Goal: Task Accomplishment & Management: Manage account settings

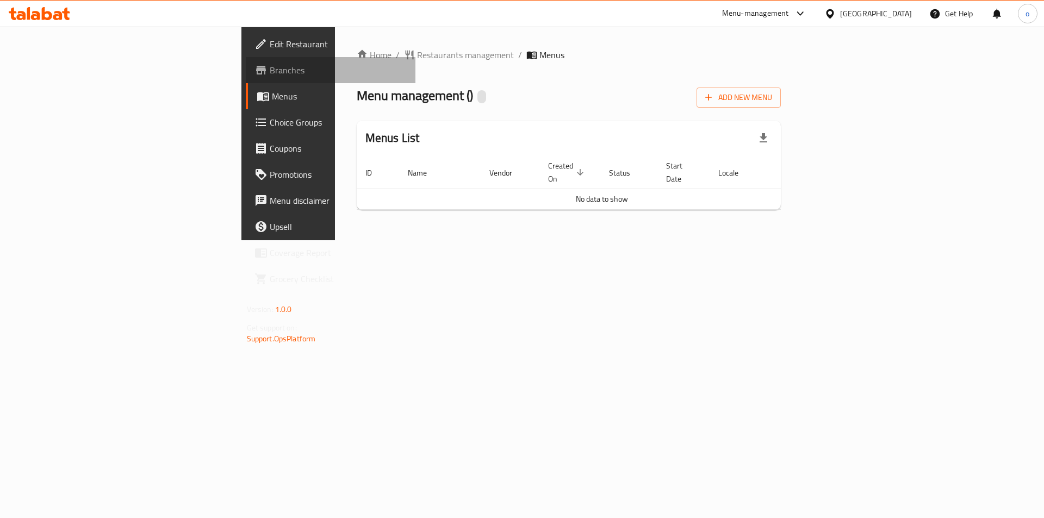
click at [270, 69] on span "Branches" at bounding box center [339, 70] width 138 height 13
click at [781, 84] on div "Menu management ( Tea trip ) Inactive Add New Menu" at bounding box center [569, 95] width 425 height 24
click at [772, 99] on span "Add New Menu" at bounding box center [738, 98] width 67 height 14
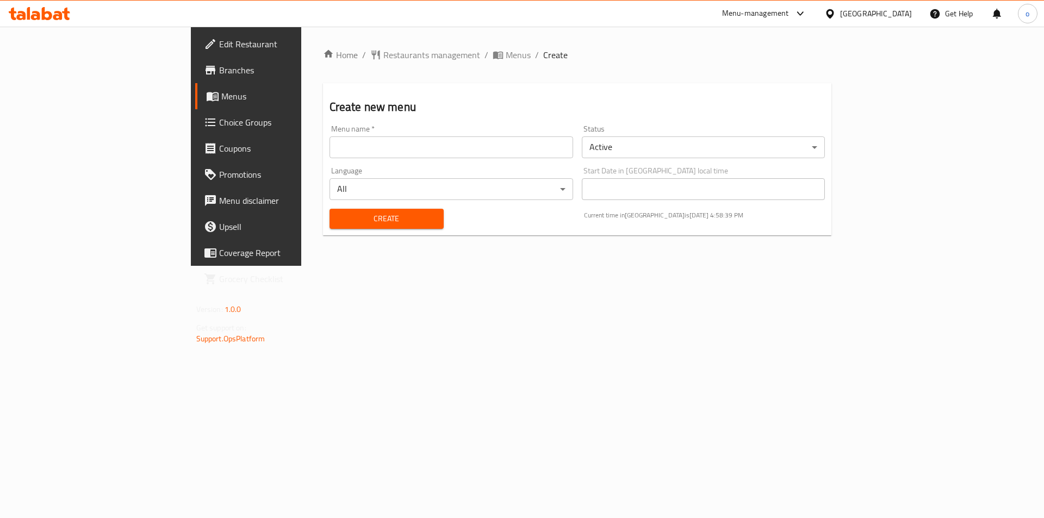
click at [221, 100] on span "Menus" at bounding box center [288, 96] width 135 height 13
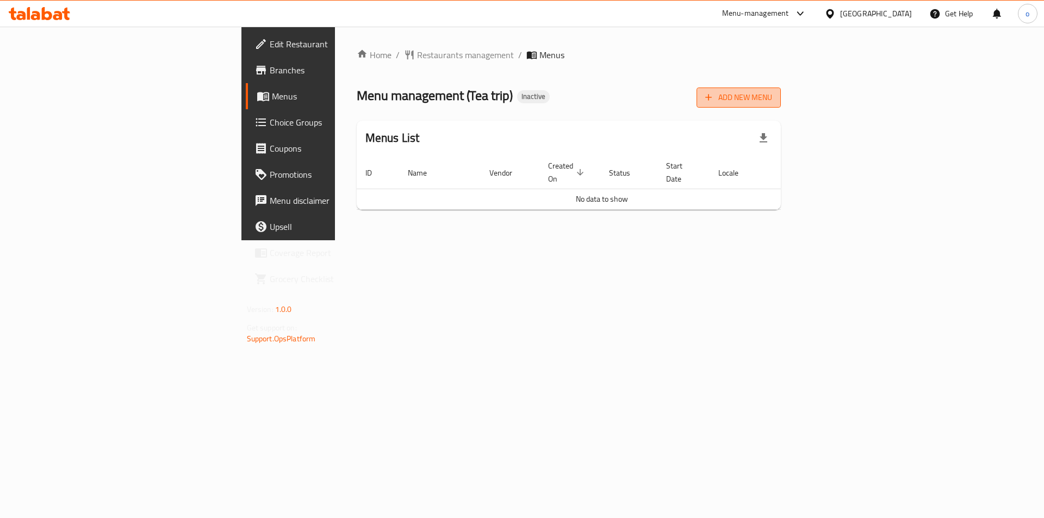
click at [772, 95] on span "Add New Menu" at bounding box center [738, 98] width 67 height 14
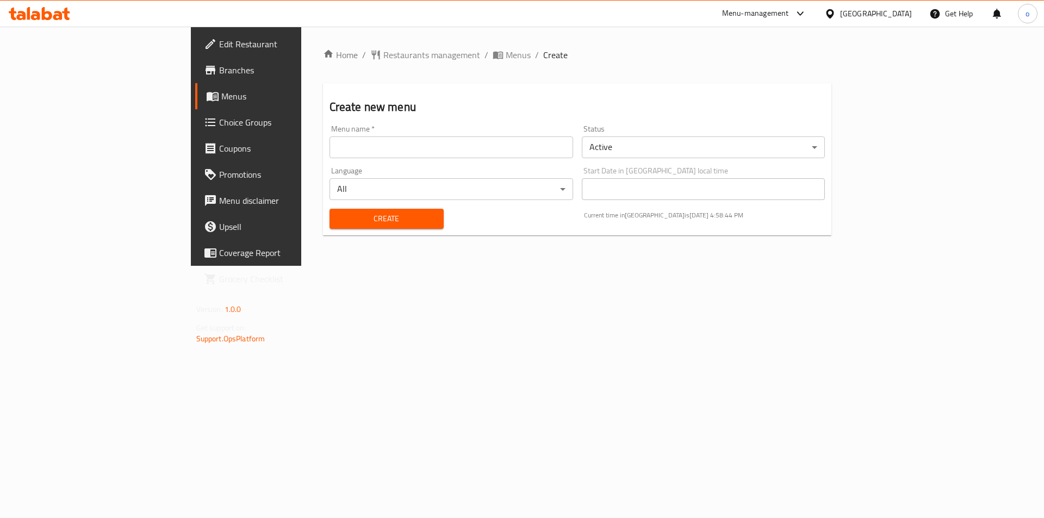
click at [330, 151] on input "text" at bounding box center [452, 147] width 244 height 22
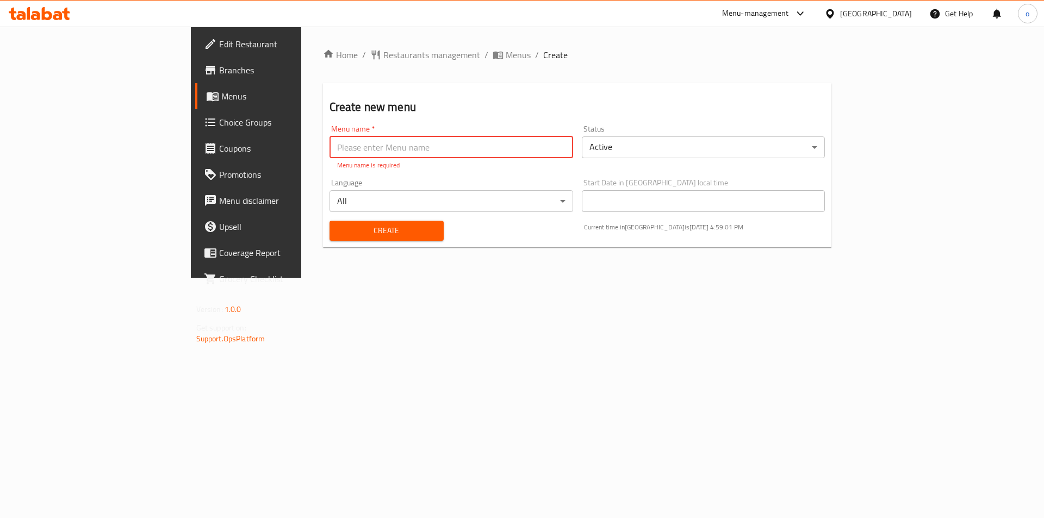
click at [383, 141] on input "text" at bounding box center [452, 147] width 244 height 22
paste input "Tea trip"
type input "Tea trip"
click at [351, 229] on div "Create" at bounding box center [386, 230] width 127 height 33
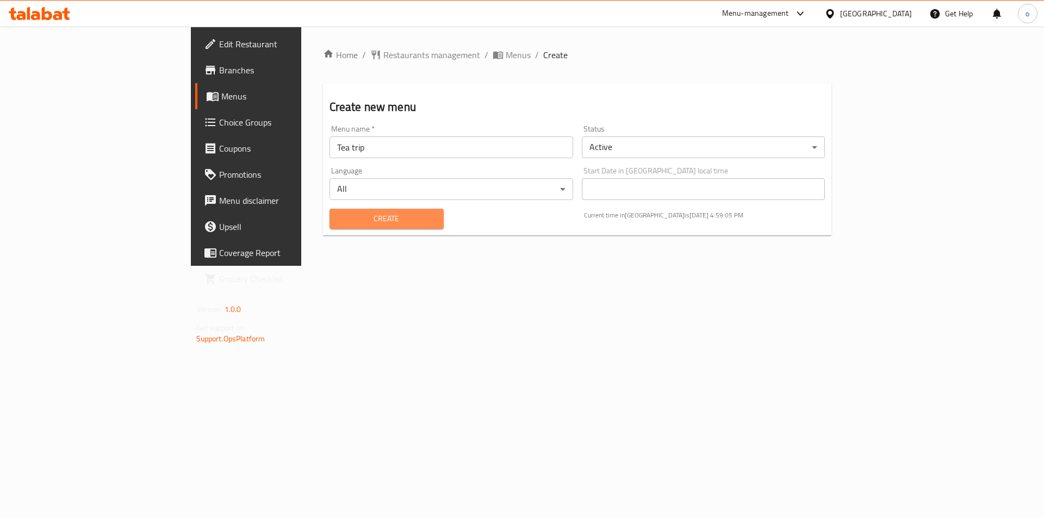
click at [353, 224] on span "Create" at bounding box center [386, 219] width 97 height 14
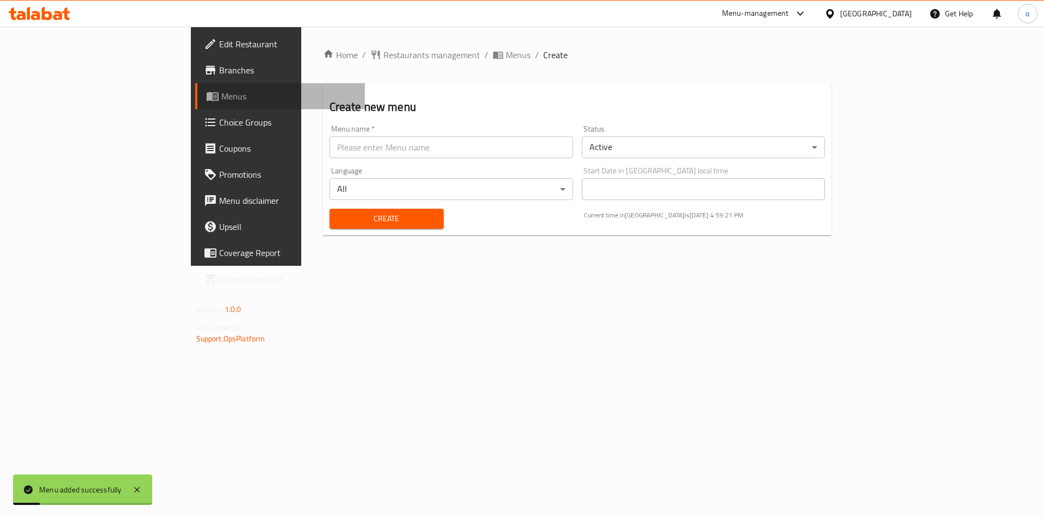
click at [195, 103] on link "Menus" at bounding box center [280, 96] width 170 height 26
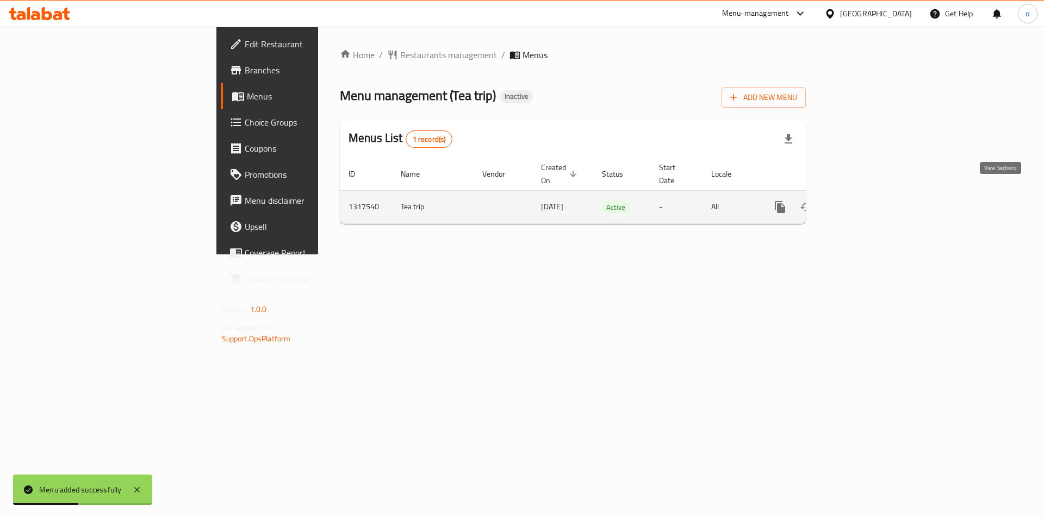
click at [872, 200] on link "enhanced table" at bounding box center [859, 207] width 26 height 26
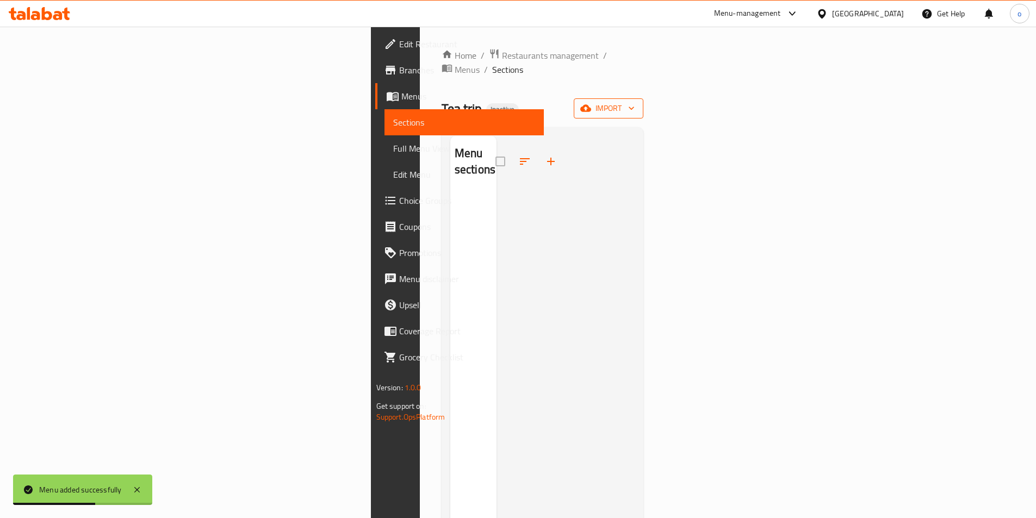
click at [635, 102] on span "import" at bounding box center [608, 109] width 52 height 14
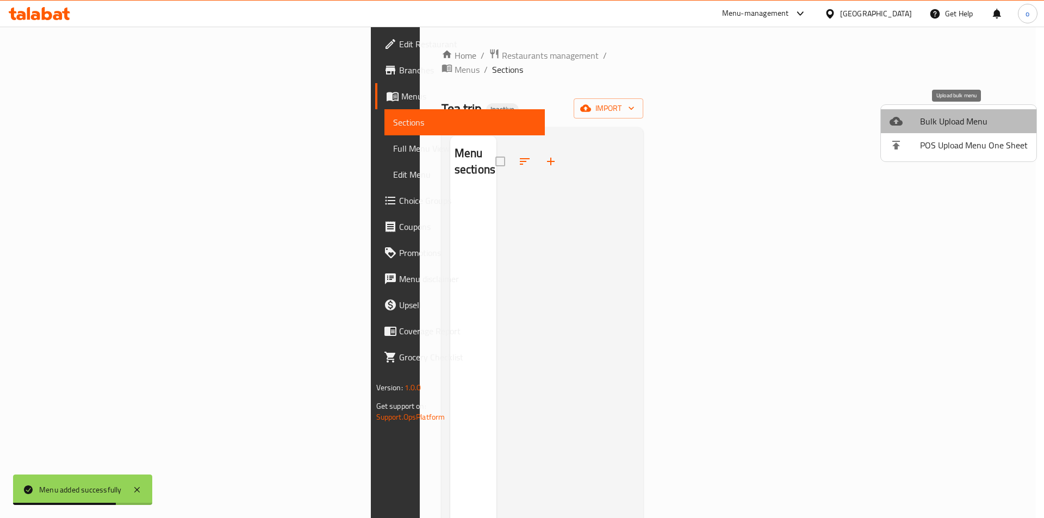
click at [964, 111] on li "Bulk Upload Menu" at bounding box center [959, 121] width 156 height 24
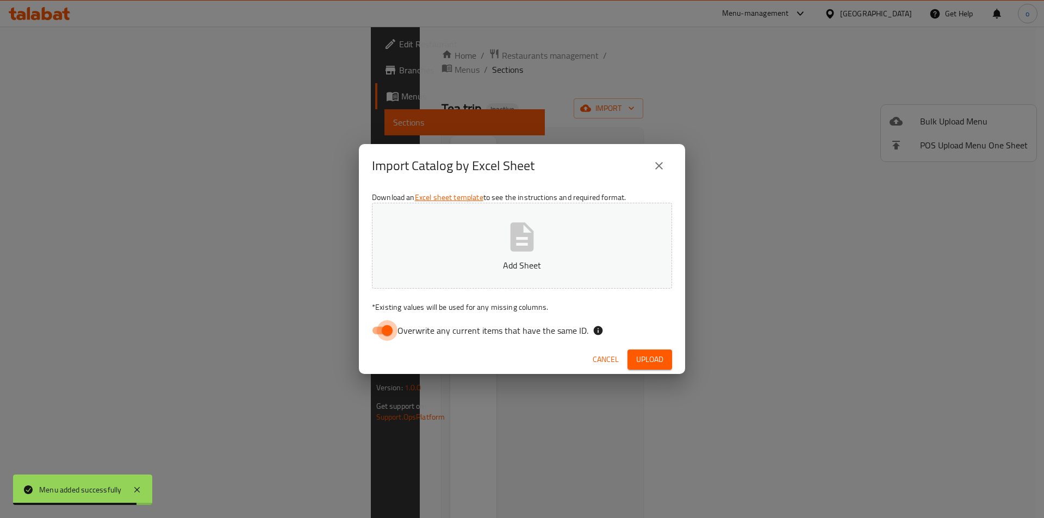
click at [379, 330] on input "Overwrite any current items that have the same ID." at bounding box center [387, 330] width 62 height 21
checkbox input "false"
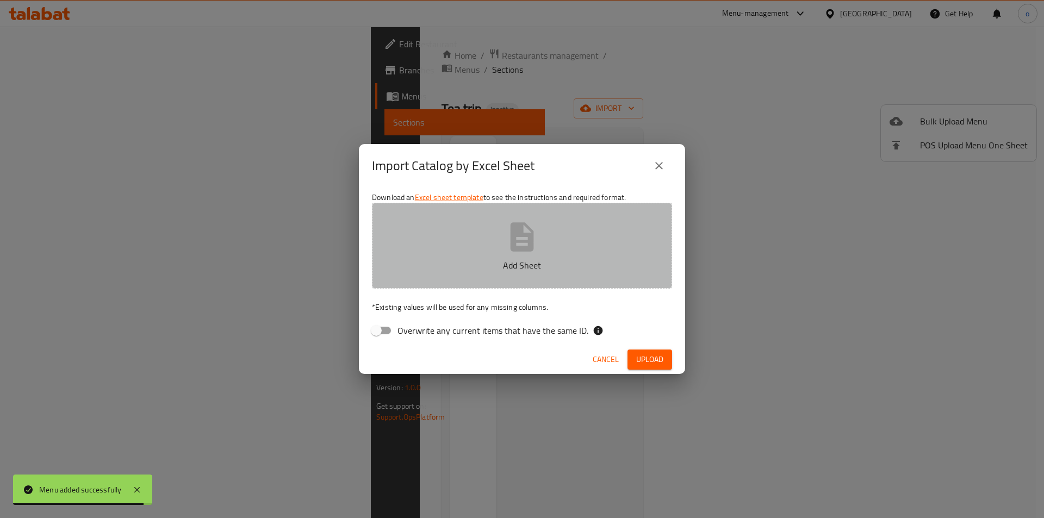
click at [520, 247] on icon "button" at bounding box center [522, 236] width 23 height 29
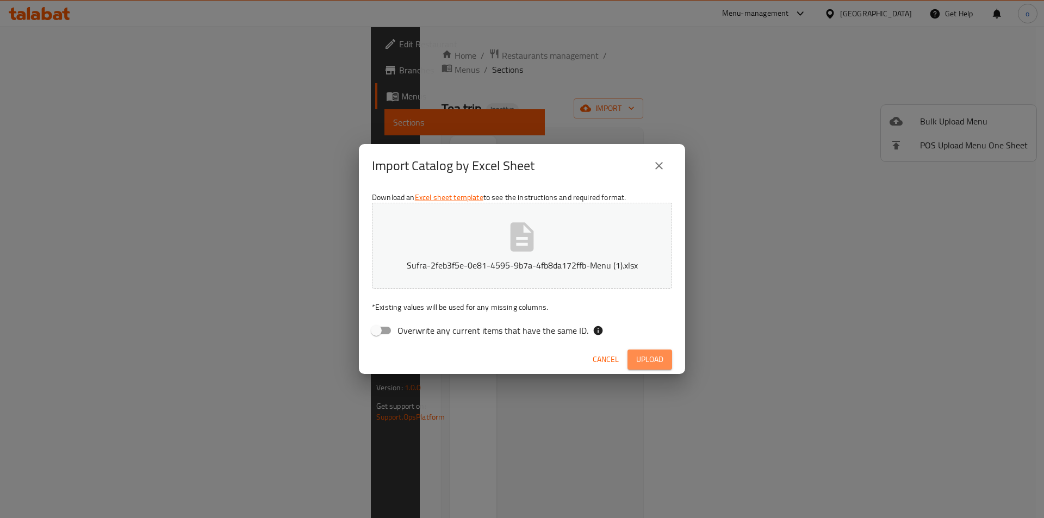
click at [637, 364] on span "Upload" at bounding box center [649, 360] width 27 height 14
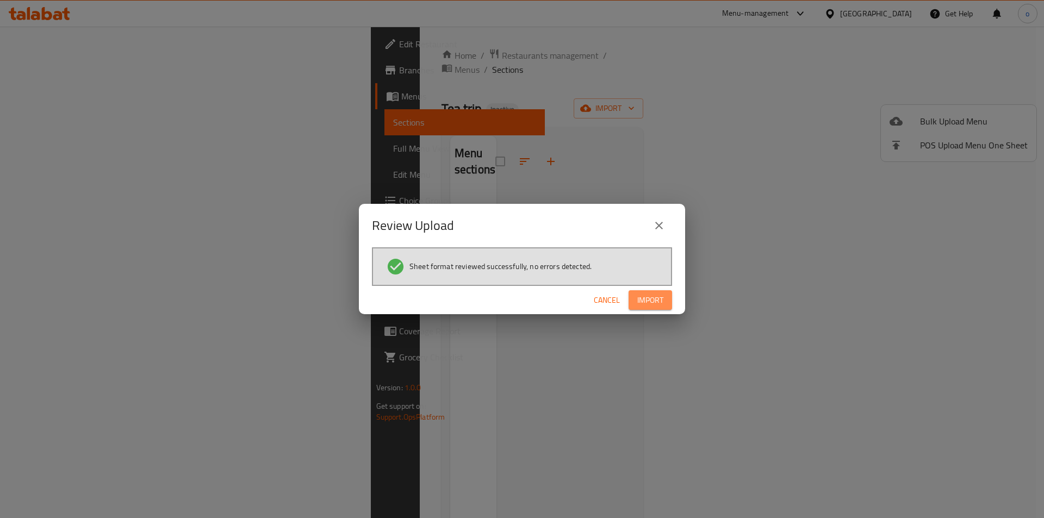
click at [669, 299] on button "Import" at bounding box center [651, 300] width 44 height 20
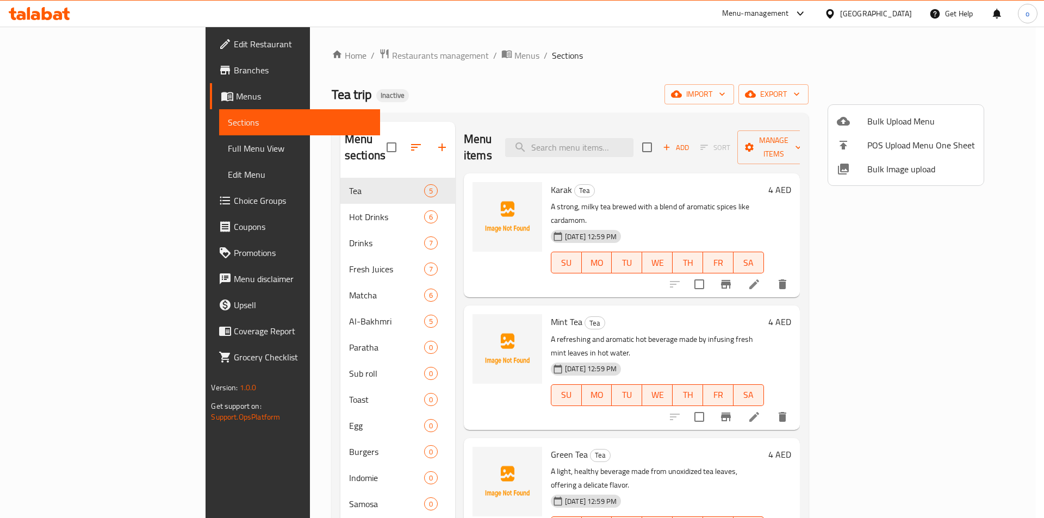
click at [38, 92] on div at bounding box center [522, 259] width 1044 height 518
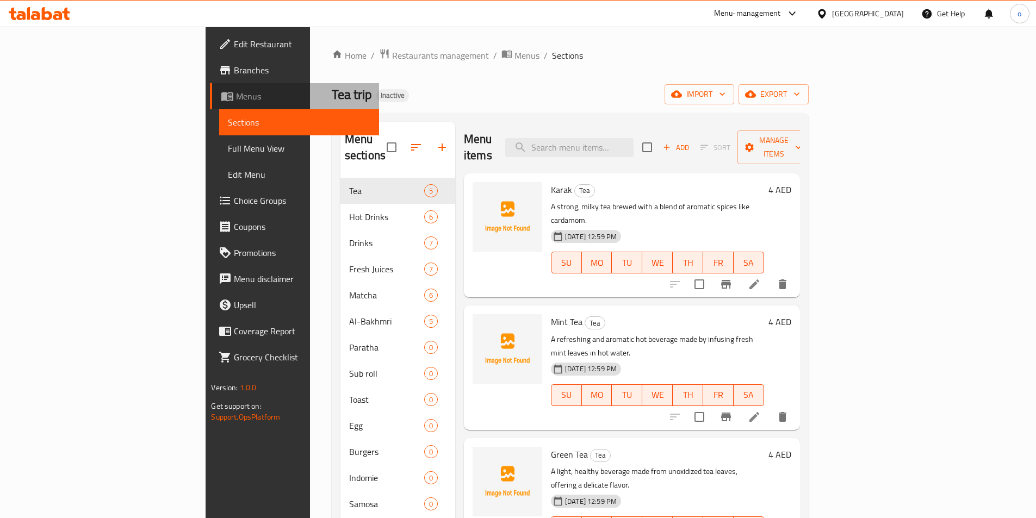
click at [236, 92] on span "Menus" at bounding box center [303, 96] width 134 height 13
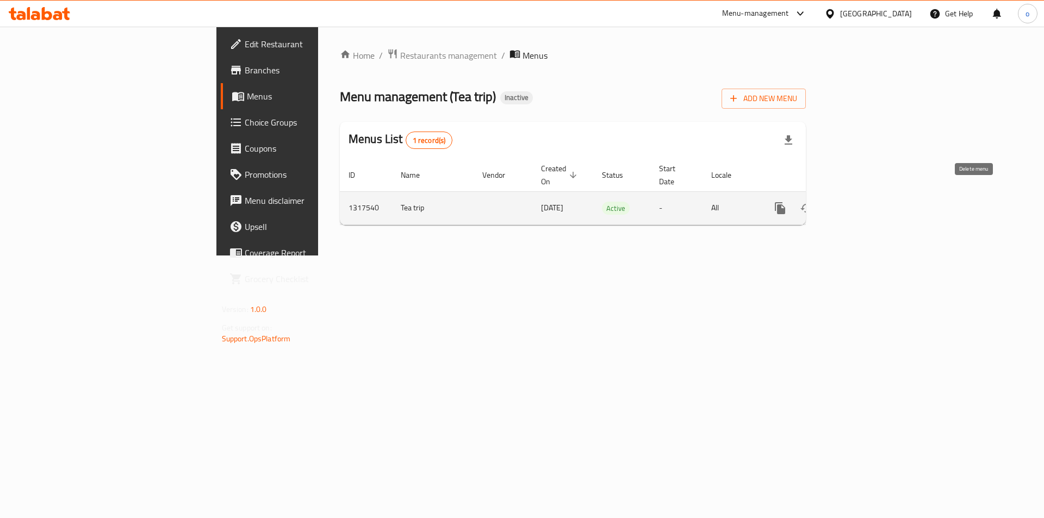
click at [846, 195] on button "enhanced table" at bounding box center [832, 208] width 26 height 26
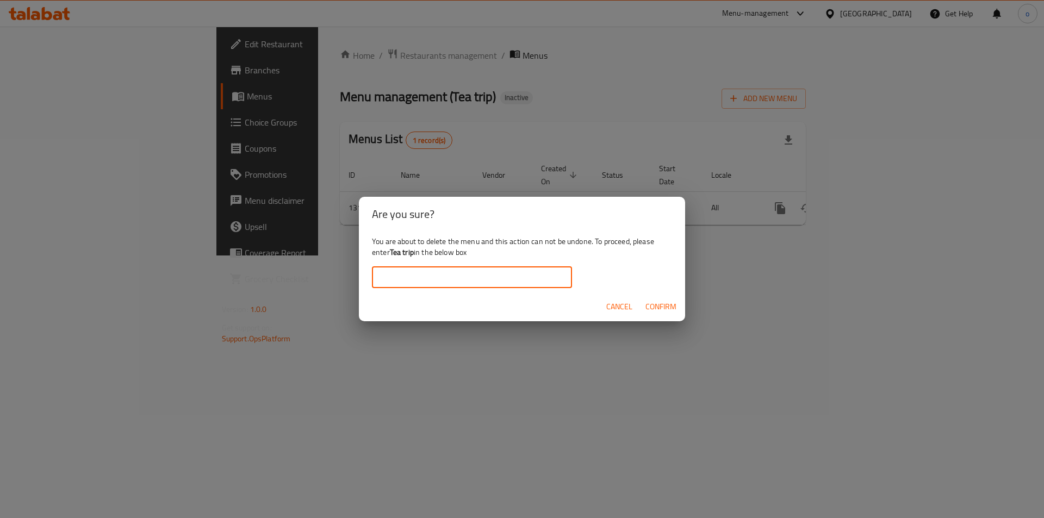
drag, startPoint x: 480, startPoint y: 281, endPoint x: 470, endPoint y: 280, distance: 9.3
click at [480, 281] on input "text" at bounding box center [472, 277] width 200 height 22
drag, startPoint x: 400, startPoint y: 251, endPoint x: 408, endPoint y: 250, distance: 8.3
click at [408, 250] on b "Tea trip" at bounding box center [402, 252] width 24 height 14
click at [398, 254] on b "Tea trip" at bounding box center [402, 252] width 24 height 14
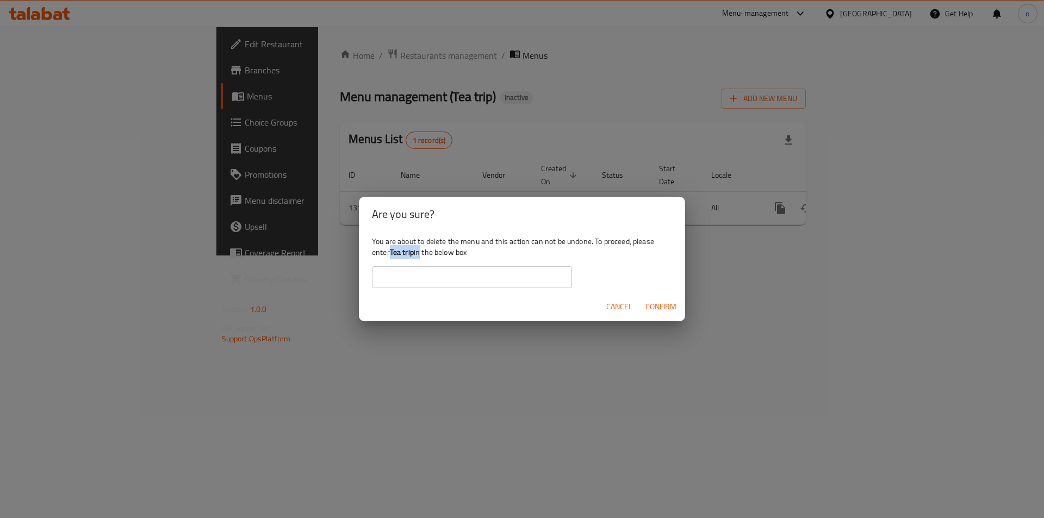
drag, startPoint x: 390, startPoint y: 252, endPoint x: 420, endPoint y: 250, distance: 30.6
click at [420, 250] on div "You are about to delete the menu and this action can not be undone. To proceed,…" at bounding box center [522, 262] width 326 height 61
click at [413, 253] on b "Tea trip" at bounding box center [402, 252] width 24 height 14
drag, startPoint x: 414, startPoint y: 254, endPoint x: 392, endPoint y: 251, distance: 22.5
click at [392, 251] on b "Tea trip" at bounding box center [402, 252] width 24 height 14
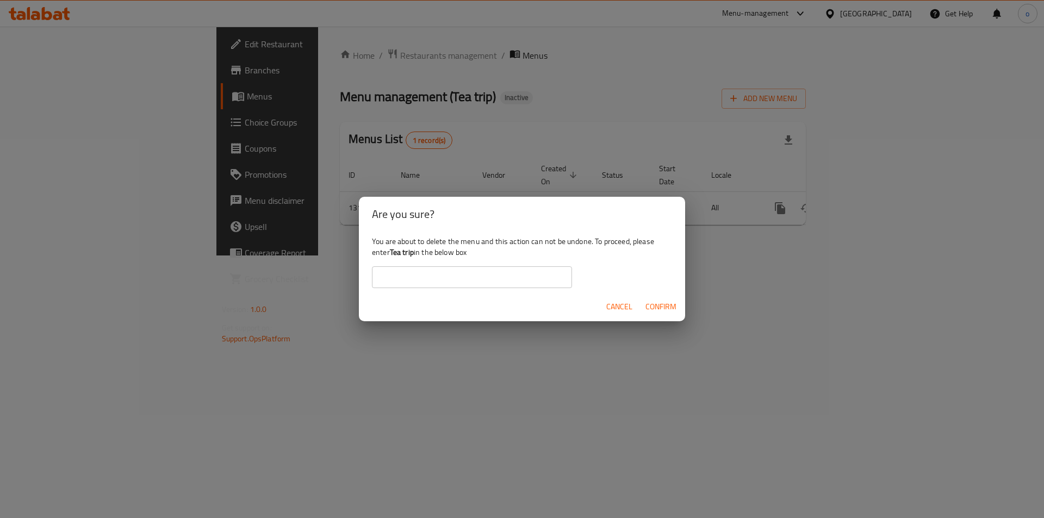
click at [413, 270] on input "text" at bounding box center [472, 277] width 200 height 22
drag, startPoint x: 413, startPoint y: 270, endPoint x: 404, endPoint y: 254, distance: 17.8
click at [404, 254] on b "Tea trip" at bounding box center [402, 252] width 24 height 14
drag, startPoint x: 389, startPoint y: 250, endPoint x: 418, endPoint y: 252, distance: 28.9
click at [418, 252] on div "You are about to delete the menu and this action can not be undone. To proceed,…" at bounding box center [522, 262] width 326 height 61
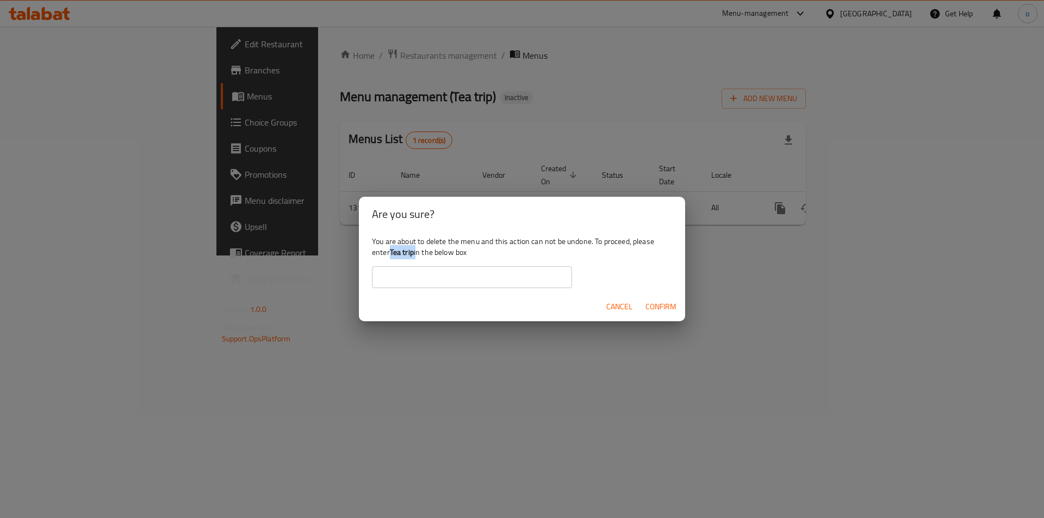
copy div "Tea trip"
click at [395, 274] on div "You are about to delete the menu and this action can not be undone. To proceed,…" at bounding box center [522, 262] width 326 height 61
click at [395, 274] on input "text" at bounding box center [472, 277] width 200 height 22
type input "V"
paste input "Tea trip"
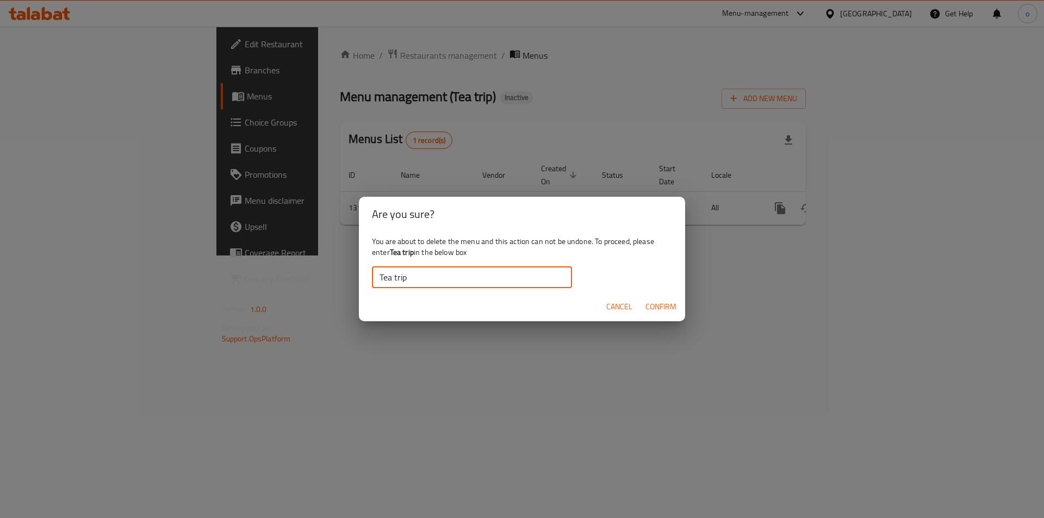
click at [676, 312] on span "Confirm" at bounding box center [660, 307] width 31 height 14
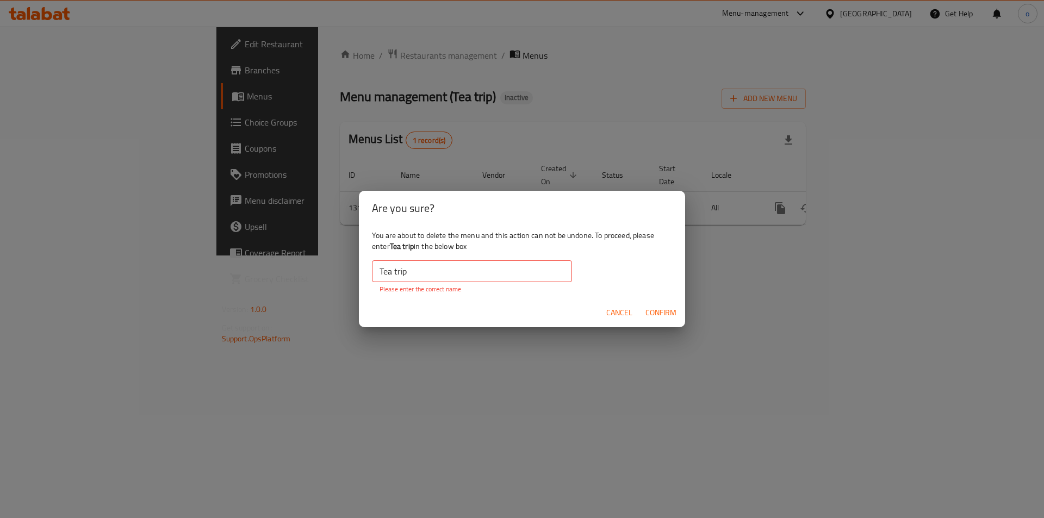
click at [376, 268] on input "Tea trip" at bounding box center [472, 271] width 200 height 22
click at [425, 280] on input "Tea trip" at bounding box center [472, 271] width 200 height 22
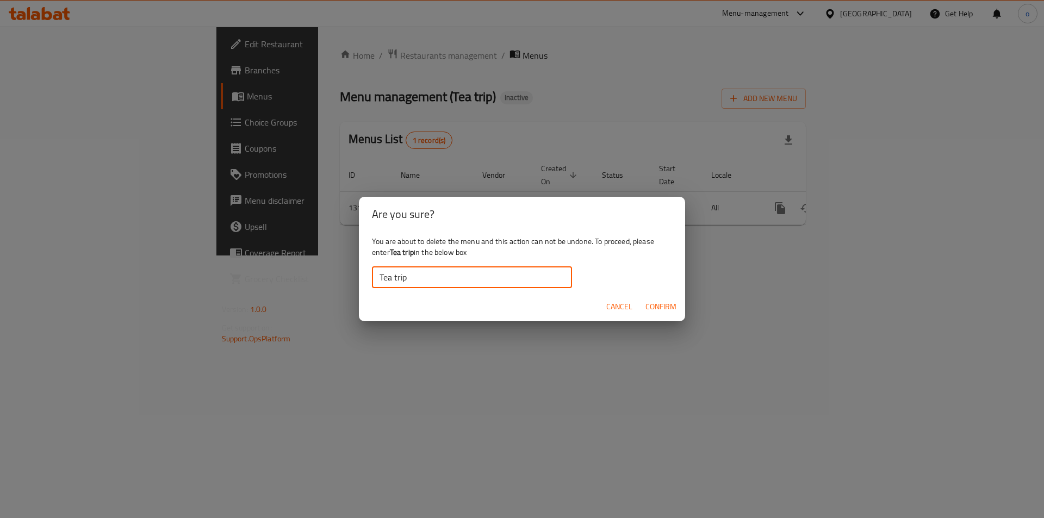
click at [669, 304] on span "Confirm" at bounding box center [660, 307] width 31 height 14
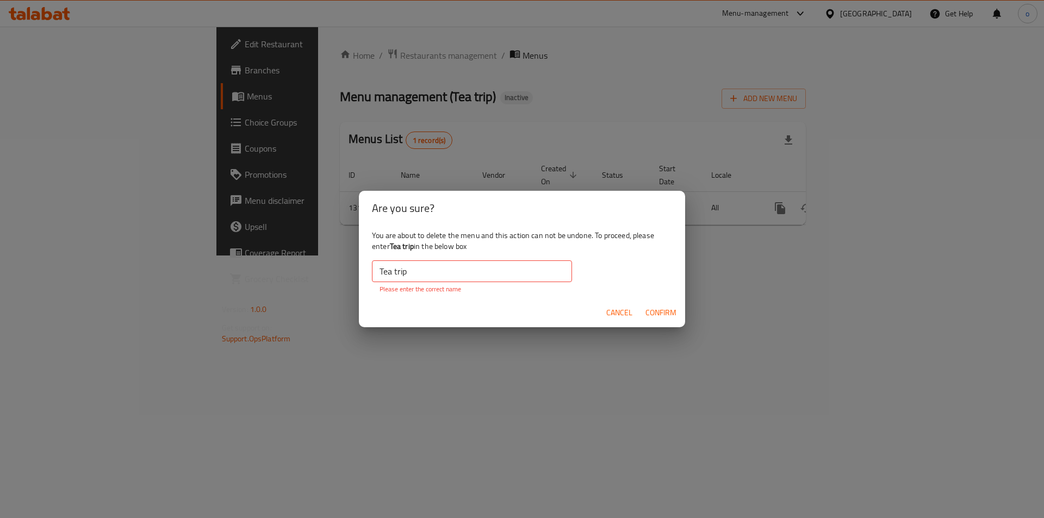
click at [669, 309] on span "Confirm" at bounding box center [660, 313] width 31 height 14
click at [656, 308] on span "Confirm" at bounding box center [660, 313] width 31 height 14
click at [418, 274] on input "Tea trip" at bounding box center [472, 271] width 200 height 22
click at [398, 272] on input "Tea trip" at bounding box center [472, 271] width 200 height 22
click at [395, 272] on input "Tea trip" at bounding box center [472, 271] width 200 height 22
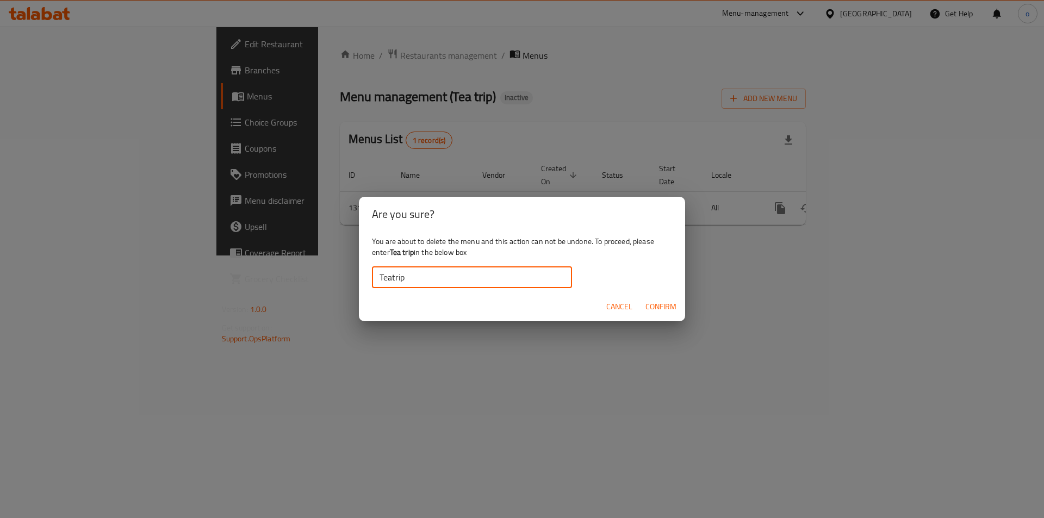
type input "Teatrip"
click at [658, 302] on span "Confirm" at bounding box center [660, 307] width 31 height 14
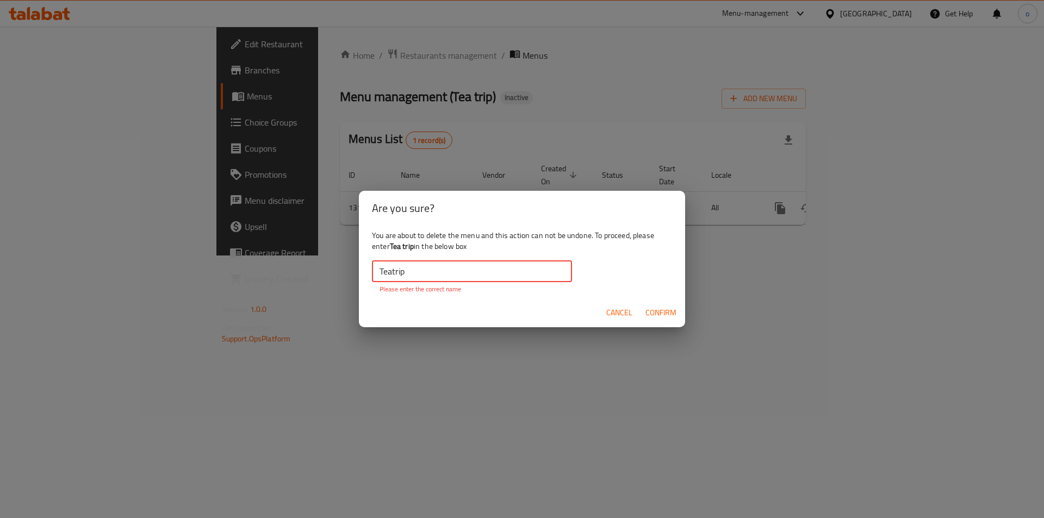
drag, startPoint x: 460, startPoint y: 271, endPoint x: 358, endPoint y: 277, distance: 102.4
click at [358, 277] on div "Are you sure? You are about to delete the menu and this action can not be undon…" at bounding box center [522, 259] width 1044 height 518
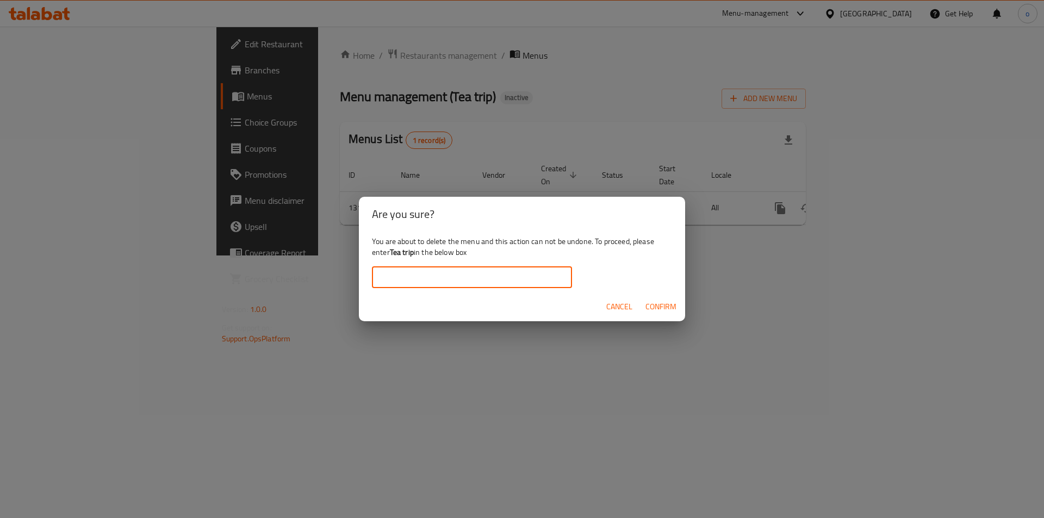
click at [878, 314] on div "Are you sure? You are about to delete the menu and this action can not be undon…" at bounding box center [522, 259] width 1044 height 518
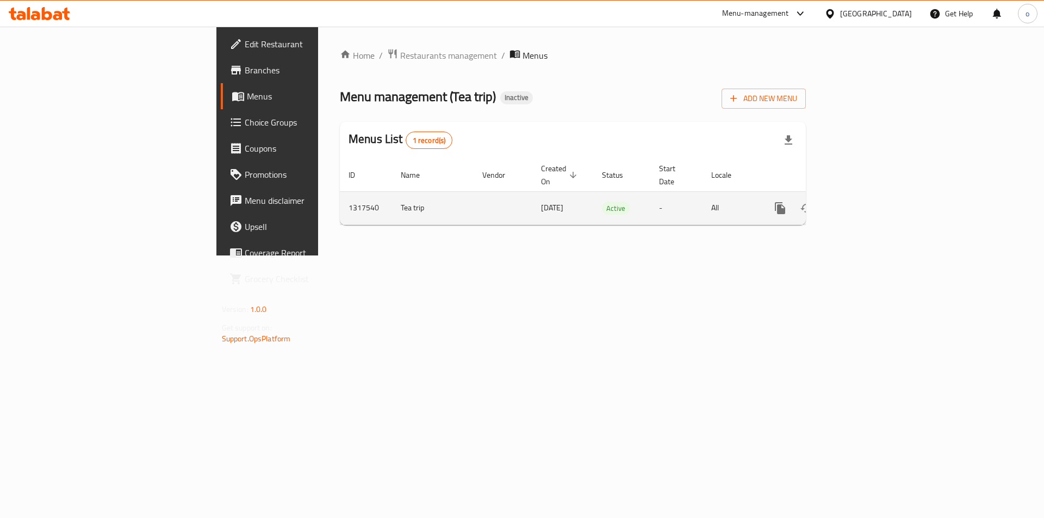
click at [864, 203] on icon "enhanced table" at bounding box center [859, 208] width 10 height 10
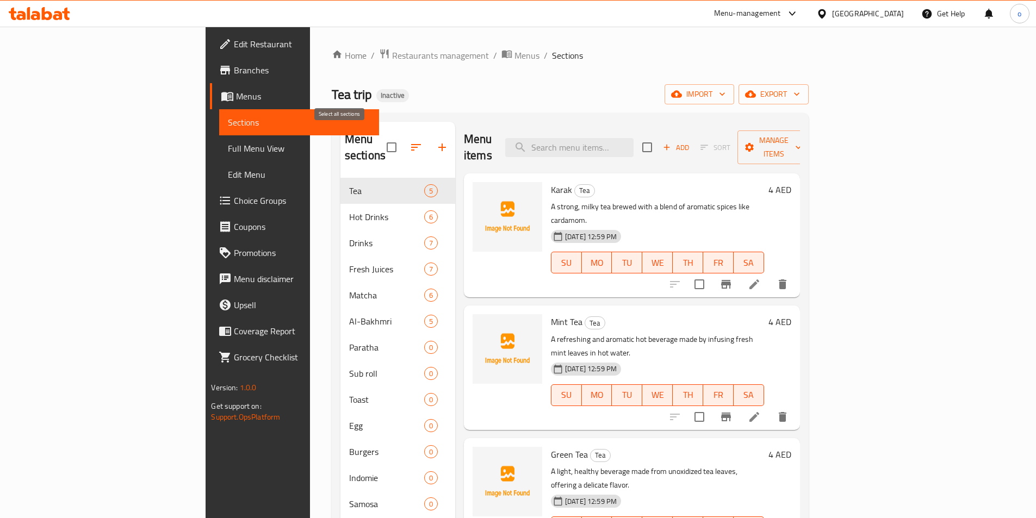
click at [380, 142] on input "checkbox" at bounding box center [391, 147] width 23 height 23
checkbox input "true"
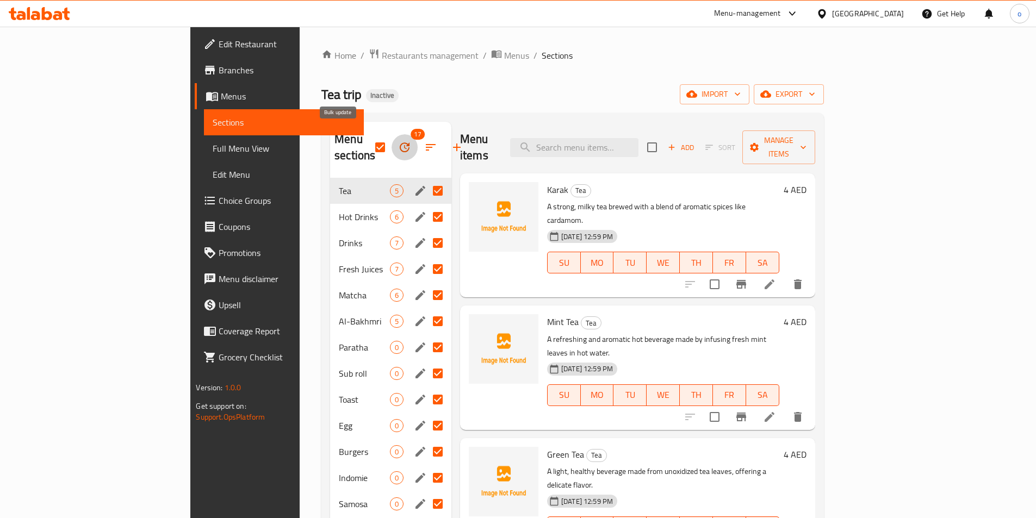
click at [398, 146] on icon "button" at bounding box center [404, 147] width 13 height 13
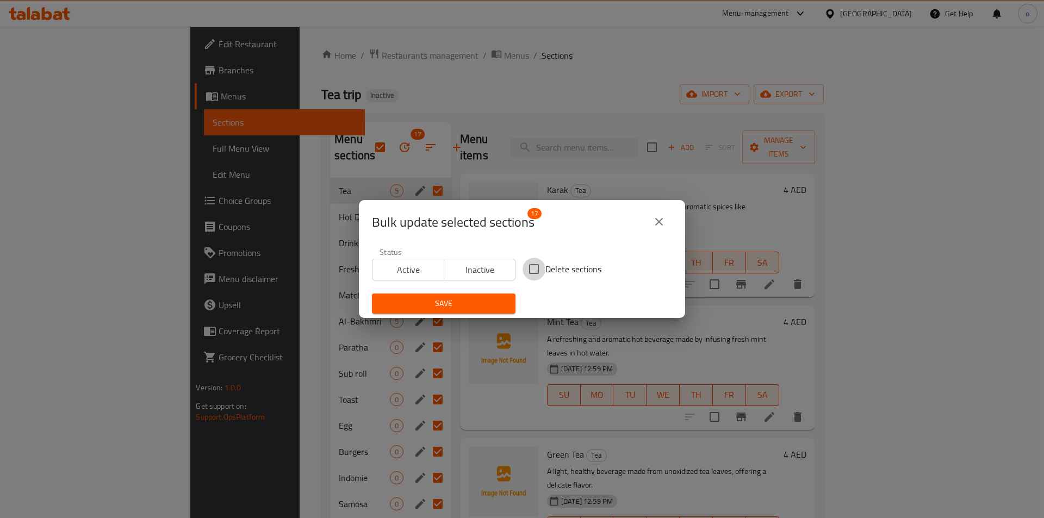
click at [529, 271] on input "Delete sections" at bounding box center [534, 269] width 23 height 23
checkbox input "true"
click at [488, 301] on span "Save" at bounding box center [444, 304] width 126 height 14
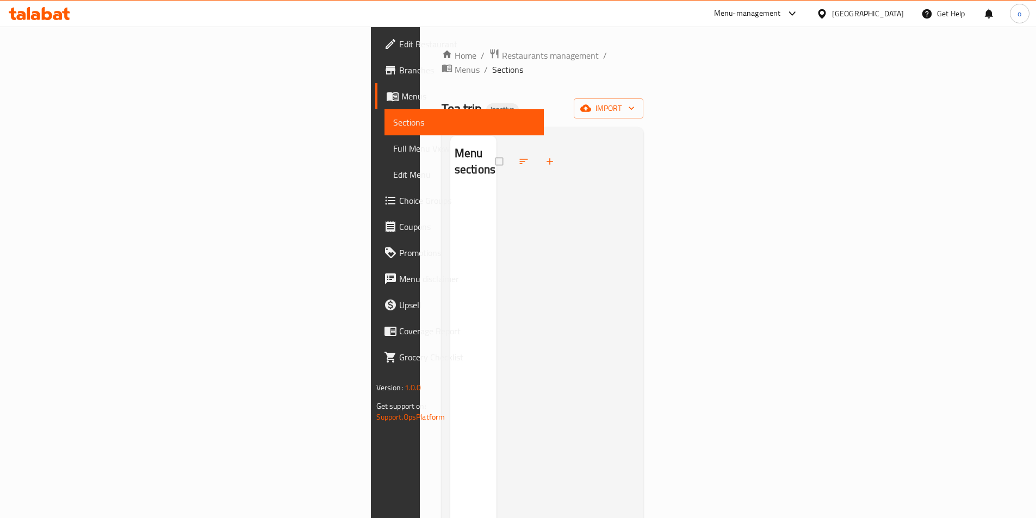
click at [401, 98] on span "Menus" at bounding box center [468, 96] width 134 height 13
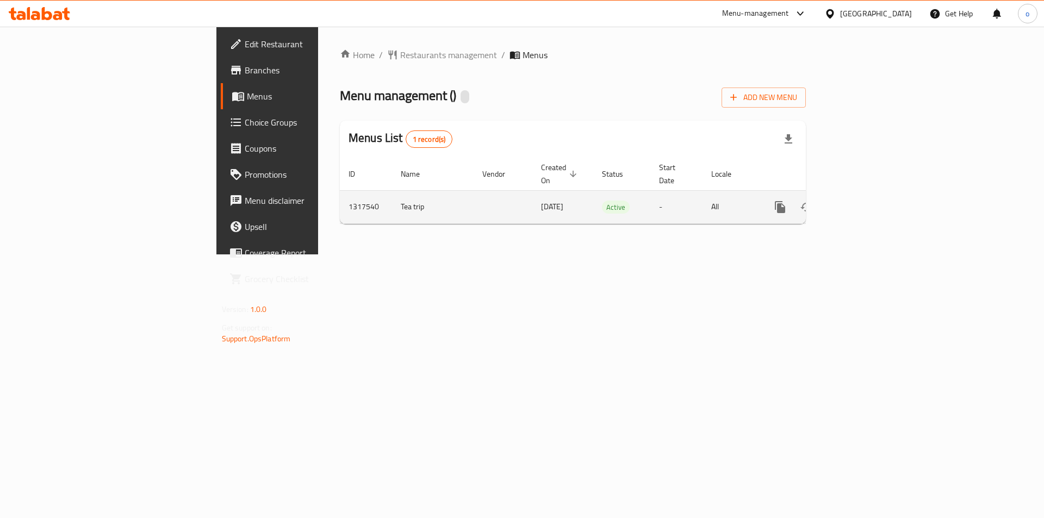
click at [846, 204] on button "enhanced table" at bounding box center [832, 207] width 26 height 26
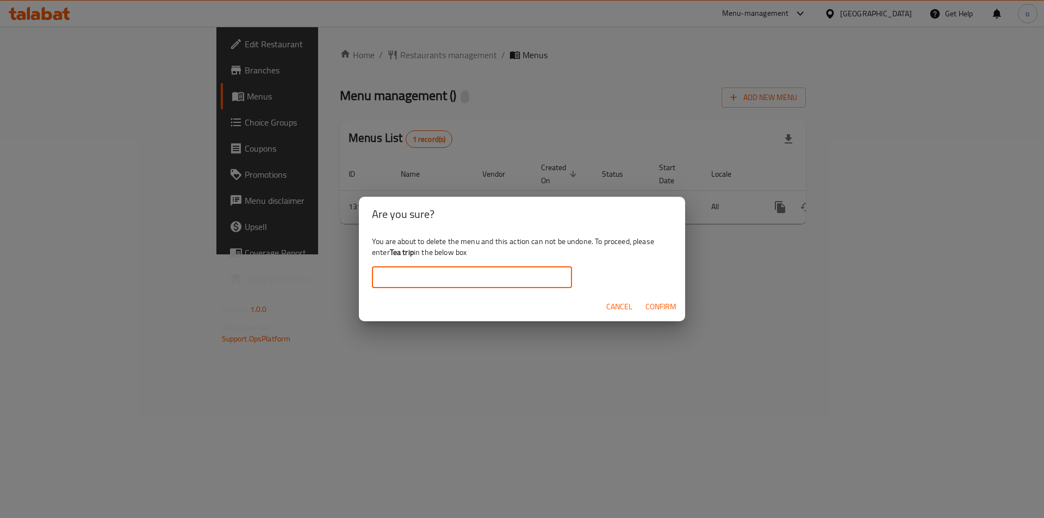
click at [506, 280] on input "text" at bounding box center [472, 277] width 200 height 22
click at [664, 300] on span "Confirm" at bounding box center [660, 307] width 31 height 14
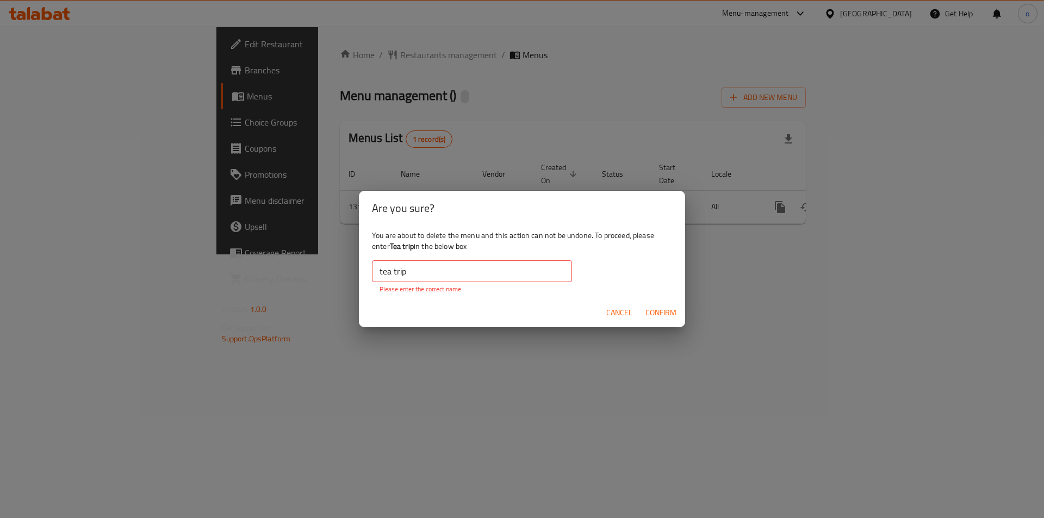
click at [476, 276] on input "tea trip" at bounding box center [472, 271] width 200 height 22
type input "Tea trip"
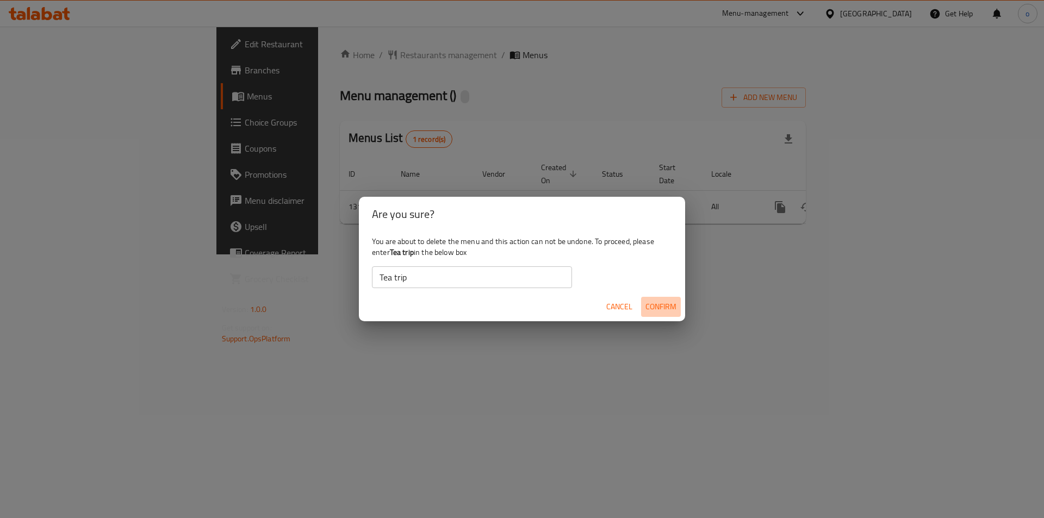
click at [672, 313] on span "Confirm" at bounding box center [660, 307] width 31 height 14
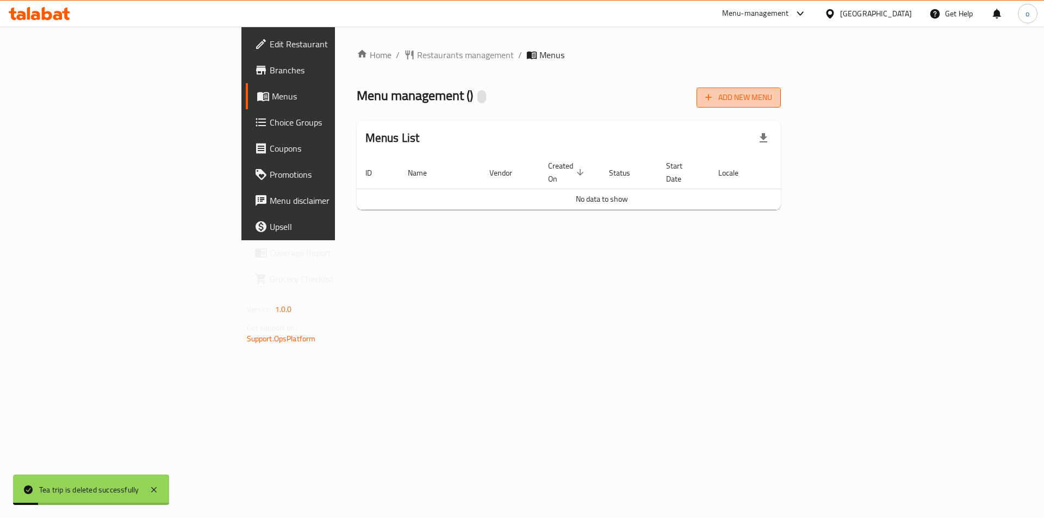
click at [781, 105] on button "Add New Menu" at bounding box center [739, 98] width 84 height 20
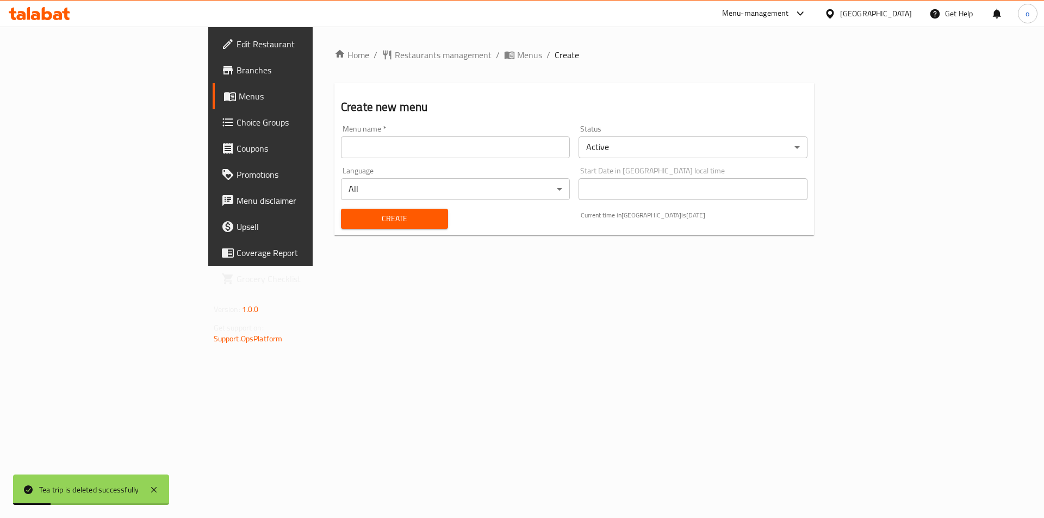
click at [341, 151] on input "text" at bounding box center [455, 147] width 229 height 22
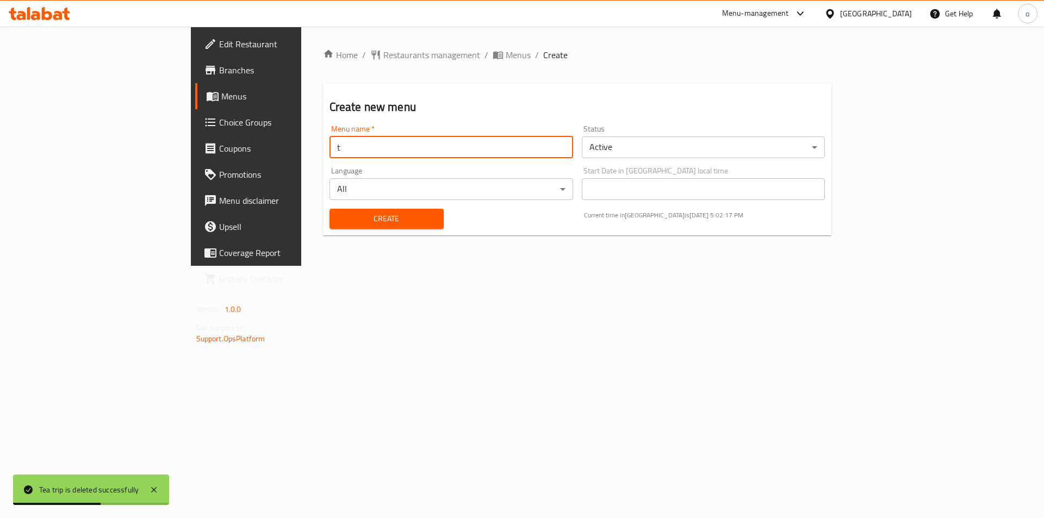
type input "t"
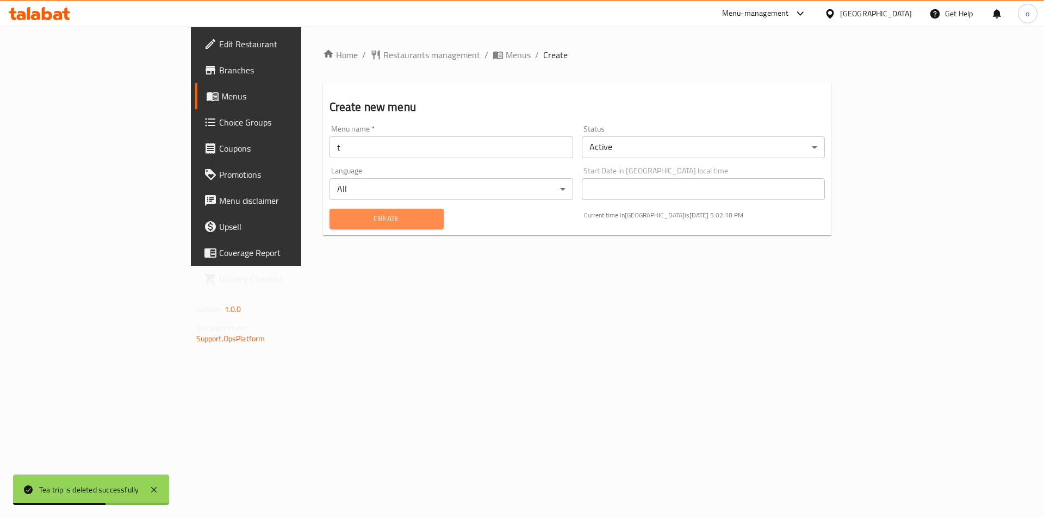
click at [338, 224] on span "Create" at bounding box center [386, 219] width 97 height 14
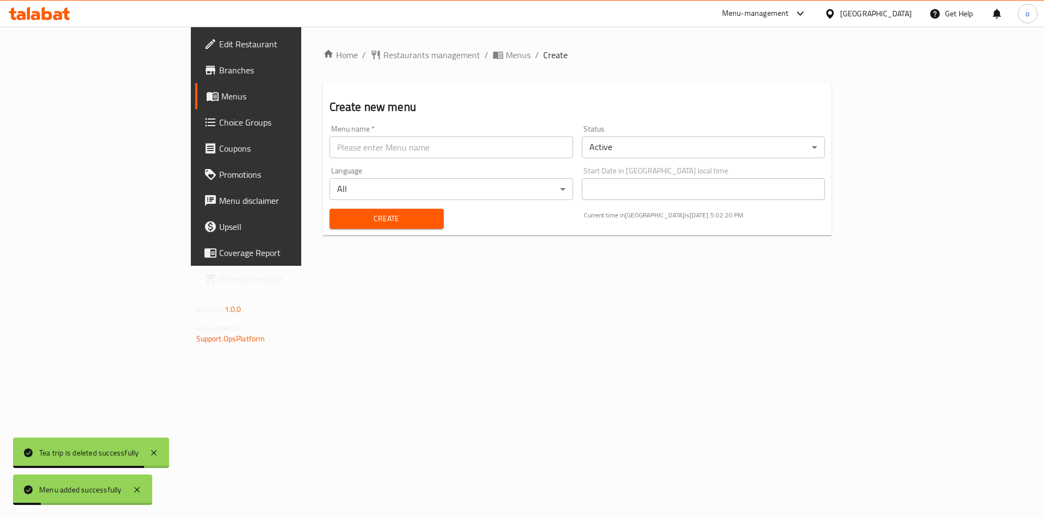
click at [195, 103] on link "Menus" at bounding box center [280, 96] width 170 height 26
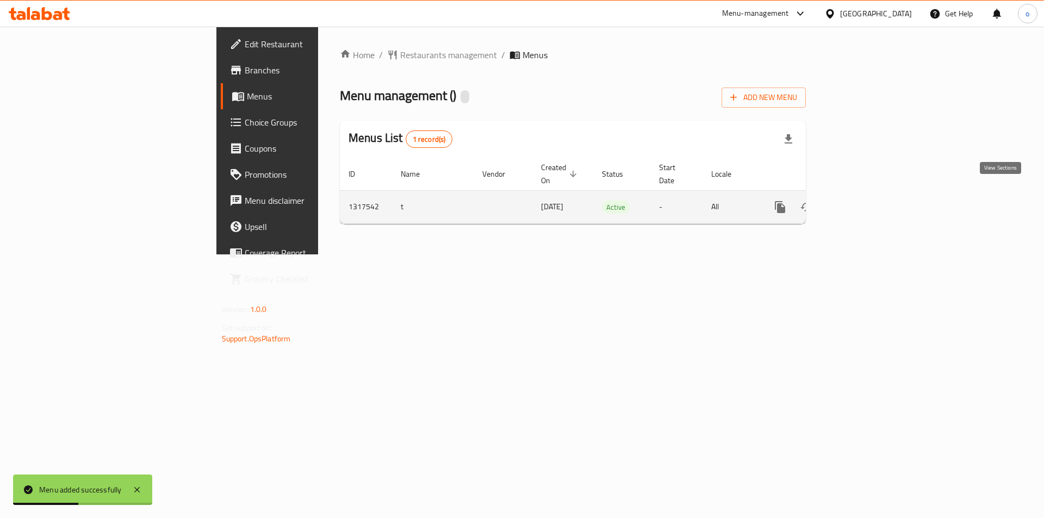
click at [872, 207] on link "enhanced table" at bounding box center [859, 207] width 26 height 26
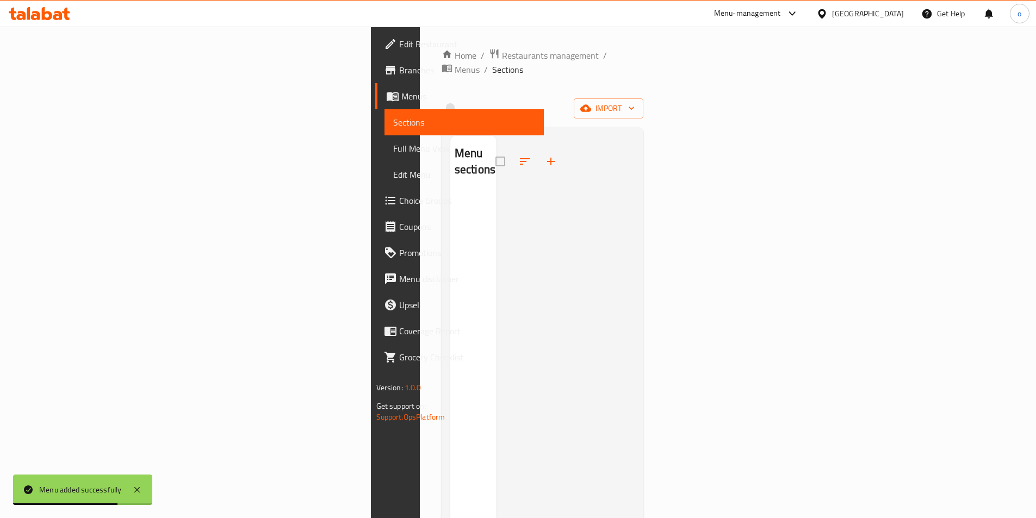
click at [644, 78] on div "Home / Restaurants management / Menus / Sections import Menu sections" at bounding box center [543, 355] width 202 height 614
click at [635, 102] on span "import" at bounding box center [608, 109] width 52 height 14
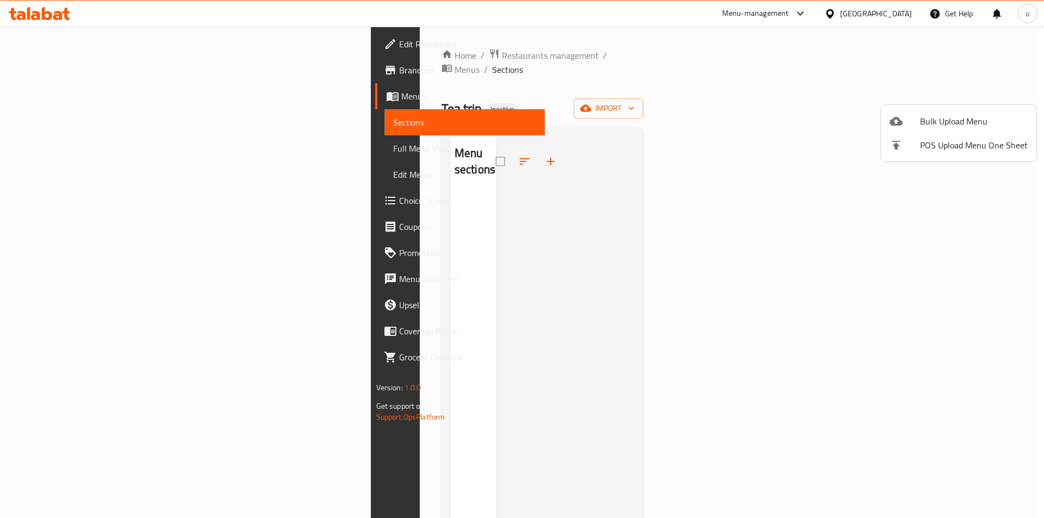
click at [107, 110] on div at bounding box center [522, 259] width 1044 height 518
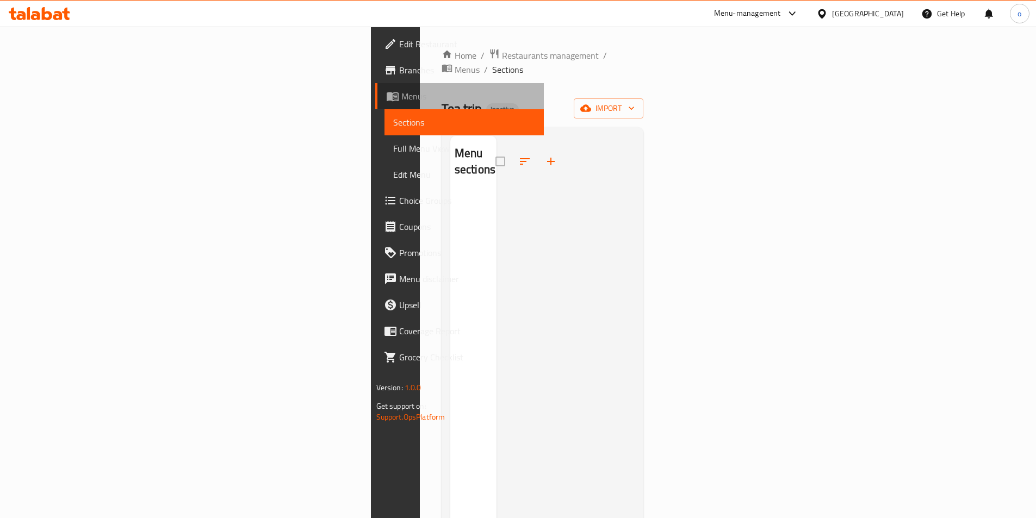
click at [375, 104] on link "Menus" at bounding box center [459, 96] width 169 height 26
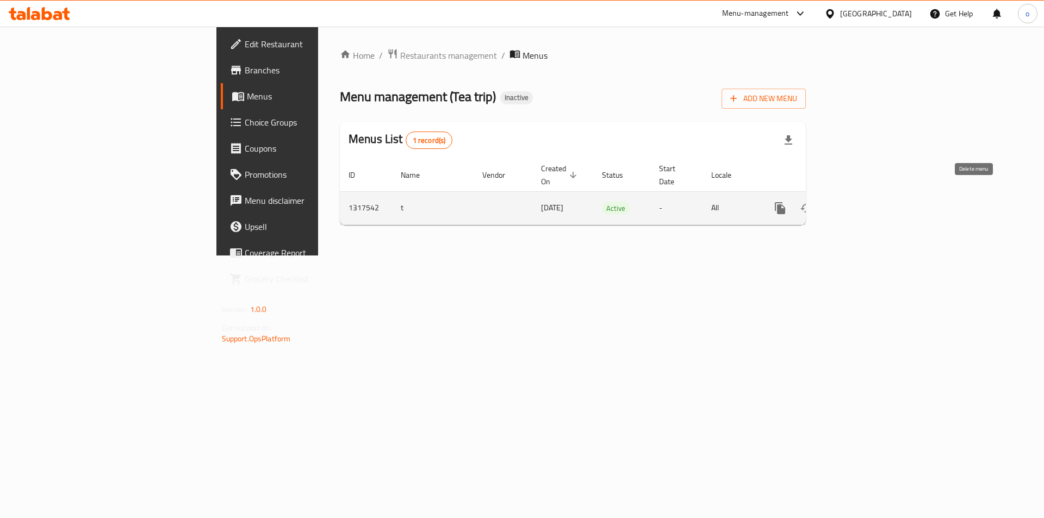
click at [839, 202] on icon "enhanced table" at bounding box center [832, 208] width 13 height 13
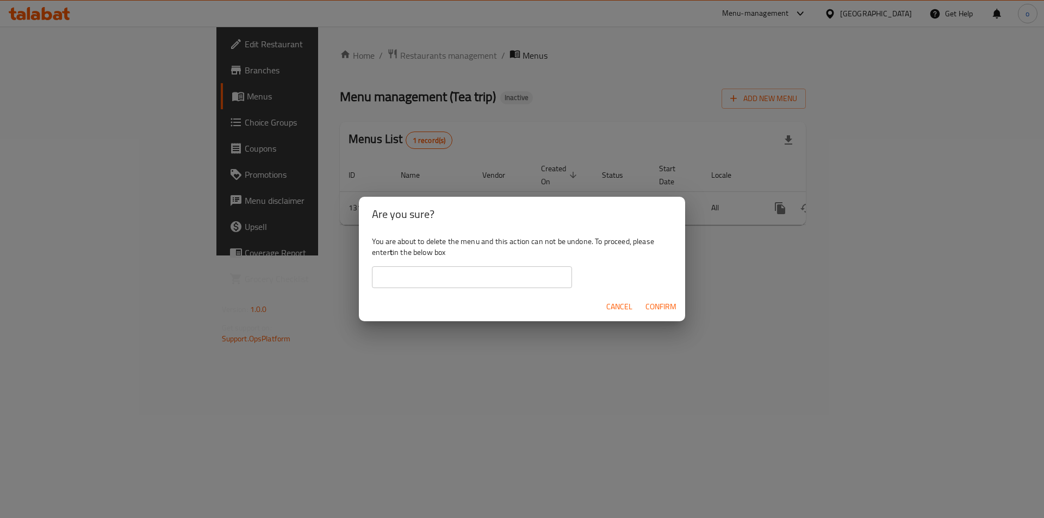
click at [490, 274] on input "text" at bounding box center [472, 277] width 200 height 22
type input "t"
click at [675, 305] on span "Confirm" at bounding box center [660, 307] width 31 height 14
click at [622, 311] on span "Cancel" at bounding box center [619, 307] width 26 height 14
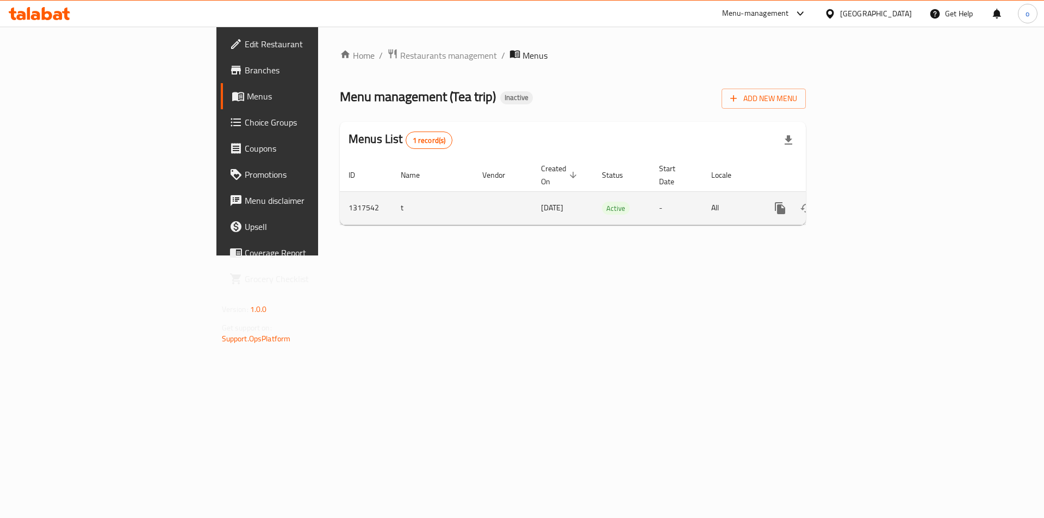
click at [836, 203] on icon "enhanced table" at bounding box center [833, 208] width 8 height 10
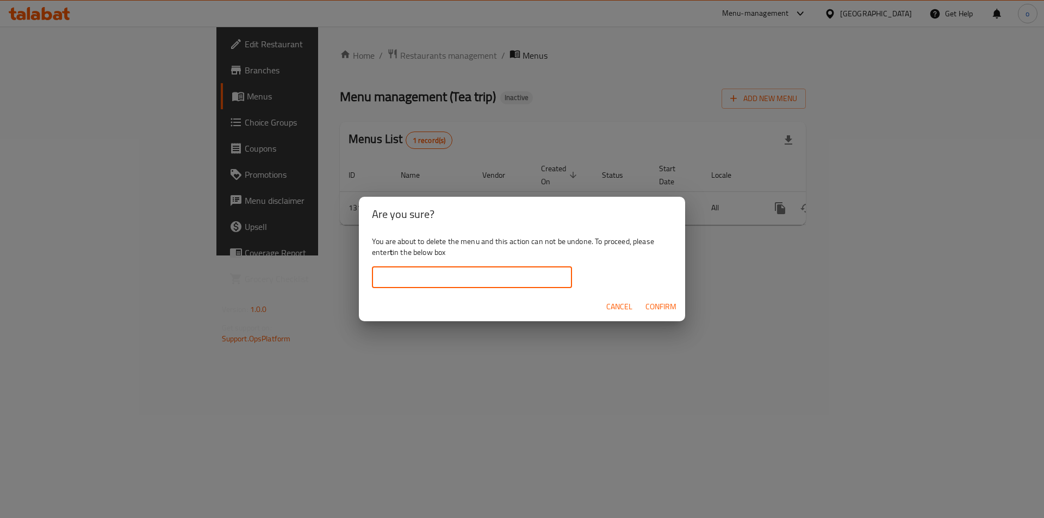
click at [488, 281] on input "text" at bounding box center [472, 277] width 200 height 22
type input "t"
click at [663, 303] on span "Confirm" at bounding box center [660, 307] width 31 height 14
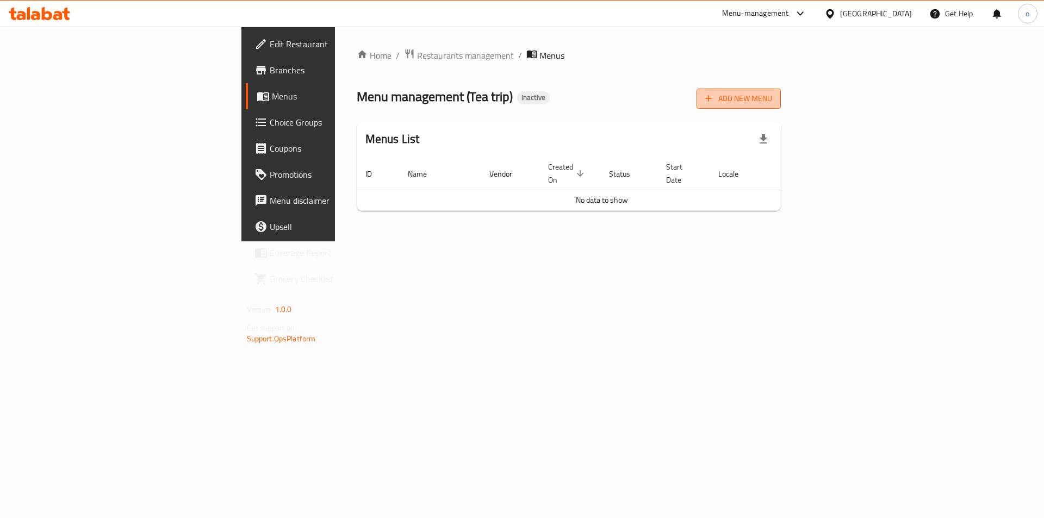
click at [781, 103] on button "Add New Menu" at bounding box center [739, 99] width 84 height 20
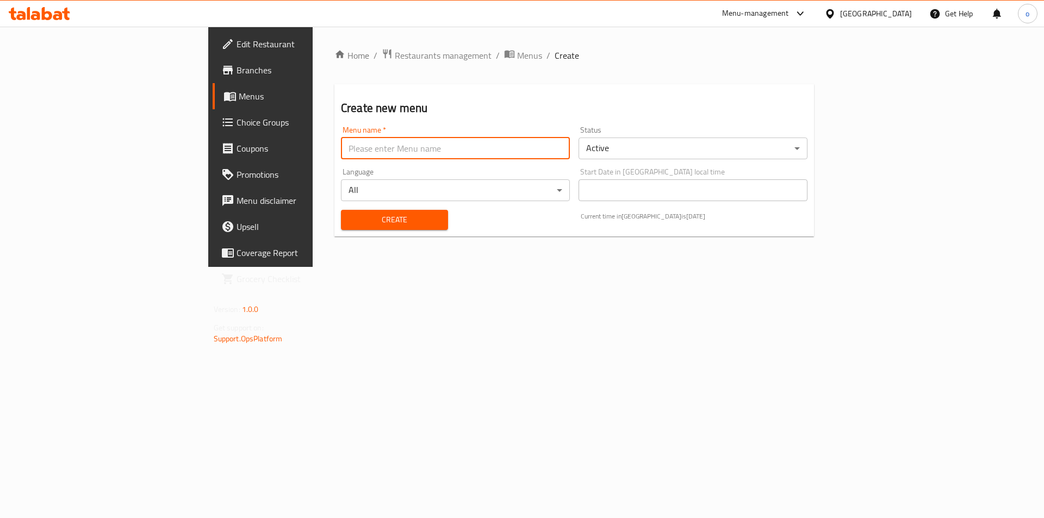
click at [467, 156] on input "text" at bounding box center [455, 149] width 229 height 22
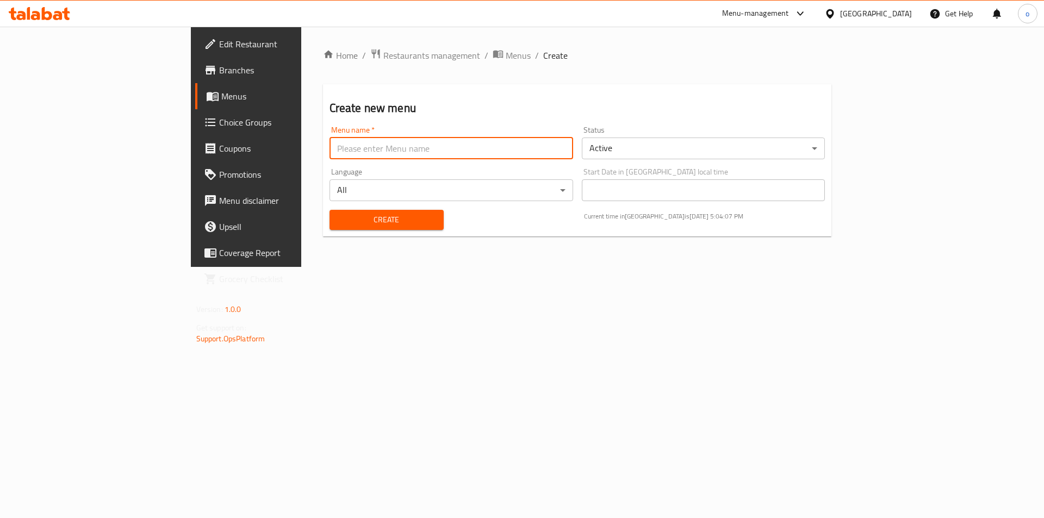
click at [330, 151] on input "text" at bounding box center [452, 149] width 244 height 22
type input "Tea trip"
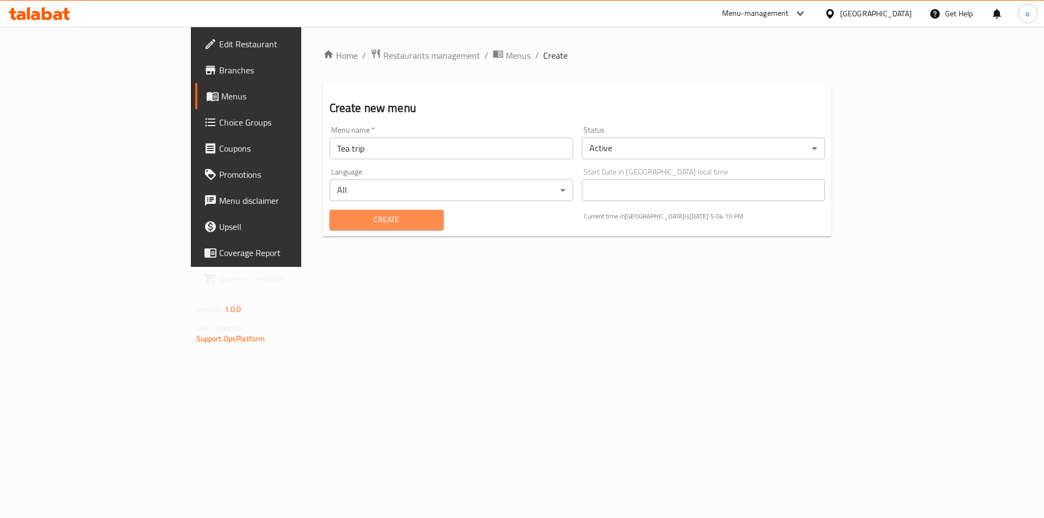
click at [350, 220] on span "Create" at bounding box center [386, 220] width 97 height 14
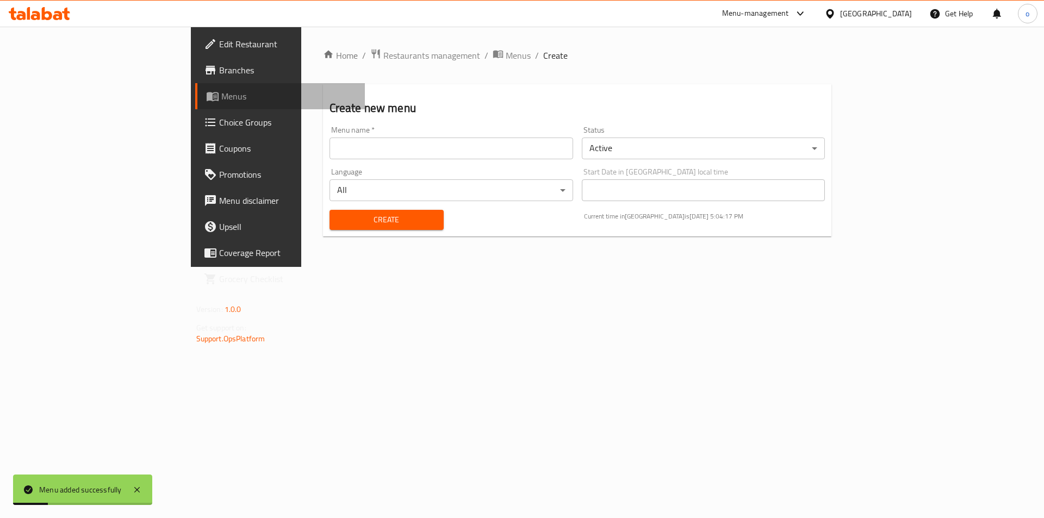
click at [221, 92] on span "Menus" at bounding box center [288, 96] width 135 height 13
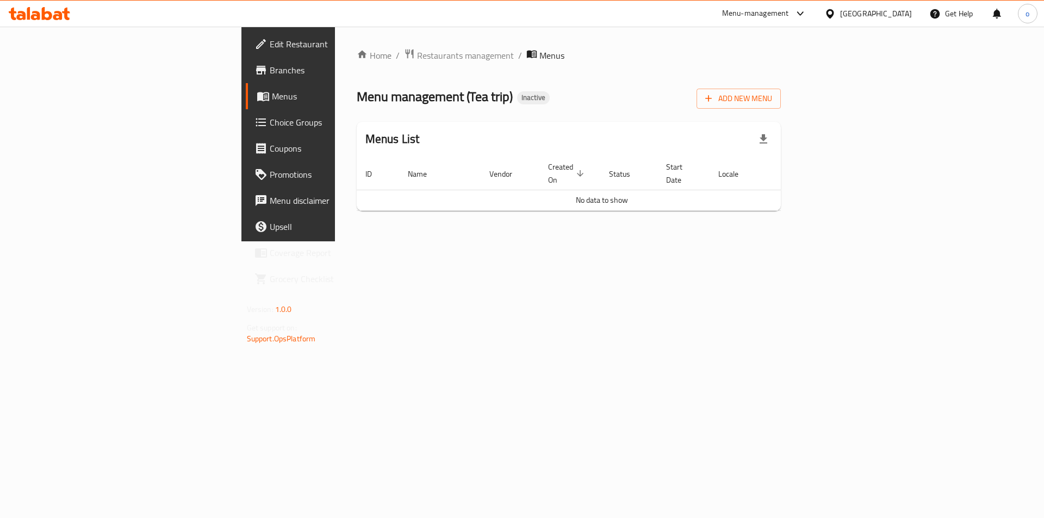
click at [272, 94] on span "Menus" at bounding box center [339, 96] width 135 height 13
click at [536, 241] on div "Home / Restaurants management / Menus Menu management ( Tea trip ) Inactive Add…" at bounding box center [569, 134] width 468 height 215
click at [272, 97] on span "Menus" at bounding box center [339, 96] width 135 height 13
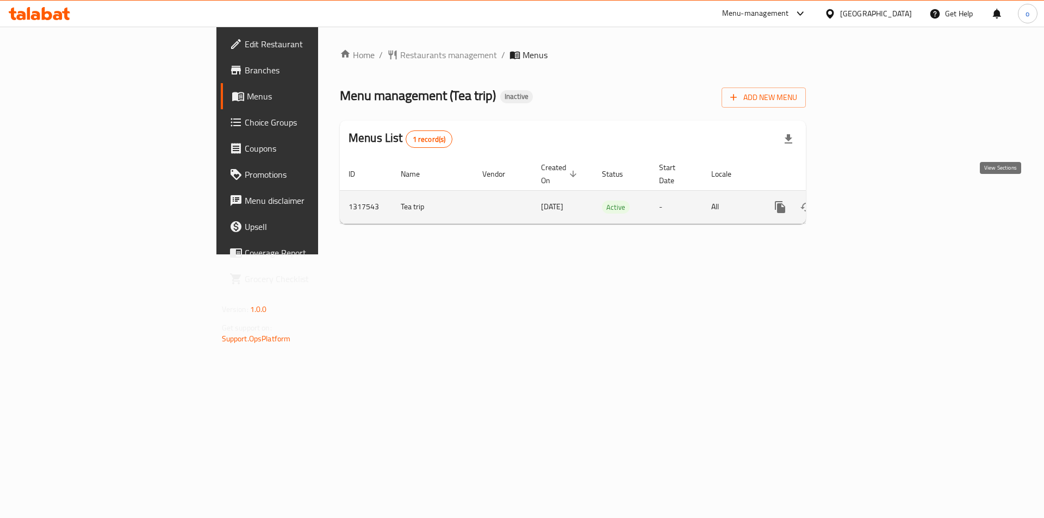
click at [865, 201] on icon "enhanced table" at bounding box center [858, 207] width 13 height 13
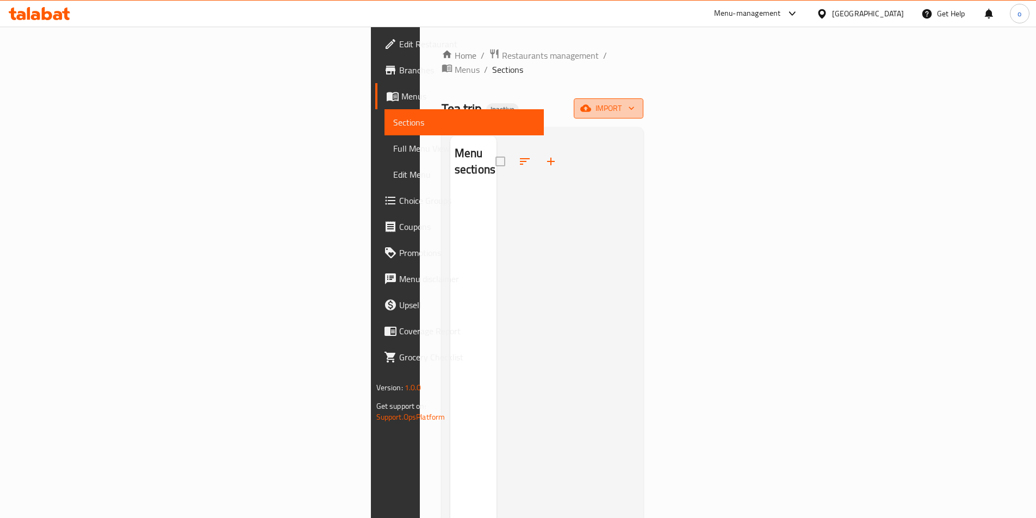
click at [635, 102] on span "import" at bounding box center [608, 109] width 52 height 14
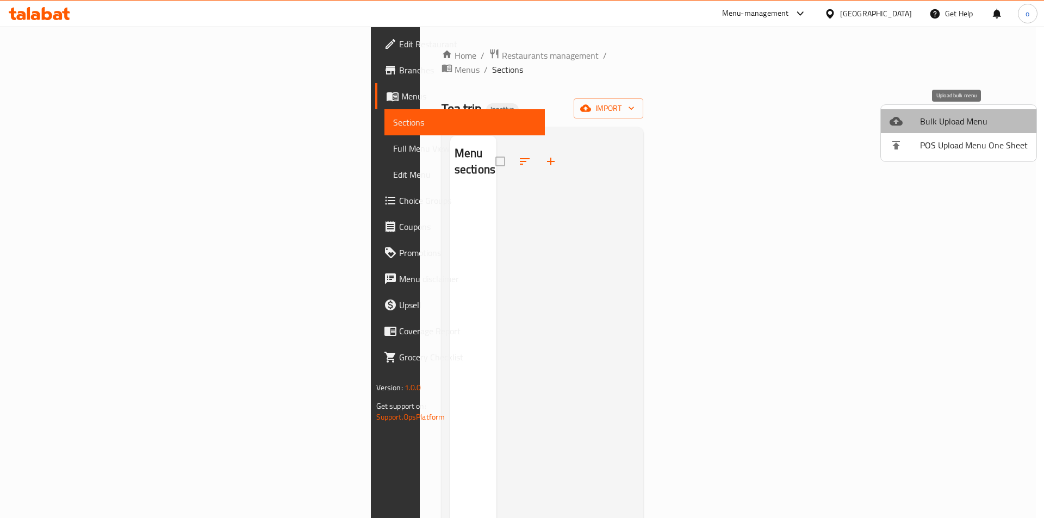
click at [984, 115] on span "Bulk Upload Menu" at bounding box center [974, 121] width 108 height 13
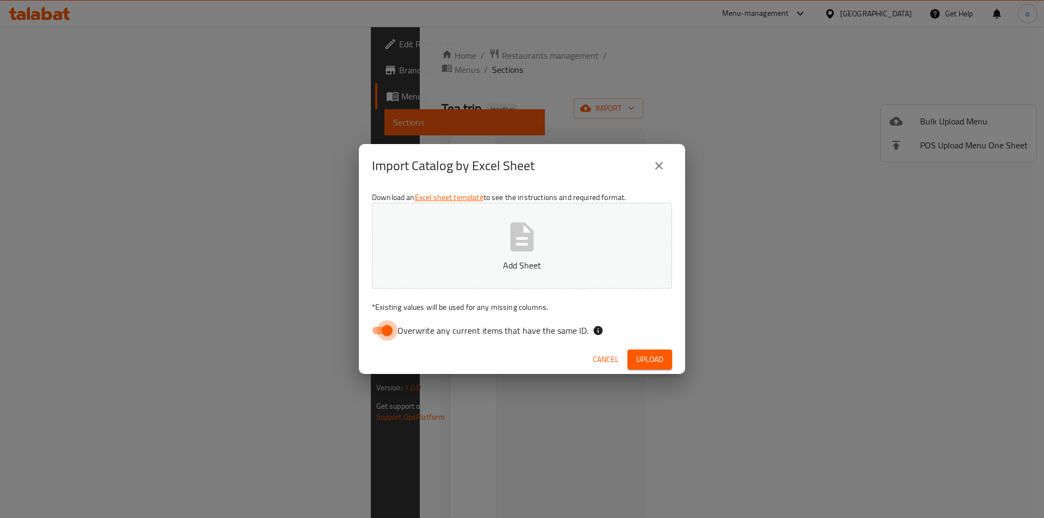
click at [379, 330] on input "Overwrite any current items that have the same ID." at bounding box center [387, 330] width 62 height 21
checkbox input "false"
click at [653, 363] on span "Upload" at bounding box center [649, 360] width 27 height 14
click at [598, 350] on button "Cancel" at bounding box center [605, 360] width 35 height 20
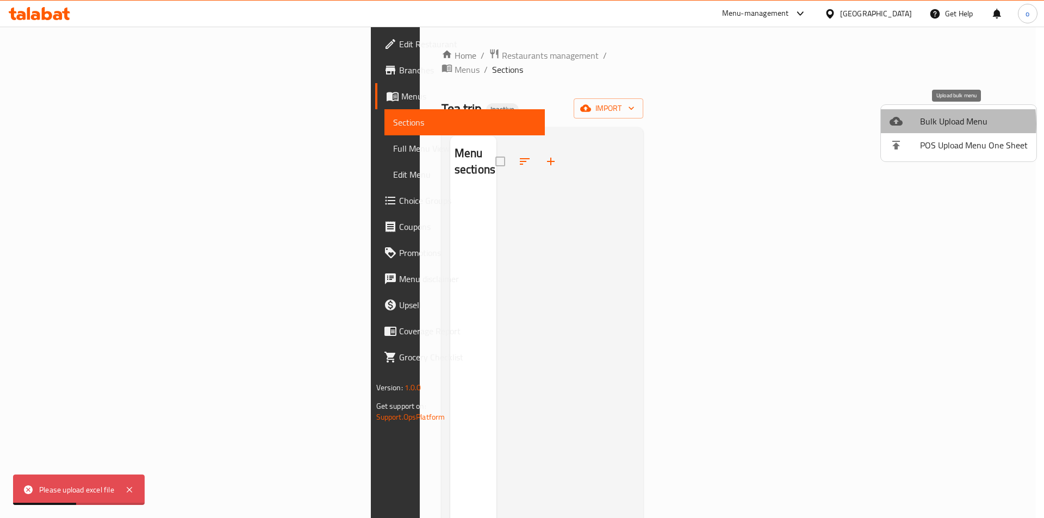
click at [917, 124] on div at bounding box center [905, 121] width 30 height 13
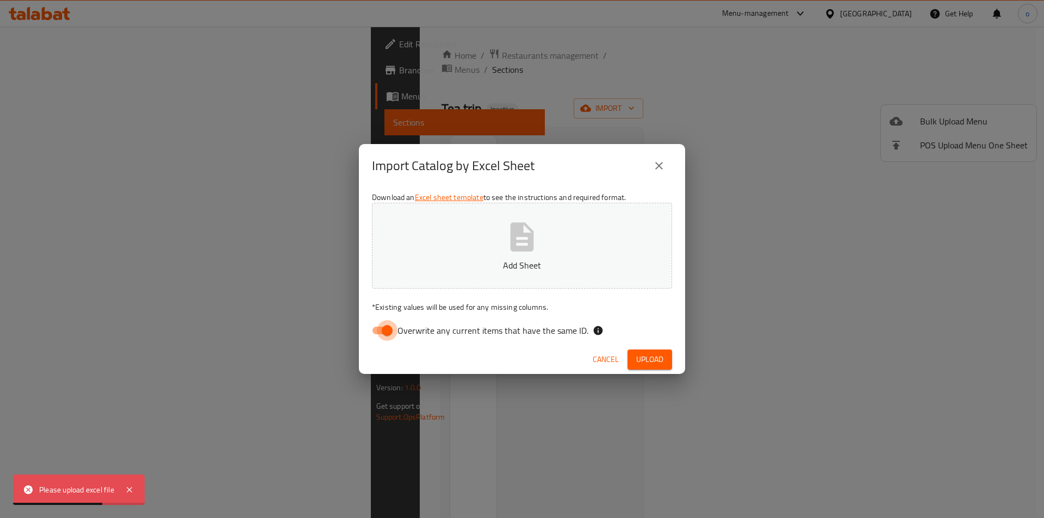
click at [376, 328] on input "Overwrite any current items that have the same ID." at bounding box center [387, 330] width 62 height 21
checkbox input "false"
click at [510, 251] on icon "button" at bounding box center [522, 237] width 35 height 35
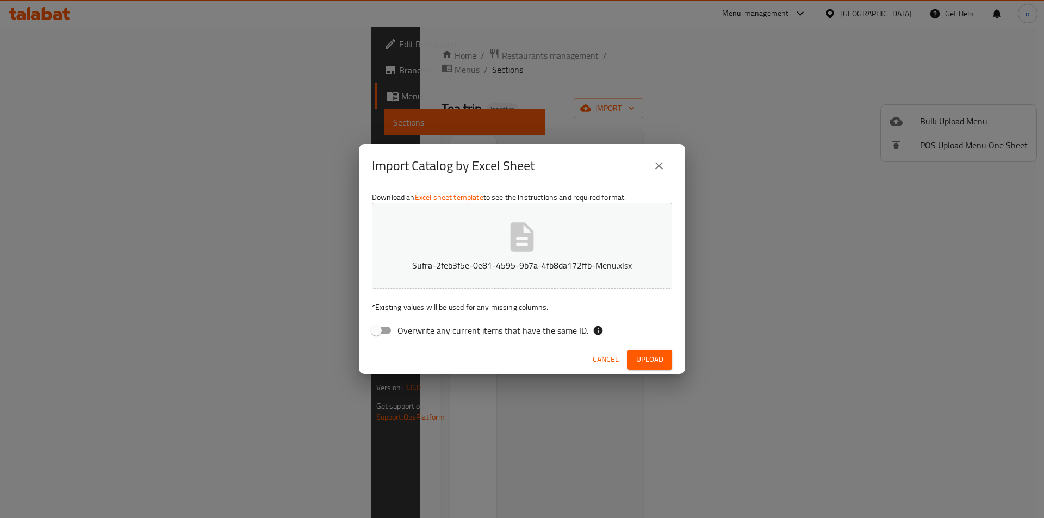
click at [640, 353] on span "Upload" at bounding box center [649, 360] width 27 height 14
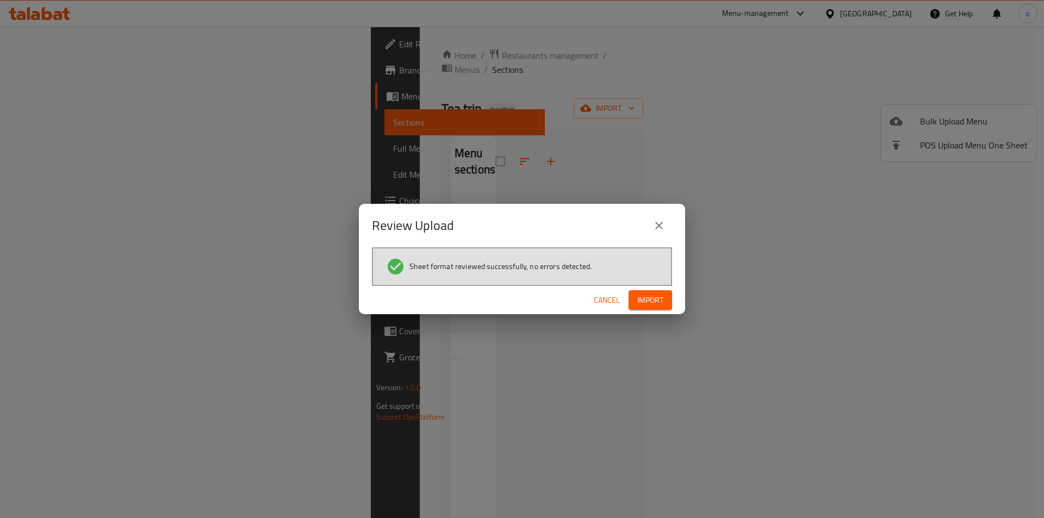
click at [655, 306] on span "Import" at bounding box center [650, 301] width 26 height 14
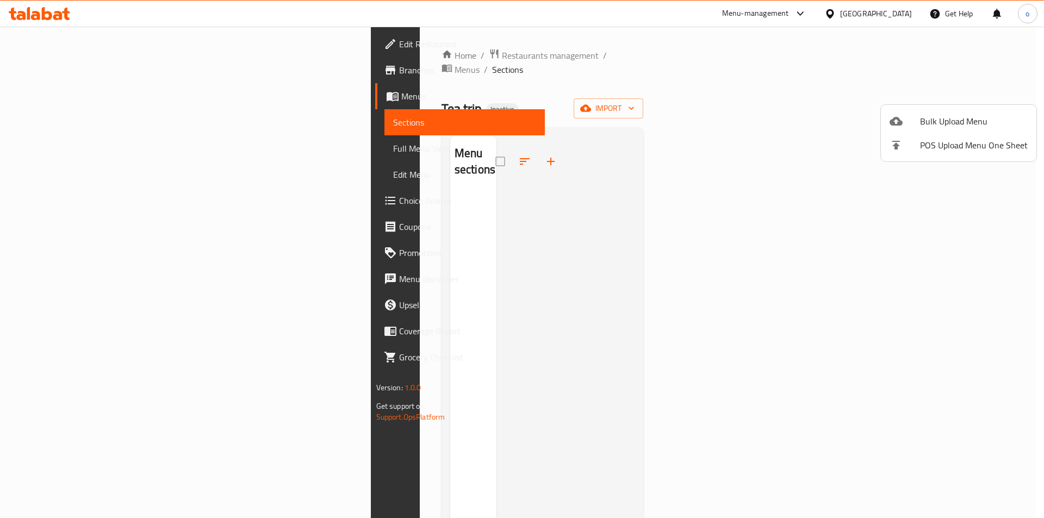
click at [58, 120] on div at bounding box center [522, 259] width 1044 height 518
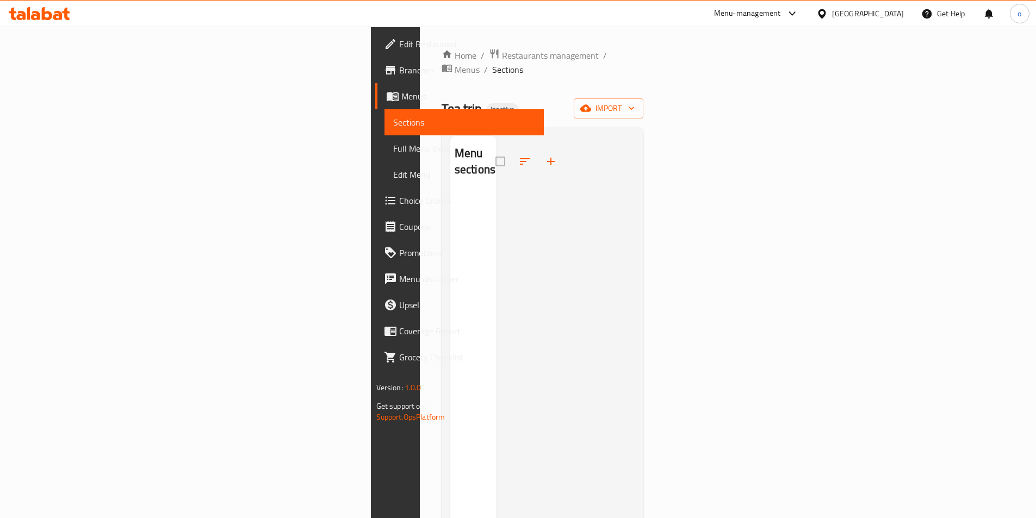
click at [401, 101] on span "Menus" at bounding box center [468, 96] width 134 height 13
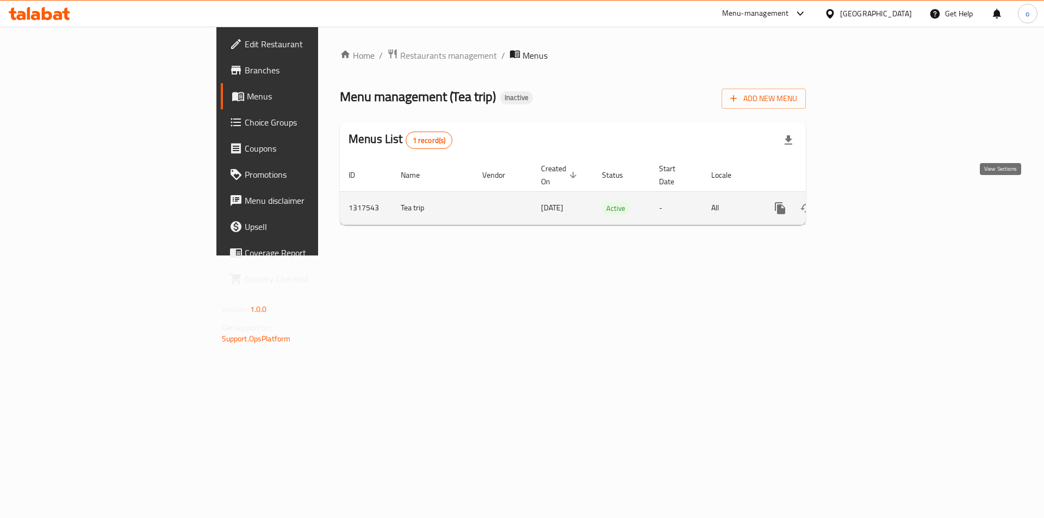
click at [872, 195] on link "enhanced table" at bounding box center [859, 208] width 26 height 26
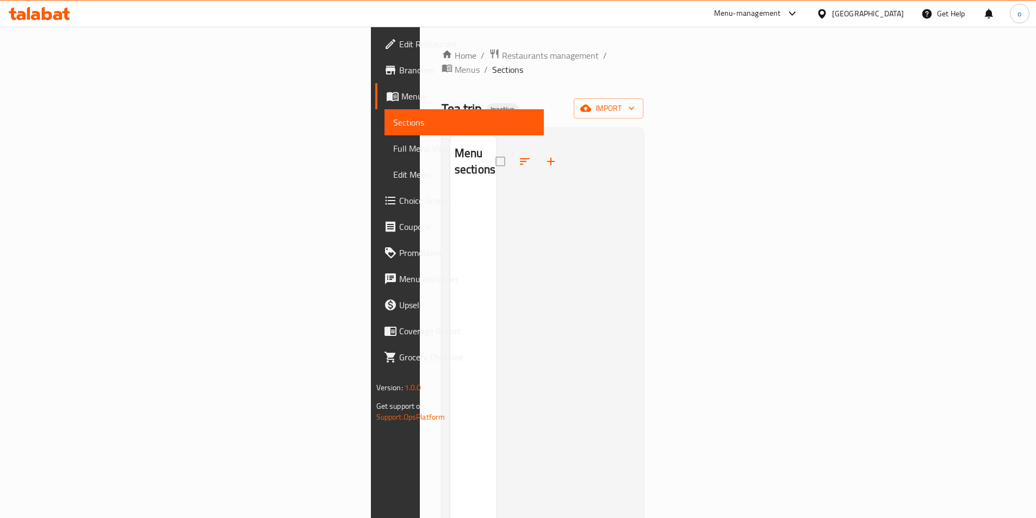
click at [576, 340] on div at bounding box center [565, 395] width 139 height 518
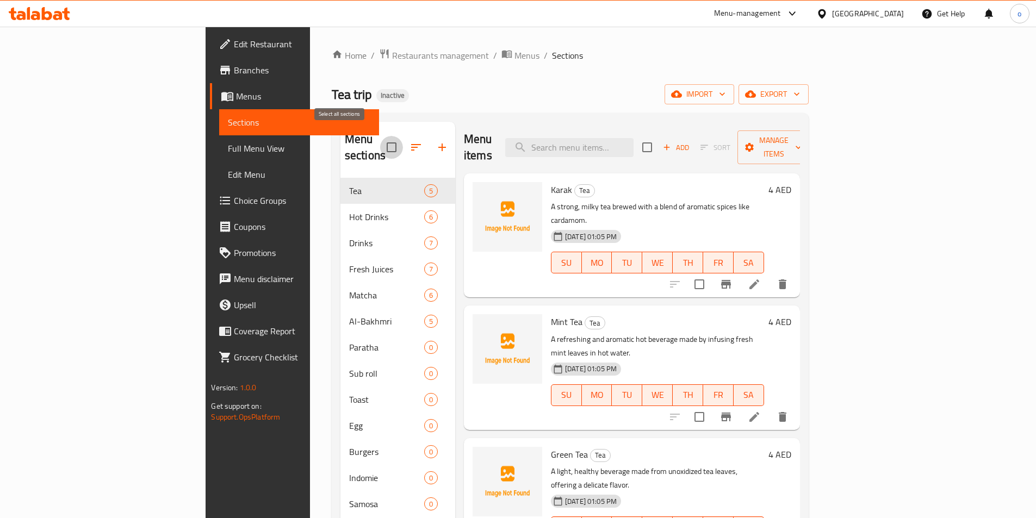
click at [380, 150] on input "checkbox" at bounding box center [391, 147] width 23 height 23
checkbox input "false"
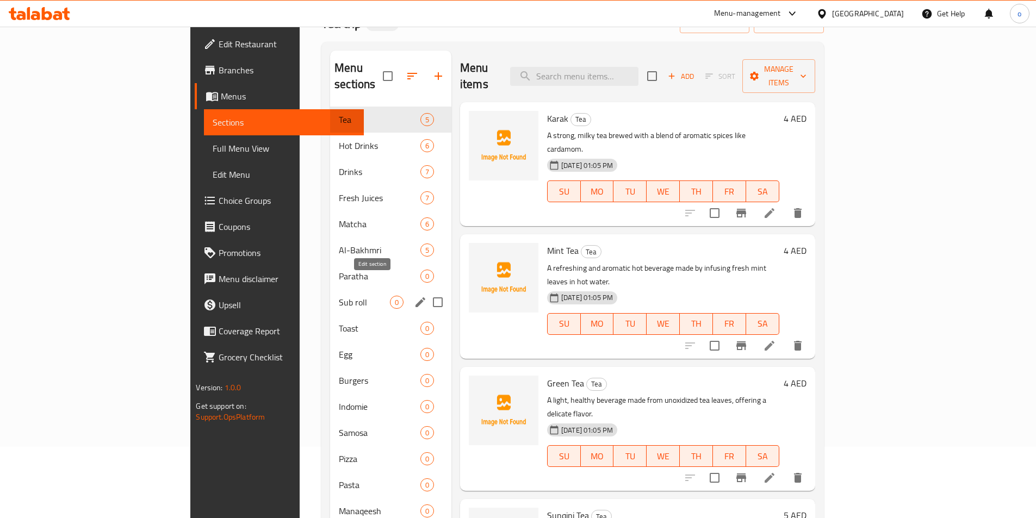
scroll to position [152, 0]
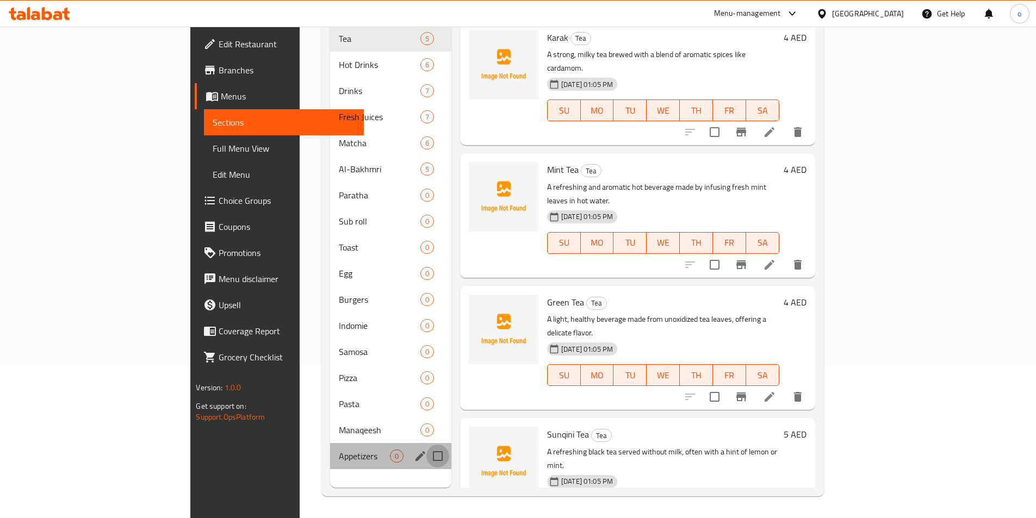
click at [426, 445] on input "Menu sections" at bounding box center [437, 456] width 23 height 23
checkbox input "true"
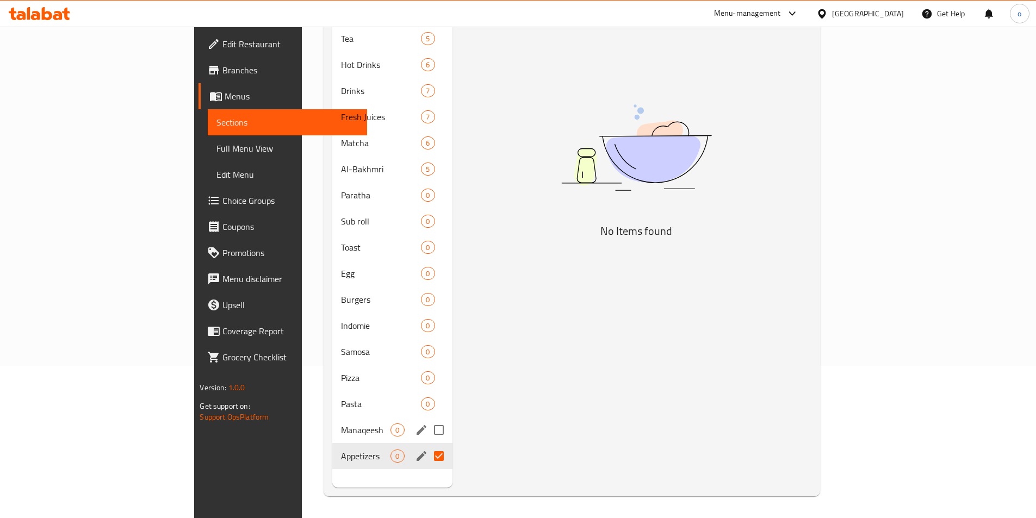
click at [427, 419] on input "Menu sections" at bounding box center [438, 430] width 23 height 23
checkbox input "true"
click at [427, 393] on input "Menu sections" at bounding box center [438, 404] width 23 height 23
checkbox input "true"
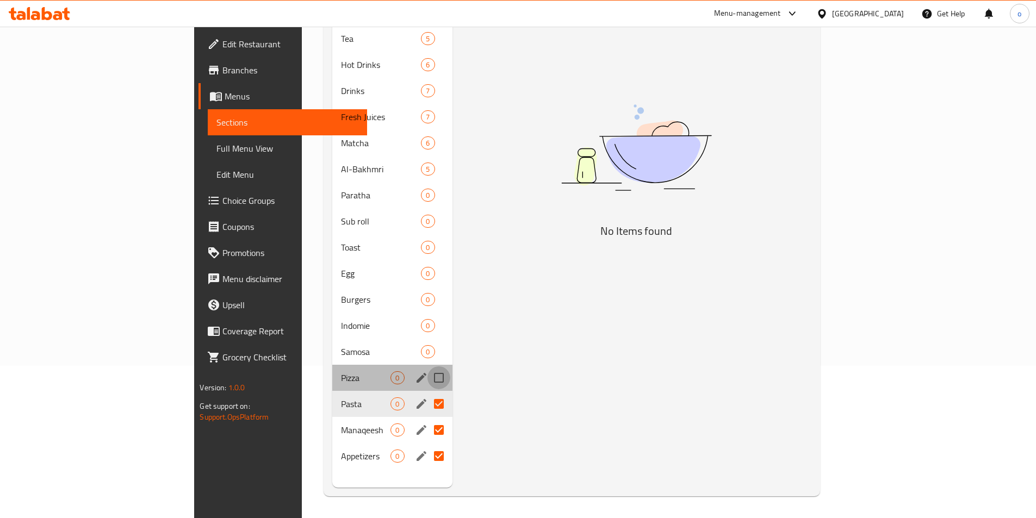
click at [427, 367] on input "Menu sections" at bounding box center [438, 378] width 23 height 23
checkbox input "true"
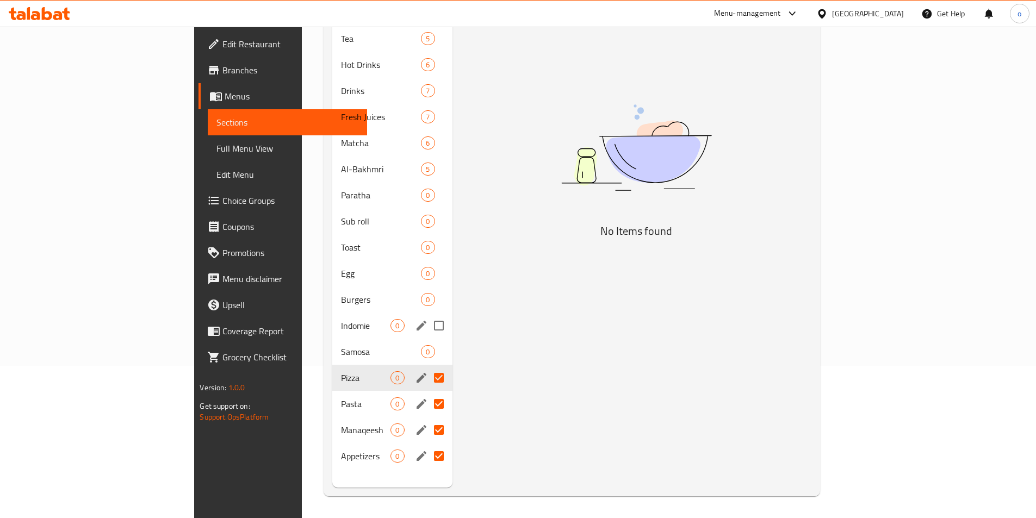
click at [427, 316] on input "Menu sections" at bounding box center [438, 325] width 23 height 23
checkbox input "true"
click at [427, 340] on input "Menu sections" at bounding box center [438, 351] width 23 height 23
checkbox input "true"
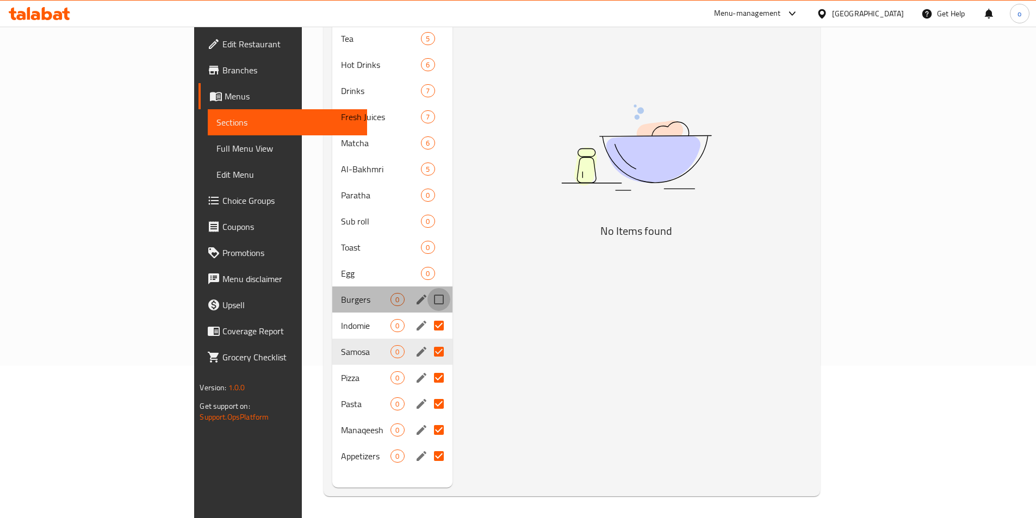
click at [427, 288] on input "Menu sections" at bounding box center [438, 299] width 23 height 23
checkbox input "true"
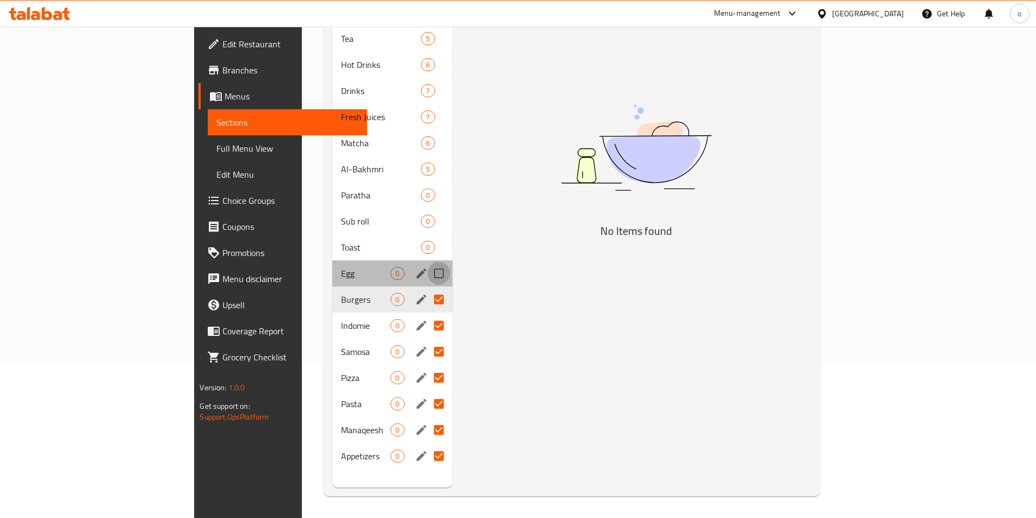
click at [427, 262] on input "Menu sections" at bounding box center [438, 273] width 23 height 23
checkbox input "true"
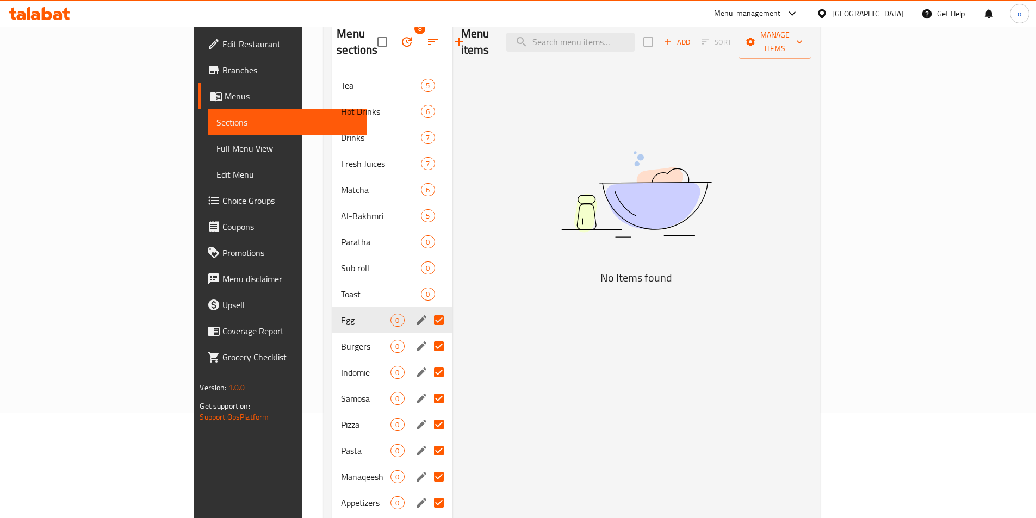
scroll to position [44, 0]
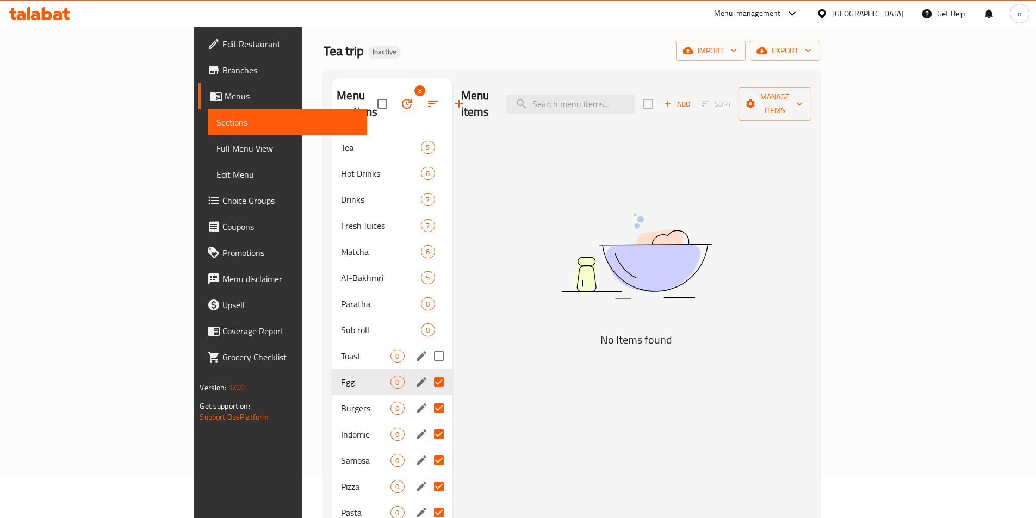
click at [427, 345] on input "Menu sections" at bounding box center [438, 356] width 23 height 23
checkbox input "true"
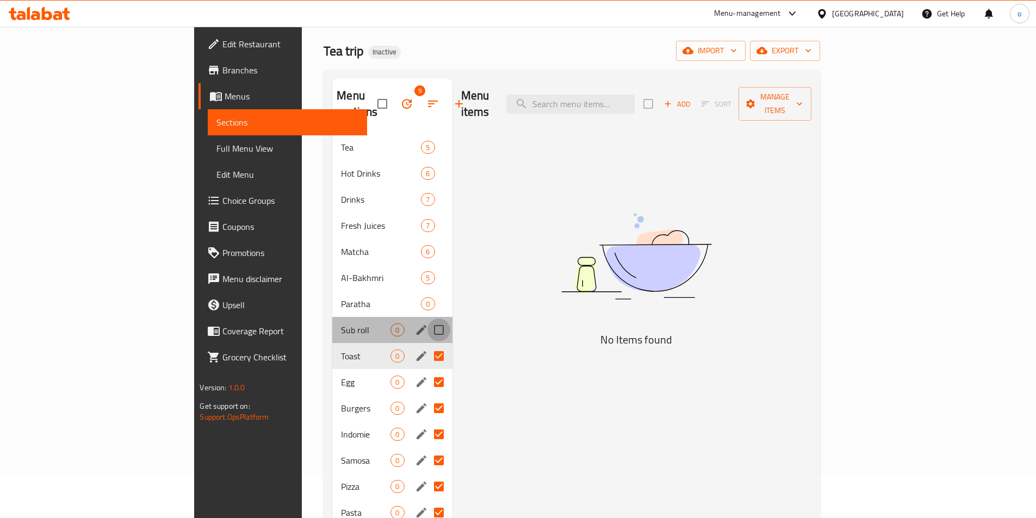
click at [427, 322] on input "Menu sections" at bounding box center [438, 330] width 23 height 23
checkbox input "true"
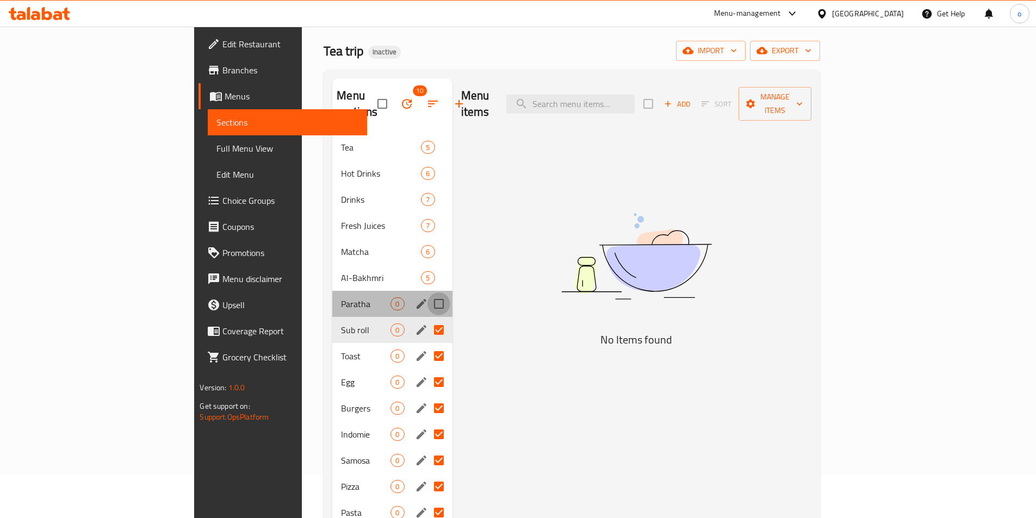
click at [427, 293] on input "Menu sections" at bounding box center [438, 304] width 23 height 23
checkbox input "true"
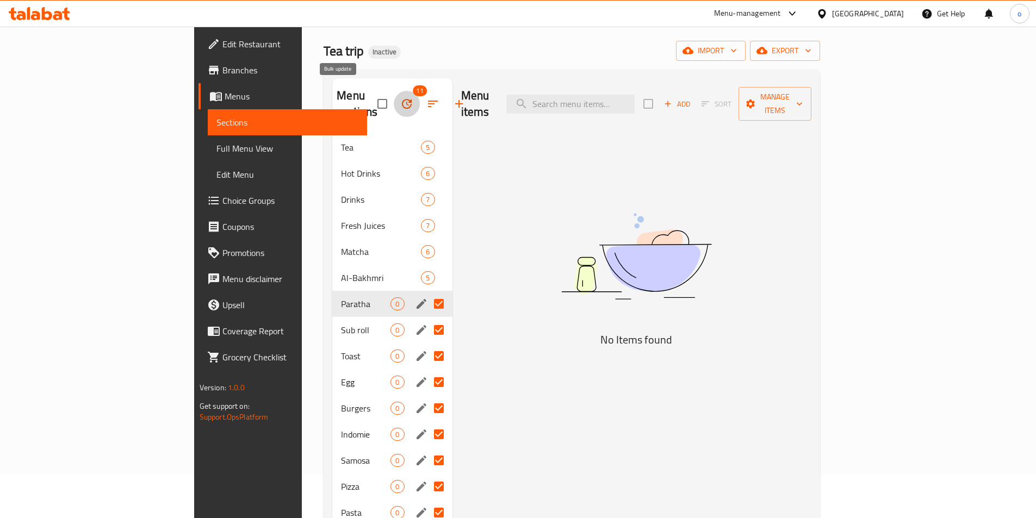
click at [394, 91] on button "button" at bounding box center [407, 104] width 26 height 26
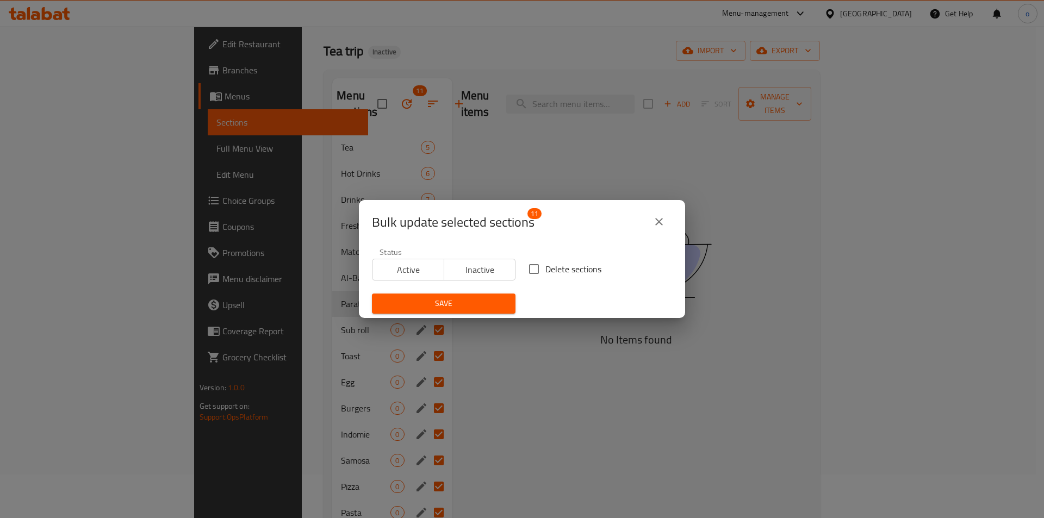
click at [535, 275] on input "Delete sections" at bounding box center [534, 269] width 23 height 23
checkbox input "true"
click at [509, 304] on button "Save" at bounding box center [444, 304] width 144 height 20
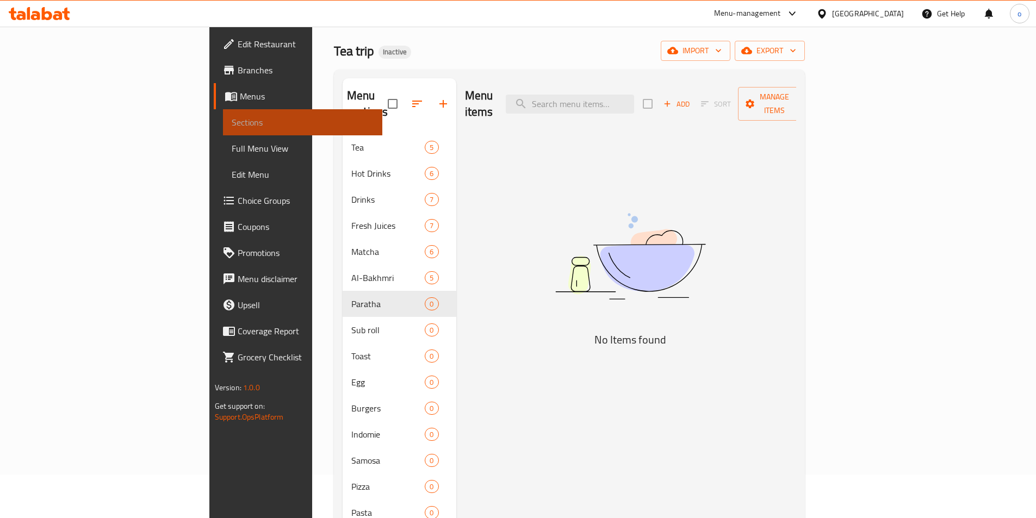
click at [232, 119] on span "Sections" at bounding box center [303, 122] width 142 height 13
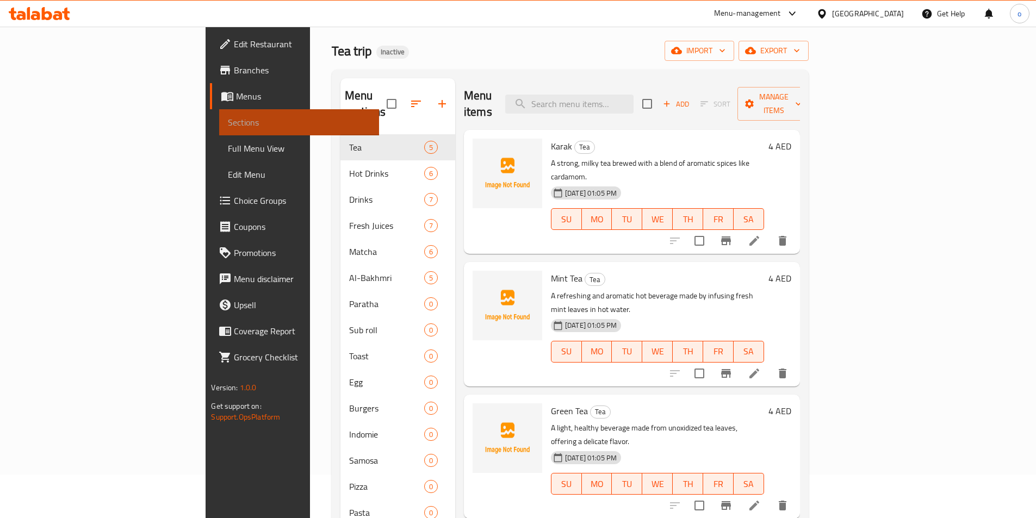
click at [219, 132] on link "Sections" at bounding box center [298, 122] width 159 height 26
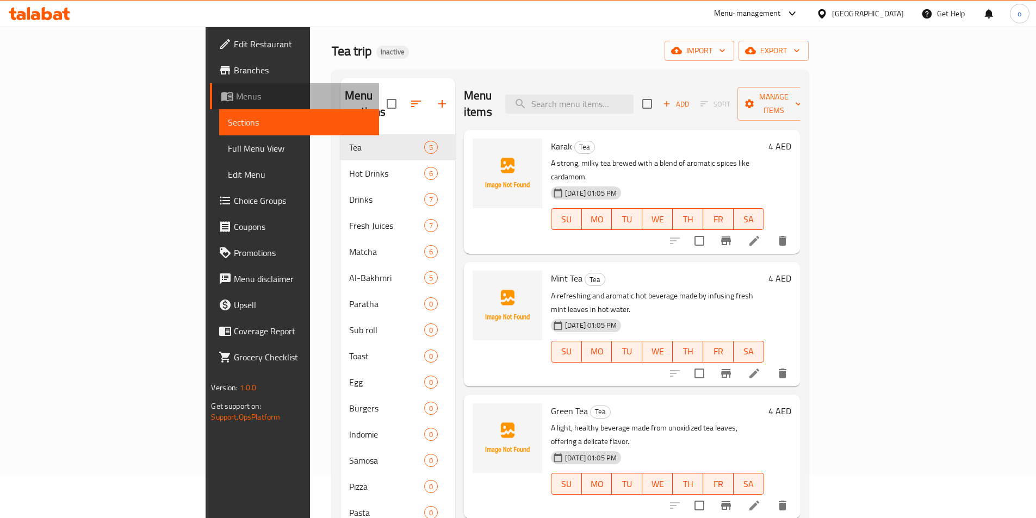
click at [236, 93] on span "Menus" at bounding box center [303, 96] width 134 height 13
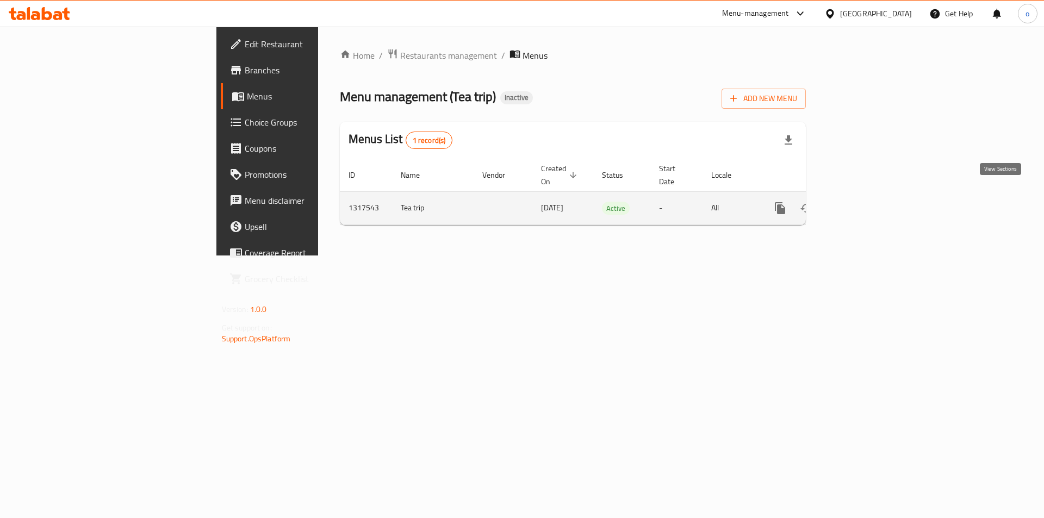
click at [865, 202] on icon "enhanced table" at bounding box center [858, 208] width 13 height 13
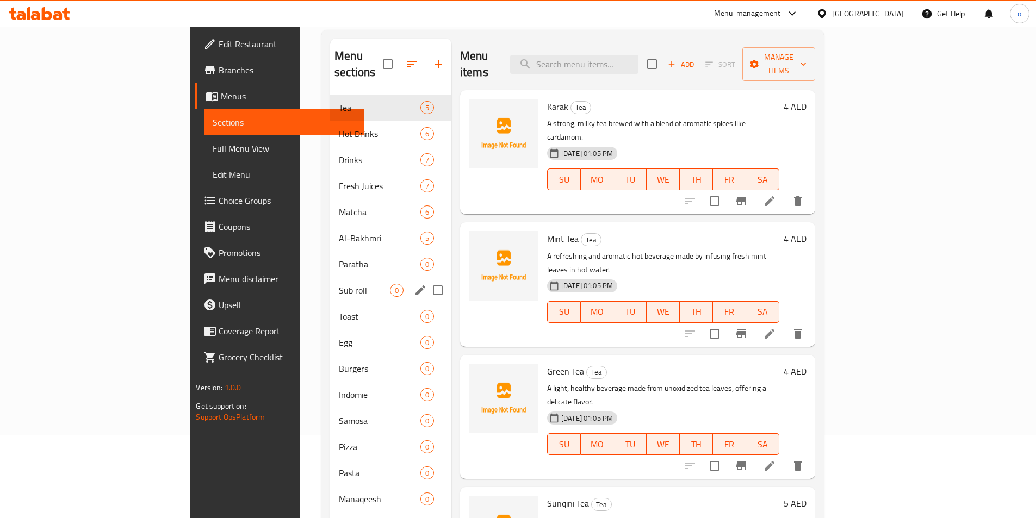
scroll to position [152, 0]
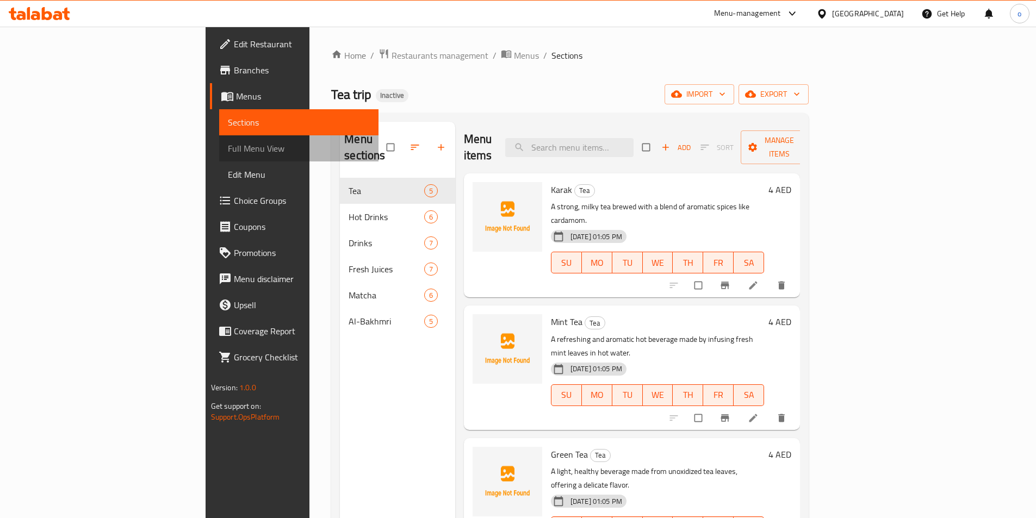
click at [228, 154] on span "Full Menu View" at bounding box center [299, 148] width 142 height 13
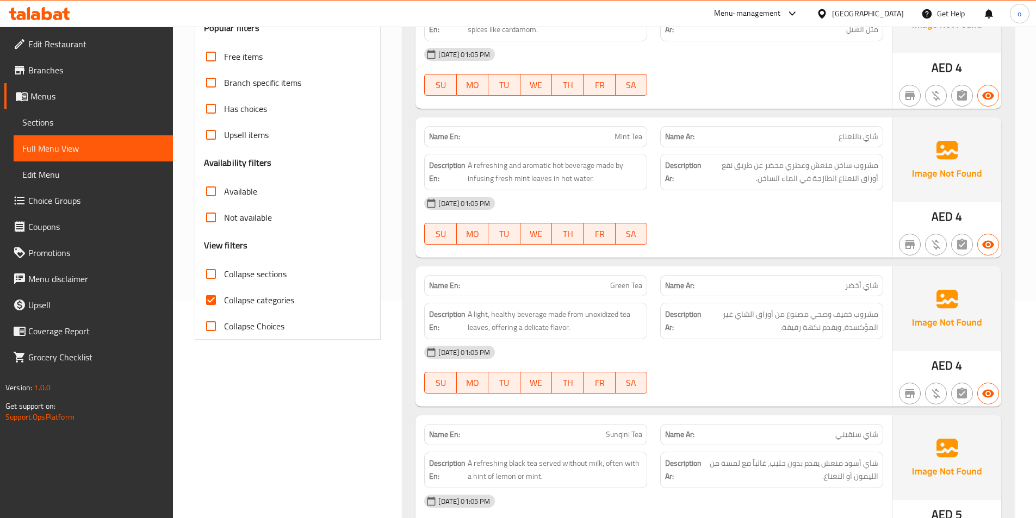
scroll to position [218, 0]
click at [214, 303] on input "Collapse categories" at bounding box center [211, 300] width 26 height 26
checkbox input "false"
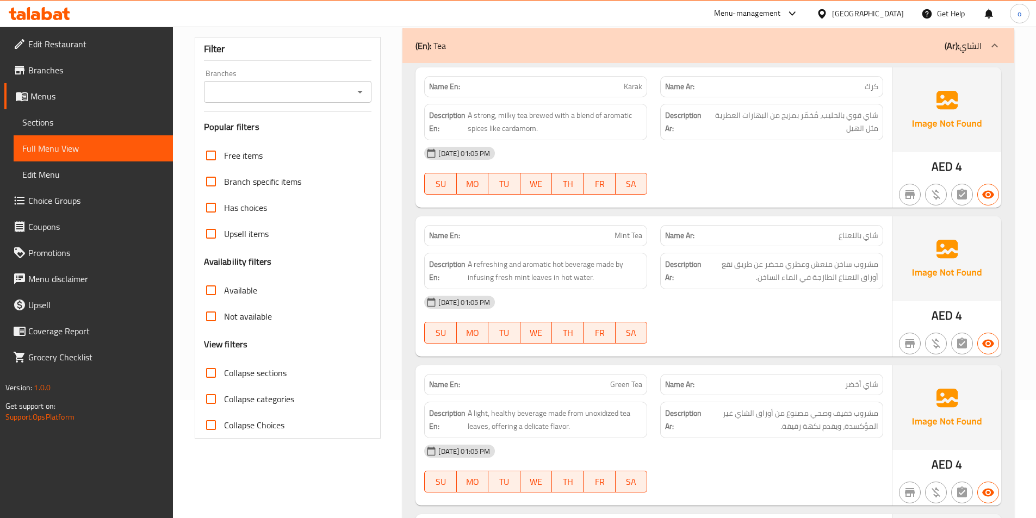
scroll to position [109, 0]
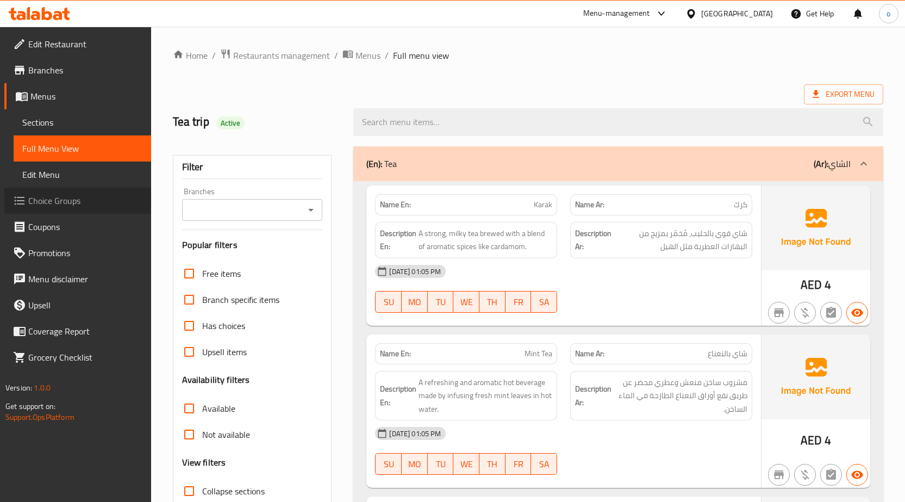
click at [74, 195] on span "Choice Groups" at bounding box center [85, 200] width 114 height 13
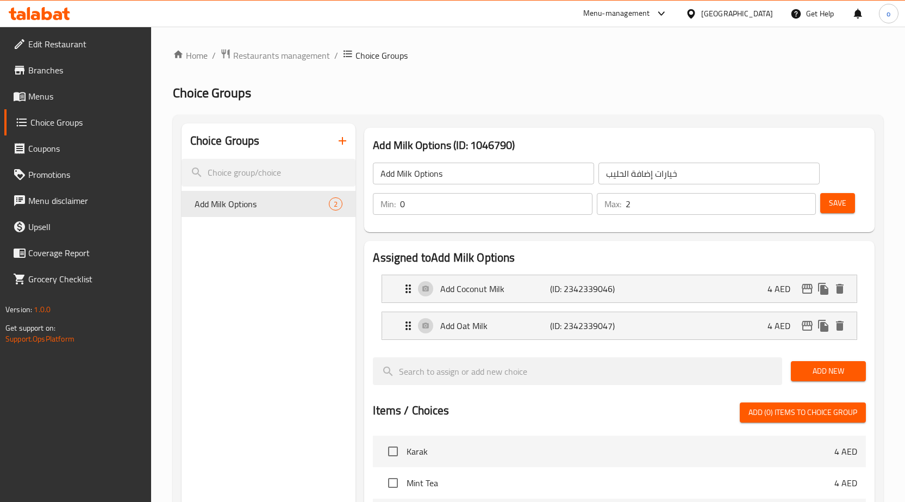
click at [345, 147] on icon "button" at bounding box center [342, 140] width 13 height 13
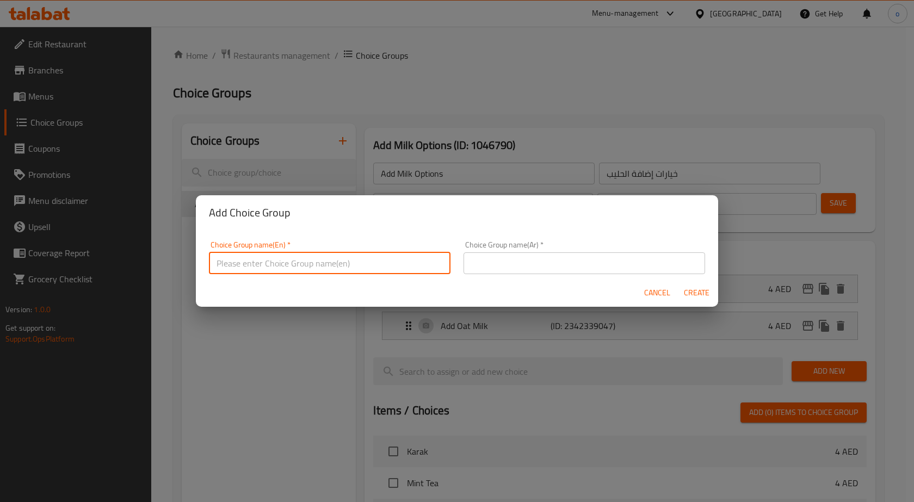
click at [312, 257] on input "text" at bounding box center [329, 263] width 241 height 22
drag, startPoint x: 304, startPoint y: 259, endPoint x: 267, endPoint y: 262, distance: 37.0
click at [267, 262] on input "your choice of Lassi" at bounding box center [329, 263] width 241 height 22
drag, startPoint x: 304, startPoint y: 263, endPoint x: 291, endPoint y: 264, distance: 13.1
click at [291, 264] on input "your choice of" at bounding box center [329, 263] width 241 height 22
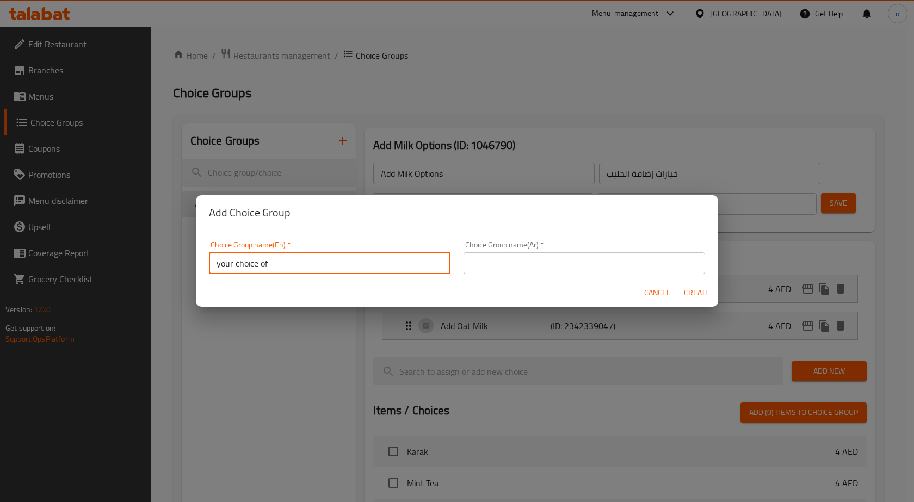
paste input "Saffron"
type input "your choice of Saffron"
click at [502, 261] on input "text" at bounding box center [583, 263] width 241 height 22
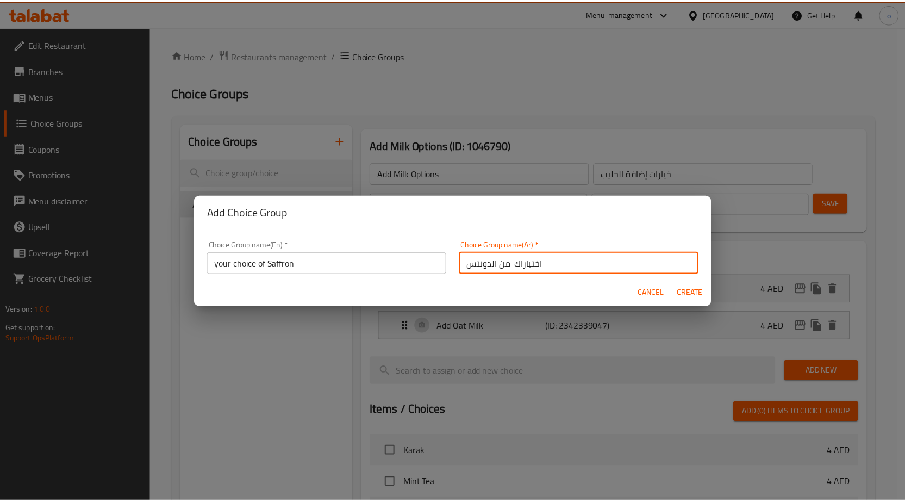
scroll to position [3, 0]
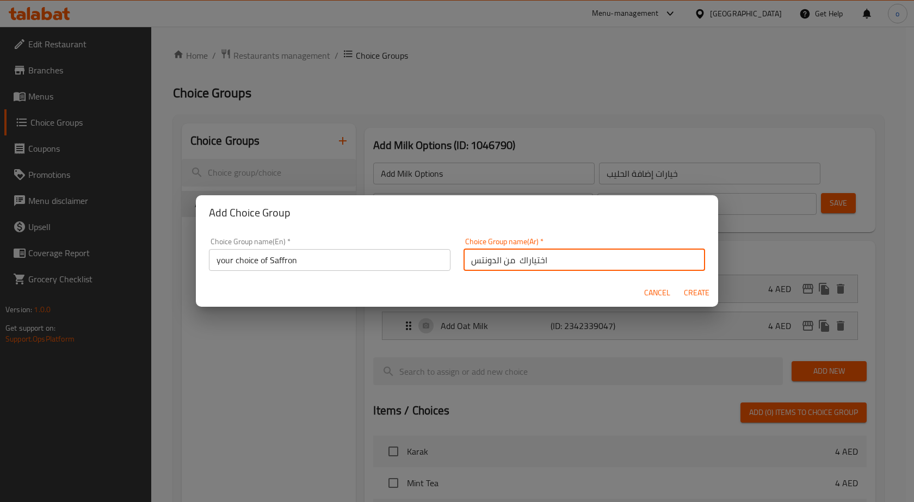
drag, startPoint x: 465, startPoint y: 266, endPoint x: 490, endPoint y: 270, distance: 24.8
click at [490, 270] on input "اختياراك من الدونتس" at bounding box center [583, 260] width 241 height 22
type input "اختياراك من الزعفران"
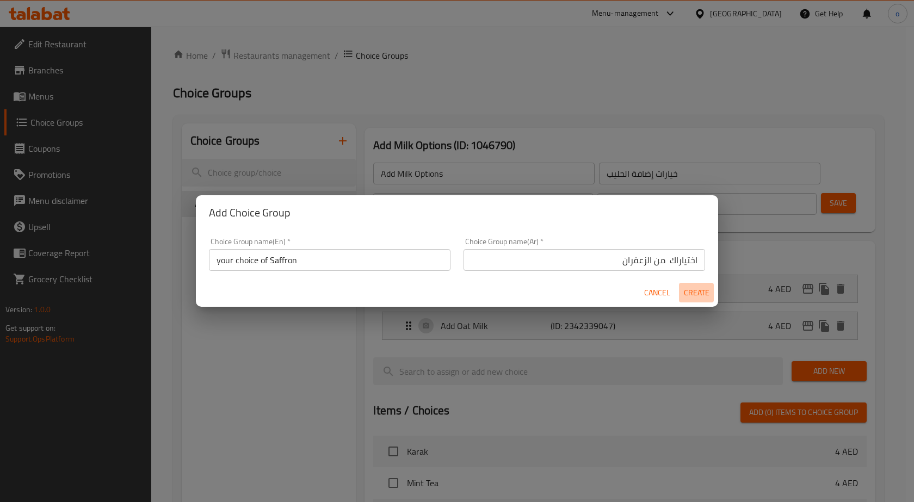
click at [705, 289] on span "Create" at bounding box center [696, 293] width 26 height 14
type input "your choice of Saffron"
type input "اختياراك من الزعفران"
type input "0"
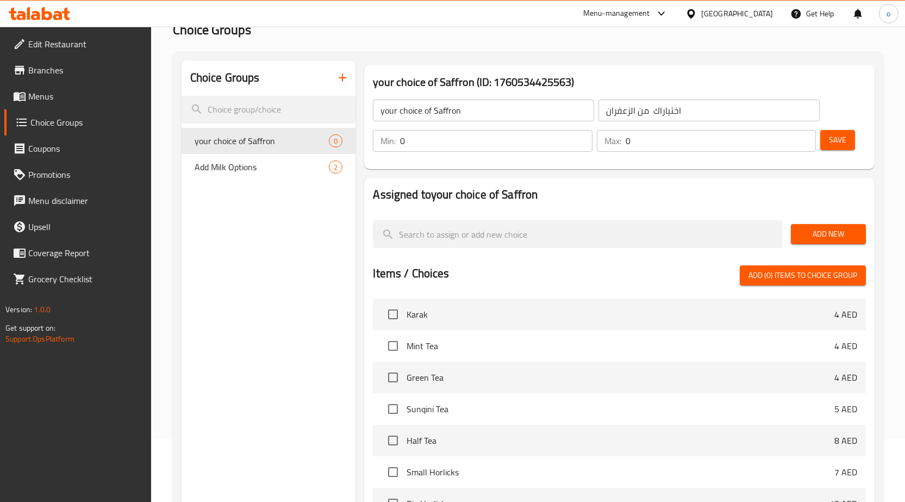
scroll to position [163, 0]
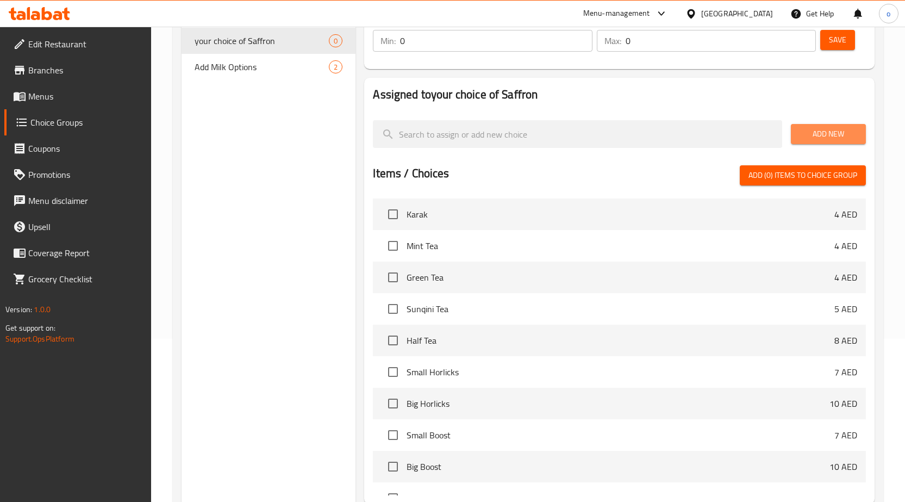
click at [818, 133] on span "Add New" at bounding box center [829, 134] width 58 height 14
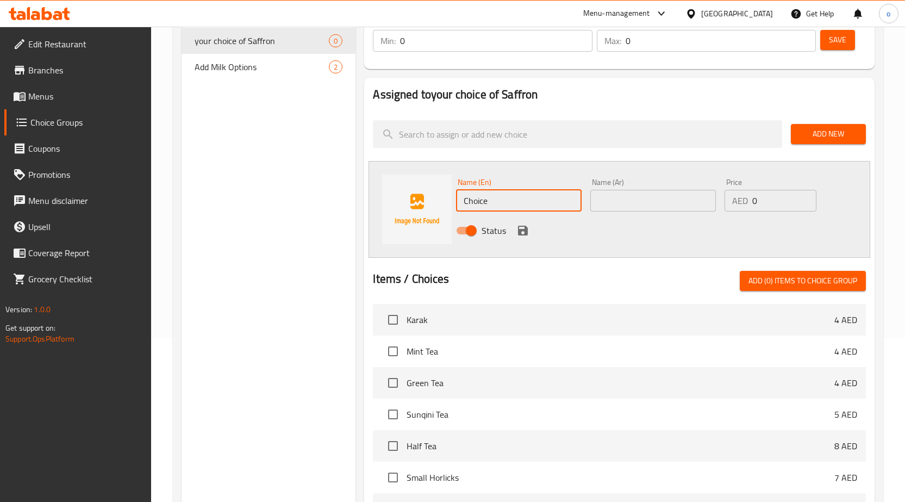
drag, startPoint x: 518, startPoint y: 209, endPoint x: 453, endPoint y: 197, distance: 66.3
click at [453, 197] on div "Name (En) Choice Name (En)" at bounding box center [519, 195] width 134 height 42
click at [508, 197] on input "text" at bounding box center [519, 201] width 126 height 22
paste input "Saffron"
type input "Saffron"
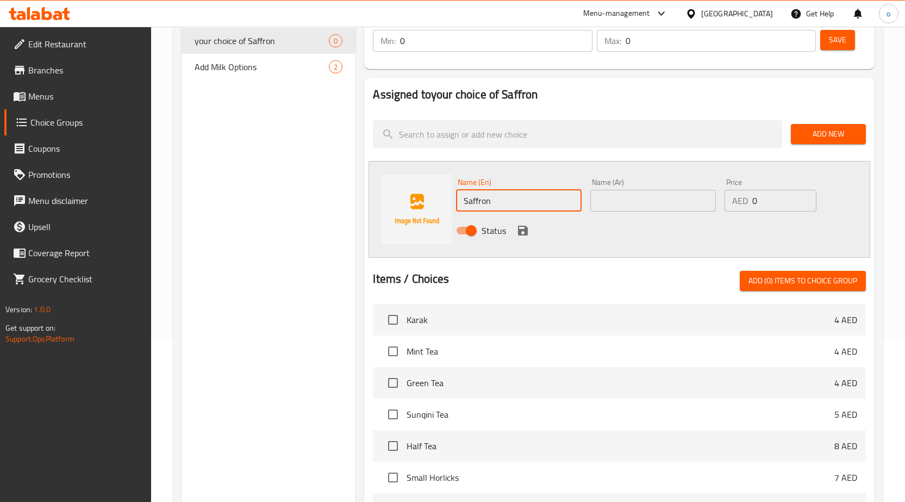
click at [648, 191] on input "text" at bounding box center [654, 201] width 126 height 22
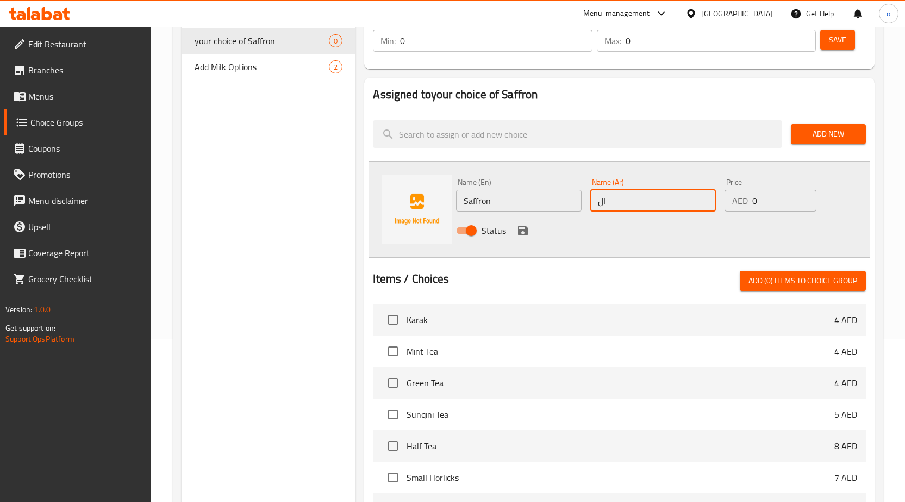
type input "ال"
drag, startPoint x: 614, startPoint y: 202, endPoint x: 586, endPoint y: 202, distance: 27.7
click at [586, 202] on div "Name (Ar) ال Name (Ar)" at bounding box center [653, 195] width 134 height 42
click at [607, 202] on input "text" at bounding box center [654, 201] width 126 height 22
paste input "زعفران"
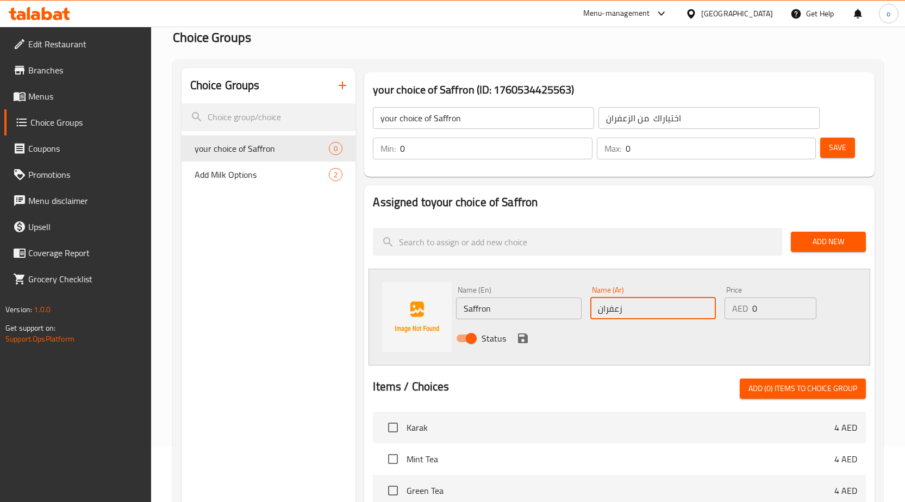
scroll to position [54, 0]
type input "زعفران"
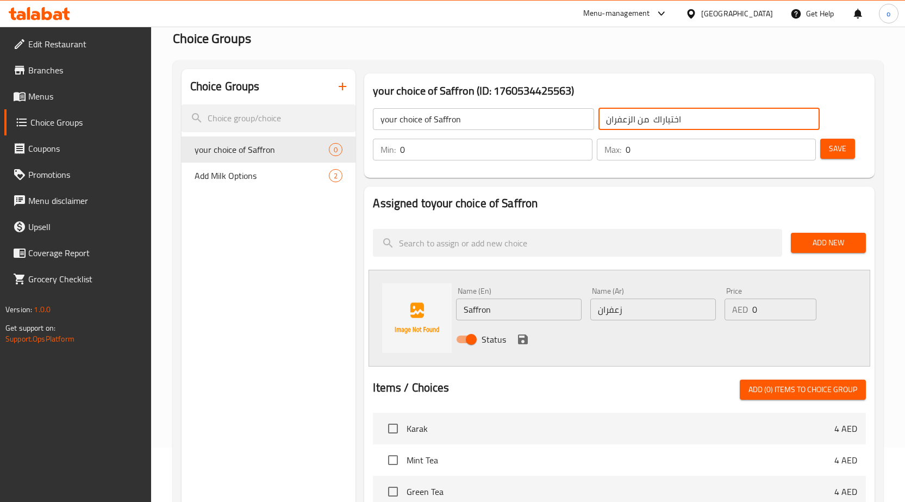
click at [635, 121] on input "اختياراك من الزعفران" at bounding box center [709, 119] width 221 height 22
click at [629, 121] on input "اختياراك من الزعفران" at bounding box center [709, 119] width 221 height 22
click at [637, 120] on input "اختياراك من الزعفران" at bounding box center [709, 119] width 221 height 22
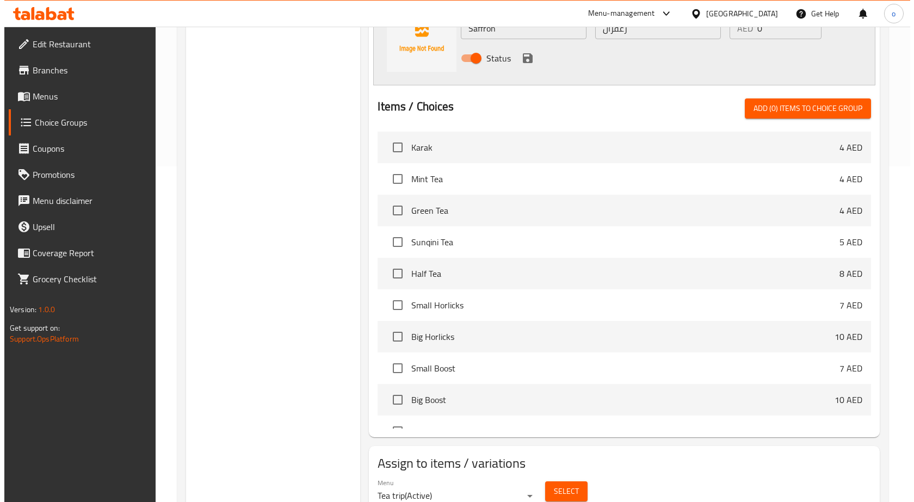
scroll to position [382, 0]
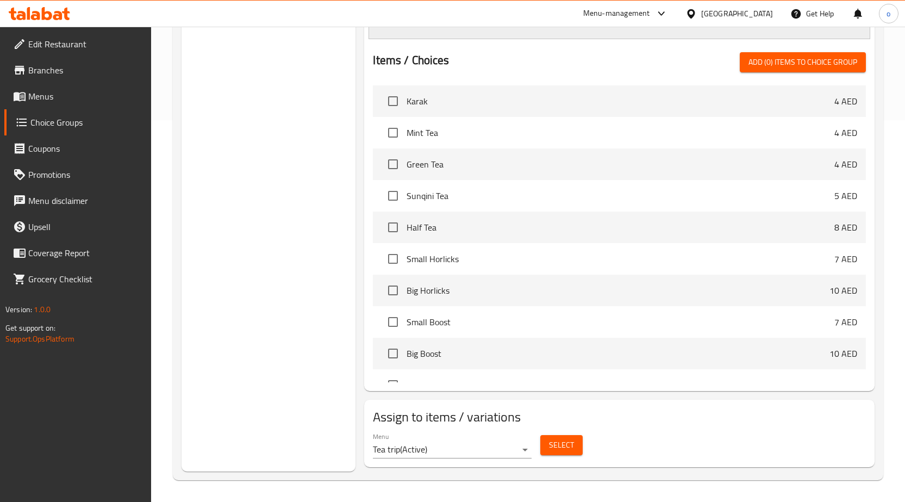
type input "اختياراك من زعفران"
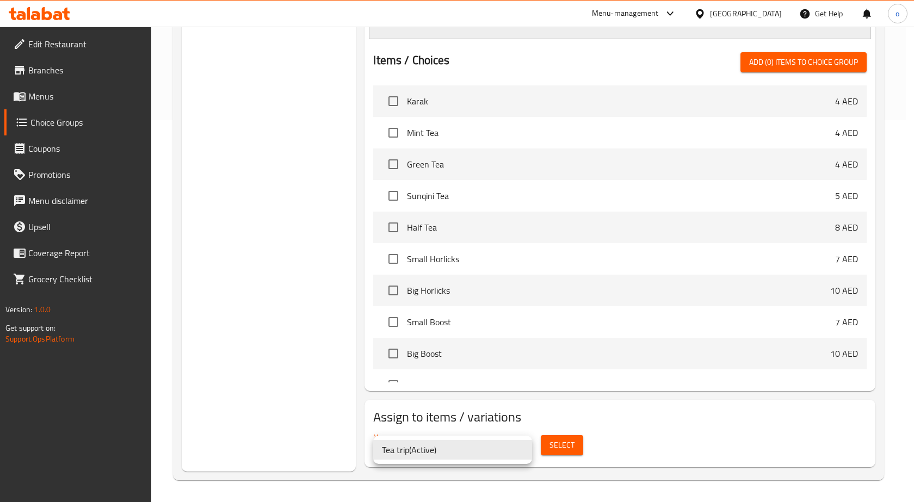
click at [556, 450] on div at bounding box center [457, 251] width 914 height 502
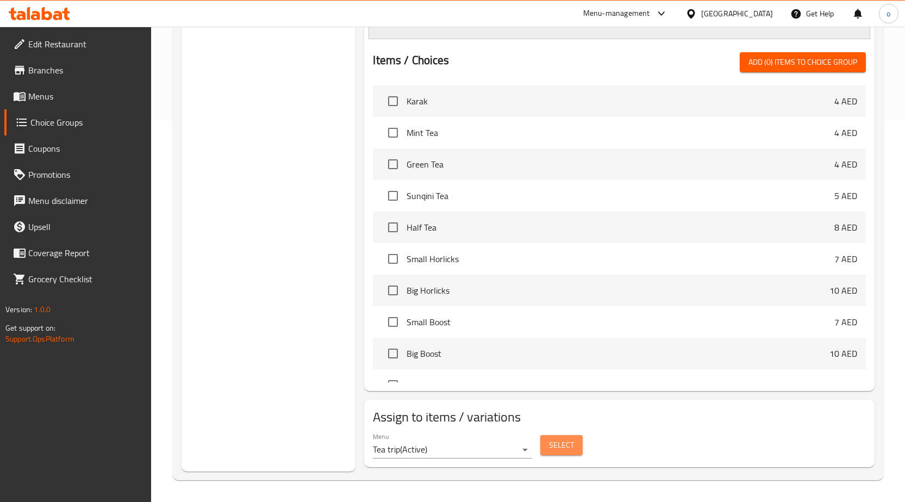
click at [556, 450] on span "Select" at bounding box center [561, 445] width 25 height 14
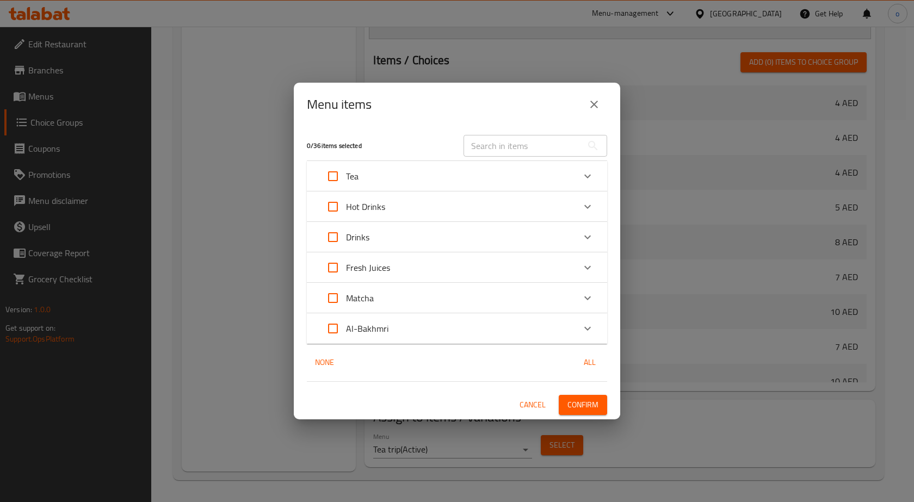
click at [586, 175] on icon "Expand" at bounding box center [587, 176] width 13 height 13
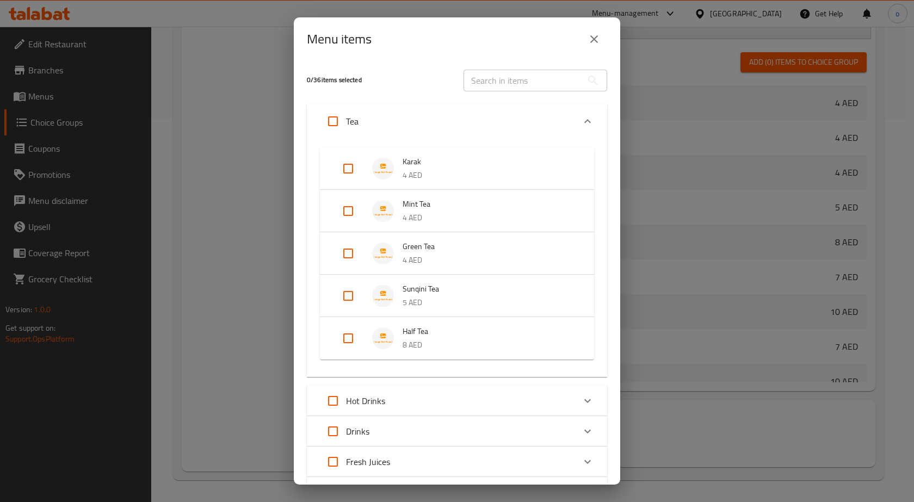
click at [344, 169] on input "Expand" at bounding box center [348, 169] width 26 height 26
checkbox input "true"
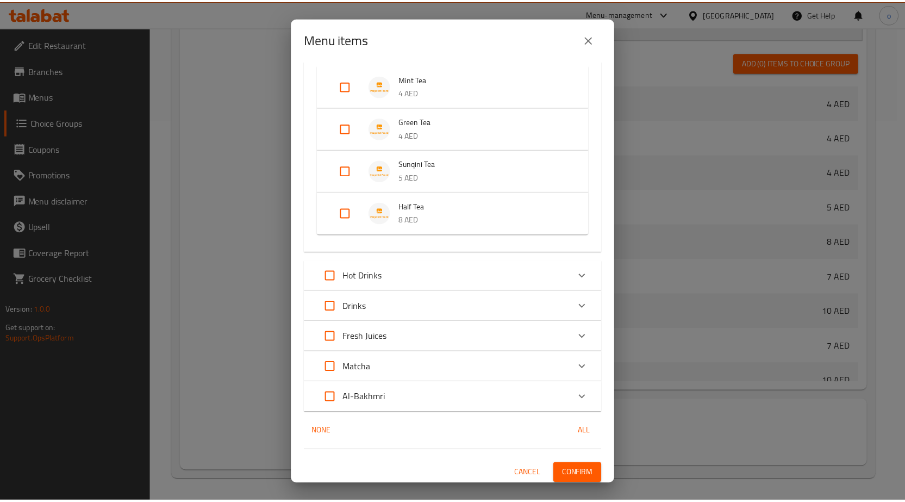
scroll to position [138, 0]
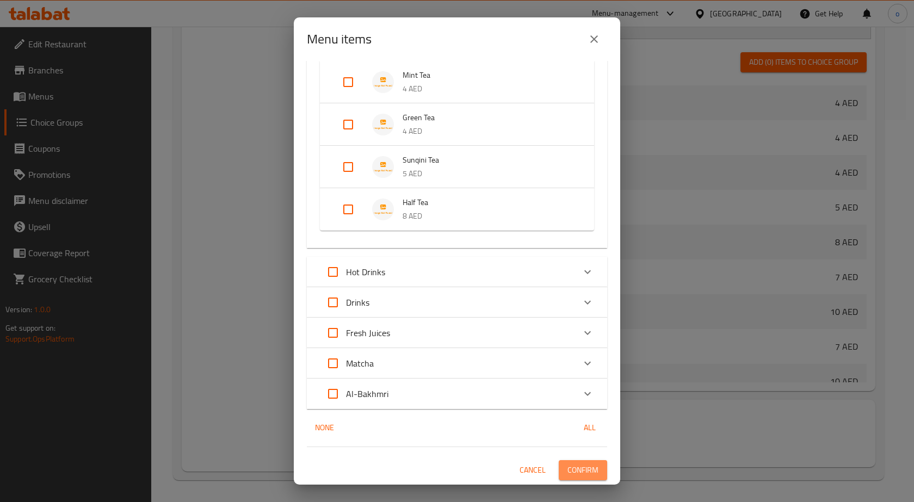
click at [567, 473] on span "Confirm" at bounding box center [582, 470] width 31 height 14
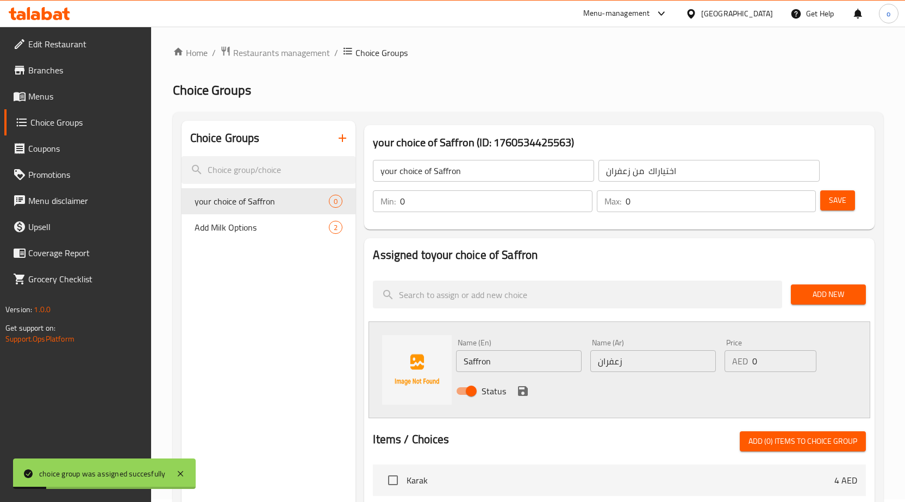
scroll to position [0, 0]
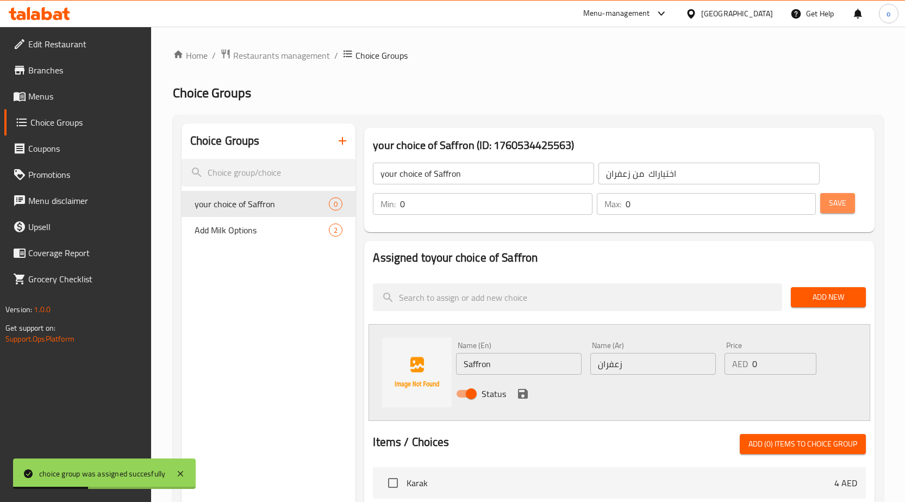
click at [834, 207] on span "Save" at bounding box center [837, 203] width 17 height 14
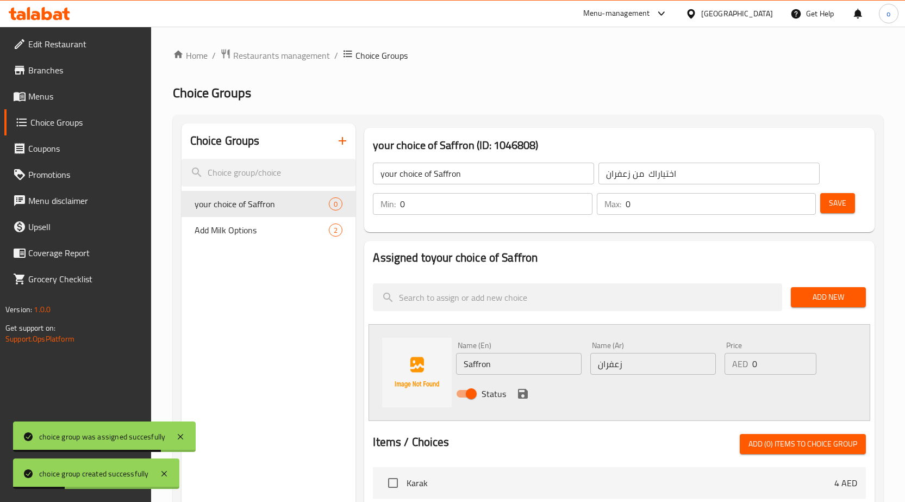
click at [342, 147] on icon "button" at bounding box center [342, 140] width 13 height 13
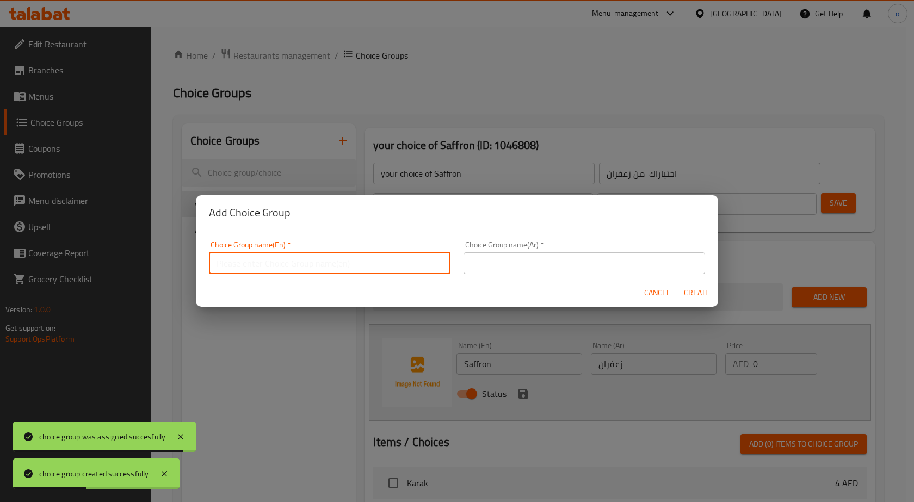
click at [343, 270] on input "text" at bounding box center [329, 263] width 241 height 22
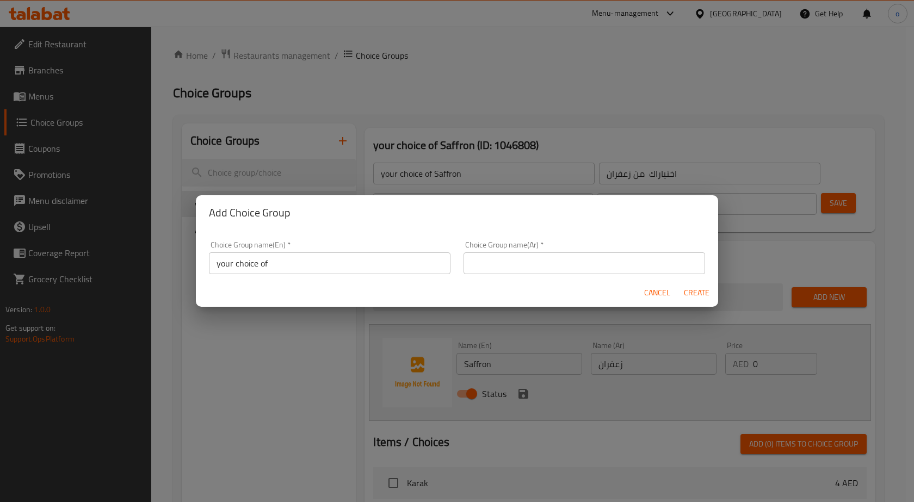
click at [306, 260] on input "your choice of" at bounding box center [329, 263] width 241 height 22
paste input "Mint"
type input "your choice of Mint"
click at [476, 261] on input "text" at bounding box center [583, 263] width 241 height 22
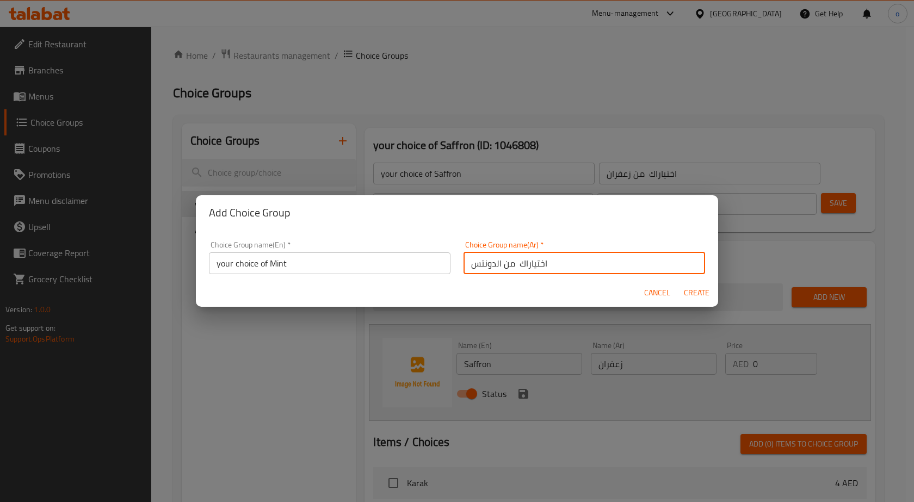
drag, startPoint x: 465, startPoint y: 264, endPoint x: 496, endPoint y: 262, distance: 31.0
click at [496, 262] on input "اختياراك من الدونتس" at bounding box center [583, 263] width 241 height 22
click at [465, 266] on input "اختياراك من" at bounding box center [583, 263] width 241 height 22
click at [588, 274] on input "اختياراك من" at bounding box center [583, 263] width 241 height 22
paste input "نعناع"
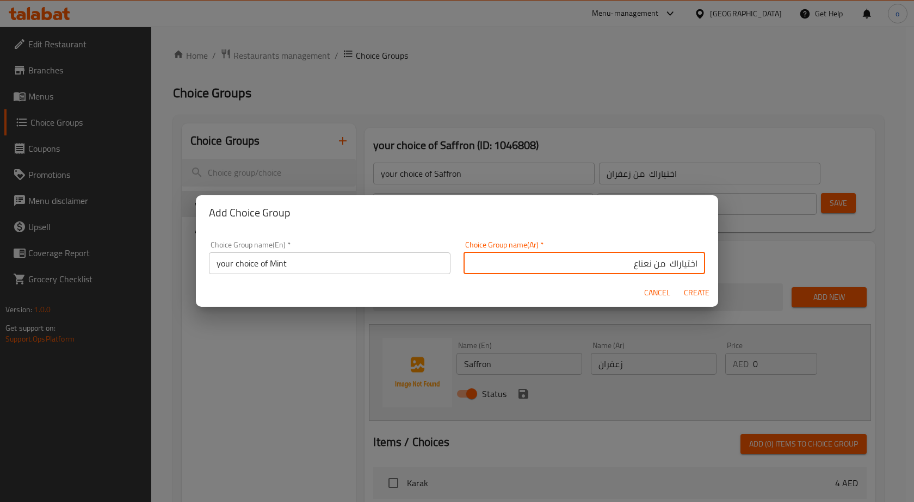
type input "اختياراك من نعناع"
click at [702, 283] on button "Create" at bounding box center [696, 293] width 35 height 20
type input "your choice of Mint"
type input "اختياراك من نعناع"
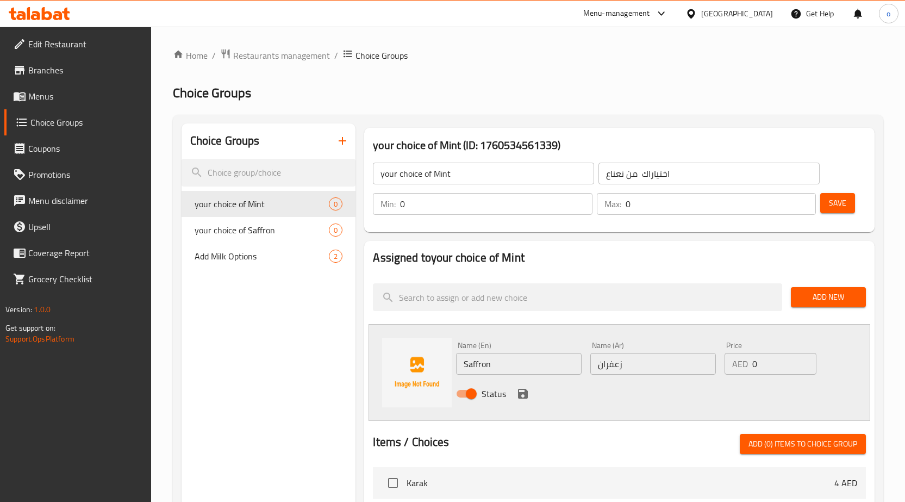
scroll to position [54, 0]
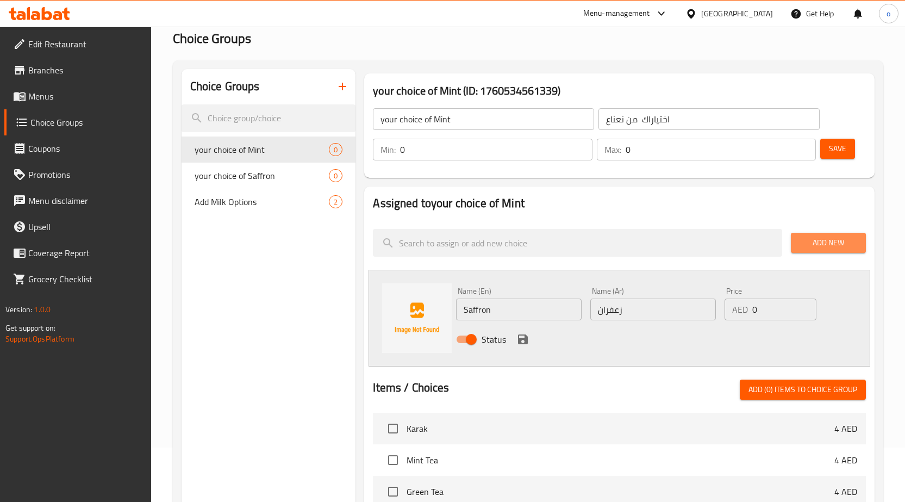
click at [819, 243] on span "Add New" at bounding box center [829, 243] width 58 height 14
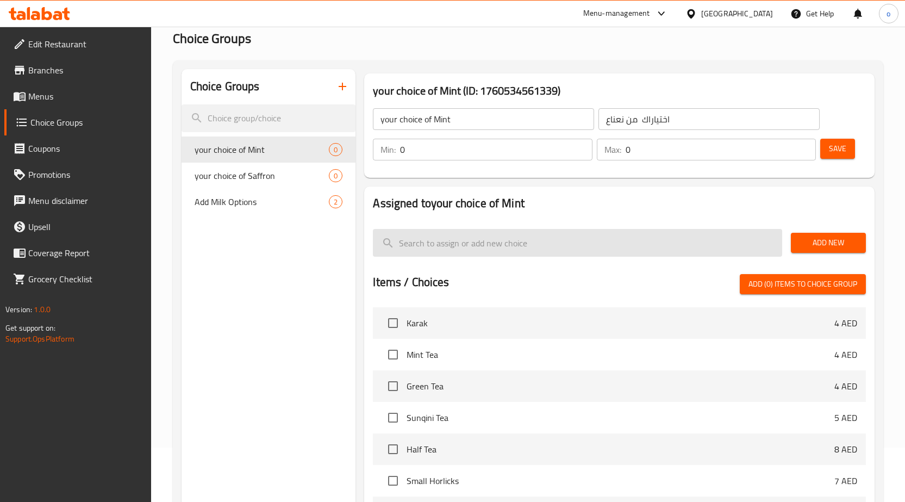
click at [499, 242] on input "search" at bounding box center [577, 243] width 409 height 28
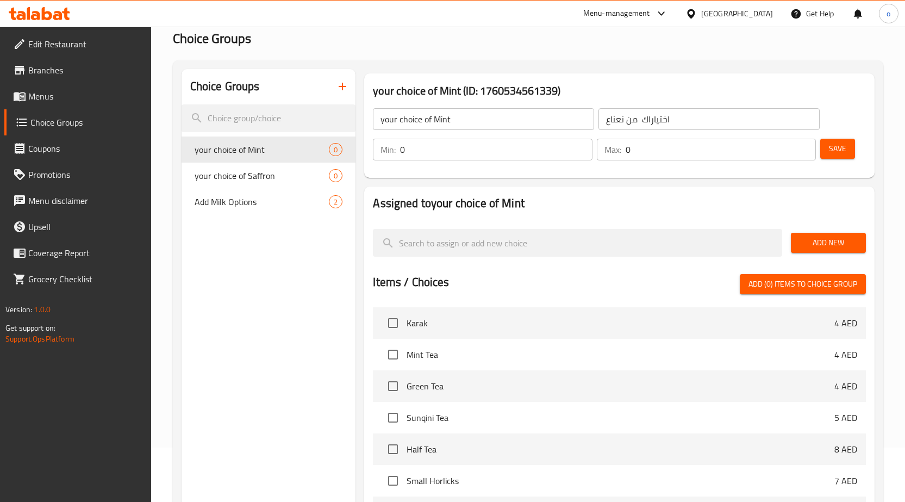
click at [813, 245] on span "Add New" at bounding box center [829, 243] width 58 height 14
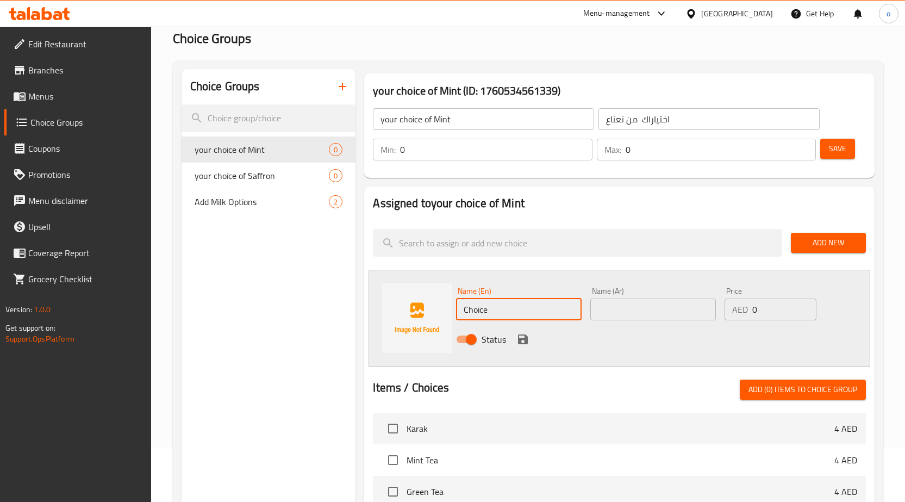
drag, startPoint x: 538, startPoint y: 303, endPoint x: 434, endPoint y: 306, distance: 103.9
click at [434, 306] on div "Name (En) Choice Name (En) Name (Ar) Name (Ar) Price AED 0 Price Status" at bounding box center [620, 318] width 502 height 97
click at [477, 314] on input "text" at bounding box center [519, 310] width 126 height 22
paste input "نعناع"
type input "نعناع"
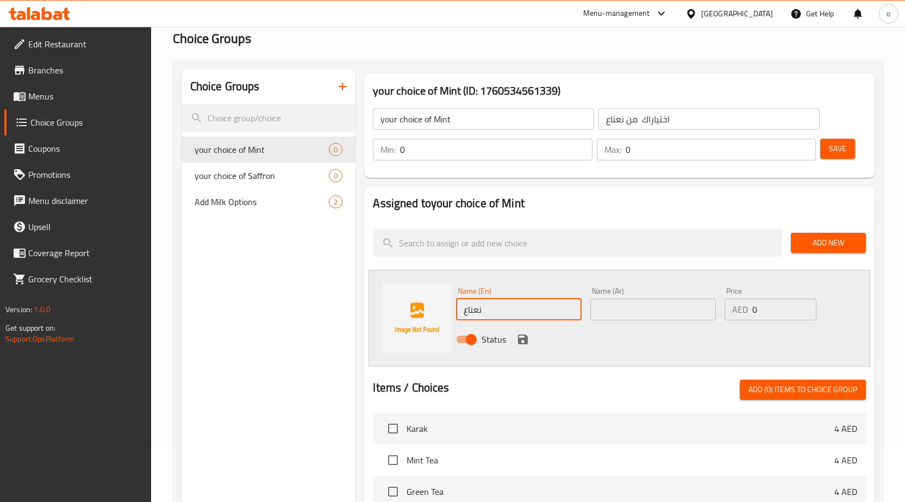
drag, startPoint x: 531, startPoint y: 313, endPoint x: 465, endPoint y: 304, distance: 66.4
click at [454, 304] on div "Name (En) نعناع Name (En)" at bounding box center [519, 304] width 134 height 42
click at [623, 309] on input "text" at bounding box center [654, 310] width 126 height 22
paste input "نعناع"
type input "نعناع"
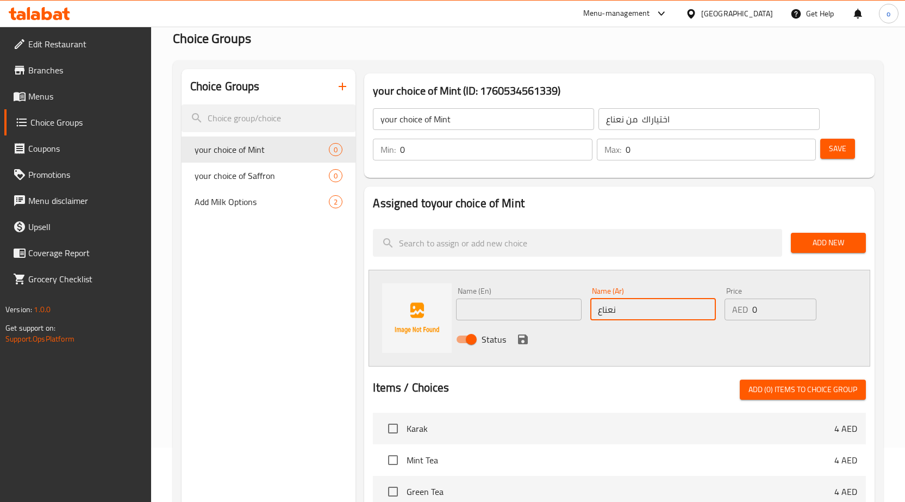
click at [507, 310] on input "text" at bounding box center [519, 310] width 126 height 22
click at [476, 309] on input "text" at bounding box center [519, 310] width 126 height 22
paste input "Mint"
type input "Mint"
click at [519, 343] on icon "save" at bounding box center [523, 339] width 10 height 10
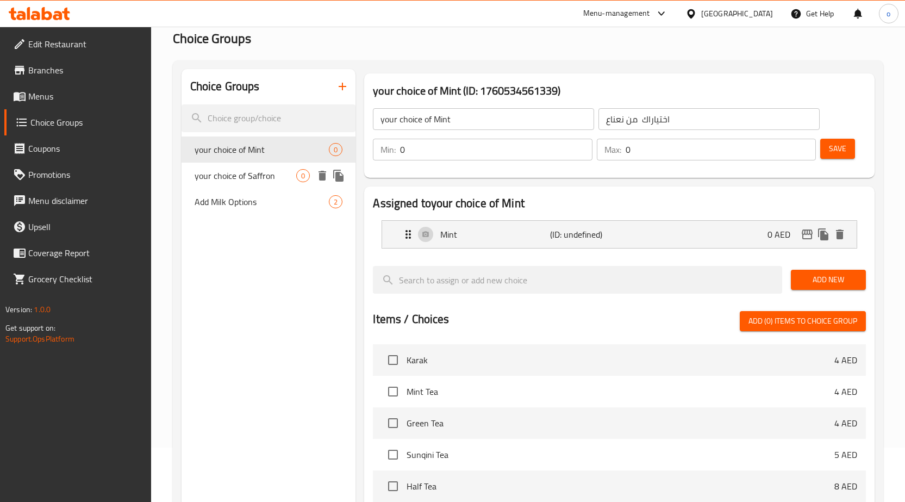
click at [262, 169] on span "your choice of Saffron" at bounding box center [246, 175] width 102 height 13
type input "your choice of Saffron"
type input "اختياراك من زعفران"
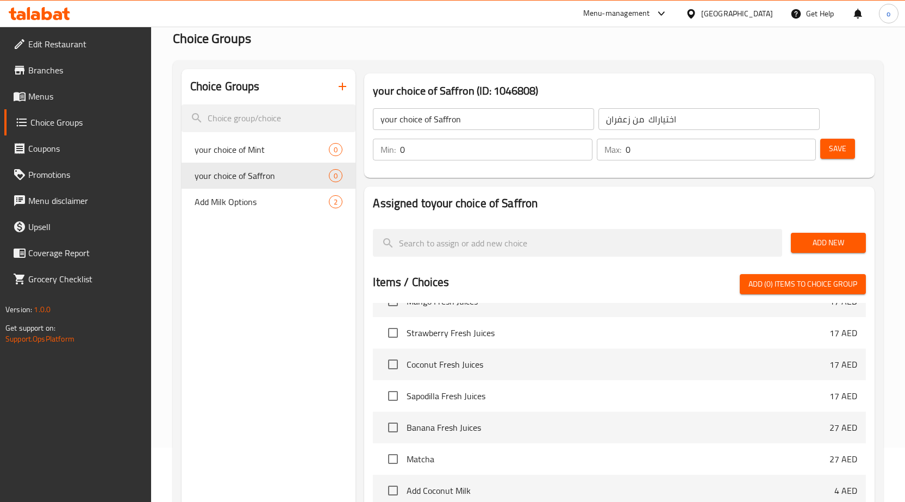
scroll to position [870, 0]
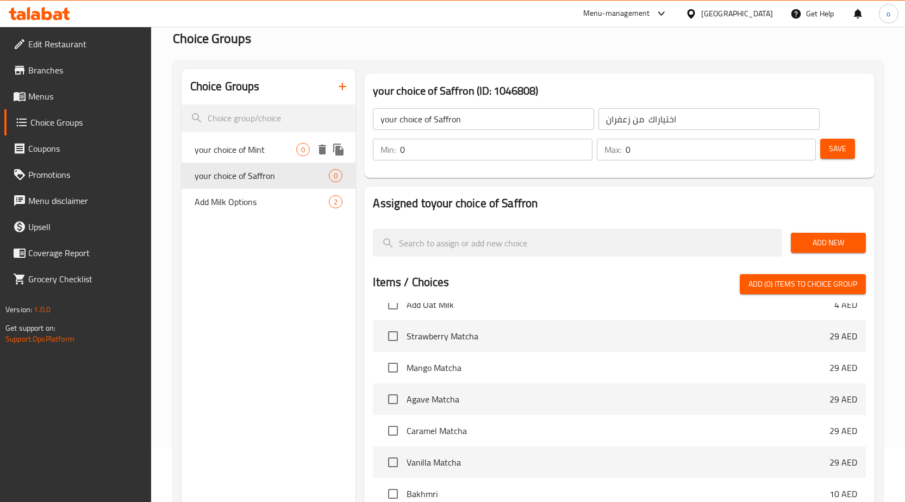
click at [252, 159] on div "your choice of Mint 0" at bounding box center [269, 149] width 175 height 26
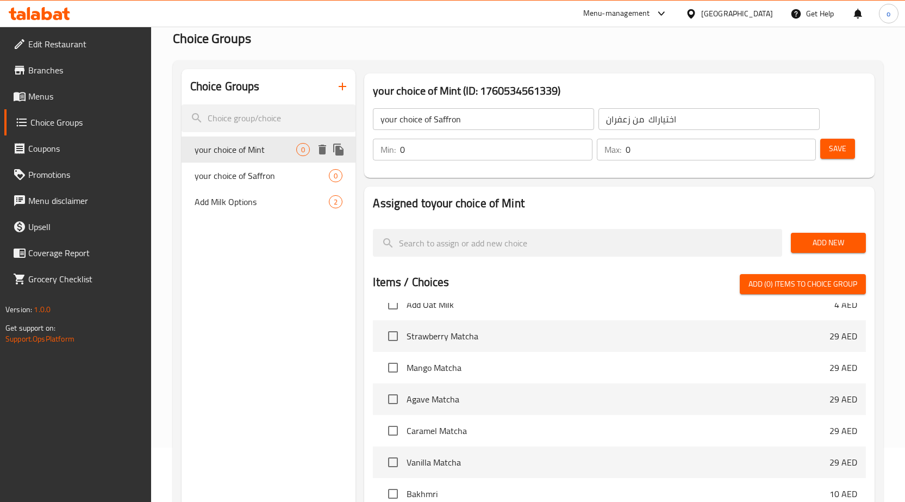
type input "your choice of Mint"
type input "اختياراك من نعناع"
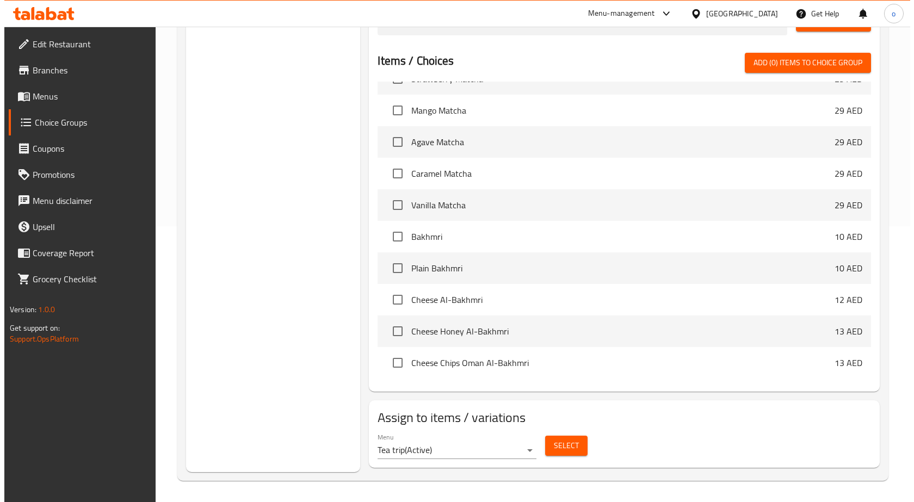
scroll to position [276, 0]
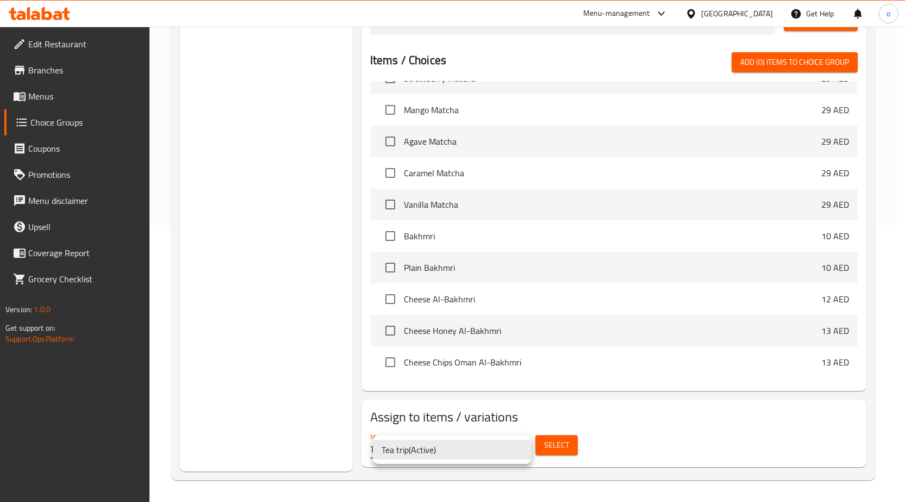
click at [565, 456] on div at bounding box center [457, 251] width 914 height 502
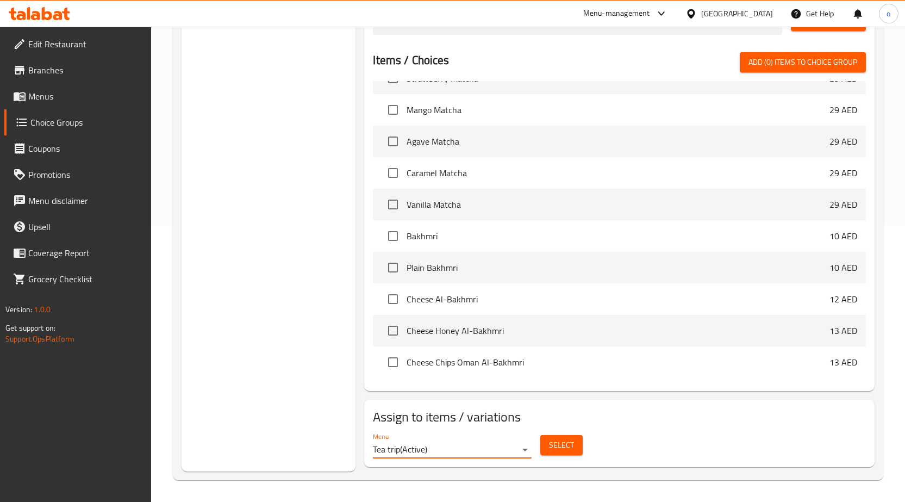
click at [564, 450] on span "Select" at bounding box center [561, 445] width 25 height 14
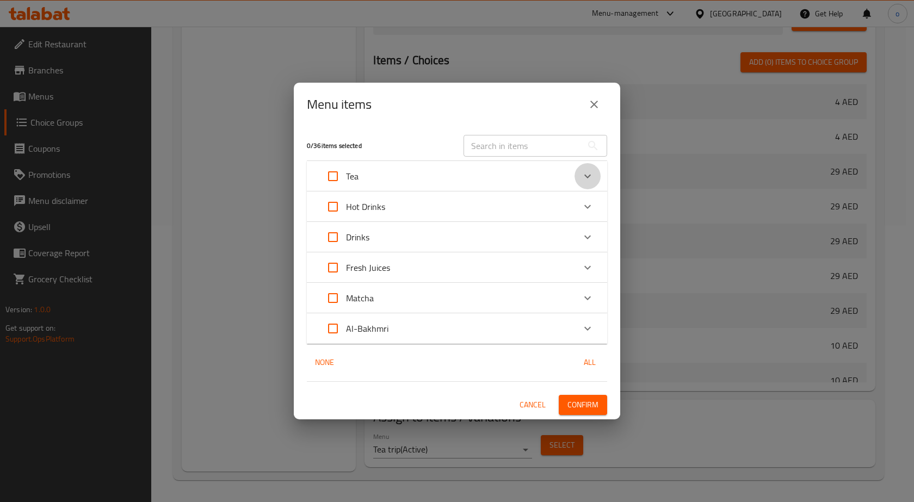
click at [589, 174] on icon "Expand" at bounding box center [587, 176] width 13 height 13
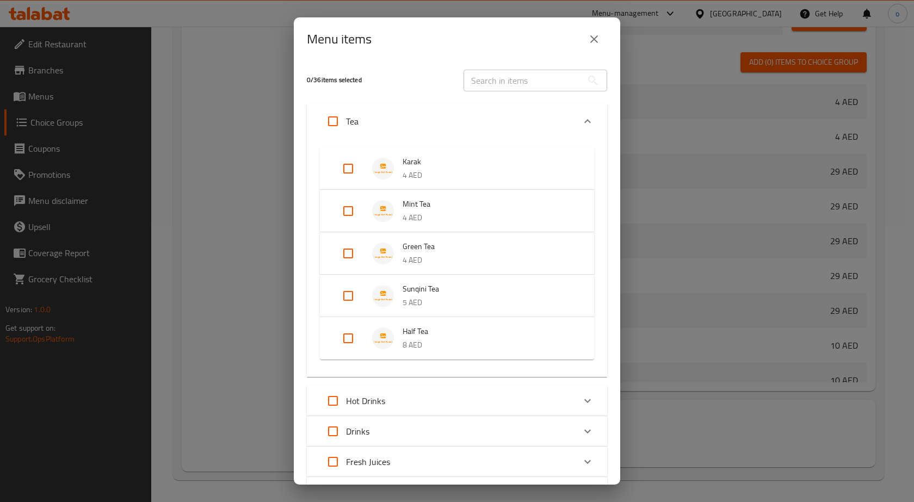
click at [475, 208] on span "Mint Tea" at bounding box center [487, 204] width 170 height 14
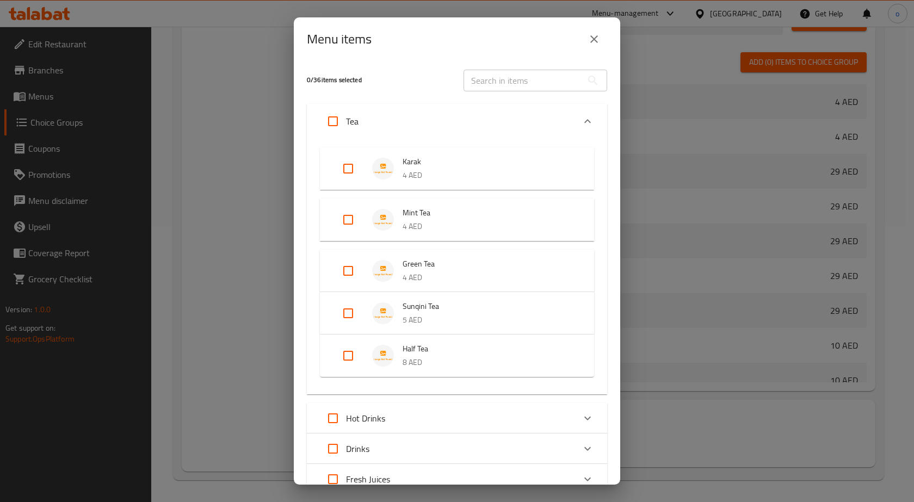
click at [463, 267] on span "Green Tea" at bounding box center [487, 264] width 170 height 14
click at [343, 228] on input "Expand" at bounding box center [348, 220] width 26 height 26
checkbox input "true"
click at [343, 265] on input "Expand" at bounding box center [348, 262] width 26 height 26
checkbox input "true"
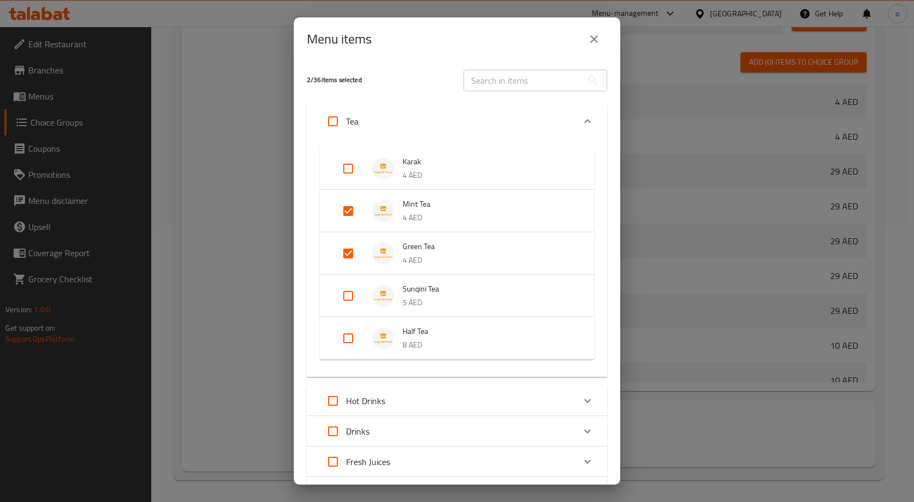
click at [346, 297] on input "Expand" at bounding box center [348, 296] width 26 height 26
checkbox input "true"
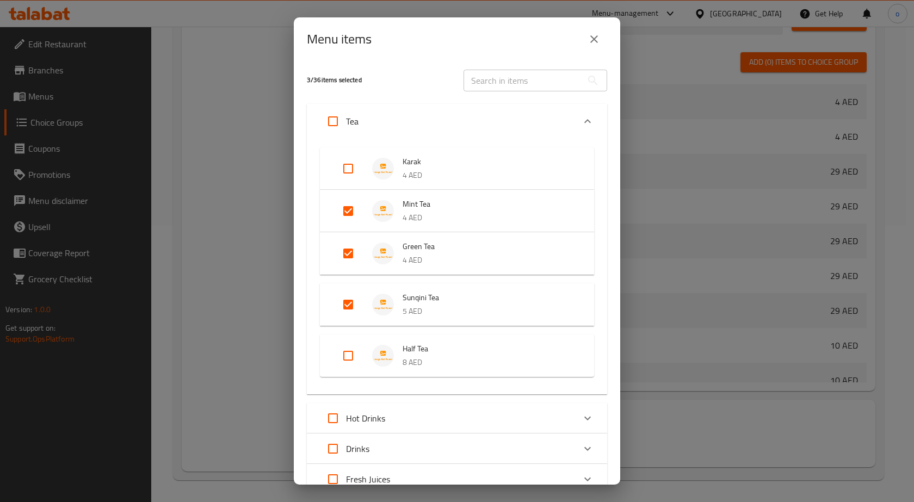
click at [352, 359] on input "Expand" at bounding box center [348, 356] width 26 height 26
checkbox input "true"
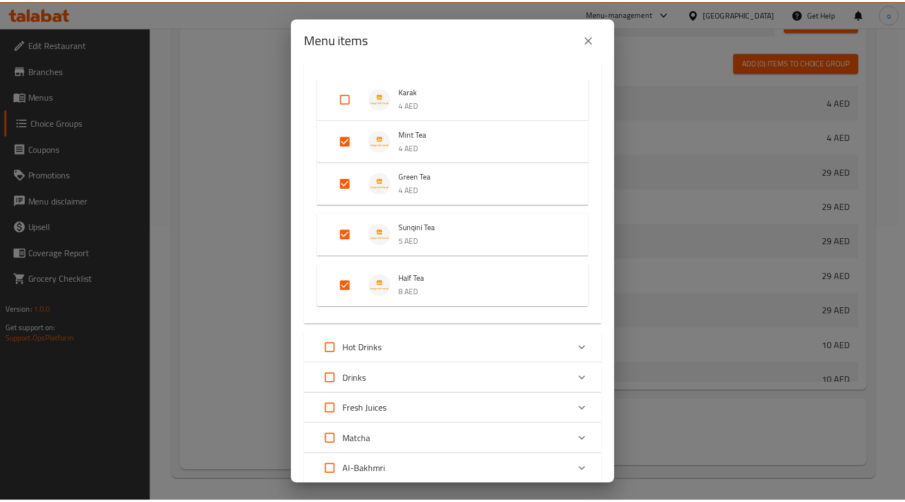
scroll to position [146, 0]
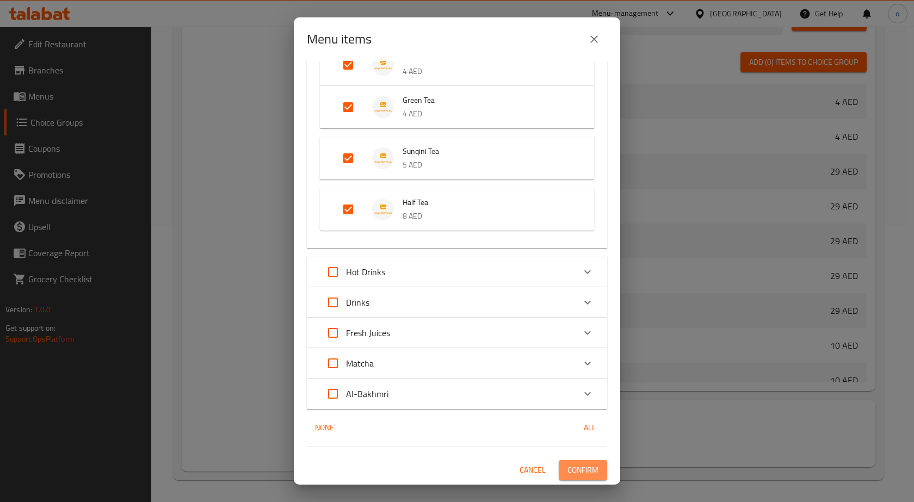
click at [586, 467] on span "Confirm" at bounding box center [582, 470] width 31 height 14
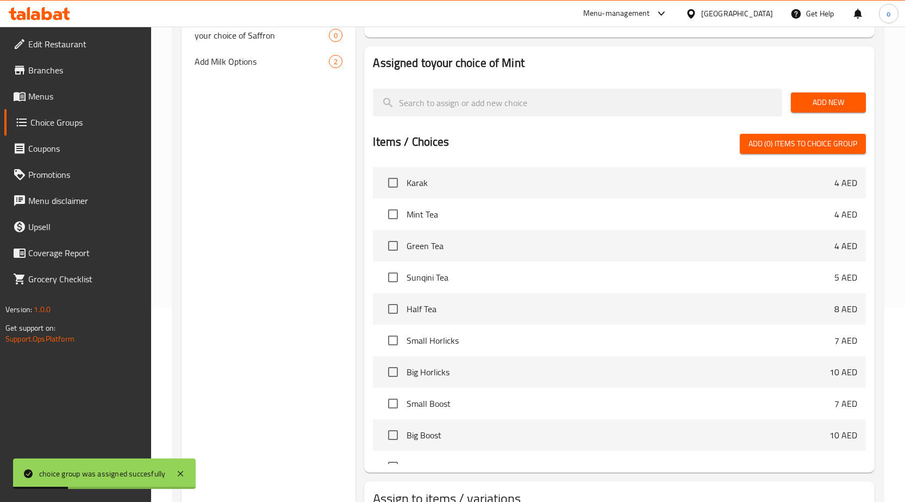
scroll to position [4, 0]
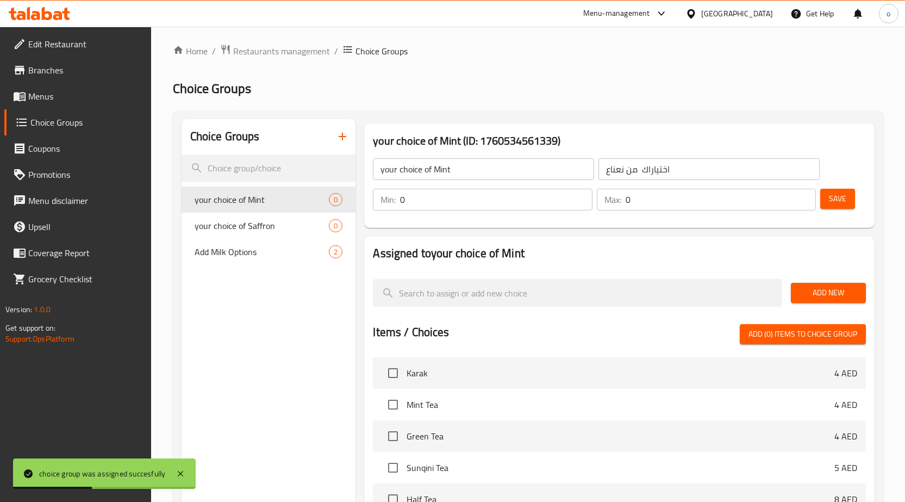
click at [831, 198] on span "Save" at bounding box center [837, 199] width 17 height 14
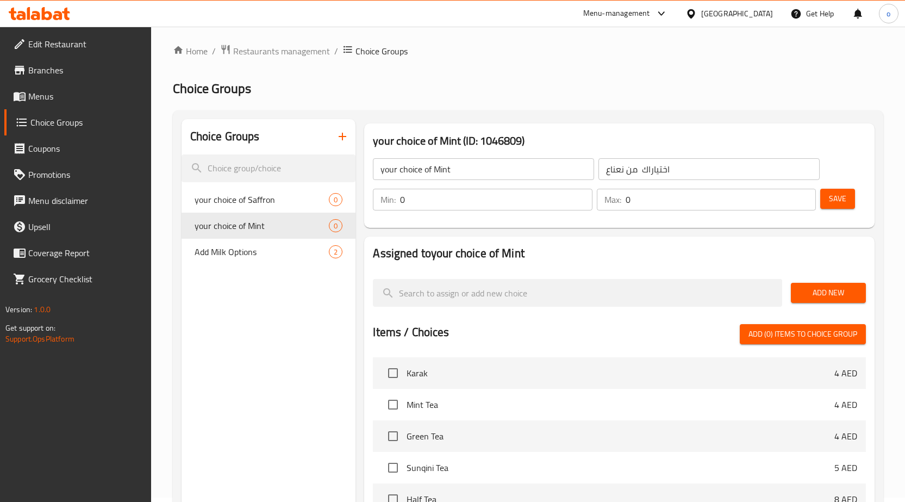
click at [64, 102] on span "Menus" at bounding box center [85, 96] width 114 height 13
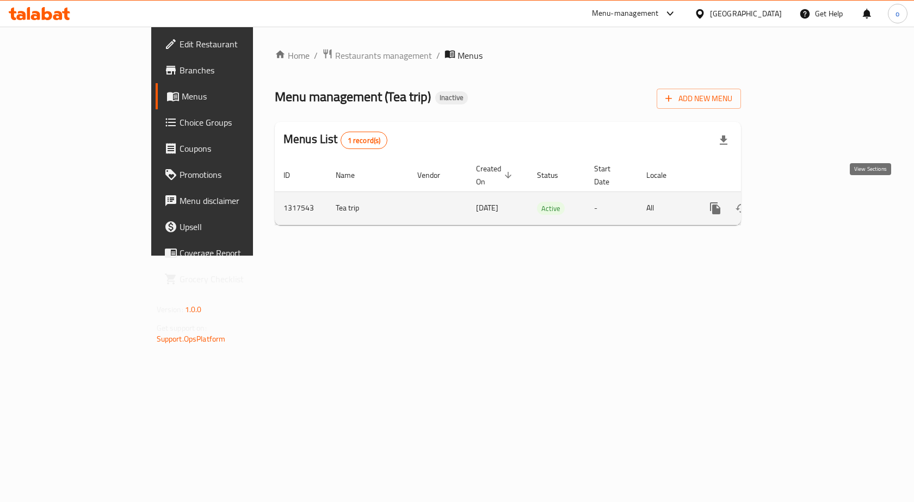
click at [806, 196] on link "enhanced table" at bounding box center [793, 208] width 26 height 26
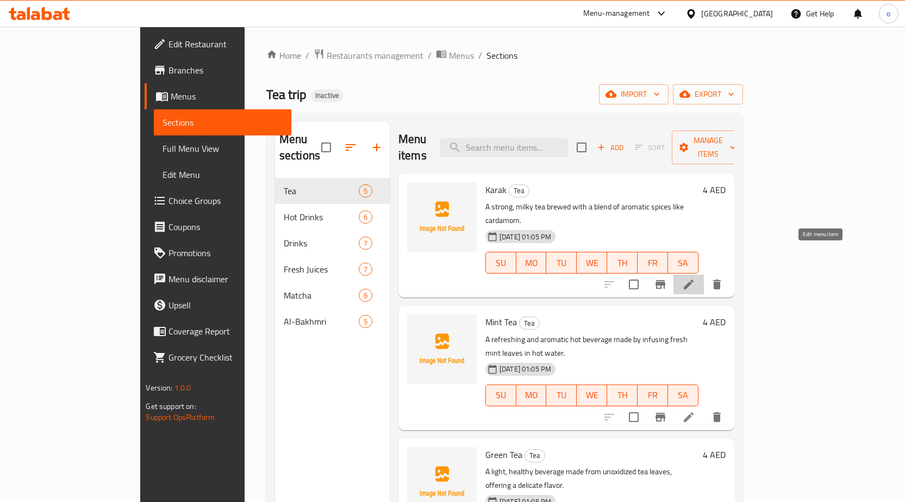
click at [696, 278] on icon at bounding box center [688, 284] width 13 height 13
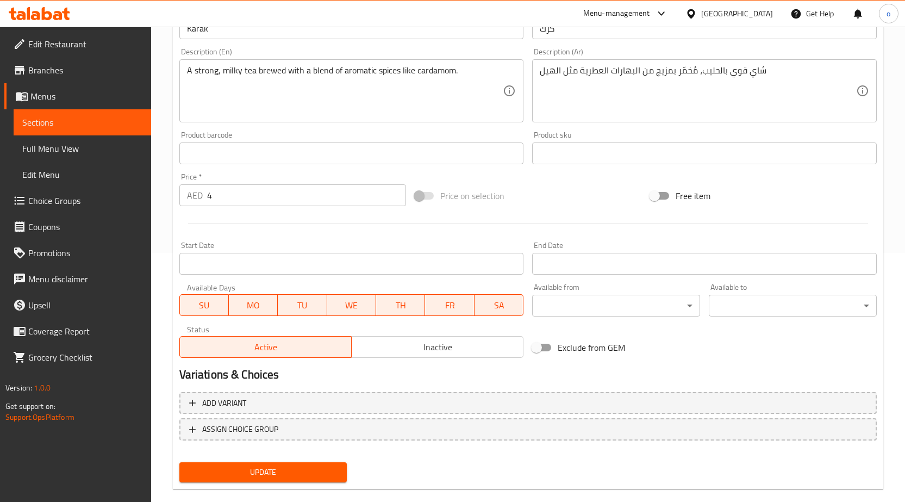
scroll to position [266, 0]
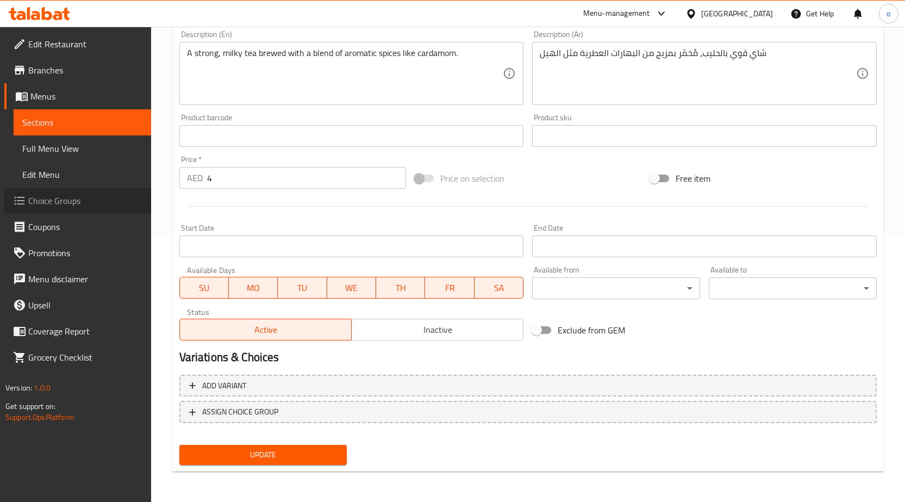
click at [60, 201] on span "Choice Groups" at bounding box center [85, 200] width 114 height 13
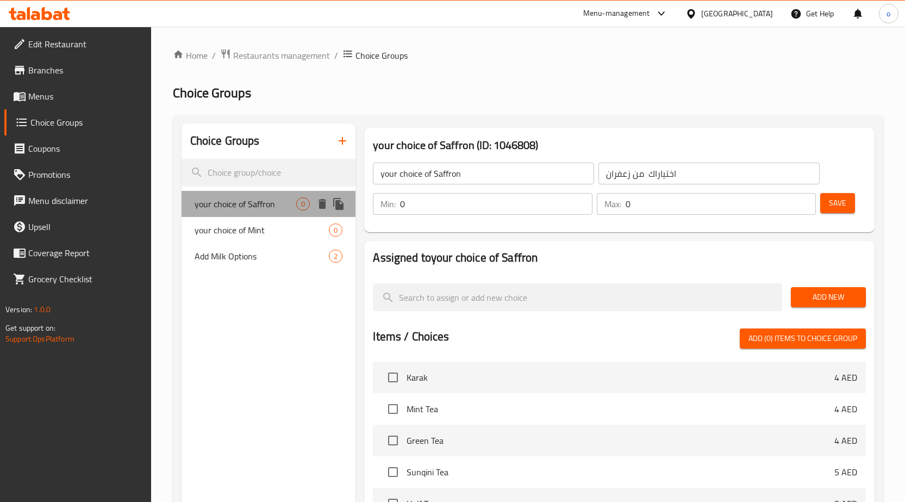
click at [276, 204] on span "your choice of Saffron" at bounding box center [246, 203] width 102 height 13
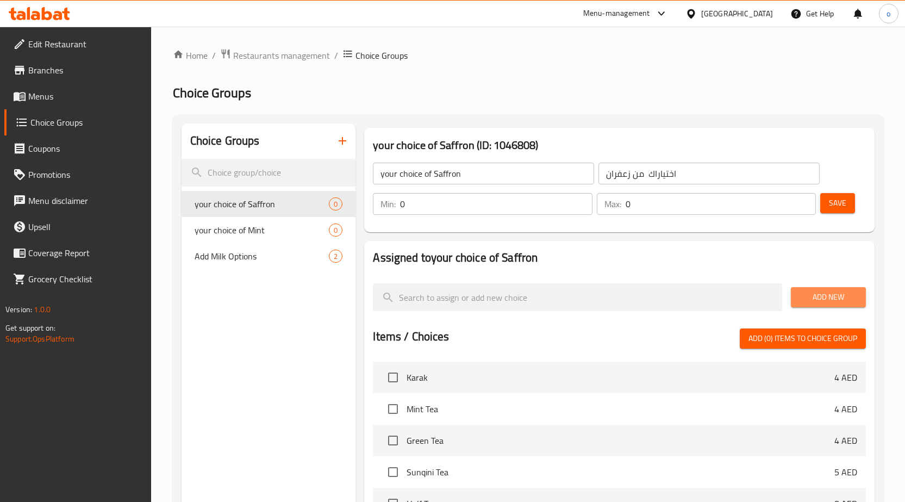
click at [814, 300] on span "Add New" at bounding box center [829, 297] width 58 height 14
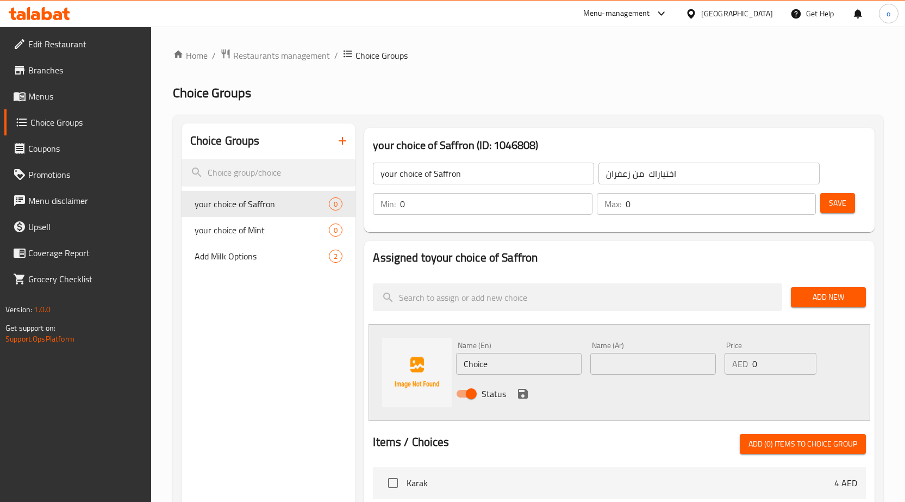
click at [532, 353] on input "Choice" at bounding box center [519, 364] width 126 height 22
drag, startPoint x: 529, startPoint y: 353, endPoint x: 418, endPoint y: 371, distance: 112.9
click at [418, 371] on div "Name (En) Choice Name (En) Name (Ar) Name (Ar) Price AED 0 Price Status" at bounding box center [620, 372] width 502 height 97
drag, startPoint x: 433, startPoint y: 175, endPoint x: 464, endPoint y: 174, distance: 31.5
click at [464, 174] on input "your choice of Saffron" at bounding box center [483, 174] width 221 height 22
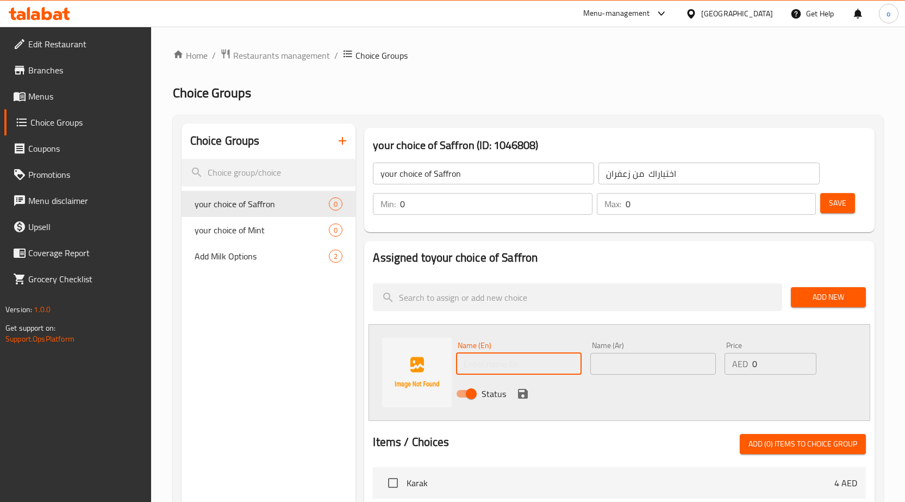
click at [506, 372] on input "text" at bounding box center [519, 364] width 126 height 22
paste input "Saffron"
type input "Saffron"
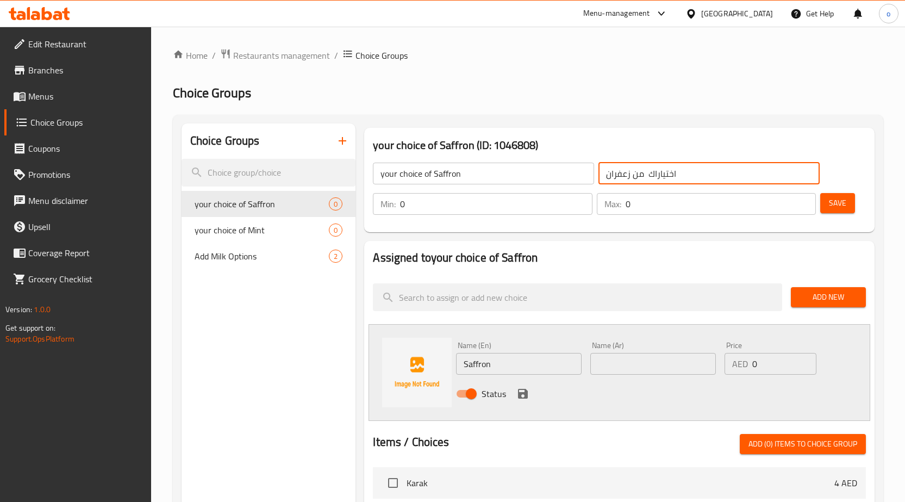
drag, startPoint x: 632, startPoint y: 174, endPoint x: 607, endPoint y: 173, distance: 25.6
click at [607, 173] on input "اختياراك من زعفران" at bounding box center [709, 174] width 221 height 22
drag, startPoint x: 607, startPoint y: 173, endPoint x: 613, endPoint y: 163, distance: 11.5
click at [613, 163] on input "اختياراك من زعفران" at bounding box center [709, 174] width 221 height 22
drag, startPoint x: 608, startPoint y: 169, endPoint x: 632, endPoint y: 168, distance: 24.0
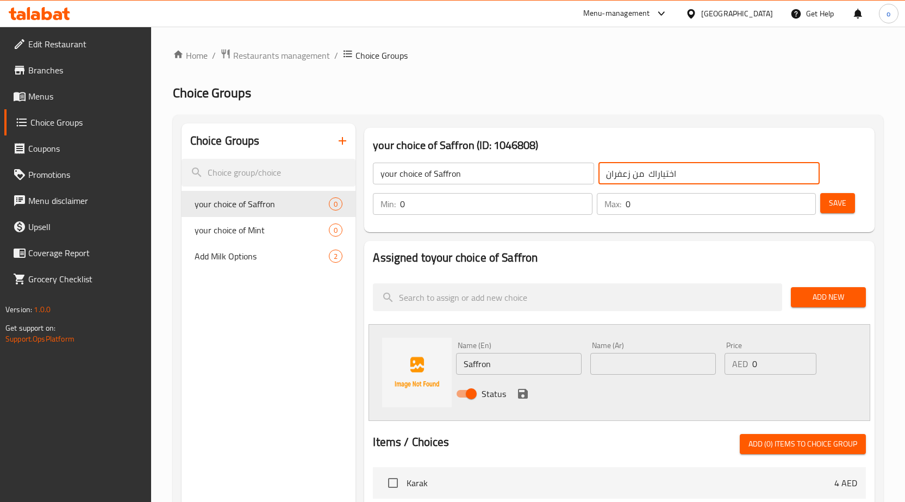
click at [632, 168] on input "اختياراك من زعفران" at bounding box center [709, 174] width 221 height 22
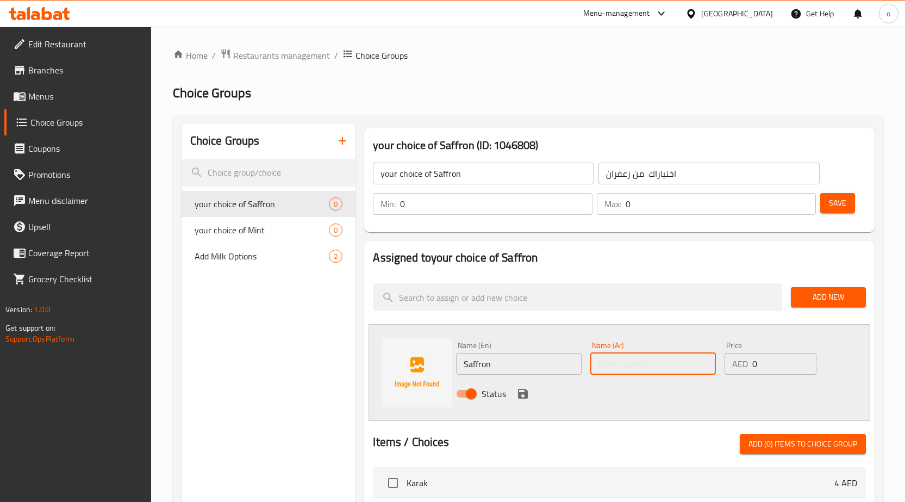
click at [632, 370] on input "text" at bounding box center [654, 364] width 126 height 22
paste input "زعفران"
type input "زعفران"
click at [521, 390] on icon "save" at bounding box center [523, 393] width 13 height 13
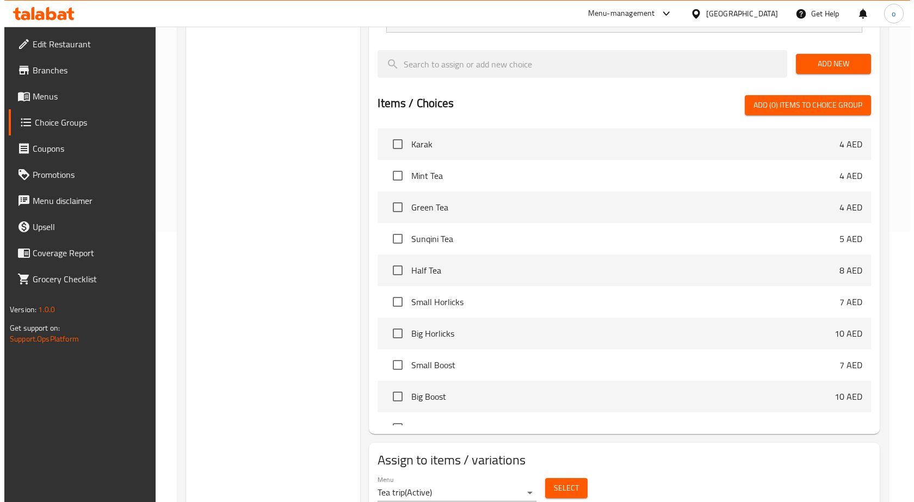
scroll to position [313, 0]
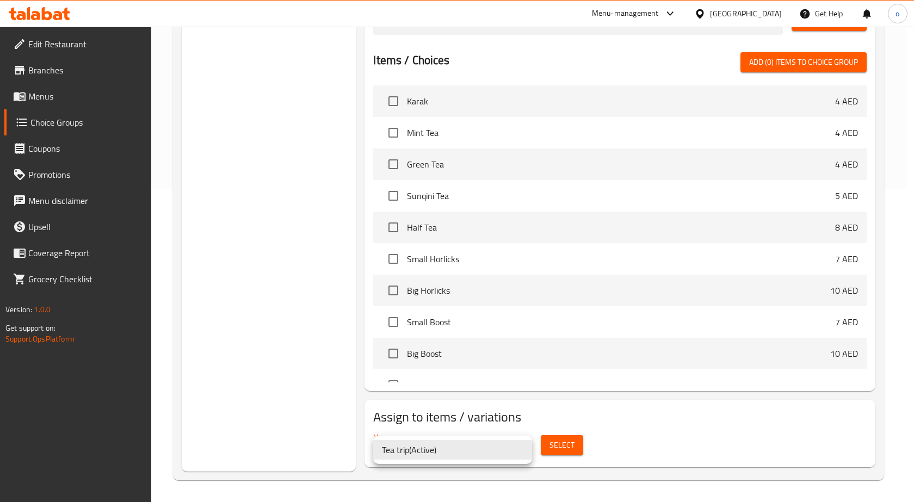
click at [576, 396] on div at bounding box center [457, 251] width 914 height 502
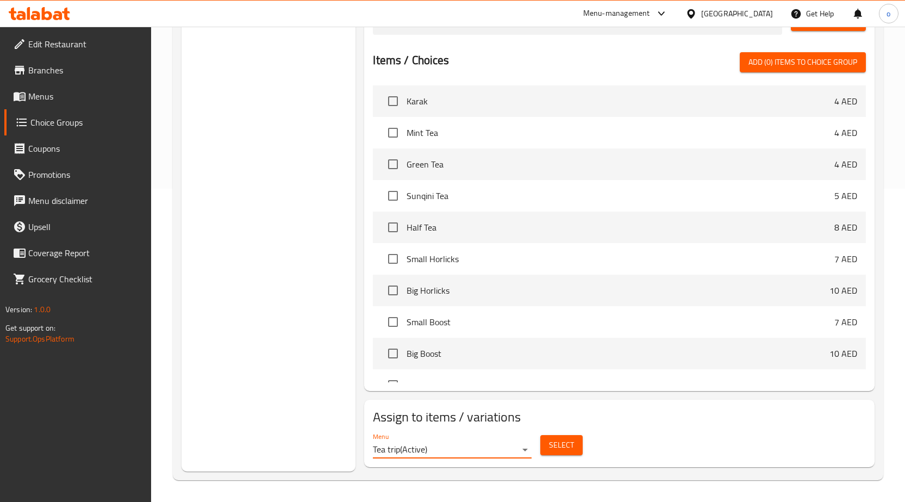
click at [558, 451] on span "Select" at bounding box center [561, 445] width 25 height 14
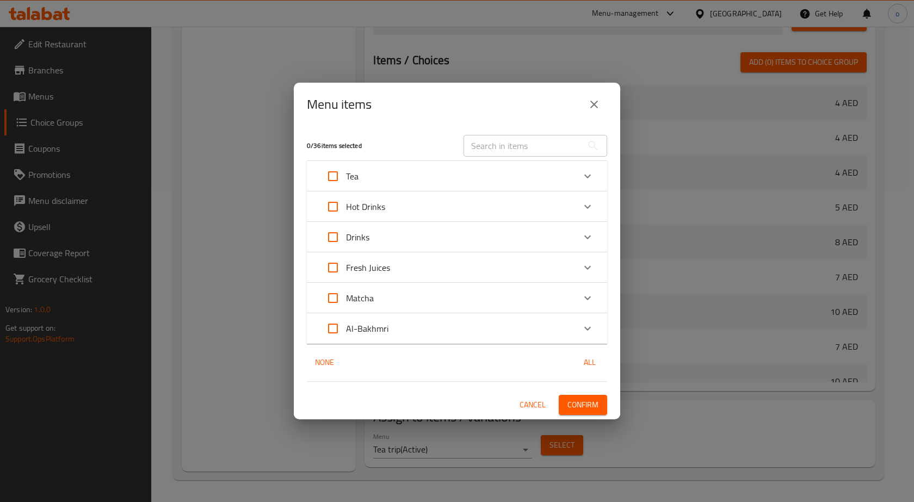
click at [581, 172] on div "Expand" at bounding box center [587, 176] width 26 height 26
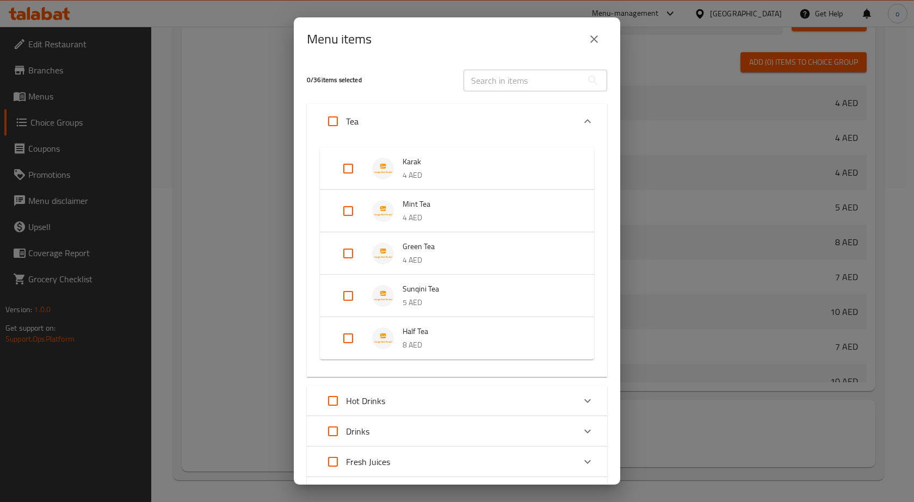
click at [356, 172] on input "Expand" at bounding box center [348, 169] width 26 height 26
checkbox input "true"
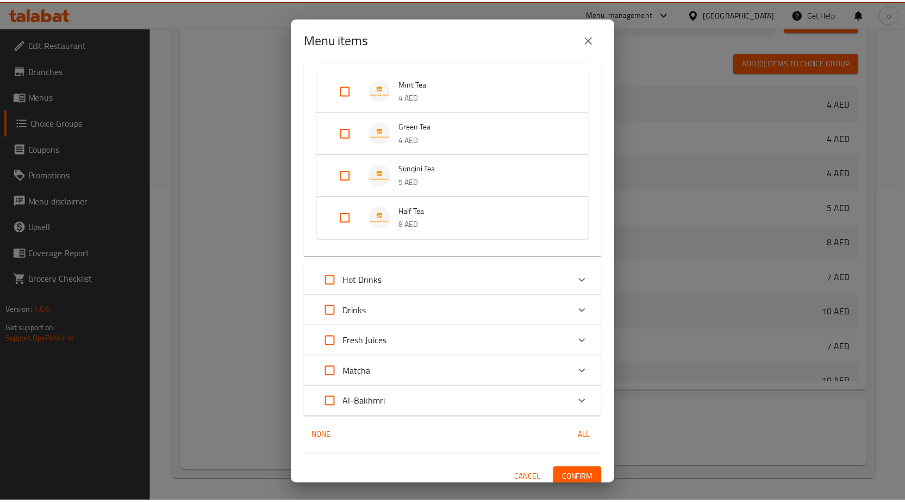
scroll to position [138, 0]
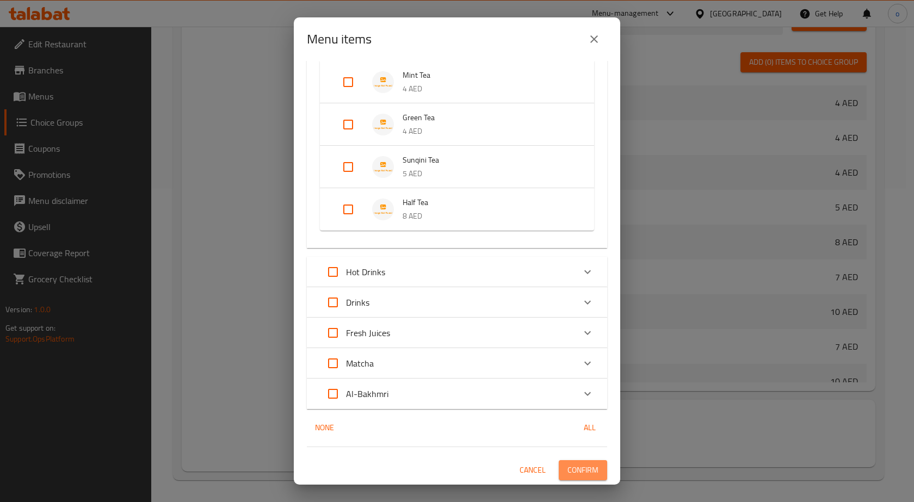
click at [576, 469] on span "Confirm" at bounding box center [582, 470] width 31 height 14
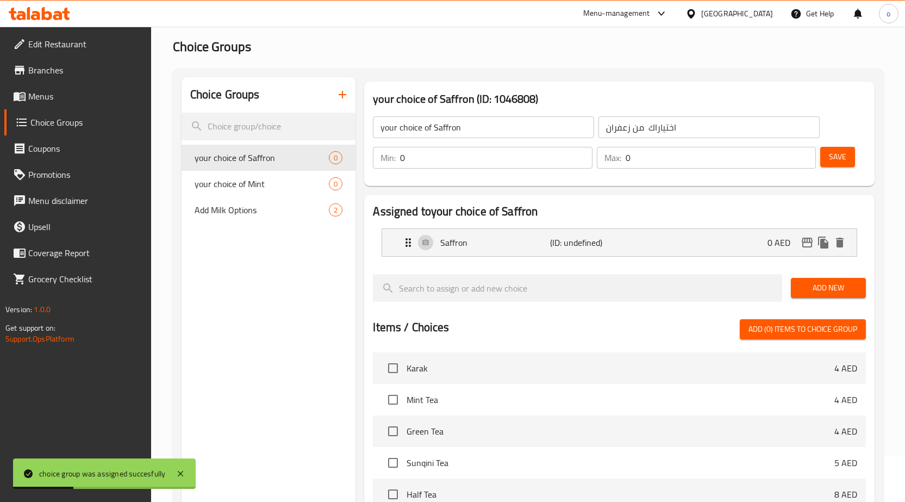
scroll to position [0, 0]
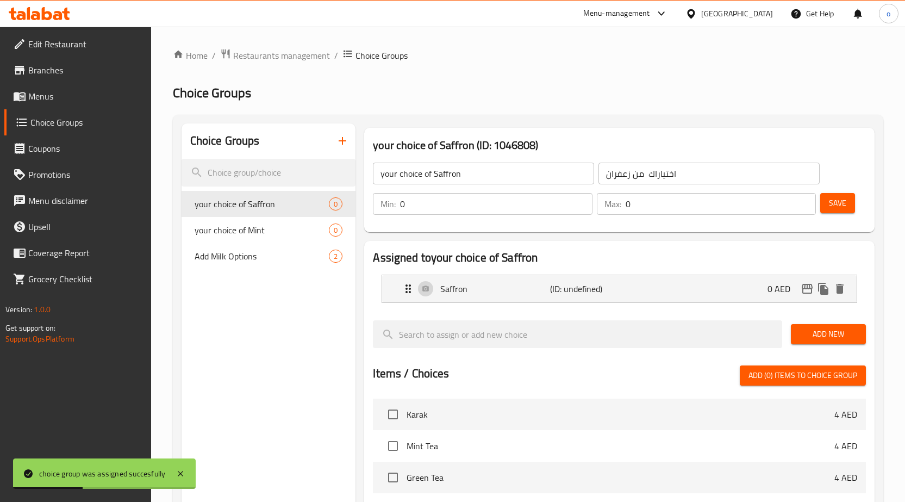
click at [836, 201] on span "Save" at bounding box center [837, 203] width 17 height 14
click at [47, 90] on span "Menus" at bounding box center [85, 96] width 114 height 13
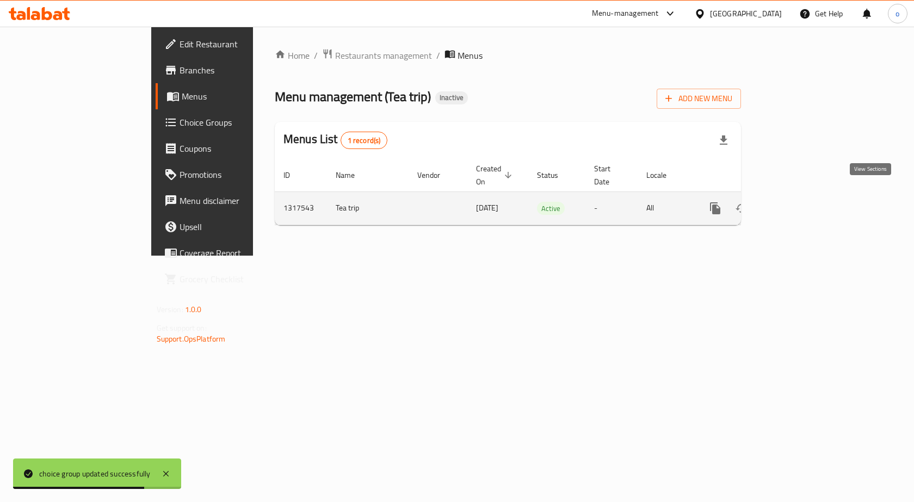
click at [806, 203] on link "enhanced table" at bounding box center [793, 208] width 26 height 26
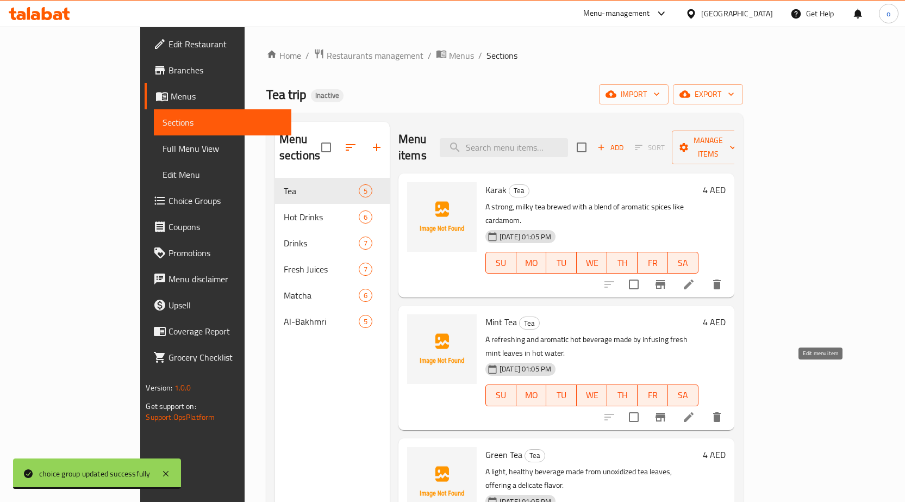
click at [696, 411] on icon at bounding box center [688, 417] width 13 height 13
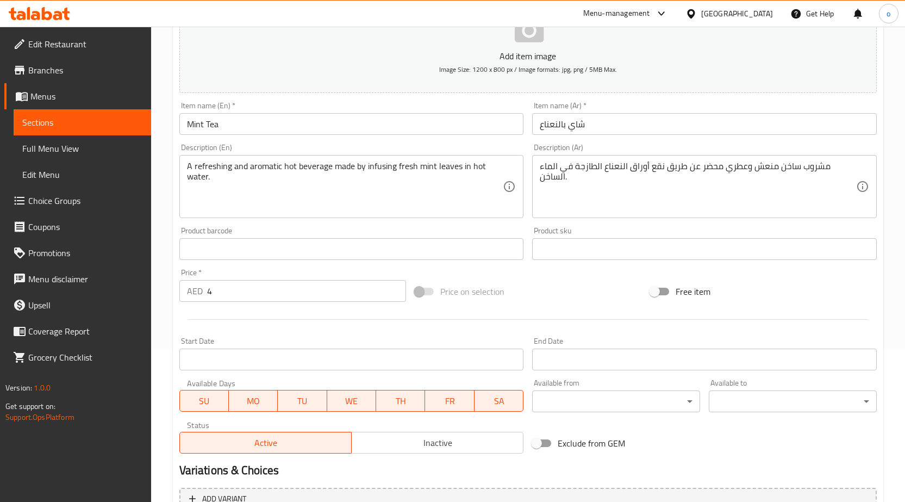
scroll to position [49, 0]
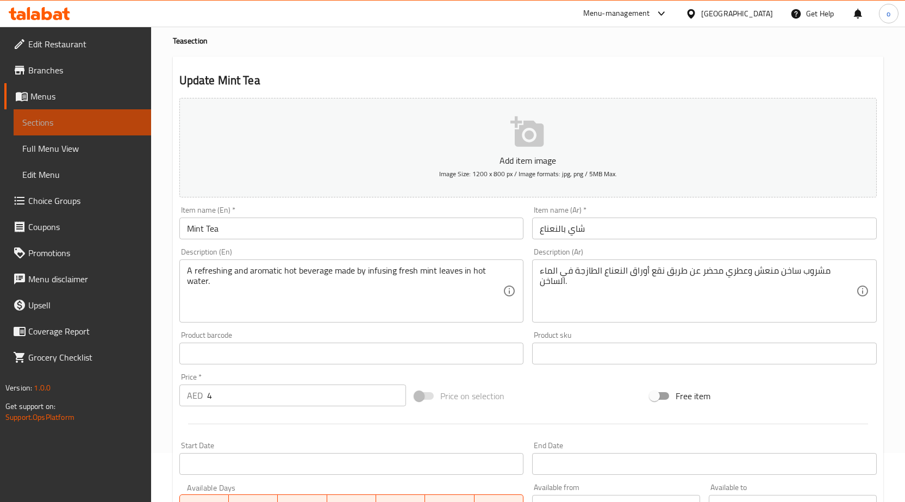
click at [72, 121] on span "Sections" at bounding box center [82, 122] width 120 height 13
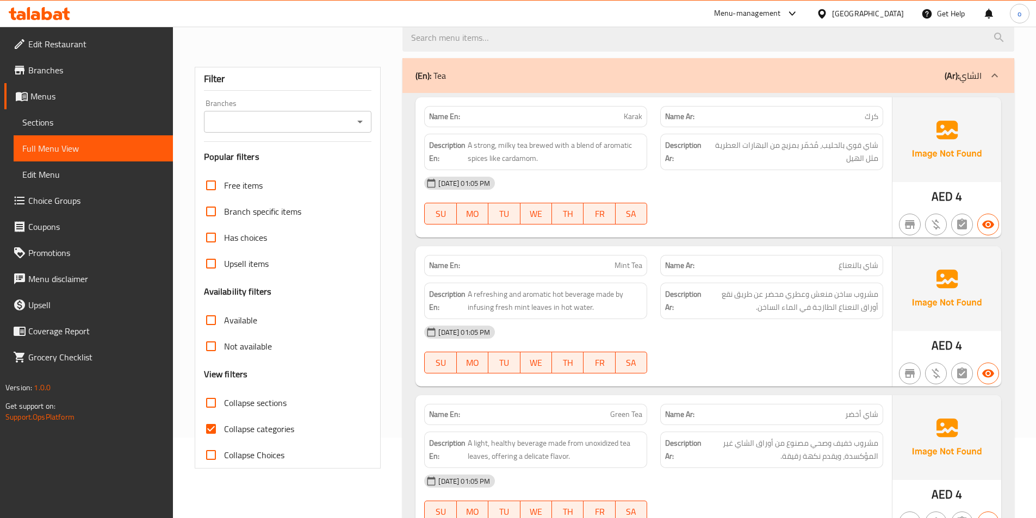
scroll to position [163, 0]
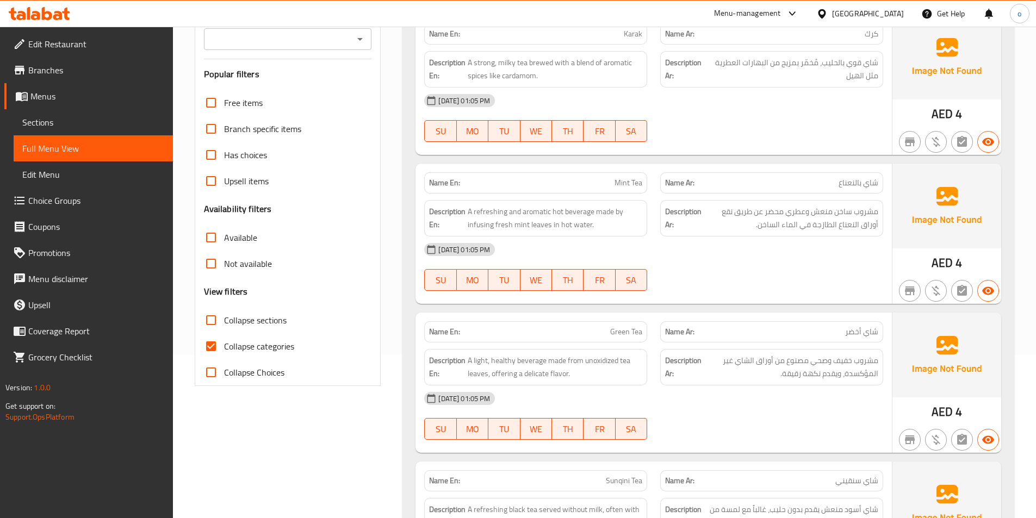
click at [208, 344] on input "Collapse categories" at bounding box center [211, 346] width 26 height 26
checkbox input "false"
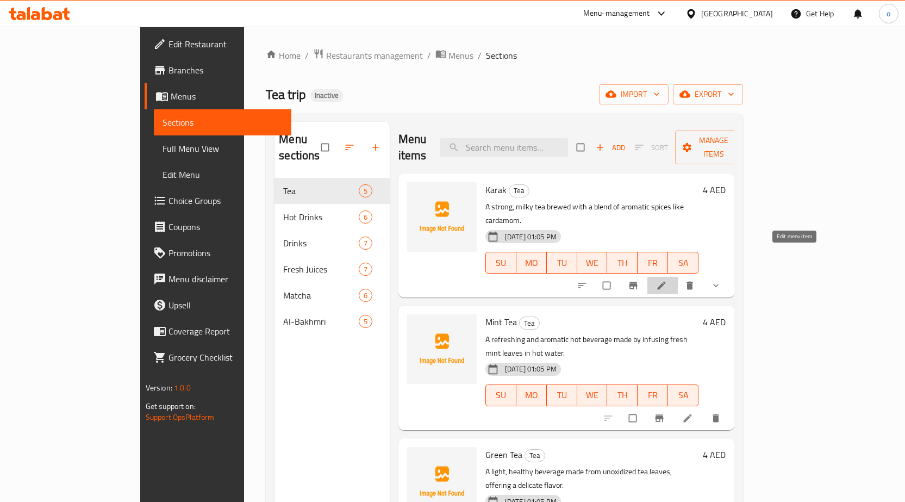
click at [667, 280] on icon at bounding box center [661, 285] width 11 height 11
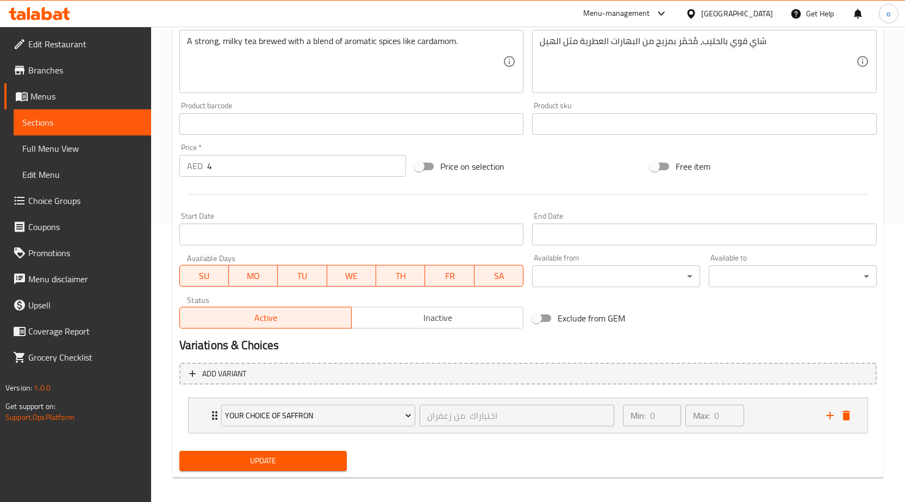
scroll to position [284, 0]
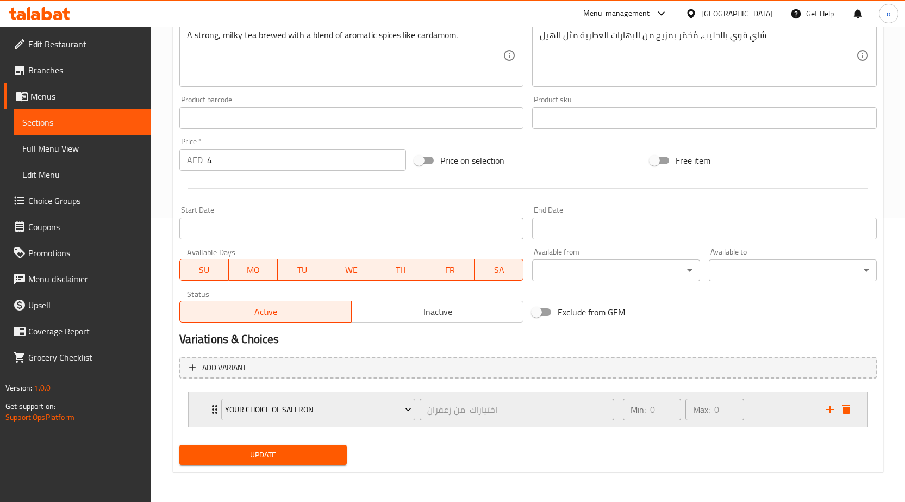
click at [205, 407] on div "your choice of Saffron اختياراك من زعفران ​ Min: 0 ​ Max: 0 ​" at bounding box center [528, 409] width 679 height 35
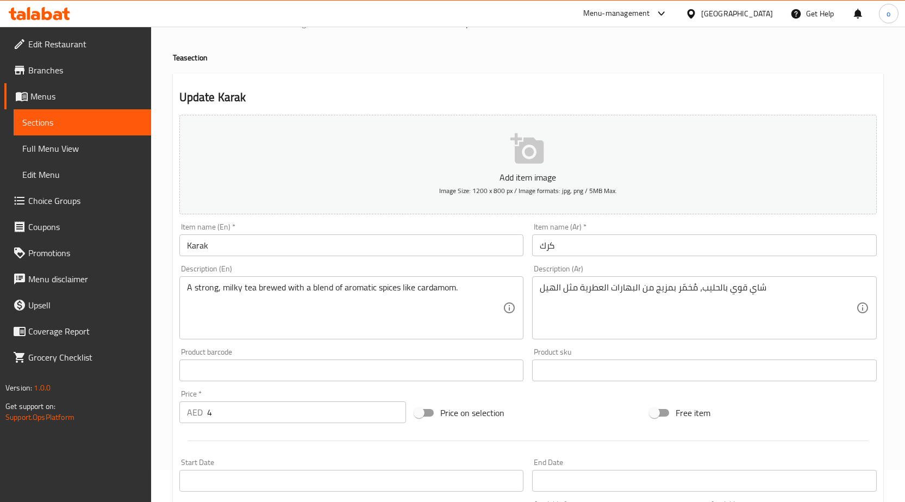
scroll to position [0, 0]
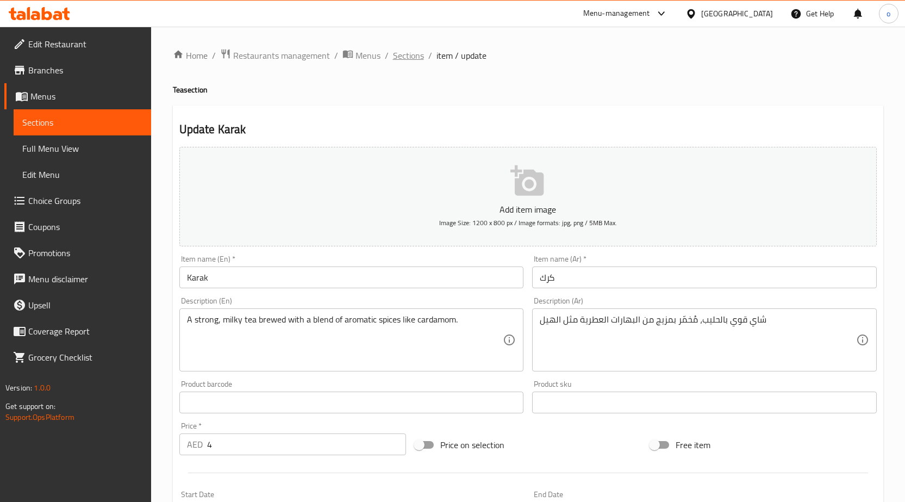
click at [401, 59] on span "Sections" at bounding box center [408, 55] width 31 height 13
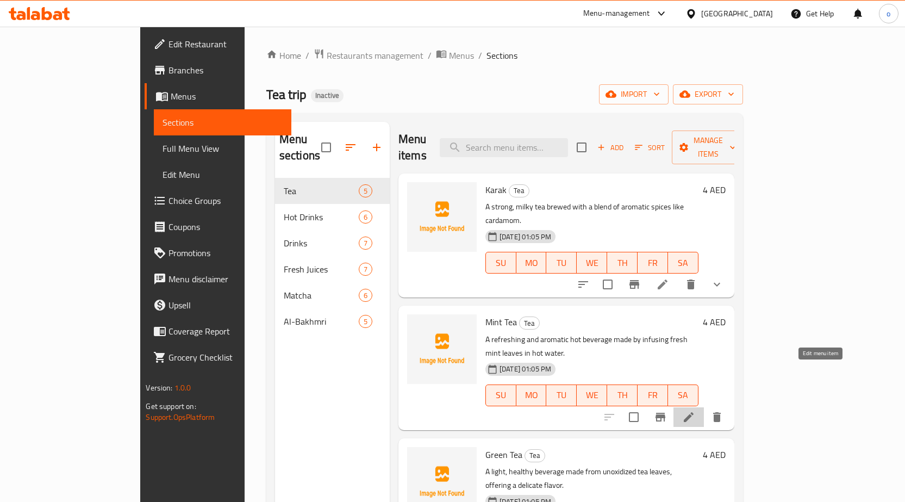
click at [696, 411] on icon at bounding box center [688, 417] width 13 height 13
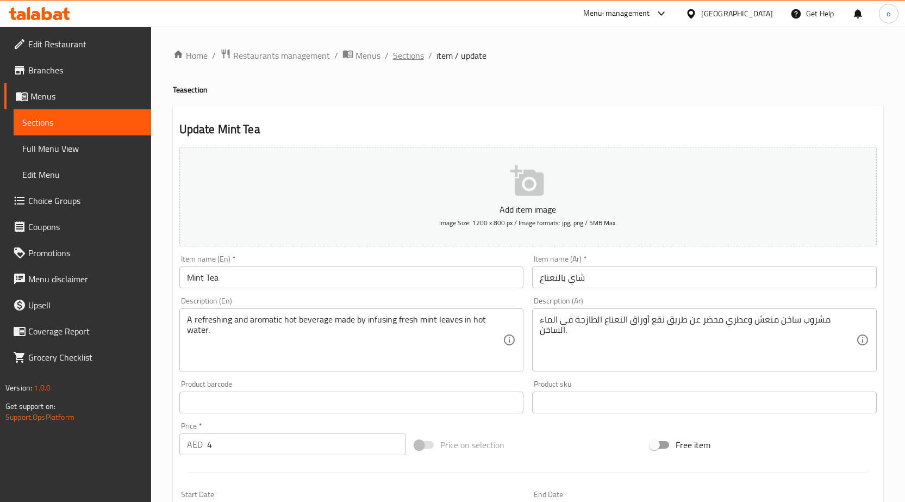
click at [396, 57] on span "Sections" at bounding box center [408, 55] width 31 height 13
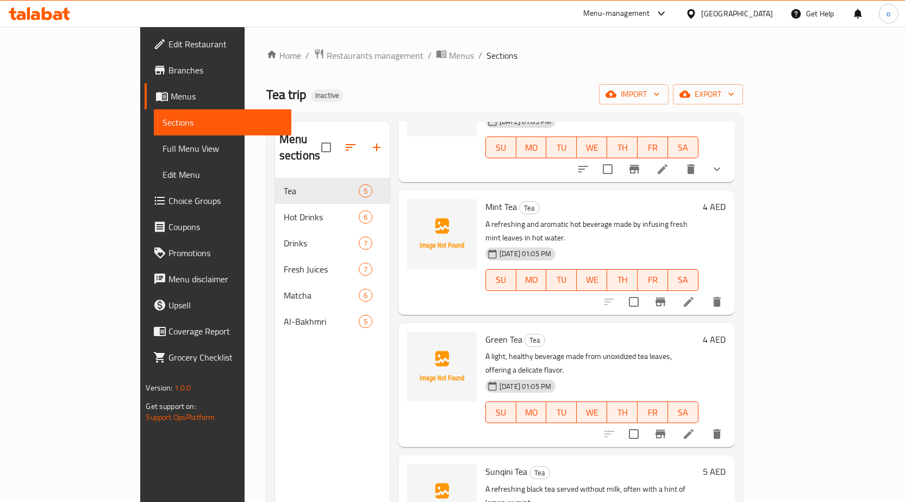
scroll to position [119, 0]
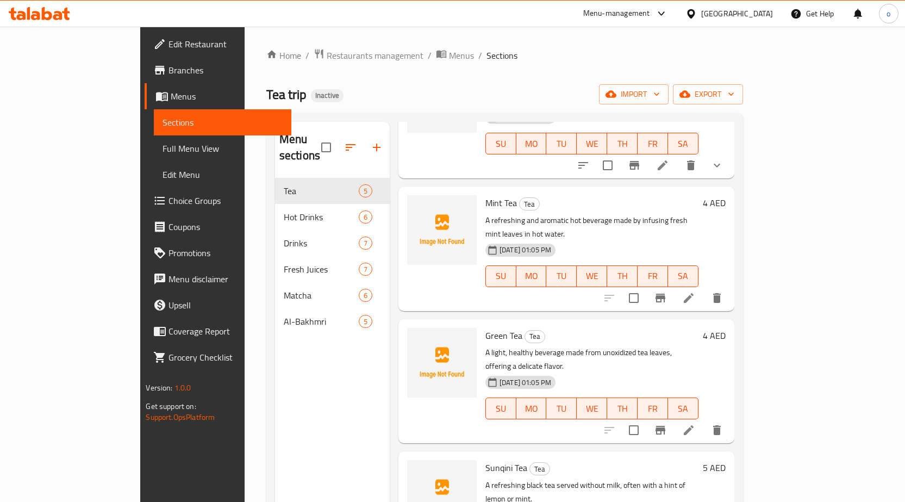
click at [696, 424] on icon at bounding box center [688, 430] width 13 height 13
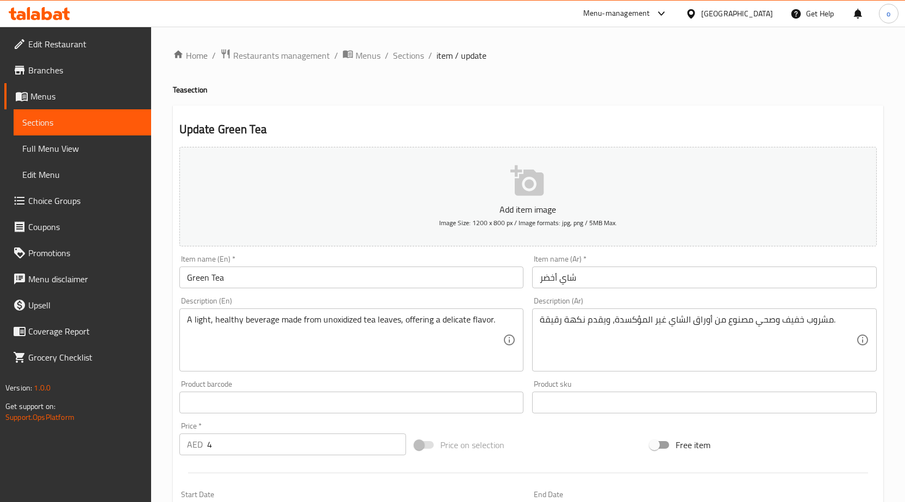
click at [73, 199] on span "Choice Groups" at bounding box center [85, 200] width 114 height 13
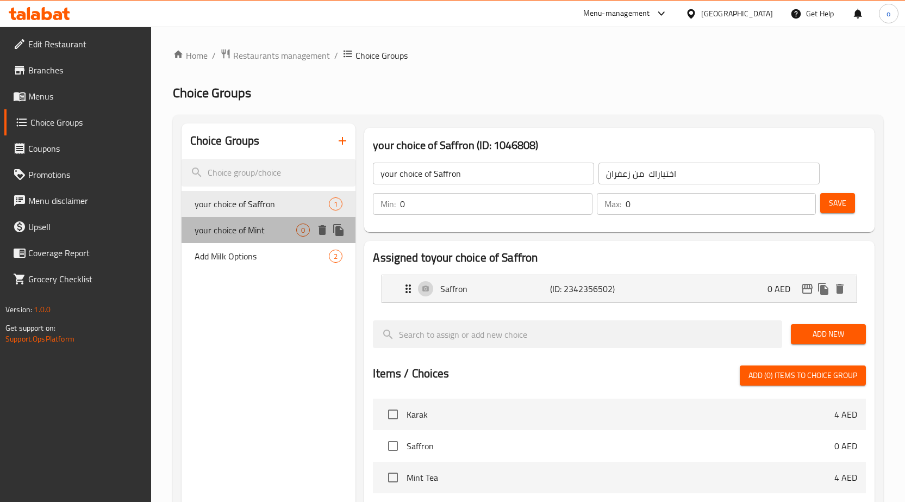
click at [276, 230] on span "your choice of Mint" at bounding box center [246, 229] width 102 height 13
type input "your choice of Mint"
type input "اختياراك من نعناع"
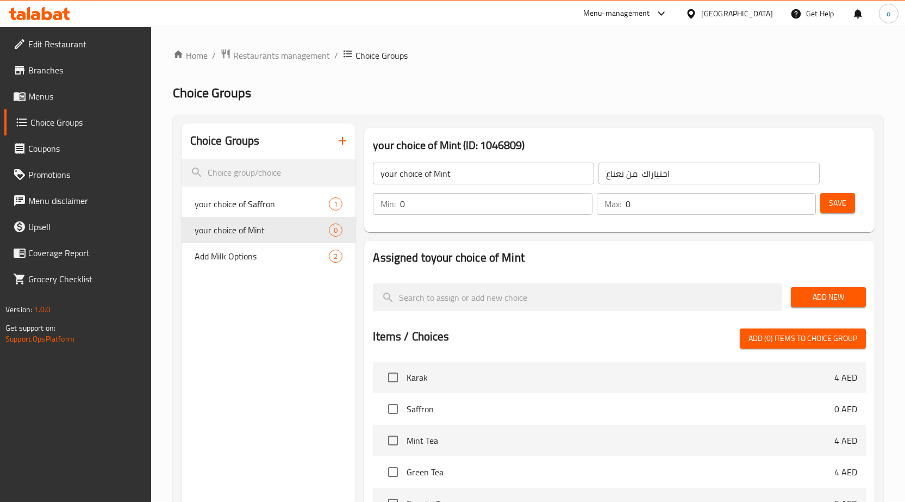
click at [818, 296] on span "Add New" at bounding box center [829, 297] width 58 height 14
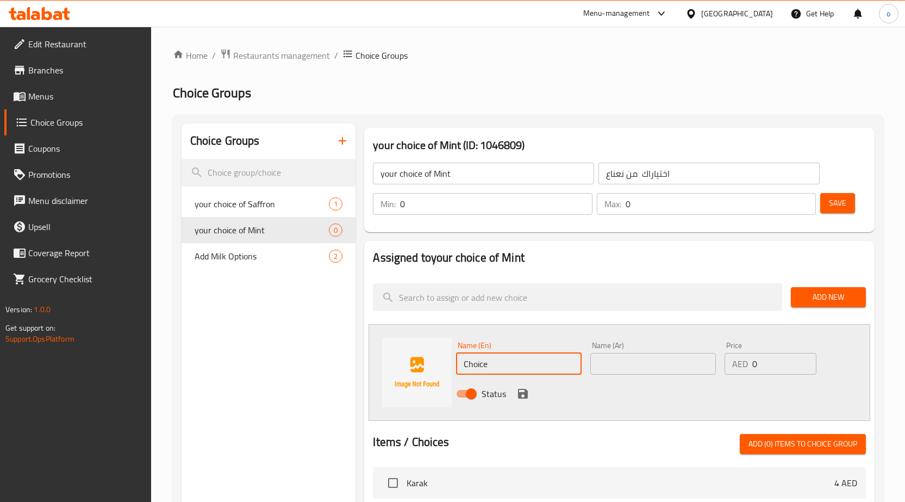
drag, startPoint x: 529, startPoint y: 369, endPoint x: 445, endPoint y: 355, distance: 85.5
click at [445, 355] on div "Name (En) Choice Name (En) Name (Ar) Name (Ar) Price AED 0 Price Status" at bounding box center [620, 372] width 502 height 97
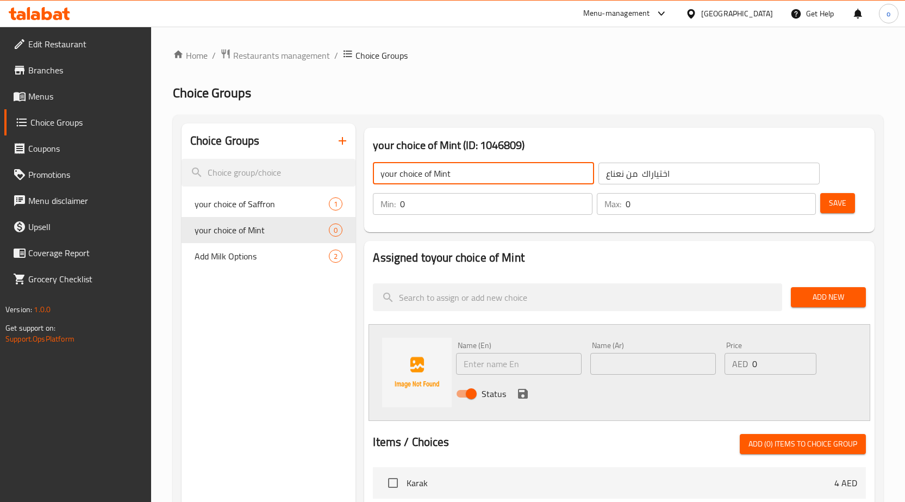
drag, startPoint x: 432, startPoint y: 171, endPoint x: 465, endPoint y: 171, distance: 33.2
click at [465, 171] on input "your choice of Mint" at bounding box center [483, 174] width 221 height 22
click at [483, 368] on input "text" at bounding box center [519, 364] width 126 height 22
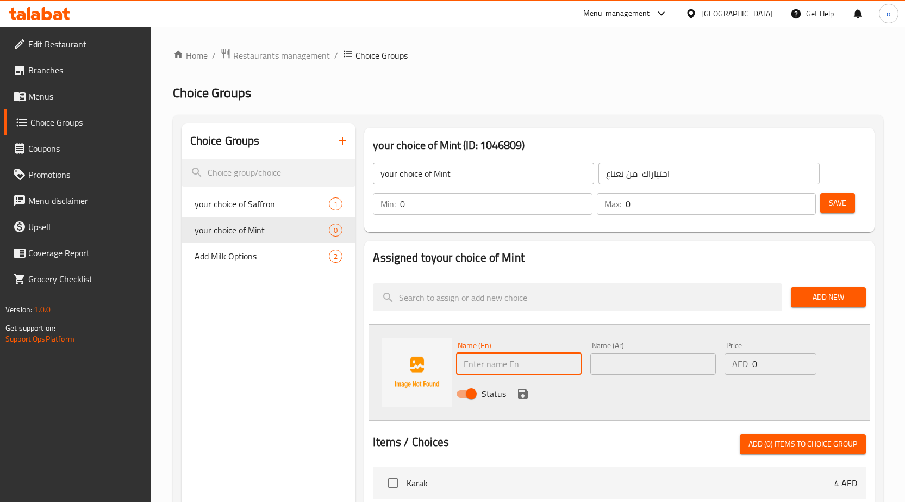
paste input "Mint"
type input "Mint"
click at [609, 360] on input "text" at bounding box center [654, 364] width 126 height 22
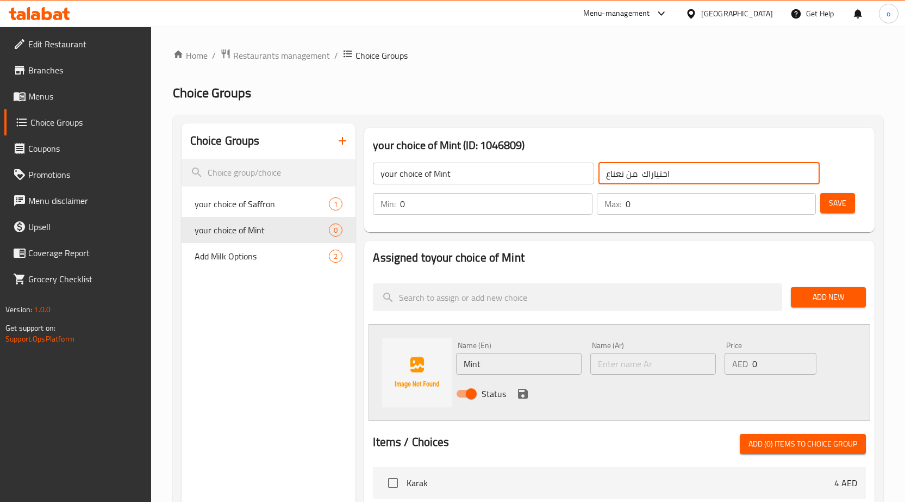
drag, startPoint x: 605, startPoint y: 173, endPoint x: 624, endPoint y: 173, distance: 19.0
click at [624, 173] on input "اختياراك من نعناع" at bounding box center [709, 174] width 221 height 22
click at [632, 364] on input "text" at bounding box center [654, 364] width 126 height 22
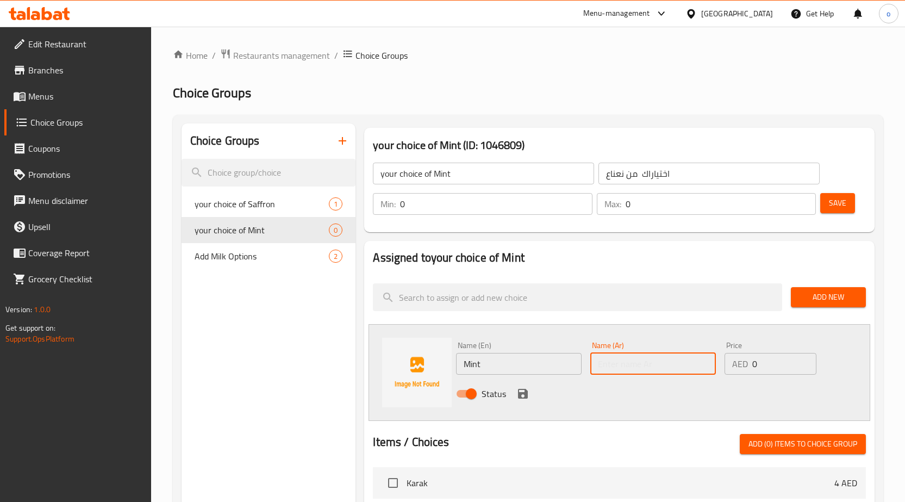
paste input "نعناع"
type input "نعناع"
click at [522, 397] on icon "save" at bounding box center [523, 393] width 13 height 13
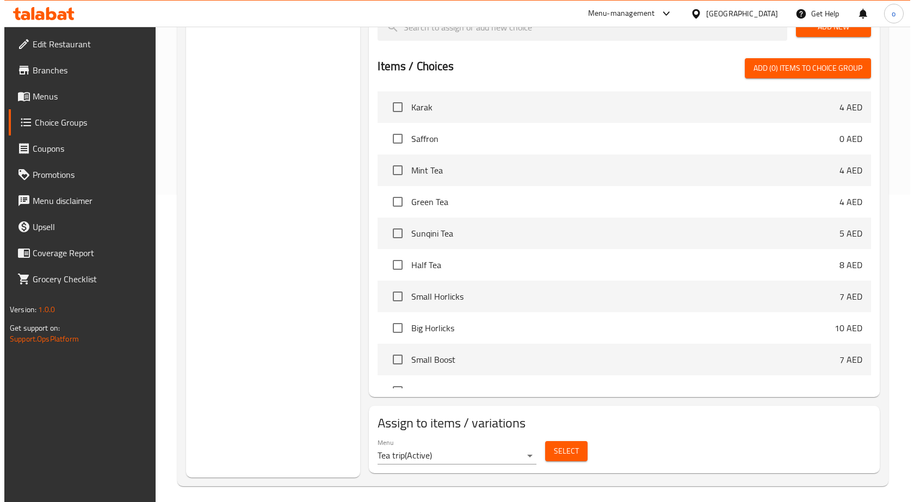
scroll to position [313, 0]
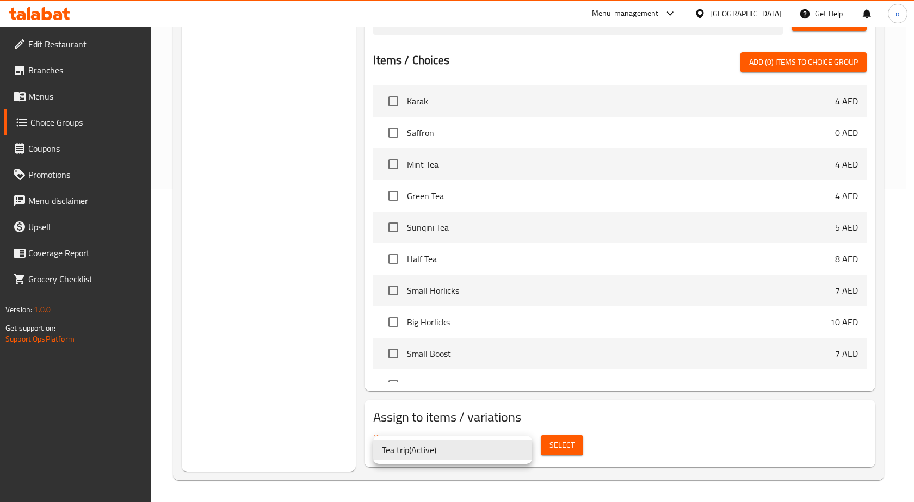
click at [522, 405] on div at bounding box center [457, 251] width 914 height 502
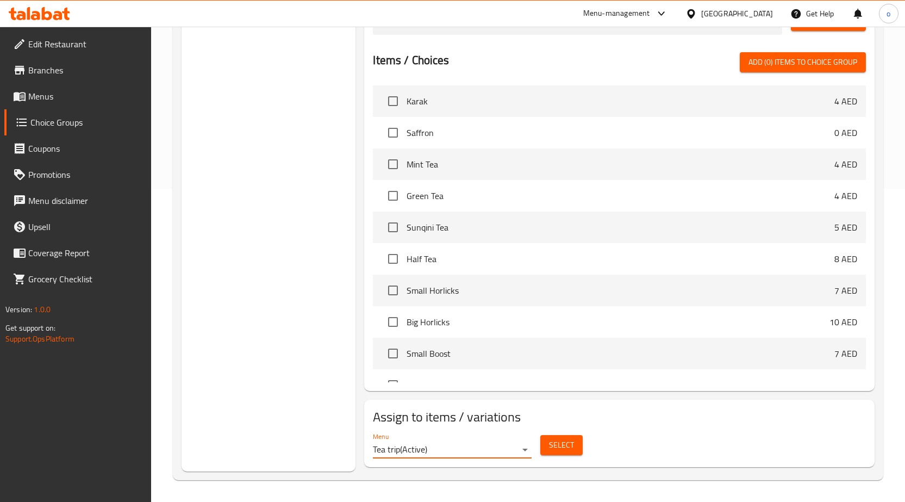
click at [549, 454] on button "Select" at bounding box center [562, 445] width 42 height 20
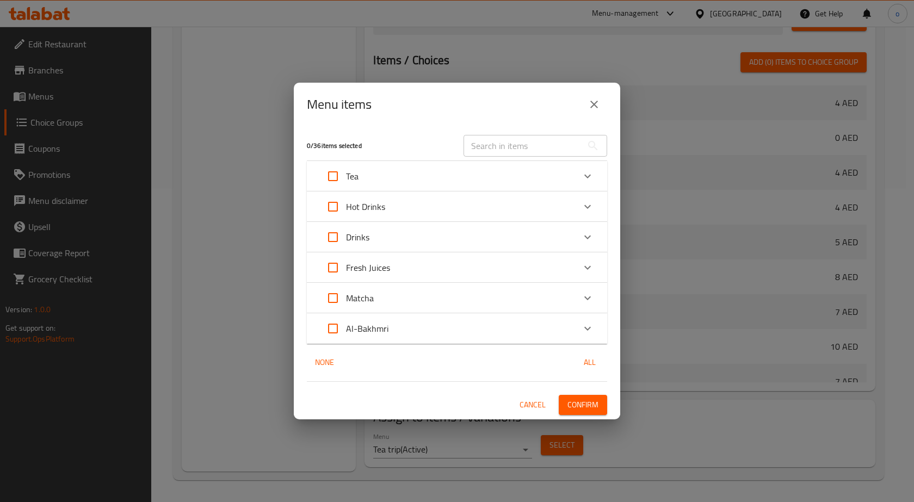
click at [595, 173] on div "Expand" at bounding box center [587, 176] width 26 height 26
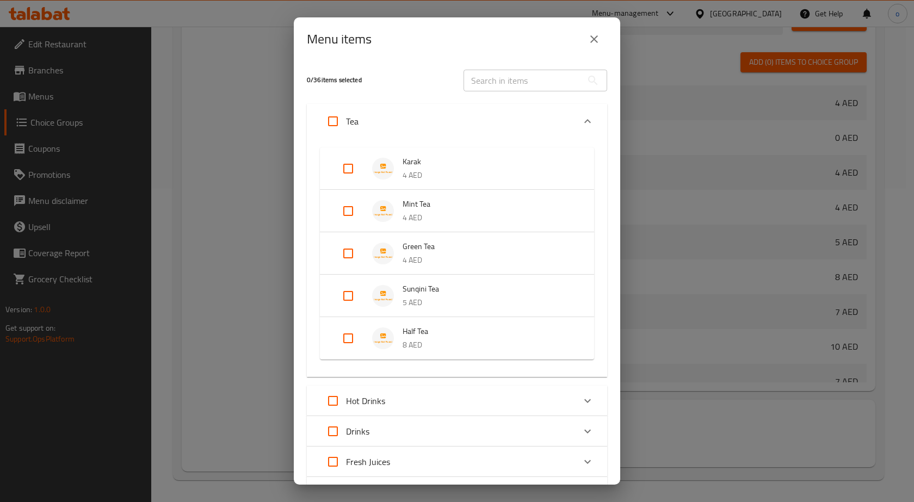
click at [437, 211] on p "4 AED" at bounding box center [487, 218] width 170 height 14
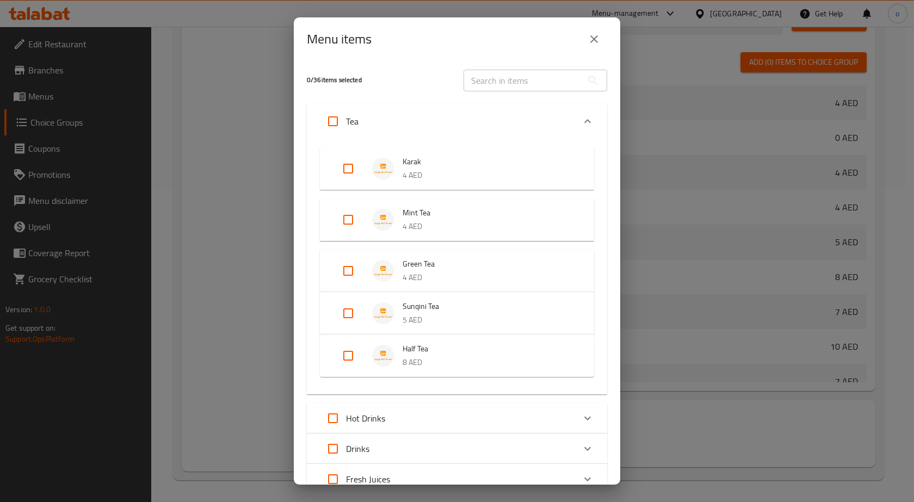
click at [429, 262] on span "Green Tea" at bounding box center [487, 264] width 170 height 14
drag, startPoint x: 344, startPoint y: 270, endPoint x: 351, endPoint y: 216, distance: 53.8
click at [344, 270] on input "Expand" at bounding box center [348, 271] width 26 height 26
checkbox input "true"
click at [351, 216] on input "Expand" at bounding box center [348, 220] width 26 height 26
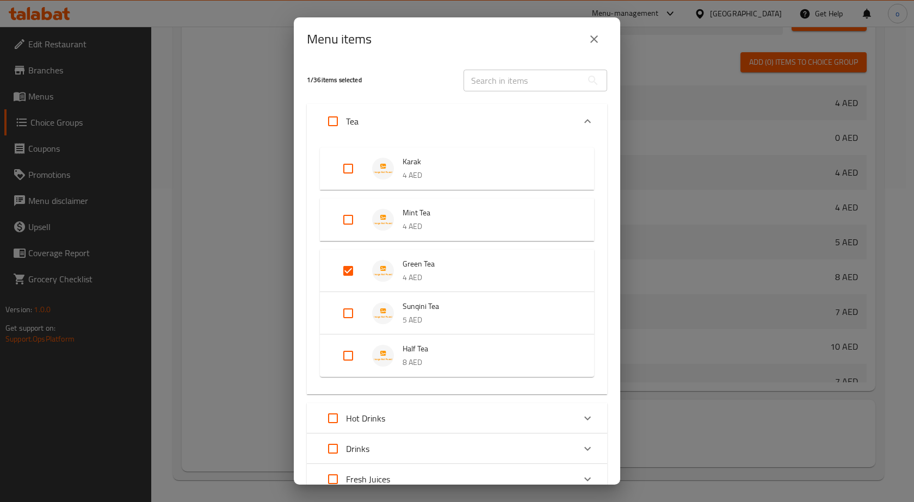
checkbox input "true"
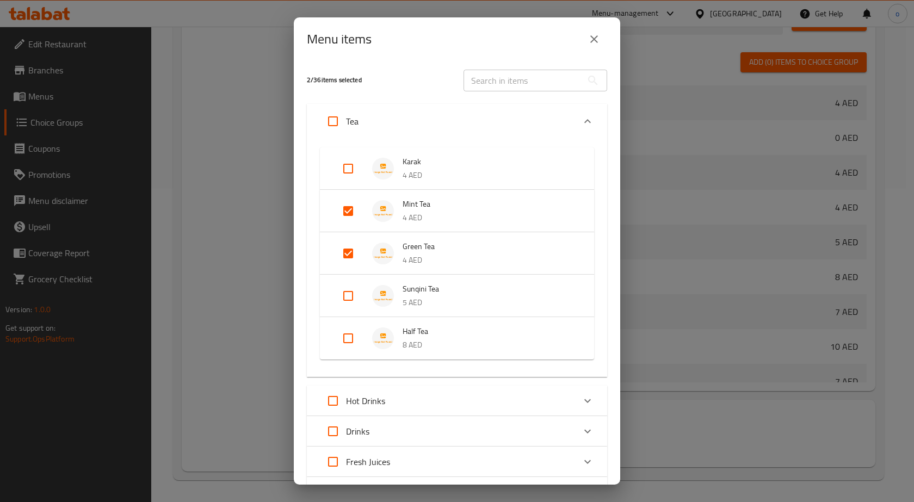
click at [349, 297] on input "Expand" at bounding box center [348, 296] width 26 height 26
checkbox input "true"
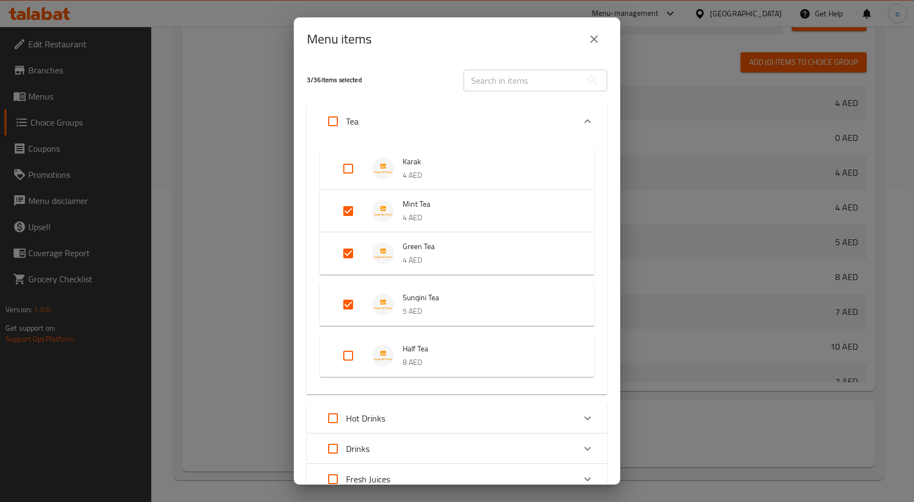
click at [343, 355] on input "Expand" at bounding box center [348, 356] width 26 height 26
checkbox input "true"
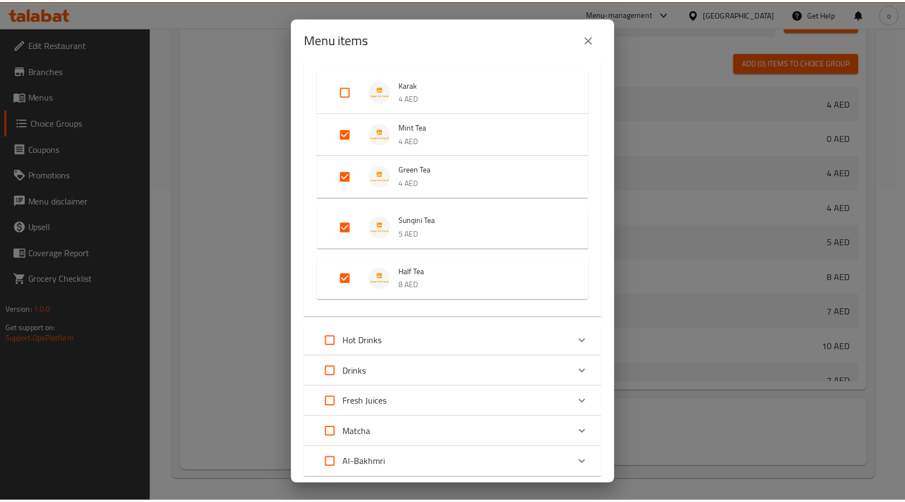
scroll to position [146, 0]
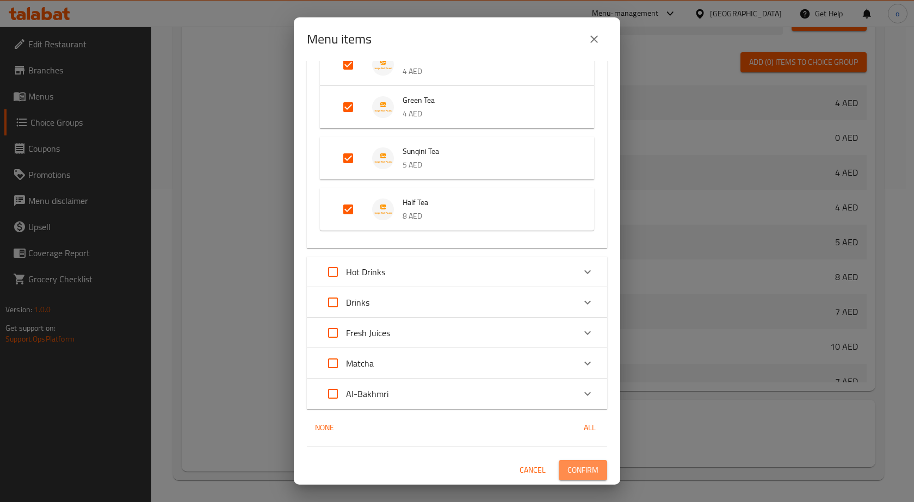
click at [567, 475] on span "Confirm" at bounding box center [582, 470] width 31 height 14
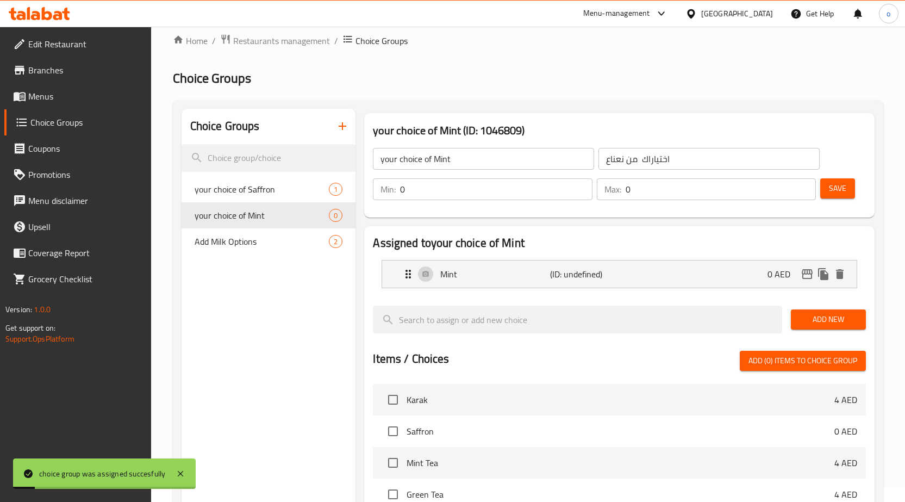
scroll to position [0, 0]
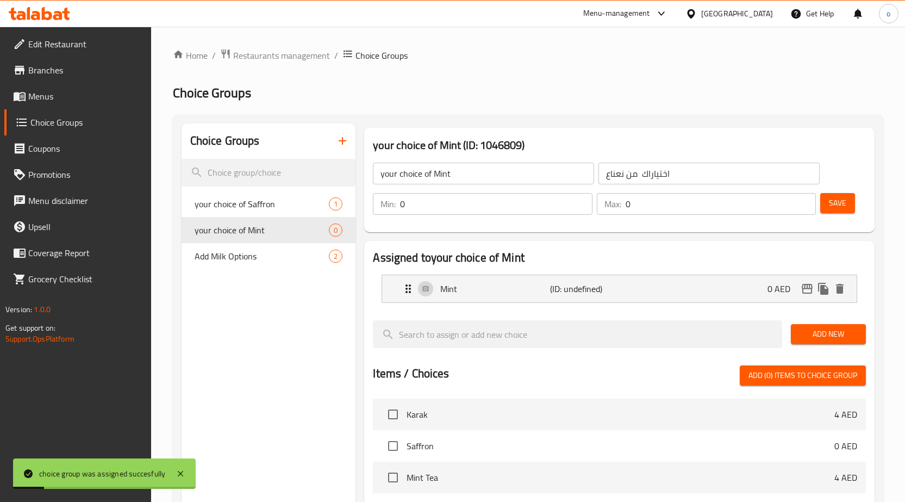
click at [831, 207] on span "Save" at bounding box center [837, 203] width 17 height 14
click at [58, 91] on span "Menus" at bounding box center [85, 96] width 114 height 13
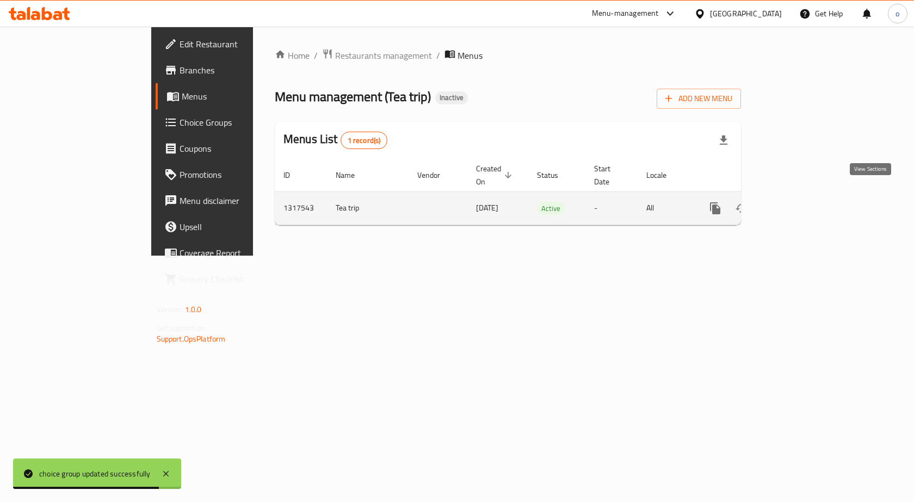
click at [806, 201] on link "enhanced table" at bounding box center [793, 208] width 26 height 26
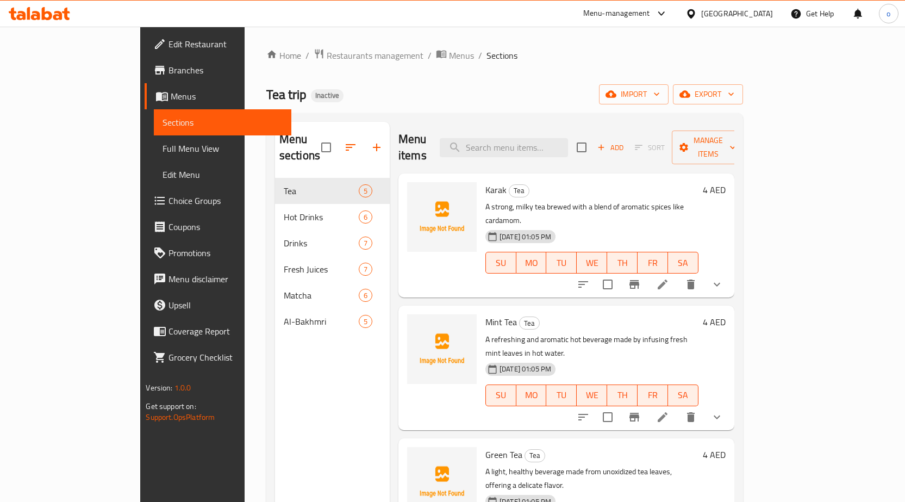
click at [487, 57] on span "Sections" at bounding box center [502, 55] width 31 height 13
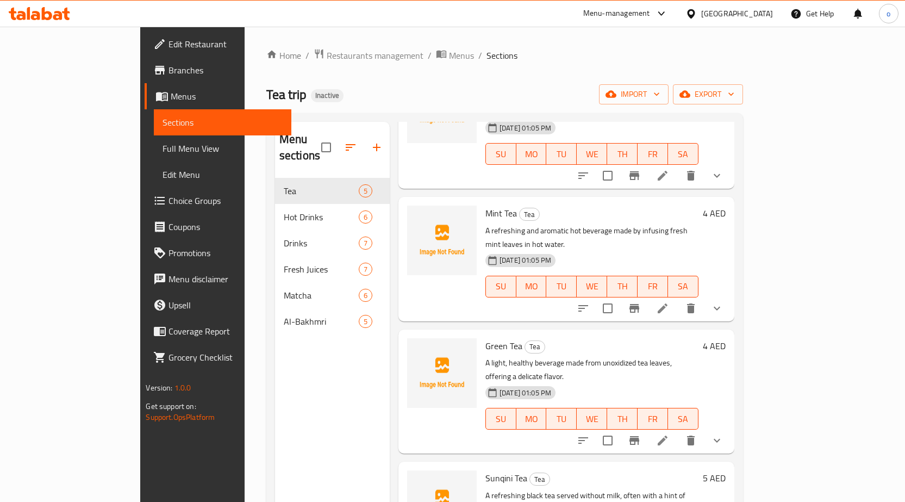
scroll to position [119, 0]
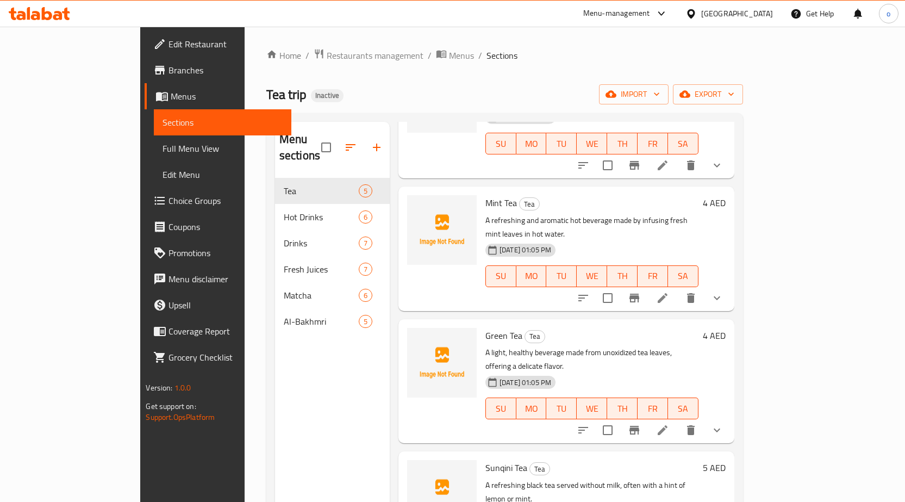
click at [669, 291] on icon at bounding box center [662, 297] width 13 height 13
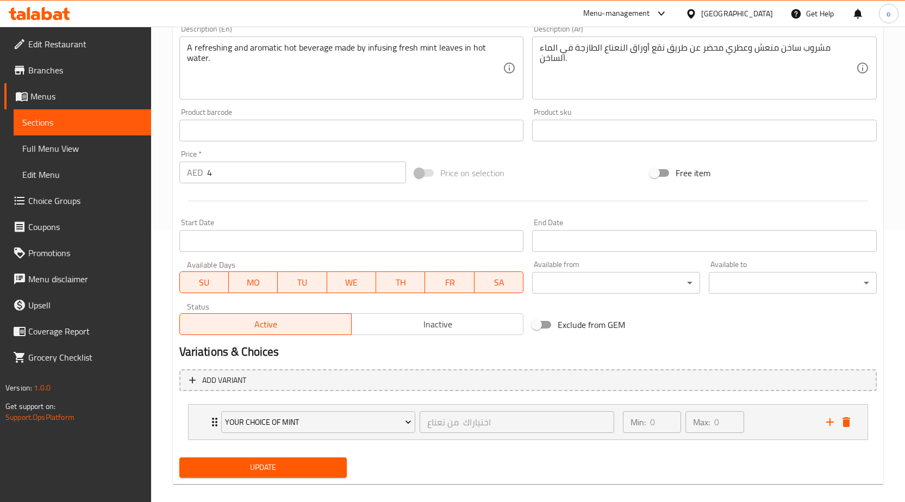
scroll to position [284, 0]
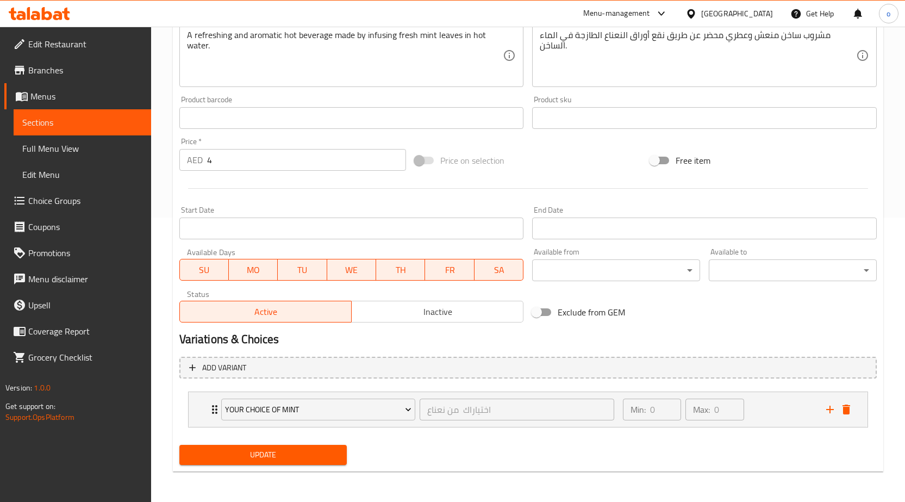
click at [94, 127] on span "Sections" at bounding box center [82, 122] width 120 height 13
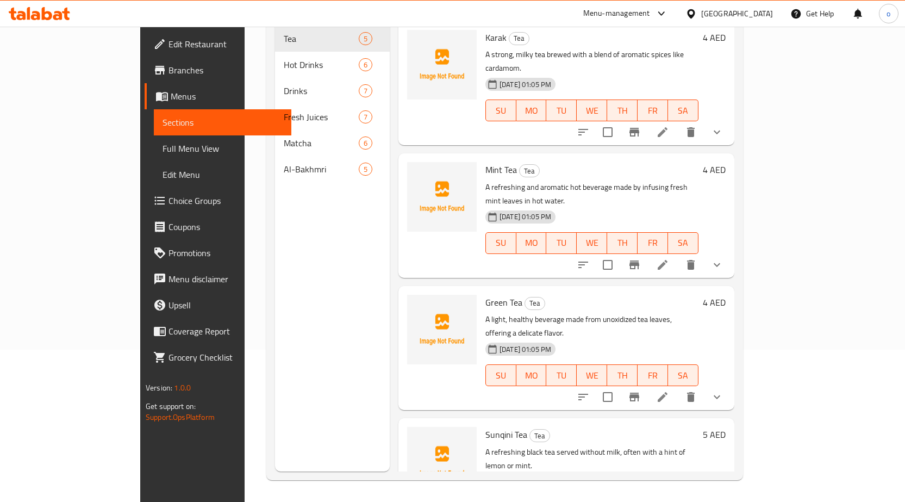
scroll to position [152, 0]
click at [678, 387] on li at bounding box center [663, 397] width 30 height 20
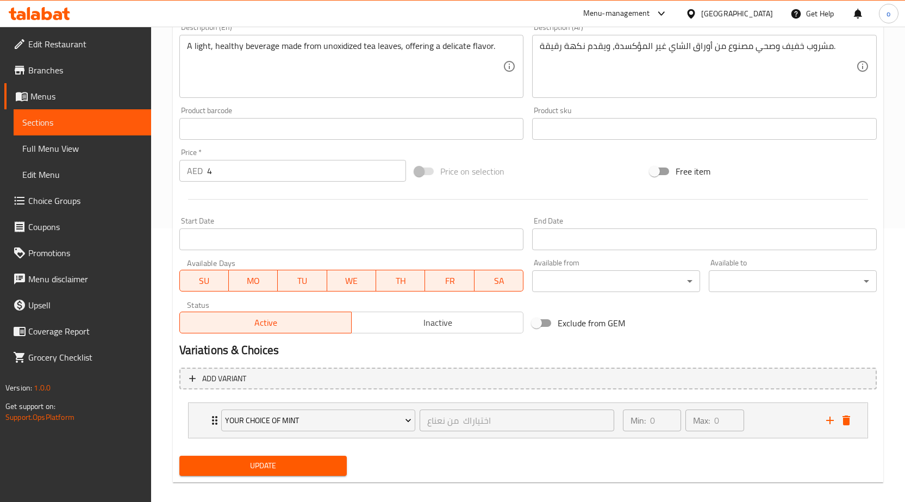
scroll to position [284, 0]
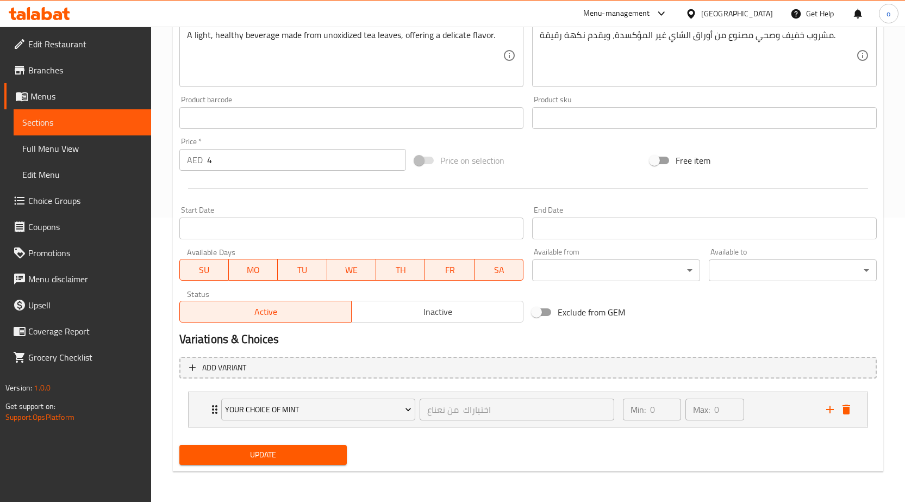
click at [106, 129] on link "Sections" at bounding box center [83, 122] width 138 height 26
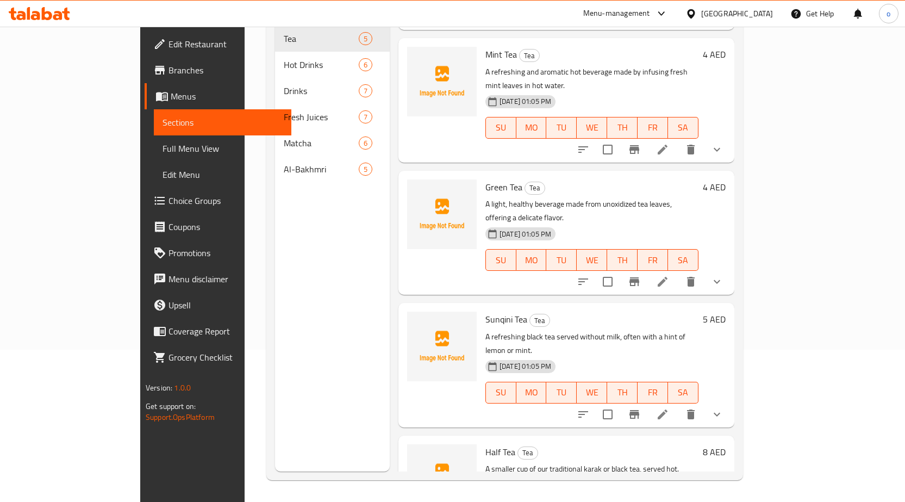
scroll to position [119, 0]
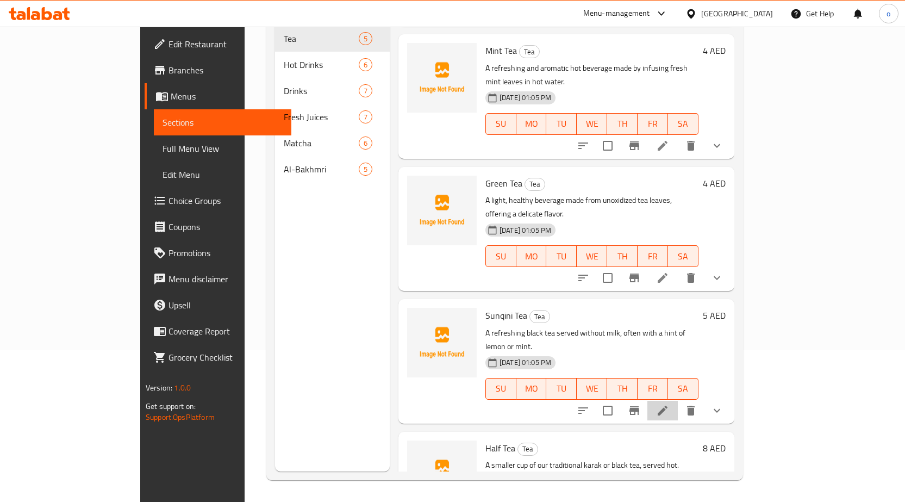
click at [678, 401] on li at bounding box center [663, 411] width 30 height 20
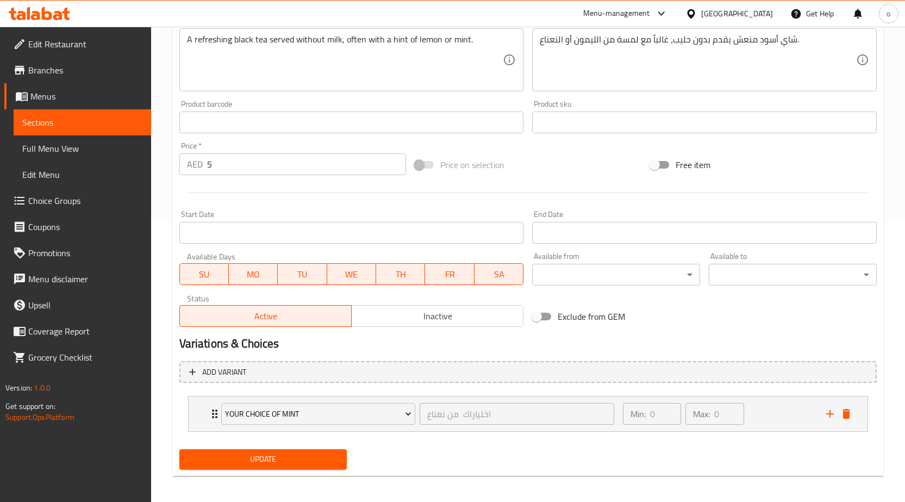
scroll to position [284, 0]
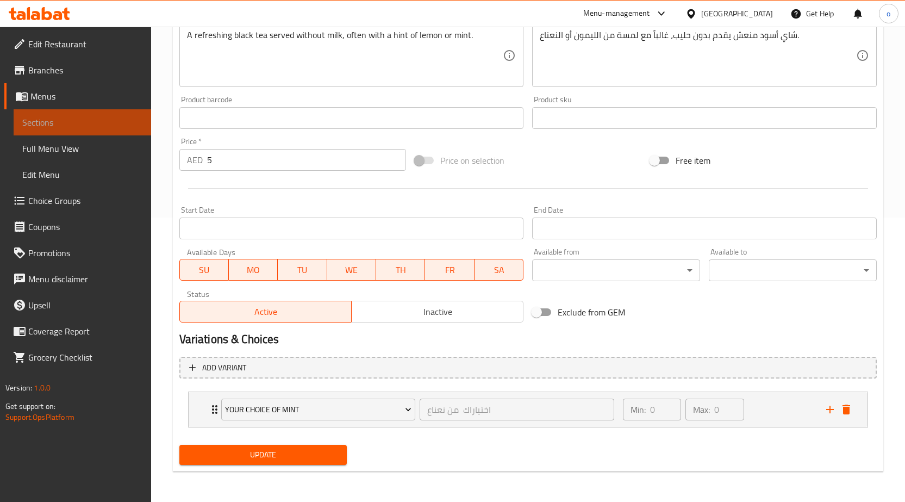
click at [108, 122] on span "Sections" at bounding box center [82, 122] width 120 height 13
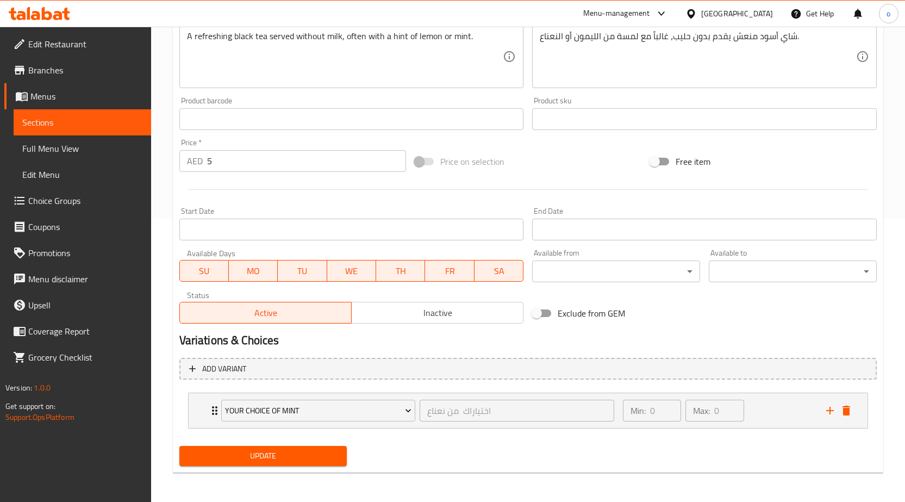
scroll to position [284, 0]
click at [107, 114] on link "Sections" at bounding box center [83, 122] width 138 height 26
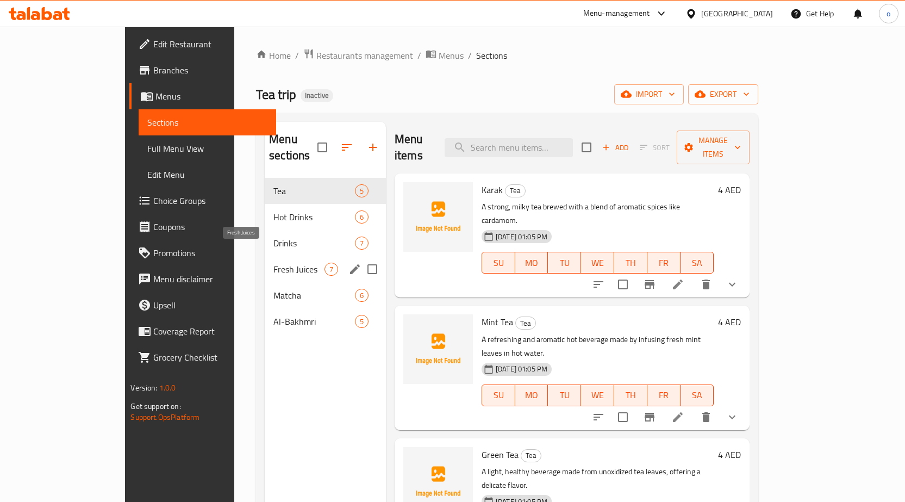
click at [274, 263] on span "Fresh Juices" at bounding box center [299, 269] width 51 height 13
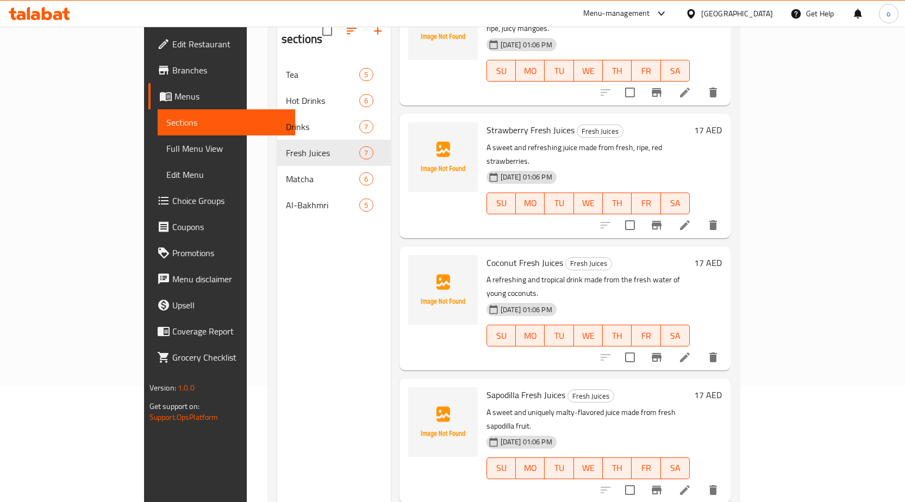
scroll to position [152, 0]
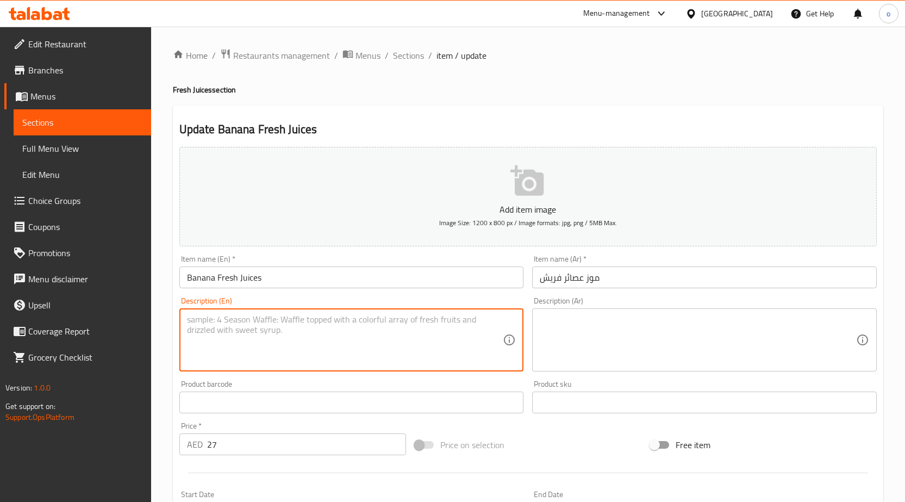
click at [383, 332] on textarea at bounding box center [345, 340] width 316 height 52
paste textarea "A thick and creamy drink made by blending ripe bananas with milk and a little s…"
type textarea "A thick and creamy drink made by blending ripe bananas with milk and a little s…"
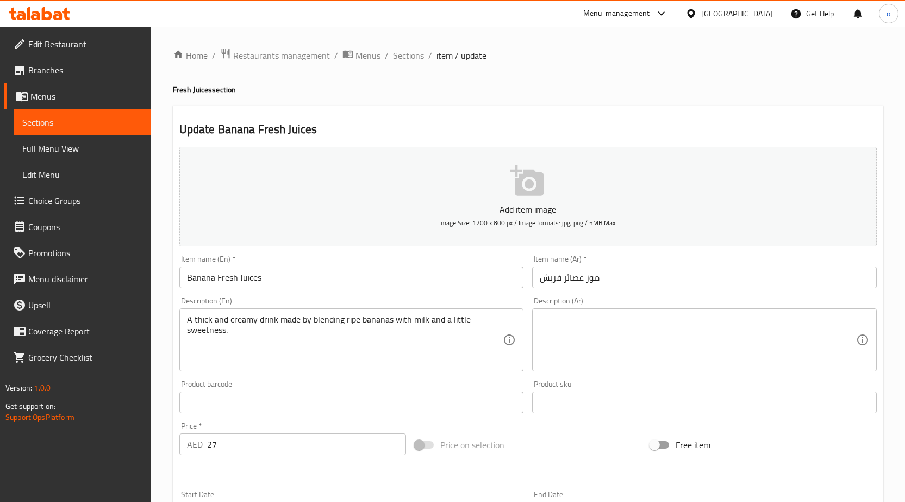
click at [649, 342] on textarea at bounding box center [698, 340] width 316 height 52
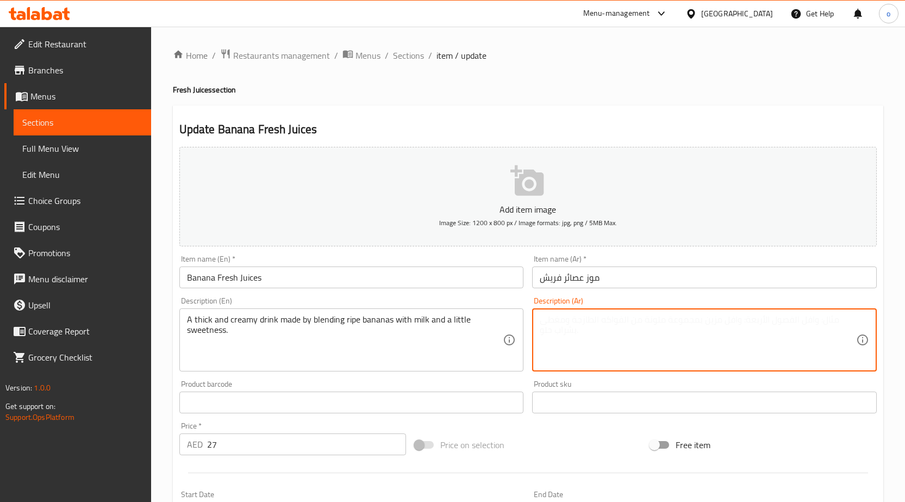
paste textarea "مشروب كثيف وكريمي محضر بخلط الموز الناضج مع الحليب والقليل من السكر."
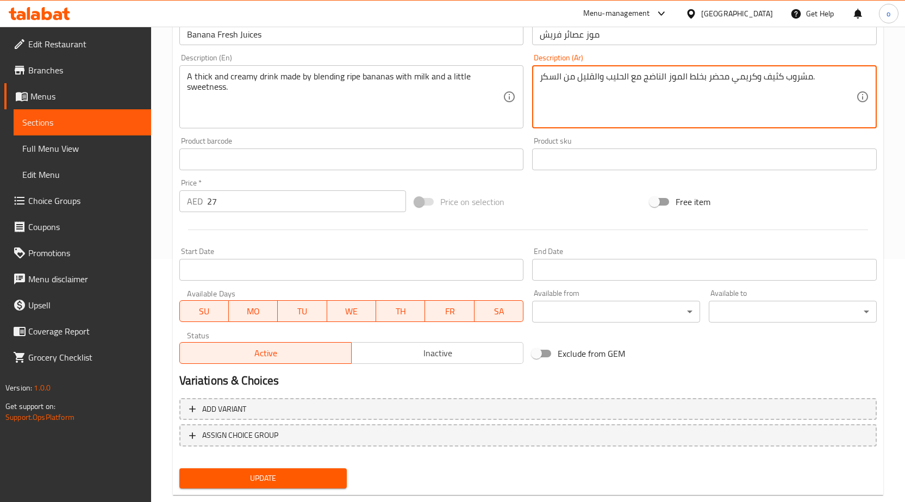
scroll to position [266, 0]
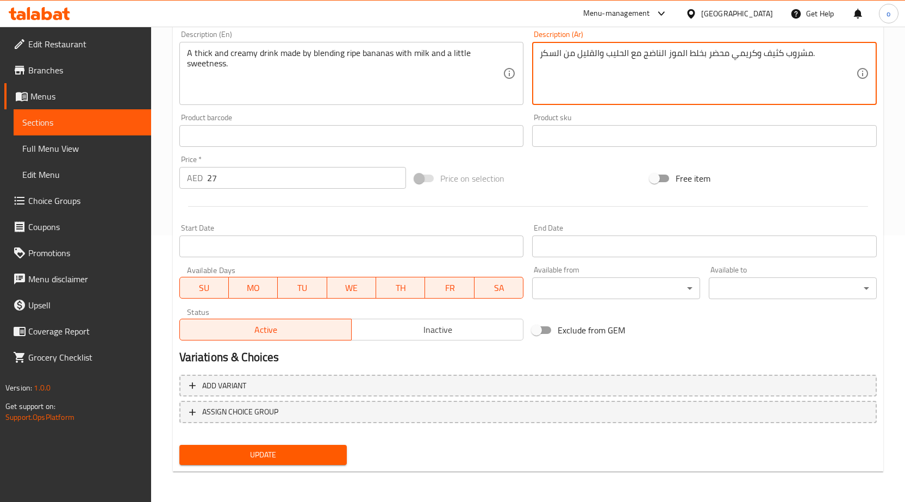
type textarea "مشروب كثيف وكريمي محضر بخلط الموز الناضج مع الحليب والقليل من السكر."
click at [213, 461] on span "Update" at bounding box center [263, 455] width 151 height 14
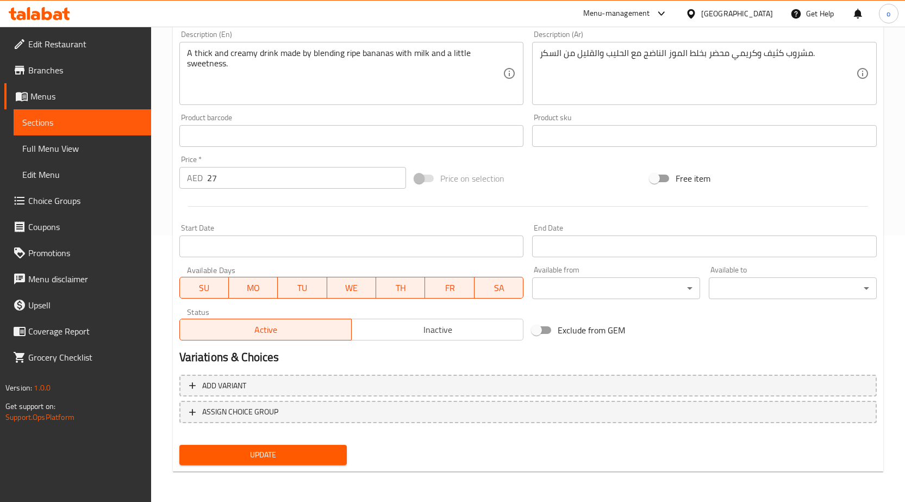
click at [74, 115] on link "Sections" at bounding box center [83, 122] width 138 height 26
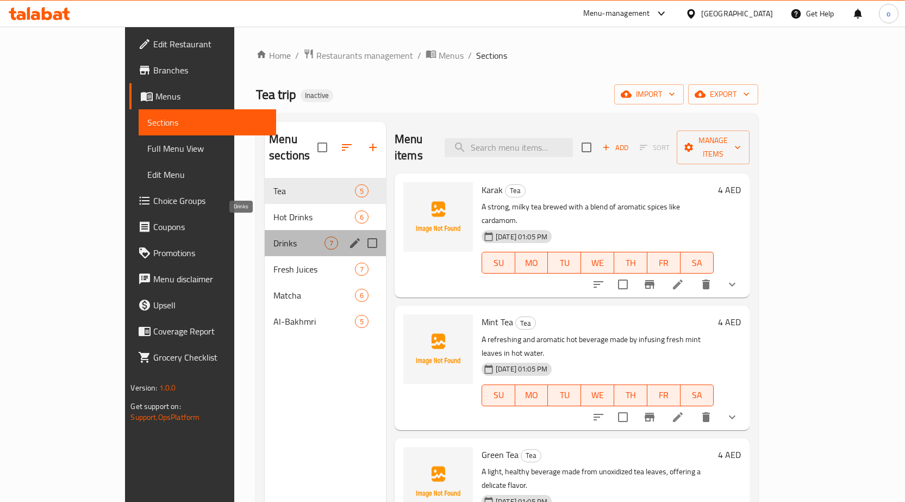
click at [274, 237] on span "Drinks" at bounding box center [299, 243] width 51 height 13
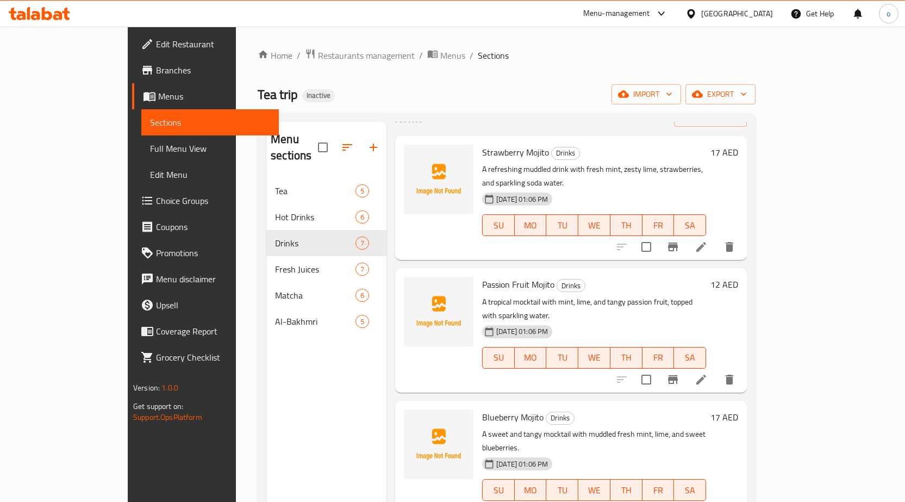
scroll to position [54, 0]
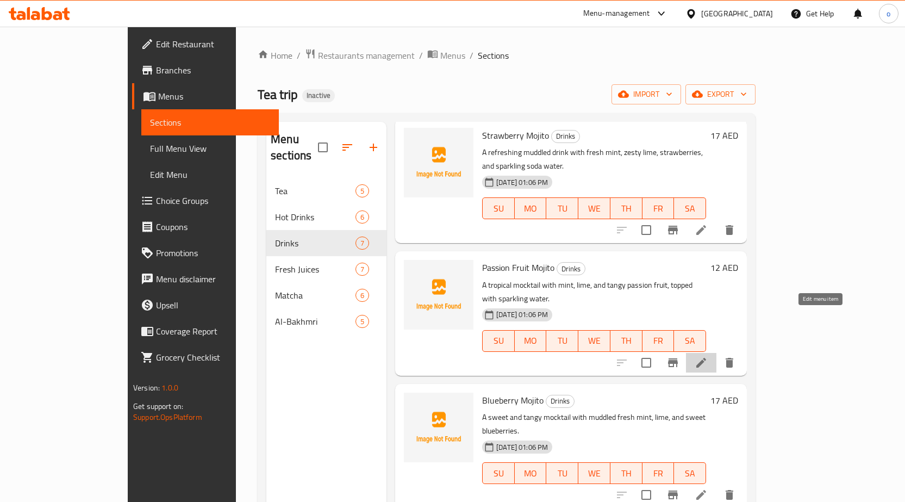
click at [706, 358] on icon at bounding box center [702, 363] width 10 height 10
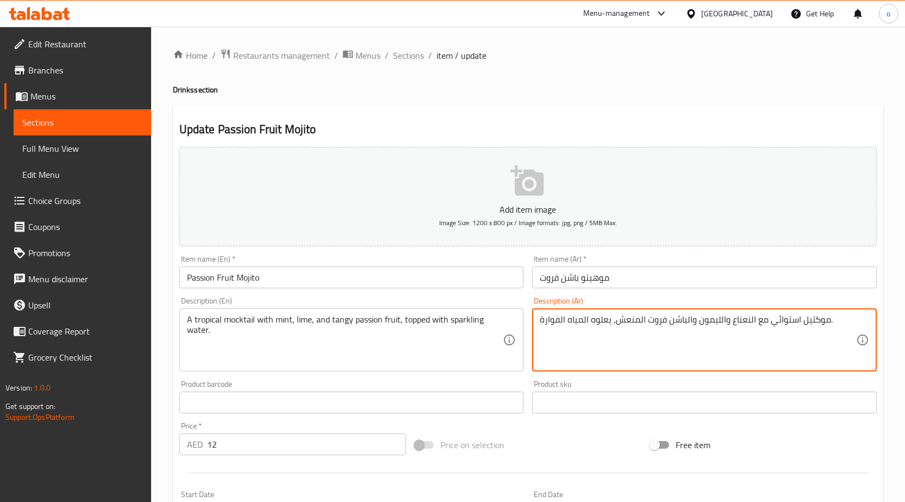
drag, startPoint x: 799, startPoint y: 324, endPoint x: 815, endPoint y: 324, distance: 15.8
click at [821, 346] on textarea "موكتيل استوائي مع النعناع والليمون والباشن فروت المنعش، يعلوه المياه الفوارة." at bounding box center [698, 340] width 316 height 52
drag, startPoint x: 769, startPoint y: 322, endPoint x: 828, endPoint y: 326, distance: 58.9
click at [828, 326] on textarea "موكتيل استوائي مع النعناع والليمون والباشن فروت المنعش، يعلوه المياه الفوارة." at bounding box center [698, 340] width 316 height 52
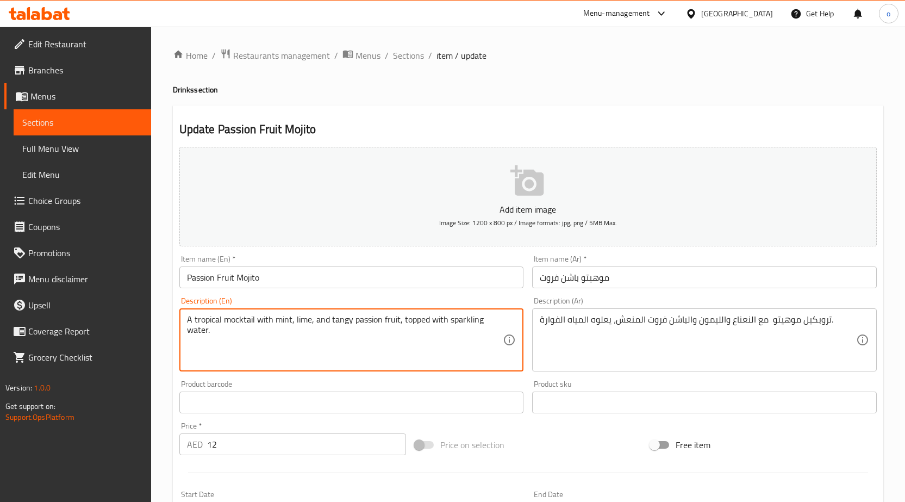
drag, startPoint x: 403, startPoint y: 319, endPoint x: 429, endPoint y: 319, distance: 25.6
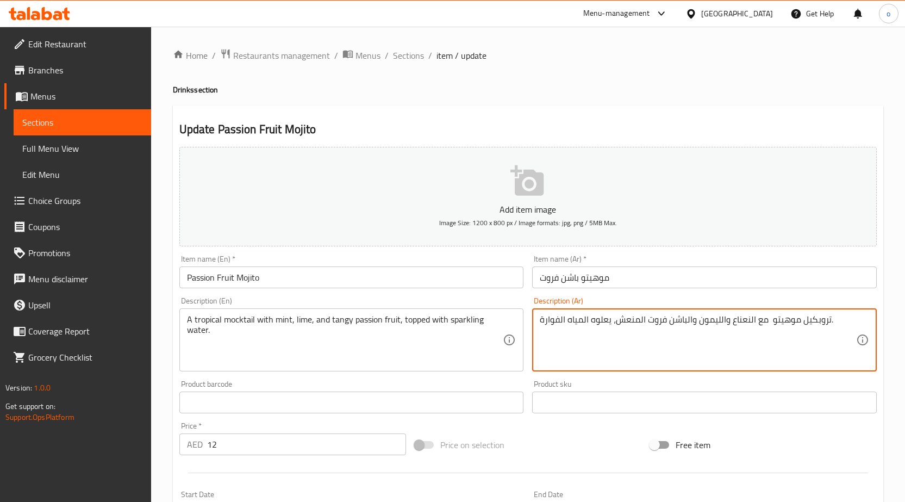
drag, startPoint x: 589, startPoint y: 316, endPoint x: 614, endPoint y: 314, distance: 25.6
click at [600, 321] on textarea "تروبكيل موهيتو مع النعناع والليمون والباشن فروت المنعش، يعلوه المياه الفوارة." at bounding box center [698, 340] width 316 height 52
drag, startPoint x: 589, startPoint y: 320, endPoint x: 611, endPoint y: 321, distance: 21.8
click at [611, 321] on textarea "تروبكيل موهيتو مع النعناع والليمون والباشن فروت المنعش، يعلوه المياه الفوارة." at bounding box center [698, 340] width 316 height 52
click at [592, 332] on textarea "تروبكيل موهيتو مع النعناع والليمون والباشن فروت المنعش، توبيد المياه الفوارة." at bounding box center [698, 340] width 316 height 52
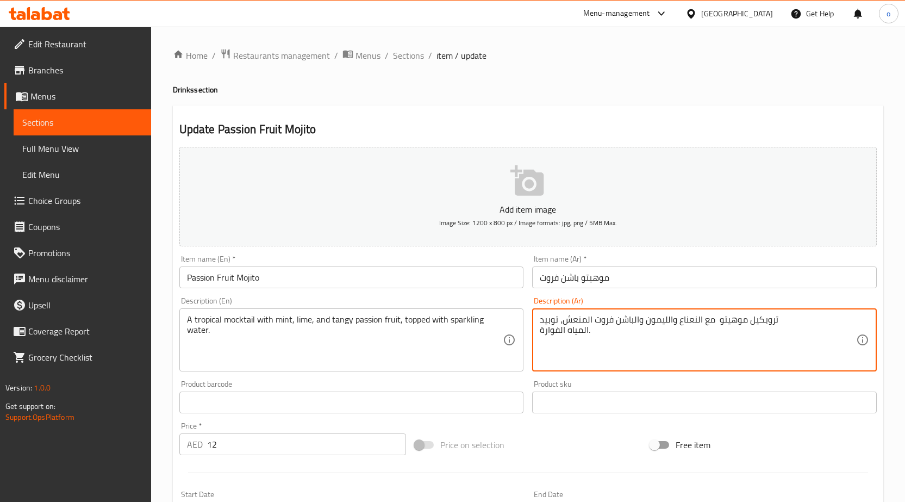
click at [592, 331] on textarea "تروبكيل موهيتو مع النعناع والليمون والباشن فروت المنعش، توبيد المياه الفوارة." at bounding box center [698, 340] width 316 height 52
click at [589, 331] on textarea "تروبكيل موهيتو مع النعناع والليمون والباشن فروت المنعش، توبيد المياه الفوارة." at bounding box center [698, 340] width 316 height 52
click at [598, 337] on textarea "تروبكيل موهيتو مع النعناع والليمون والباشن فروت المنعش، توبيد المياه الفوارةب." at bounding box center [698, 340] width 316 height 52
click at [541, 320] on textarea "تروبكيل موهيتو مع النعناع والليمون والباشن فروت المنعش، توبيد المياه الفوارة" at bounding box center [698, 340] width 316 height 52
click at [614, 323] on textarea "تروبكيل موهيتو مع النعناع والليمون والباشن فروت المنعش، توبيد المياه الفوارة" at bounding box center [698, 340] width 316 height 52
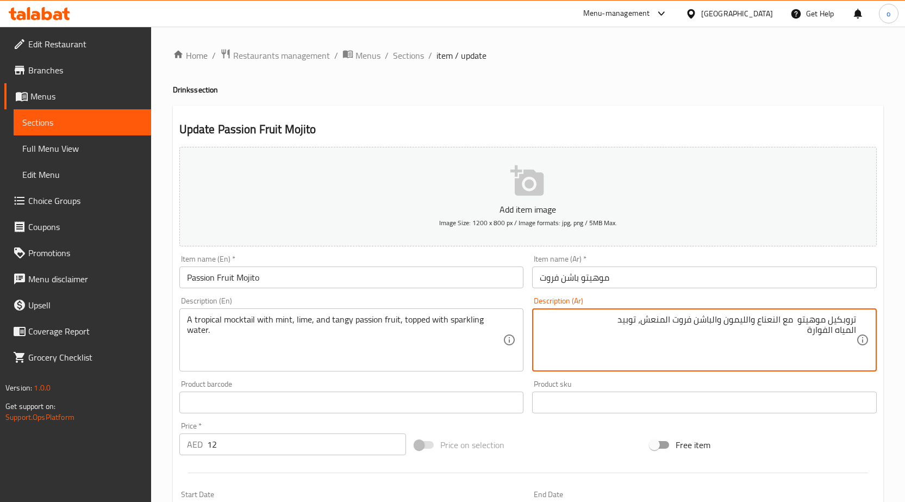
drag, startPoint x: 812, startPoint y: 335, endPoint x: 890, endPoint y: 334, distance: 78.3
click at [890, 334] on div "Home / Restaurants management / Menus / Sections / item / update Drinks section…" at bounding box center [528, 398] width 754 height 742
click at [824, 342] on textarea "تروبكيل موهيتو مع النعناع والليمون والباشن فروت المنعش، توبيد المياه الفوارة" at bounding box center [698, 340] width 316 height 52
click at [861, 332] on div "تروبكيل موهيتو مع النعناع والليمون والباشن فروت المنعش، توبيد المياه الفوارة De…" at bounding box center [704, 339] width 345 height 63
click at [777, 355] on textarea "تروبكيل موهيتو مع النعناع والليمون والباشن فروت المنعش، توبيد المياه الفوارة" at bounding box center [698, 340] width 316 height 52
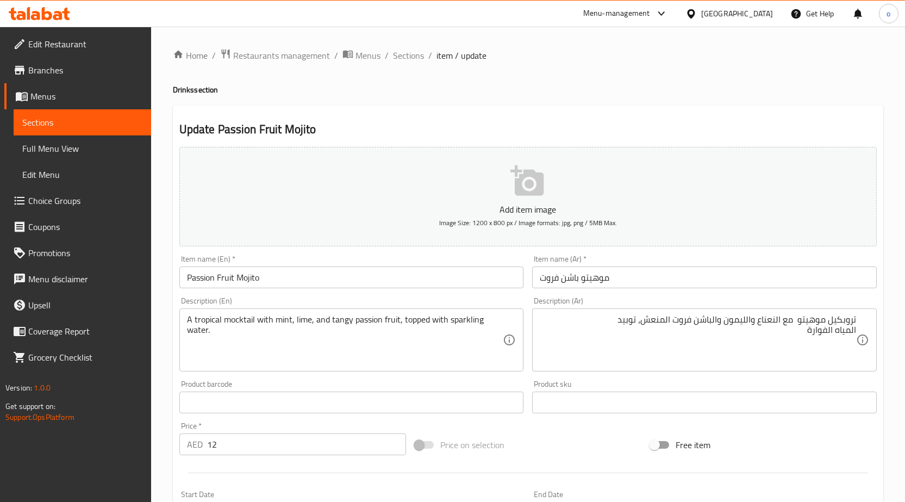
click at [858, 327] on div "تروبكيل موهيتو مع النعناع والليمون والباشن فروت المنعش، توبيد المياه الفوارة De…" at bounding box center [704, 339] width 345 height 63
click at [857, 331] on div "تروبكيل موهيتو مع النعناع والليمون والباشن فروت المنعش، توبيد المياه الفوارة De…" at bounding box center [704, 339] width 345 height 63
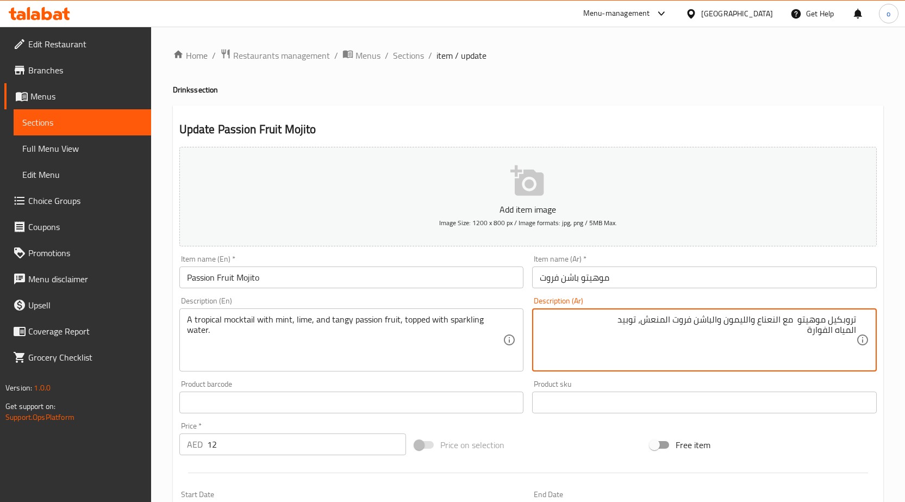
click at [855, 327] on textarea "تروبكيل موهيتو مع النعناع والليمون والباشن فروت المنعش، توبيد المياه الفوارة" at bounding box center [698, 340] width 316 height 52
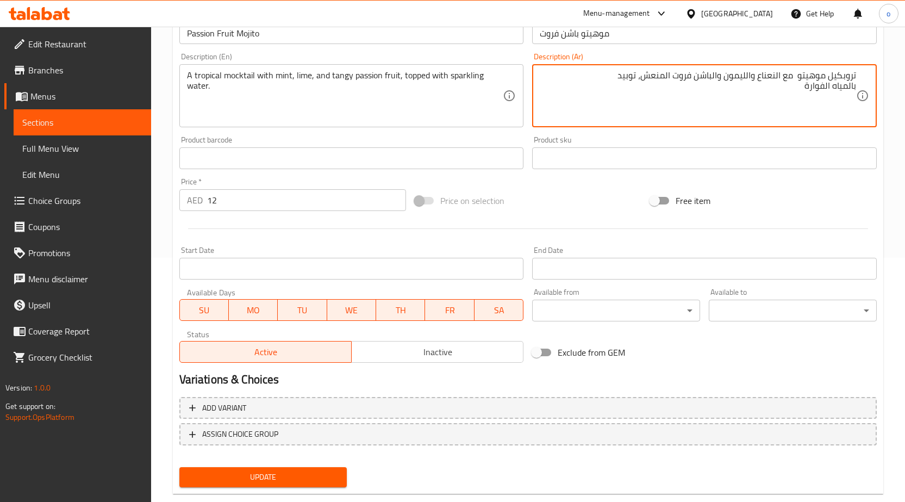
scroll to position [266, 0]
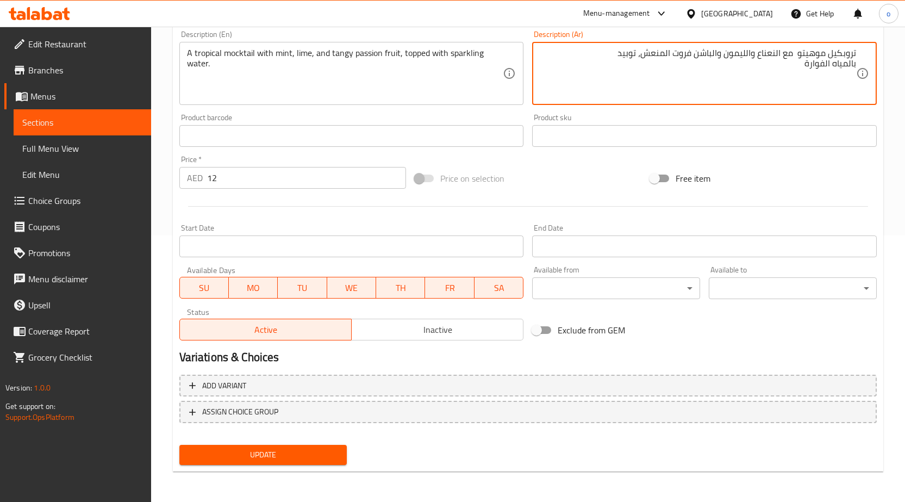
type textarea "تروبكيل موهيتو مع النعناع والليمون والباشن فروت المنعش، توبيد بالمياه الفوارة"
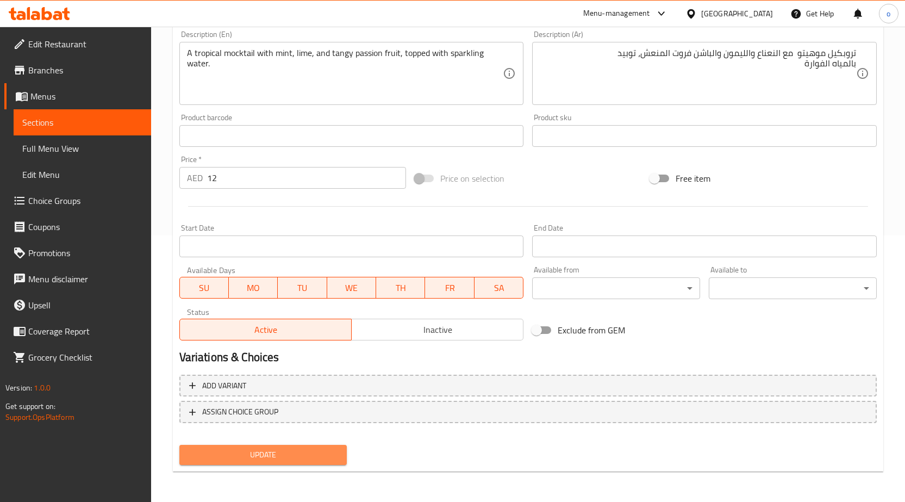
click at [307, 463] on button "Update" at bounding box center [263, 455] width 168 height 20
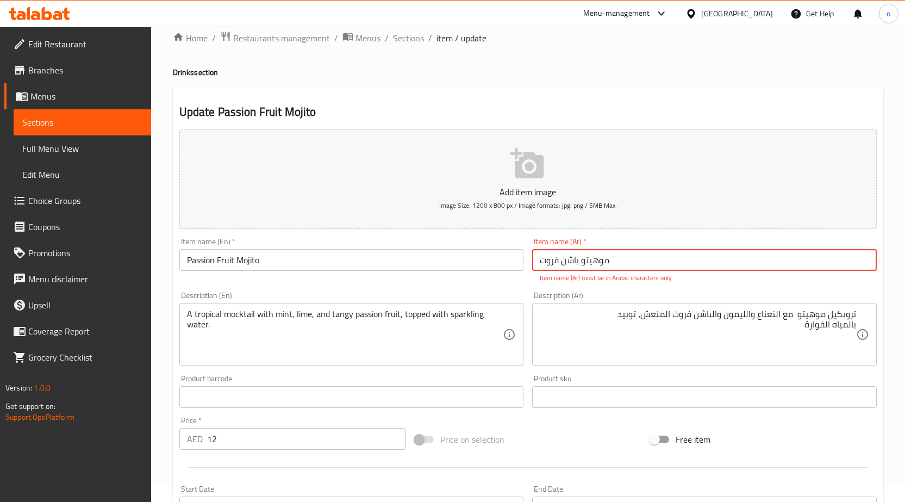
scroll to position [0, 0]
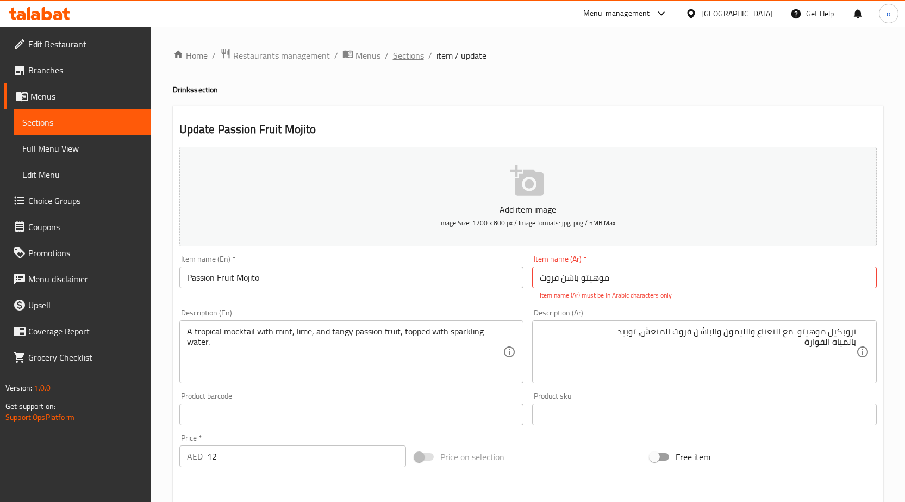
click at [408, 59] on span "Sections" at bounding box center [408, 55] width 31 height 13
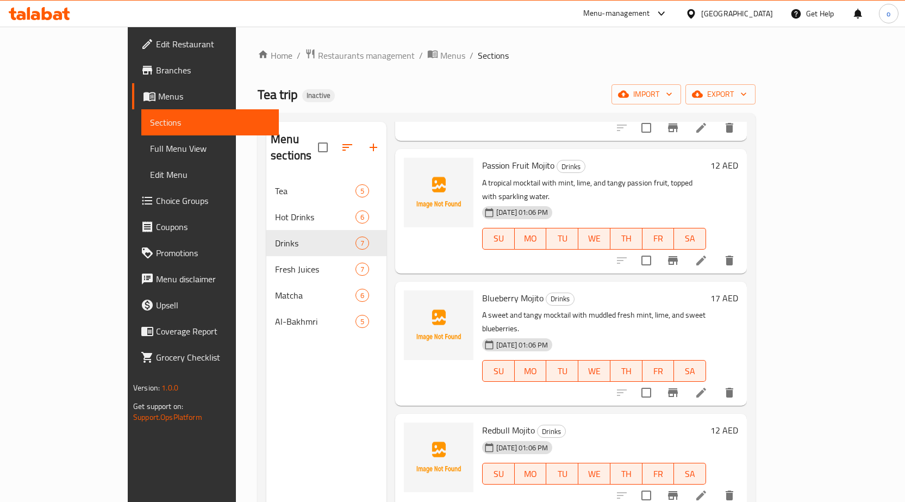
scroll to position [163, 0]
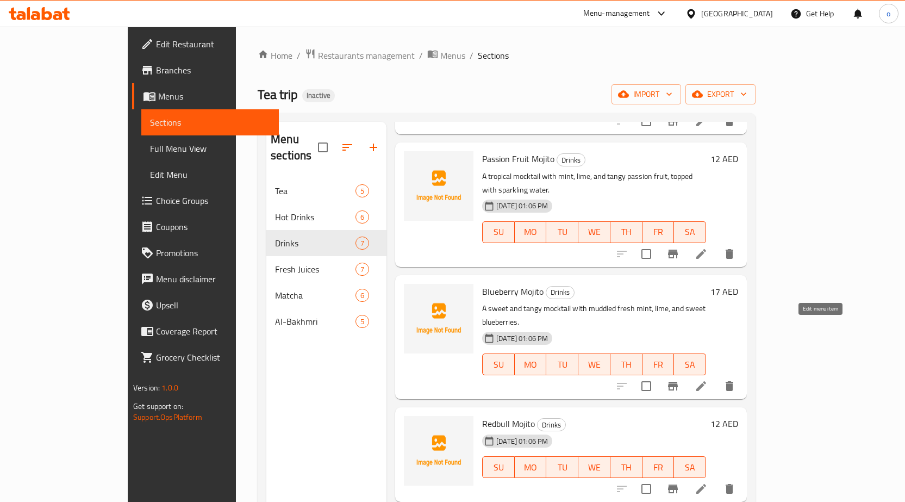
click at [708, 380] on icon at bounding box center [701, 386] width 13 height 13
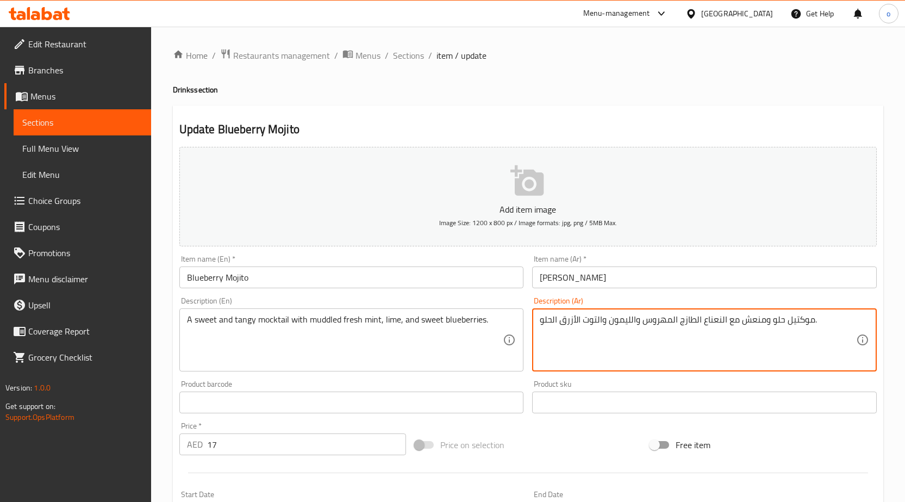
drag, startPoint x: 789, startPoint y: 321, endPoint x: 812, endPoint y: 318, distance: 23.6
click at [797, 329] on textarea "موكتيل حلو ومنعش مع النعناع الطازج المهروس والليمون والتوت الأزرق الحلو." at bounding box center [698, 340] width 316 height 52
drag, startPoint x: 786, startPoint y: 325, endPoint x: 827, endPoint y: 320, distance: 41.0
click at [827, 320] on textarea "موكتيل حلو ومنعش مع النعناع الطازج المهروس والليمون والتوت الأزرق الحلو." at bounding box center [698, 340] width 316 height 52
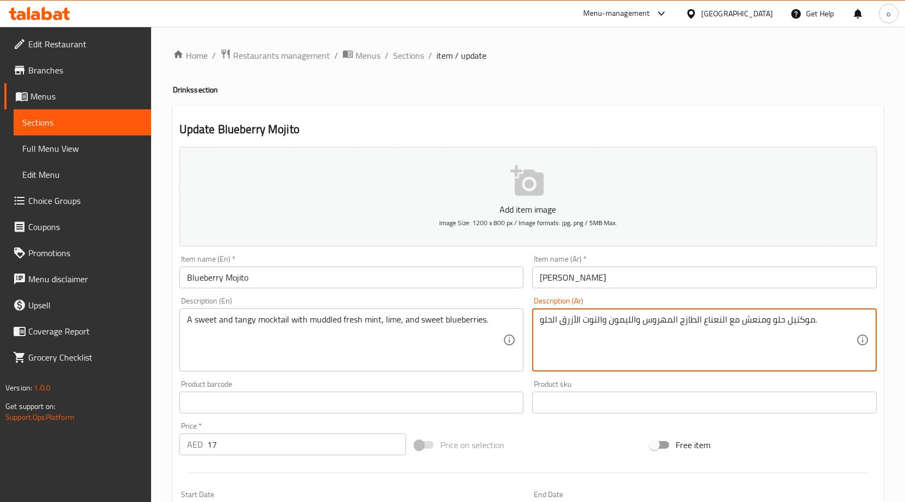
drag, startPoint x: 786, startPoint y: 321, endPoint x: 814, endPoint y: 320, distance: 27.2
click at [814, 320] on textarea "موكتيل حلو ومنعش مع النعناع الطازج المهروس والليمون والتوت الأزرق الحلو." at bounding box center [698, 340] width 316 height 52
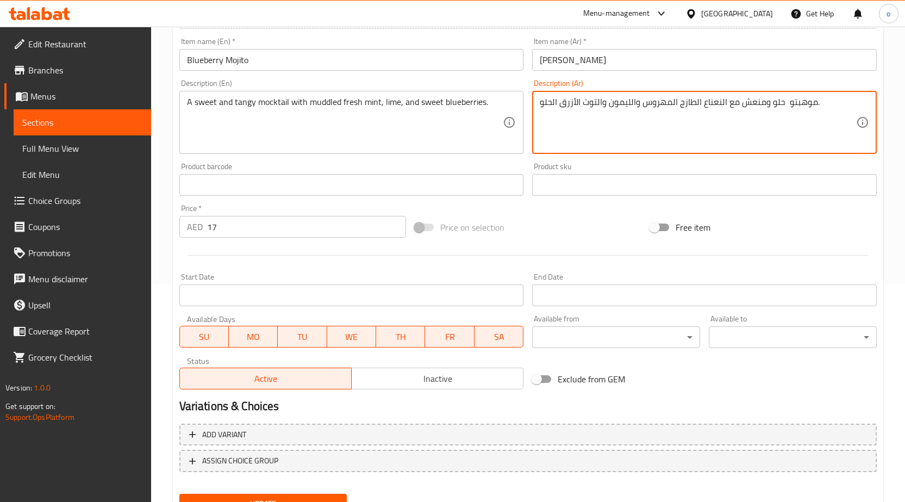
scroll to position [266, 0]
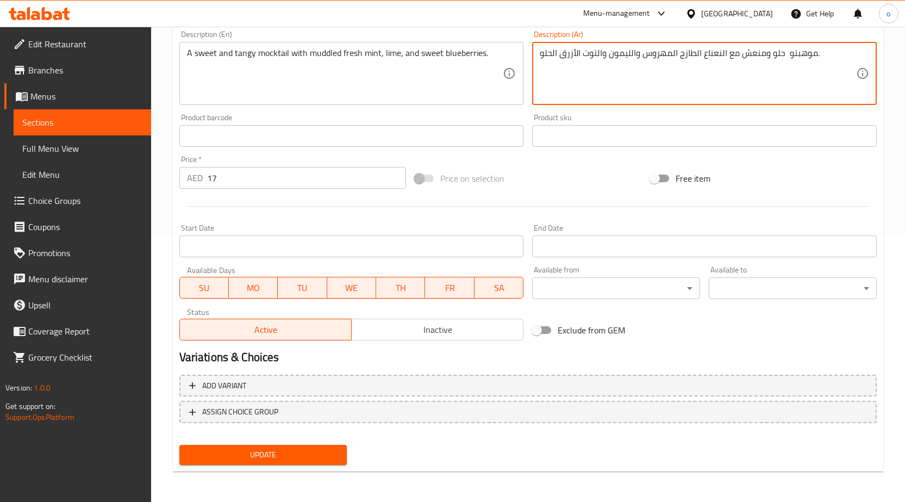
type textarea "موهبتو حلو ومنعش مع النعناع الطازج المهروس والليمون والتوت الأزرق الحلو."
click at [313, 456] on span "Update" at bounding box center [263, 455] width 151 height 14
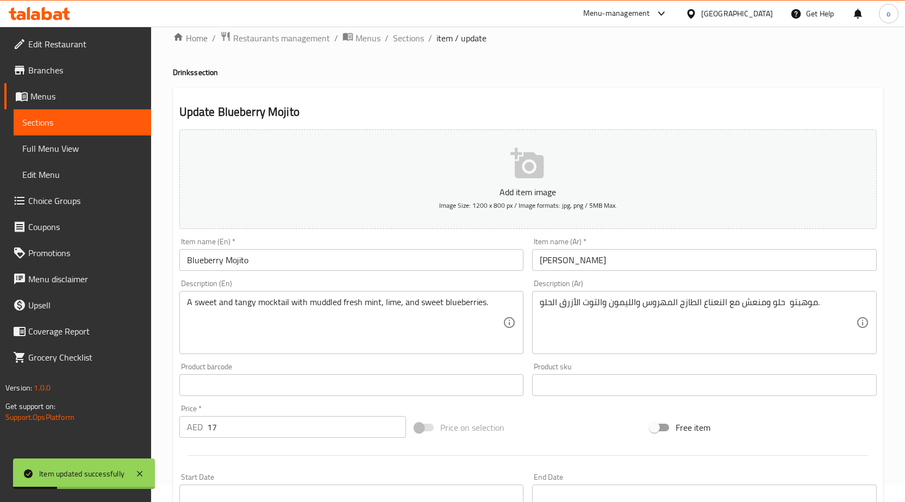
scroll to position [0, 0]
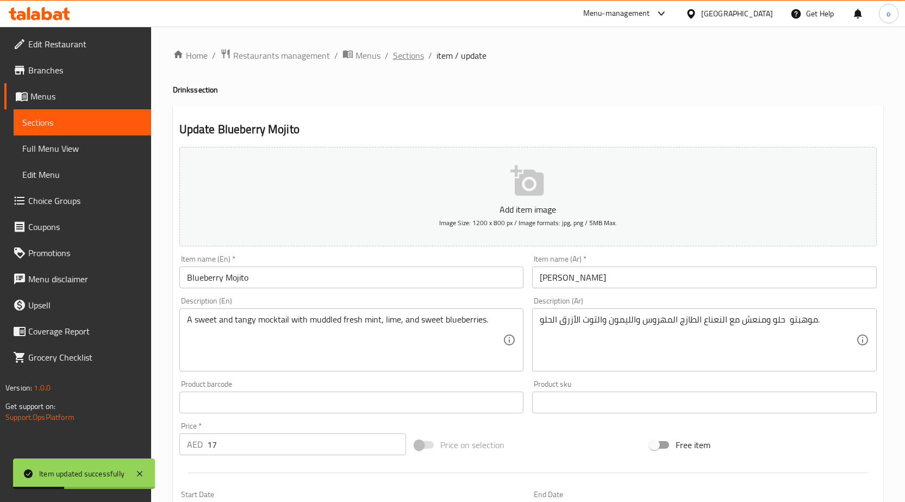
click at [404, 54] on span "Sections" at bounding box center [408, 55] width 31 height 13
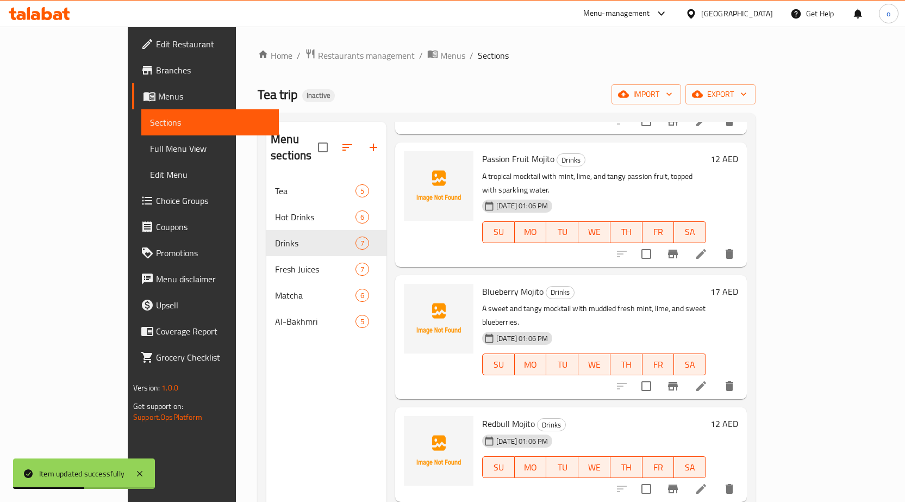
scroll to position [272, 0]
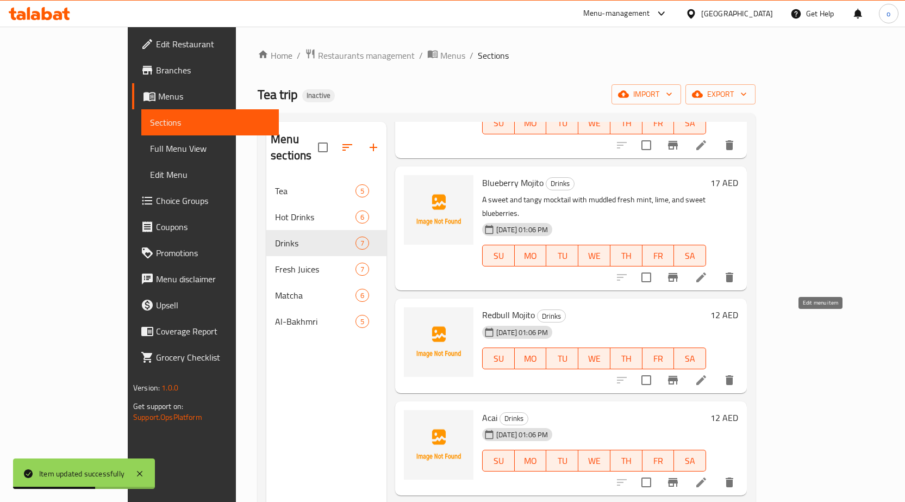
click at [708, 374] on icon at bounding box center [701, 380] width 13 height 13
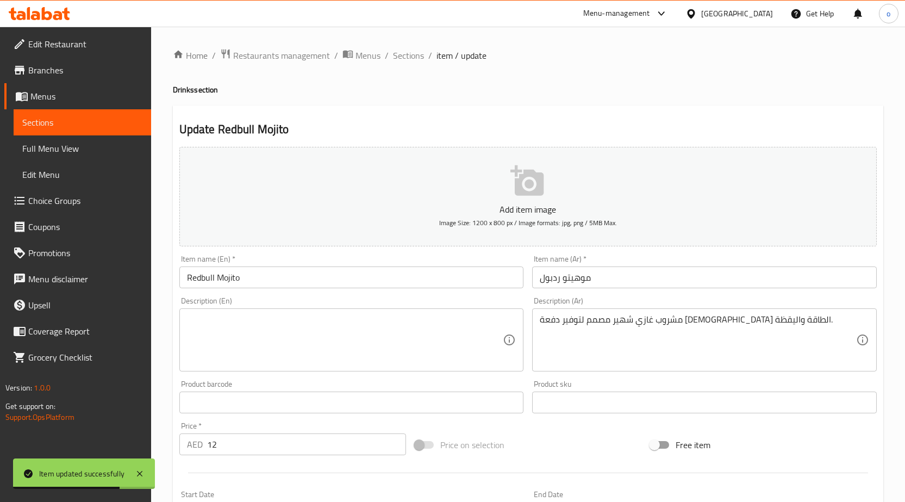
drag, startPoint x: 535, startPoint y: 319, endPoint x: 913, endPoint y: 319, distance: 378.5
click at [905, 319] on html "Item updated successfully ​ Menu-management United Arab Emirates Get Help o Edi…" at bounding box center [452, 251] width 905 height 502
drag, startPoint x: 537, startPoint y: 318, endPoint x: 728, endPoint y: 324, distance: 191.0
click at [728, 324] on div "مشروب غازي شهير مصمم لتوفير دفعة من الطاقة واليقظة. Description (Ar)" at bounding box center [704, 339] width 345 height 63
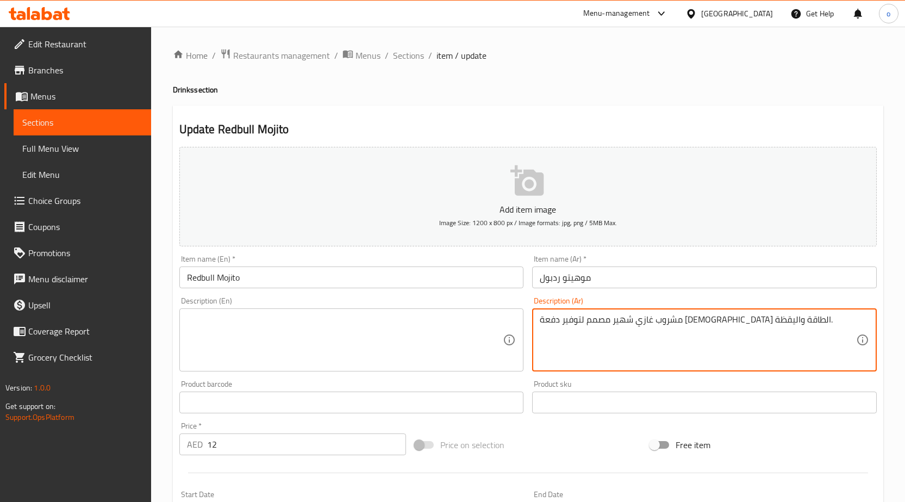
click at [534, 319] on div "مشروب غازي شهير مصمم لتوفير دفعة من الطاقة واليقظة. Description (Ar)" at bounding box center [704, 339] width 345 height 63
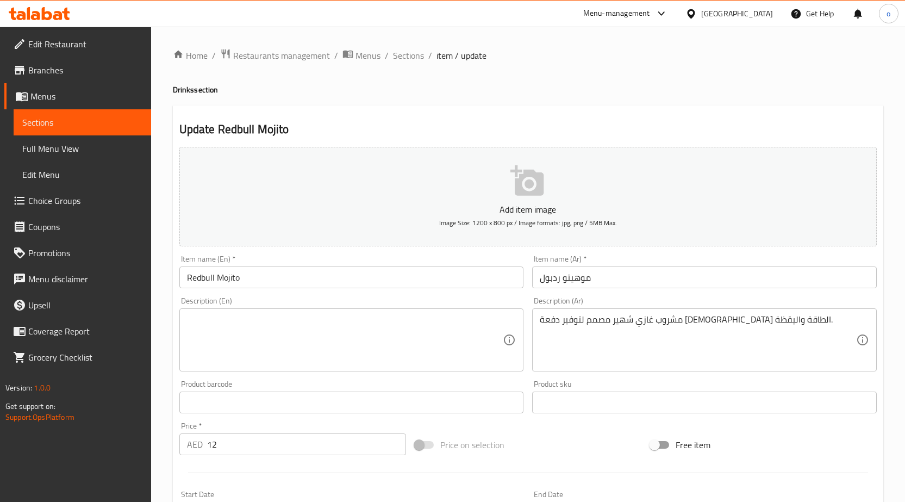
drag, startPoint x: 537, startPoint y: 319, endPoint x: 742, endPoint y: 322, distance: 205.0
click at [742, 322] on div "مشروب غازي شهير مصمم لتوفير دفعة من الطاقة واليقظة. Description (Ar)" at bounding box center [704, 339] width 345 height 63
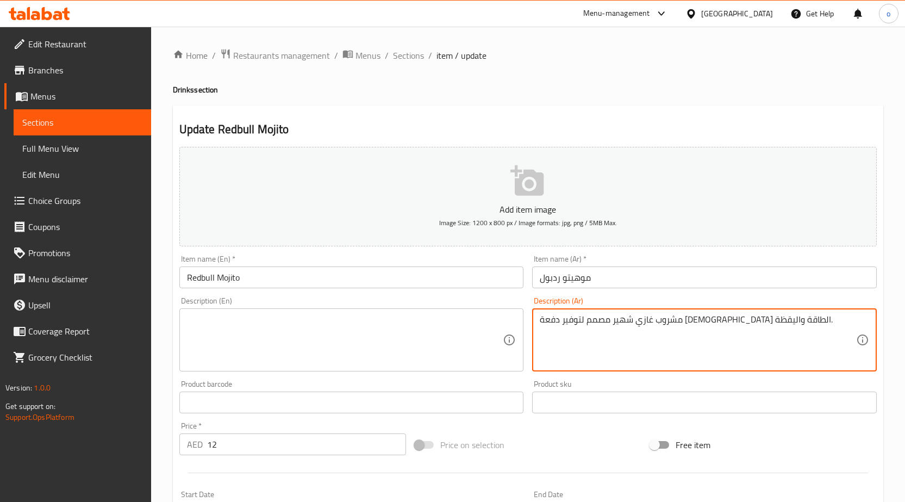
drag, startPoint x: 754, startPoint y: 320, endPoint x: 529, endPoint y: 319, distance: 225.1
click at [529, 319] on div "Description (Ar) مشروب غازي شهير مصمم لتوفير دفعة من الطاقة واليقظة. Descriptio…" at bounding box center [704, 334] width 353 height 83
type textarea "."
drag, startPoint x: 549, startPoint y: 327, endPoint x: 533, endPoint y: 325, distance: 16.5
click at [533, 325] on div ". Description (Ar)" at bounding box center [704, 339] width 345 height 63
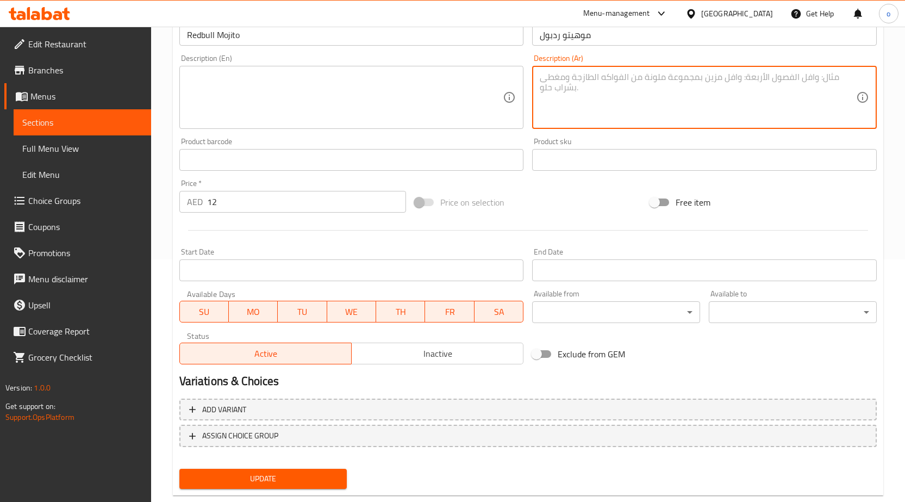
scroll to position [266, 0]
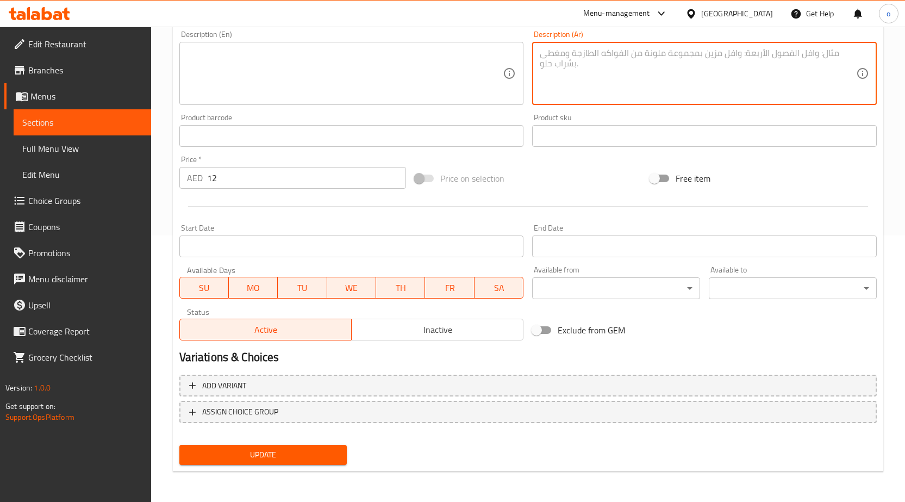
click at [333, 436] on nav at bounding box center [528, 431] width 698 height 9
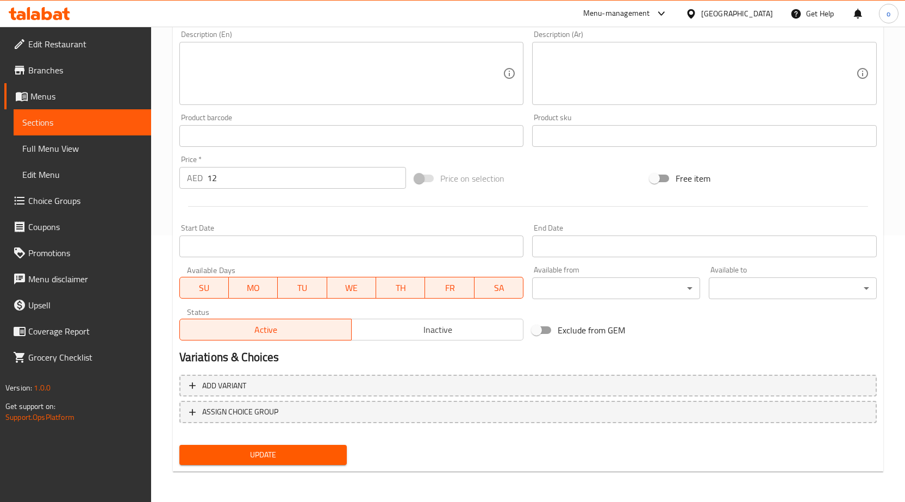
click at [315, 451] on span "Update" at bounding box center [263, 455] width 151 height 14
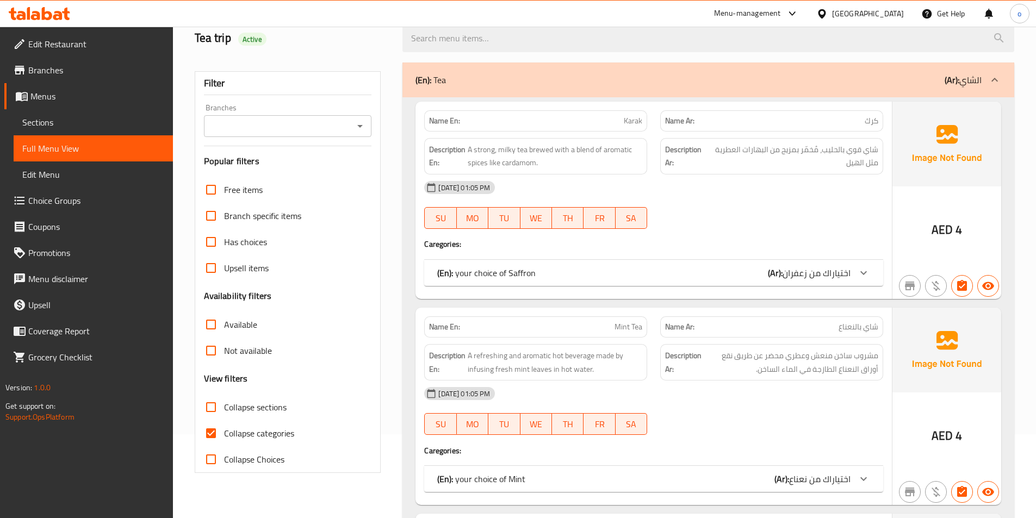
scroll to position [272, 0]
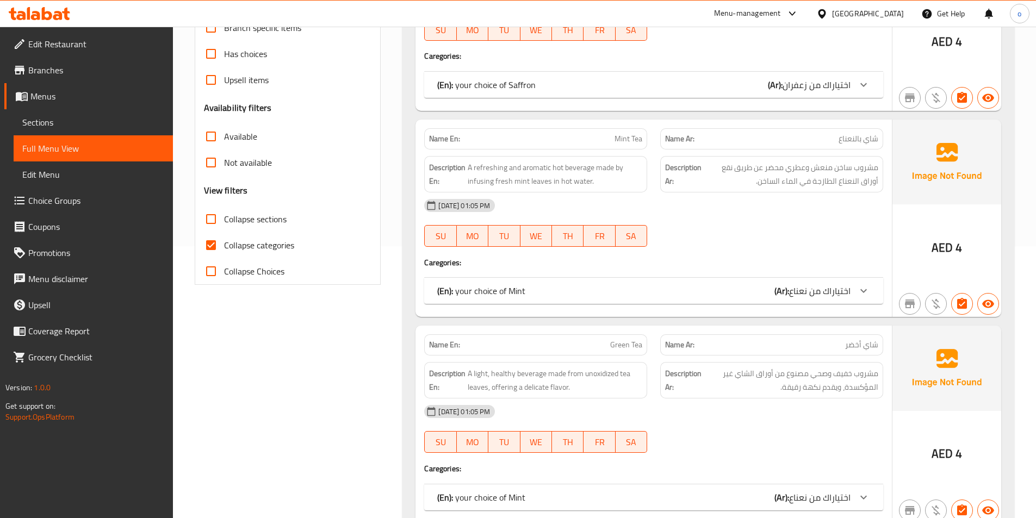
drag, startPoint x: 214, startPoint y: 242, endPoint x: 229, endPoint y: 233, distance: 17.1
click at [214, 242] on input "Collapse categories" at bounding box center [211, 245] width 26 height 26
checkbox input "false"
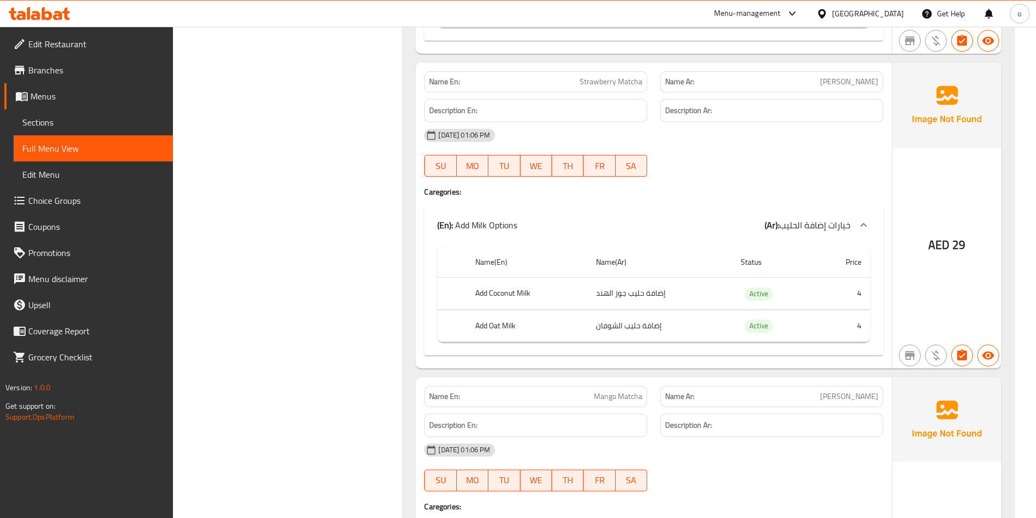
scroll to position [5047, 0]
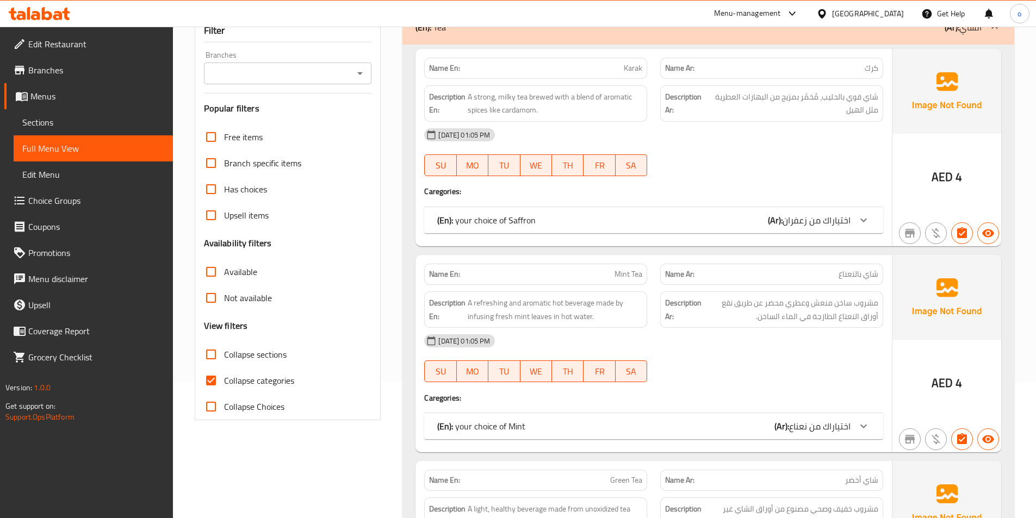
scroll to position [218, 0]
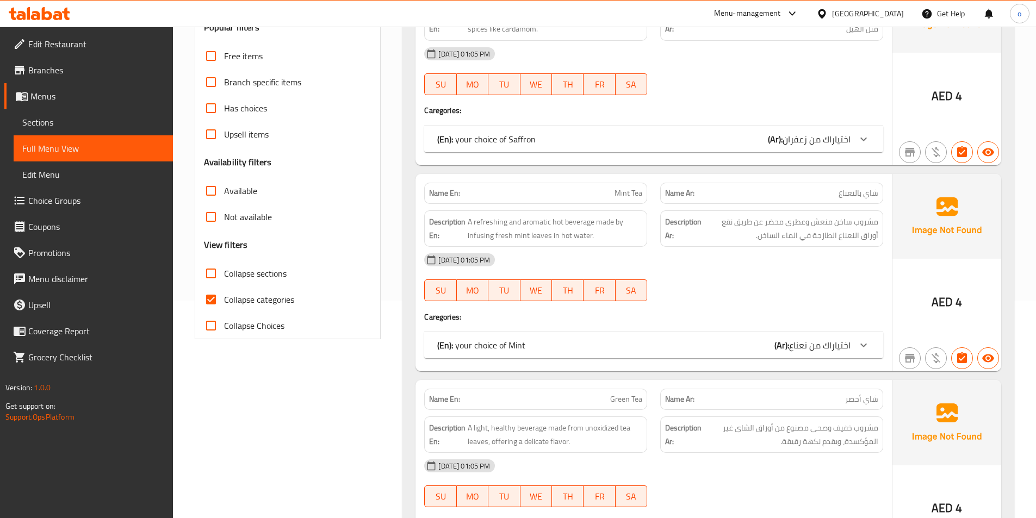
click at [211, 305] on input "Collapse categories" at bounding box center [211, 300] width 26 height 26
checkbox input "false"
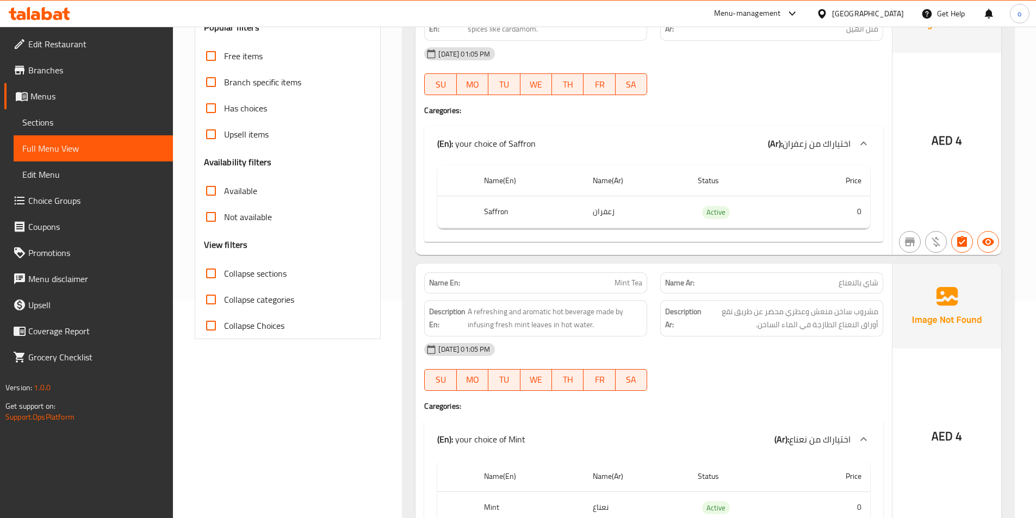
click at [214, 275] on input "Collapse sections" at bounding box center [211, 273] width 26 height 26
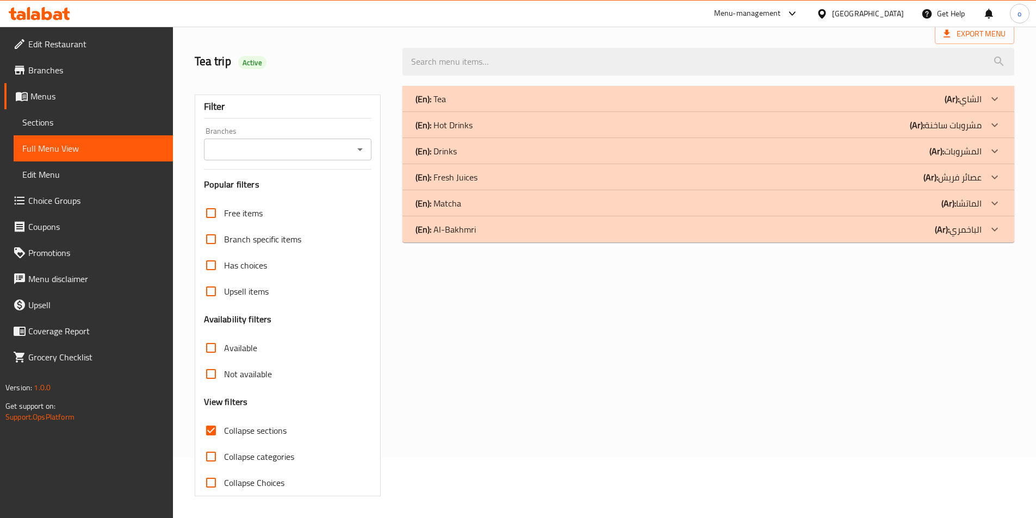
scroll to position [60, 0]
click at [207, 431] on input "Collapse sections" at bounding box center [211, 431] width 26 height 26
checkbox input "false"
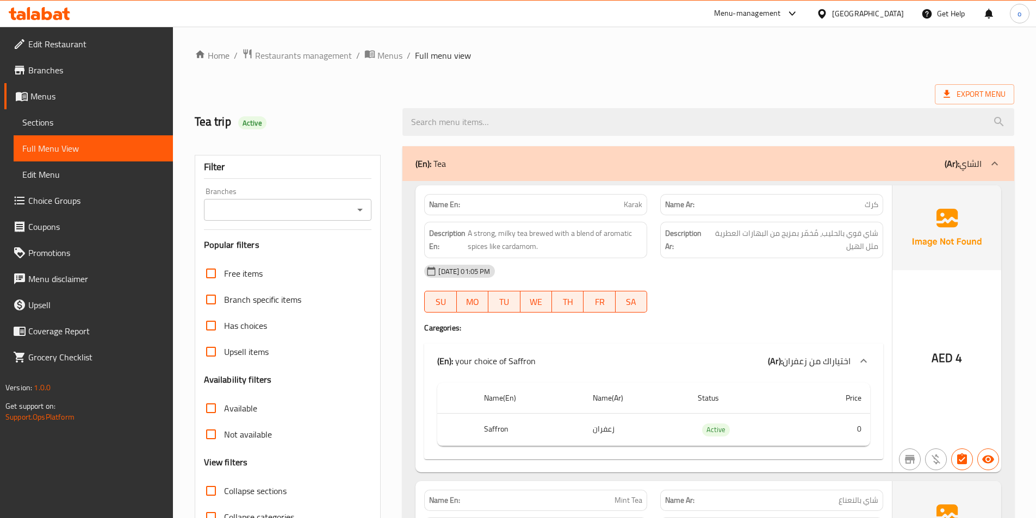
scroll to position [109, 0]
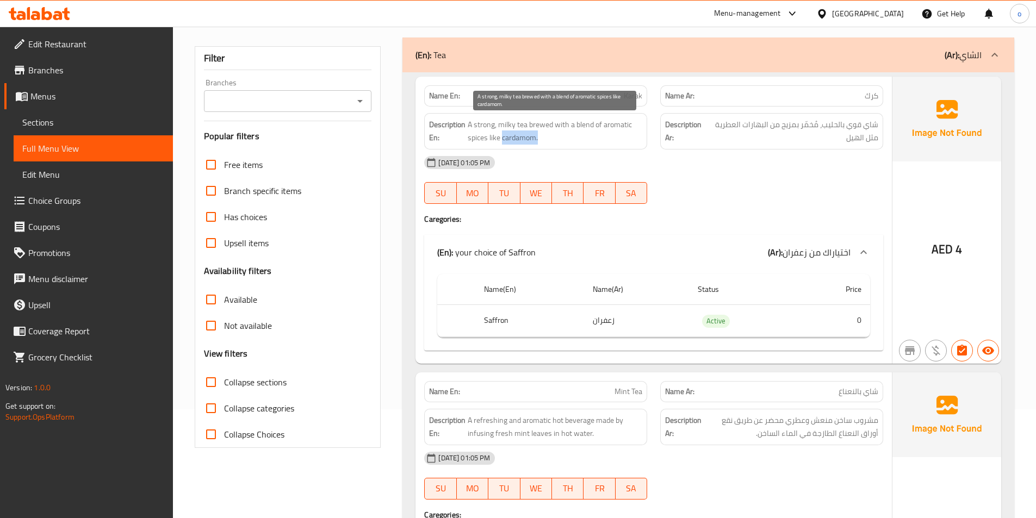
drag, startPoint x: 501, startPoint y: 139, endPoint x: 537, endPoint y: 137, distance: 35.9
click at [537, 137] on span "A strong, milky tea brewed with a blend of aromatic spices like cardamom." at bounding box center [555, 131] width 175 height 27
click at [575, 151] on div "[DATE] 01:05 PM" at bounding box center [654, 163] width 472 height 26
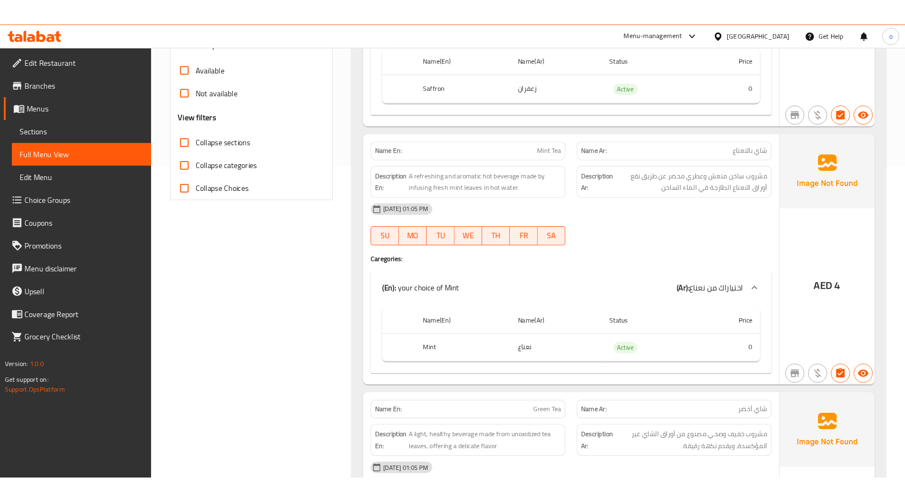
scroll to position [0, 0]
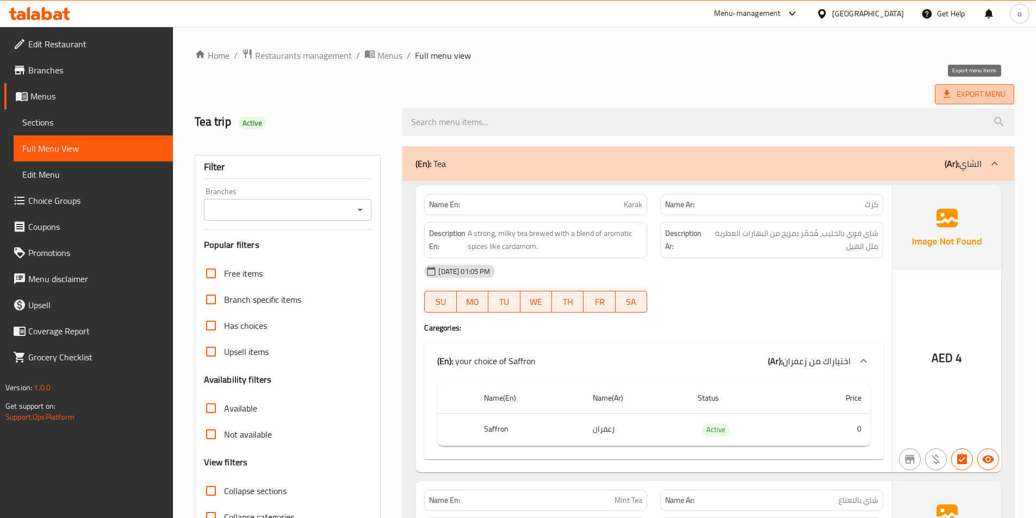
click at [966, 92] on span "Export Menu" at bounding box center [974, 95] width 62 height 14
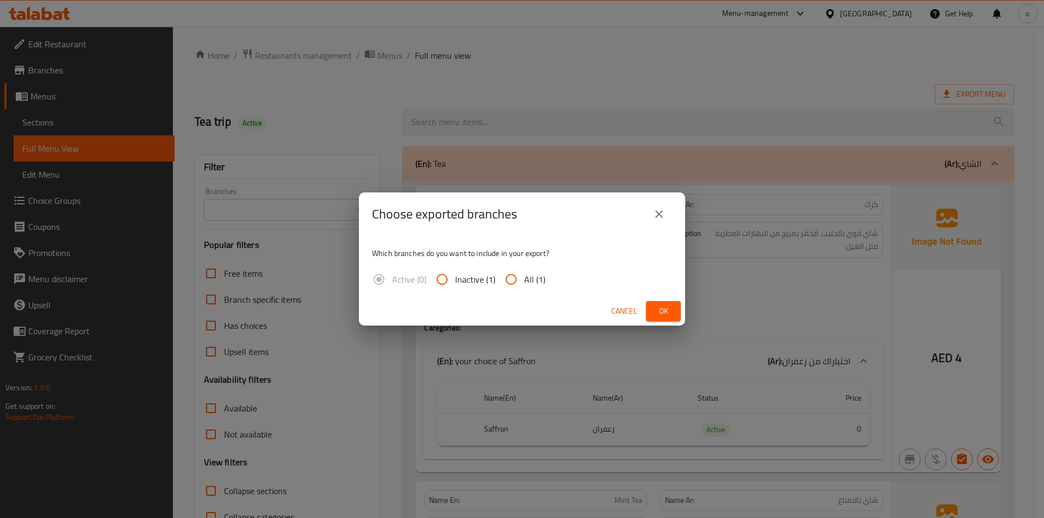
click at [506, 277] on input "All (1)" at bounding box center [511, 279] width 26 height 26
radio input "true"
click at [658, 315] on span "Ok" at bounding box center [663, 312] width 17 height 14
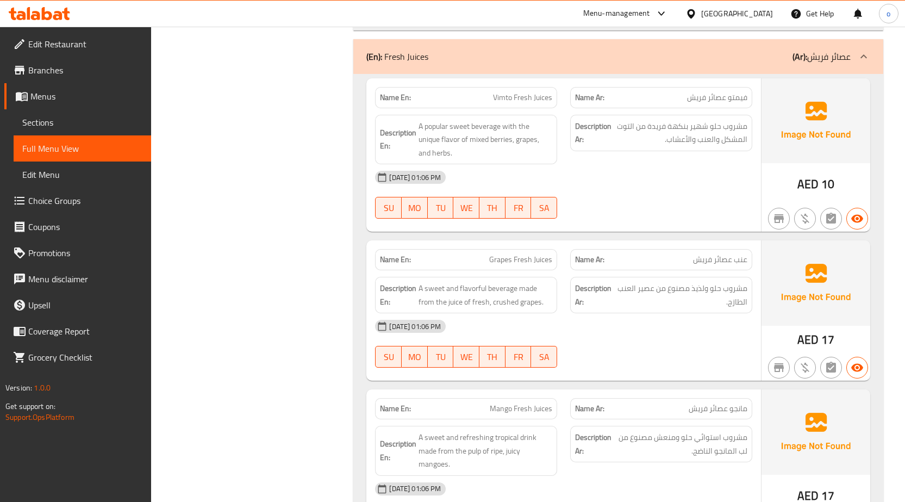
scroll to position [3752, 0]
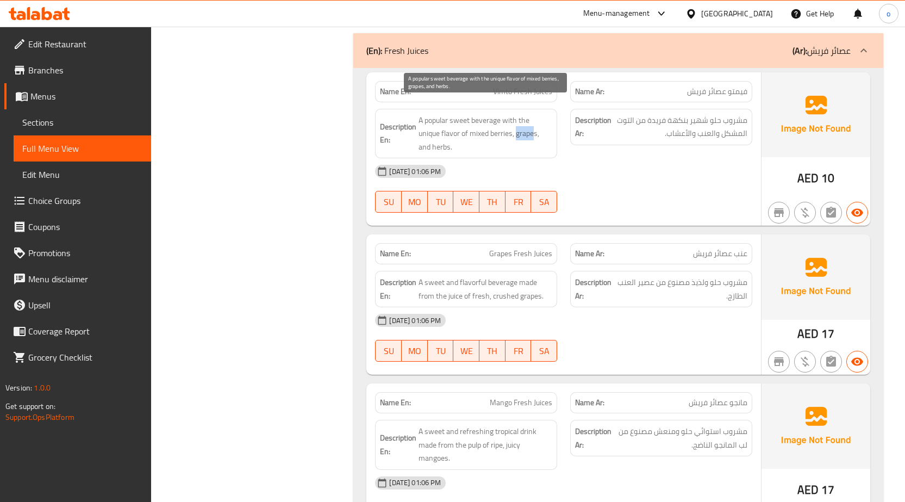
drag, startPoint x: 517, startPoint y: 121, endPoint x: 535, endPoint y: 119, distance: 17.5
click at [535, 119] on span "A popular sweet beverage with the unique flavor of mixed berries, grapes, and h…" at bounding box center [486, 134] width 134 height 40
click at [598, 144] on div "Description Ar: مشروب حلو شهير بنكهة فريدة من التوت المشكل والعنب والأعشاب." at bounding box center [661, 133] width 195 height 63
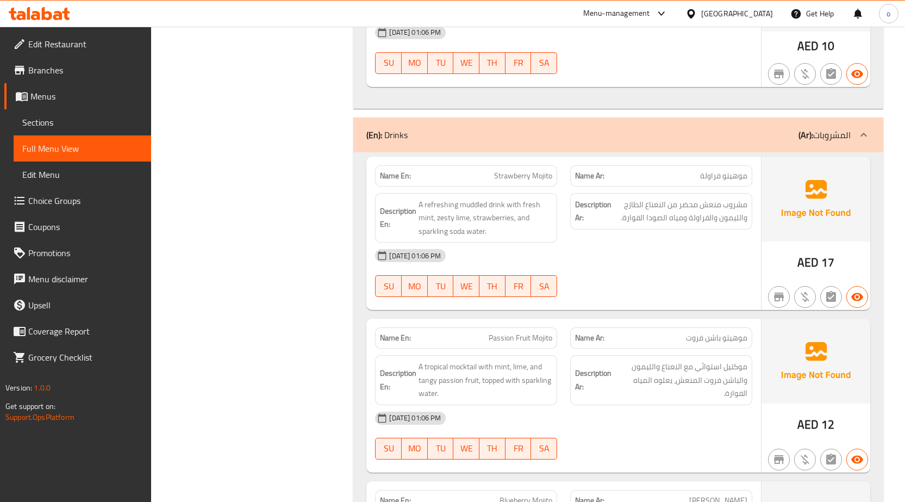
scroll to position [2447, 0]
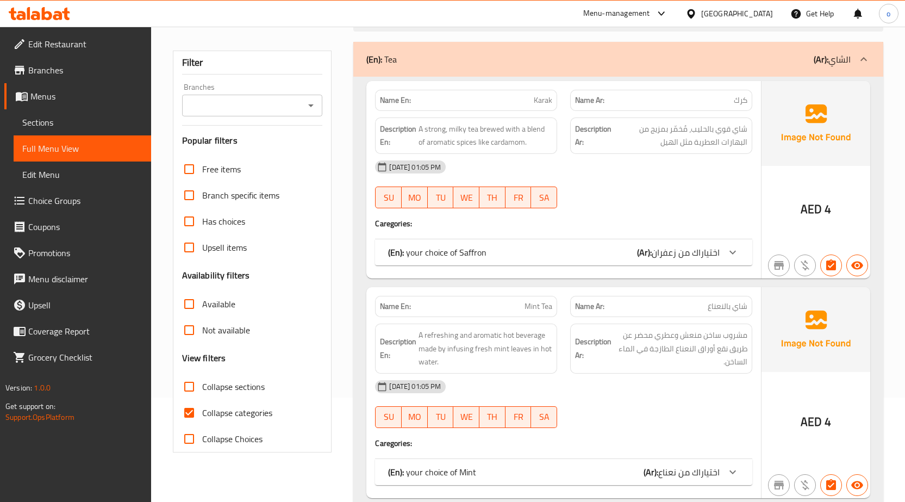
scroll to position [109, 0]
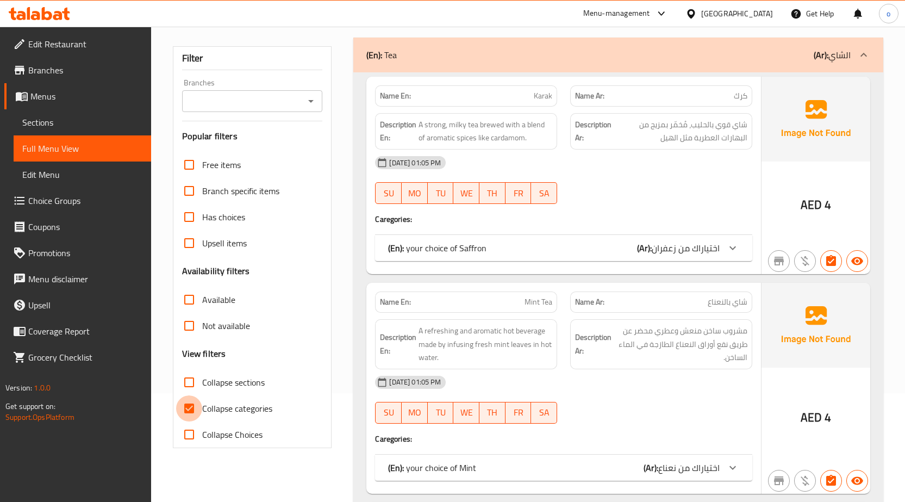
click at [194, 413] on input "Collapse categories" at bounding box center [189, 408] width 26 height 26
checkbox input "false"
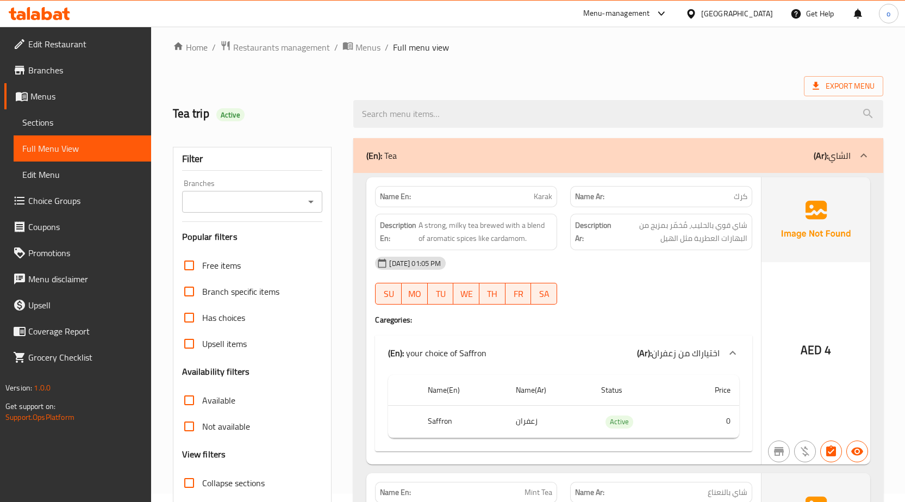
scroll to position [0, 0]
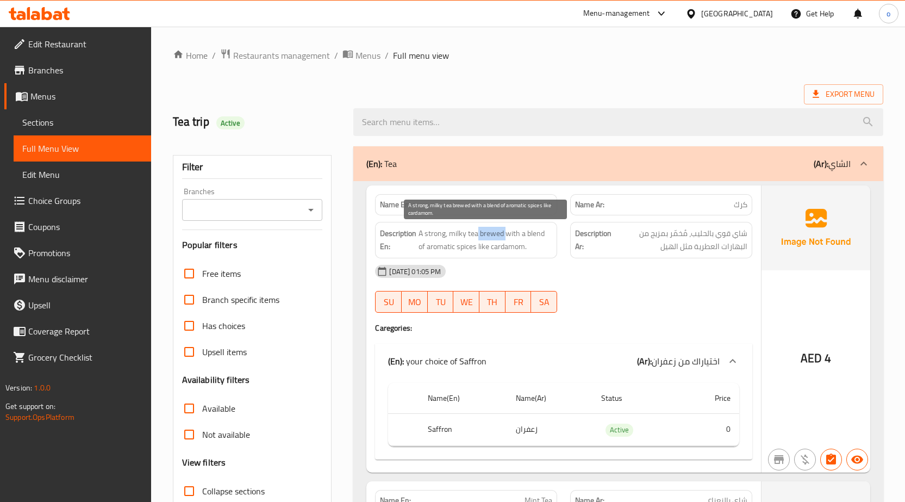
drag, startPoint x: 479, startPoint y: 233, endPoint x: 506, endPoint y: 232, distance: 27.8
click at [506, 232] on span "A strong, milky tea brewed with a blend of aromatic spices like cardamom." at bounding box center [486, 240] width 134 height 27
copy span "brewed"
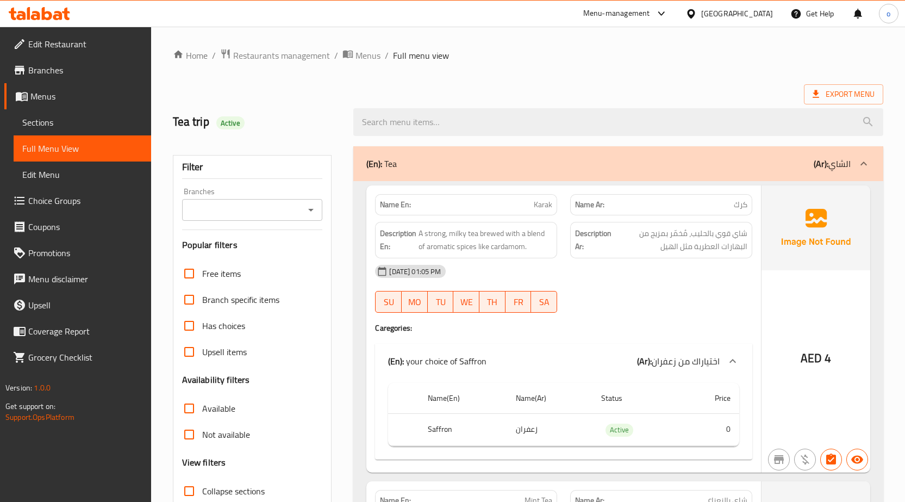
click at [594, 287] on div "[DATE] 01:05 PM SU MO TU WE TH FR SA" at bounding box center [564, 288] width 390 height 61
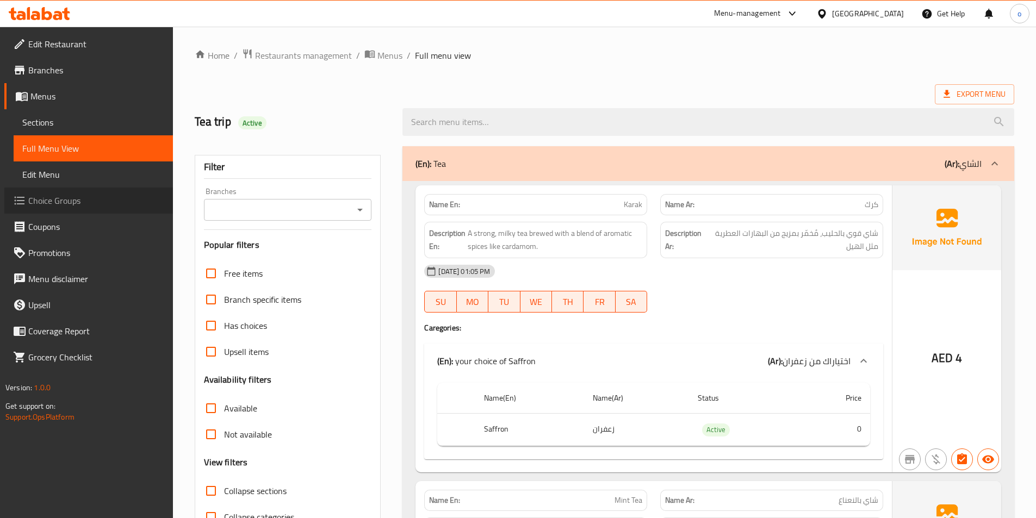
click at [76, 197] on span "Choice Groups" at bounding box center [96, 200] width 136 height 13
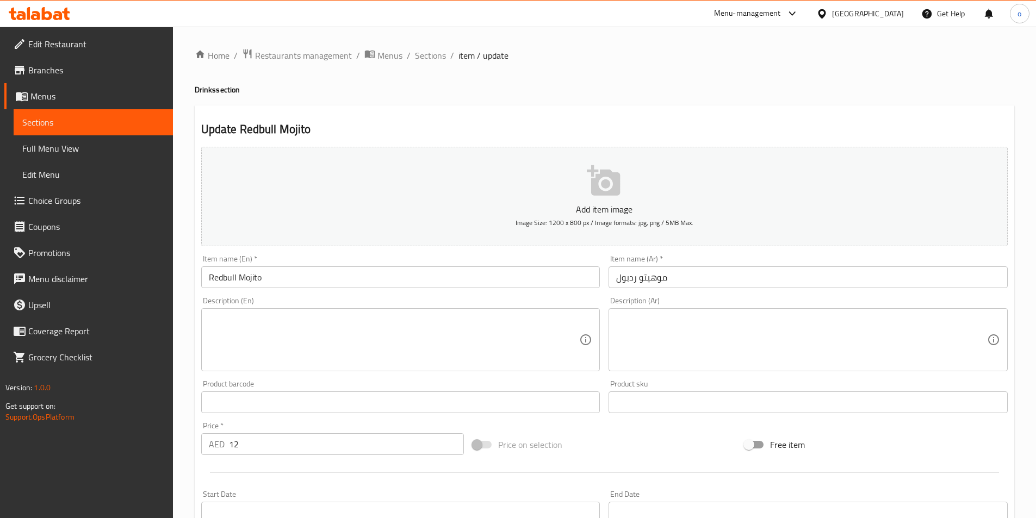
scroll to position [250, 0]
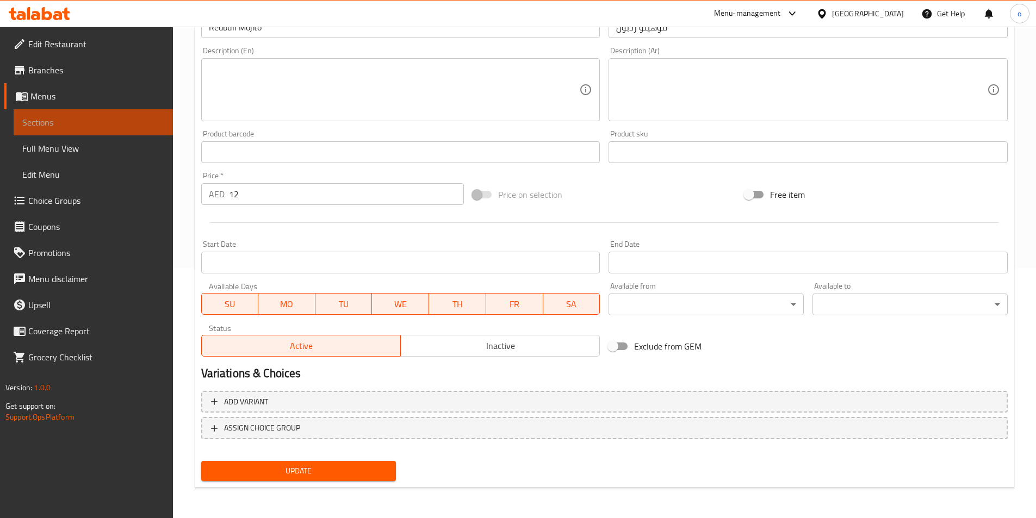
click at [48, 123] on span "Sections" at bounding box center [93, 122] width 142 height 13
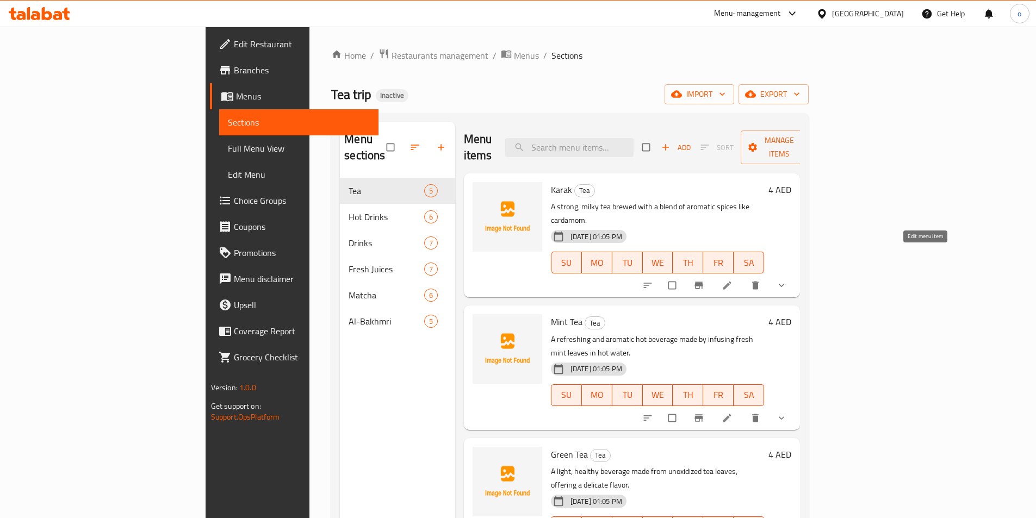
click at [732, 280] on icon at bounding box center [727, 285] width 11 height 11
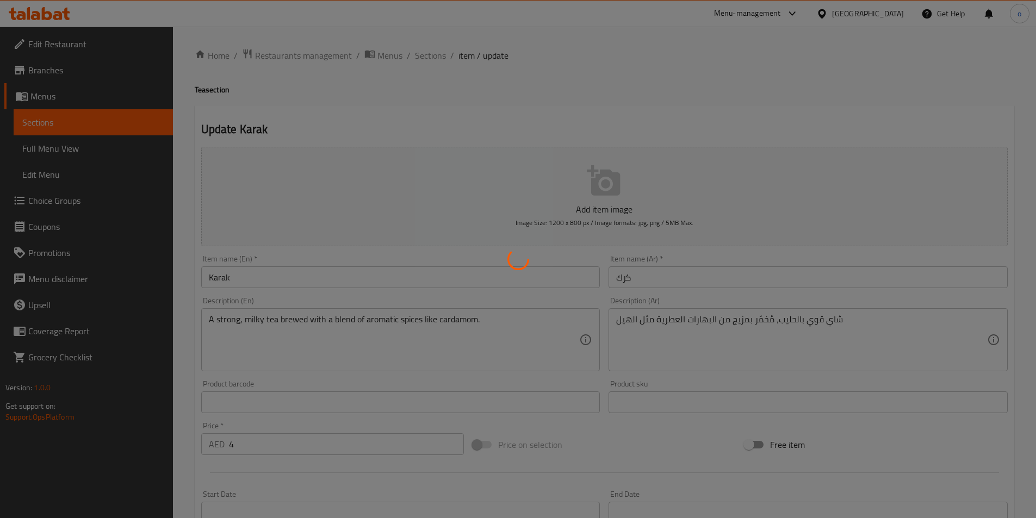
scroll to position [268, 0]
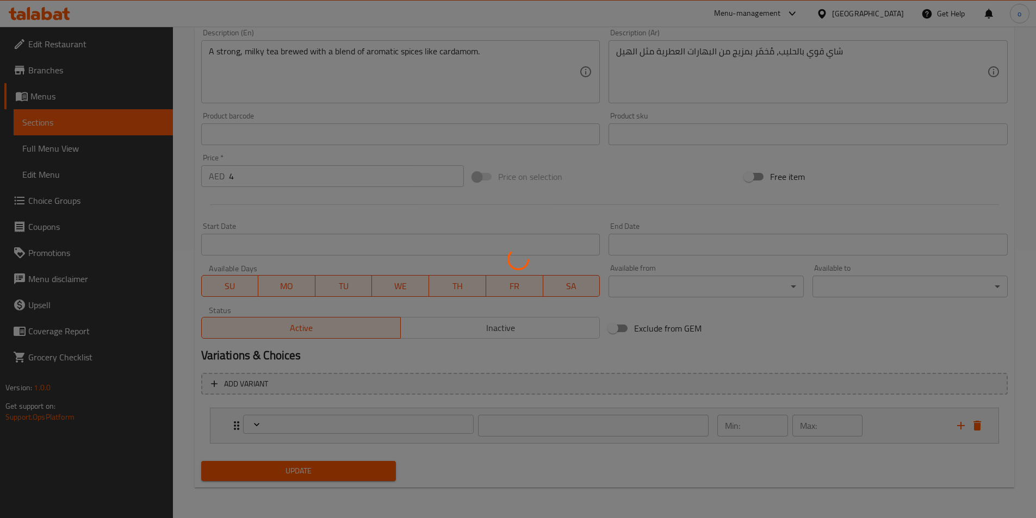
type input "اختياراك من زعفران"
type input "0"
type input "1"
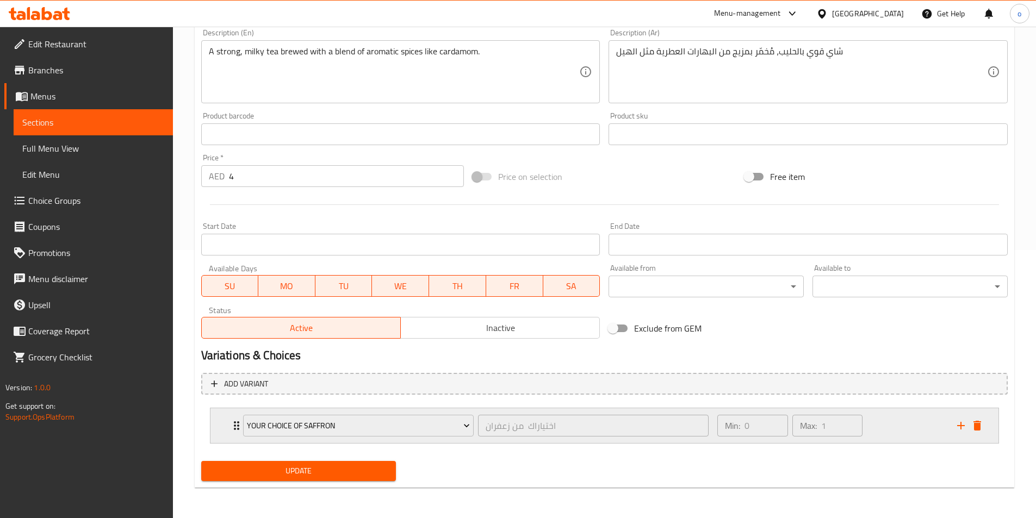
click at [238, 425] on div "your choice of Saffron اختياراك من زعفران ​" at bounding box center [476, 425] width 479 height 35
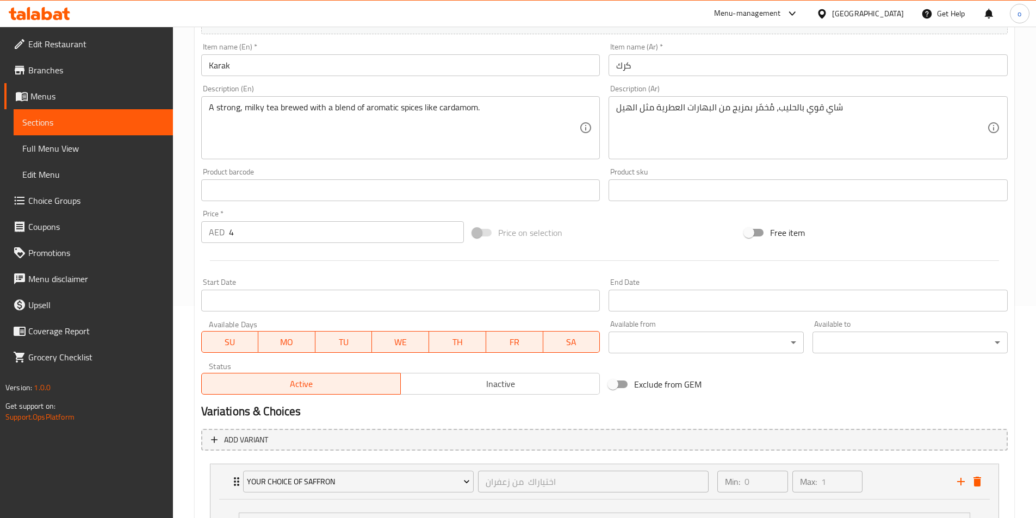
scroll to position [159, 0]
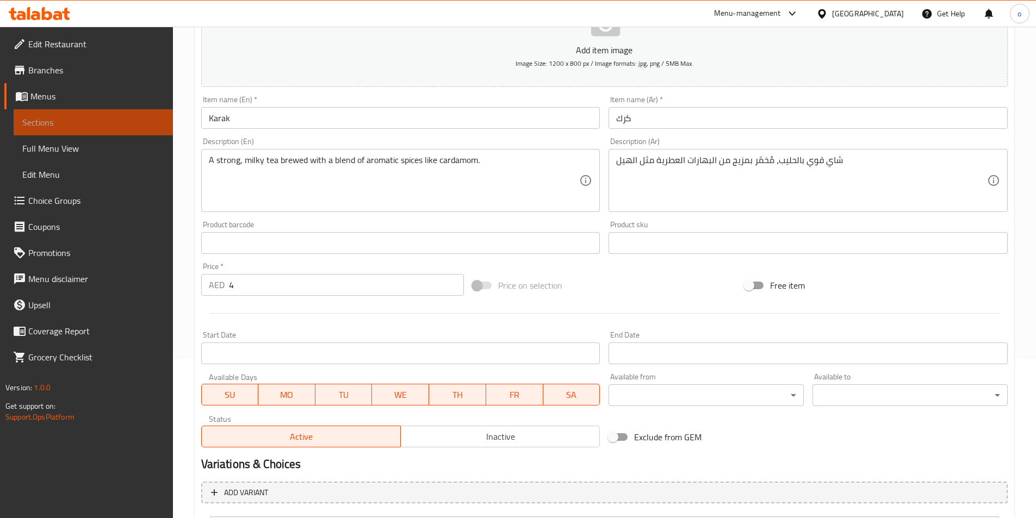
click at [111, 123] on span "Sections" at bounding box center [93, 122] width 142 height 13
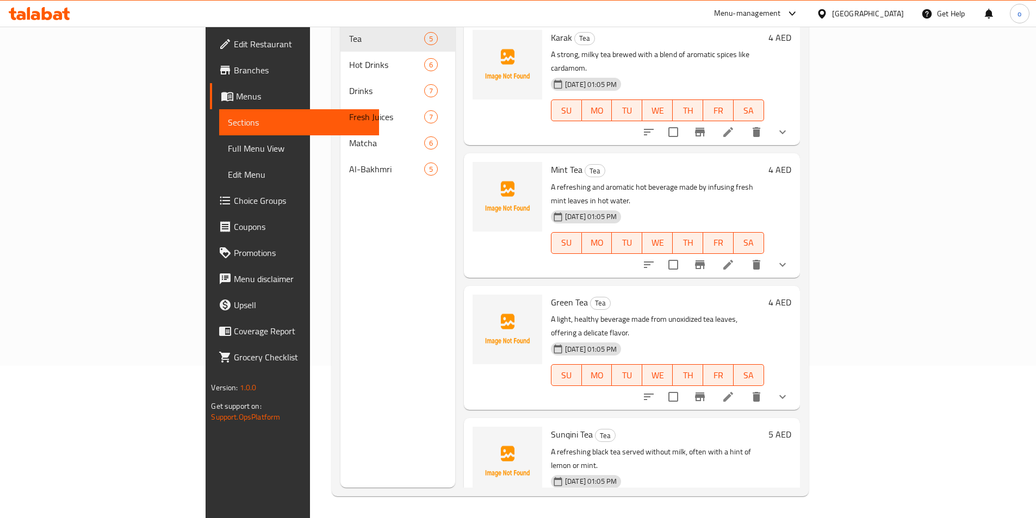
click at [735, 258] on icon at bounding box center [728, 264] width 13 height 13
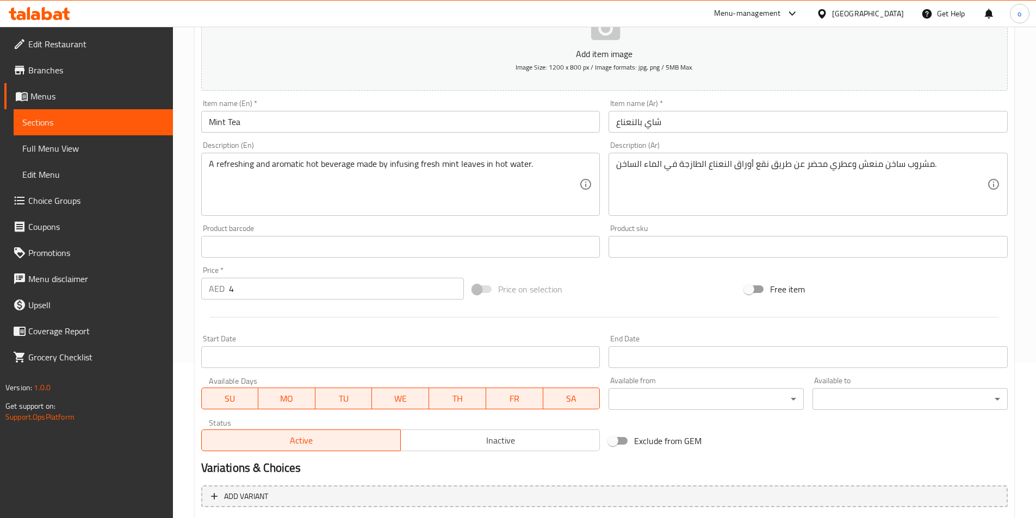
scroll to position [268, 0]
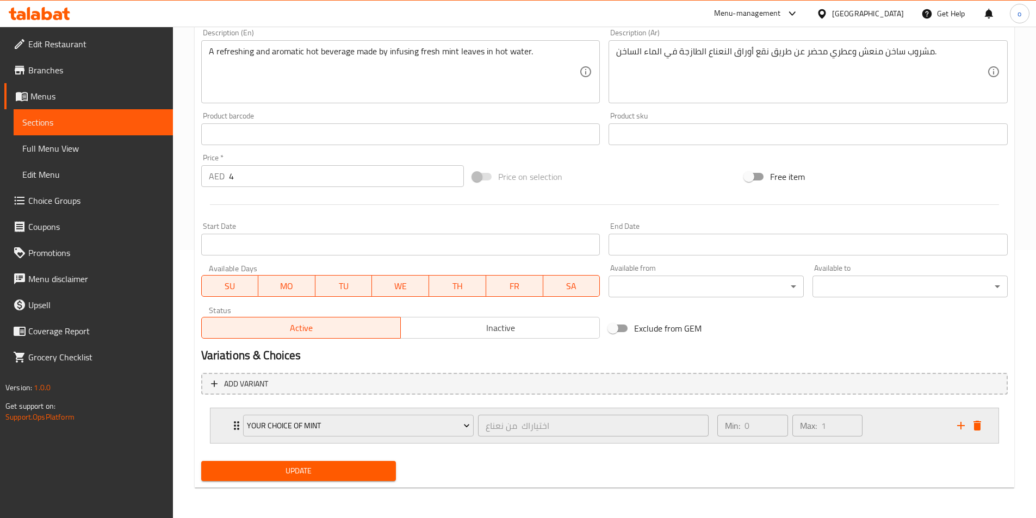
click at [232, 427] on icon "Expand" at bounding box center [236, 425] width 13 height 13
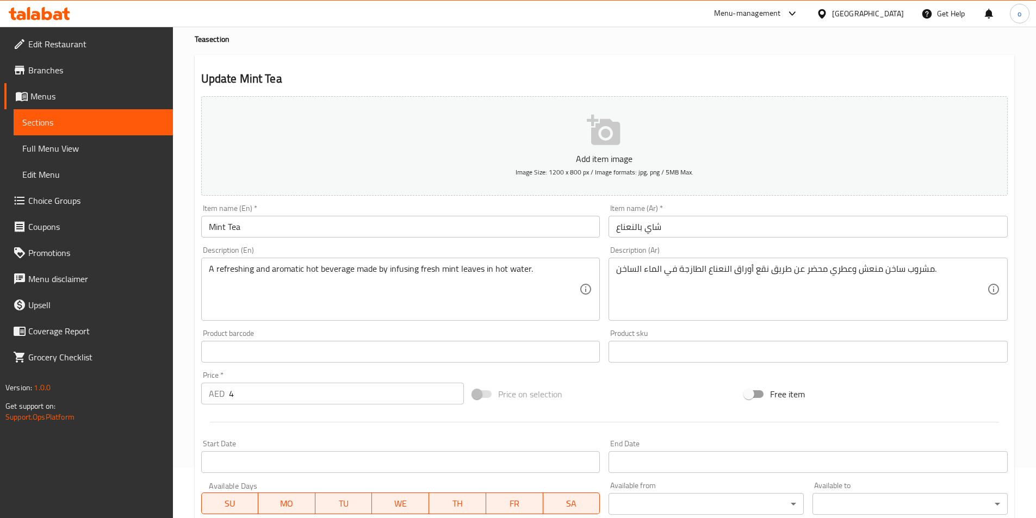
scroll to position [0, 0]
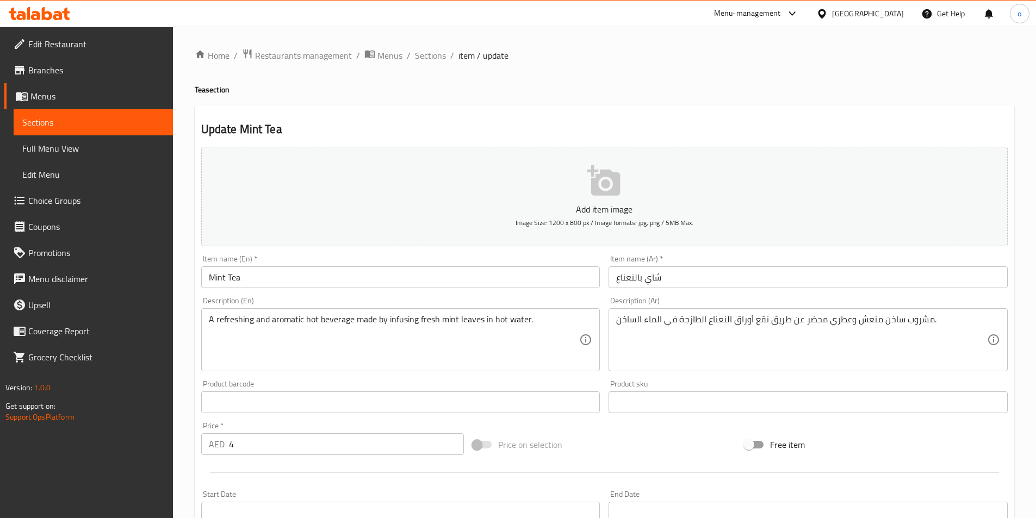
click at [403, 59] on ol "Home / Restaurants management / Menus / Sections / item / update" at bounding box center [604, 55] width 819 height 14
click at [420, 56] on span "Sections" at bounding box center [430, 55] width 31 height 13
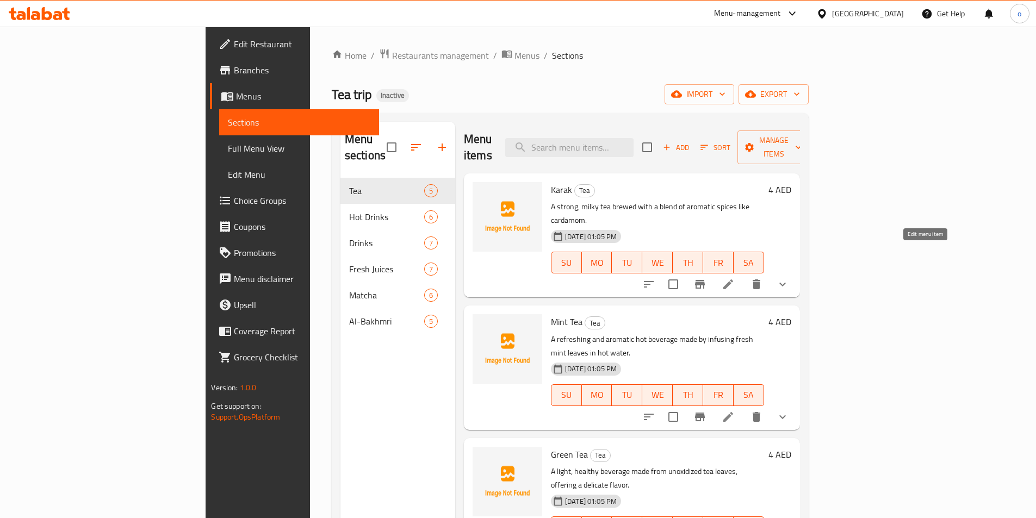
click at [735, 278] on icon at bounding box center [728, 284] width 13 height 13
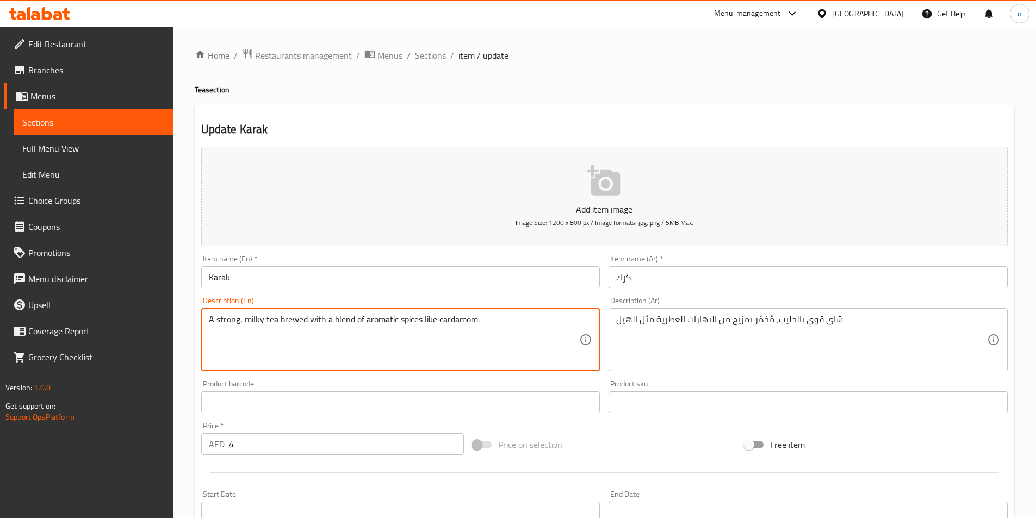
drag, startPoint x: 530, startPoint y: 324, endPoint x: 149, endPoint y: 282, distance: 383.5
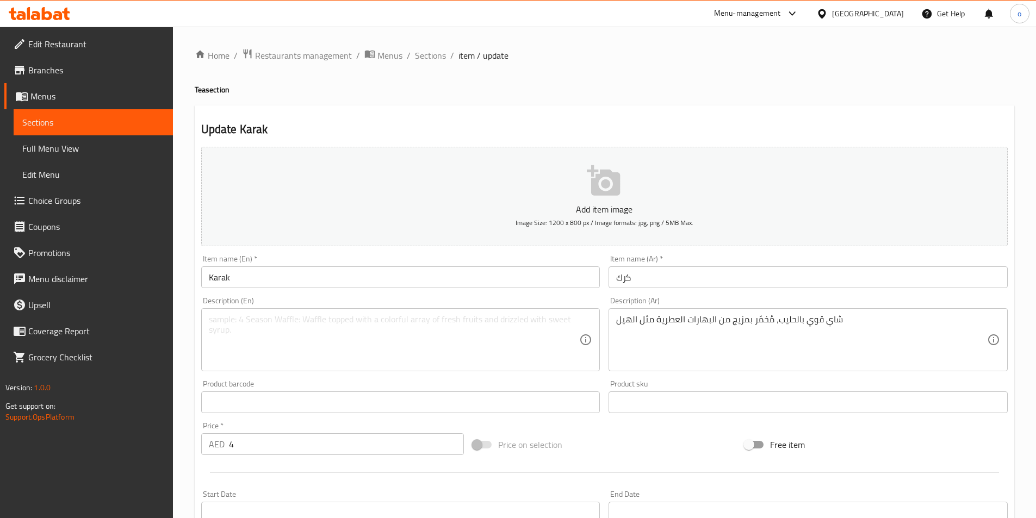
drag, startPoint x: 615, startPoint y: 318, endPoint x: 973, endPoint y: 325, distance: 358.4
click at [973, 325] on div "شاي قوي بالحليب، مُخمّر بمزيج من البهارات العطرية مثل الهيل Description (Ar)" at bounding box center [808, 339] width 399 height 63
drag, startPoint x: 615, startPoint y: 321, endPoint x: 782, endPoint y: 326, distance: 167.0
click at [782, 326] on div "شاي قوي بالحليب، مُخمّر بمزيج من البهارات العطرية مثل الهيل Description (Ar)" at bounding box center [808, 339] width 399 height 63
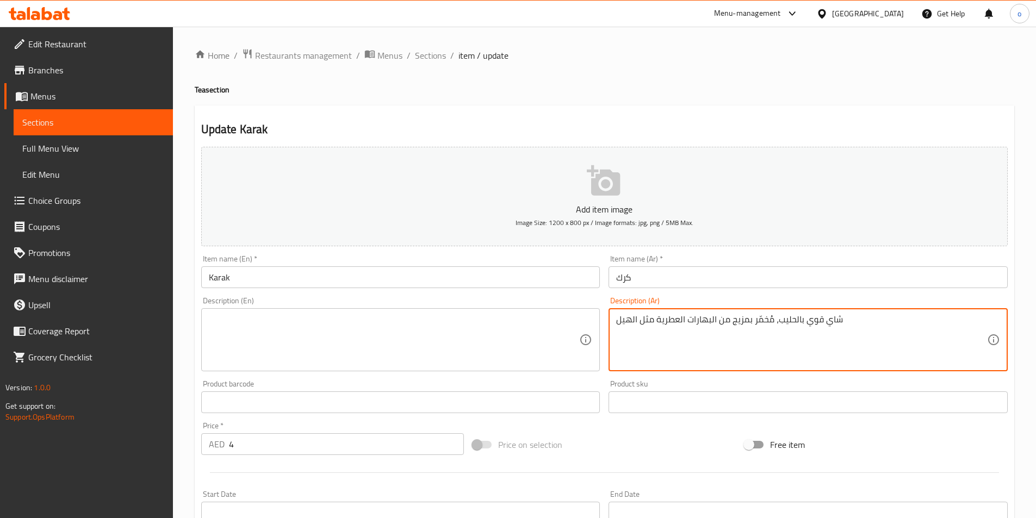
drag, startPoint x: 870, startPoint y: 324, endPoint x: 612, endPoint y: 325, distance: 257.8
click at [612, 325] on div "شاي قوي بالحليب، مُخمّر بمزيج من البهارات العطرية مثل الهيل Description (Ar)" at bounding box center [808, 339] width 399 height 63
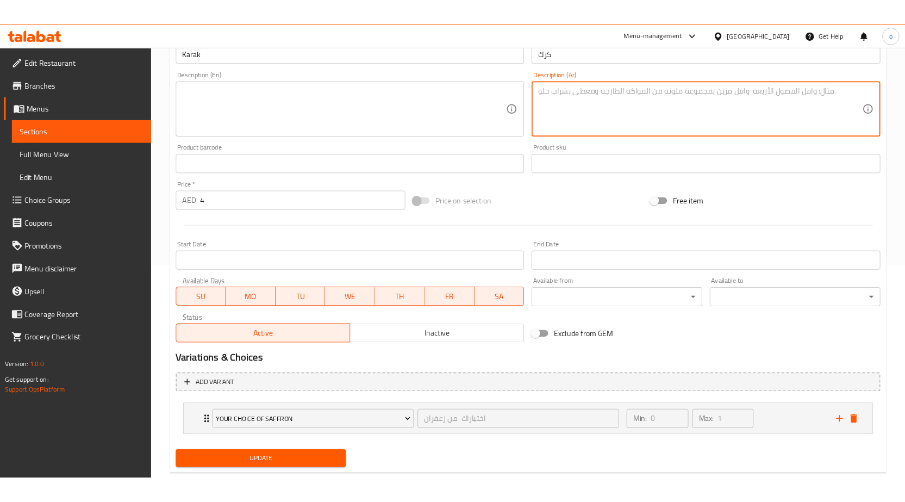
scroll to position [268, 0]
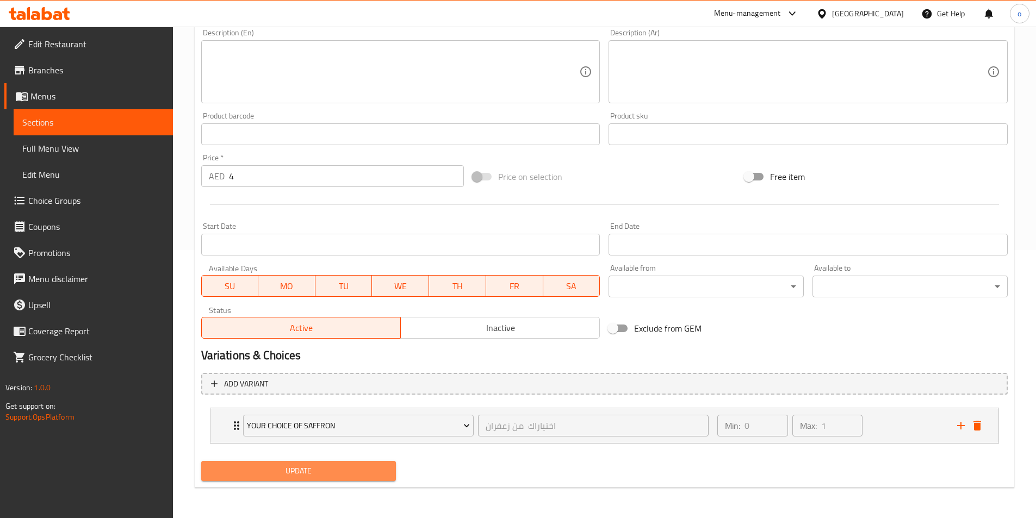
click at [373, 466] on span "Update" at bounding box center [299, 471] width 178 height 14
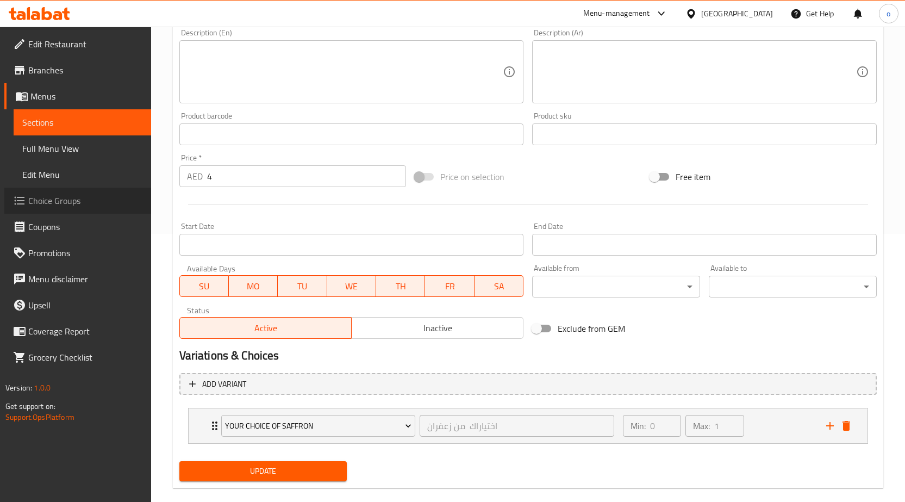
click at [88, 191] on link "Choice Groups" at bounding box center [77, 201] width 147 height 26
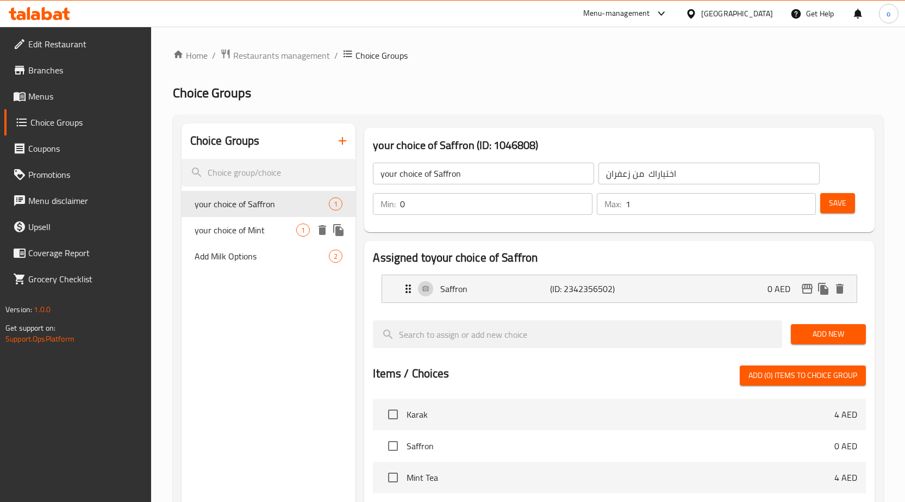
click at [322, 231] on icon "delete" at bounding box center [323, 230] width 8 height 10
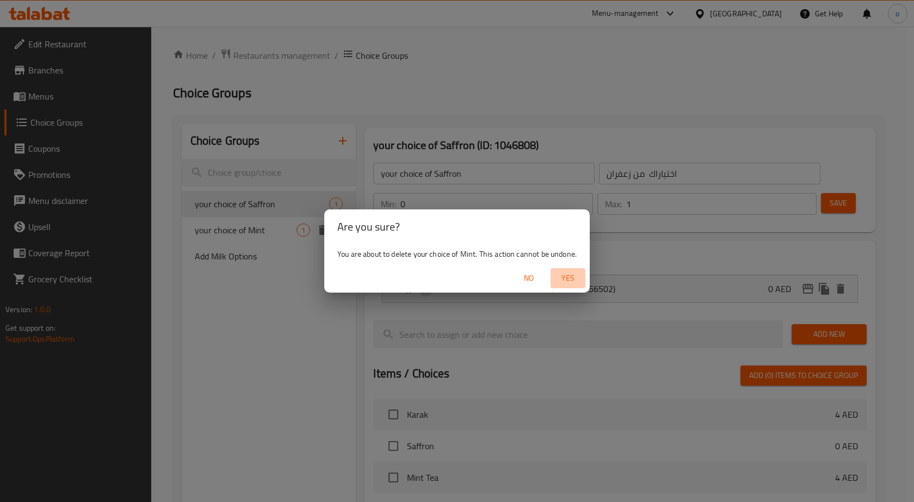
click at [575, 278] on span "Yes" at bounding box center [568, 278] width 26 height 14
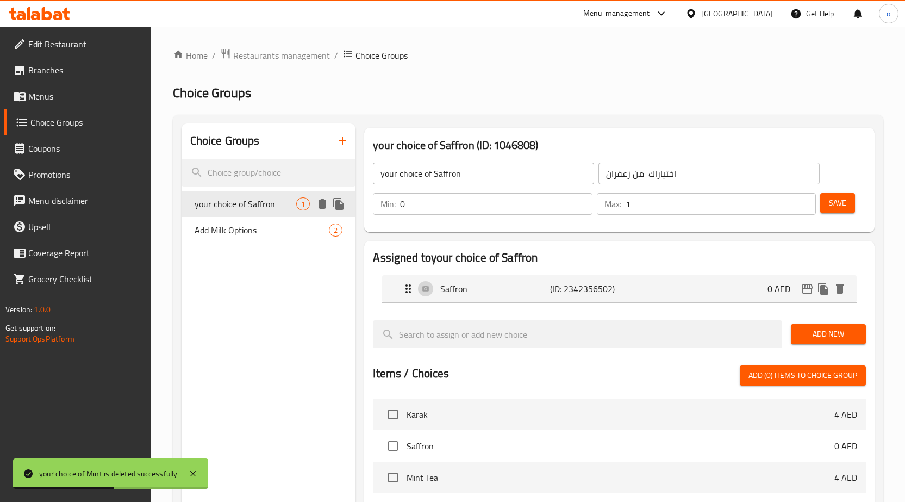
click at [323, 203] on icon "delete" at bounding box center [323, 204] width 8 height 10
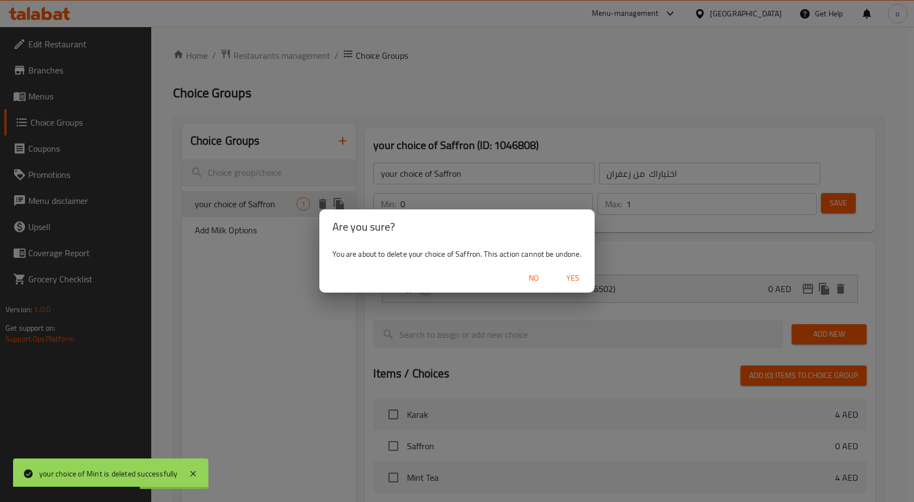
click at [578, 277] on span "Yes" at bounding box center [573, 278] width 26 height 14
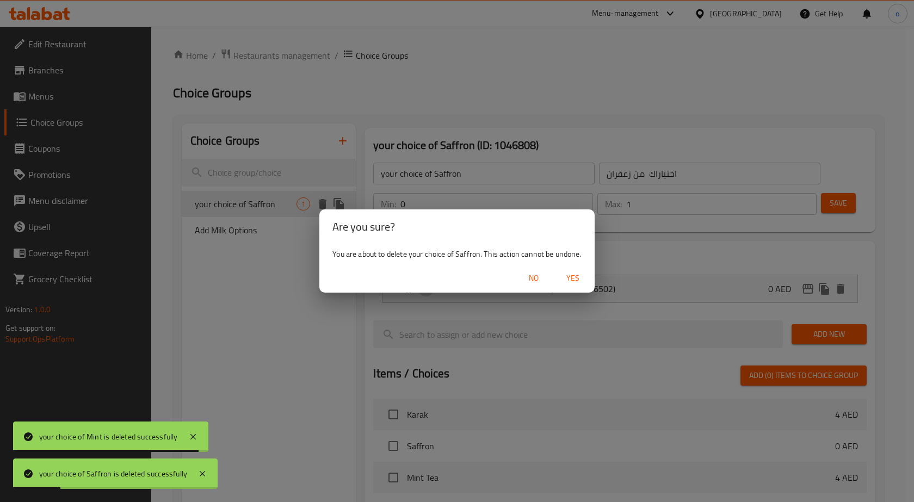
type input "Add Milk Options"
type input "خيارات إضافة الحليب"
type input "2"
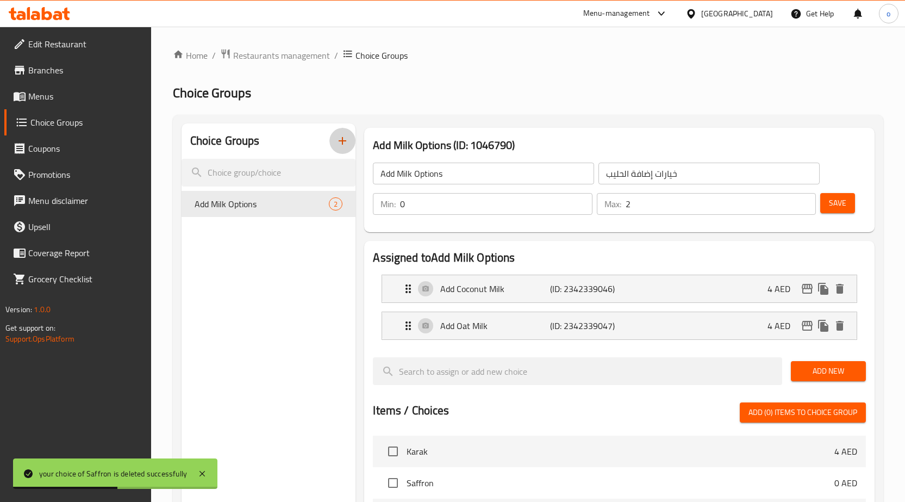
click at [337, 142] on icon "button" at bounding box center [342, 140] width 13 height 13
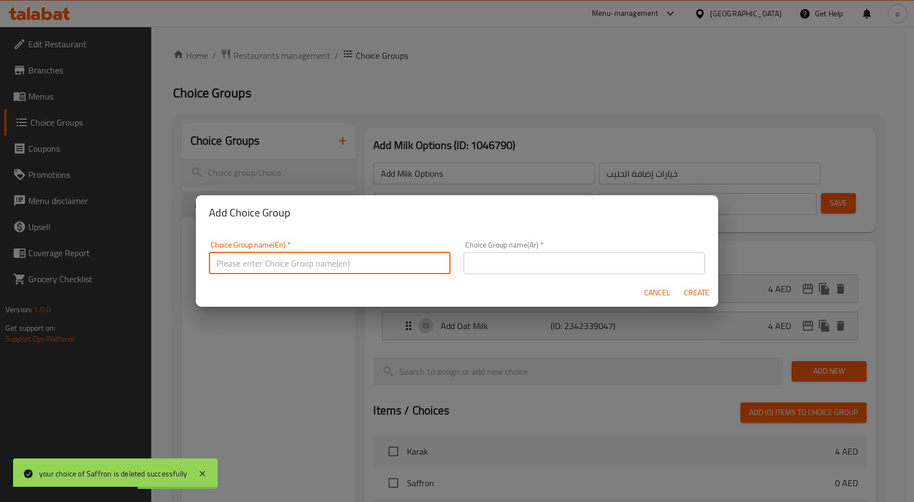
click at [337, 256] on input "text" at bounding box center [329, 263] width 241 height 22
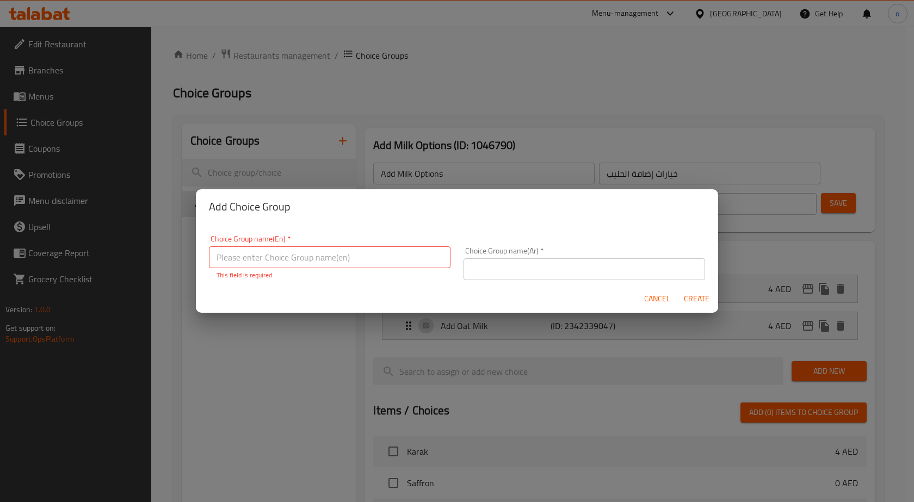
click at [262, 253] on input "text" at bounding box center [329, 257] width 241 height 22
paste input "Saffron"
type input "Saffron"
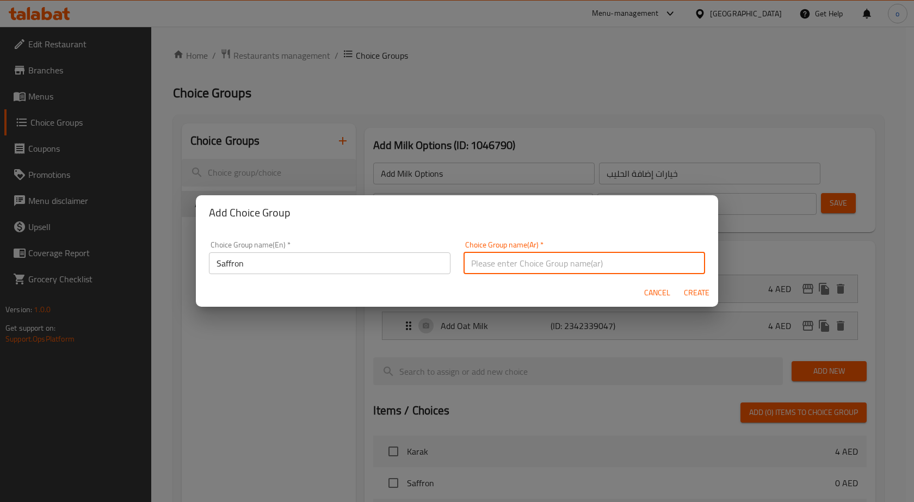
click at [485, 261] on input "text" at bounding box center [583, 263] width 241 height 22
type input "."
type input "زعفران"
click at [704, 289] on span "Create" at bounding box center [696, 293] width 26 height 14
type input "Saffron"
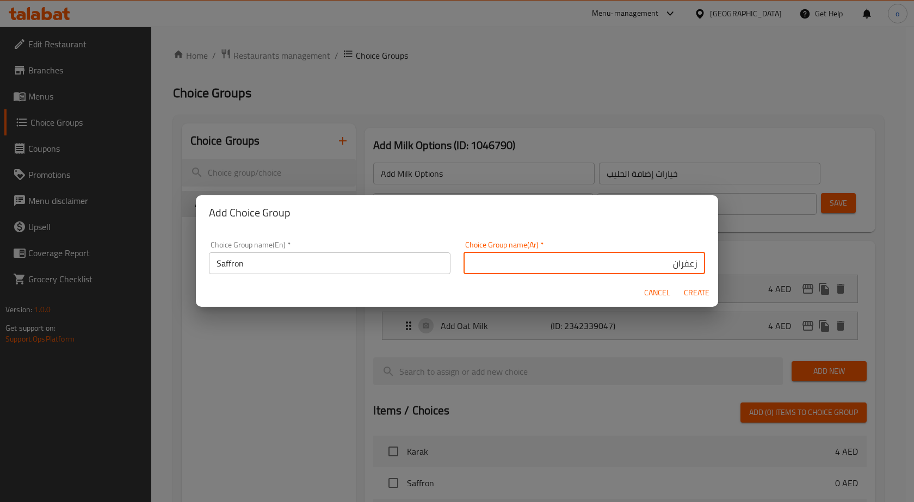
type input "زعفران"
type input "0"
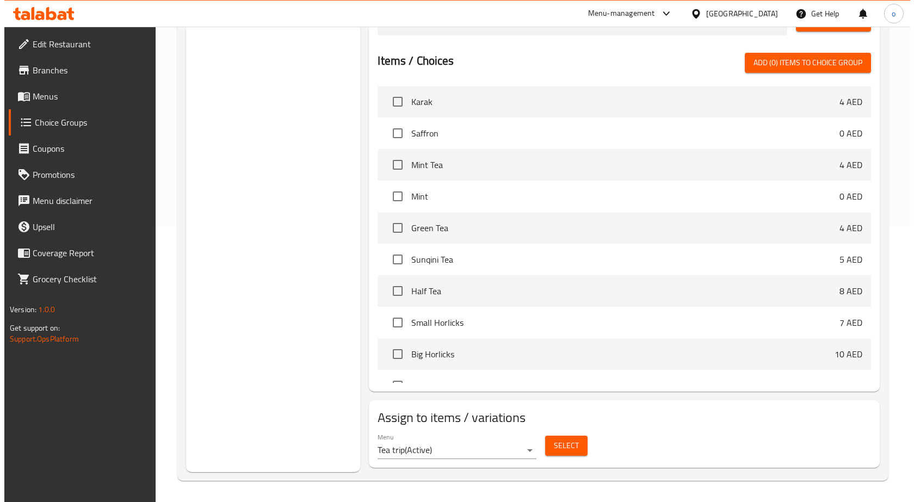
scroll to position [276, 0]
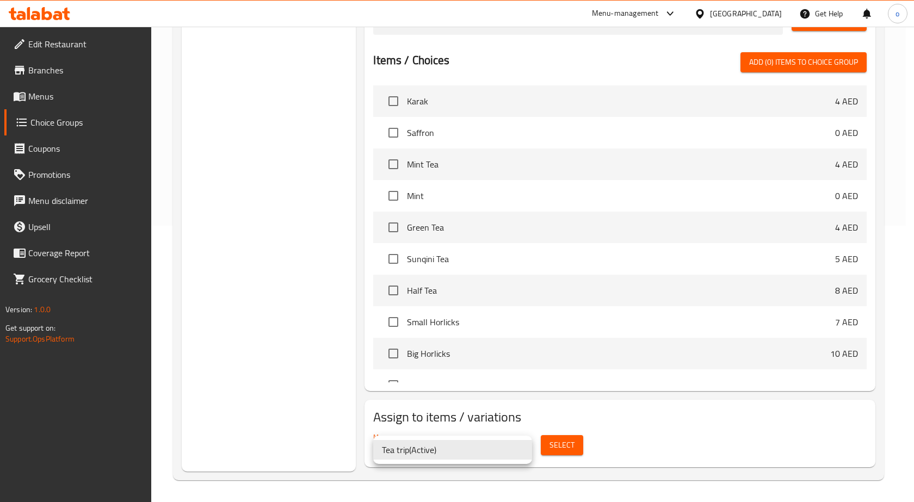
click at [560, 446] on div at bounding box center [457, 251] width 914 height 502
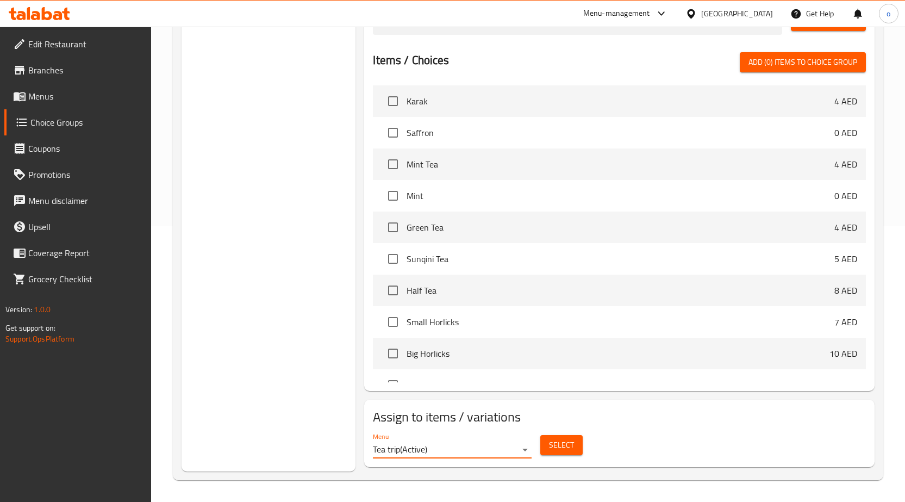
click at [560, 444] on span "Select" at bounding box center [561, 445] width 25 height 14
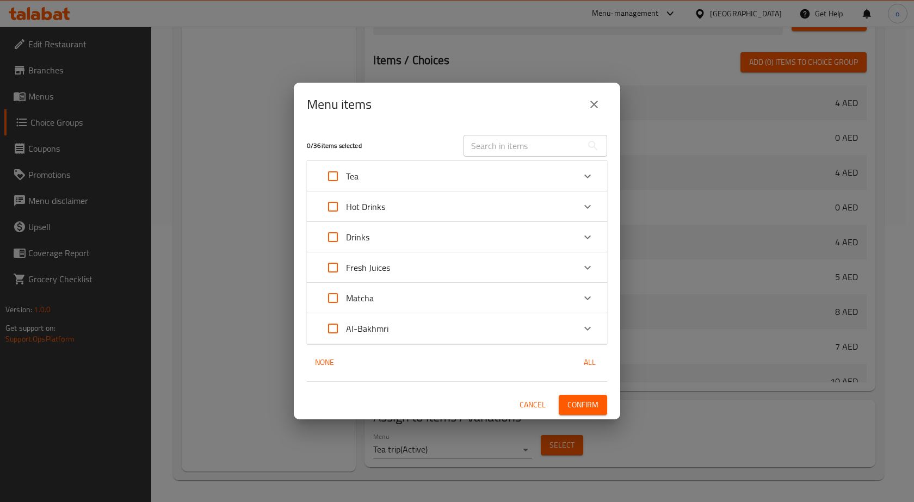
click at [509, 182] on div "Tea" at bounding box center [447, 176] width 254 height 26
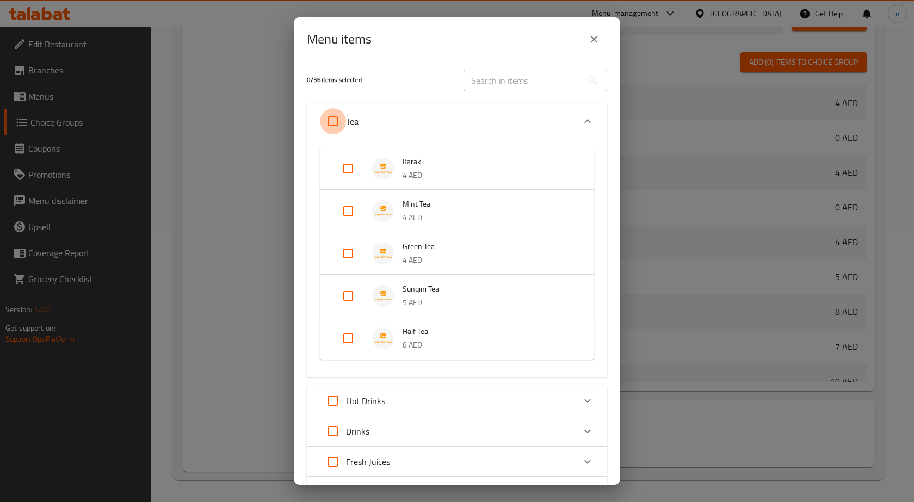
click at [339, 123] on input "Expand" at bounding box center [333, 121] width 26 height 26
checkbox input "true"
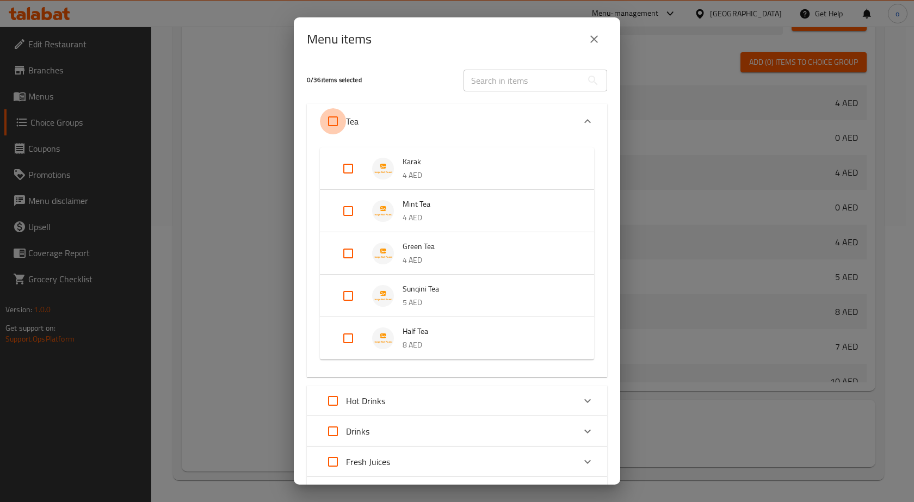
checkbox input "true"
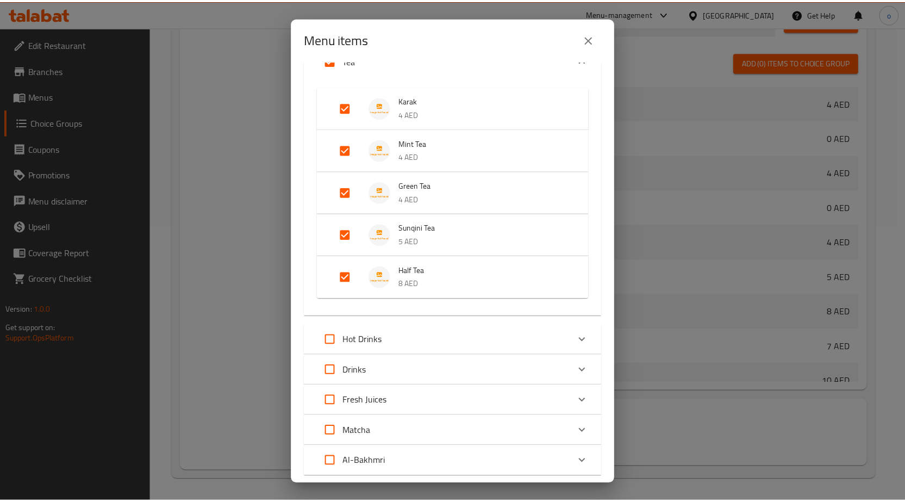
scroll to position [129, 0]
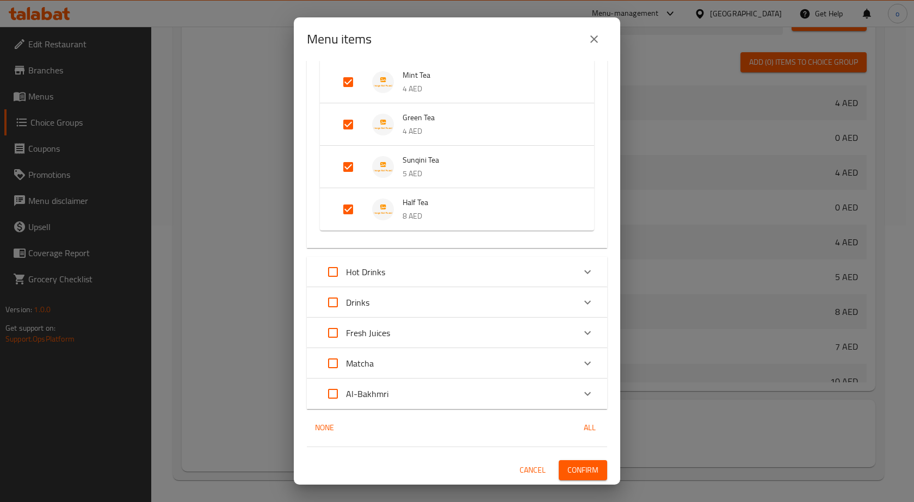
click at [570, 472] on span "Confirm" at bounding box center [582, 470] width 31 height 14
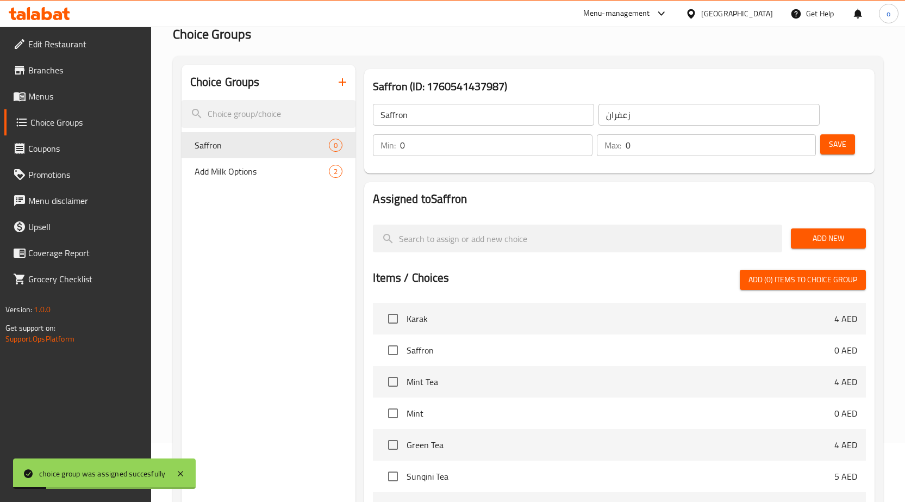
scroll to position [0, 0]
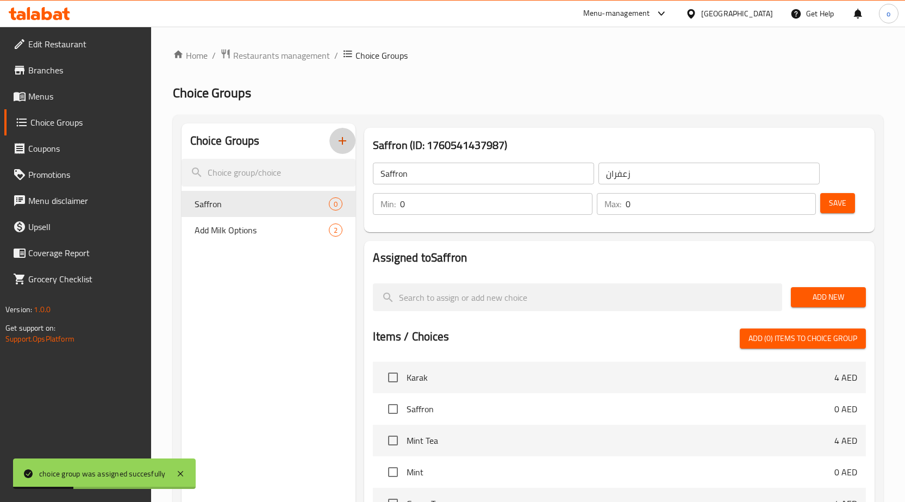
click at [352, 139] on button "button" at bounding box center [343, 141] width 26 height 26
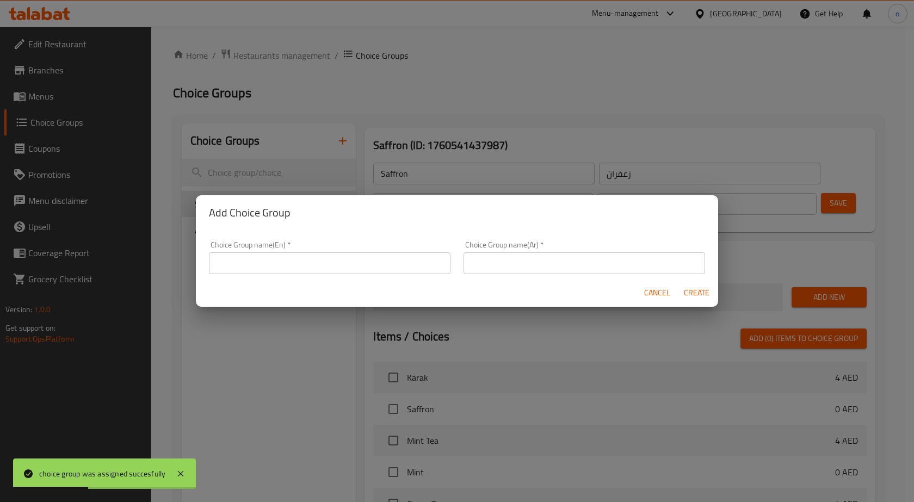
click at [355, 268] on input "text" at bounding box center [329, 263] width 241 height 22
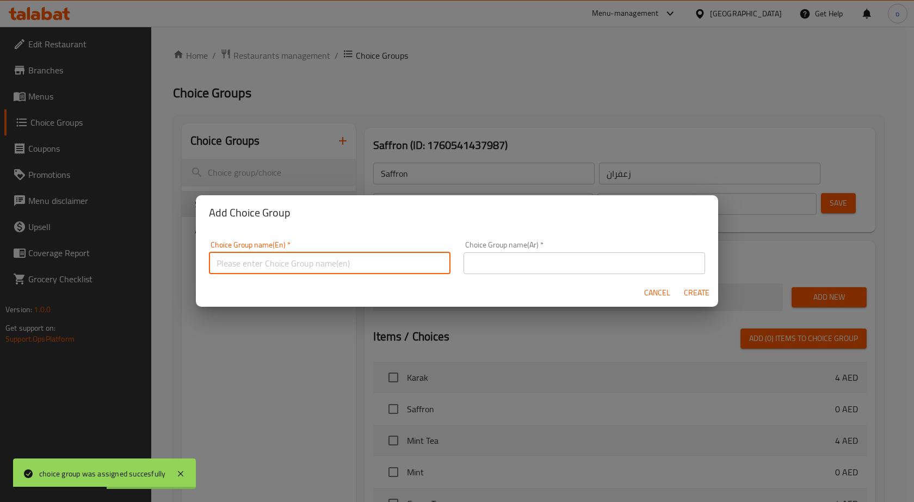
type input "ة"
type input "m"
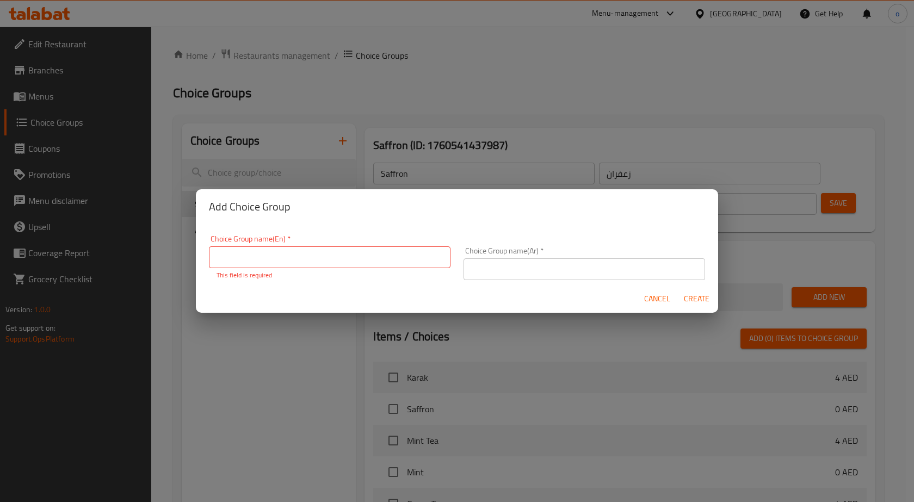
click at [356, 256] on input "text" at bounding box center [329, 257] width 241 height 22
paste input "Mint"
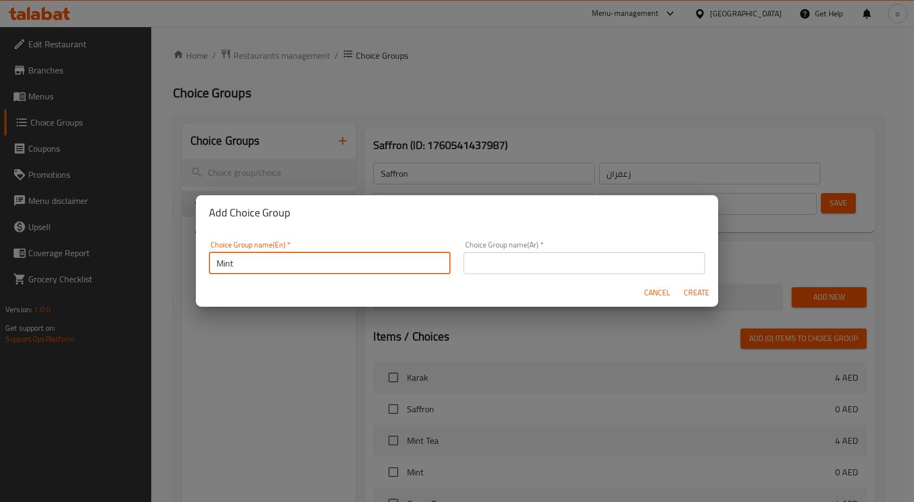
type input "Mint"
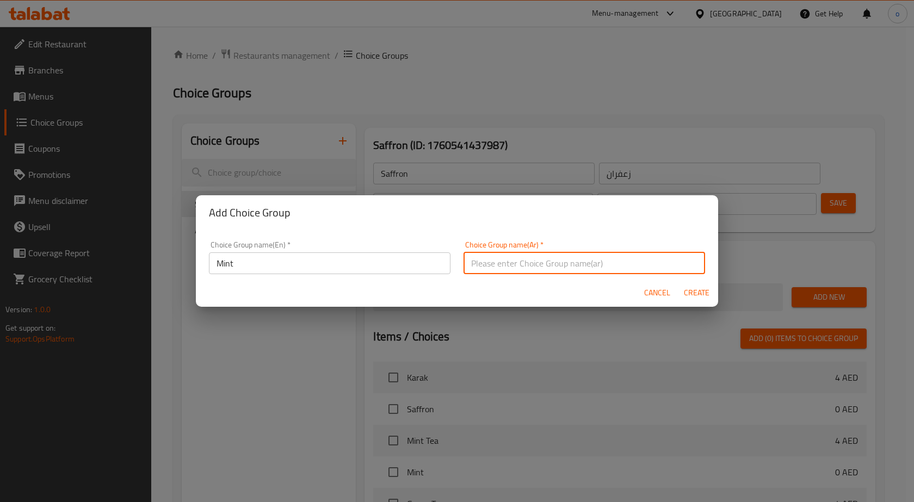
click at [466, 264] on input "text" at bounding box center [583, 263] width 241 height 22
type input "k"
type input "نعناع"
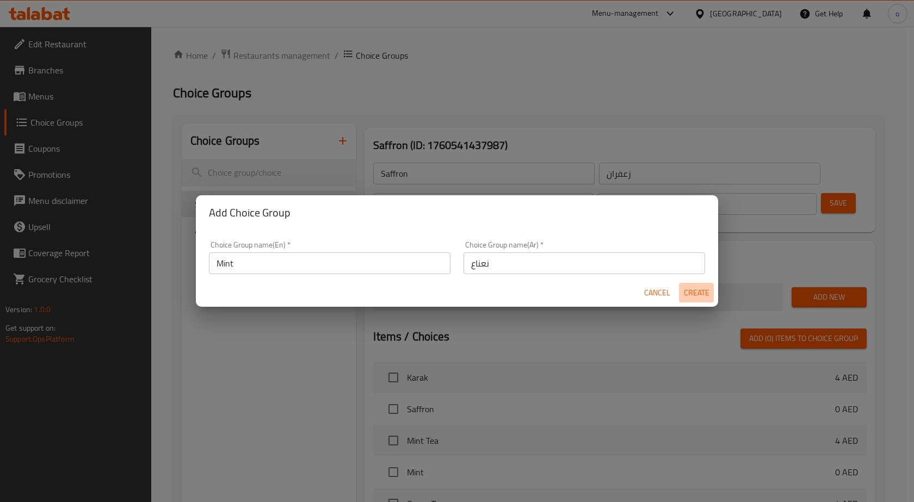
click at [690, 290] on span "Create" at bounding box center [696, 293] width 26 height 14
type input "Mint"
type input "نعناع"
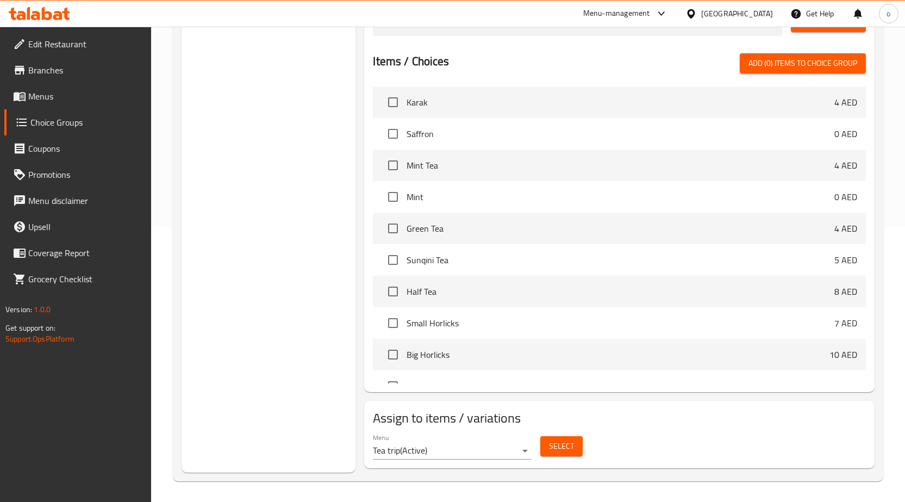
scroll to position [276, 0]
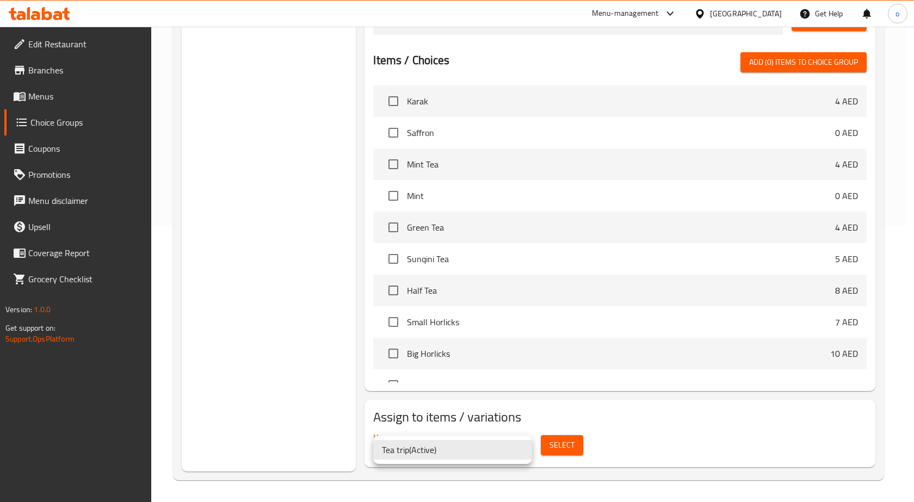
click at [574, 403] on div at bounding box center [457, 251] width 914 height 502
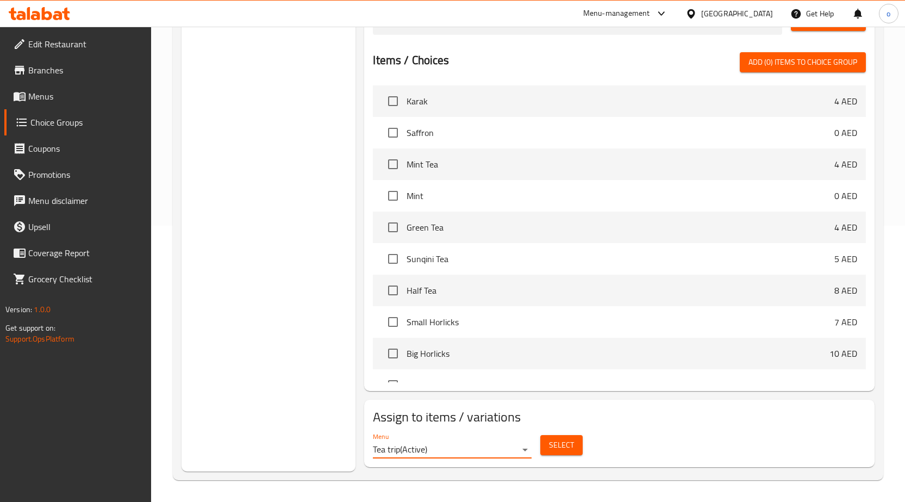
click at [579, 441] on button "Select" at bounding box center [562, 445] width 42 height 20
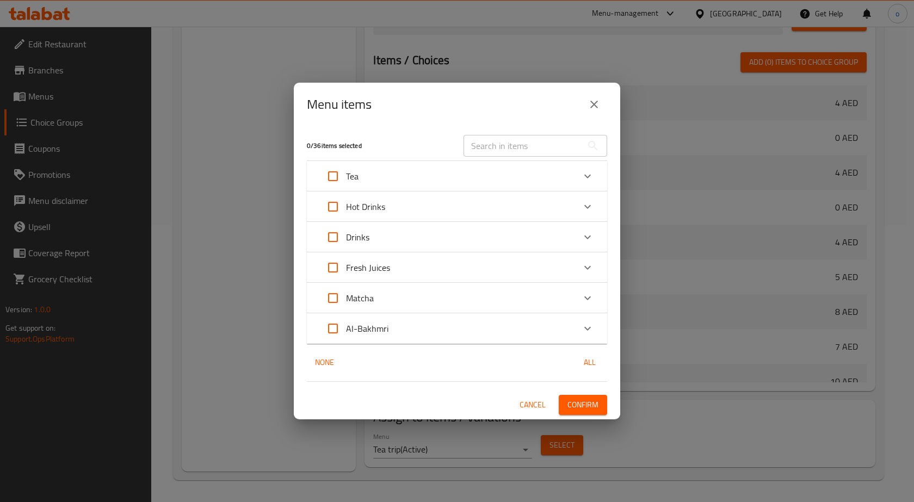
click at [335, 176] on input "Expand" at bounding box center [333, 176] width 26 height 26
checkbox input "true"
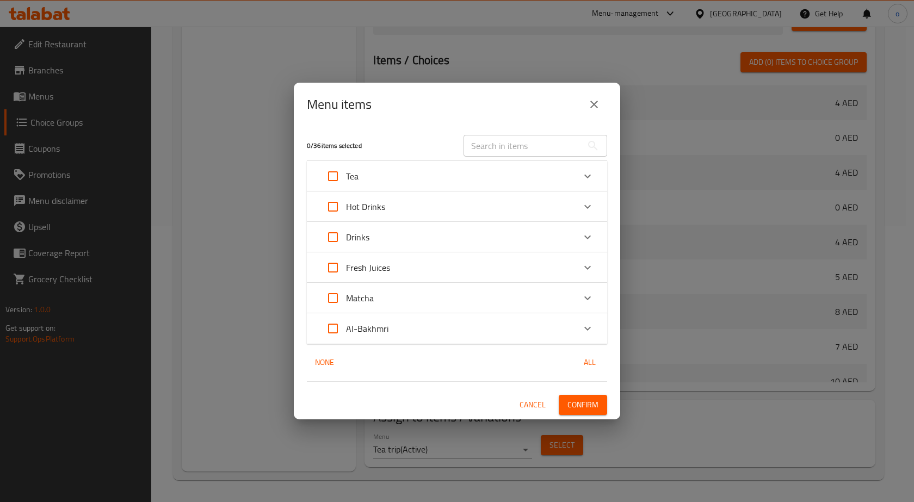
checkbox input "true"
click at [584, 403] on span "Confirm" at bounding box center [582, 405] width 31 height 14
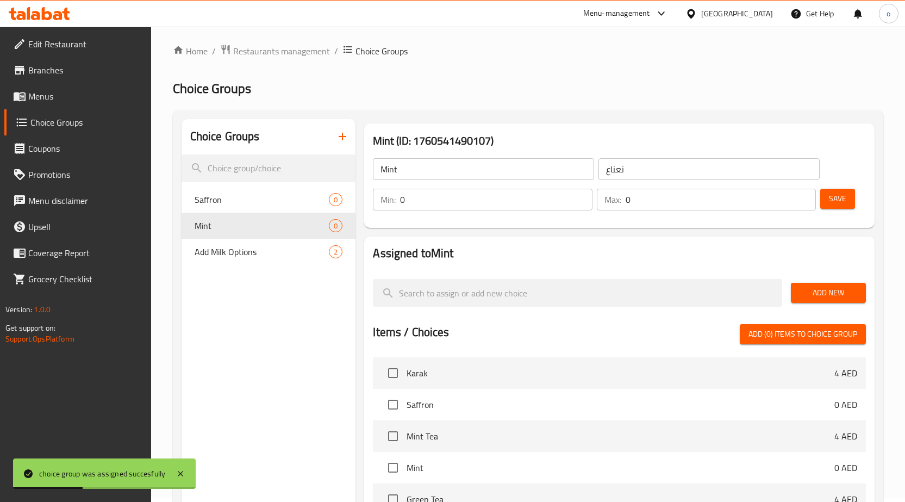
scroll to position [0, 0]
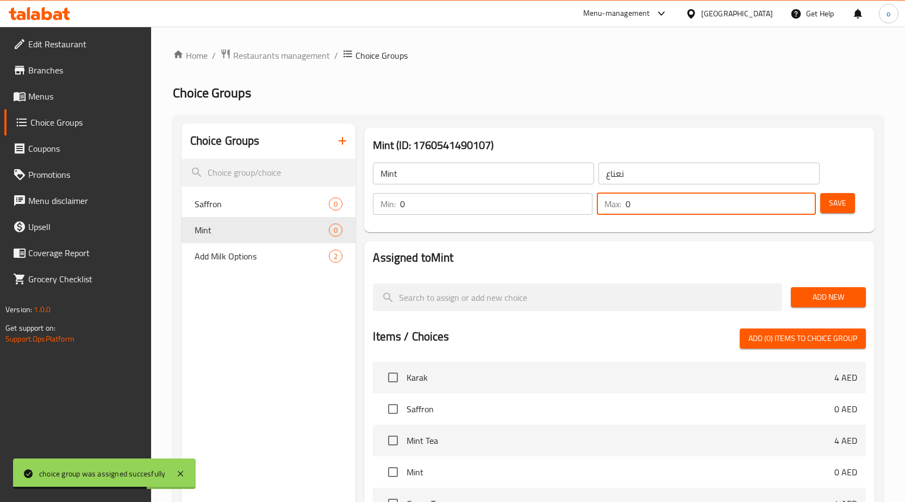
drag, startPoint x: 628, startPoint y: 206, endPoint x: 650, endPoint y: 206, distance: 22.3
click at [650, 206] on input "0" at bounding box center [721, 204] width 191 height 22
type input "1"
click at [836, 198] on span "Save" at bounding box center [837, 203] width 17 height 14
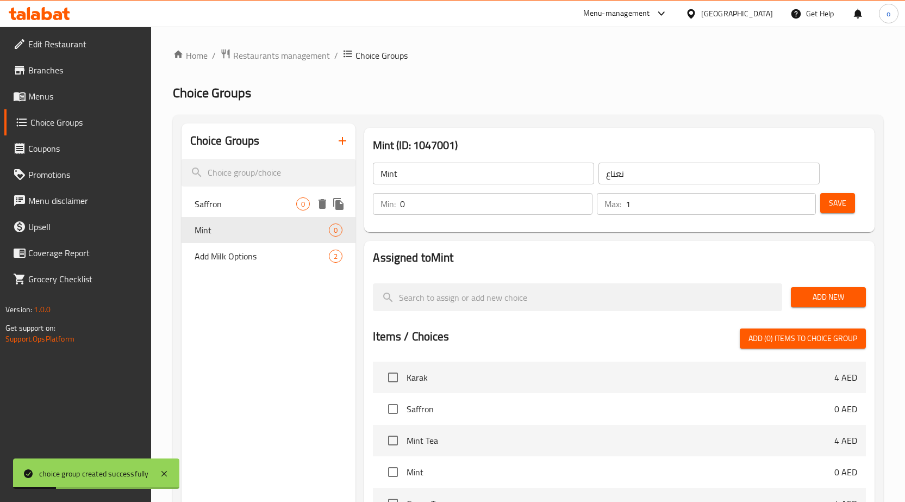
click at [282, 214] on div "Saffron 0" at bounding box center [269, 204] width 175 height 26
type input "Saffron"
type input "زعفران"
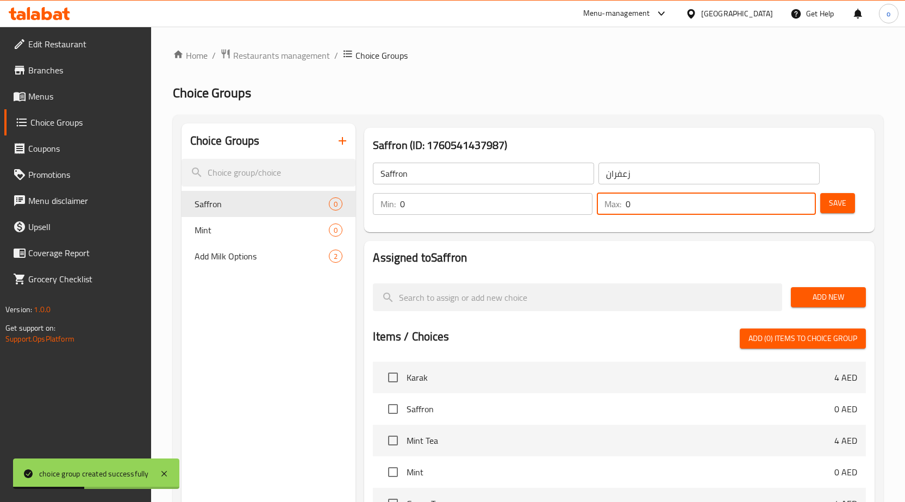
drag, startPoint x: 627, startPoint y: 201, endPoint x: 645, endPoint y: 198, distance: 18.7
click at [645, 198] on input "0" at bounding box center [721, 204] width 191 height 22
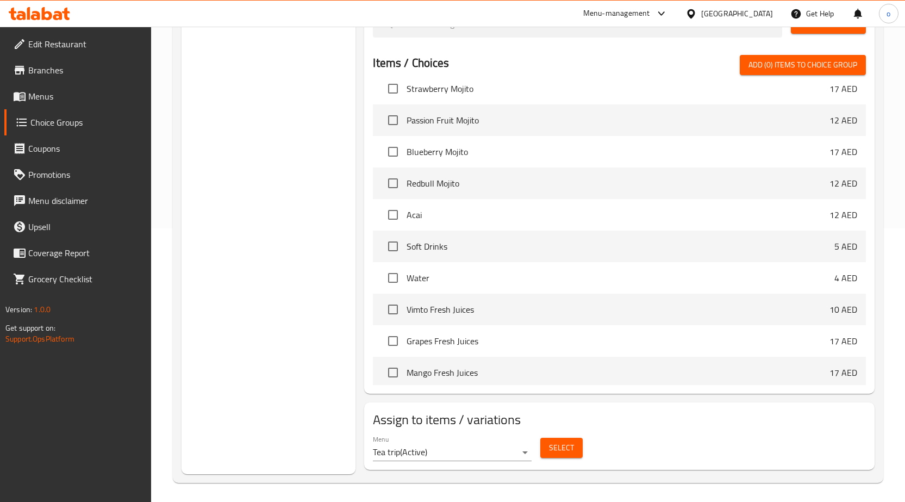
scroll to position [276, 0]
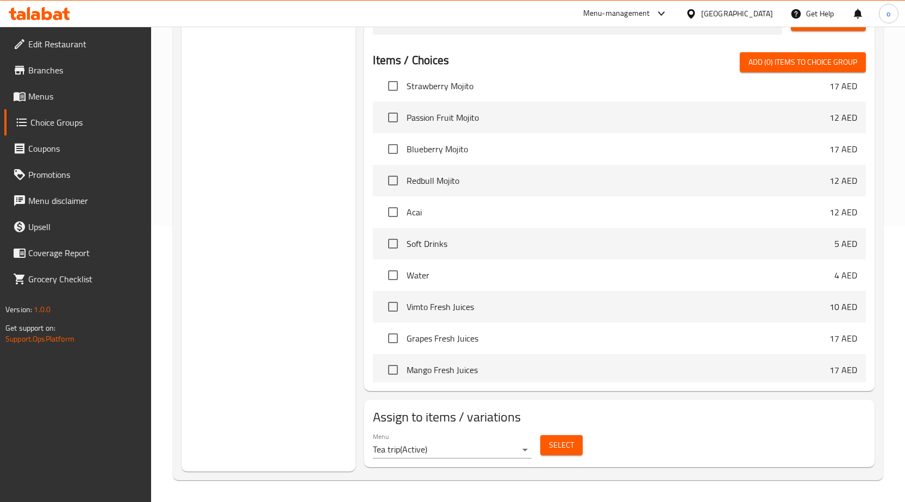
type input "1"
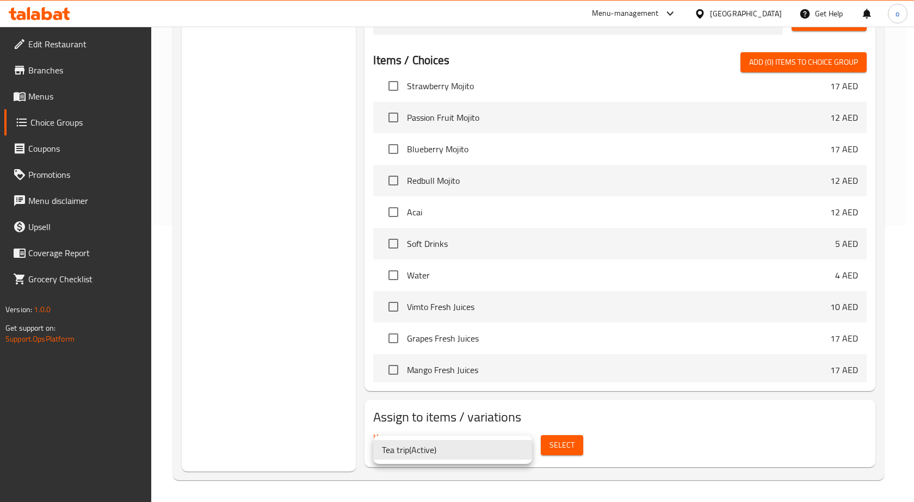
click at [541, 439] on div at bounding box center [457, 251] width 914 height 502
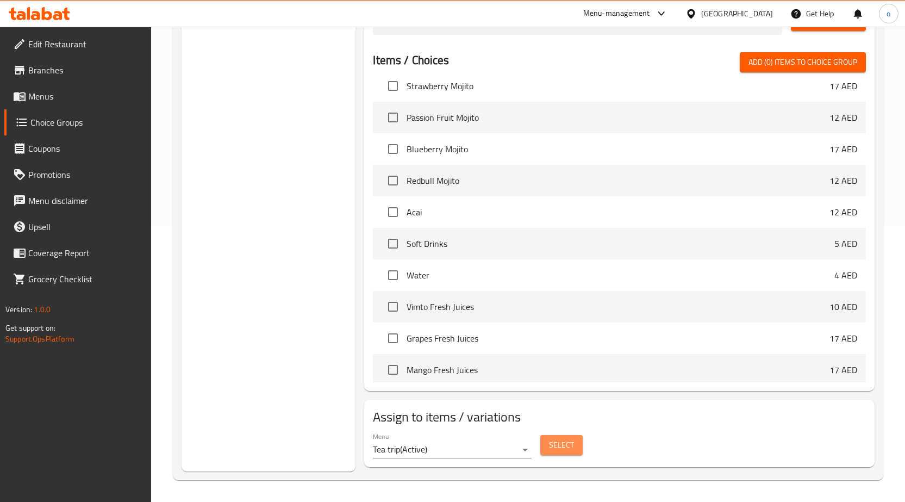
click at [544, 442] on button "Select" at bounding box center [562, 445] width 42 height 20
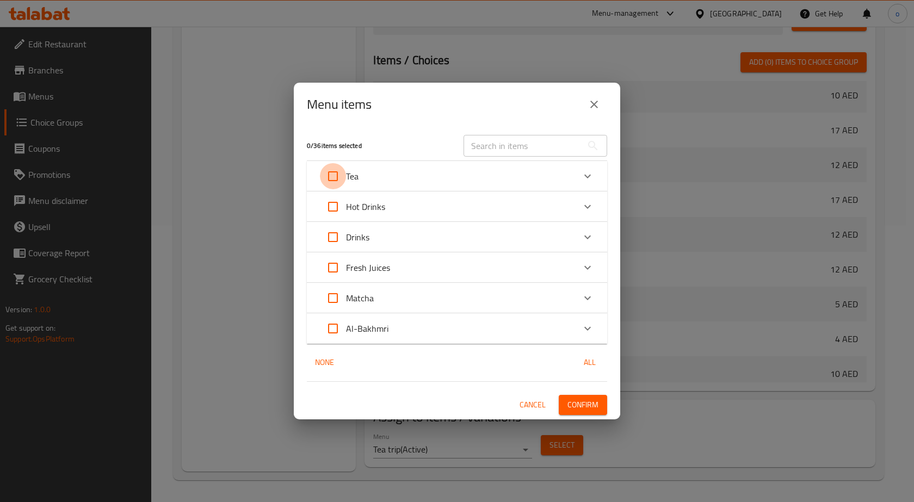
click at [340, 184] on input "Expand" at bounding box center [333, 176] width 26 height 26
checkbox input "true"
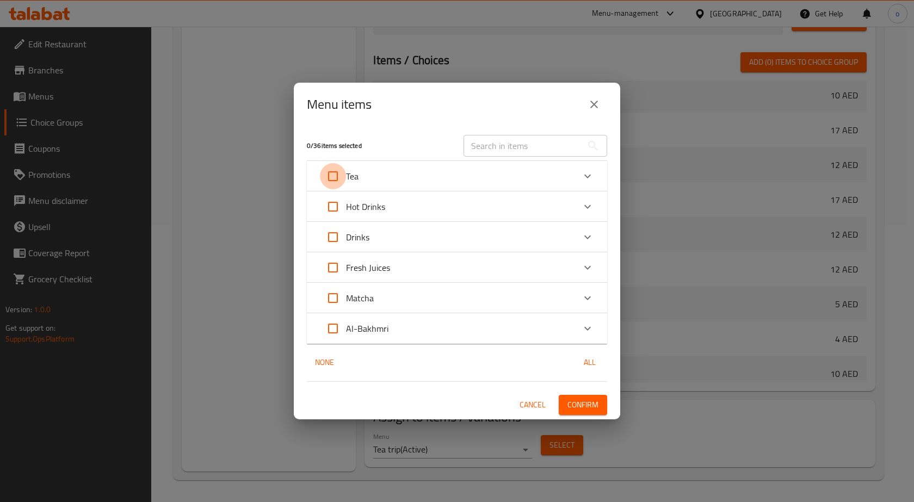
checkbox input "true"
click at [581, 401] on span "Confirm" at bounding box center [582, 405] width 31 height 14
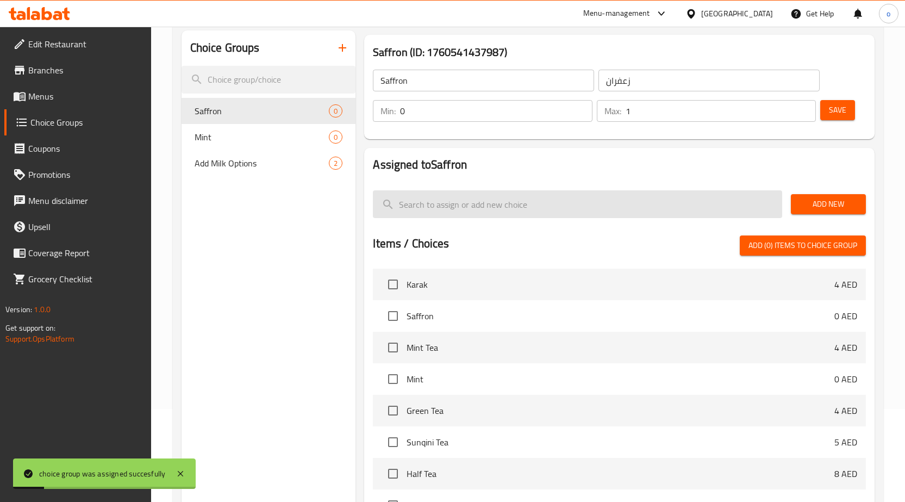
scroll to position [0, 0]
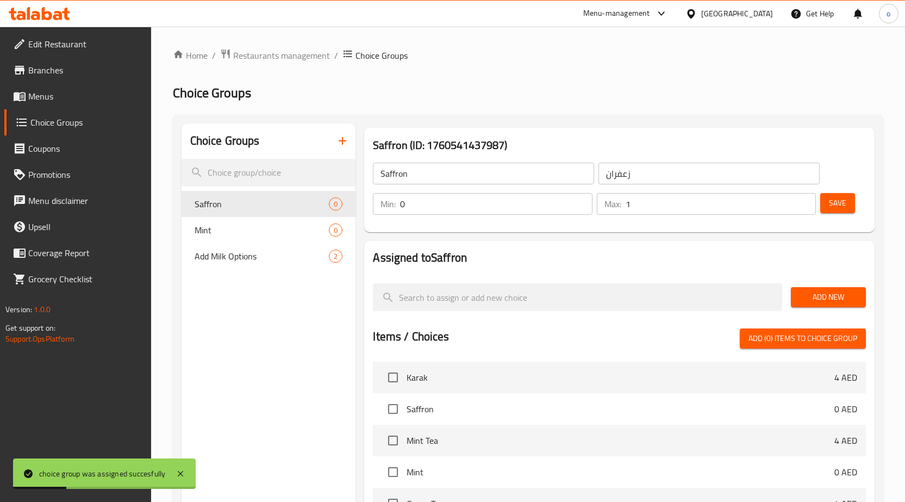
click at [825, 208] on button "Save" at bounding box center [838, 203] width 35 height 20
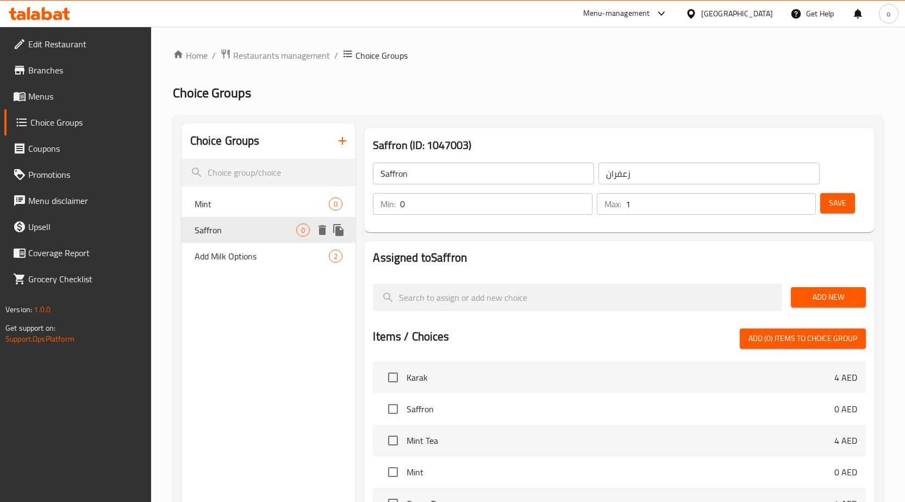
click at [252, 234] on span "Saffron" at bounding box center [246, 229] width 102 height 13
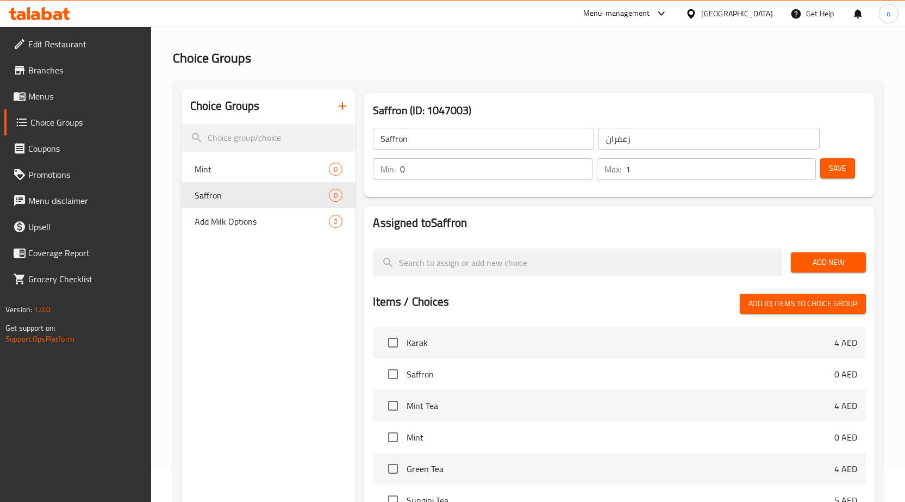
scroll to position [54, 0]
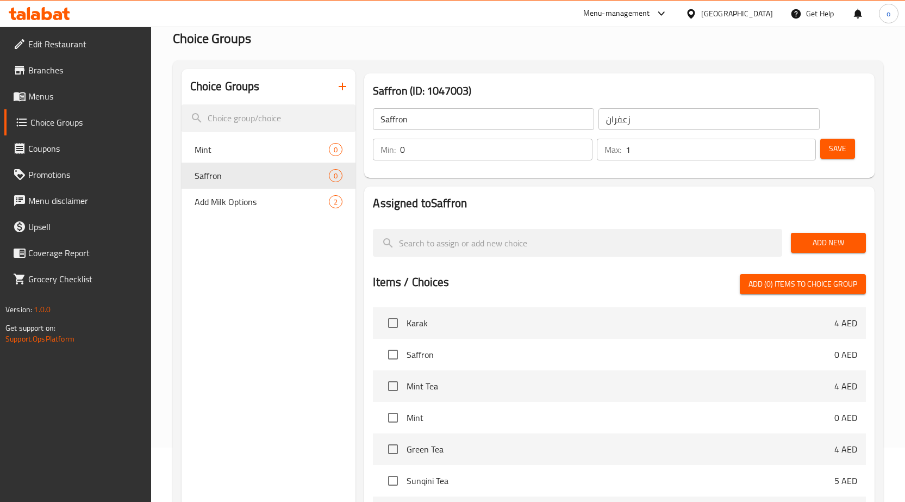
click at [786, 241] on div at bounding box center [578, 243] width 418 height 36
click at [818, 237] on span "Add New" at bounding box center [829, 243] width 58 height 14
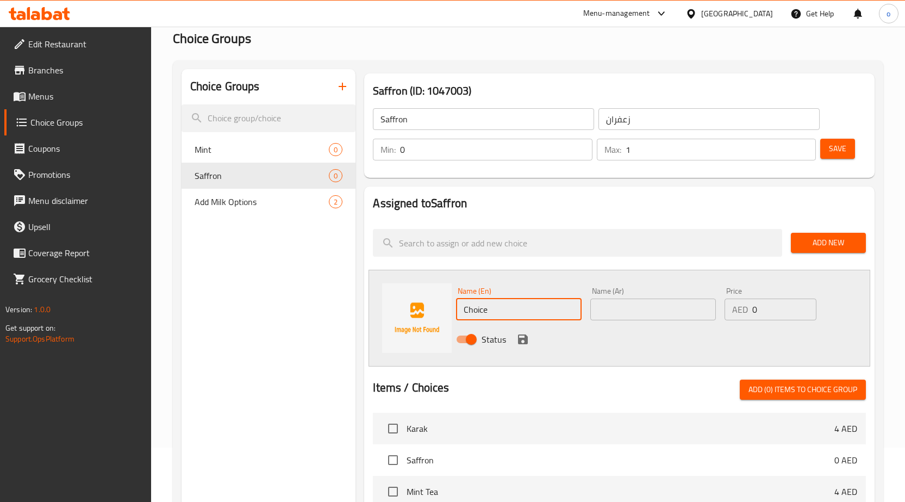
drag, startPoint x: 529, startPoint y: 311, endPoint x: 443, endPoint y: 315, distance: 85.5
click at [443, 315] on div "Name (En) Choice Name (En) Name (Ar) Name (Ar) Price AED 0 Price Status" at bounding box center [620, 318] width 502 height 97
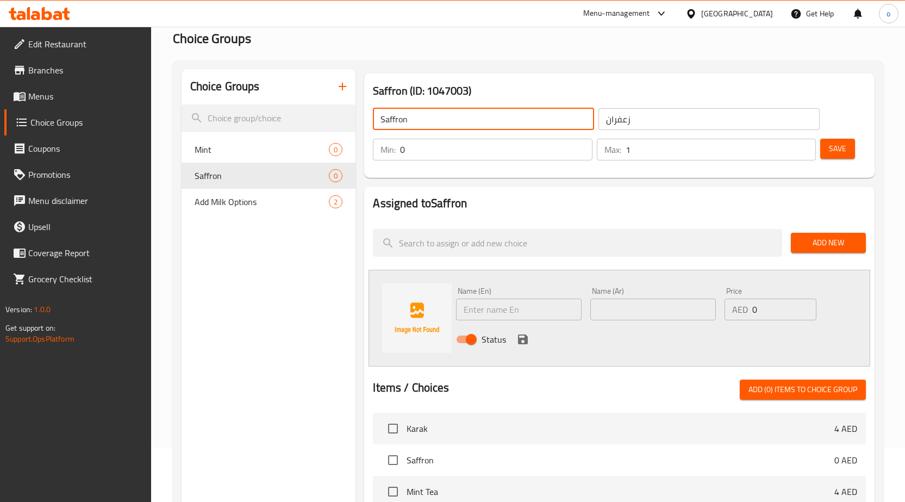
drag, startPoint x: 410, startPoint y: 121, endPoint x: 377, endPoint y: 123, distance: 33.3
click at [357, 115] on div "Saffron (ID: 1047003) Saffron ​ زعفران ​ Min: 0 ​ Max: 1 ​ Save Assigned to Saf…" at bounding box center [618, 434] width 524 height 730
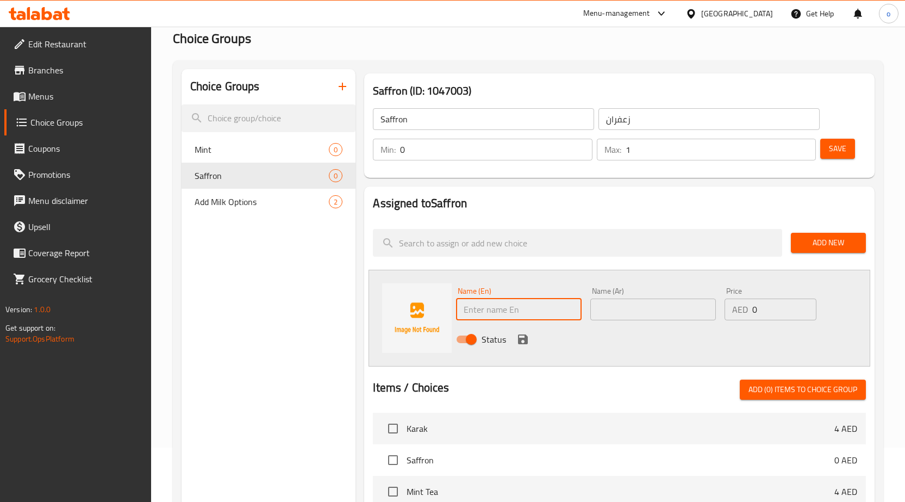
click at [506, 313] on input "text" at bounding box center [519, 310] width 126 height 22
paste input "Saffron"
type input "Saffron"
click at [605, 307] on input "text" at bounding box center [654, 310] width 126 height 22
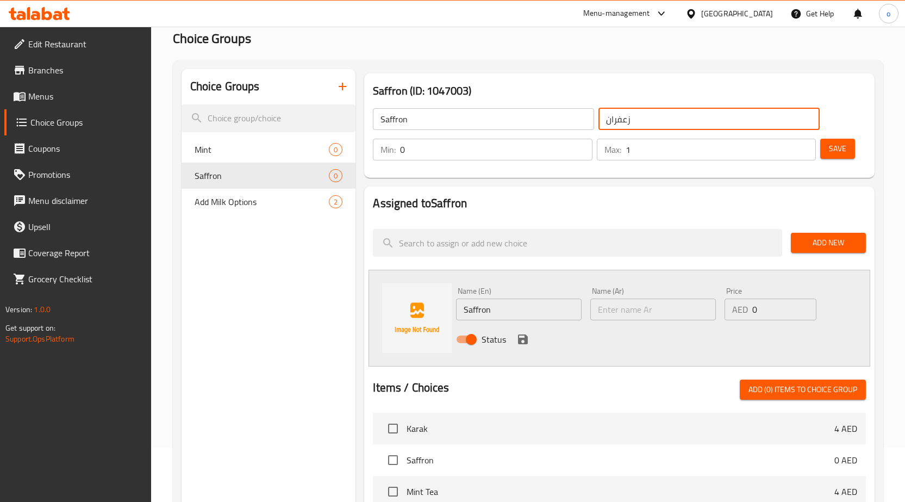
drag, startPoint x: 640, startPoint y: 119, endPoint x: 569, endPoint y: 121, distance: 71.3
click at [562, 118] on div "Saffron ​ زعفران ​" at bounding box center [597, 119] width 460 height 35
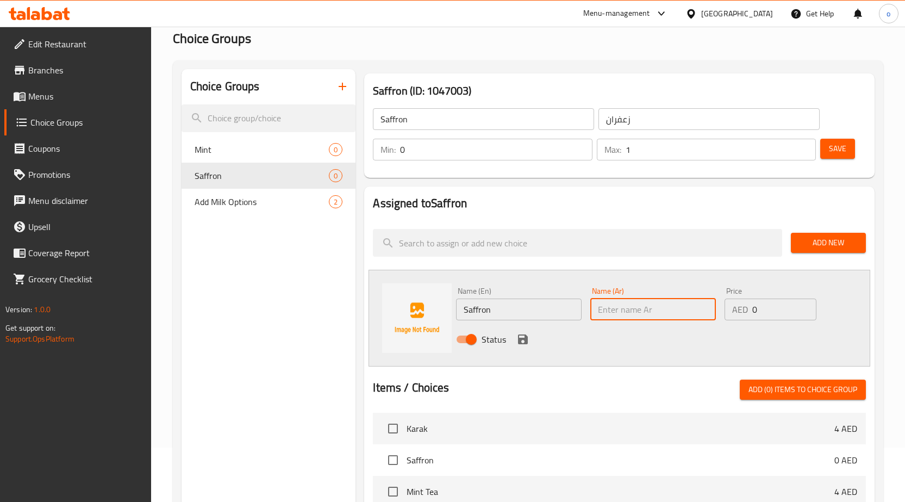
click at [631, 309] on input "text" at bounding box center [654, 310] width 126 height 22
paste input "زعفران"
type input "زعفران"
click at [525, 339] on icon "save" at bounding box center [523, 339] width 10 height 10
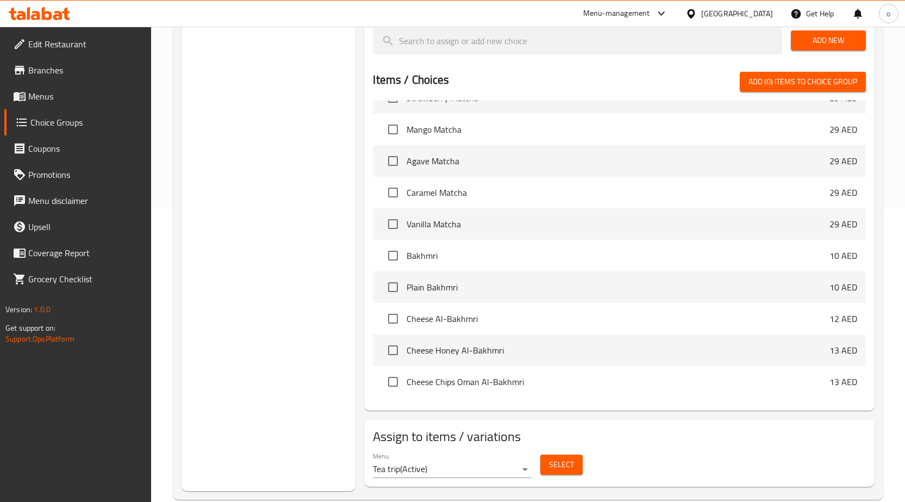
scroll to position [313, 0]
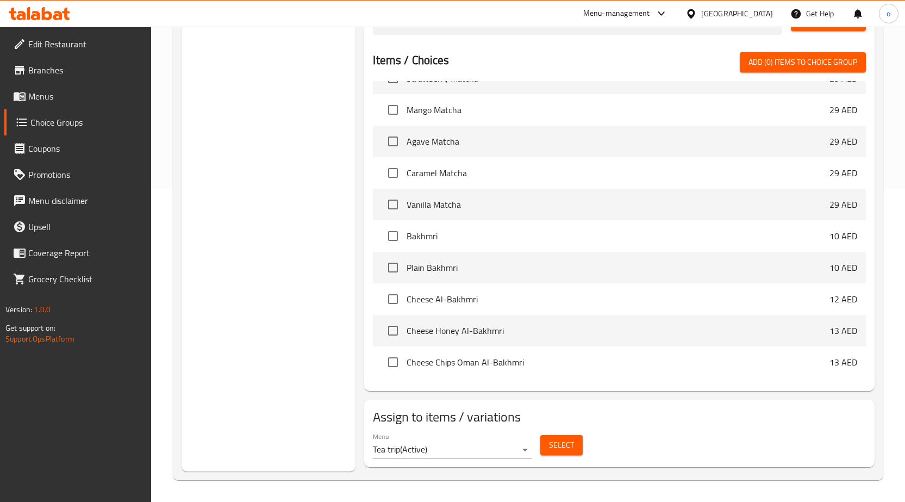
click at [561, 444] on span "Select" at bounding box center [561, 445] width 25 height 14
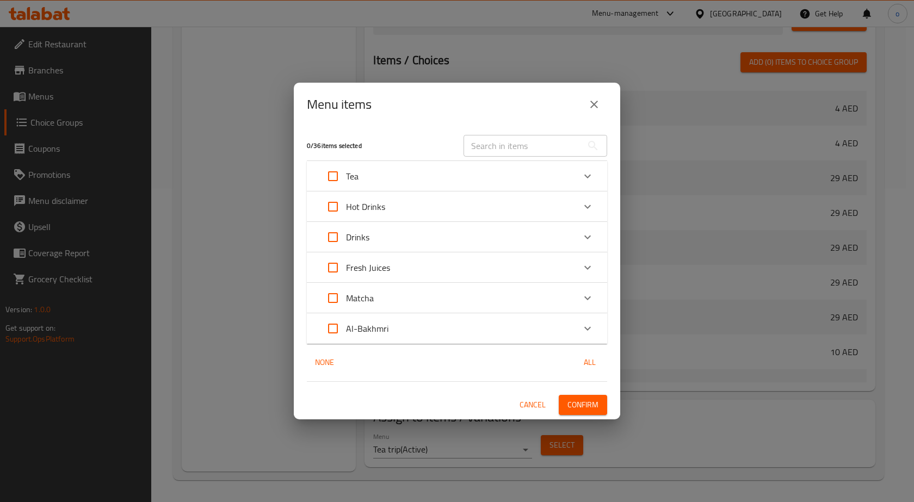
click at [339, 171] on input "Expand" at bounding box center [333, 176] width 26 height 26
checkbox input "true"
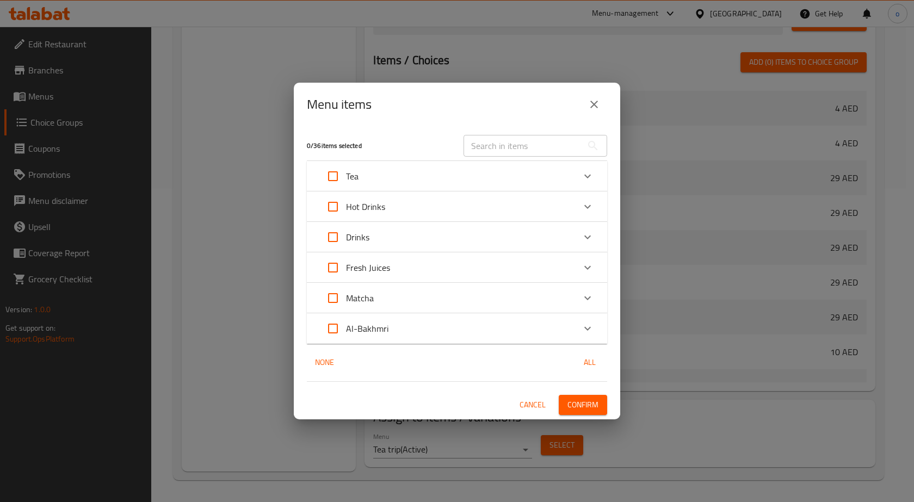
checkbox input "true"
click at [600, 411] on button "Confirm" at bounding box center [582, 405] width 48 height 20
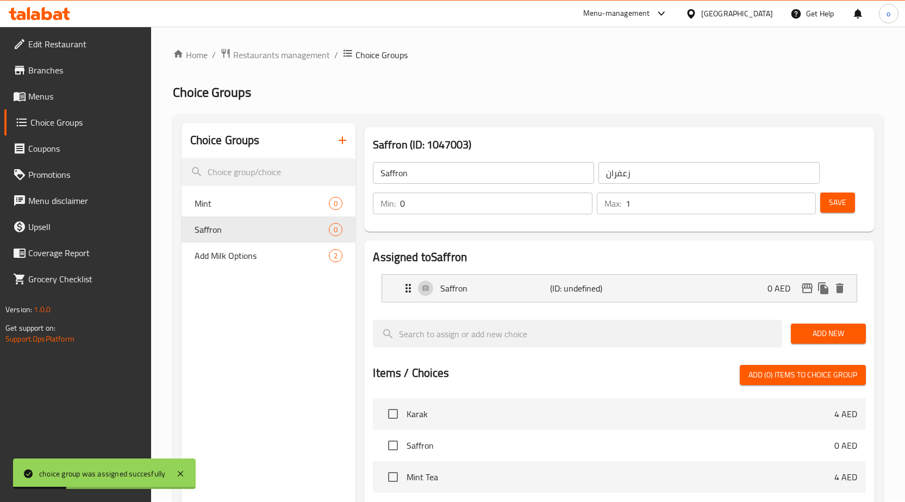
scroll to position [0, 0]
click at [824, 206] on button "Save" at bounding box center [838, 203] width 35 height 20
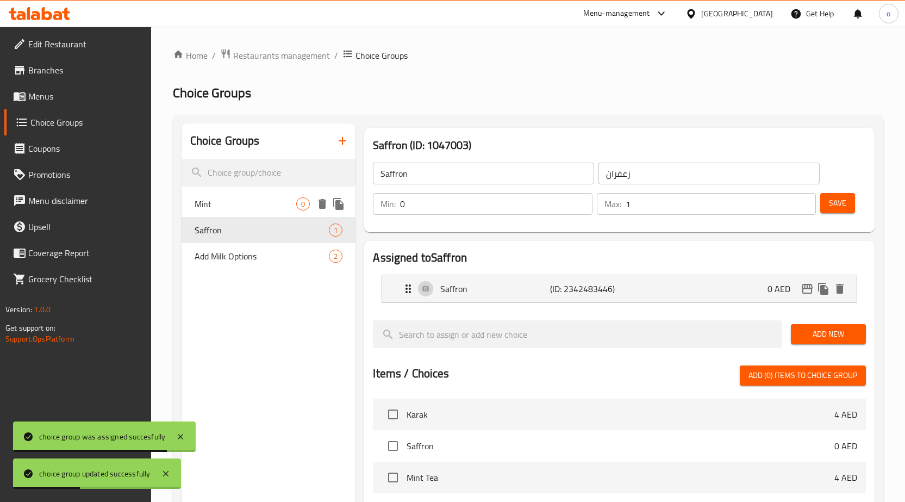
click at [264, 208] on span "Mint" at bounding box center [246, 203] width 102 height 13
type input "Mint"
type input "نعناع"
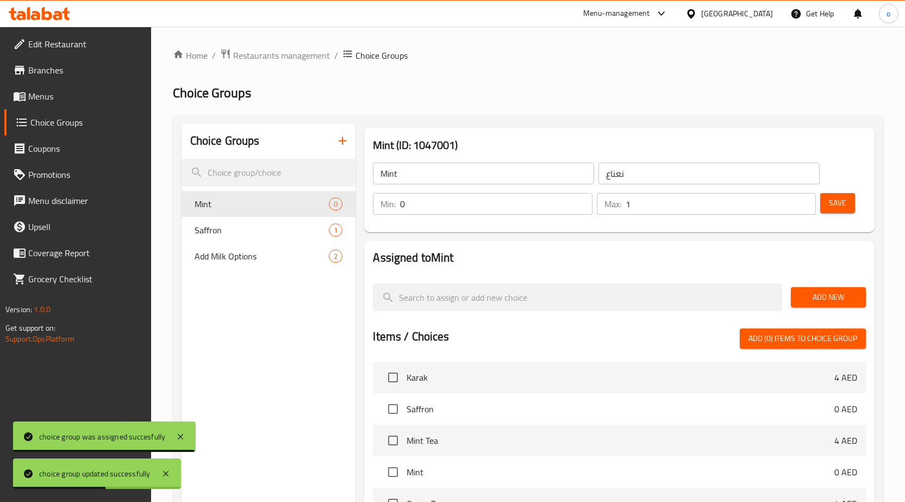
click at [847, 293] on span "Add New" at bounding box center [829, 297] width 58 height 14
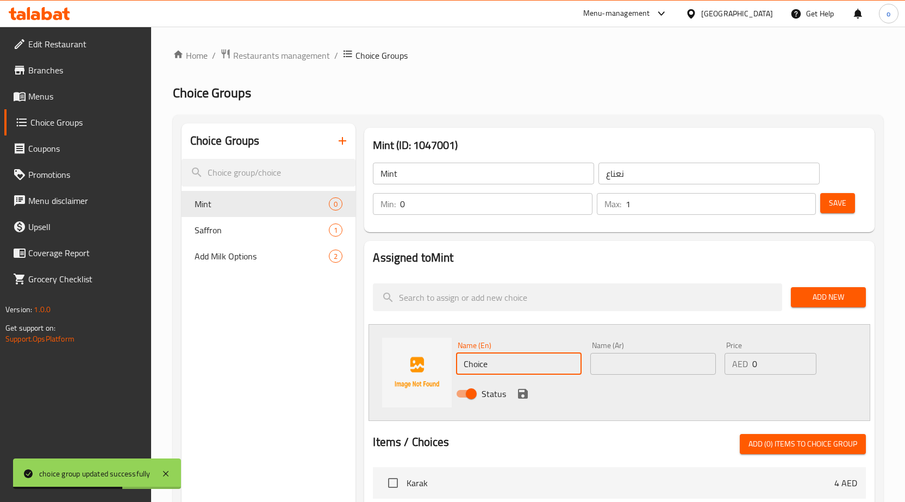
drag, startPoint x: 509, startPoint y: 365, endPoint x: 439, endPoint y: 368, distance: 69.7
click at [445, 368] on div "Name (En) Choice Name (En) Name (Ar) Name (Ar) Price AED 0 Price Status" at bounding box center [620, 372] width 502 height 97
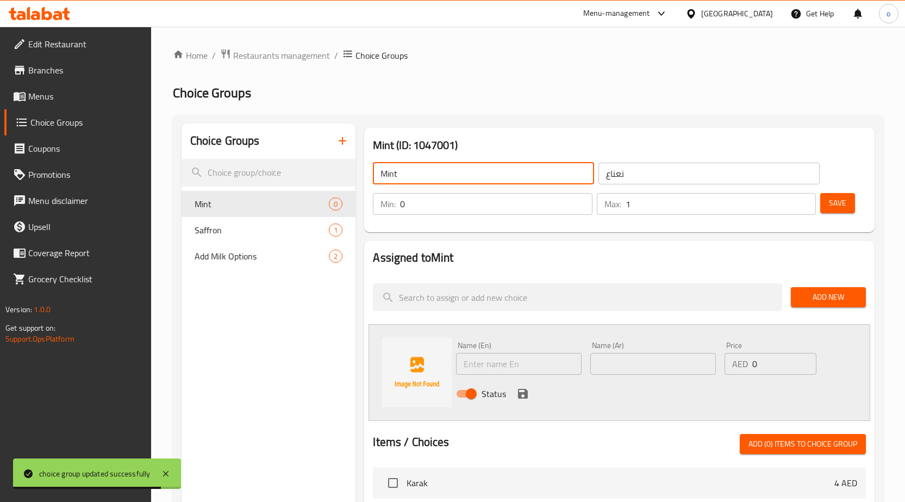
drag, startPoint x: 400, startPoint y: 173, endPoint x: 363, endPoint y: 173, distance: 37.5
click at [363, 173] on div "Mint (ID: 1047001) Mint ​ نعناع ​ Min: 0 ​ Max: 1 ​ Save" at bounding box center [619, 179] width 519 height 113
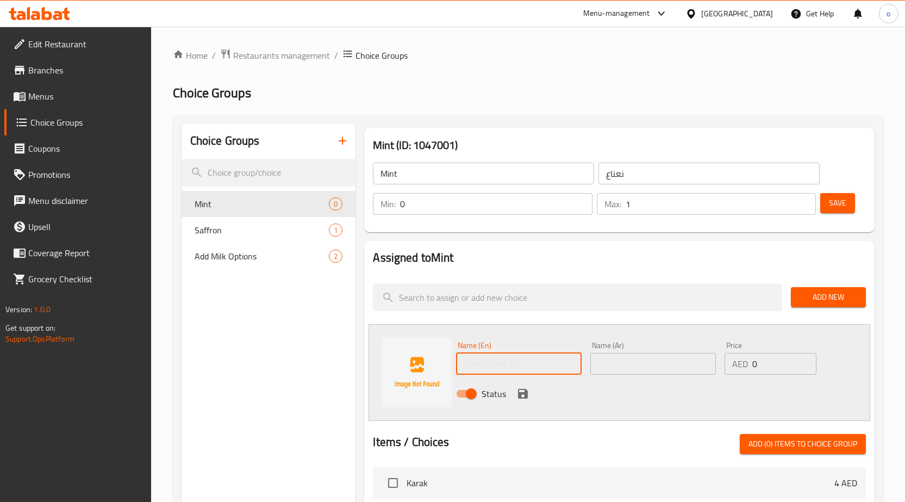
click at [491, 362] on input "text" at bounding box center [519, 364] width 126 height 22
paste input "Mint"
type input "Mint"
click at [628, 362] on input "text" at bounding box center [654, 364] width 126 height 22
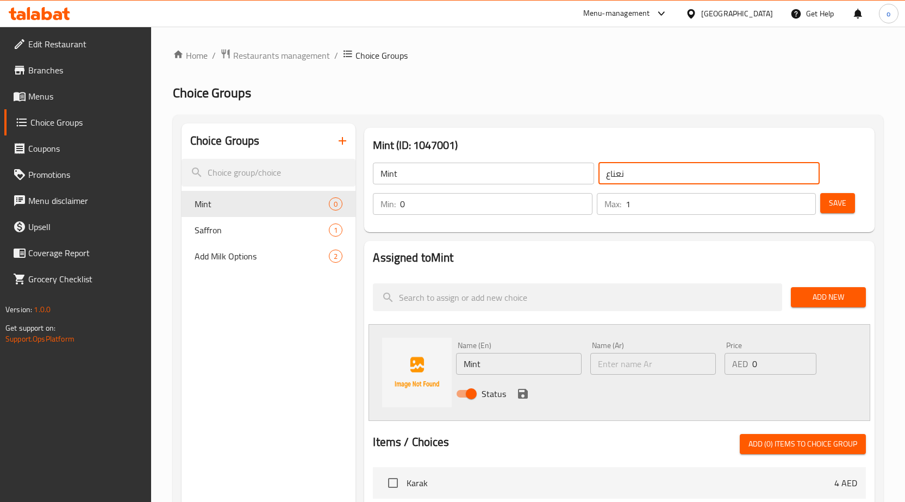
drag, startPoint x: 606, startPoint y: 172, endPoint x: 641, endPoint y: 175, distance: 34.4
click at [641, 175] on input "نعناع" at bounding box center [709, 174] width 221 height 22
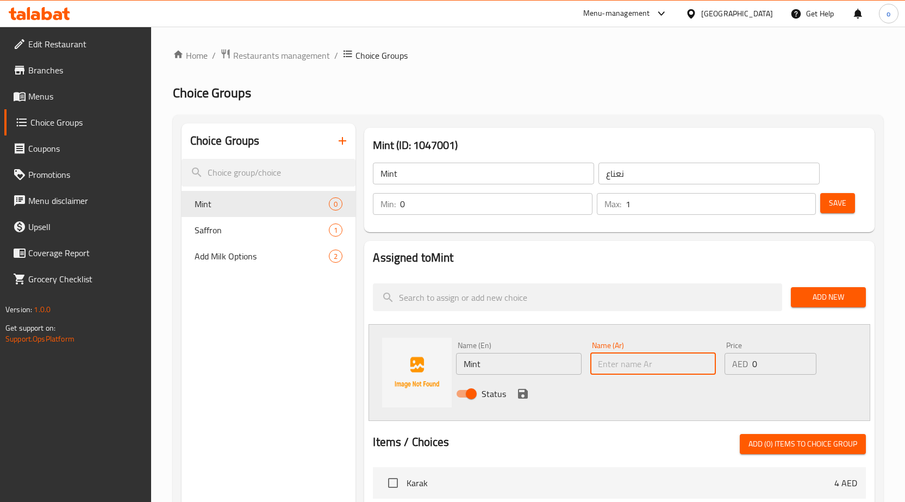
click at [628, 372] on input "text" at bounding box center [654, 364] width 126 height 22
paste input "نعناع"
type input "نعناع"
click at [526, 392] on icon "save" at bounding box center [523, 394] width 10 height 10
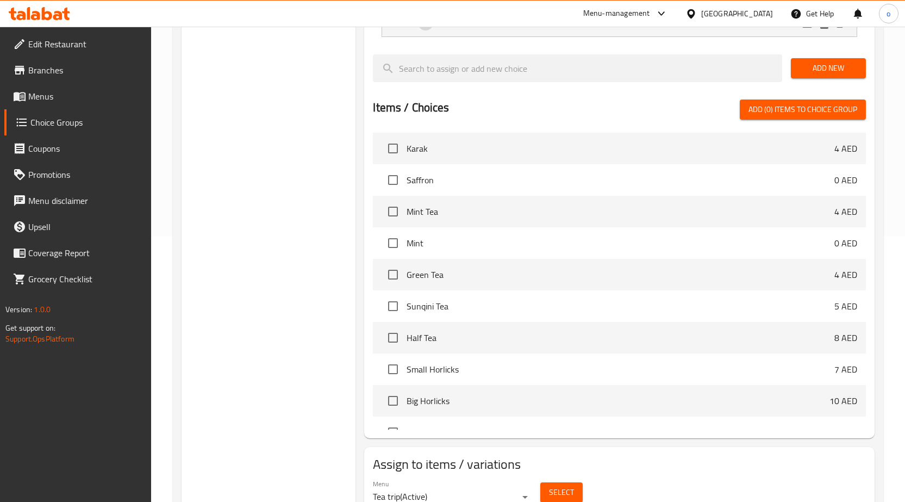
scroll to position [313, 0]
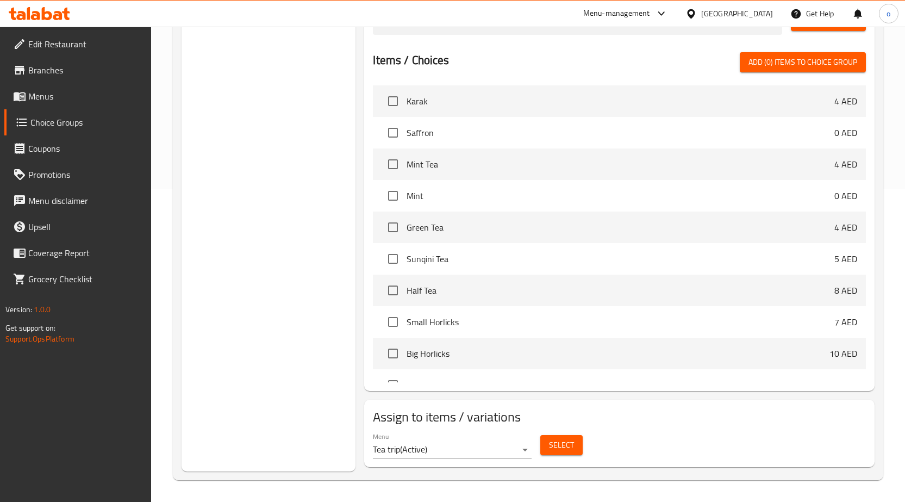
click at [549, 445] on span "Select" at bounding box center [561, 445] width 25 height 14
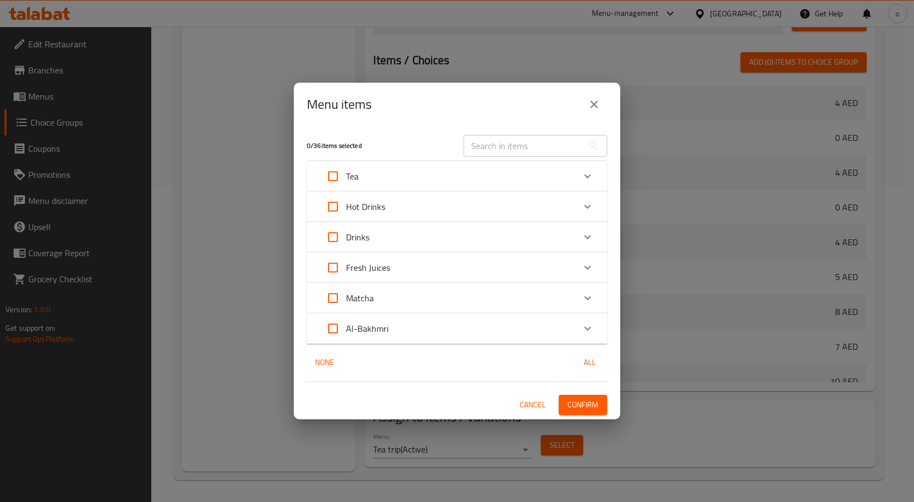
click at [342, 170] on input "Expand" at bounding box center [333, 176] width 26 height 26
checkbox input "true"
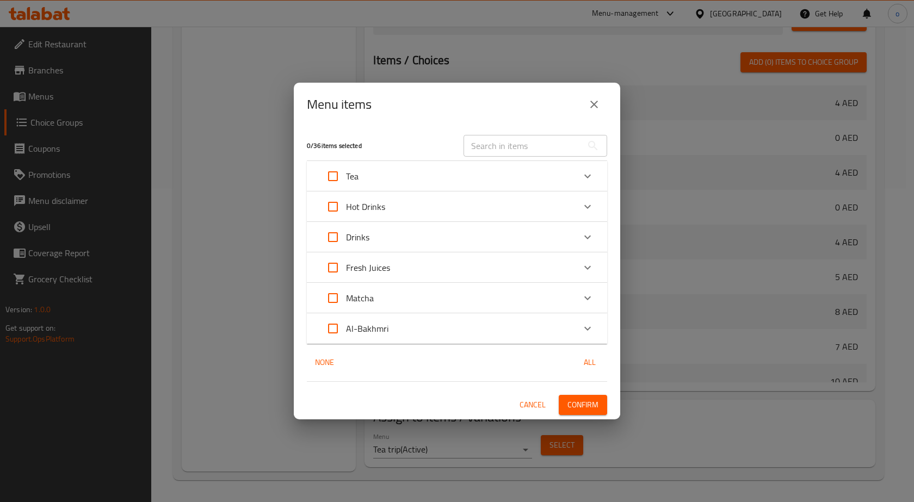
checkbox input "true"
click at [593, 401] on span "Confirm" at bounding box center [582, 405] width 31 height 14
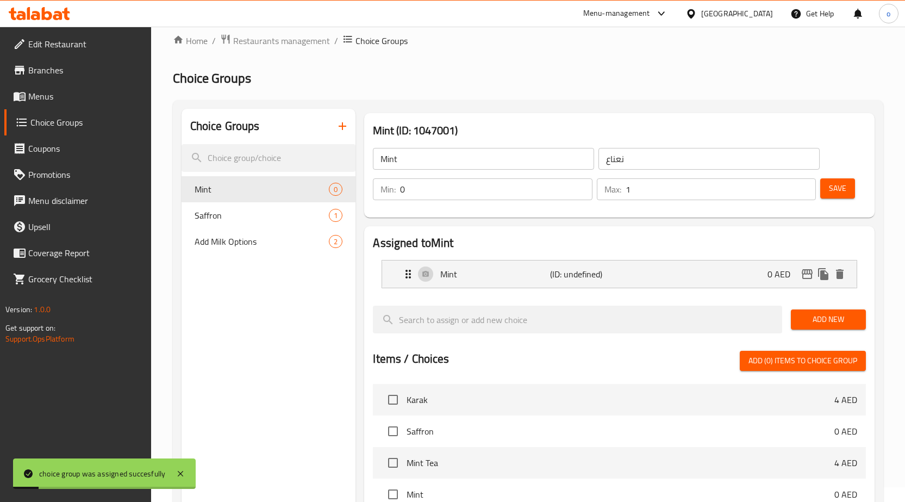
scroll to position [0, 0]
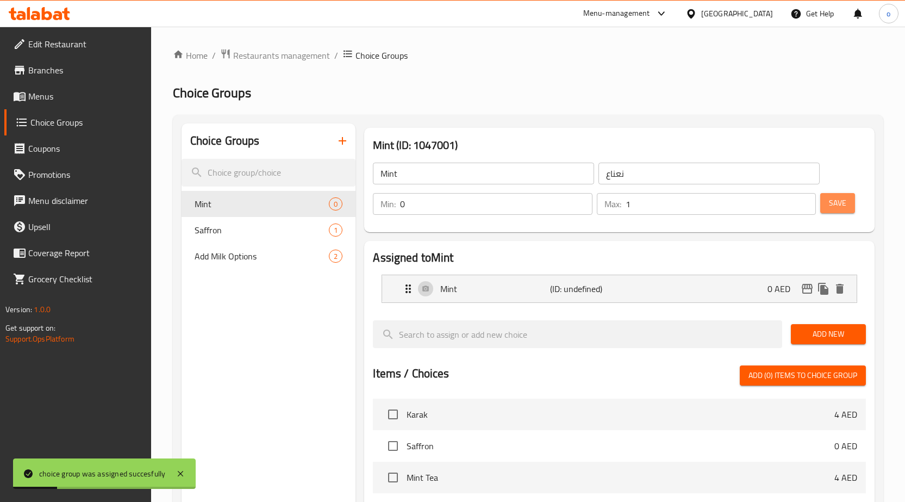
click at [833, 202] on span "Save" at bounding box center [837, 203] width 17 height 14
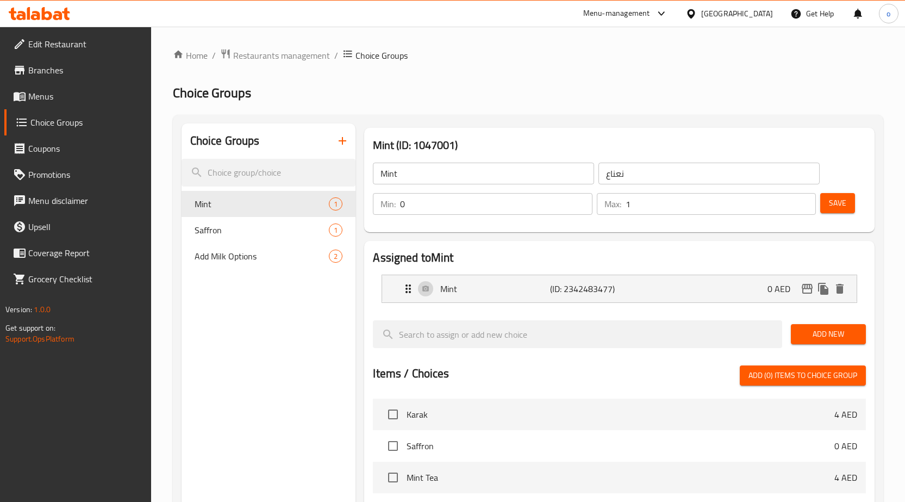
click at [61, 97] on span "Menus" at bounding box center [85, 96] width 114 height 13
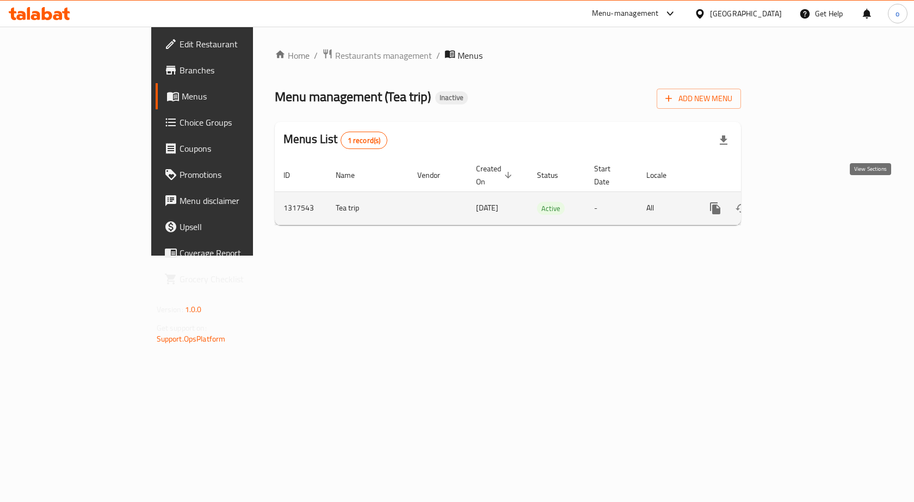
click at [800, 202] on icon "enhanced table" at bounding box center [793, 208] width 13 height 13
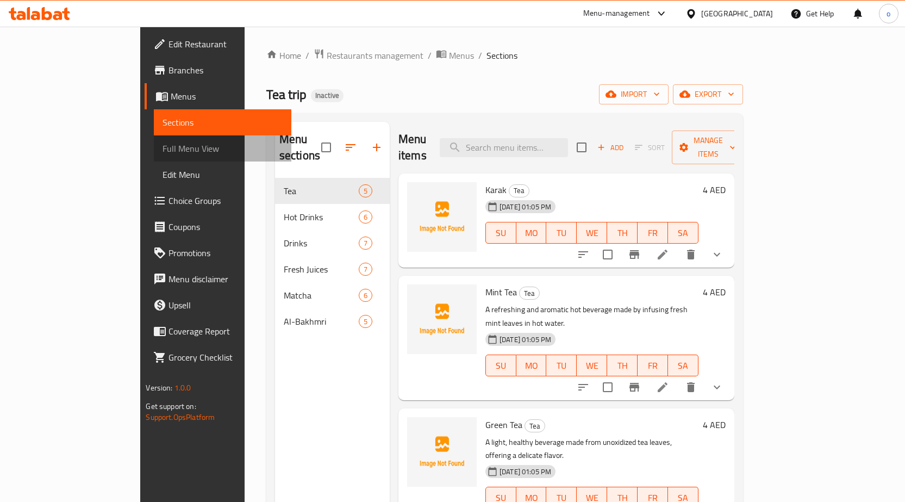
click at [163, 150] on span "Full Menu View" at bounding box center [223, 148] width 120 height 13
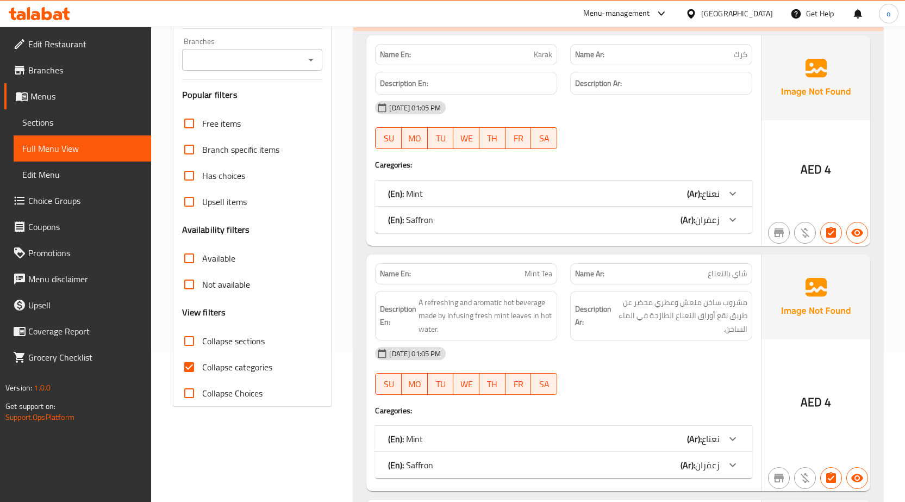
scroll to position [163, 0]
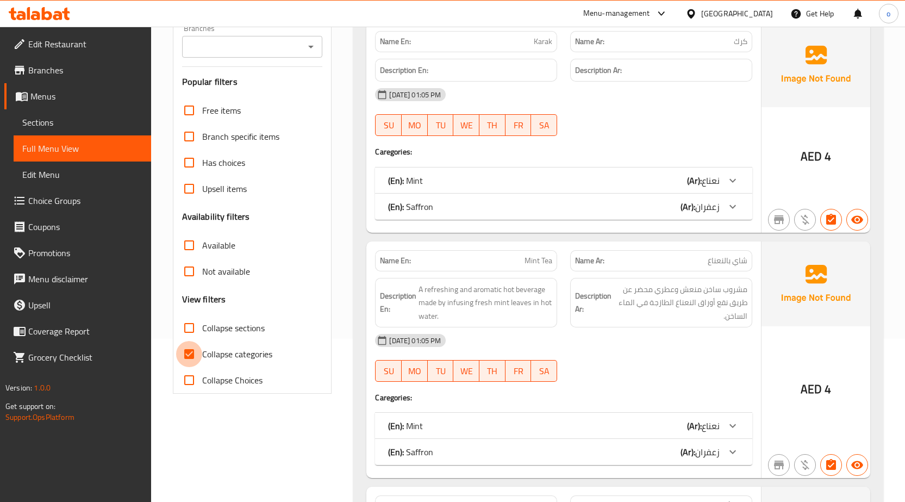
click at [189, 350] on input "Collapse categories" at bounding box center [189, 354] width 26 height 26
checkbox input "false"
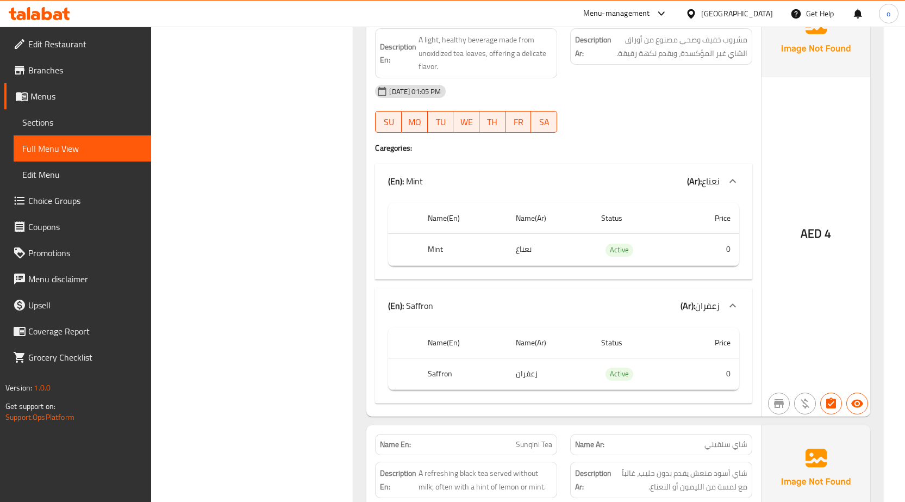
scroll to position [1142, 0]
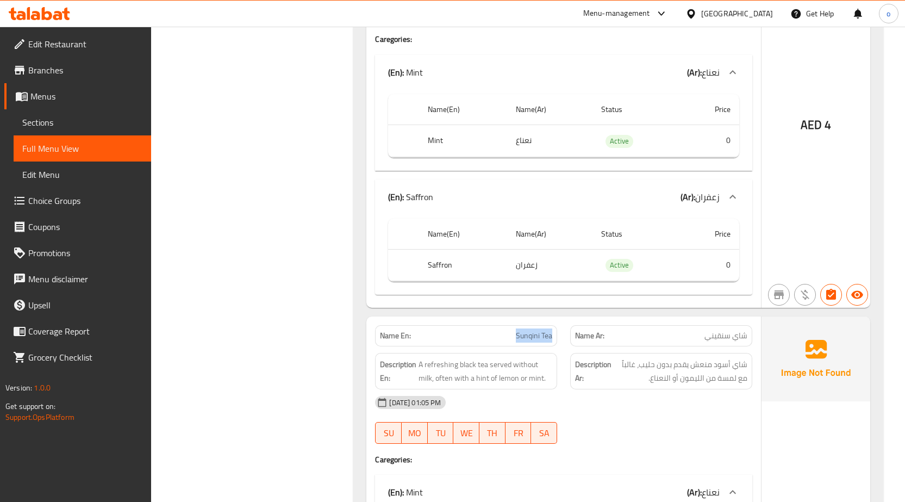
drag, startPoint x: 511, startPoint y: 336, endPoint x: 563, endPoint y: 334, distance: 52.2
click at [563, 334] on div "Name En: Sunqini Tea" at bounding box center [466, 336] width 195 height 34
copy span "Sunqini Tea"
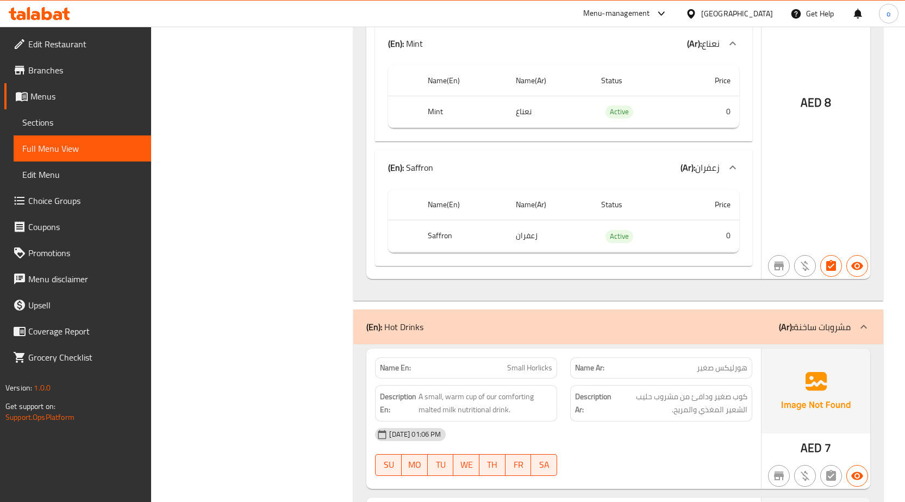
scroll to position [1849, 0]
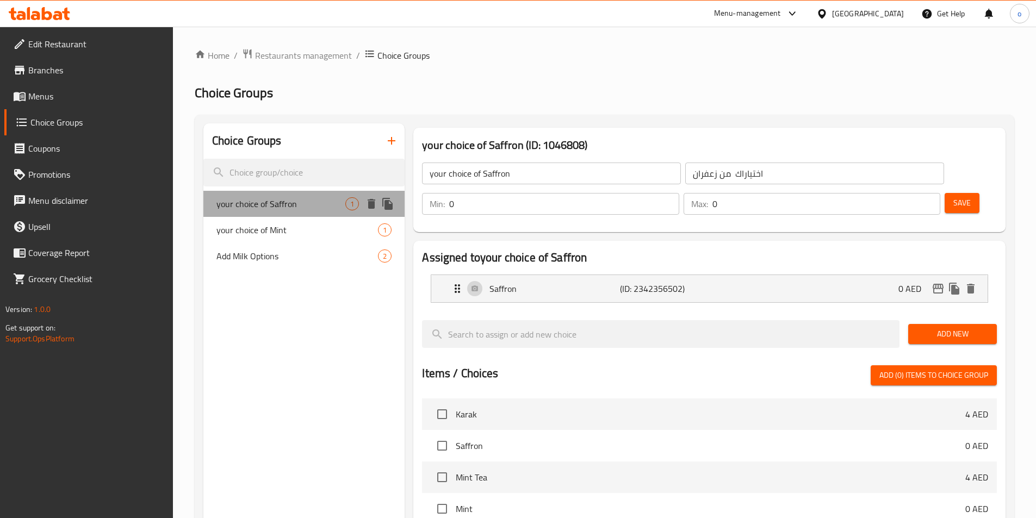
click at [285, 208] on span "your choice of Saffron" at bounding box center [280, 203] width 129 height 13
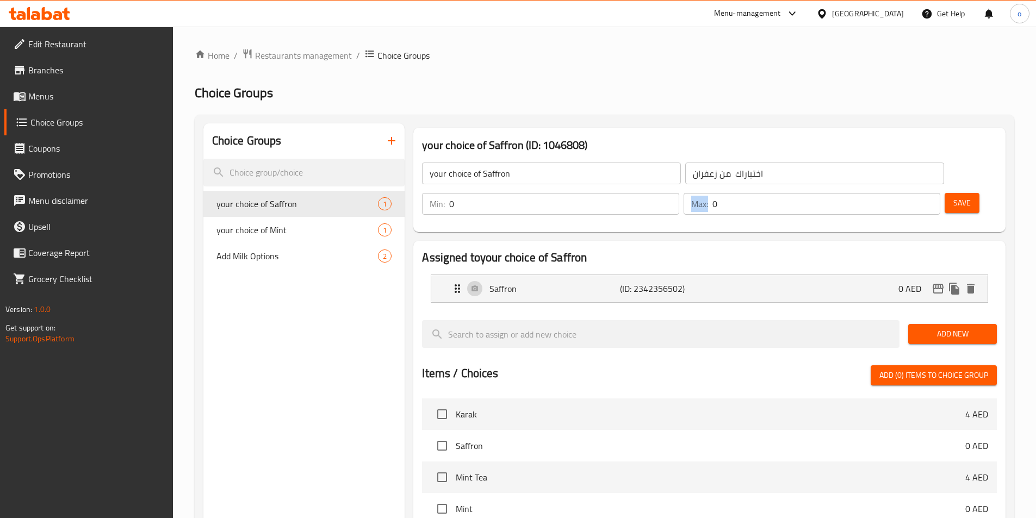
drag, startPoint x: 893, startPoint y: 173, endPoint x: 902, endPoint y: 174, distance: 8.7
click at [902, 193] on div "Max: 0 ​" at bounding box center [812, 204] width 257 height 22
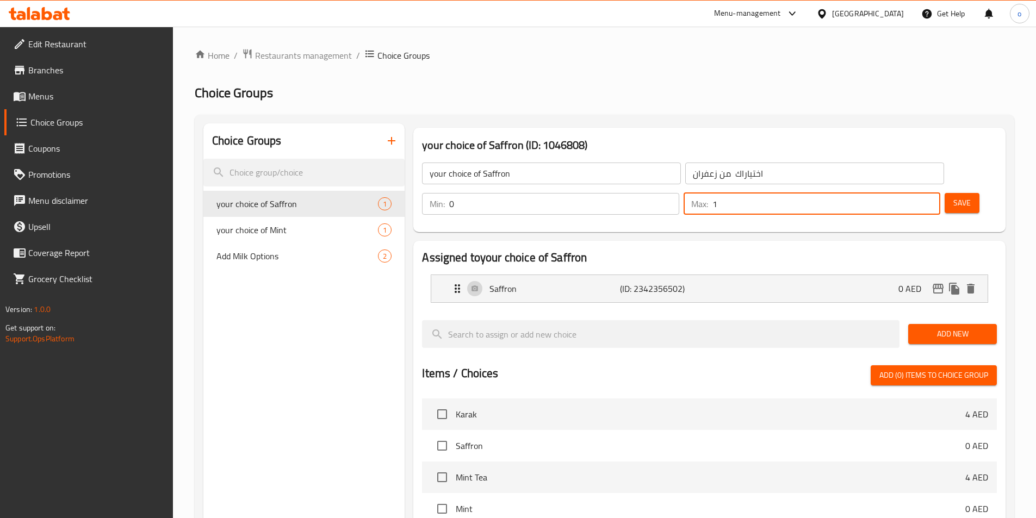
type input "1"
click at [906, 193] on input "1" at bounding box center [826, 204] width 228 height 22
click at [945, 193] on button "Save" at bounding box center [962, 203] width 35 height 20
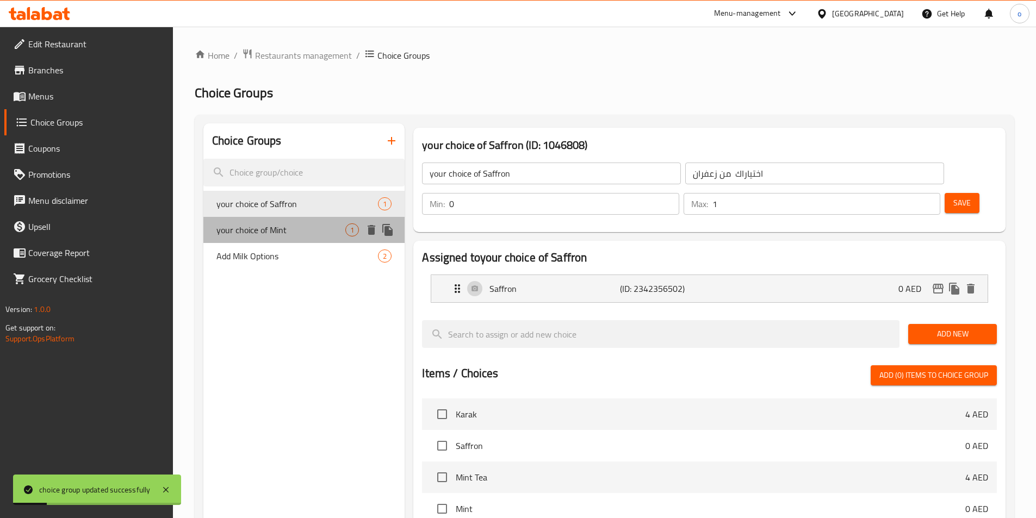
click at [325, 233] on span "your choice of Mint" at bounding box center [280, 229] width 129 height 13
type input "your choice of Mint"
type input "اختياراك من نعناع"
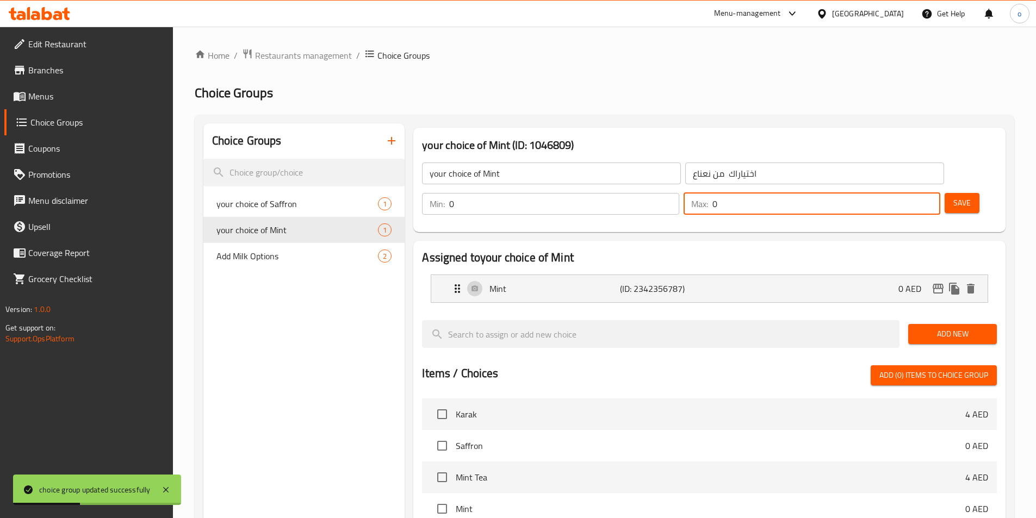
drag, startPoint x: 895, startPoint y: 174, endPoint x: 903, endPoint y: 174, distance: 7.6
click at [903, 193] on div "Max: 0 ​" at bounding box center [812, 204] width 257 height 22
type input "1"
click at [945, 193] on button "Save" at bounding box center [962, 203] width 35 height 20
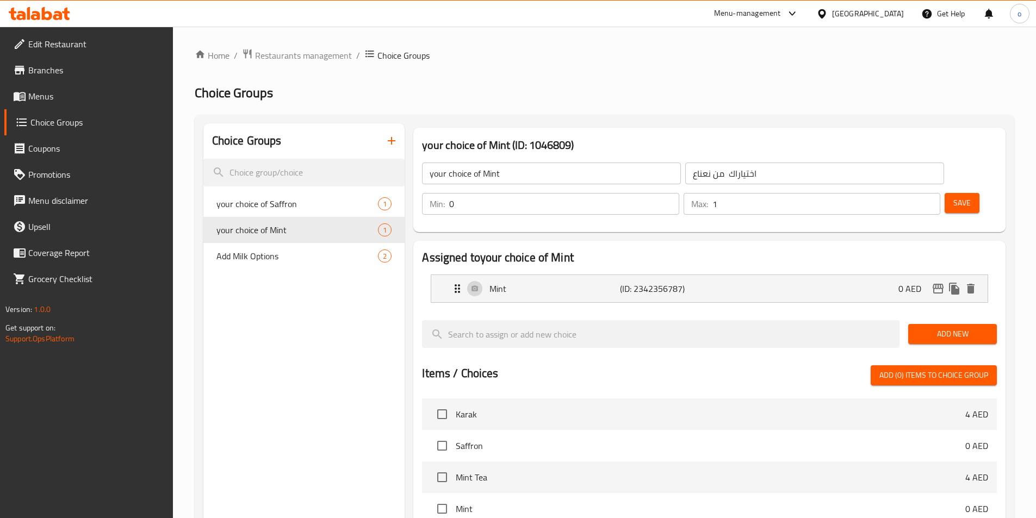
click at [60, 104] on link "Menus" at bounding box center [88, 96] width 169 height 26
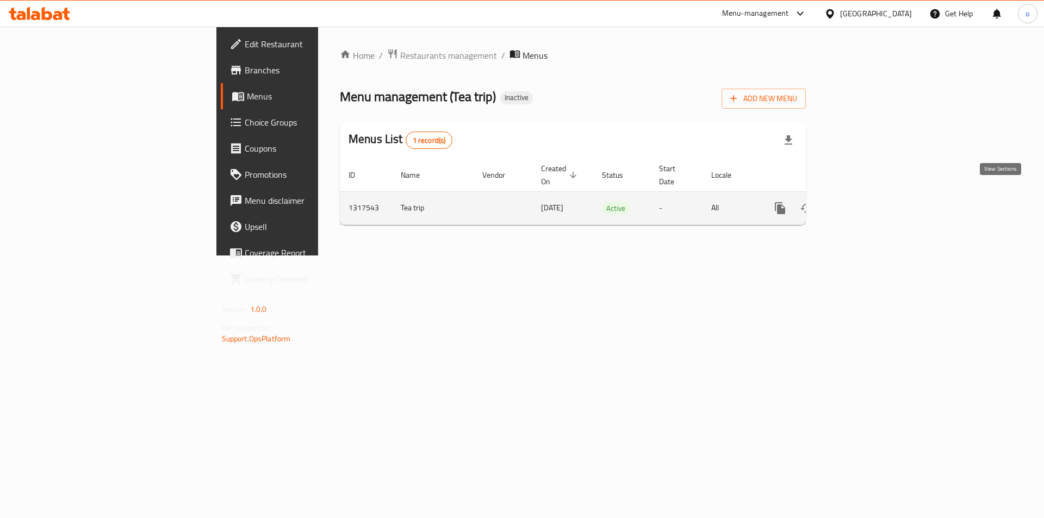
click at [864, 203] on icon "enhanced table" at bounding box center [859, 208] width 10 height 10
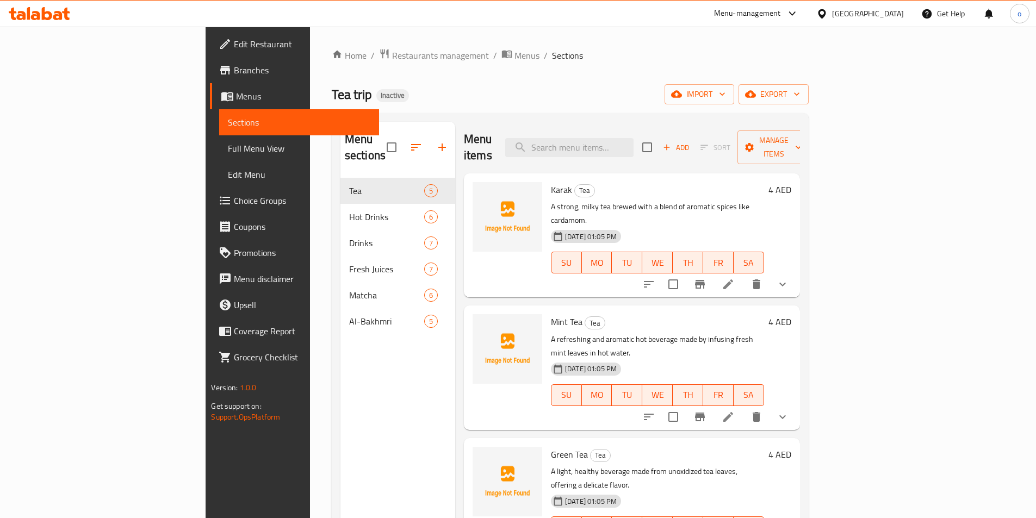
click at [228, 148] on span "Full Menu View" at bounding box center [299, 148] width 142 height 13
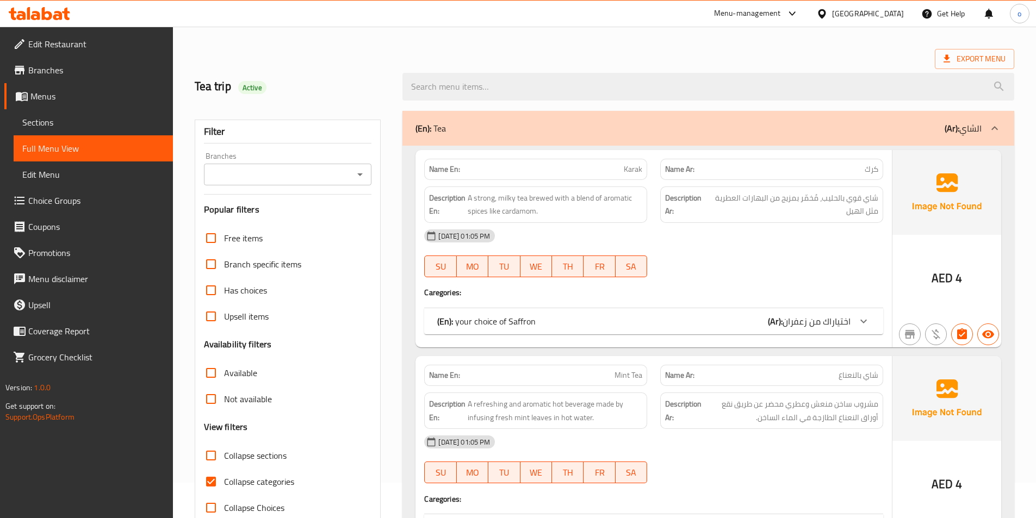
scroll to position [163, 0]
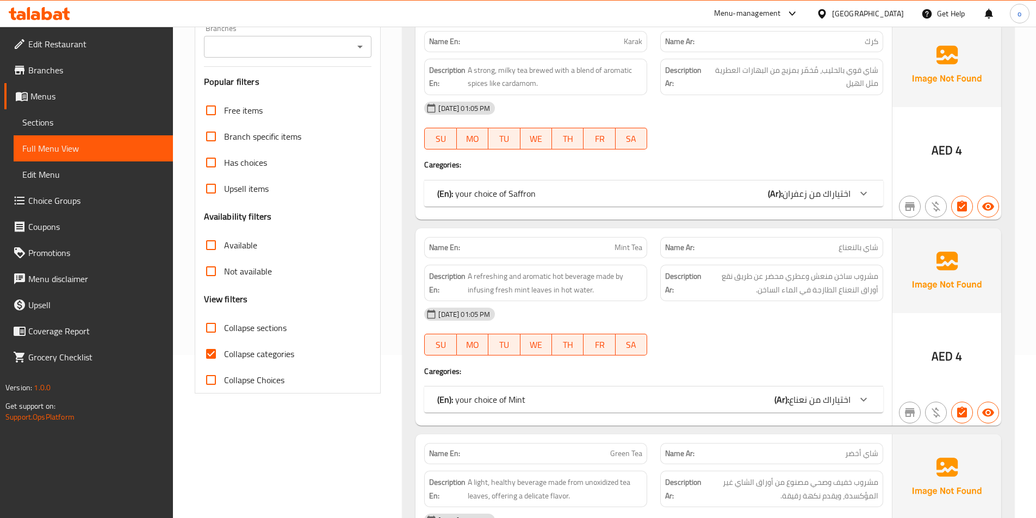
click at [218, 340] on input "Collapse sections" at bounding box center [211, 328] width 26 height 26
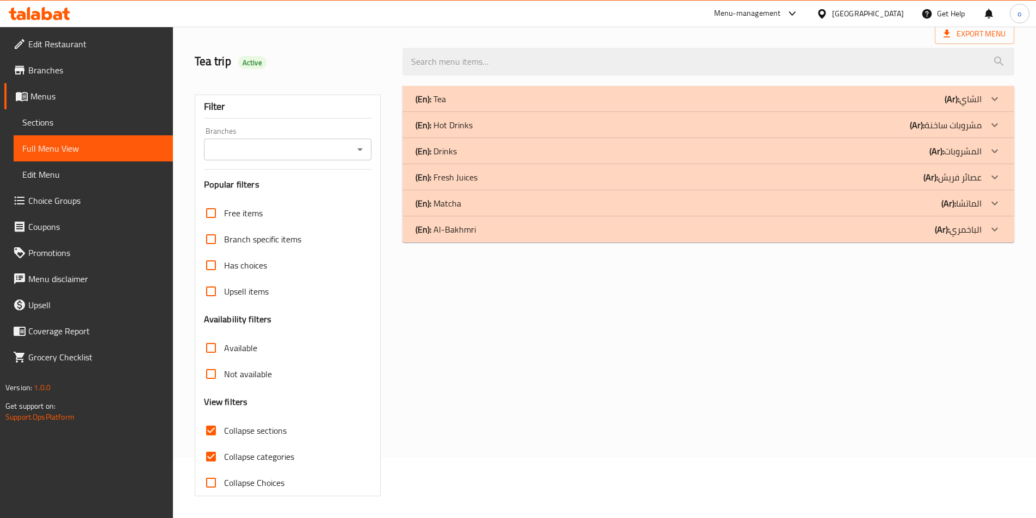
click at [216, 346] on div "Free items Branch specific items Has choices Upsell items Availability filters …" at bounding box center [288, 348] width 168 height 296
click at [213, 431] on input "Collapse sections" at bounding box center [211, 431] width 26 height 26
checkbox input "false"
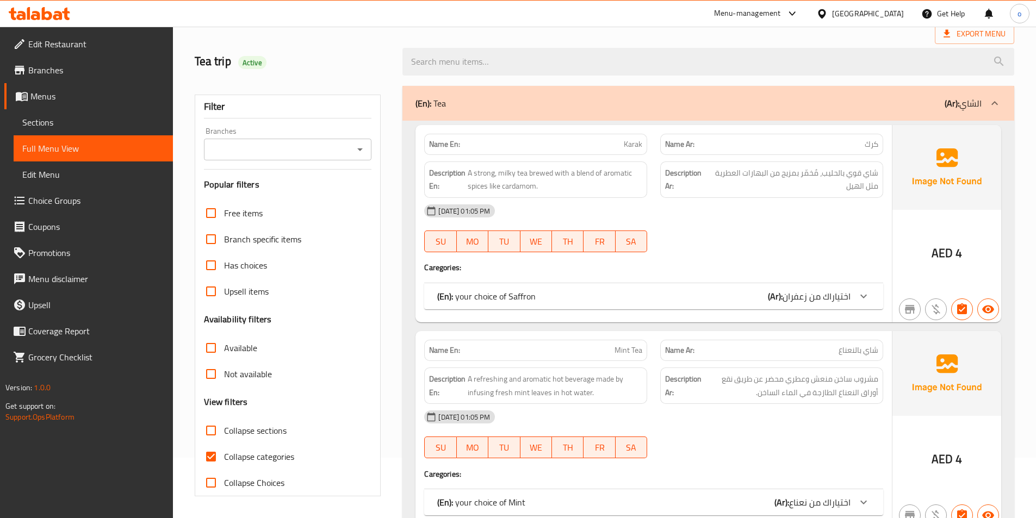
click at [215, 449] on input "Collapse categories" at bounding box center [211, 457] width 26 height 26
checkbox input "false"
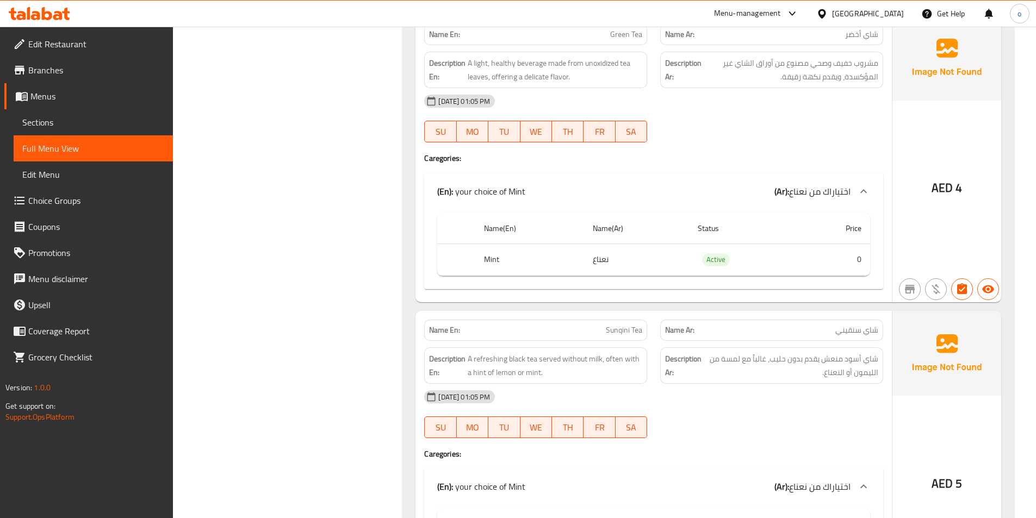
scroll to position [0, 0]
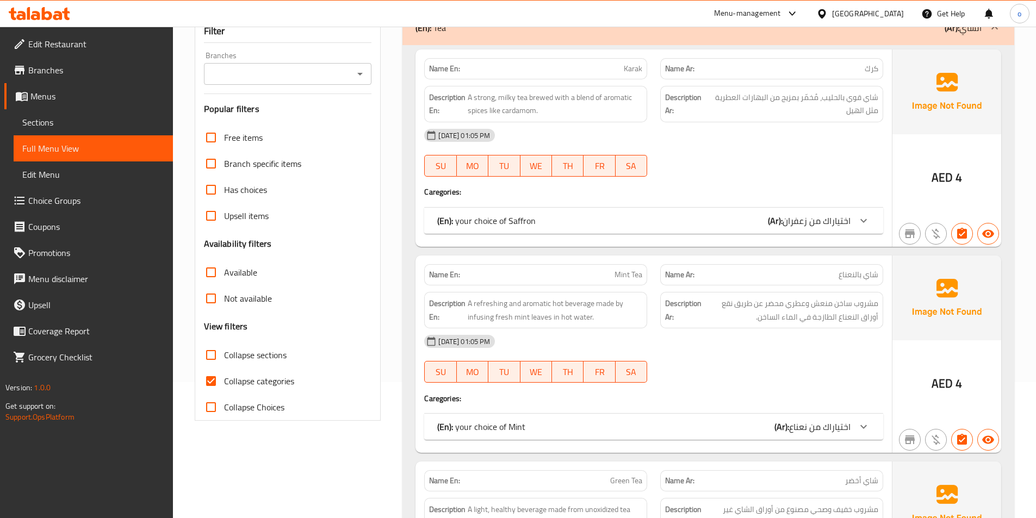
scroll to position [163, 0]
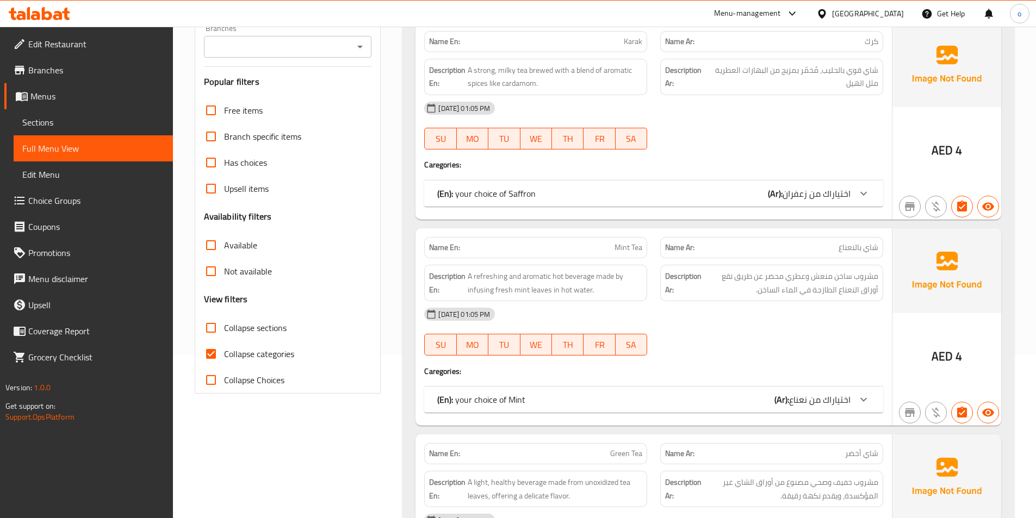
click at [225, 350] on span "Collapse categories" at bounding box center [259, 353] width 70 height 13
click at [224, 350] on input "Collapse categories" at bounding box center [211, 354] width 26 height 26
checkbox input "false"
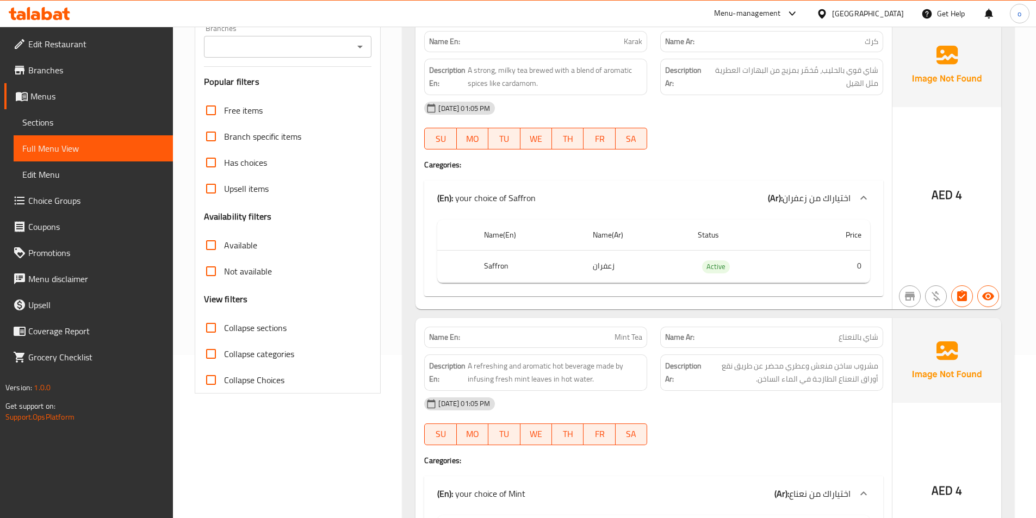
scroll to position [0, 0]
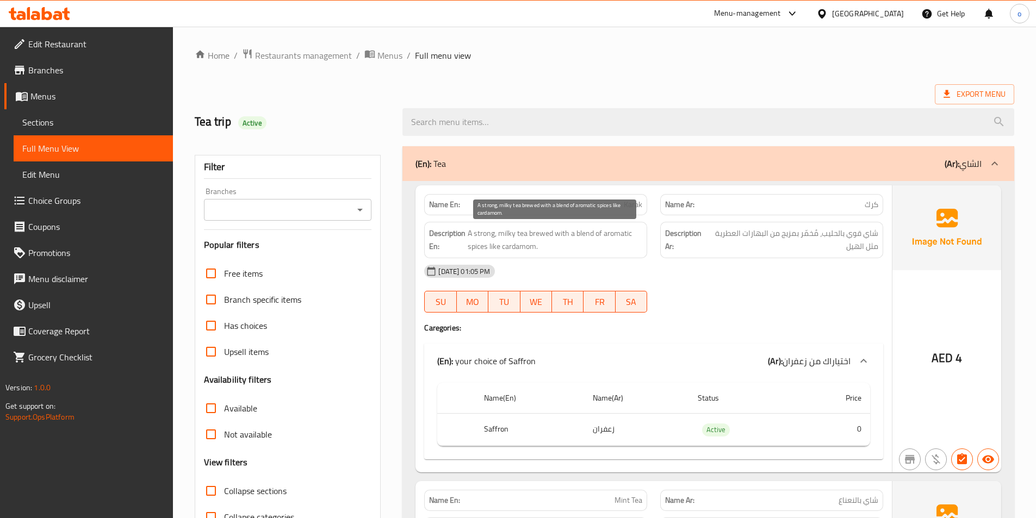
click at [524, 243] on span "A strong, milky tea brewed with a blend of aromatic spices like cardamom." at bounding box center [555, 240] width 175 height 27
click at [503, 244] on span "A strong, milky tea brewed with a blend of aromatic spices like cardamom." at bounding box center [555, 240] width 175 height 27
click at [498, 246] on span "A strong, milky tea brewed with a blend of aromatic spices like cardamom." at bounding box center [555, 240] width 175 height 27
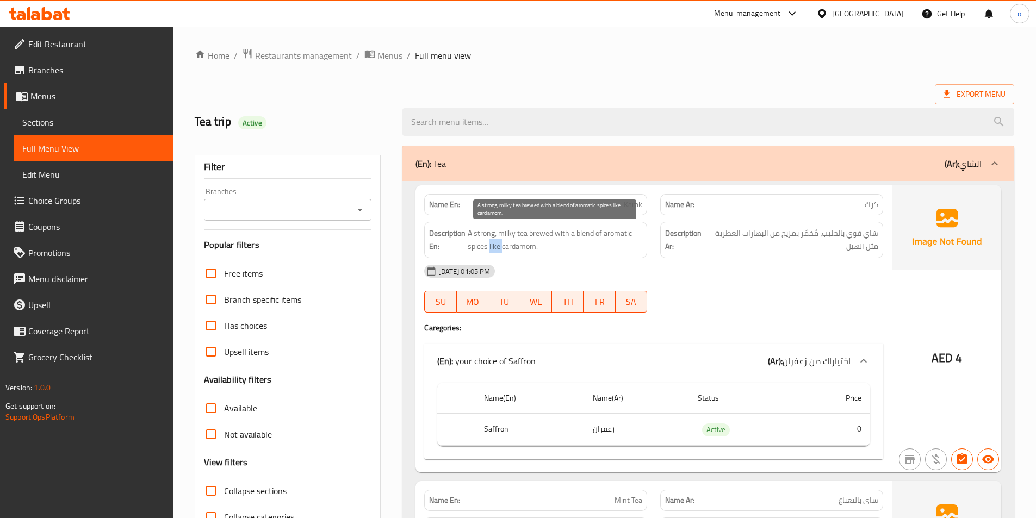
click at [498, 246] on span "A strong, milky tea brewed with a blend of aromatic spices like cardamom." at bounding box center [555, 240] width 175 height 27
click at [555, 252] on span "A strong, milky tea brewed with a blend of aromatic spices like cardamom." at bounding box center [555, 240] width 175 height 27
drag, startPoint x: 498, startPoint y: 244, endPoint x: 557, endPoint y: 250, distance: 60.1
click at [548, 244] on span "A strong, milky tea brewed with a blend of aromatic spices like cardamom." at bounding box center [555, 240] width 175 height 27
click at [507, 253] on span "A strong, milky tea brewed with a blend of aromatic spices like cardamom." at bounding box center [555, 240] width 175 height 27
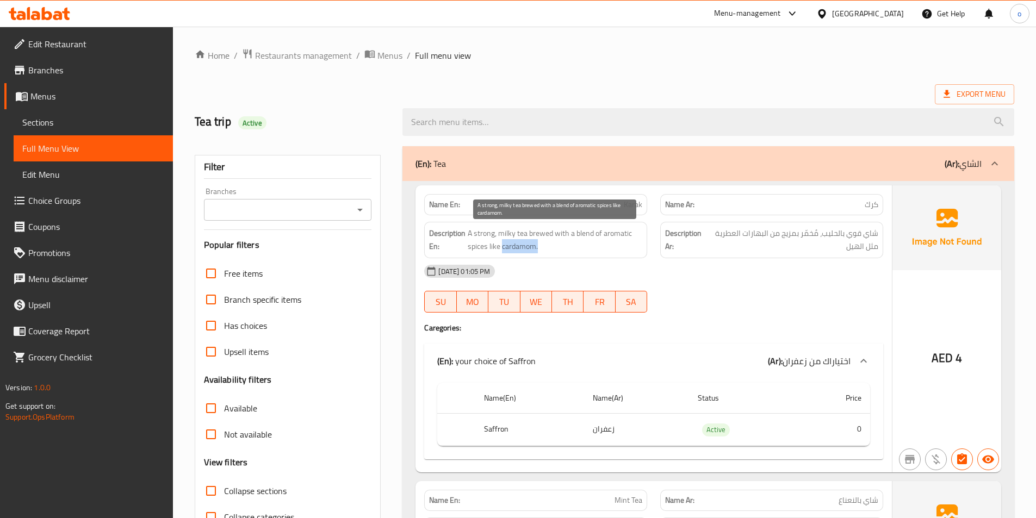
drag, startPoint x: 501, startPoint y: 244, endPoint x: 543, endPoint y: 246, distance: 41.4
click at [543, 246] on span "A strong, milky tea brewed with a blend of aromatic spices like cardamom." at bounding box center [555, 240] width 175 height 27
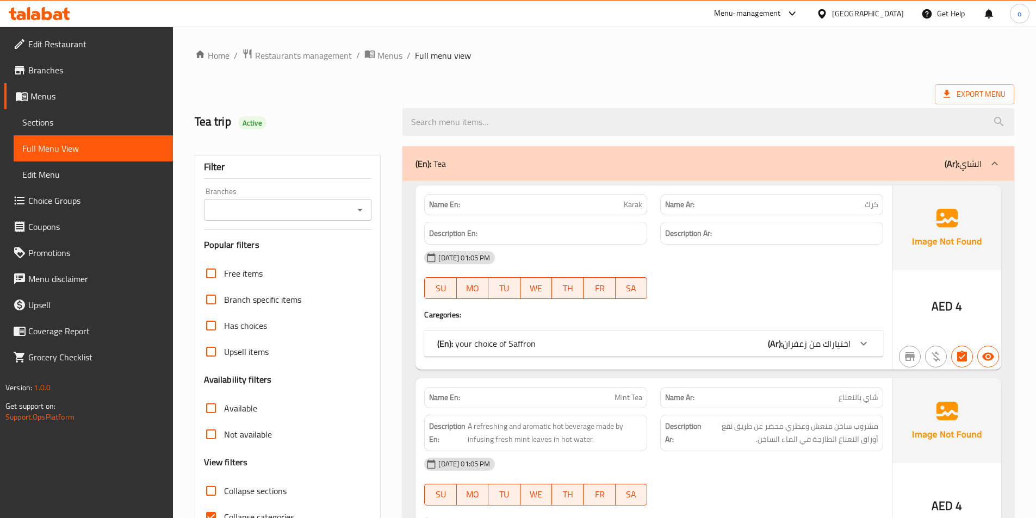
scroll to position [54, 0]
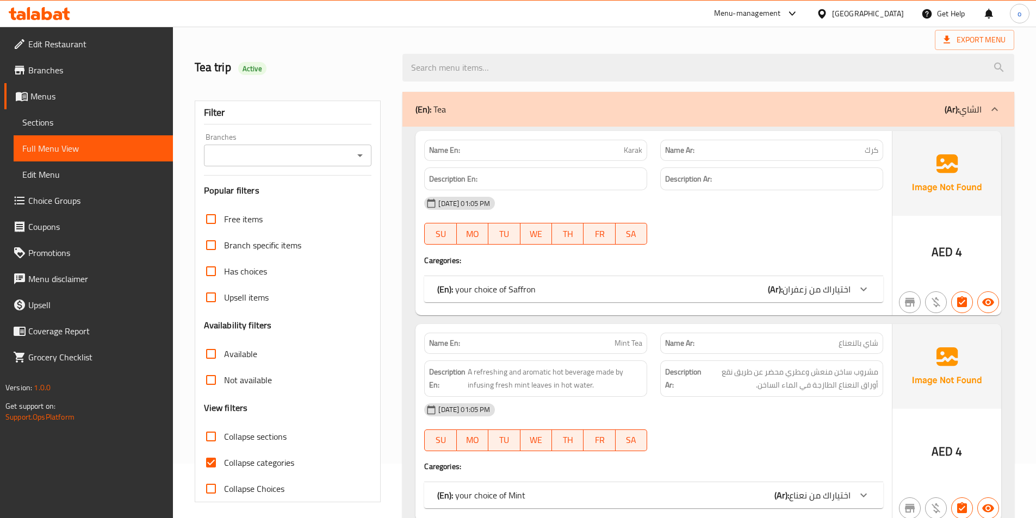
click at [700, 293] on div "(En): your choice of Saffron (Ar): اختياراك من زعفران" at bounding box center [643, 289] width 413 height 13
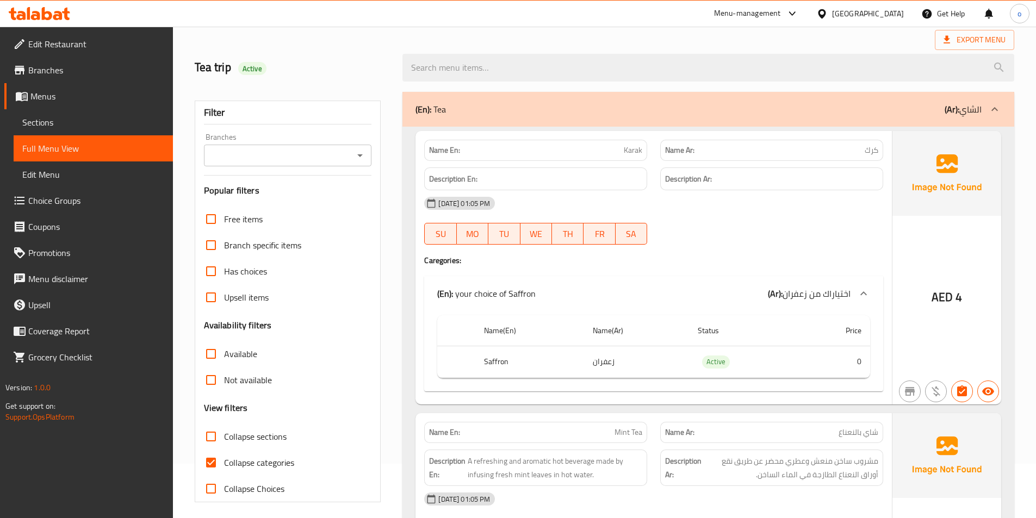
scroll to position [326, 0]
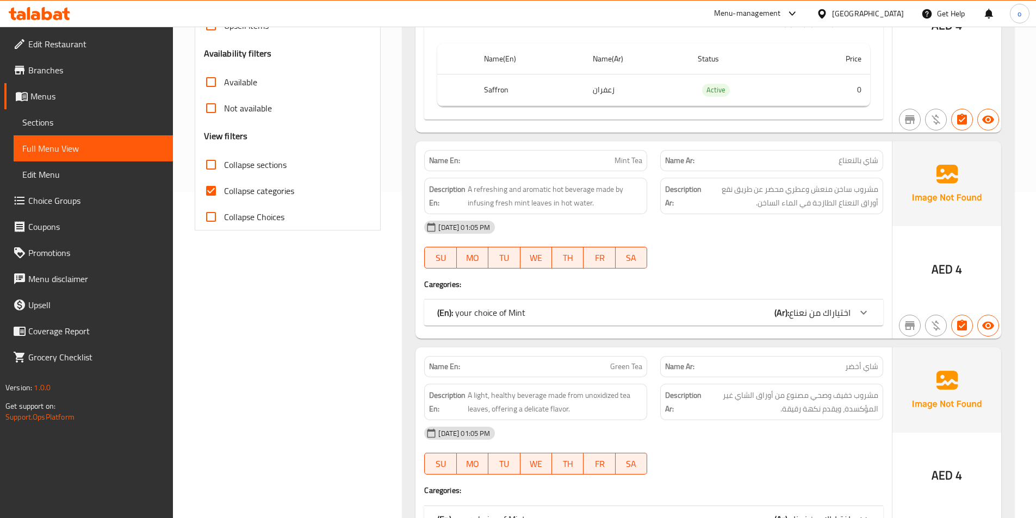
click at [765, 320] on div "(En): your choice of Mint (Ar): اختياراك من نعناع" at bounding box center [653, 313] width 459 height 26
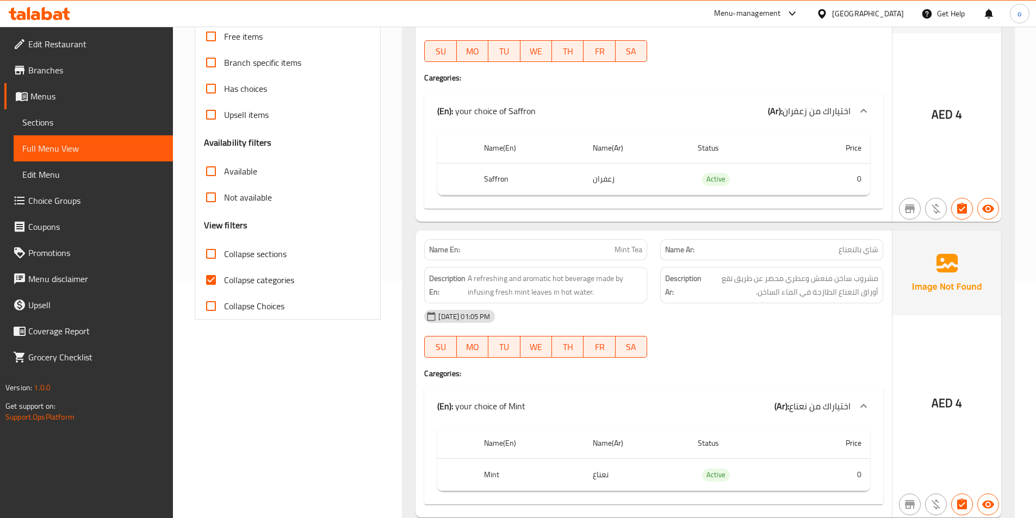
scroll to position [218, 0]
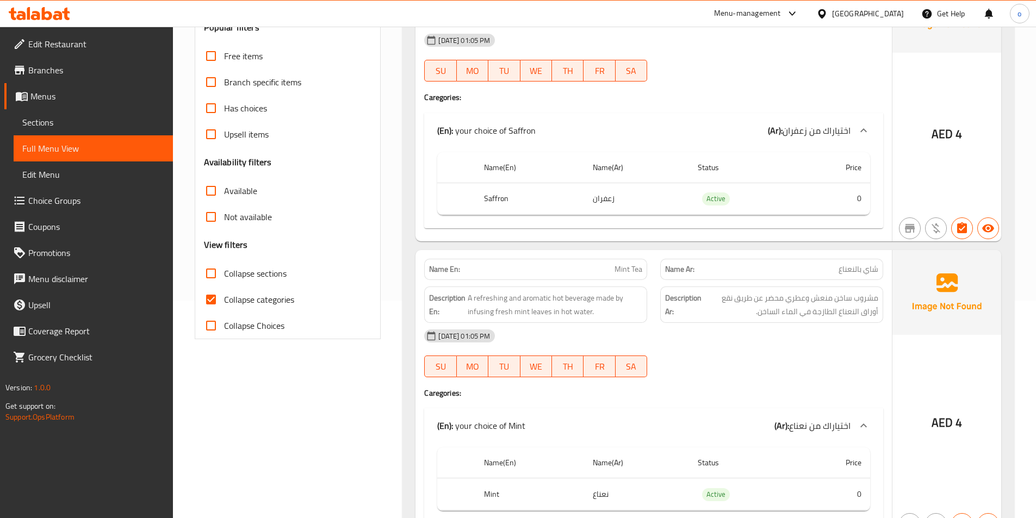
drag, startPoint x: 779, startPoint y: 418, endPoint x: 828, endPoint y: 424, distance: 48.8
click at [836, 432] on p "(Ar): اختياراك من نعناع" at bounding box center [812, 425] width 76 height 13
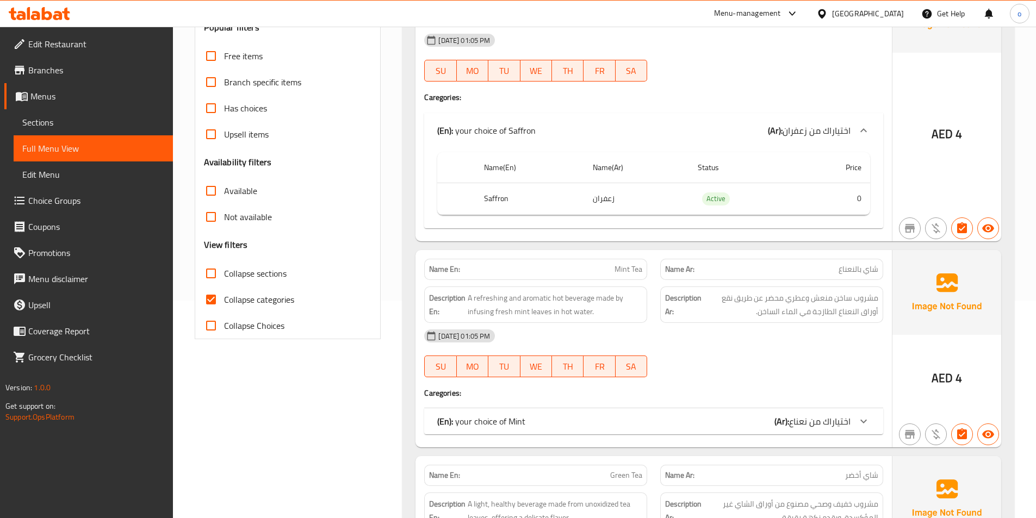
click at [826, 420] on span "اختياراك من نعناع" at bounding box center [819, 421] width 61 height 16
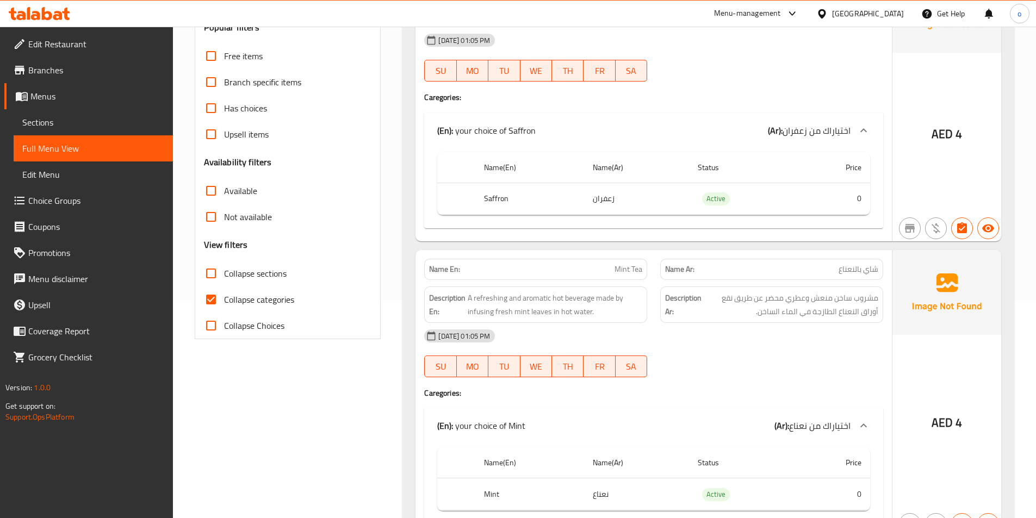
click at [826, 420] on span "اختياراك من نعناع" at bounding box center [819, 426] width 61 height 16
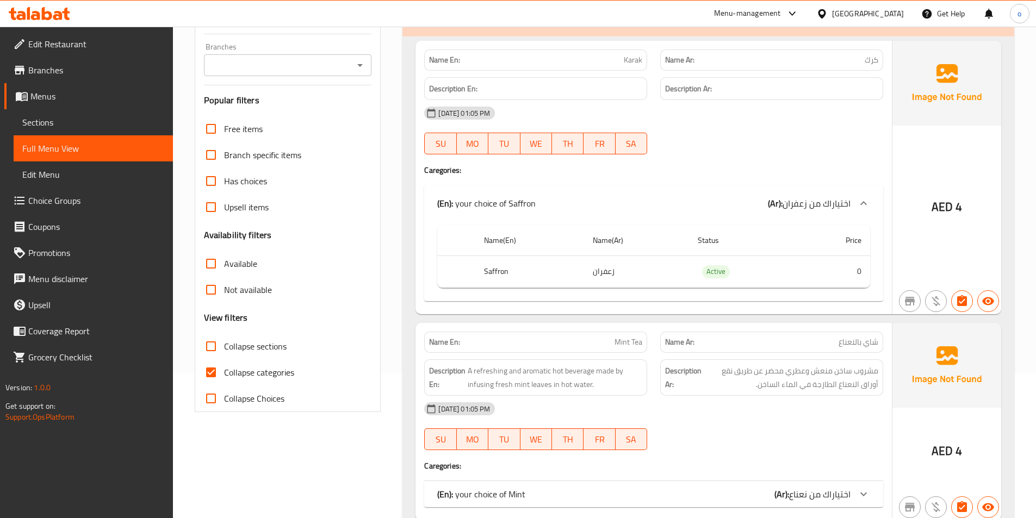
scroll to position [54, 0]
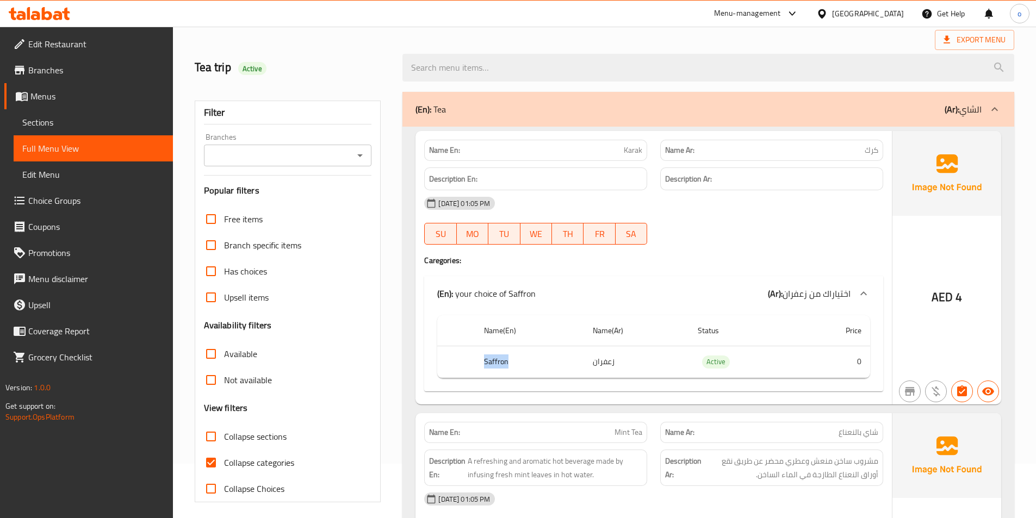
drag, startPoint x: 484, startPoint y: 360, endPoint x: 518, endPoint y: 362, distance: 34.3
click at [518, 362] on th "Saffron" at bounding box center [529, 362] width 108 height 32
copy th "Saffron"
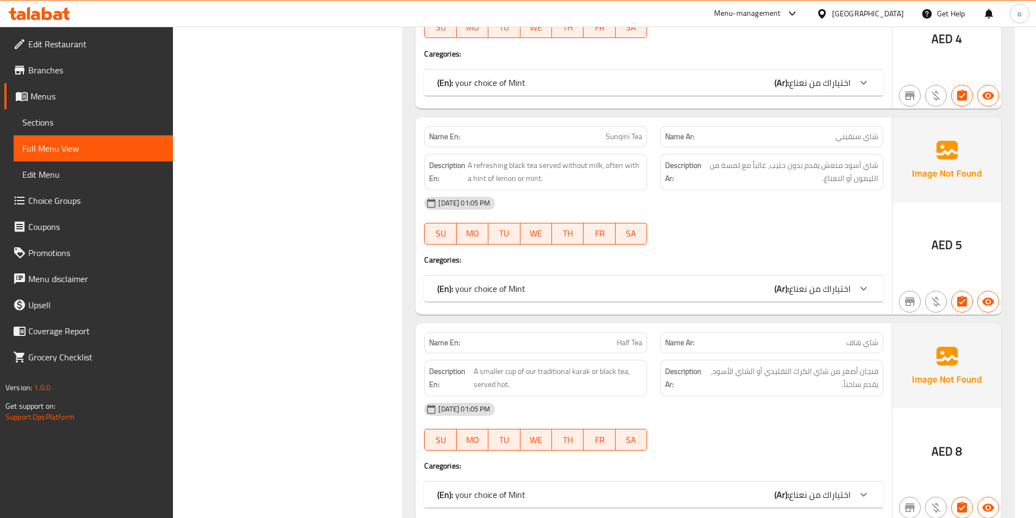
scroll to position [816, 0]
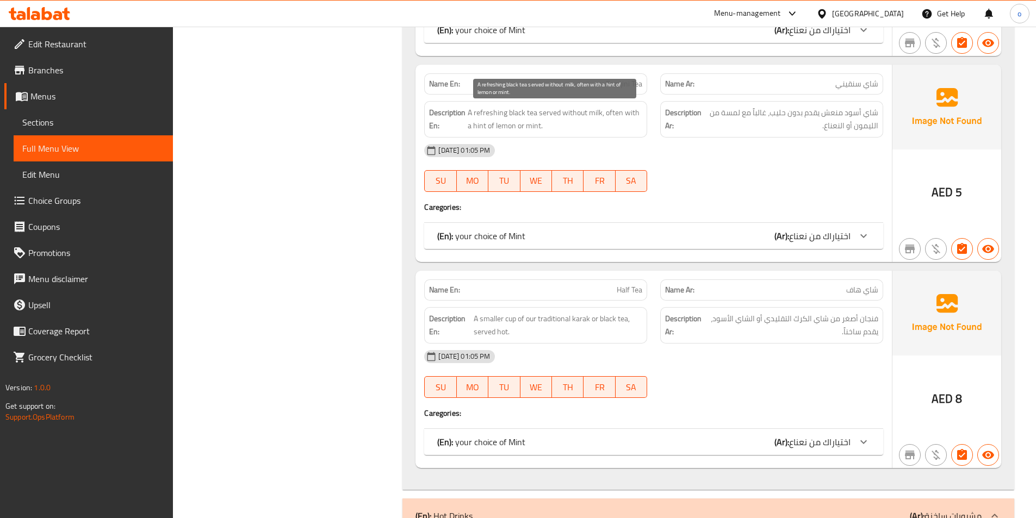
click at [550, 110] on span "A refreshing black tea served without milk, often with a hint of lemon or mint." at bounding box center [555, 119] width 175 height 27
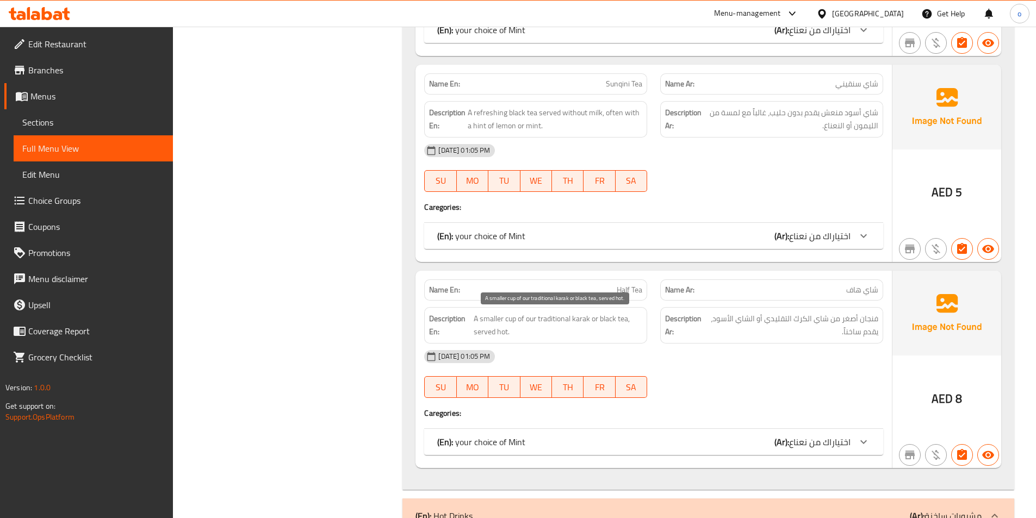
click at [635, 313] on span "A smaller cup of our traditional karak or black tea, served hot." at bounding box center [558, 325] width 169 height 27
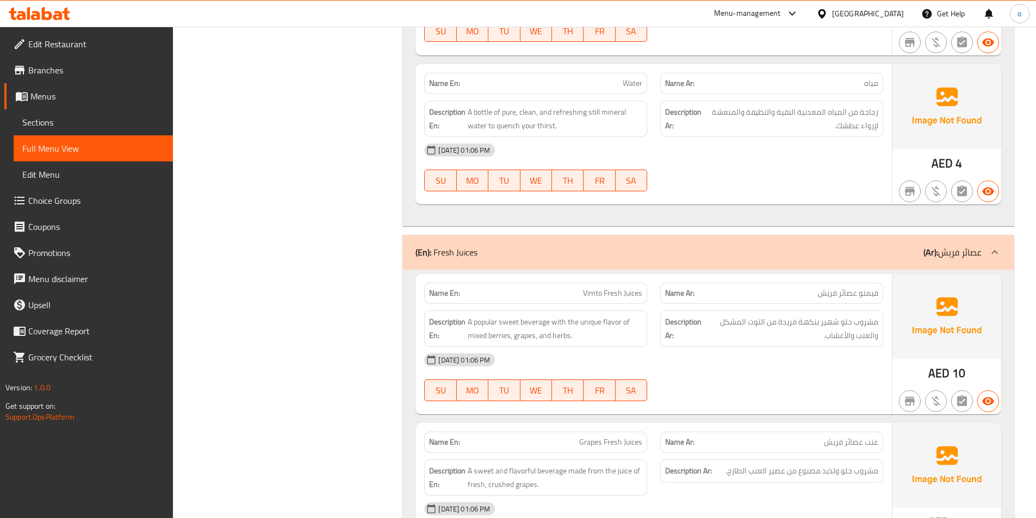
scroll to position [3426, 0]
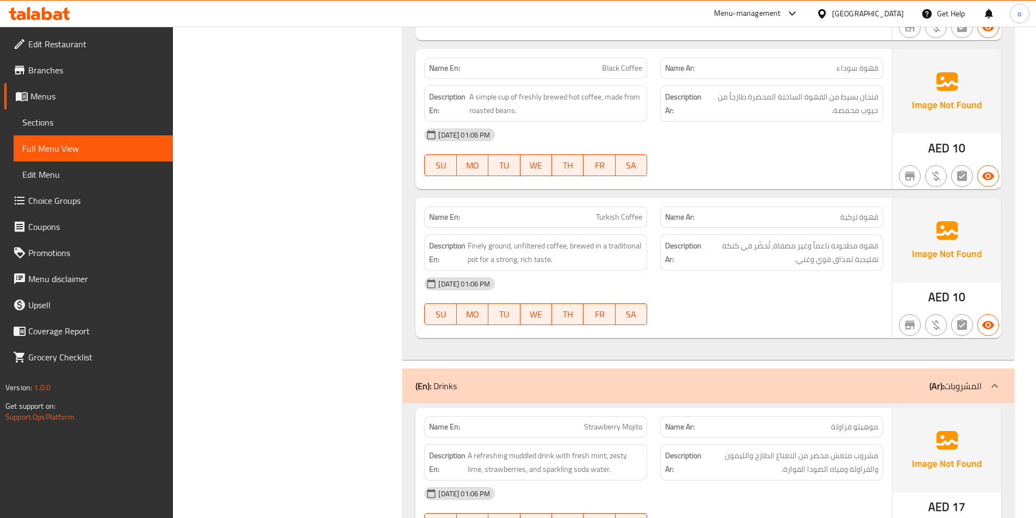
scroll to position [3163, 0]
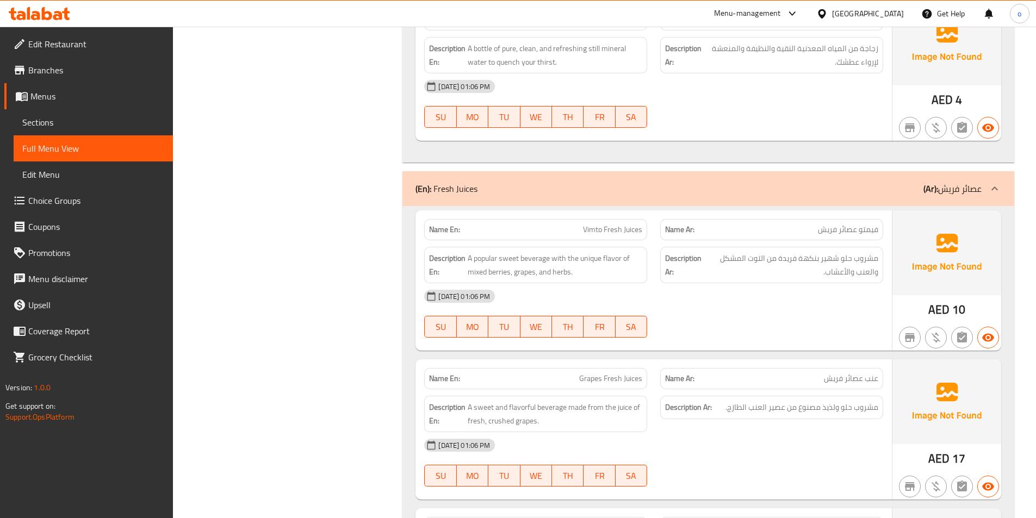
click at [269, 103] on div "Filter Branches Branches Popular filters Free items Branch specific items Has c…" at bounding box center [292, 137] width 208 height 6321
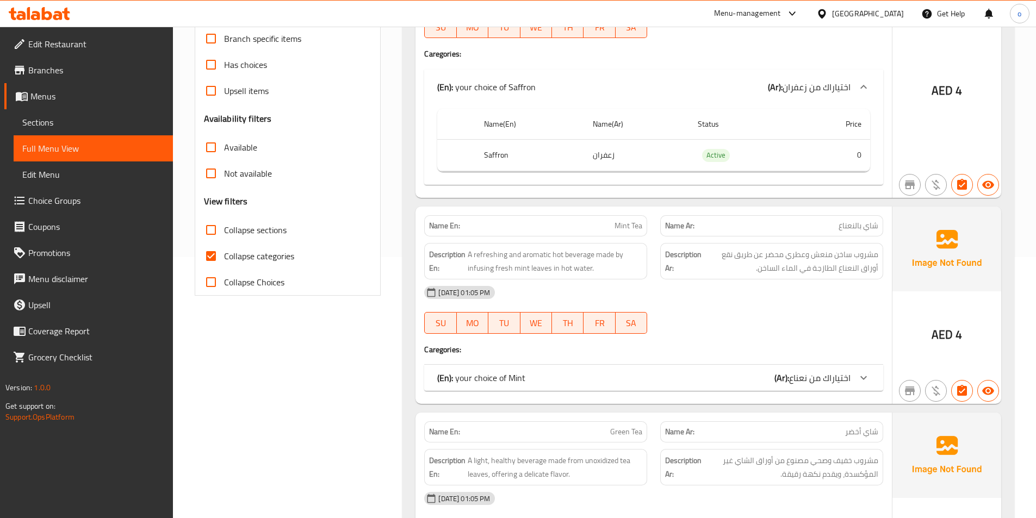
scroll to position [272, 0]
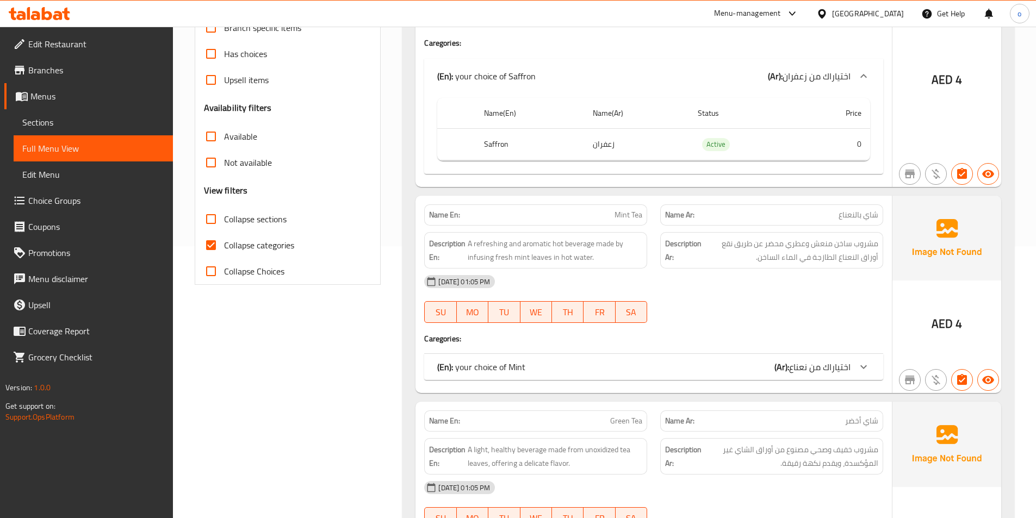
click at [711, 357] on div "(En): your choice of Mint (Ar): اختياراك من نعناع" at bounding box center [653, 367] width 459 height 26
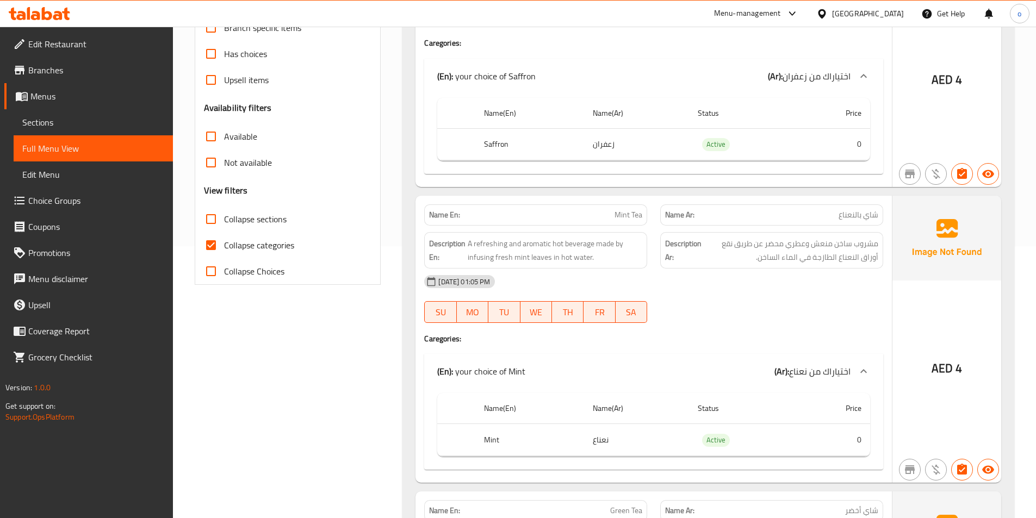
drag, startPoint x: 483, startPoint y: 437, endPoint x: 502, endPoint y: 440, distance: 18.7
click at [502, 440] on th "Mint" at bounding box center [529, 440] width 108 height 32
copy th "Mint"
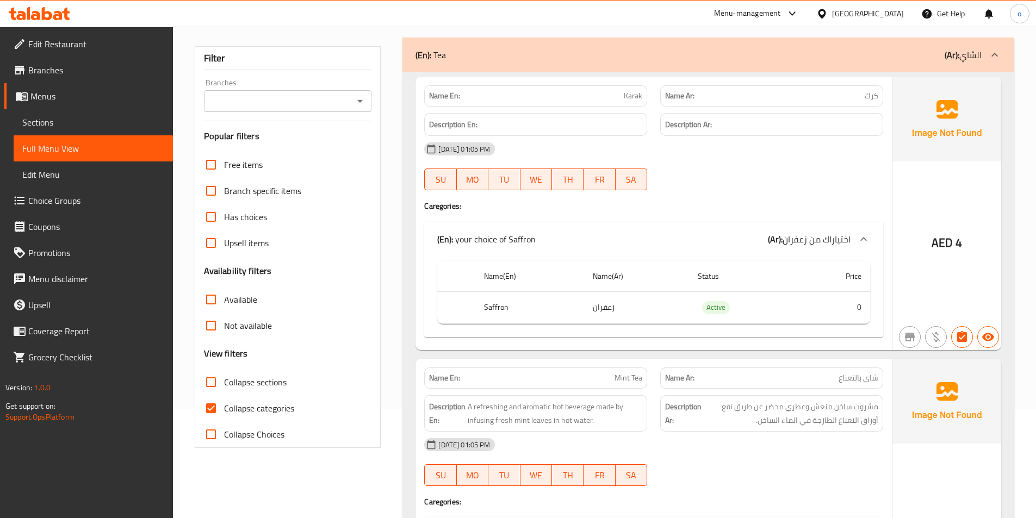
scroll to position [0, 0]
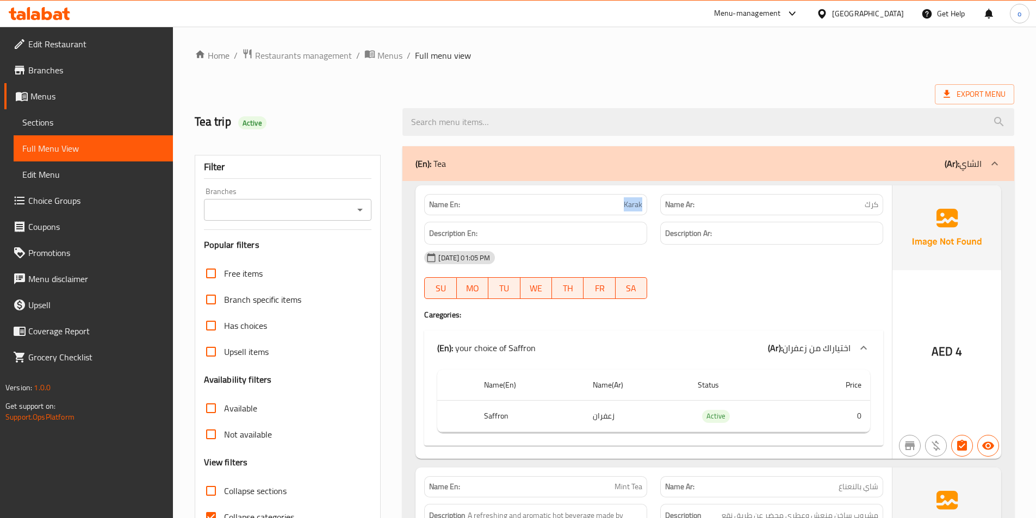
drag, startPoint x: 620, startPoint y: 201, endPoint x: 649, endPoint y: 207, distance: 29.0
click at [649, 207] on div "Name En: Karak" at bounding box center [536, 205] width 236 height 34
copy span "Karak"
click at [98, 126] on span "Sections" at bounding box center [93, 122] width 142 height 13
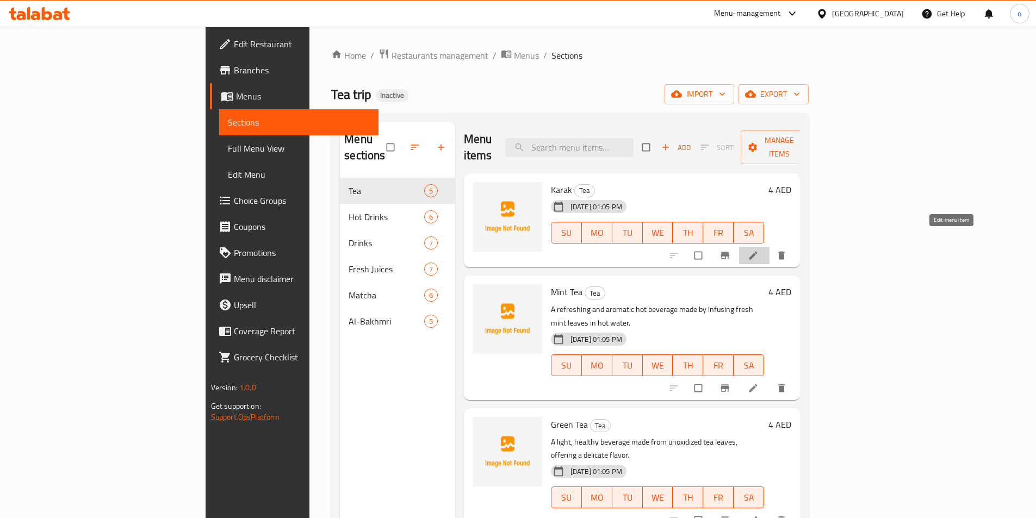
click at [759, 250] on icon at bounding box center [753, 255] width 11 height 11
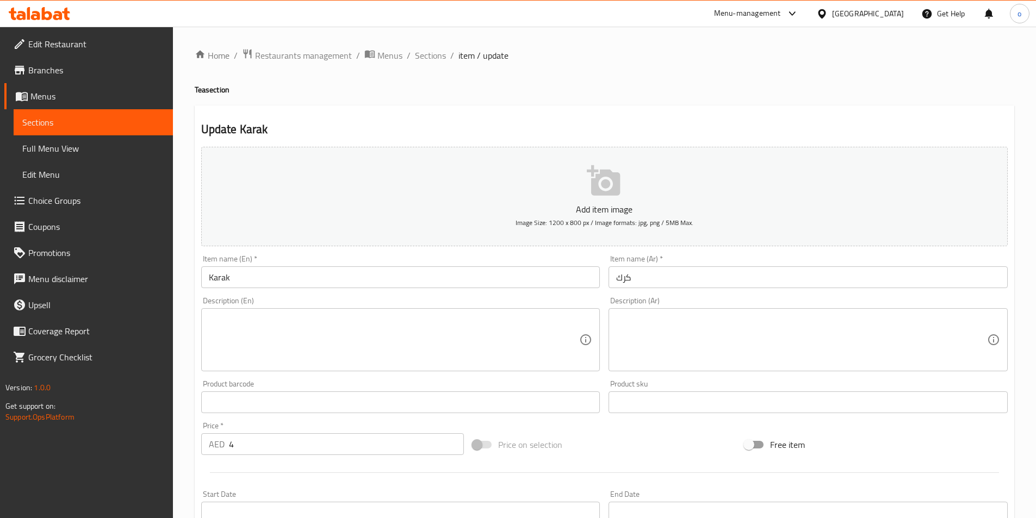
click at [40, 127] on span "Sections" at bounding box center [93, 122] width 142 height 13
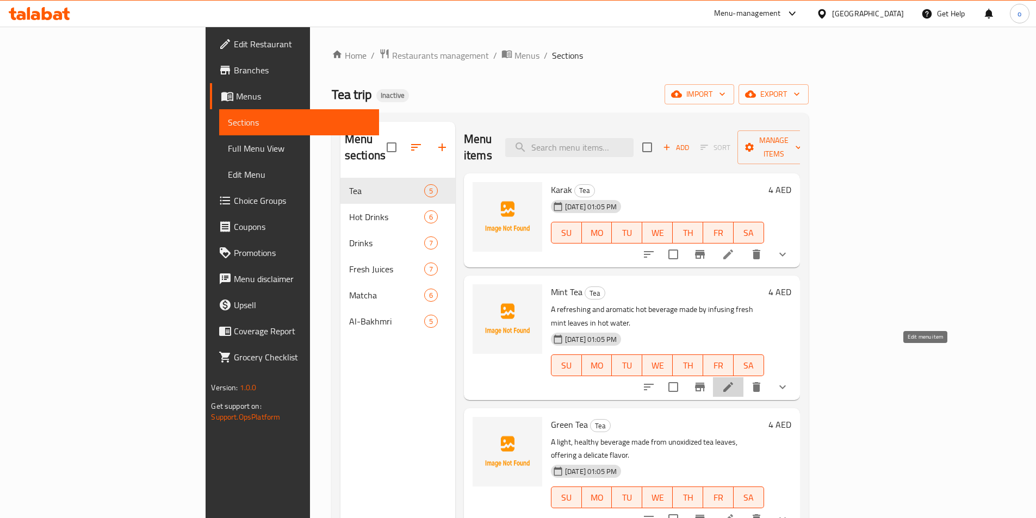
click at [735, 381] on icon at bounding box center [728, 387] width 13 height 13
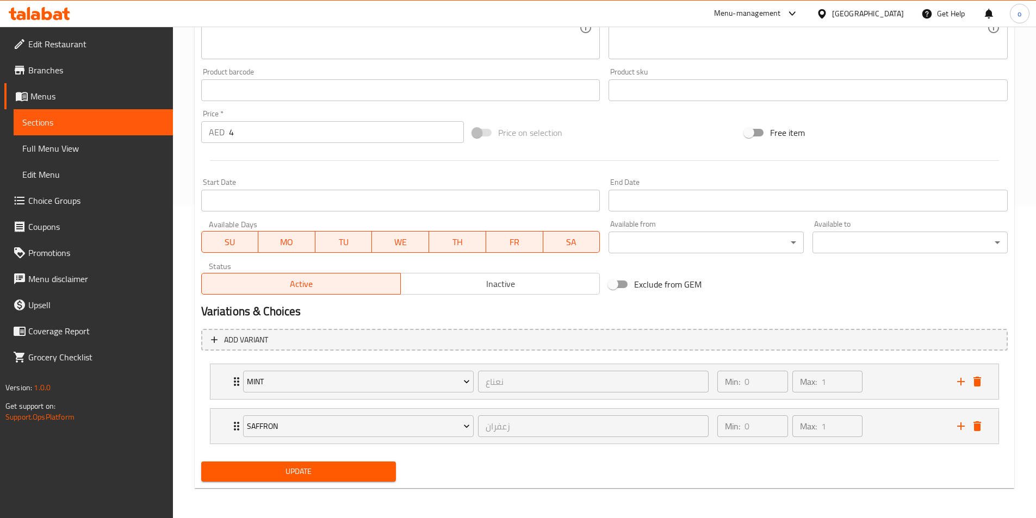
scroll to position [313, 0]
click at [235, 382] on icon "Expand" at bounding box center [236, 381] width 5 height 9
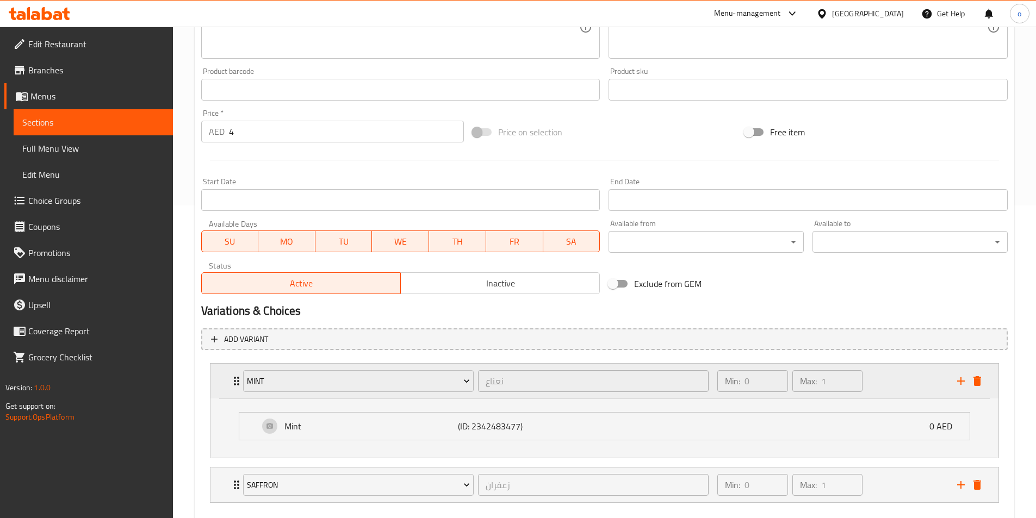
click at [235, 382] on icon "Expand" at bounding box center [236, 381] width 5 height 9
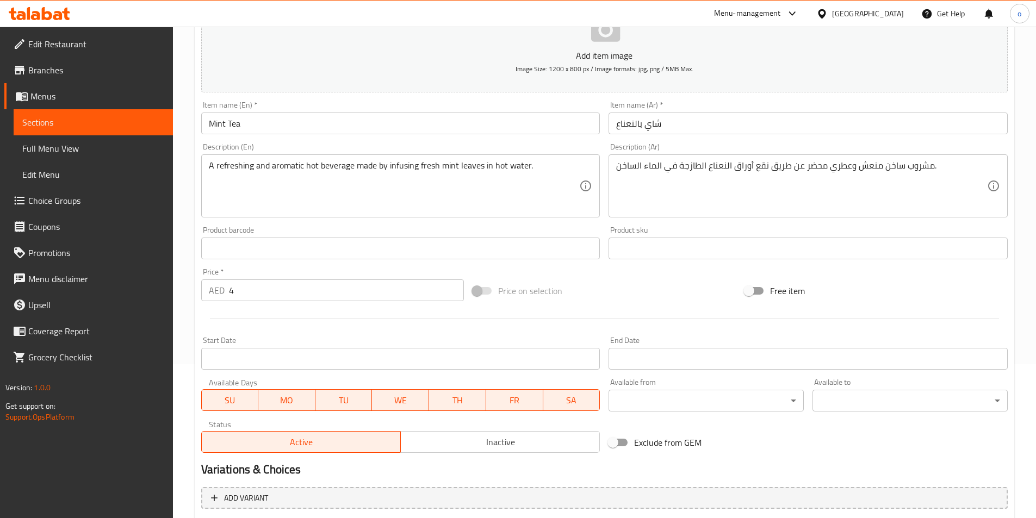
scroll to position [95, 0]
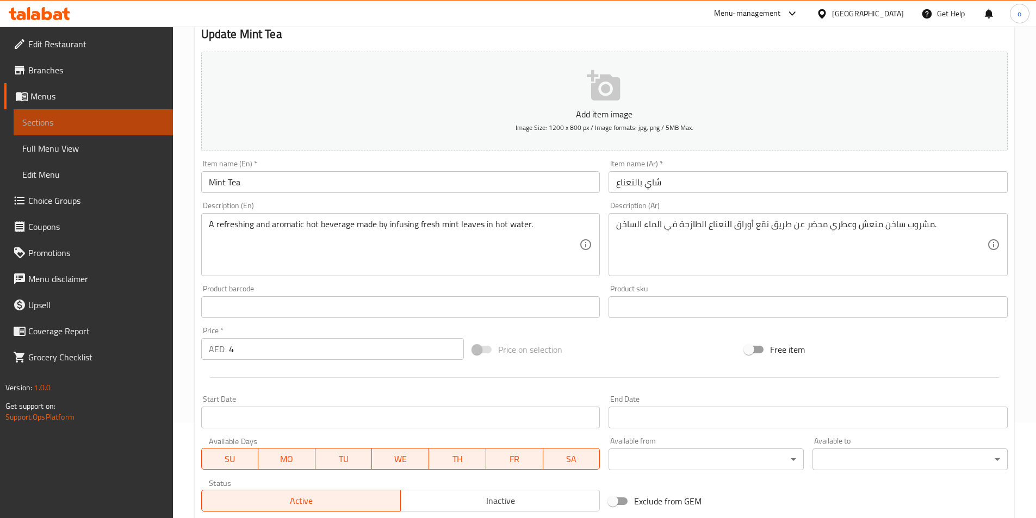
click at [90, 123] on span "Sections" at bounding box center [93, 122] width 142 height 13
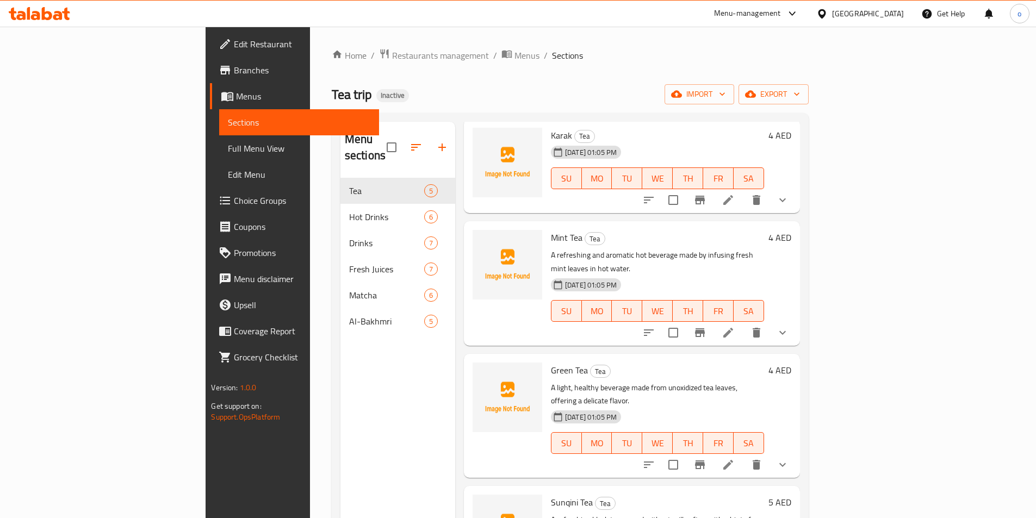
scroll to position [86, 0]
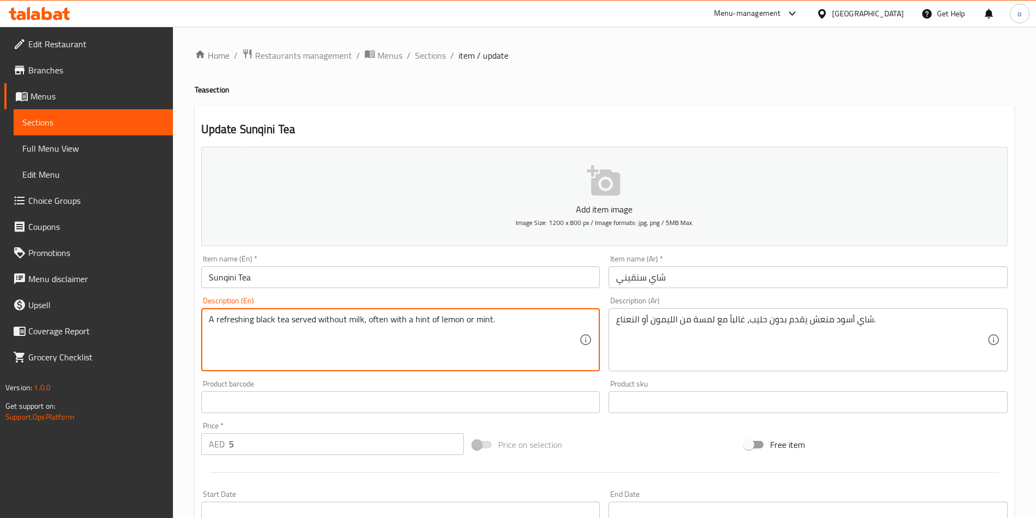
drag, startPoint x: 527, startPoint y: 328, endPoint x: 191, endPoint y: 321, distance: 336.1
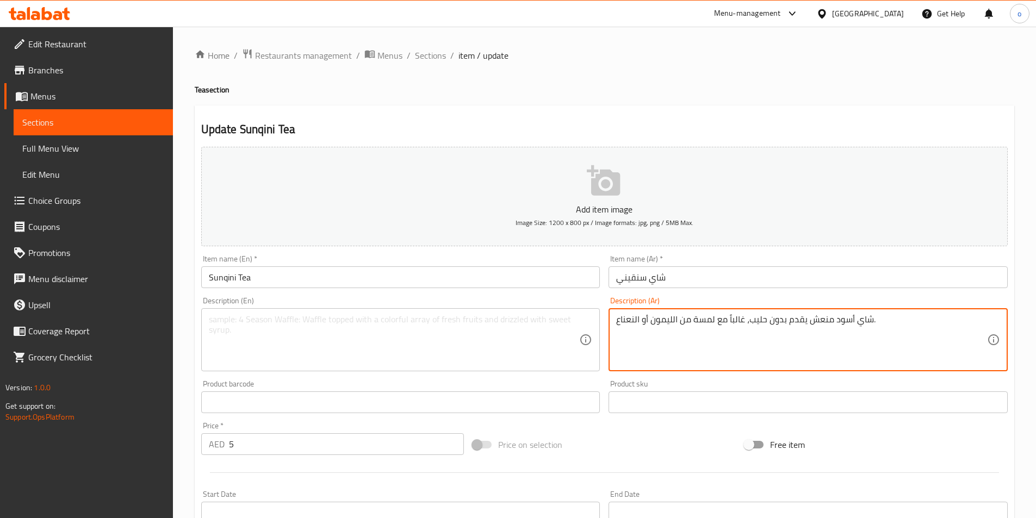
drag, startPoint x: 876, startPoint y: 320, endPoint x: 632, endPoint y: 319, distance: 244.2
drag, startPoint x: 618, startPoint y: 318, endPoint x: 921, endPoint y: 320, distance: 303.4
click at [921, 320] on textarea "شاي أسود منعش يقدم بدون حليب، غالباً مع لمسة من الليمون أو النعناع." at bounding box center [801, 340] width 371 height 52
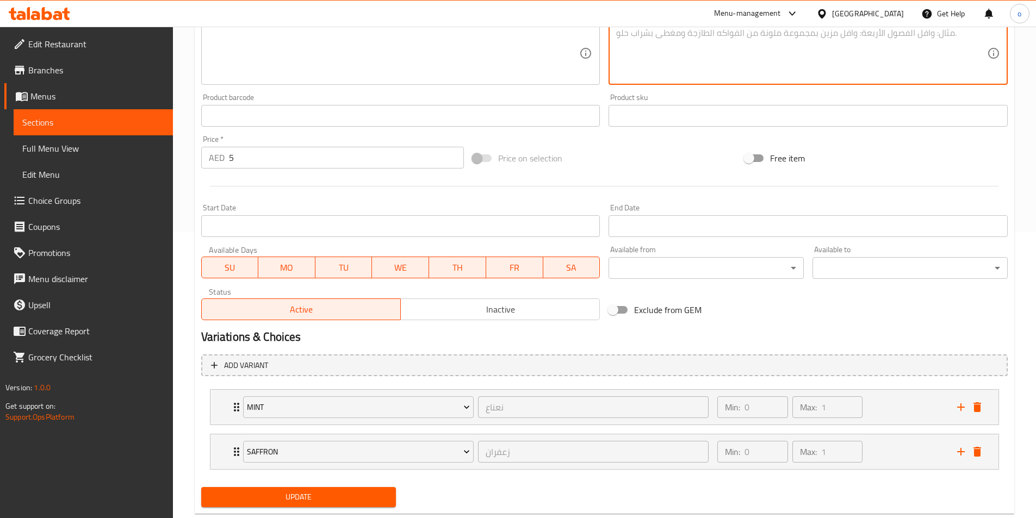
scroll to position [313, 0]
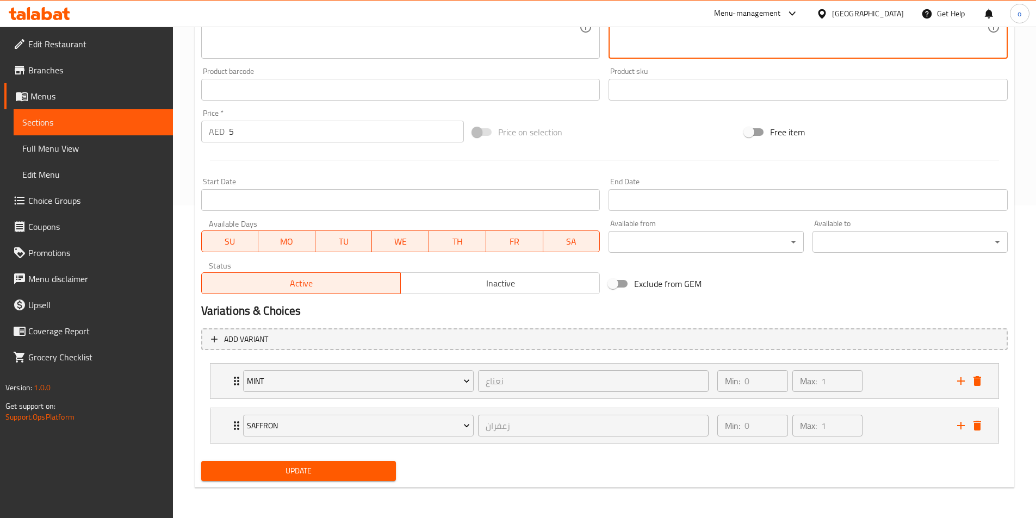
click at [327, 475] on span "Update" at bounding box center [299, 471] width 178 height 14
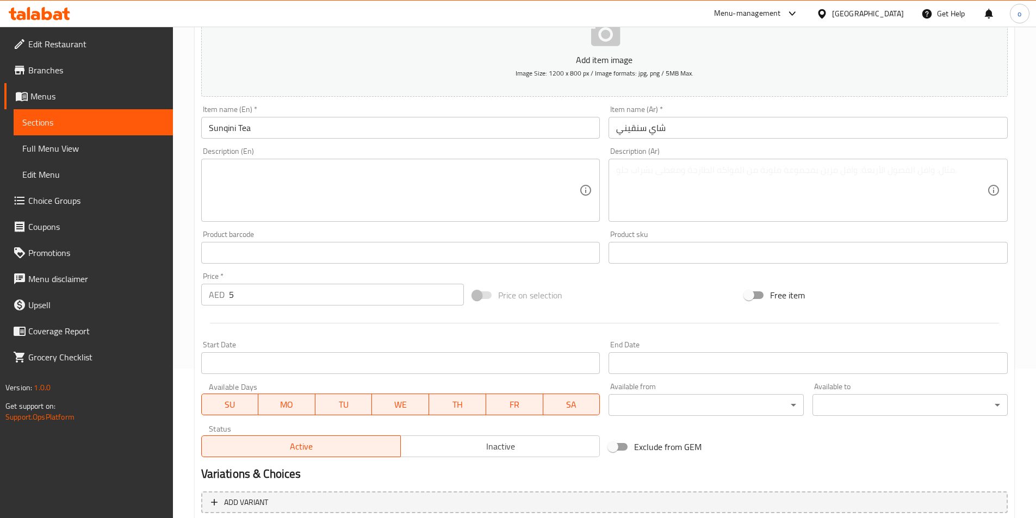
scroll to position [0, 0]
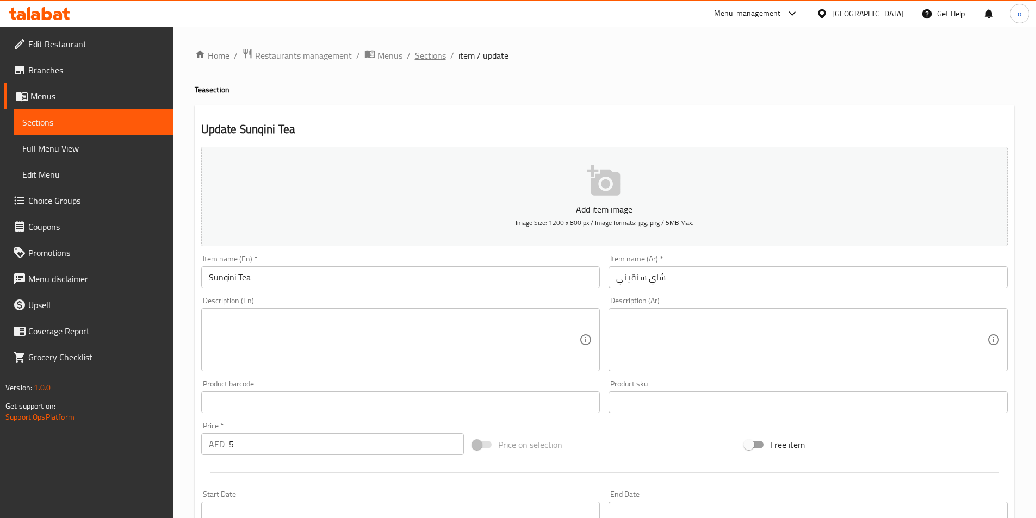
click at [428, 55] on span "Sections" at bounding box center [430, 55] width 31 height 13
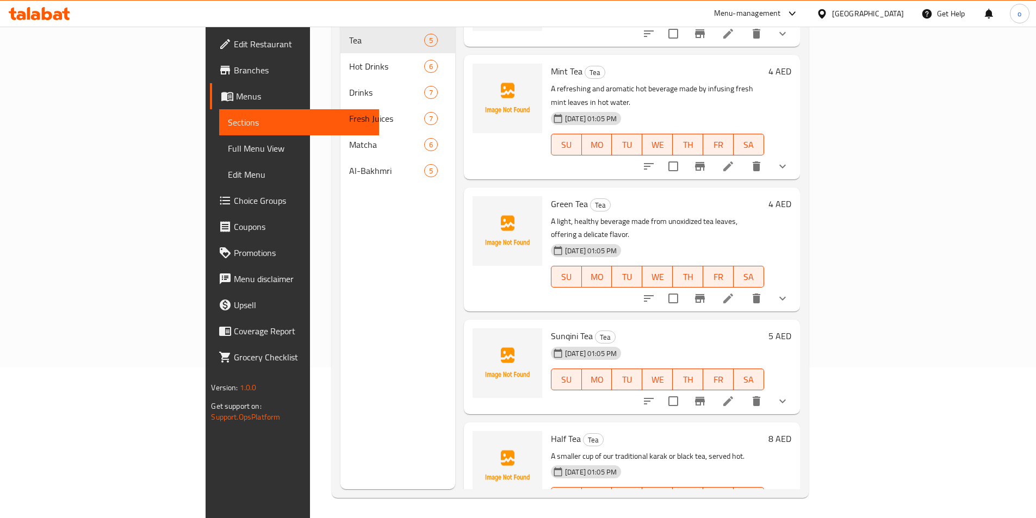
scroll to position [152, 0]
click at [733, 513] on icon at bounding box center [728, 518] width 10 height 10
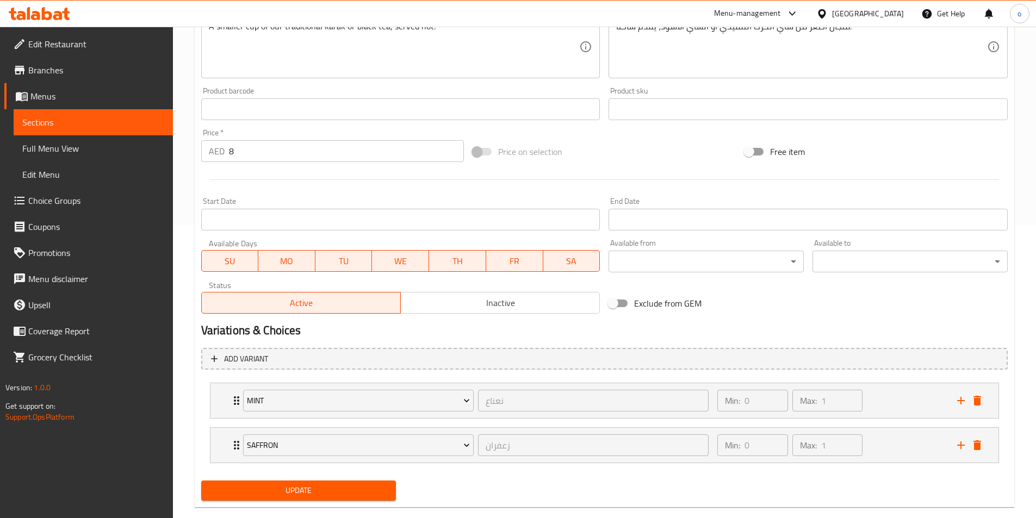
scroll to position [313, 0]
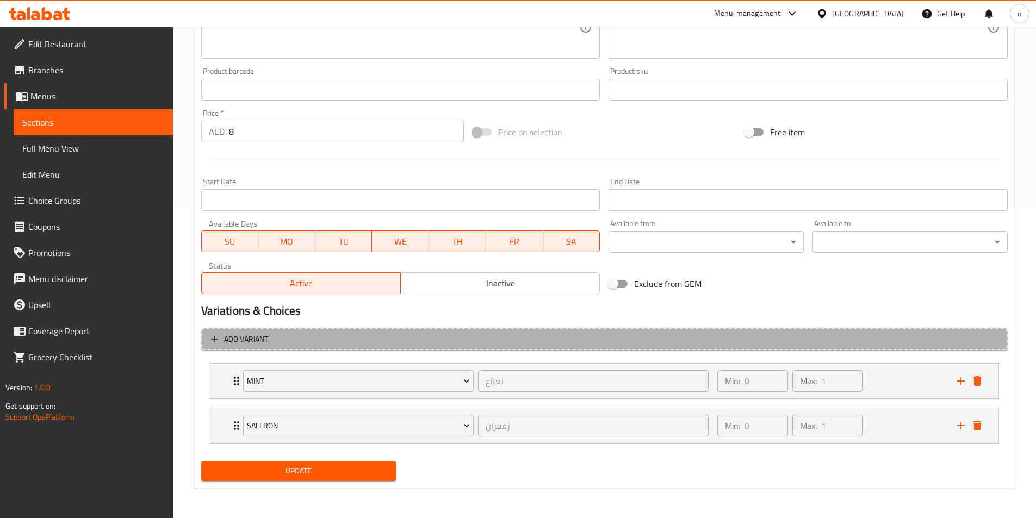
click at [230, 336] on span "Add variant" at bounding box center [246, 340] width 44 height 14
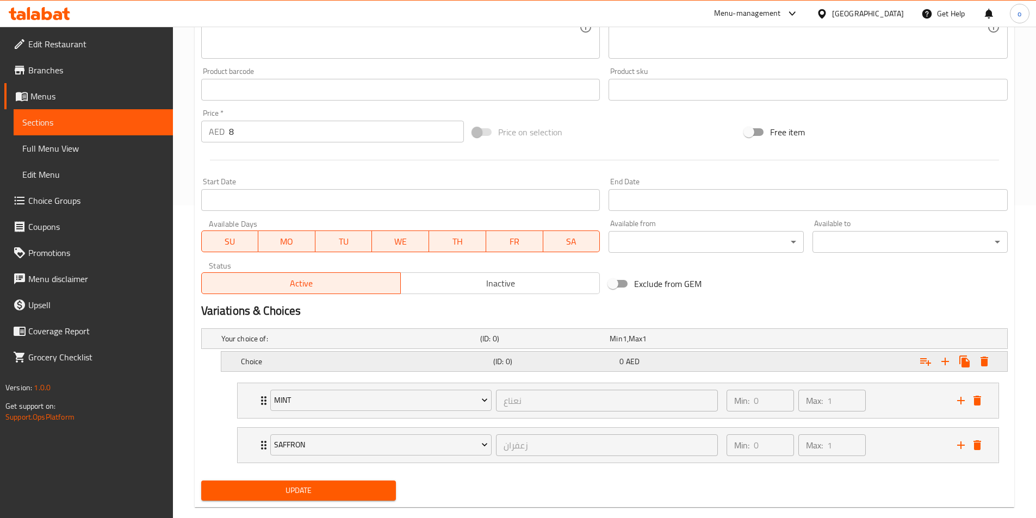
click at [425, 363] on h5 "Choice" at bounding box center [365, 361] width 248 height 11
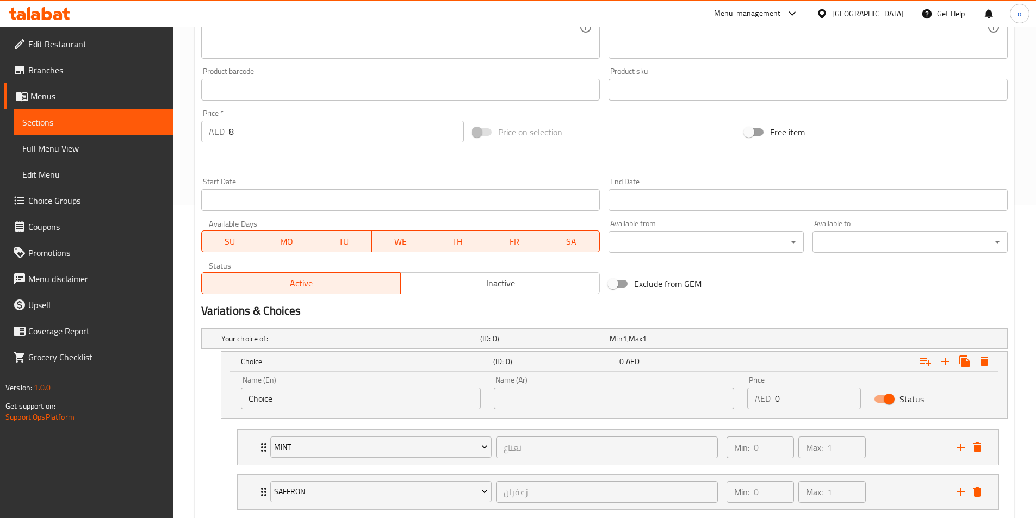
click at [427, 392] on input "Choice" at bounding box center [361, 399] width 240 height 22
click at [427, 398] on input "Choice" at bounding box center [361, 399] width 240 height 22
type input "C"
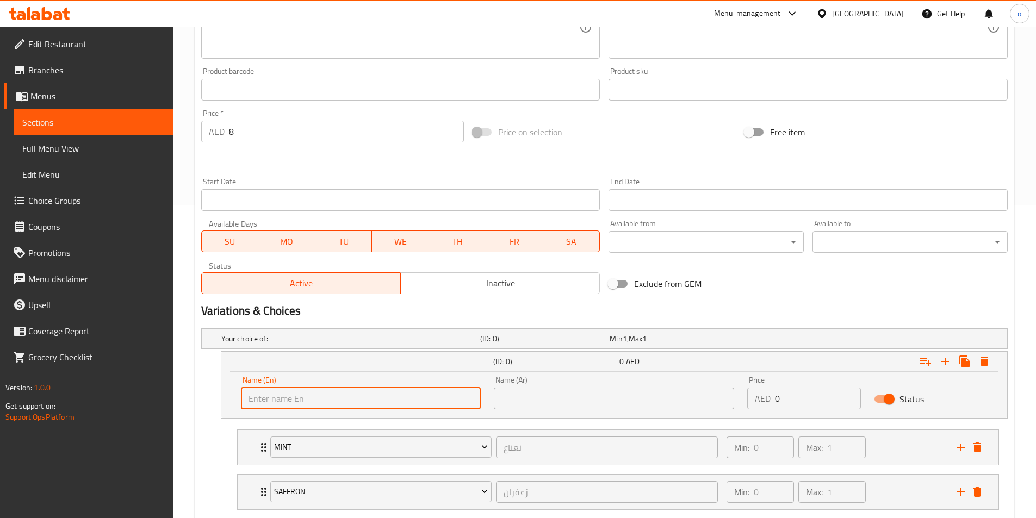
click at [427, 398] on input "text" at bounding box center [361, 399] width 240 height 22
paste input "traditional karak"
type input "traditional karak"
click at [549, 404] on input "text" at bounding box center [614, 399] width 240 height 22
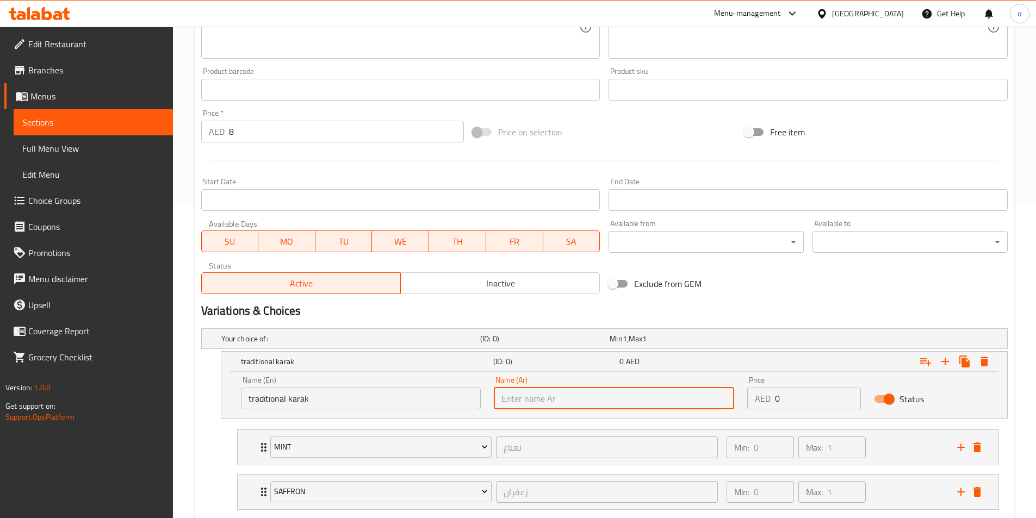
click at [606, 402] on input "text" at bounding box center [614, 399] width 240 height 22
paste input "الكرك التقليدي"
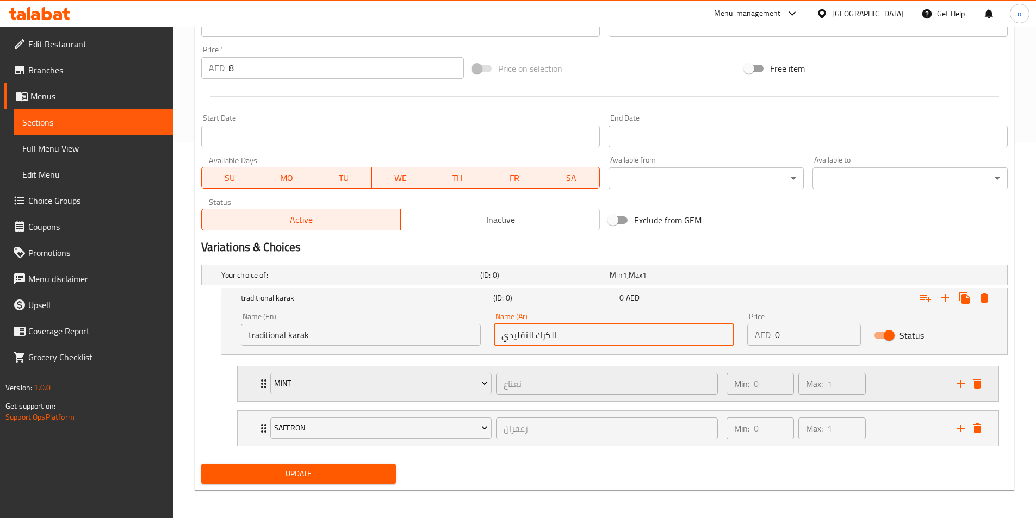
scroll to position [379, 0]
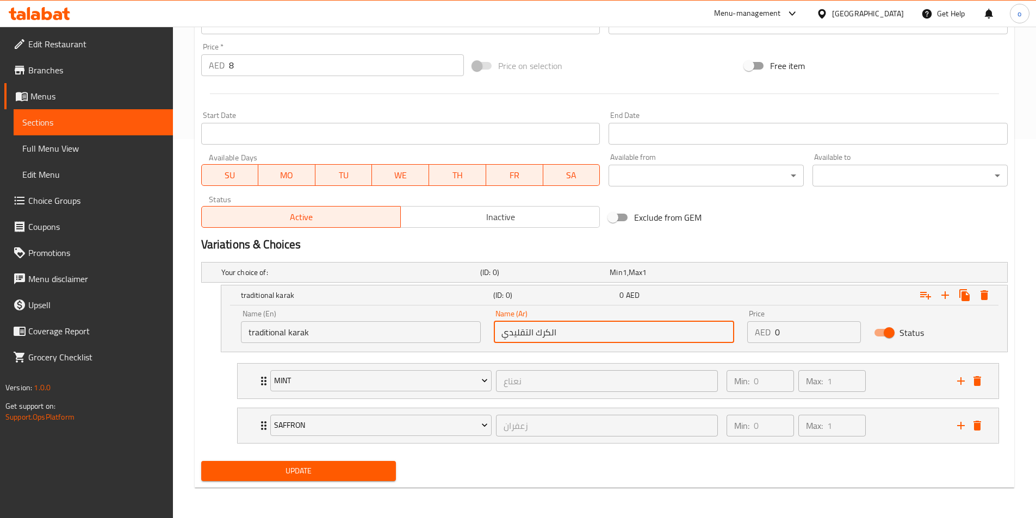
type input "الكرك التقليدي"
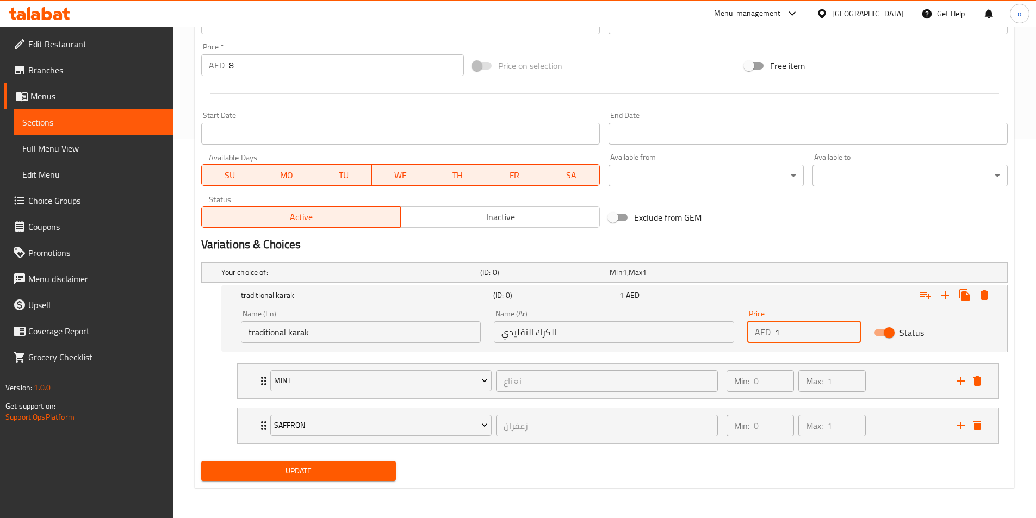
click at [848, 326] on input "1" at bounding box center [818, 332] width 86 height 22
click at [847, 336] on input "0" at bounding box center [818, 332] width 86 height 22
click at [641, 271] on span "Max" at bounding box center [636, 272] width 14 height 14
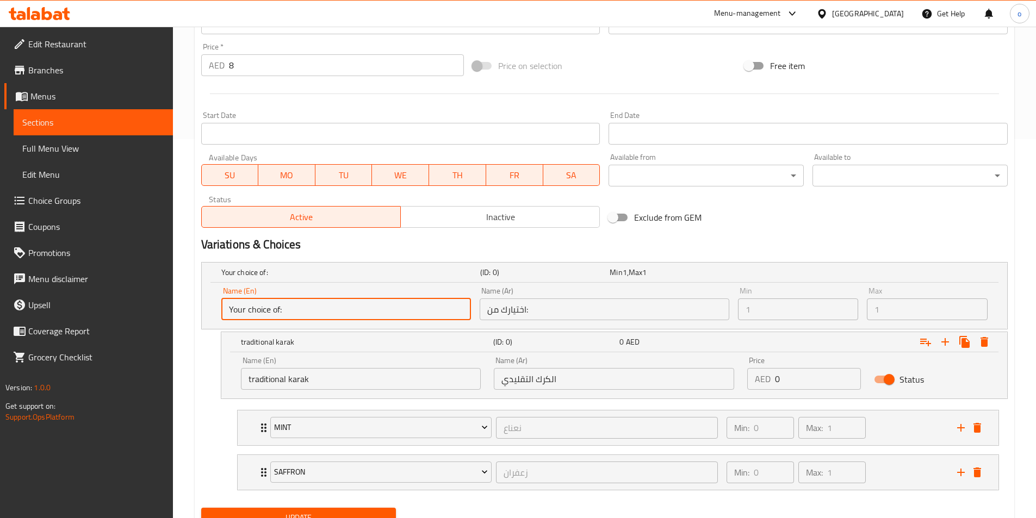
click at [345, 318] on input "Your choice of:" at bounding box center [346, 310] width 250 height 22
click at [513, 313] on input "اختيارك من:" at bounding box center [605, 310] width 250 height 22
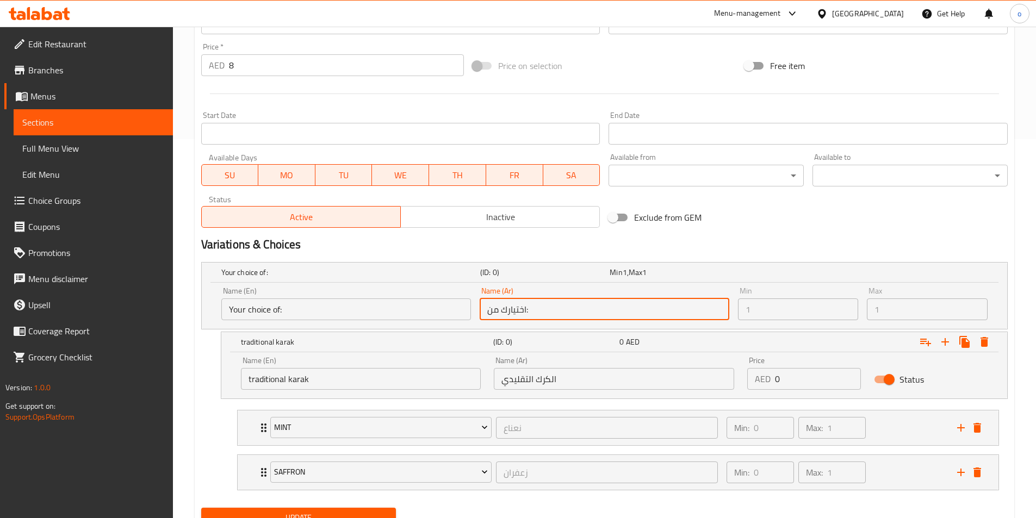
click at [600, 308] on input "اختيارك من:" at bounding box center [605, 310] width 250 height 22
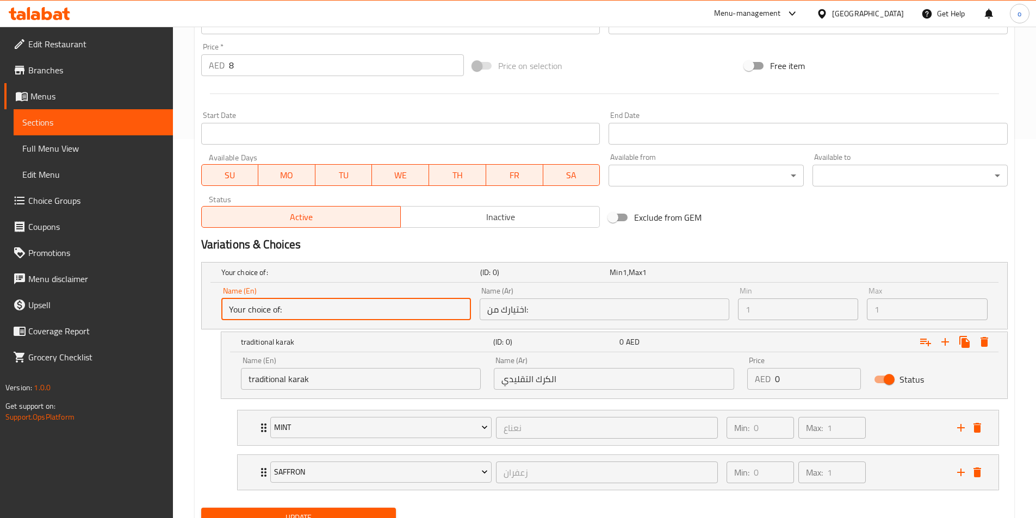
click at [369, 313] on input "Your choice of:" at bounding box center [346, 310] width 250 height 22
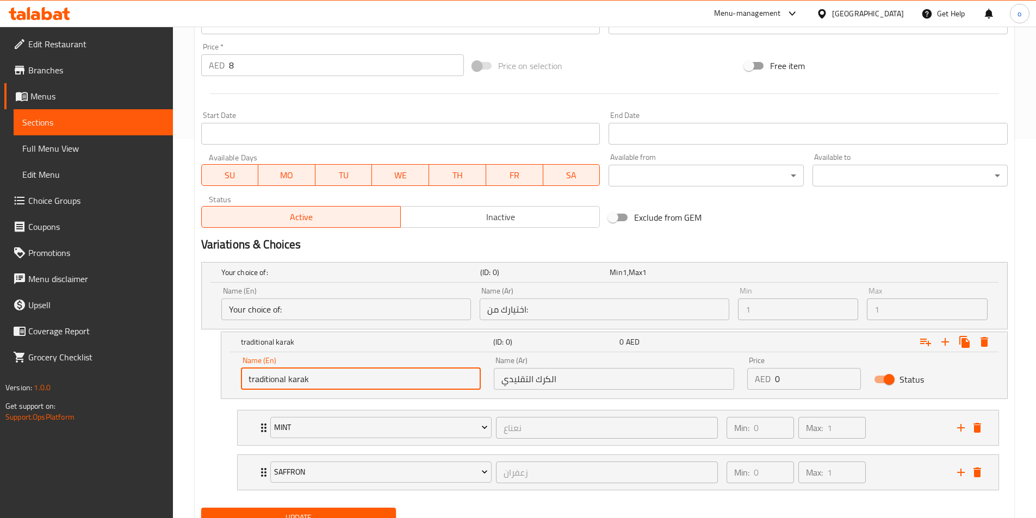
drag, startPoint x: 351, startPoint y: 370, endPoint x: 247, endPoint y: 382, distance: 104.6
click at [247, 382] on input "traditional karak" at bounding box center [361, 379] width 240 height 22
click at [327, 302] on input "Your choice of:" at bounding box center [346, 310] width 250 height 22
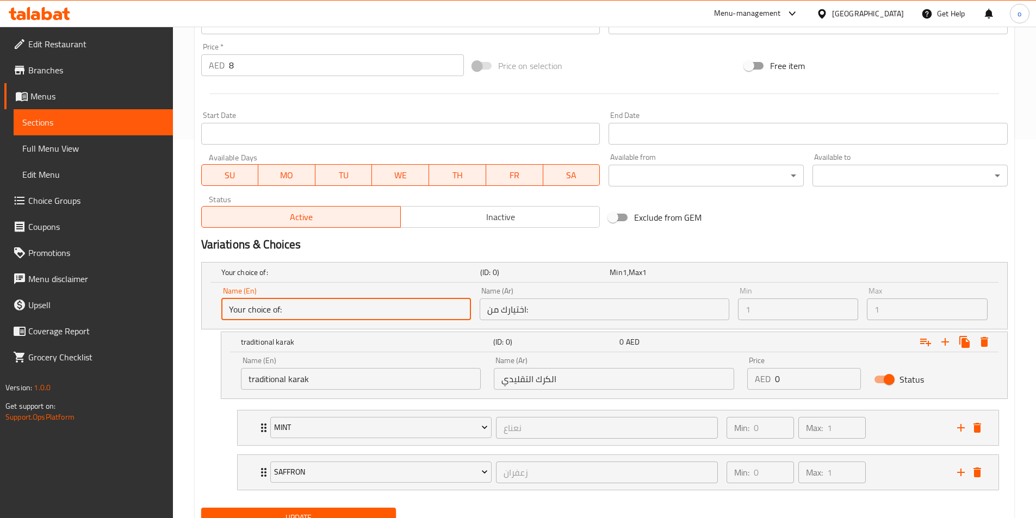
click at [326, 311] on input "Your choice of:" at bounding box center [346, 310] width 250 height 22
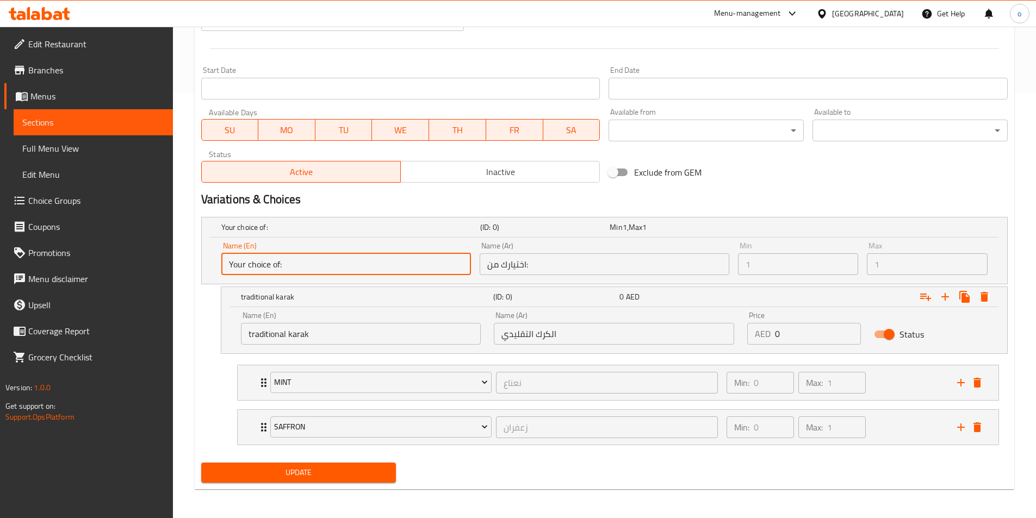
scroll to position [426, 0]
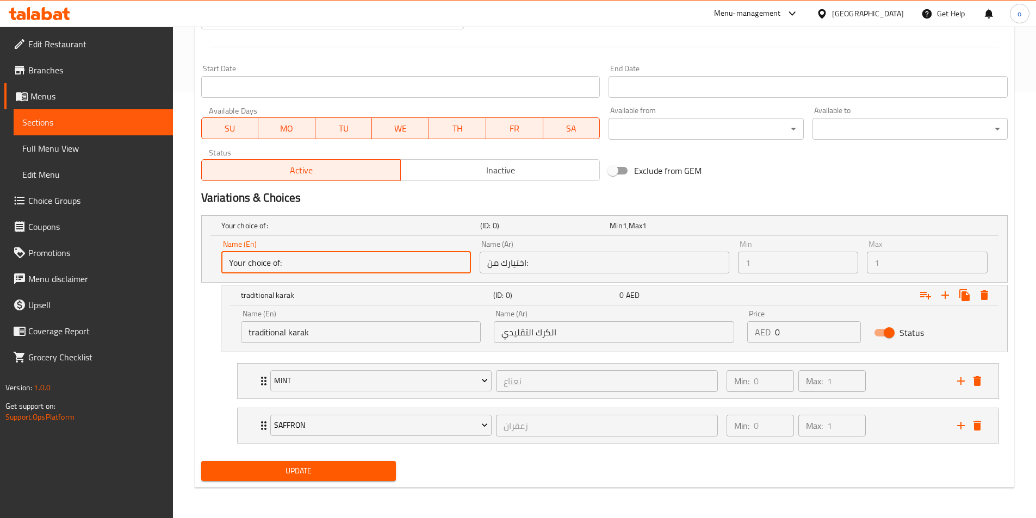
click at [330, 263] on input "Your choice of:" at bounding box center [346, 263] width 250 height 22
drag, startPoint x: 330, startPoint y: 263, endPoint x: 309, endPoint y: 276, distance: 24.7
click at [309, 276] on div "Name (En) Your choice of: Name (En)" at bounding box center [346, 257] width 258 height 42
click at [950, 301] on icon "Expand" at bounding box center [945, 295] width 13 height 13
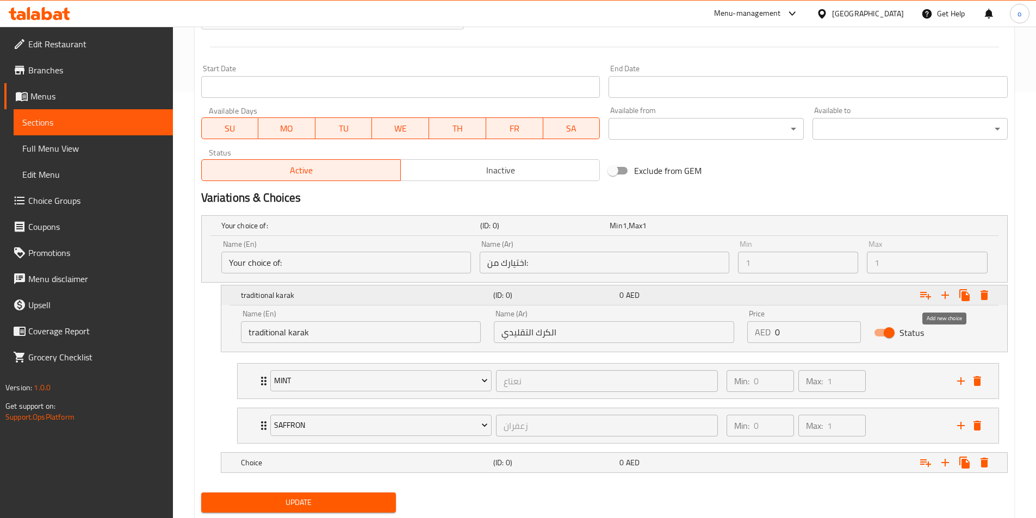
click at [950, 301] on icon "Expand" at bounding box center [945, 295] width 13 height 13
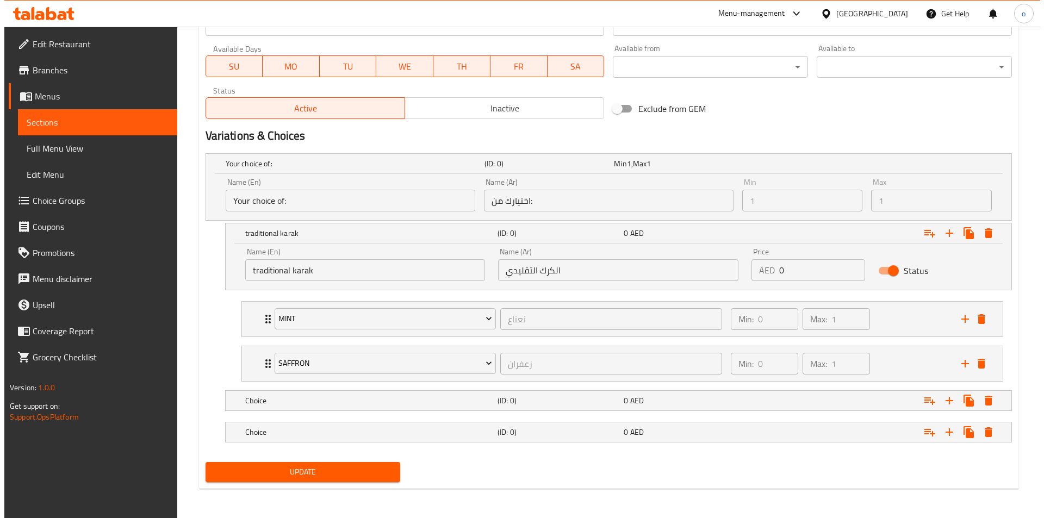
scroll to position [489, 0]
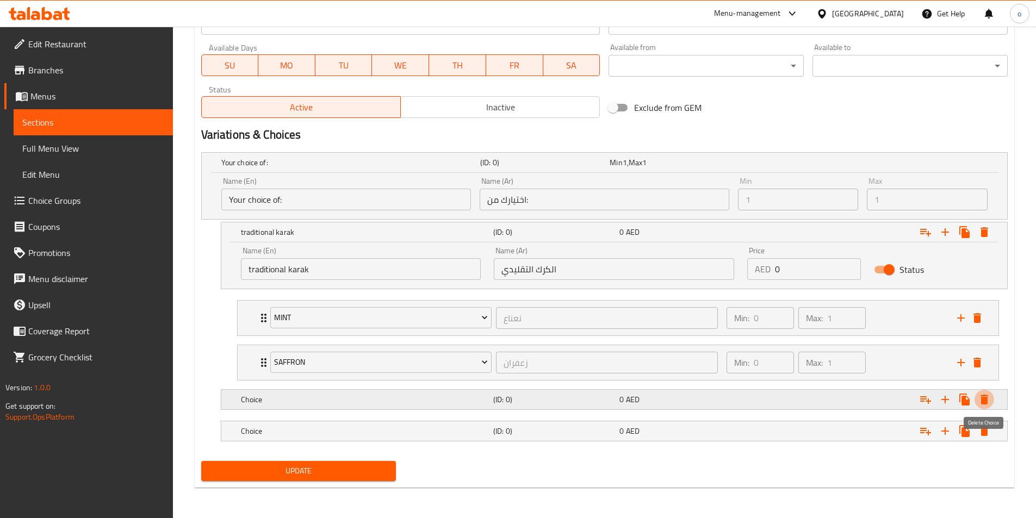
click at [986, 403] on icon "Expand" at bounding box center [984, 400] width 8 height 10
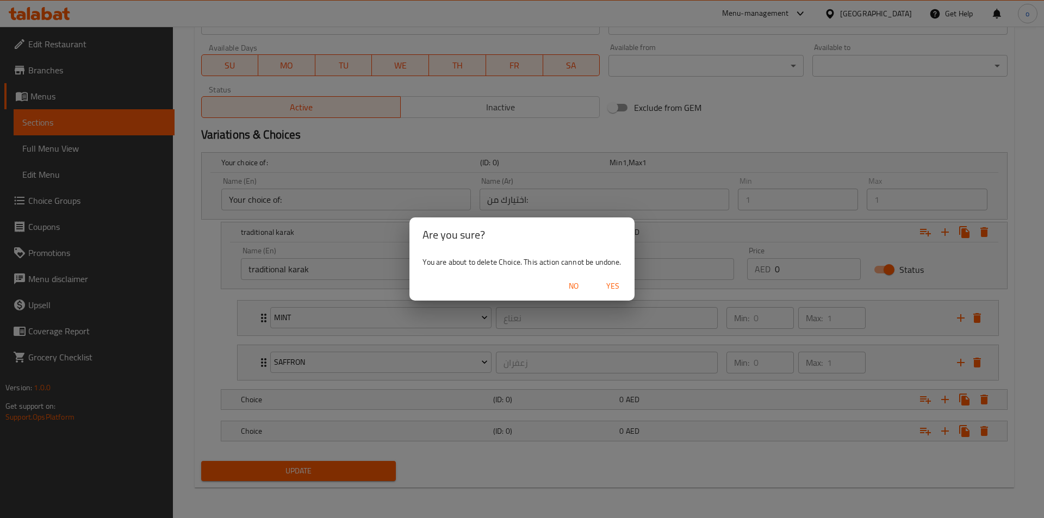
click at [613, 290] on span "Yes" at bounding box center [613, 287] width 26 height 14
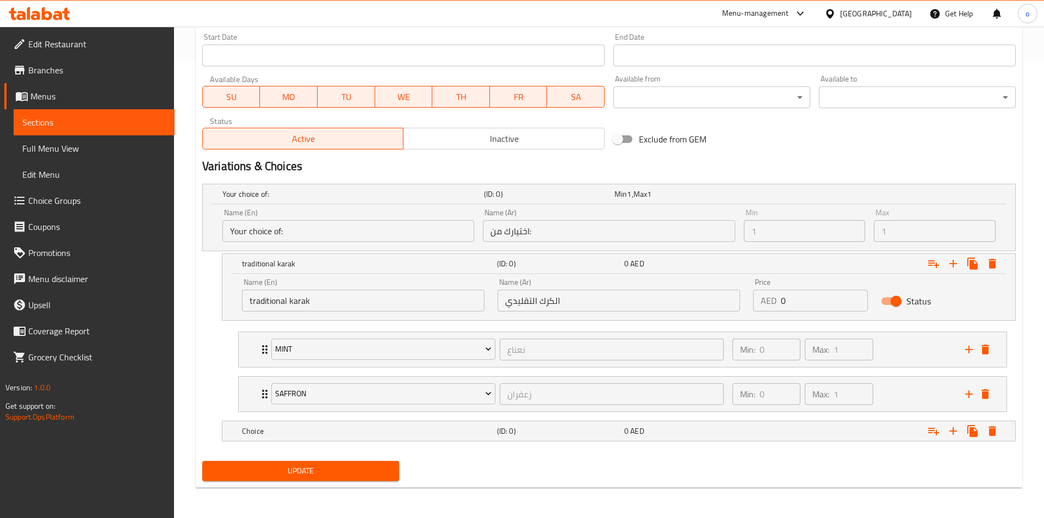
scroll to position [457, 0]
click at [989, 428] on icon "Expand" at bounding box center [984, 431] width 13 height 13
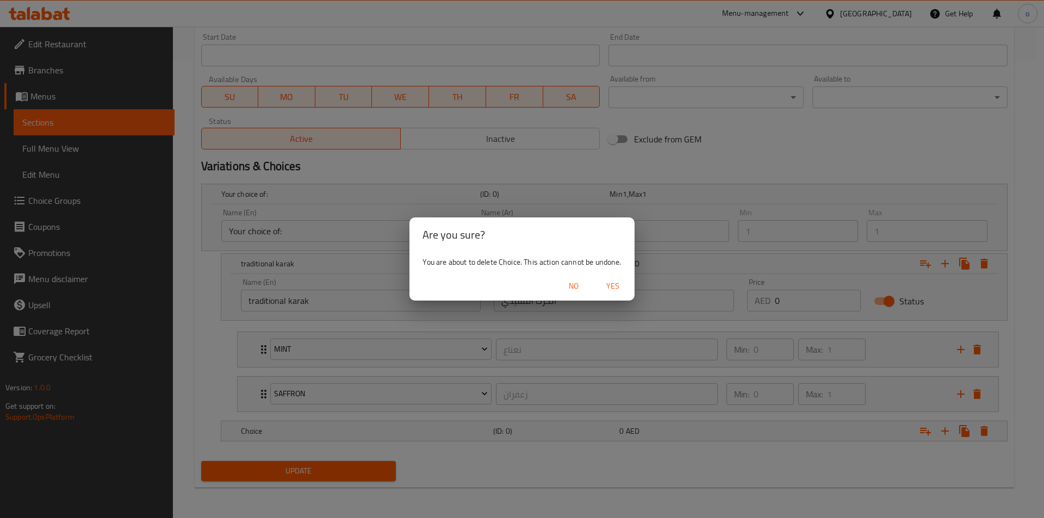
click at [620, 287] on span "Yes" at bounding box center [613, 287] width 26 height 14
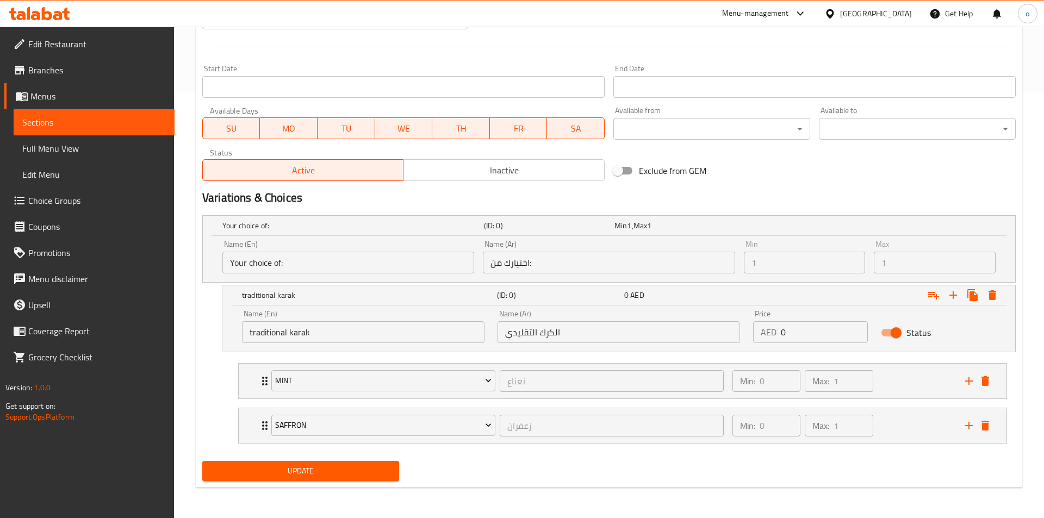
scroll to position [426, 0]
click at [352, 477] on span "Update" at bounding box center [299, 471] width 178 height 14
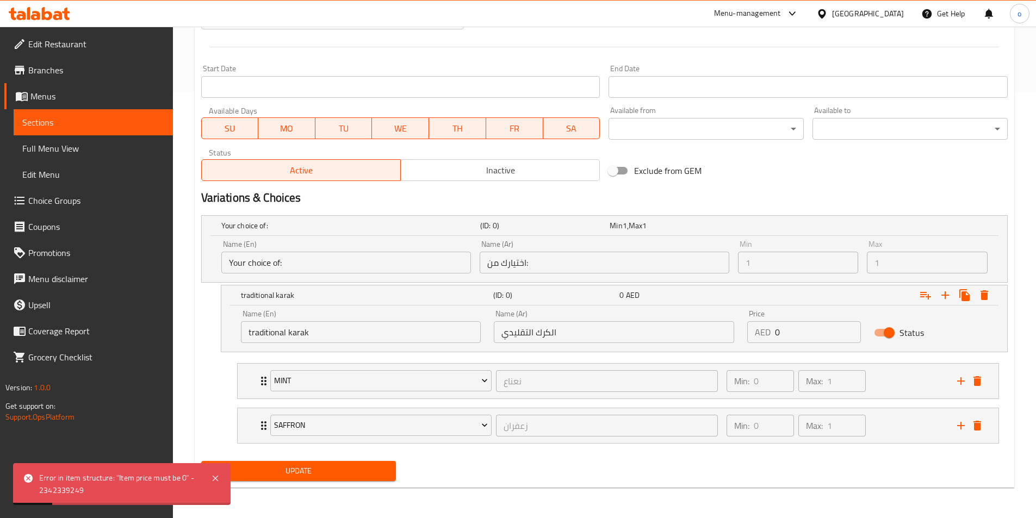
click at [223, 476] on div "Error in item structure: "Item price must be 0" - 2342339249" at bounding box center [122, 484] width 218 height 42
click at [215, 478] on icon at bounding box center [215, 478] width 5 height 5
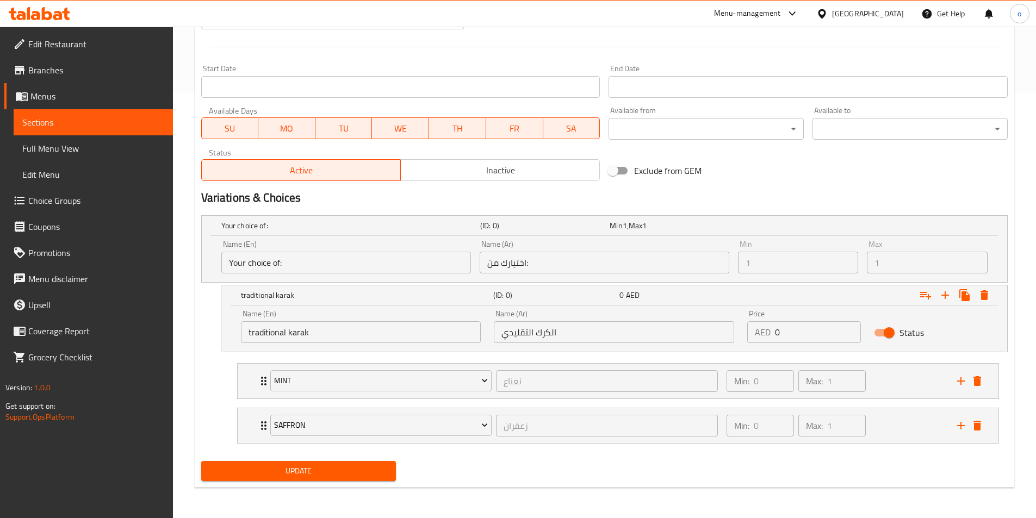
click at [796, 340] on input "0" at bounding box center [818, 332] width 86 height 22
click at [849, 328] on input "1" at bounding box center [818, 332] width 86 height 22
click at [849, 328] on input "2" at bounding box center [818, 332] width 86 height 22
click at [848, 337] on input "1" at bounding box center [818, 332] width 86 height 22
type input "0"
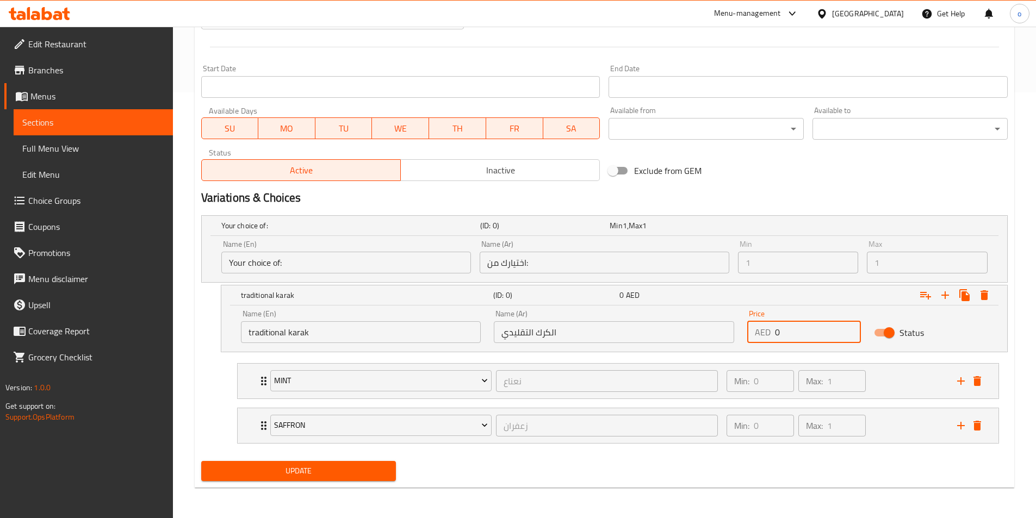
click at [848, 337] on input "0" at bounding box center [818, 332] width 86 height 22
click at [977, 295] on button "Expand" at bounding box center [984, 295] width 20 height 20
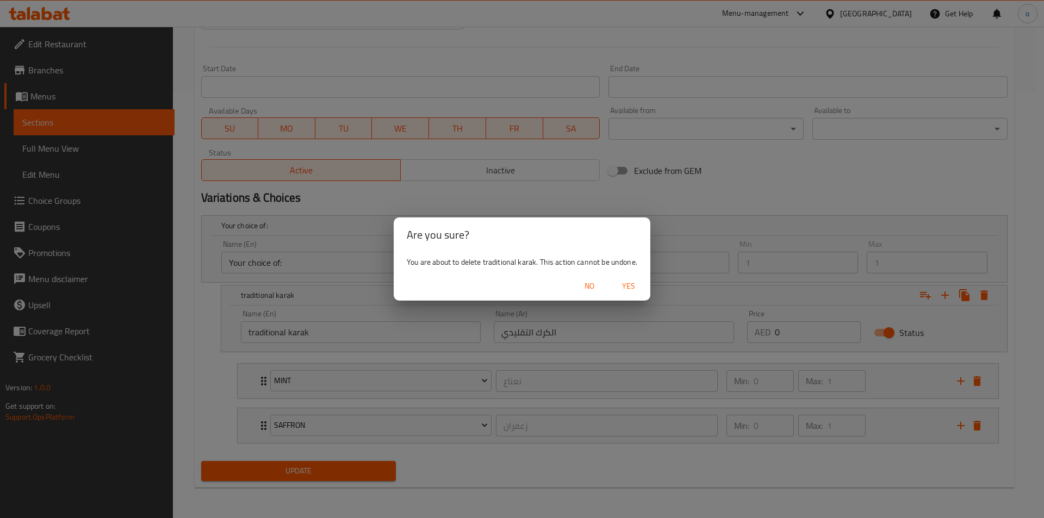
click at [639, 294] on button "Yes" at bounding box center [628, 286] width 35 height 20
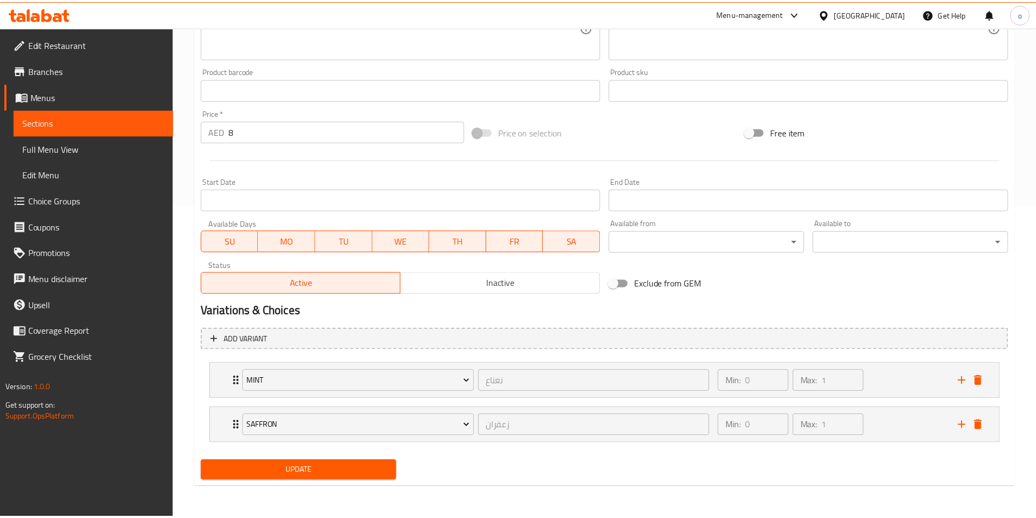
scroll to position [313, 0]
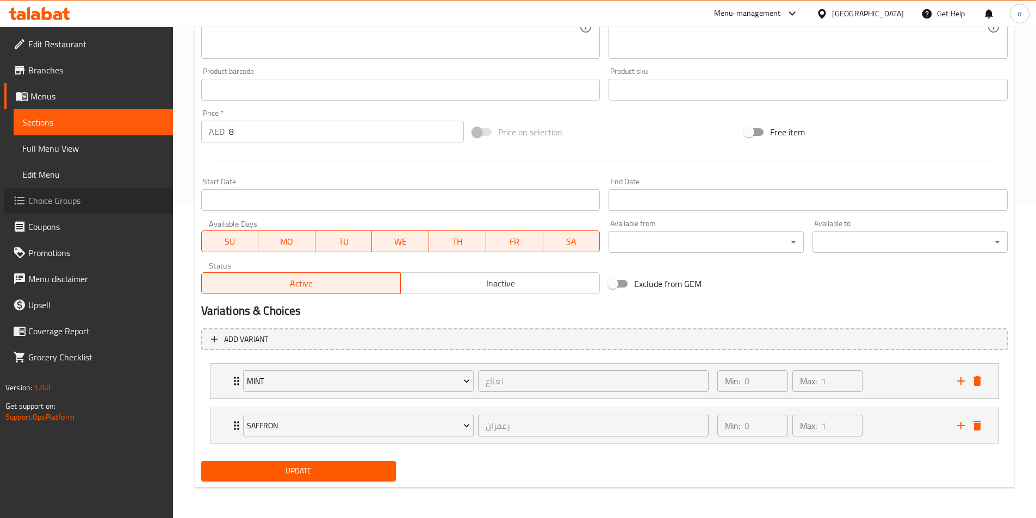
click at [74, 196] on span "Choice Groups" at bounding box center [96, 200] width 136 height 13
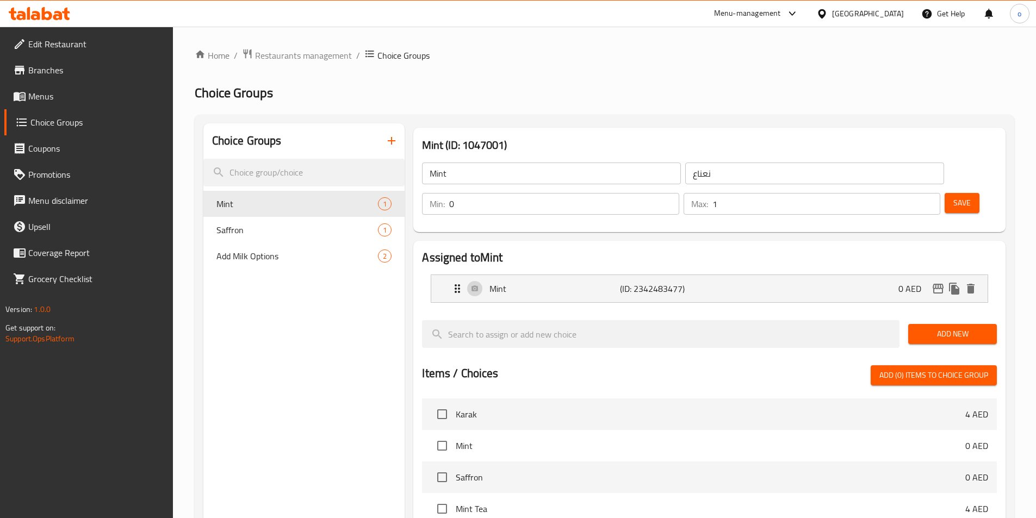
click at [388, 136] on icon "button" at bounding box center [391, 140] width 13 height 13
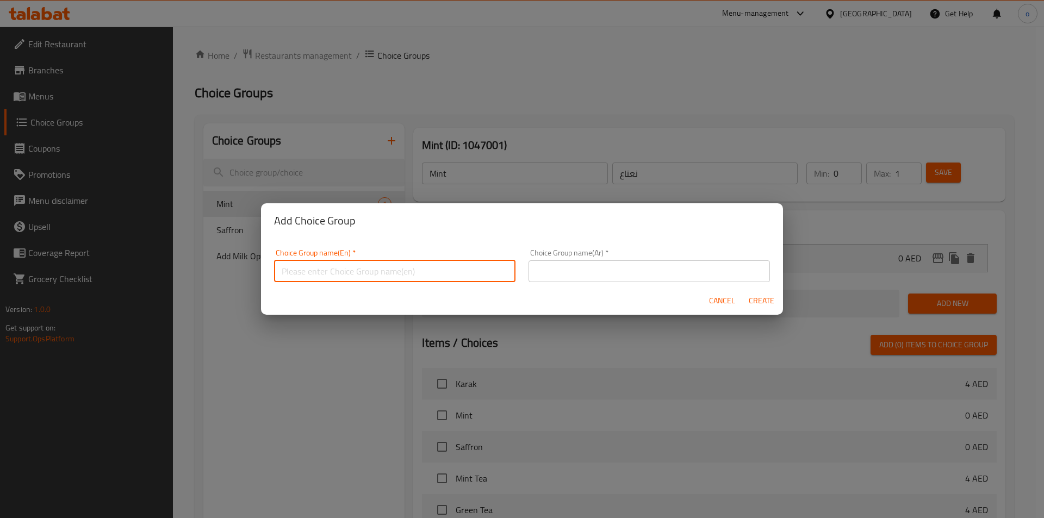
click at [450, 280] on input "text" at bounding box center [394, 271] width 241 height 22
type input "your choice of"
click at [602, 267] on input "text" at bounding box center [649, 271] width 241 height 22
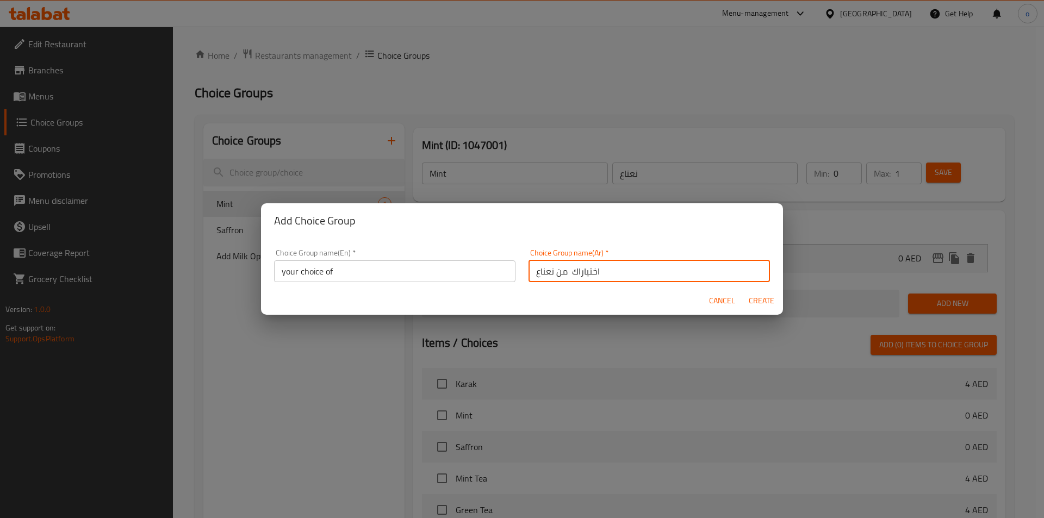
drag, startPoint x: 532, startPoint y: 271, endPoint x: 551, endPoint y: 271, distance: 18.5
click at [551, 271] on input "اختياراك من نعناع" at bounding box center [649, 271] width 241 height 22
type input "اختياراك من"
drag, startPoint x: 758, startPoint y: 297, endPoint x: 752, endPoint y: 273, distance: 24.7
click at [758, 297] on span "Create" at bounding box center [761, 301] width 26 height 14
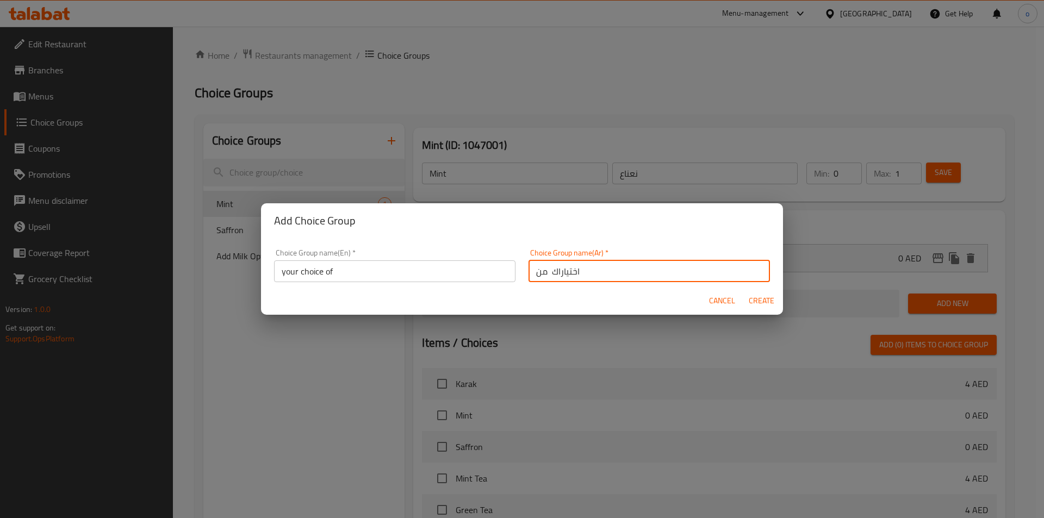
type input "your choice of"
type input "اختياراك من"
type input "0"
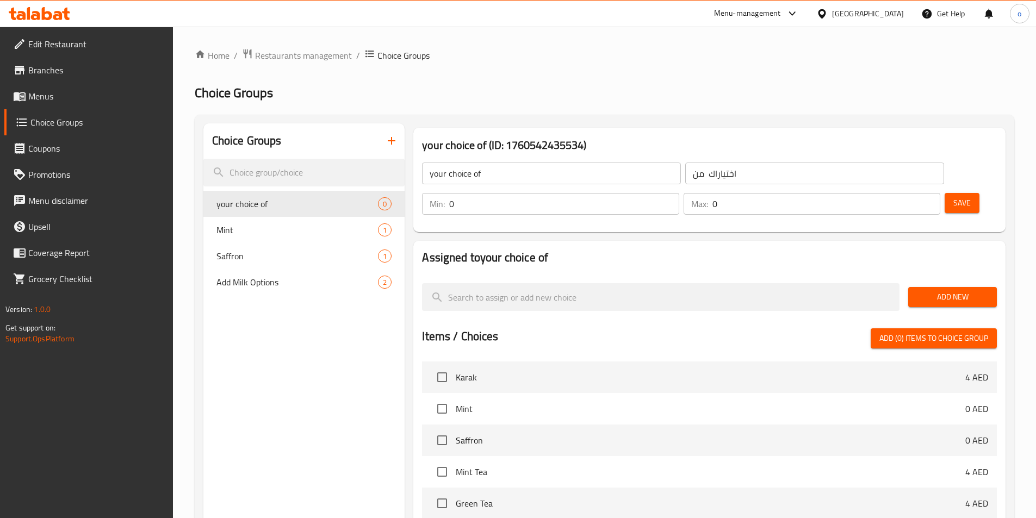
click at [942, 287] on button "Add New" at bounding box center [952, 297] width 89 height 20
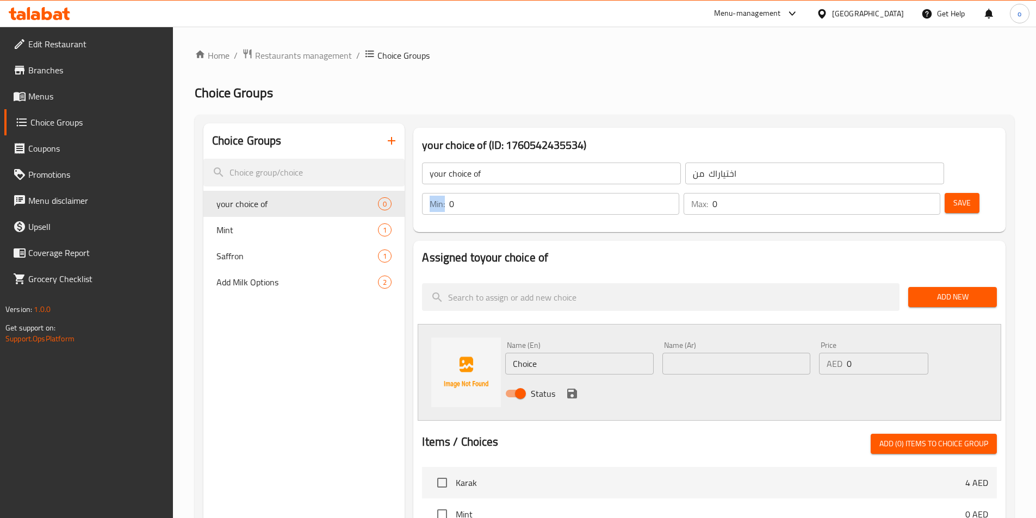
drag, startPoint x: 835, startPoint y: 172, endPoint x: 845, endPoint y: 170, distance: 10.0
click at [679, 193] on div "Min: 0 ​" at bounding box center [550, 204] width 257 height 22
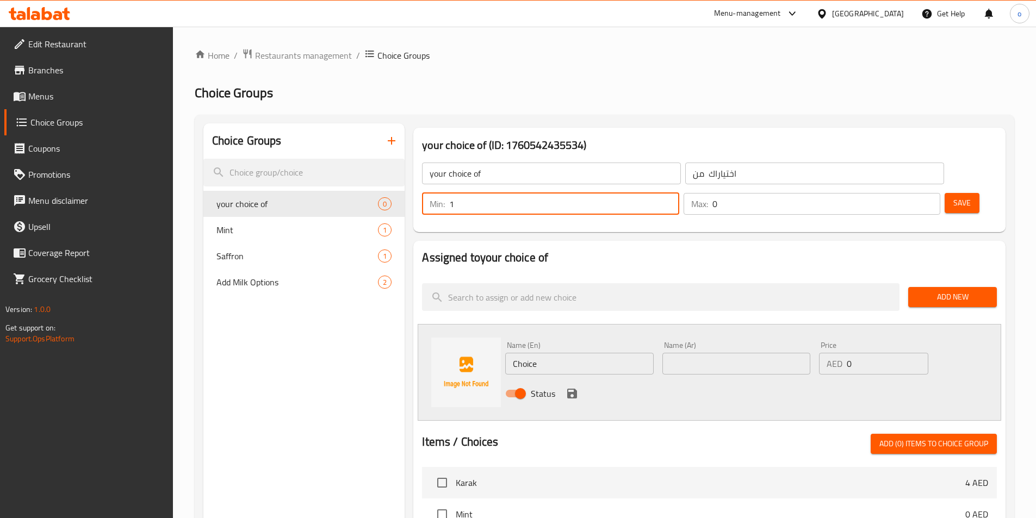
type input "1"
click at [679, 193] on input "1" at bounding box center [563, 204] width 229 height 22
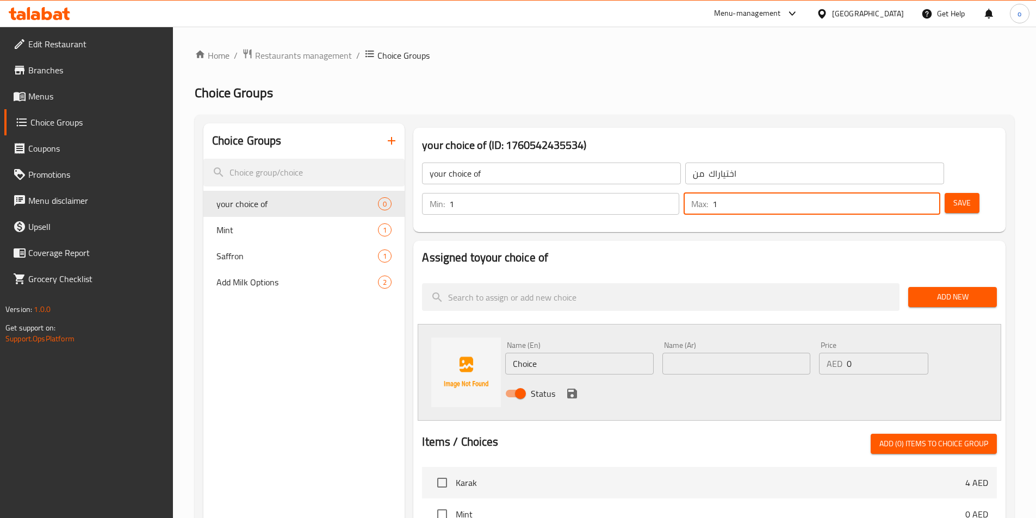
type input "1"
click at [906, 193] on input "1" at bounding box center [826, 204] width 228 height 22
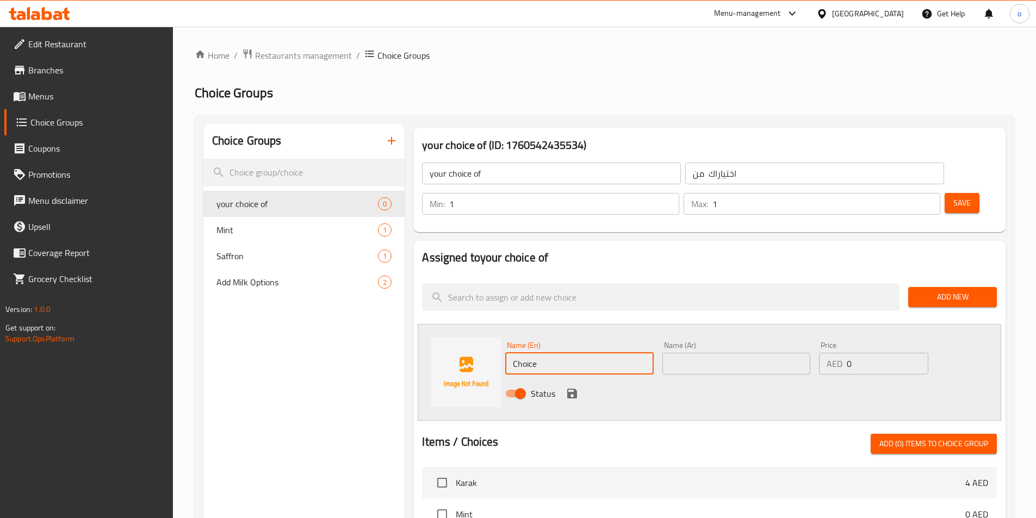
drag, startPoint x: 556, startPoint y: 334, endPoint x: 513, endPoint y: 325, distance: 43.8
click at [513, 353] on input "Choice" at bounding box center [579, 364] width 148 height 22
click at [539, 353] on input "text" at bounding box center [579, 364] width 148 height 22
paste input "traditional karak"
type input "traditional karak"
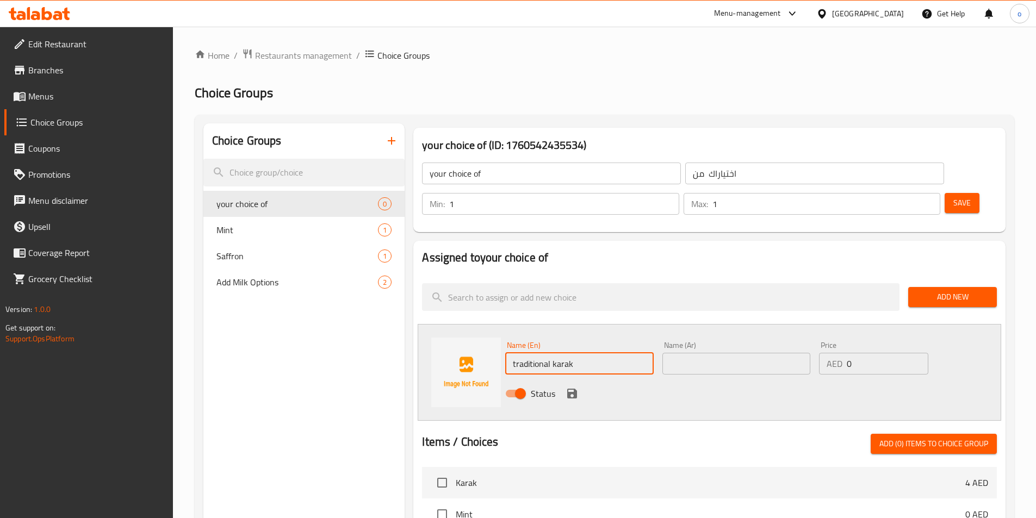
drag, startPoint x: 679, startPoint y: 330, endPoint x: 711, endPoint y: 324, distance: 33.2
click at [679, 353] on input "text" at bounding box center [736, 364] width 148 height 22
click at [687, 353] on input "text" at bounding box center [736, 364] width 148 height 22
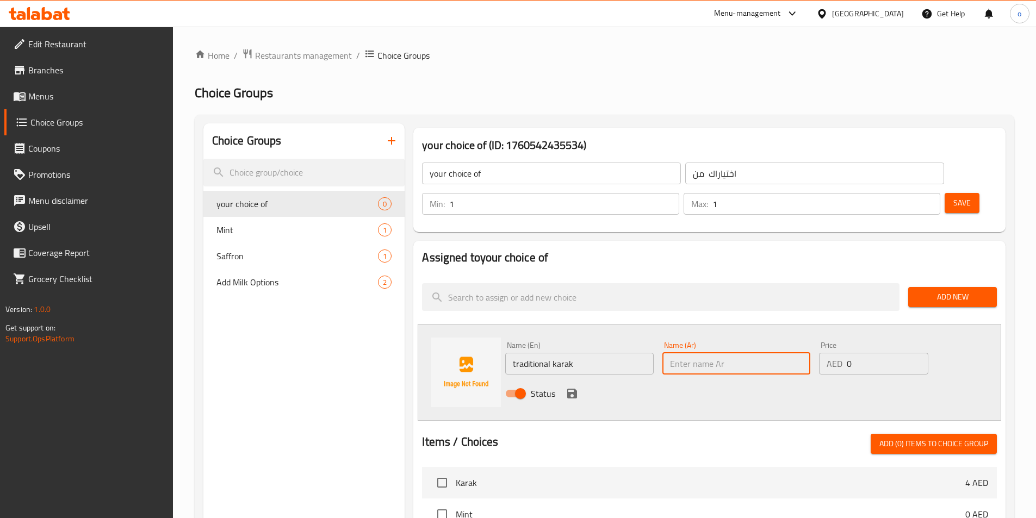
paste input "الكرك التقليدي"
type input "الكرك التقليدي"
click at [566, 379] on div "Status" at bounding box center [736, 393] width 471 height 29
click at [581, 379] on div "Status" at bounding box center [736, 393] width 471 height 29
click at [577, 387] on icon "save" at bounding box center [572, 393] width 13 height 13
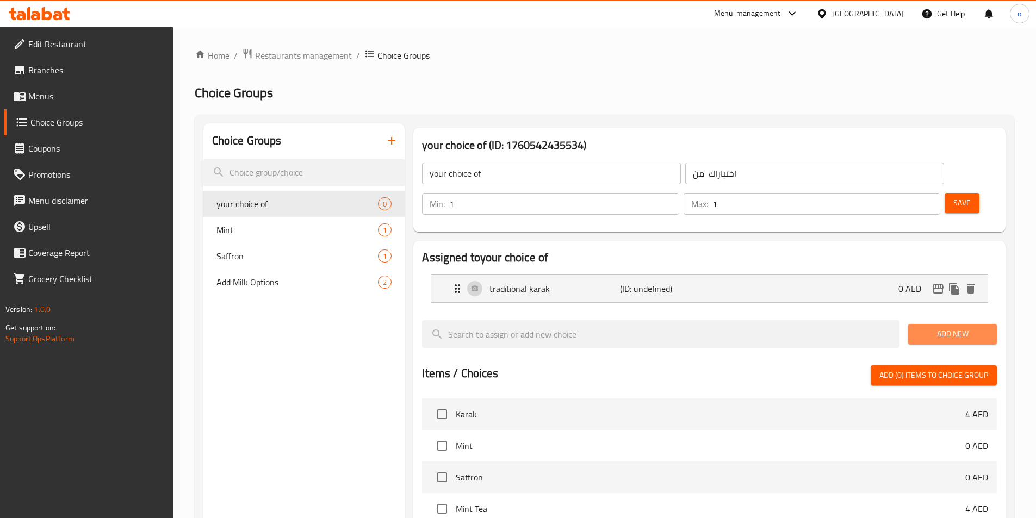
click at [936, 327] on span "Add New" at bounding box center [952, 334] width 71 height 14
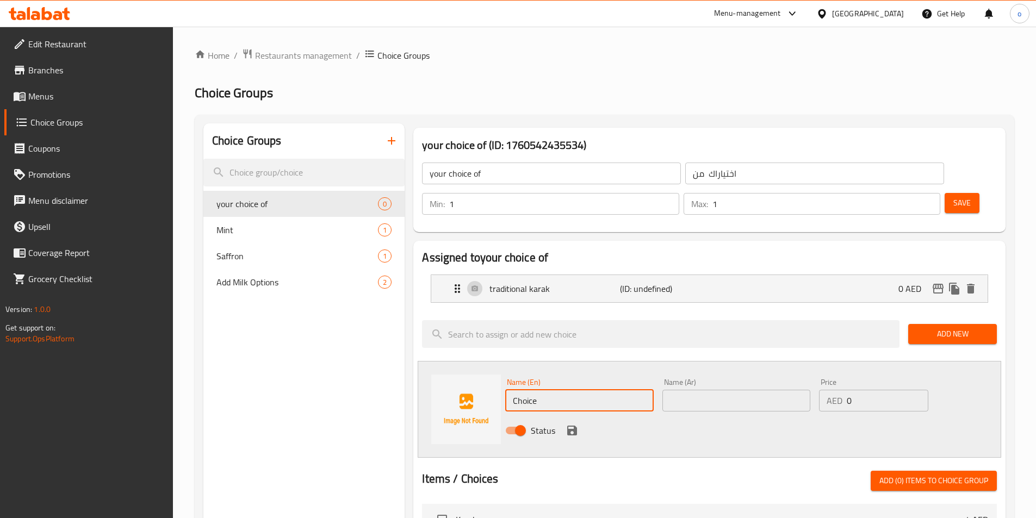
drag, startPoint x: 565, startPoint y: 361, endPoint x: 510, endPoint y: 364, distance: 55.0
click at [510, 390] on input "Choice" at bounding box center [579, 401] width 148 height 22
click at [556, 390] on input "text" at bounding box center [579, 401] width 148 height 22
paste input "black tea"
type input "black tea"
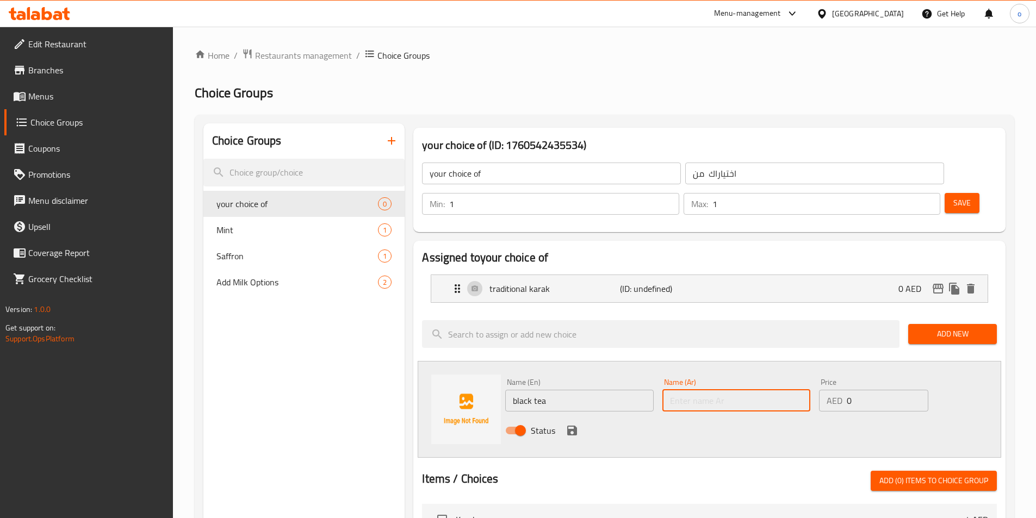
drag, startPoint x: 676, startPoint y: 378, endPoint x: 690, endPoint y: 377, distance: 13.1
click at [676, 390] on input "text" at bounding box center [736, 401] width 148 height 22
click at [742, 390] on input "text" at bounding box center [736, 401] width 148 height 22
paste input "الشاي الأسود،"
type input "الشاي الأسود"
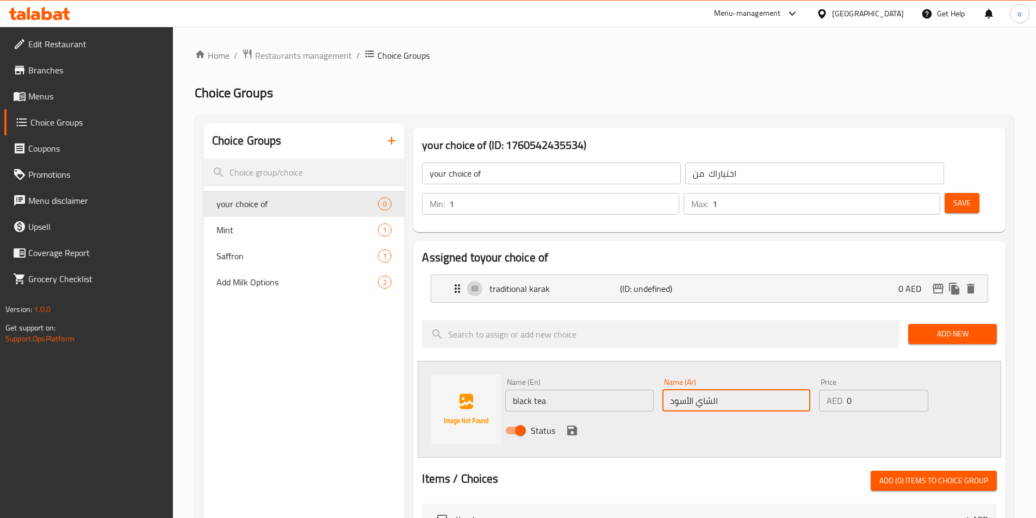
click at [571, 424] on icon "save" at bounding box center [572, 430] width 13 height 13
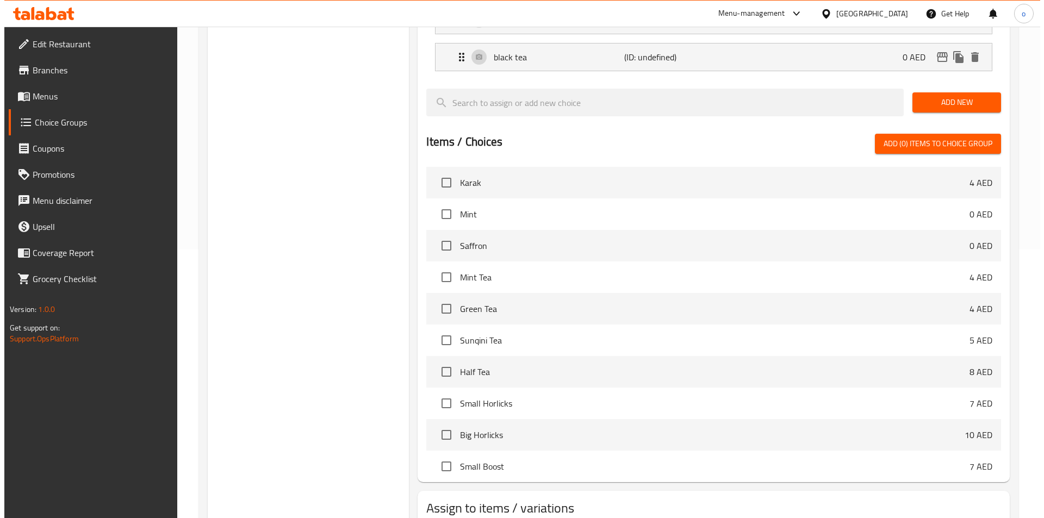
scroll to position [313, 0]
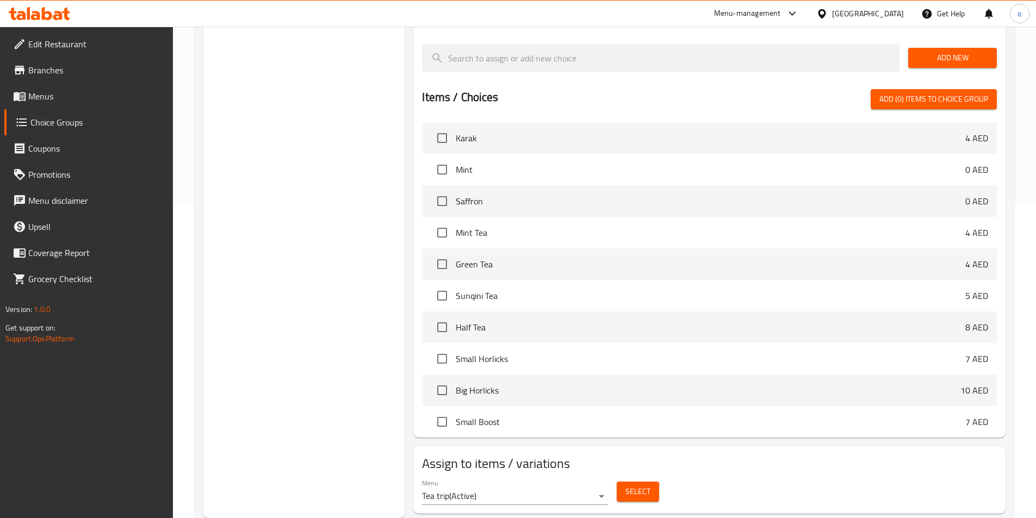
click at [616, 477] on div "Select" at bounding box center [637, 491] width 51 height 29
click at [619, 482] on button "Select" at bounding box center [638, 492] width 42 height 20
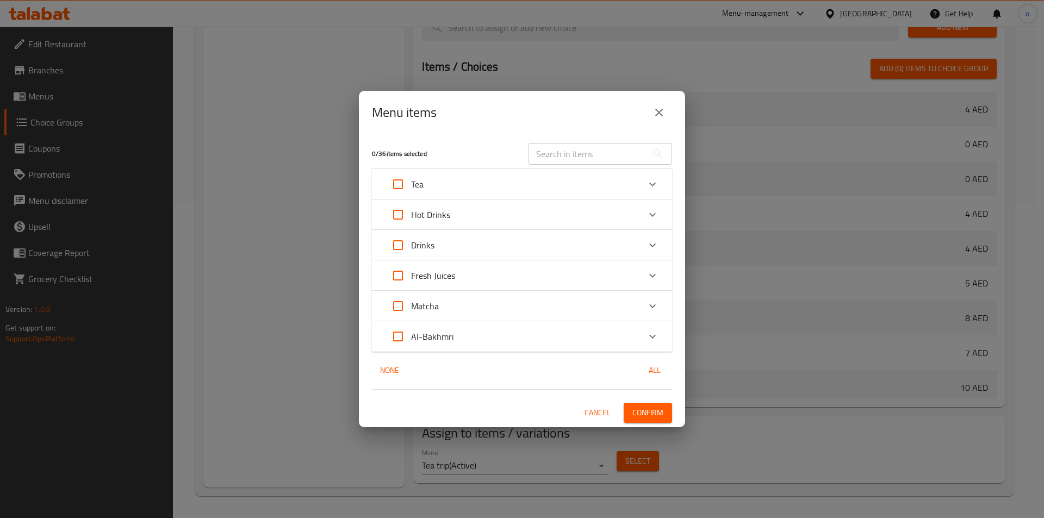
click at [650, 177] on div "Expand" at bounding box center [652, 184] width 26 height 26
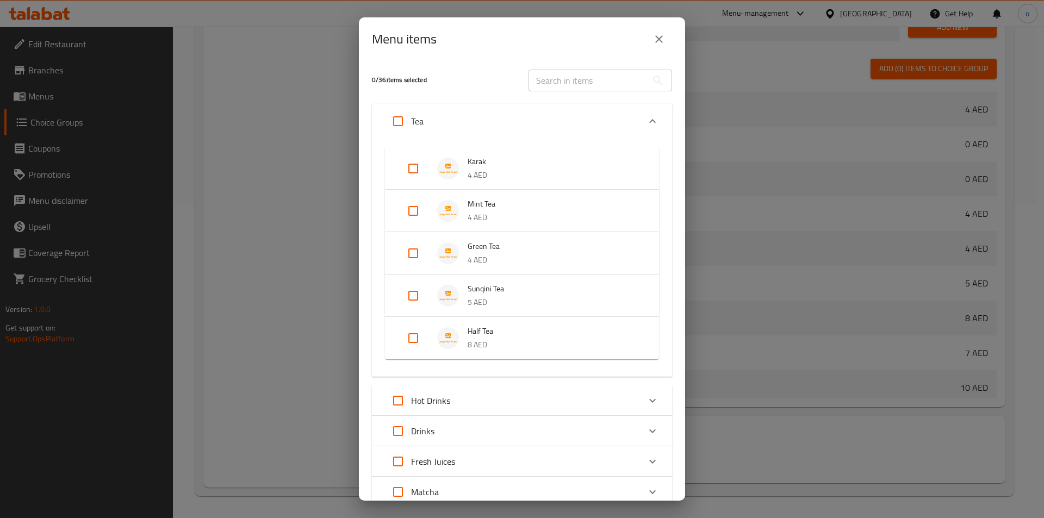
click at [403, 335] on input "Expand" at bounding box center [413, 338] width 26 height 26
checkbox input "true"
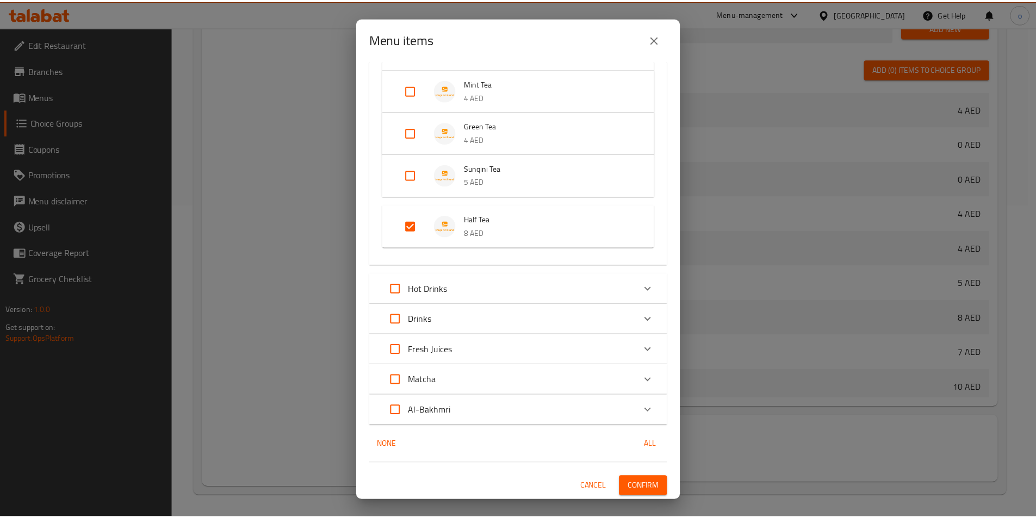
scroll to position [121, 0]
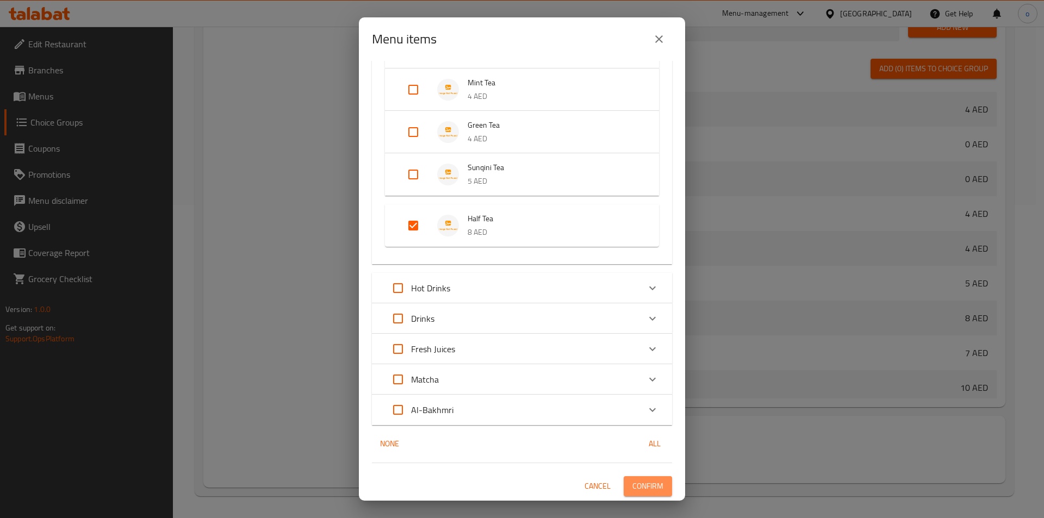
click at [638, 483] on span "Confirm" at bounding box center [647, 487] width 31 height 14
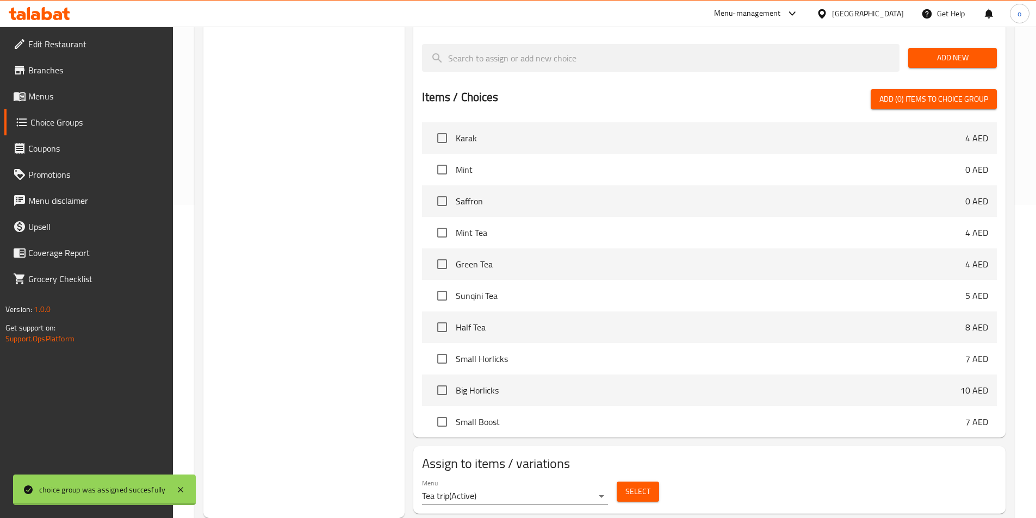
scroll to position [41, 0]
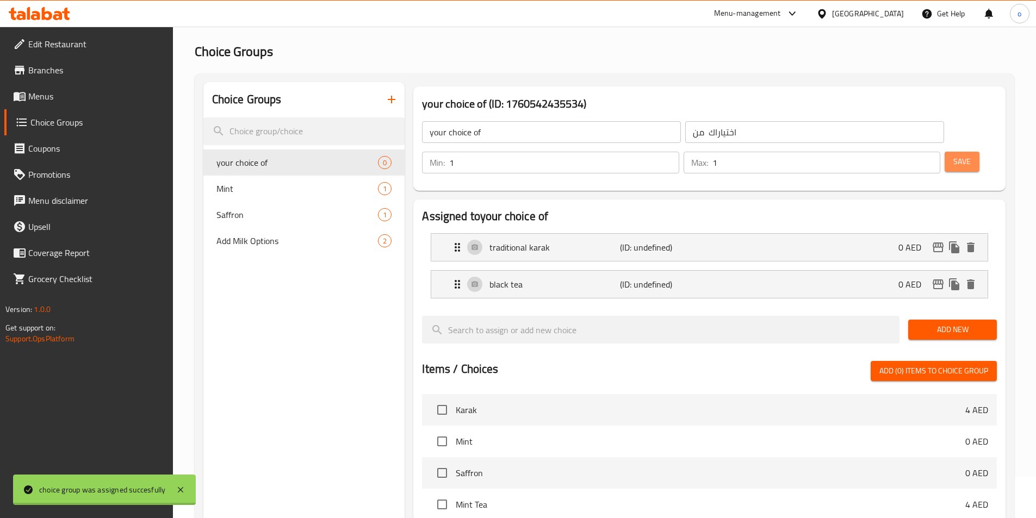
click at [953, 155] on span "Save" at bounding box center [961, 162] width 17 height 14
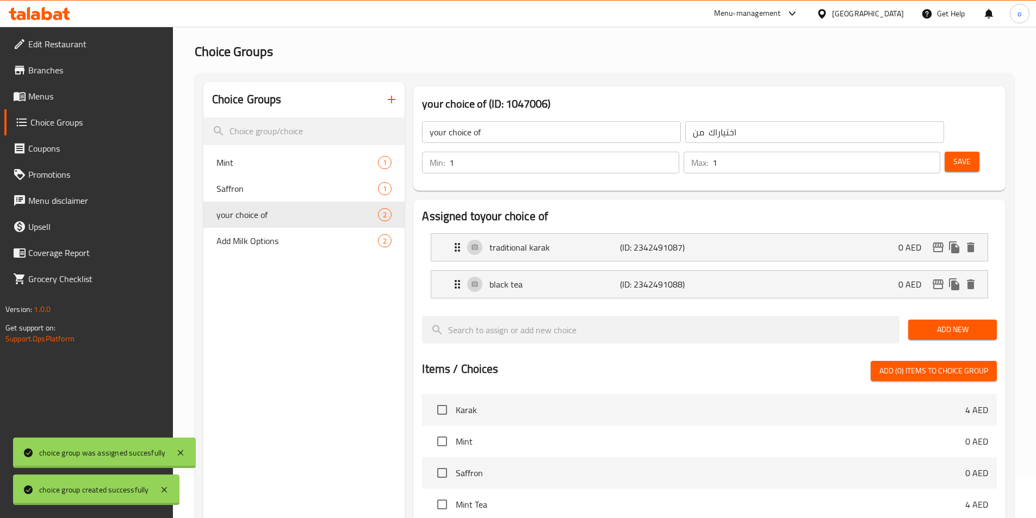
scroll to position [0, 0]
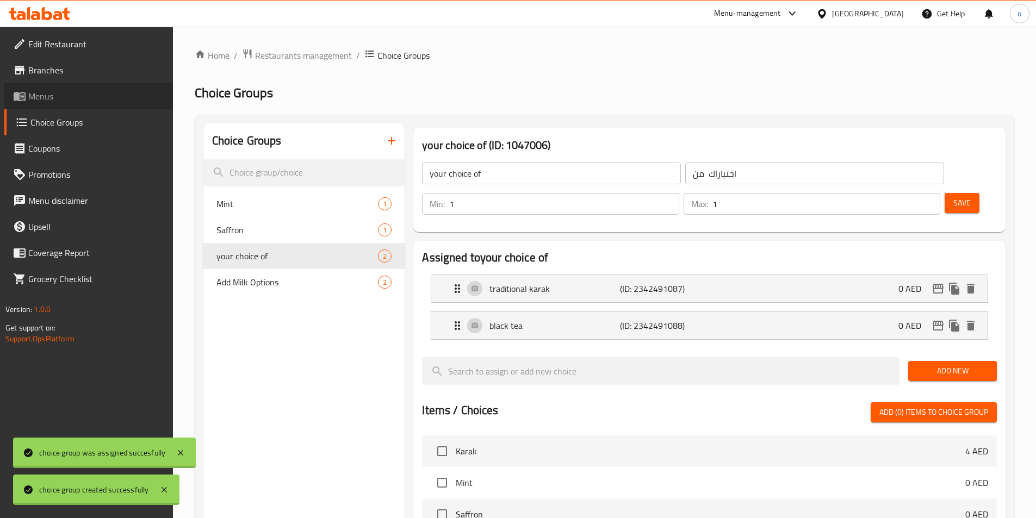
click at [49, 95] on span "Menus" at bounding box center [96, 96] width 136 height 13
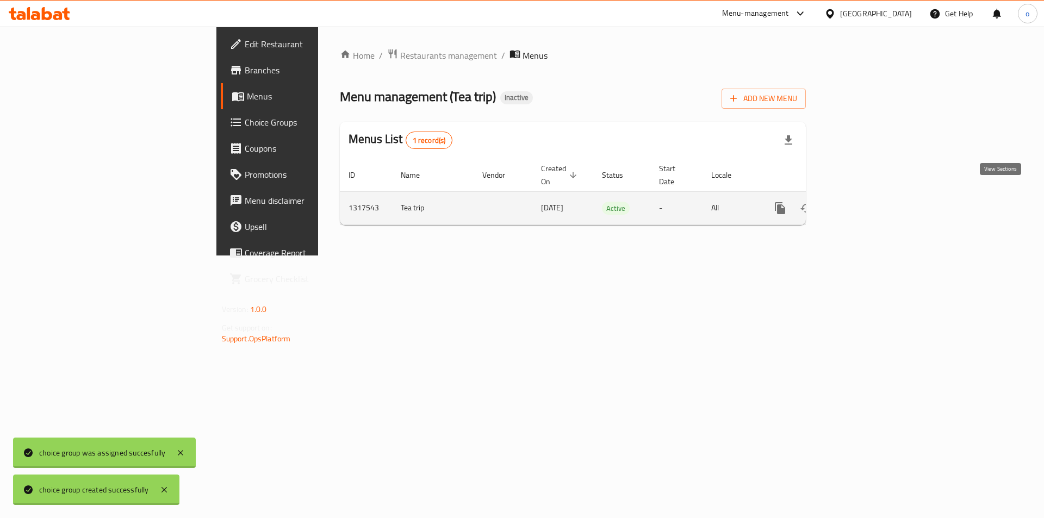
click at [864, 203] on icon "enhanced table" at bounding box center [859, 208] width 10 height 10
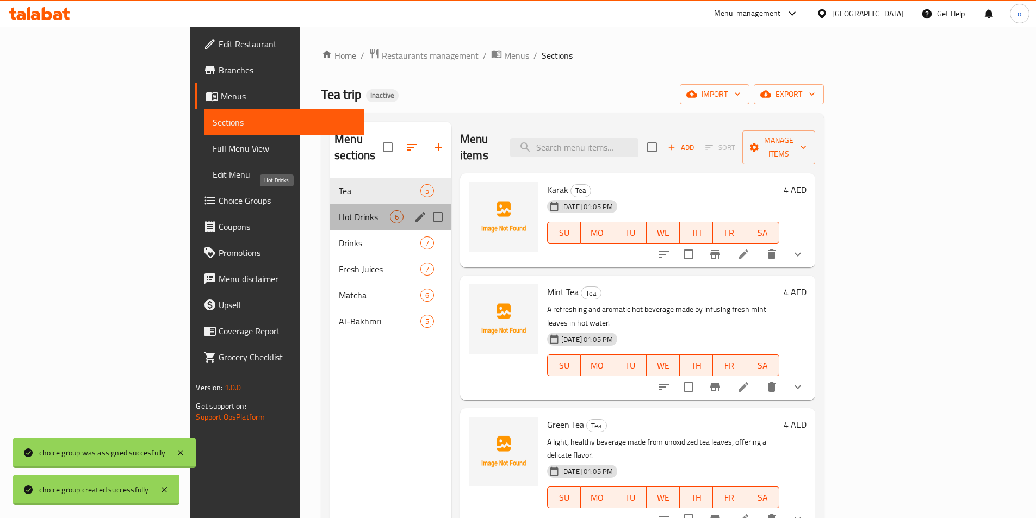
click at [339, 210] on span "Hot Drinks" at bounding box center [364, 216] width 51 height 13
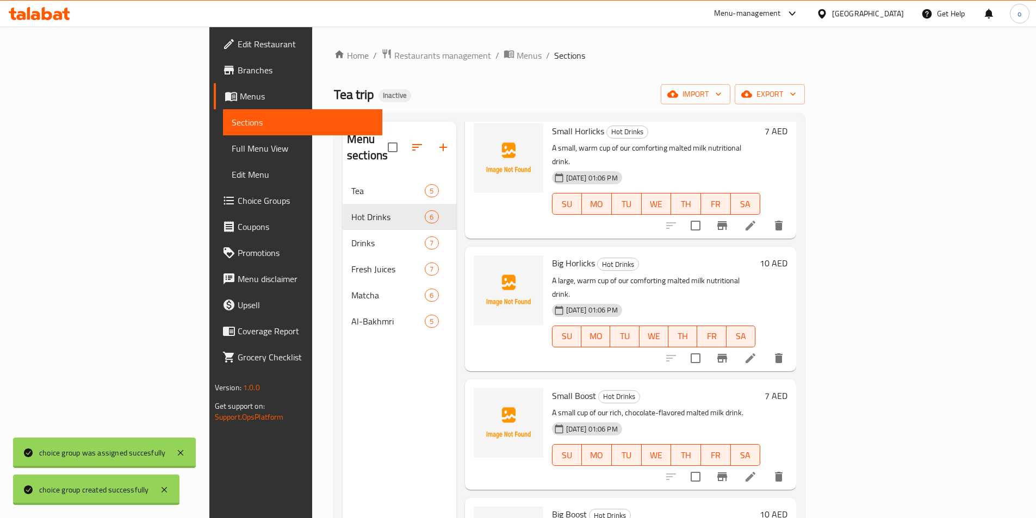
scroll to position [4, 0]
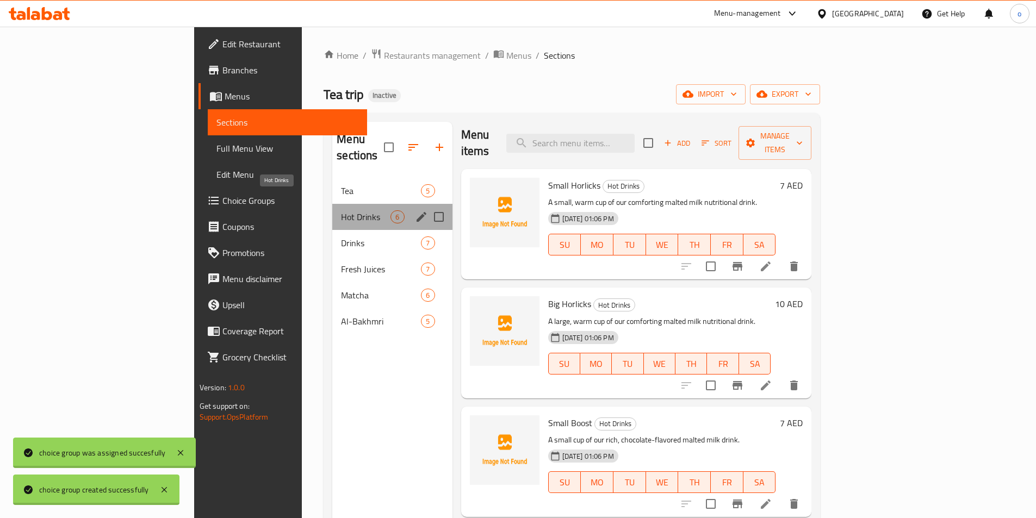
click at [341, 210] on span "Hot Drinks" at bounding box center [365, 216] width 49 height 13
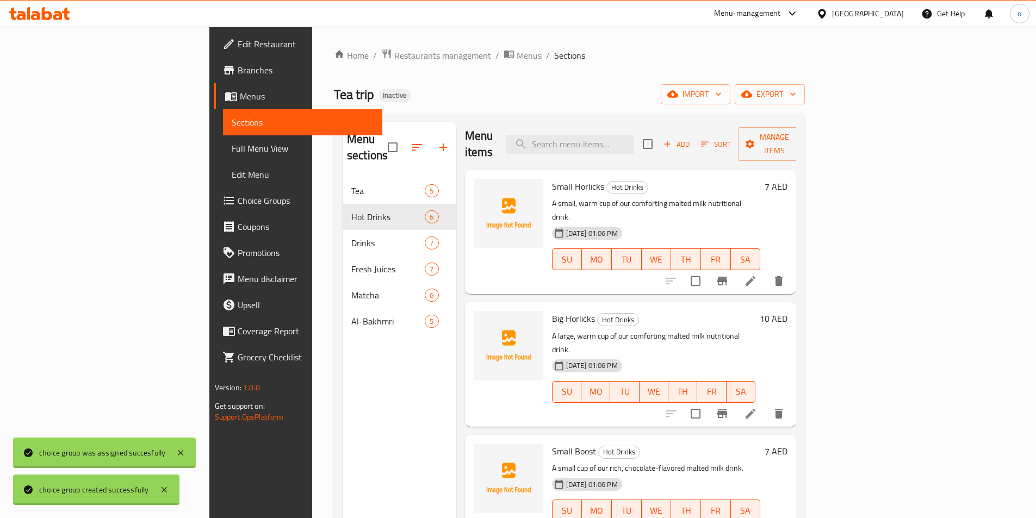
scroll to position [0, 0]
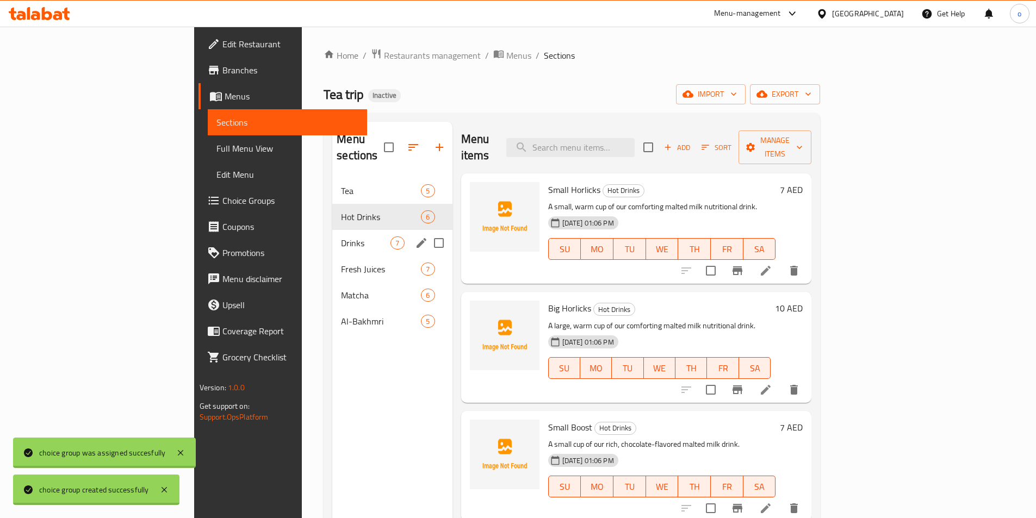
click at [341, 237] on span "Drinks" at bounding box center [365, 243] width 49 height 13
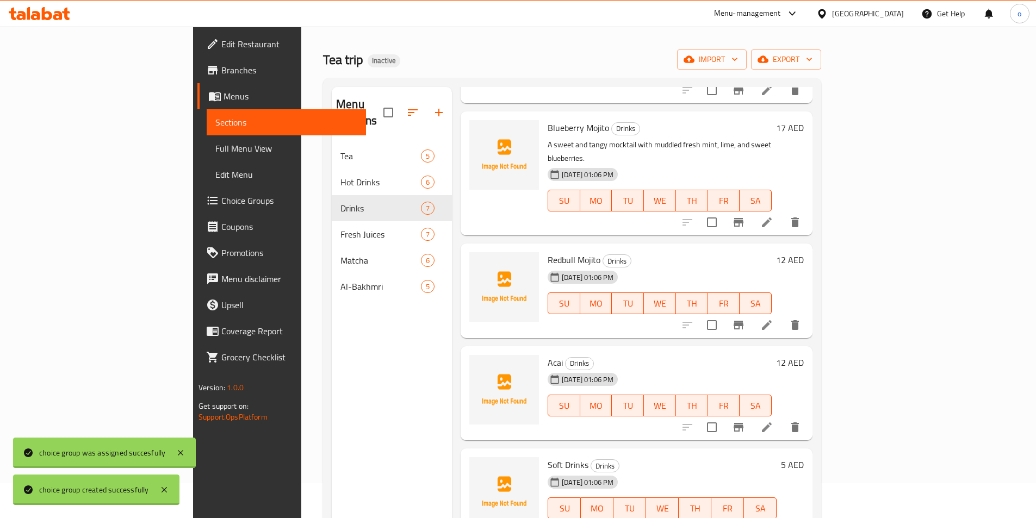
scroll to position [54, 0]
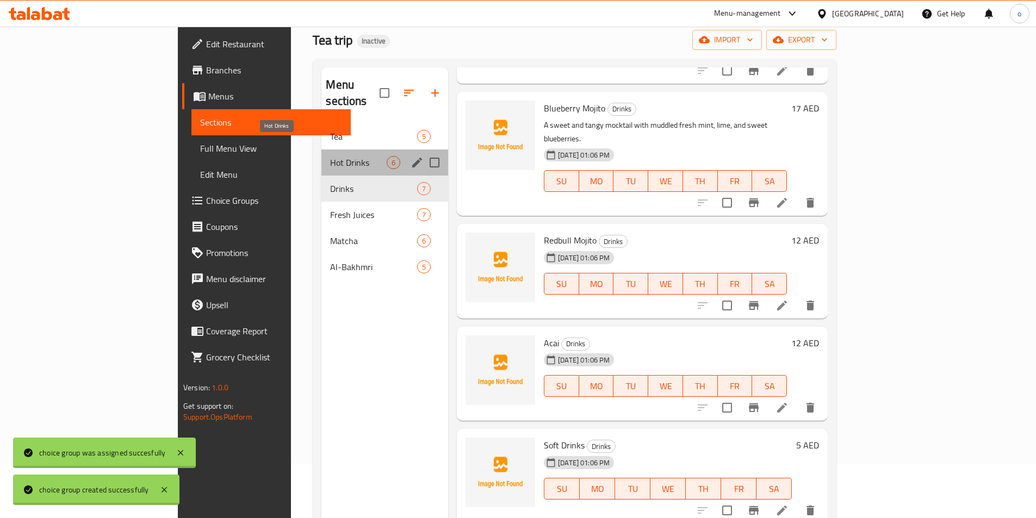
click at [330, 156] on span "Hot Drinks" at bounding box center [358, 162] width 57 height 13
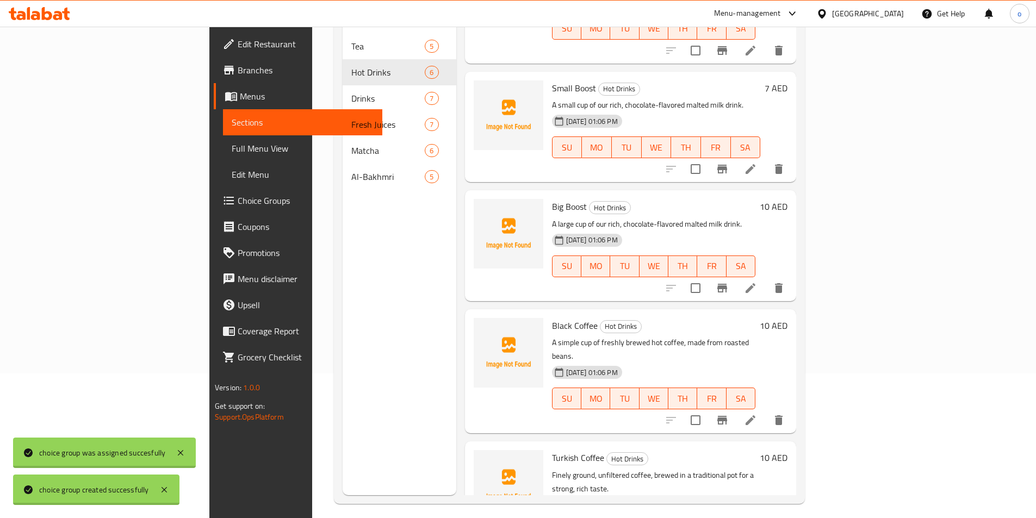
scroll to position [152, 0]
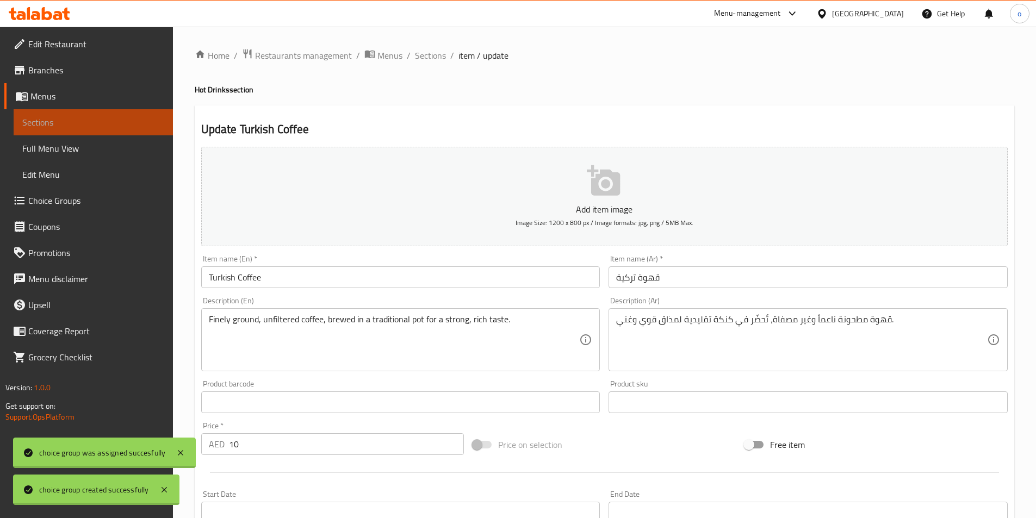
click at [77, 132] on link "Sections" at bounding box center [93, 122] width 159 height 26
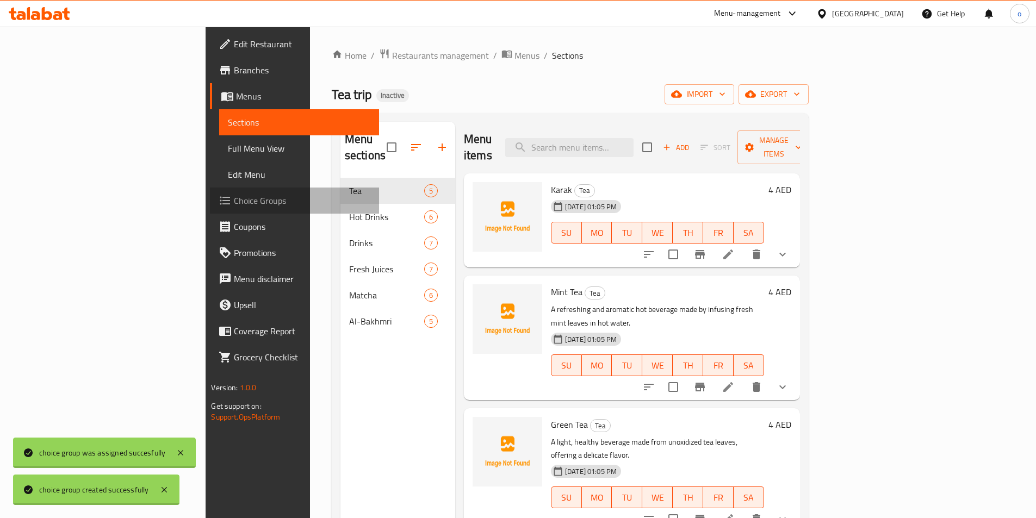
click at [234, 197] on span "Choice Groups" at bounding box center [302, 200] width 136 height 13
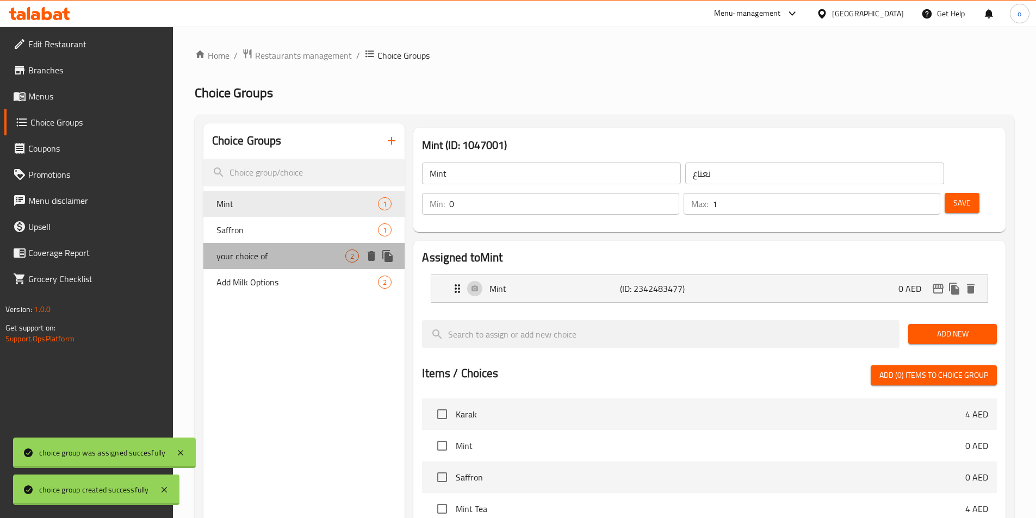
click at [313, 256] on span "your choice of" at bounding box center [280, 256] width 129 height 13
type input "your choice of"
type input "اختياراك من"
type input "1"
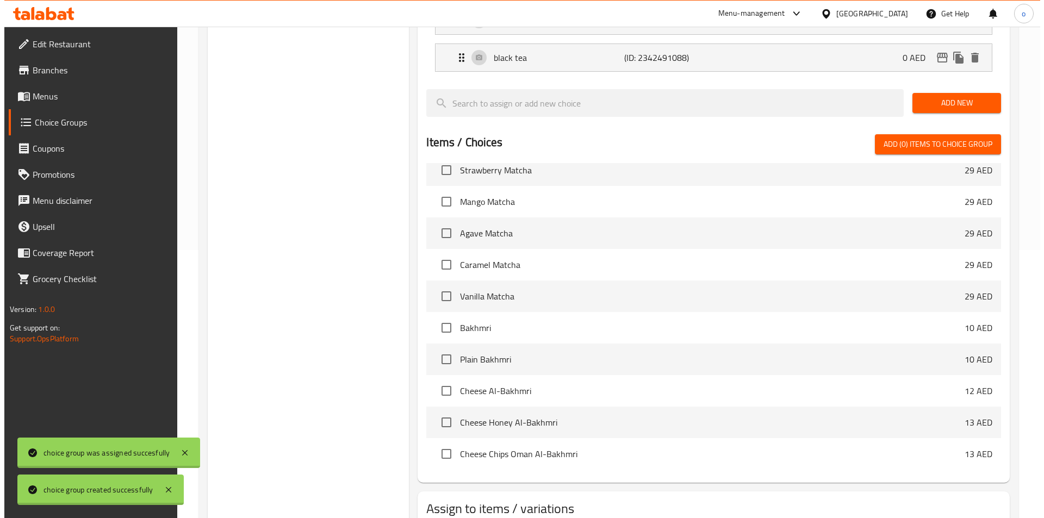
scroll to position [313, 0]
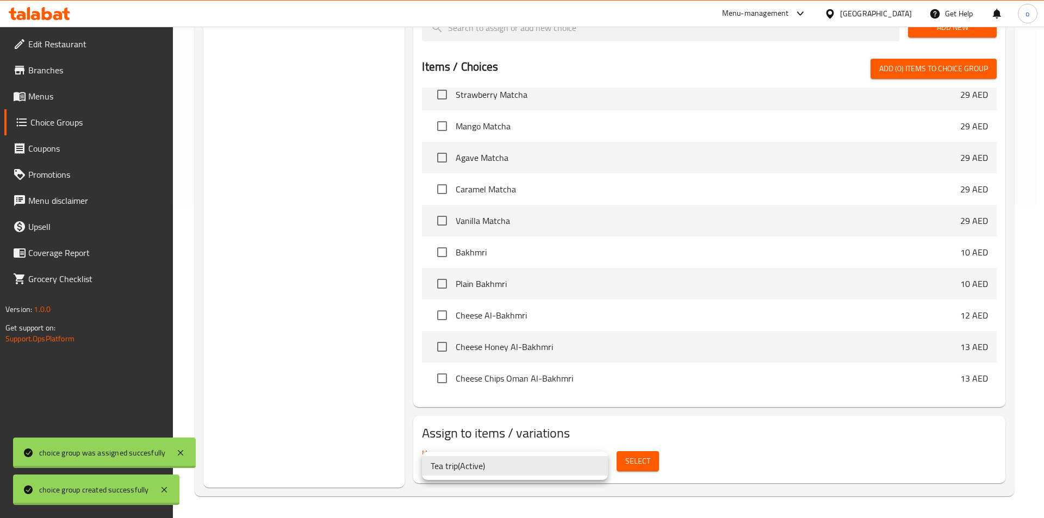
click at [618, 457] on div at bounding box center [522, 259] width 1044 height 518
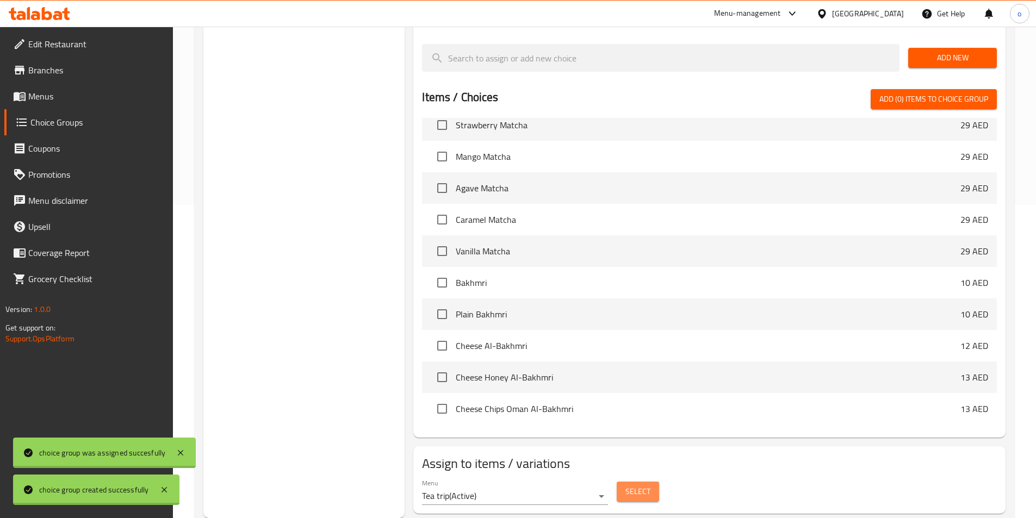
click at [629, 485] on span "Select" at bounding box center [637, 492] width 25 height 14
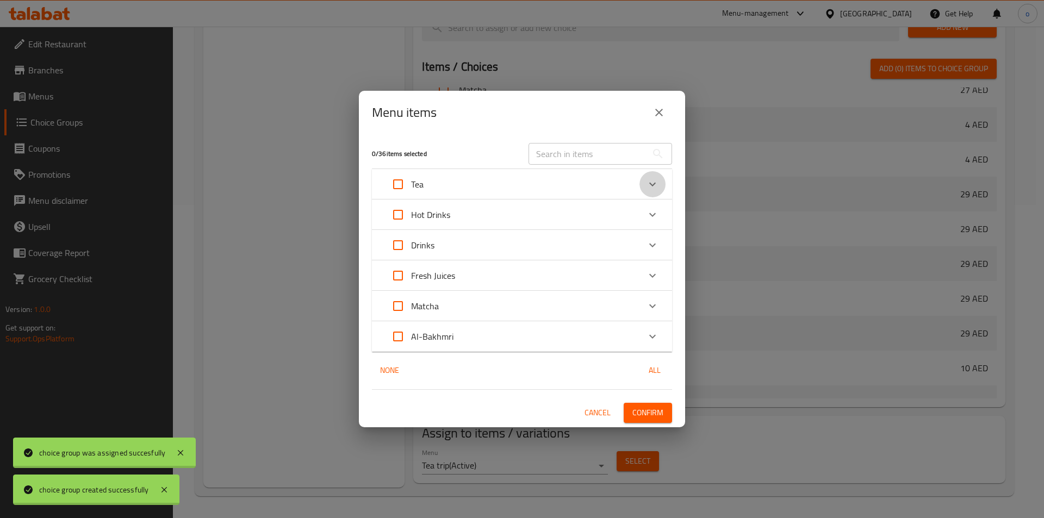
click at [654, 181] on icon "Expand" at bounding box center [652, 184] width 13 height 13
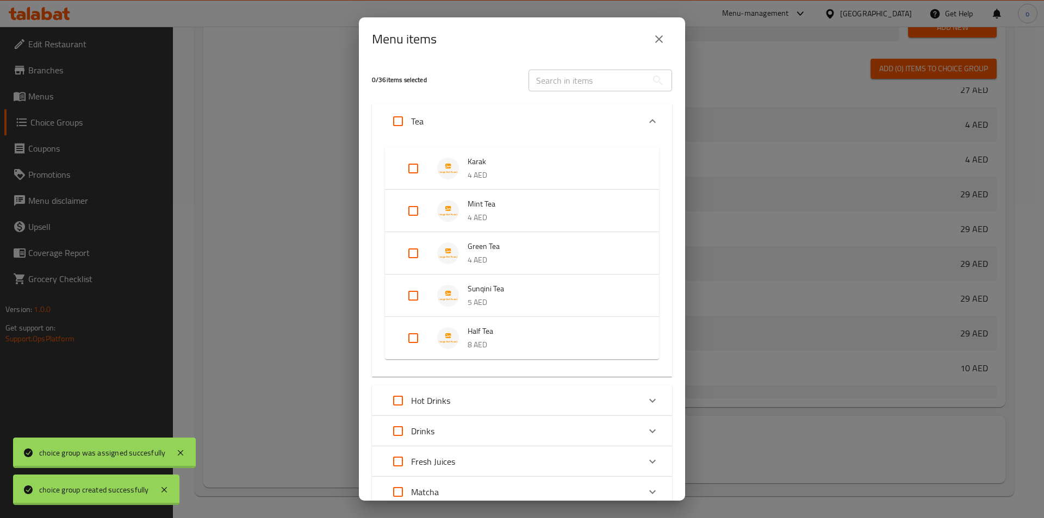
click at [417, 339] on input "Expand" at bounding box center [413, 338] width 26 height 26
checkbox input "true"
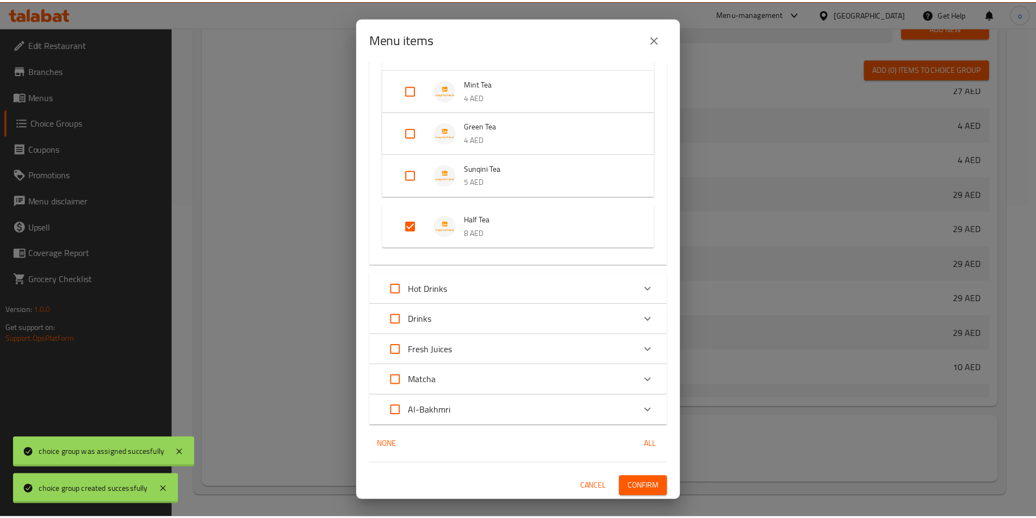
scroll to position [121, 0]
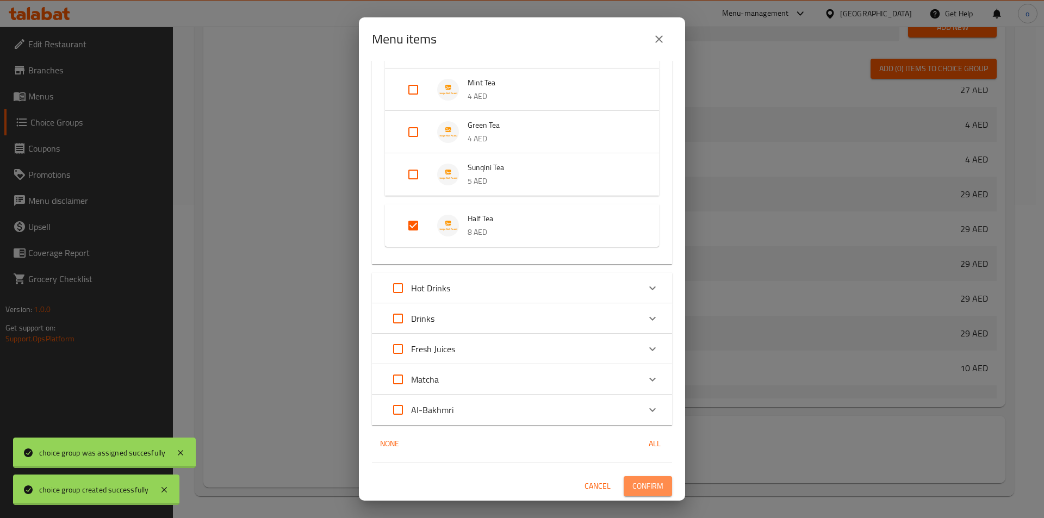
click at [643, 481] on span "Confirm" at bounding box center [647, 487] width 31 height 14
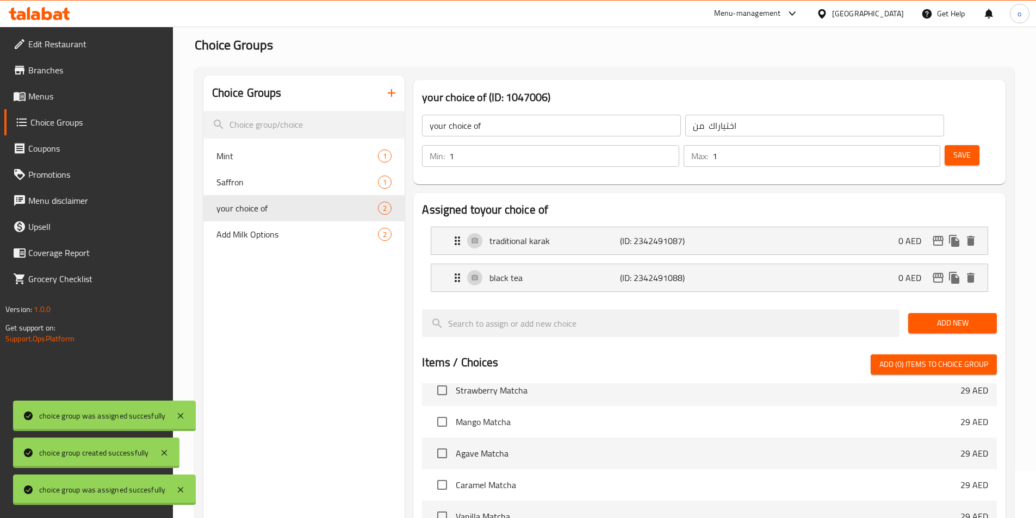
scroll to position [0, 0]
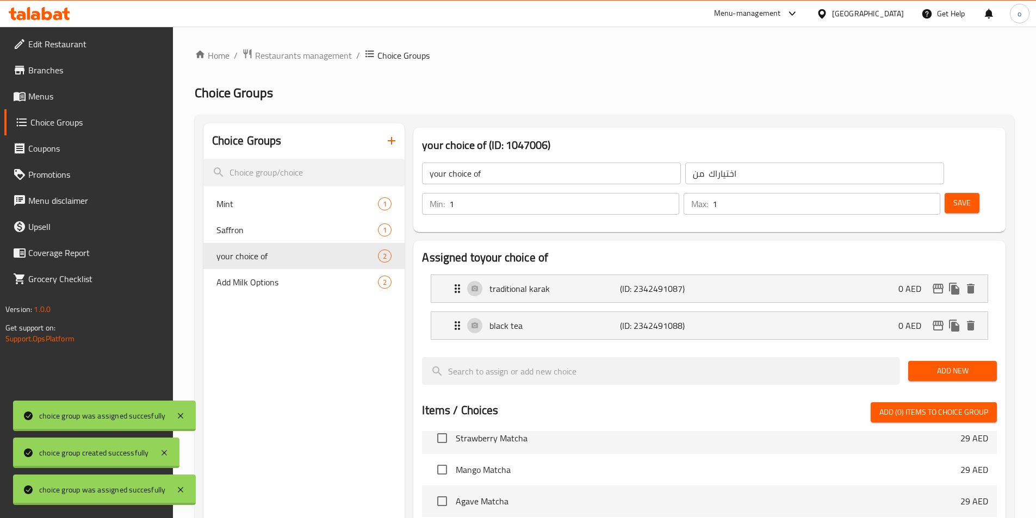
click at [72, 91] on span "Menus" at bounding box center [96, 96] width 136 height 13
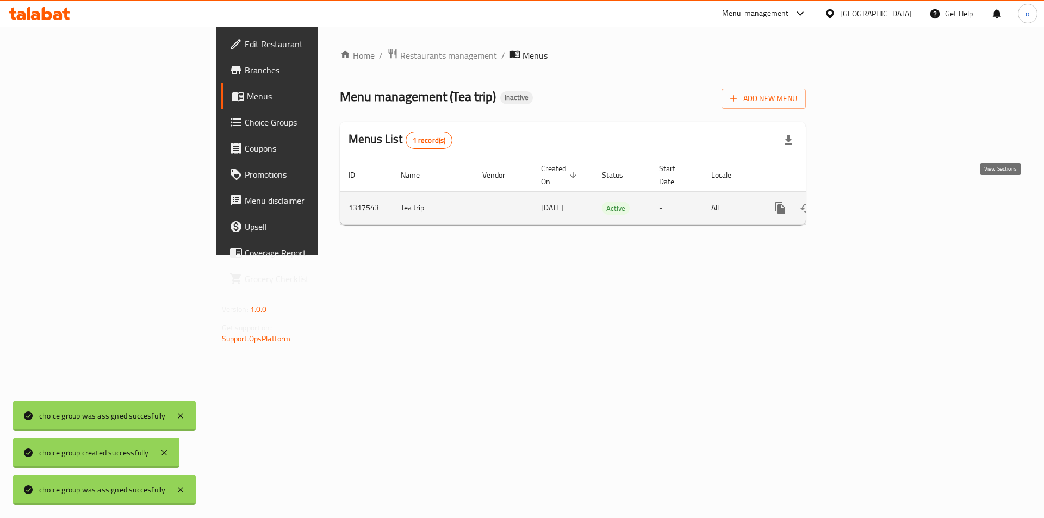
click at [865, 202] on icon "enhanced table" at bounding box center [858, 208] width 13 height 13
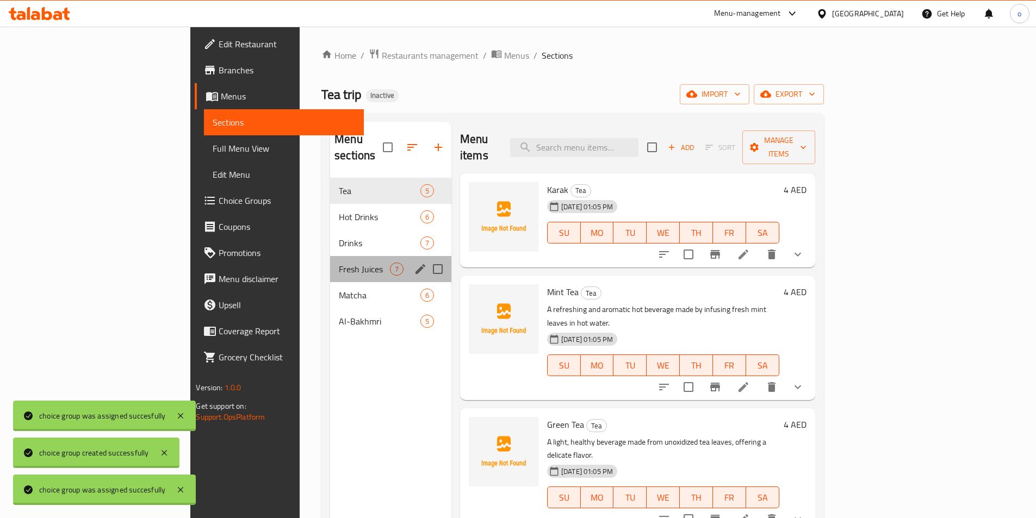
click at [330, 256] on div "Fresh Juices 7" at bounding box center [390, 269] width 121 height 26
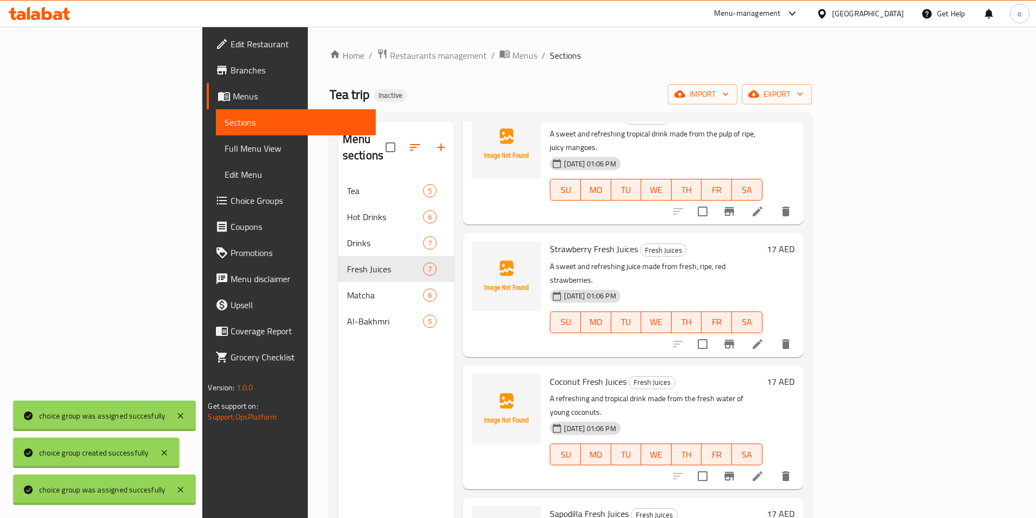
scroll to position [340, 0]
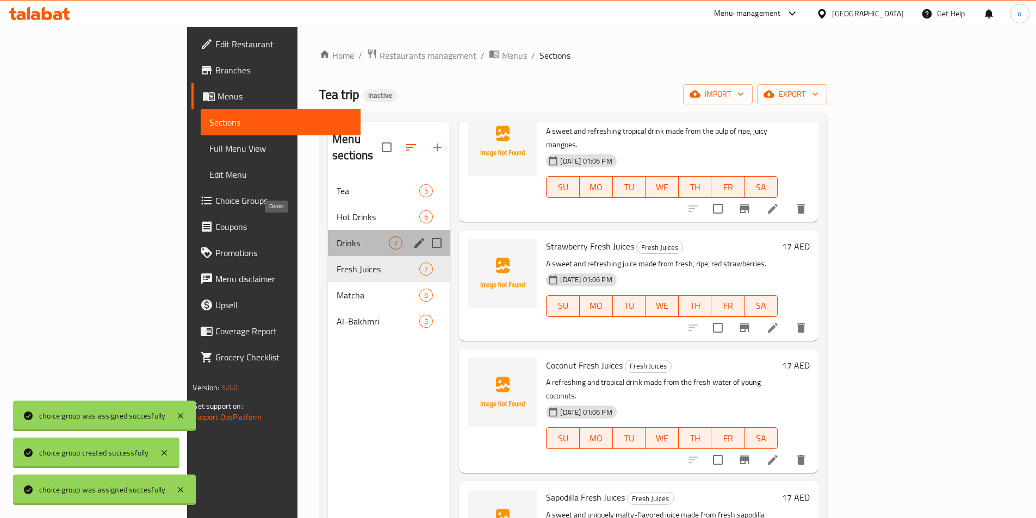
click at [337, 237] on span "Drinks" at bounding box center [363, 243] width 52 height 13
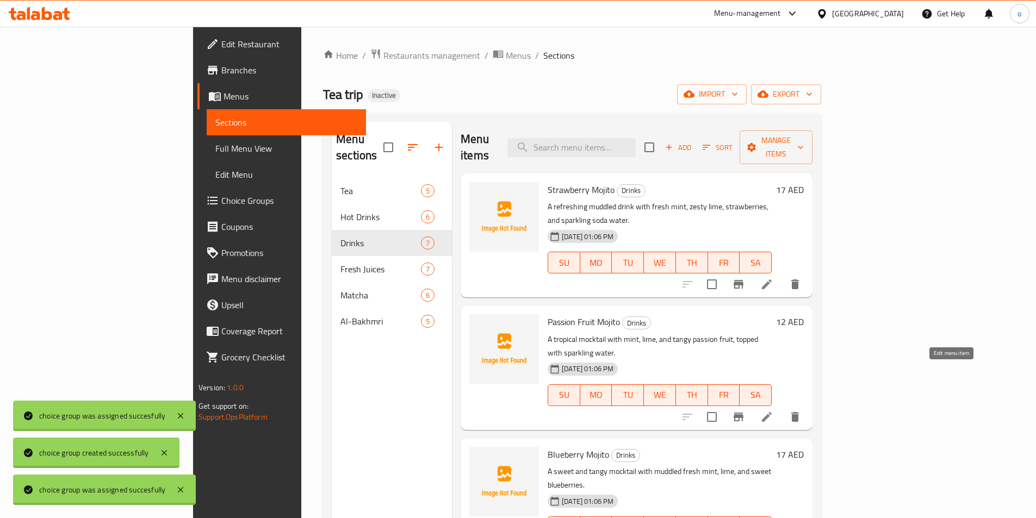
click at [773, 411] on icon at bounding box center [766, 417] width 13 height 13
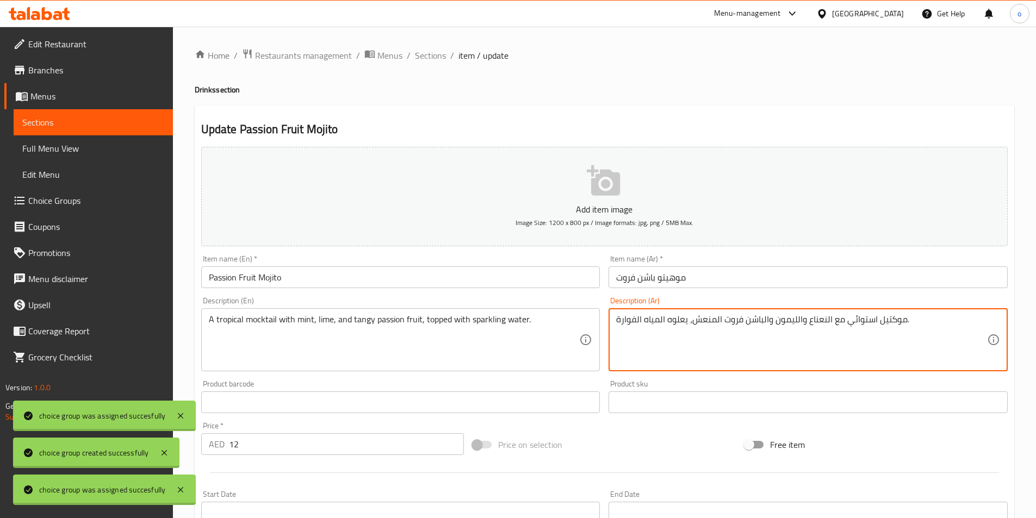
drag, startPoint x: 879, startPoint y: 320, endPoint x: 909, endPoint y: 320, distance: 29.9
click at [909, 320] on textarea "موكتيل استوائي مع النعناع والليمون والباشن فروت المنعش، يعلوه المياه الفوارة." at bounding box center [801, 340] width 371 height 52
drag, startPoint x: 877, startPoint y: 319, endPoint x: 903, endPoint y: 322, distance: 25.8
click at [903, 322] on textarea "موكتيل استوائي مع النعناع والليمون والباشن فروت المنعش، يعلوه المياه الفوارة." at bounding box center [801, 340] width 371 height 52
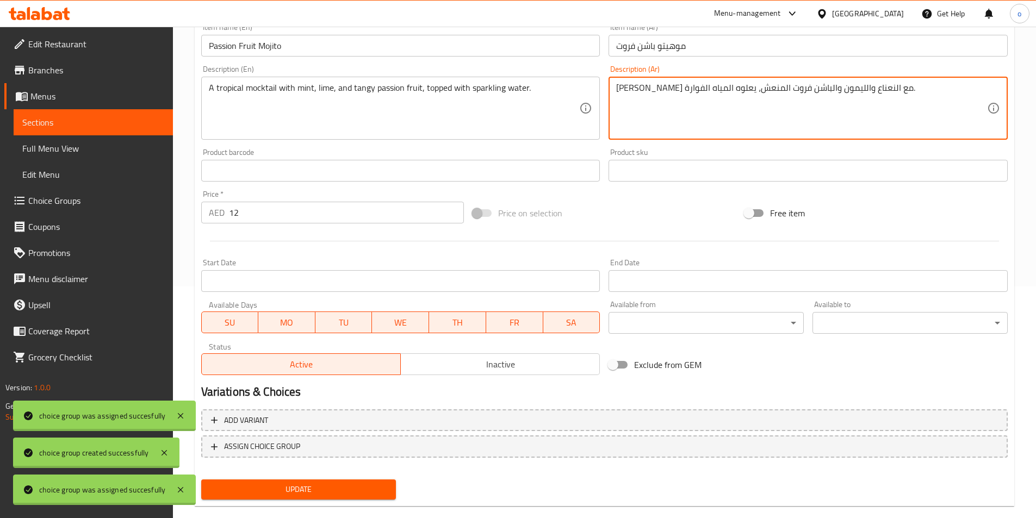
scroll to position [250, 0]
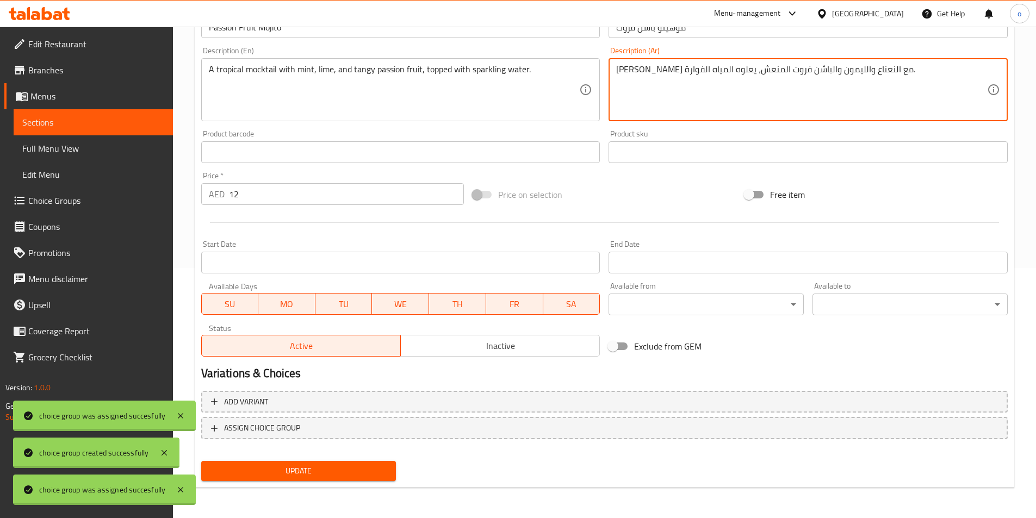
type textarea "موهيتو استوائي مع النعناع والليمون والباشن فروت المنعش، يعلوه المياه الفوارة."
click at [359, 475] on span "Update" at bounding box center [299, 471] width 178 height 14
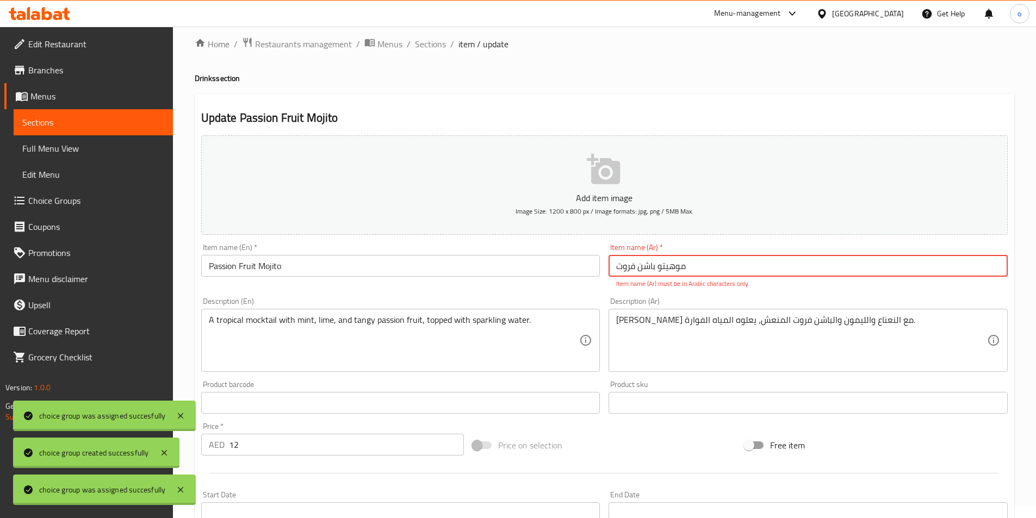
scroll to position [0, 0]
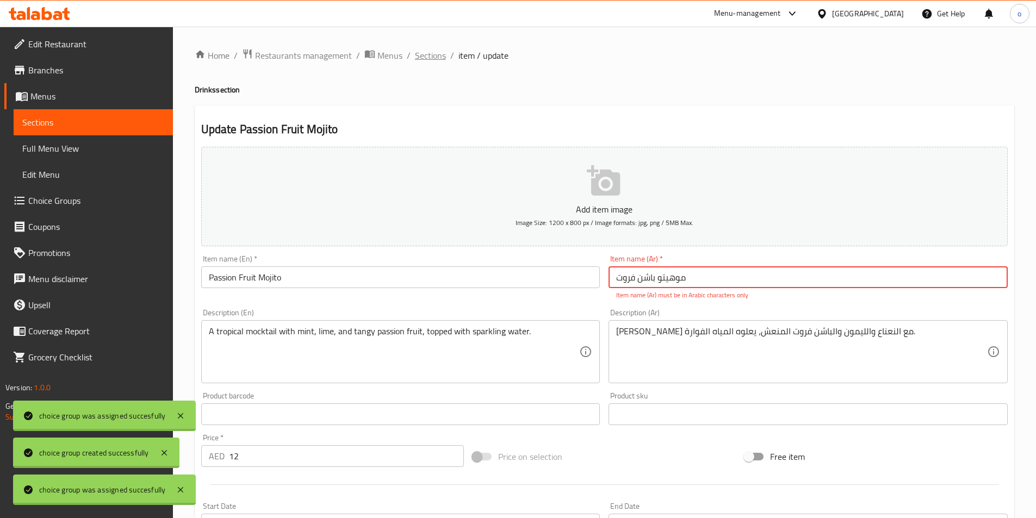
click at [431, 57] on span "Sections" at bounding box center [430, 55] width 31 height 13
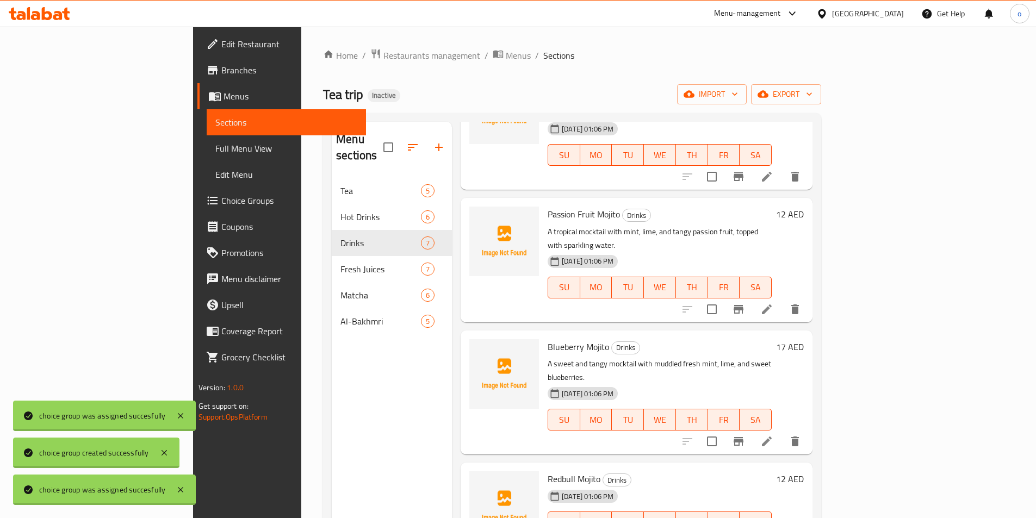
scroll to position [109, 0]
click at [782, 431] on li at bounding box center [767, 441] width 30 height 20
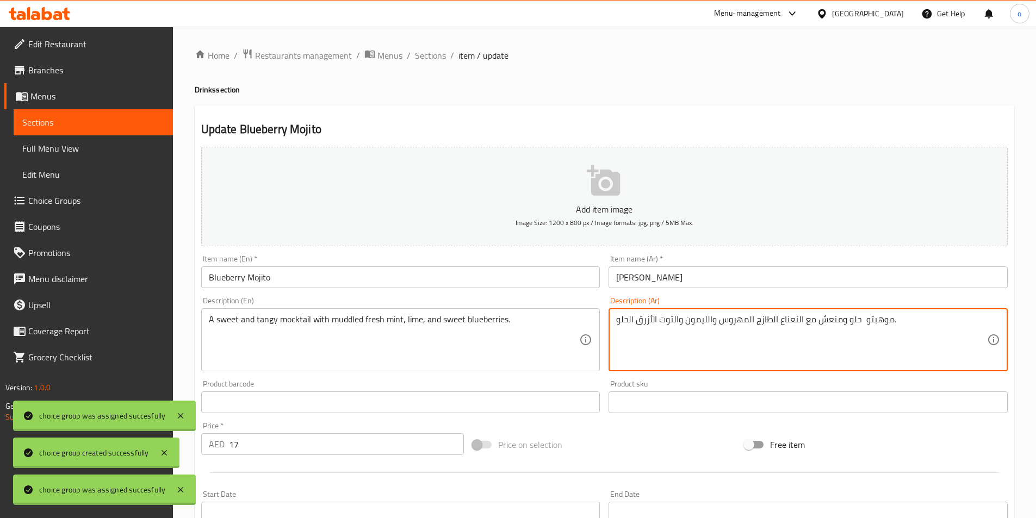
click at [871, 324] on textarea "موهبتو حلو ومنعش مع النعناع الطازج المهروس والليمون والتوت الأزرق الحلو." at bounding box center [801, 340] width 371 height 52
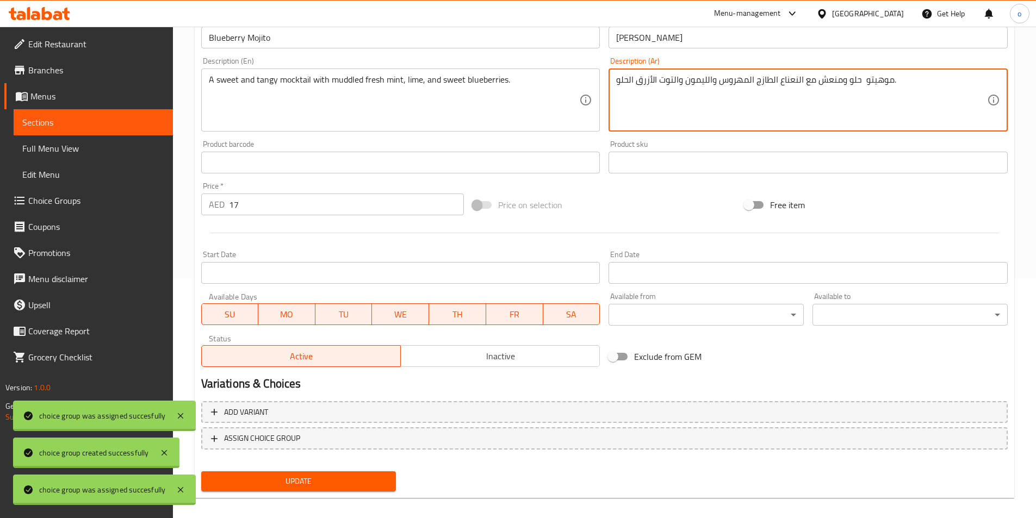
scroll to position [250, 0]
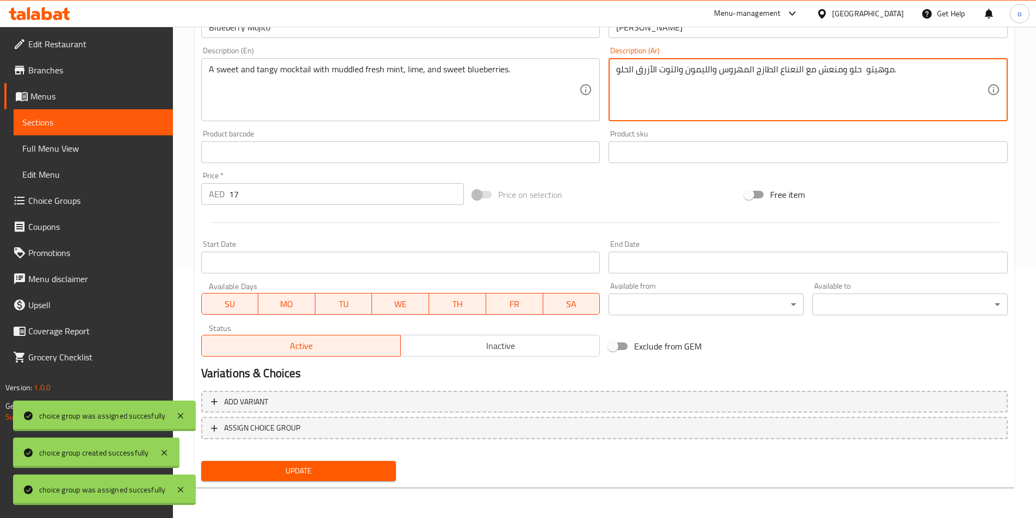
type textarea "موهيتو حلو ومنعش مع النعناع الطازج المهروس والليمون والتوت الأزرق الحلو."
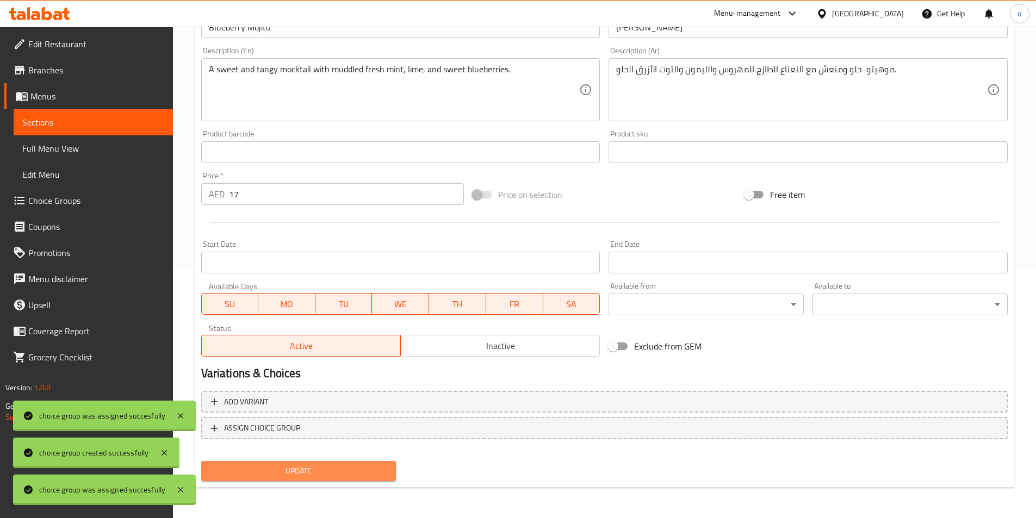
click at [372, 469] on span "Update" at bounding box center [299, 471] width 178 height 14
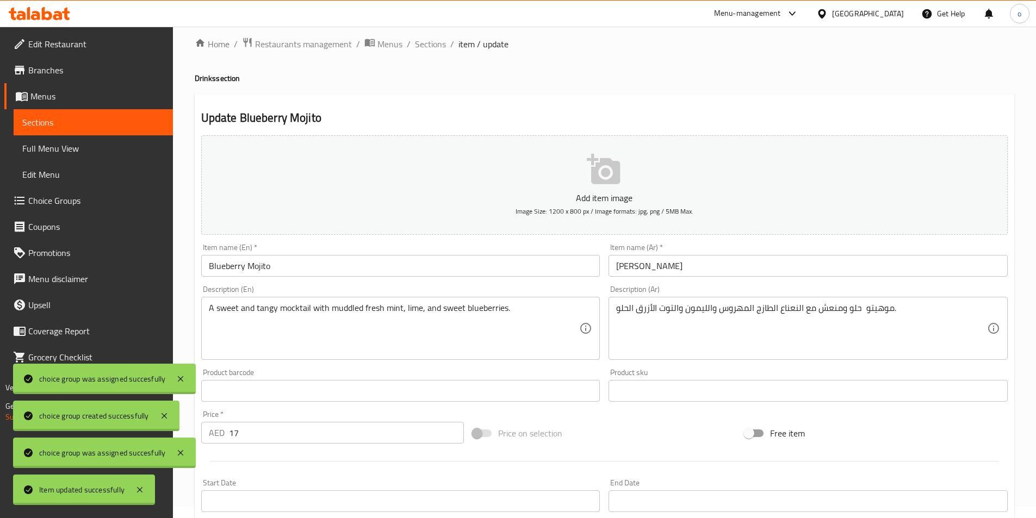
scroll to position [0, 0]
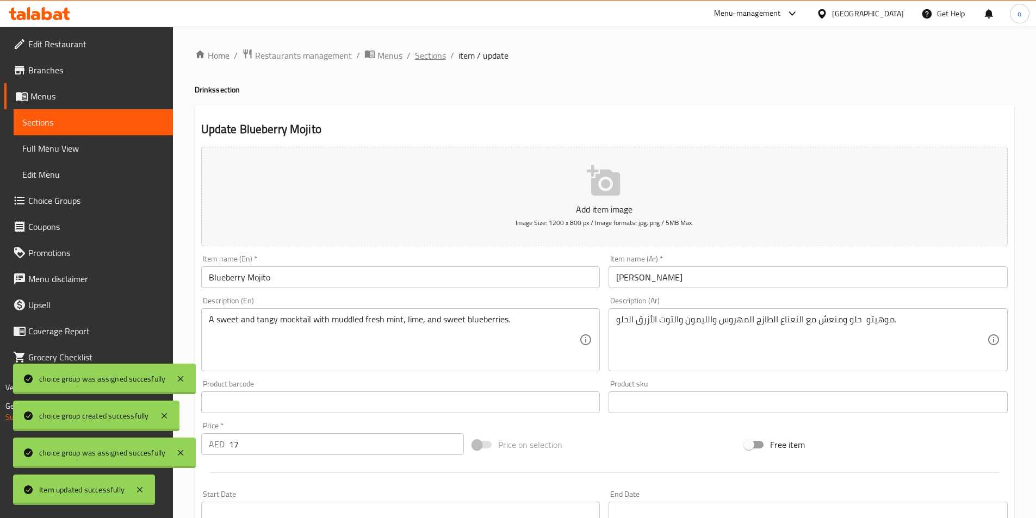
click at [429, 53] on span "Sections" at bounding box center [430, 55] width 31 height 13
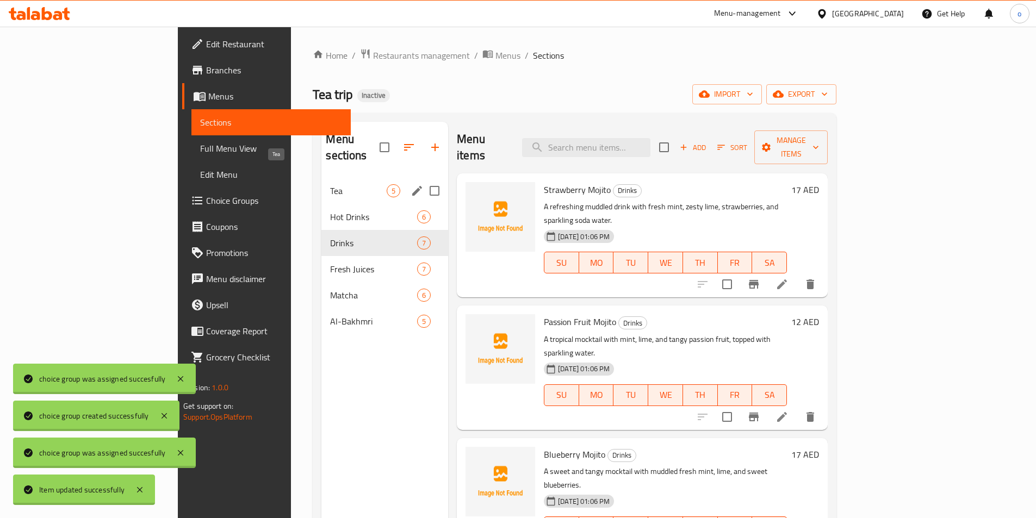
click at [330, 184] on span "Tea" at bounding box center [358, 190] width 57 height 13
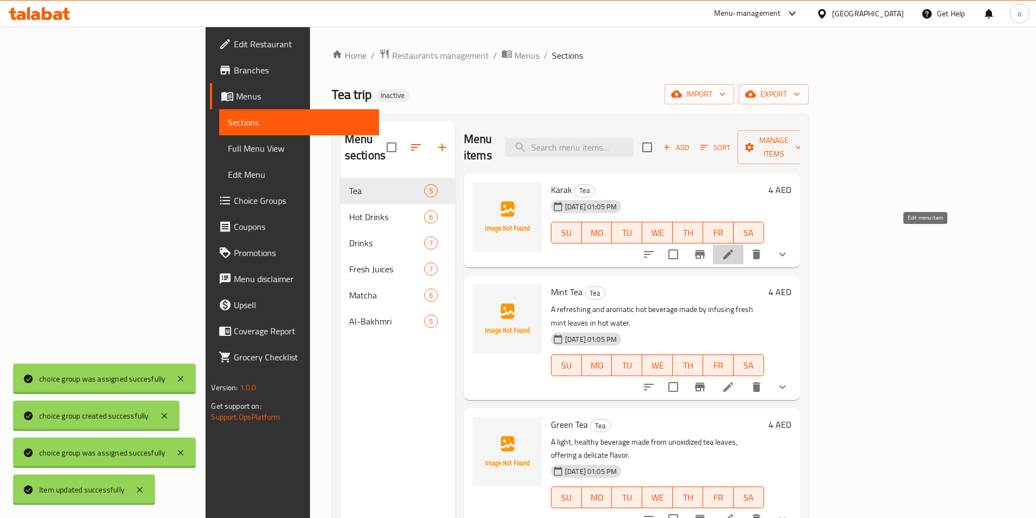
click at [733, 250] on icon at bounding box center [728, 255] width 10 height 10
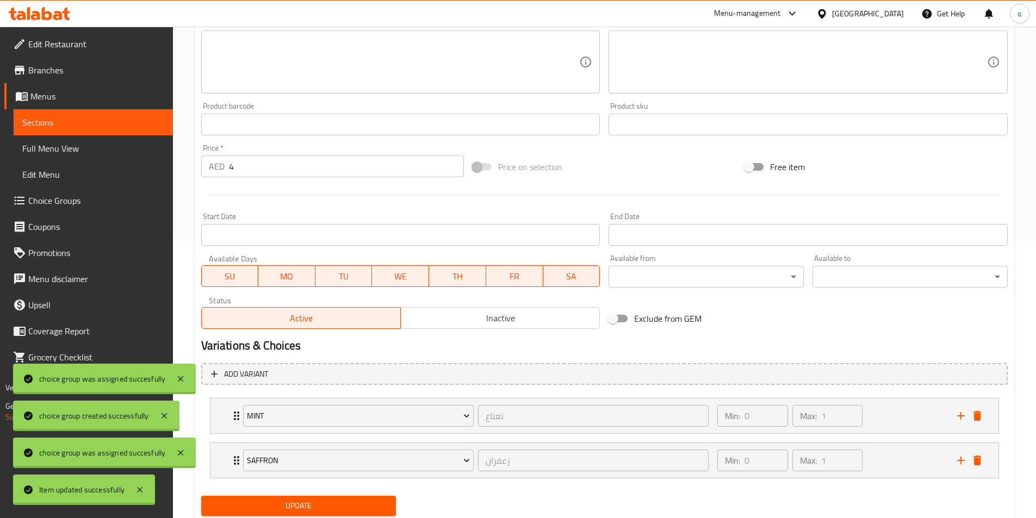
scroll to position [313, 0]
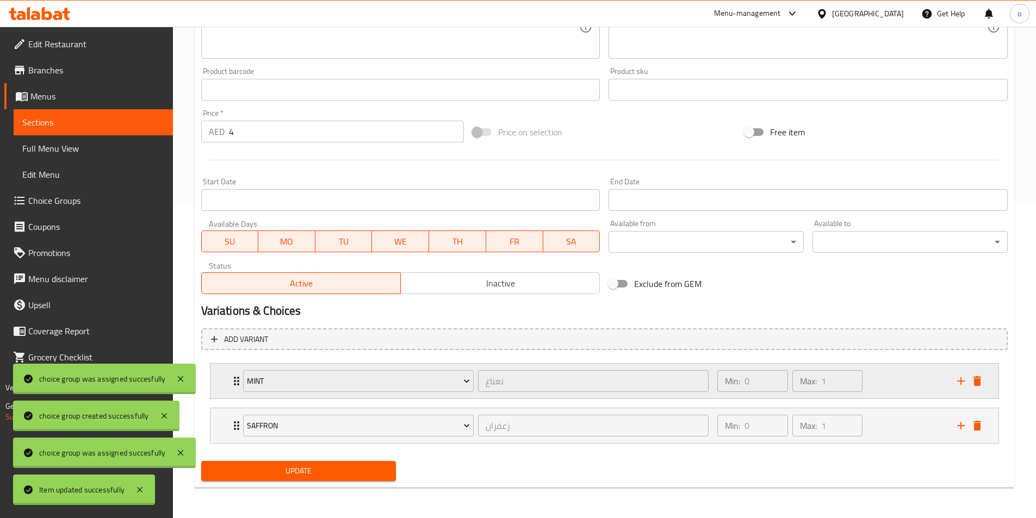
click at [233, 382] on icon "Expand" at bounding box center [236, 381] width 13 height 13
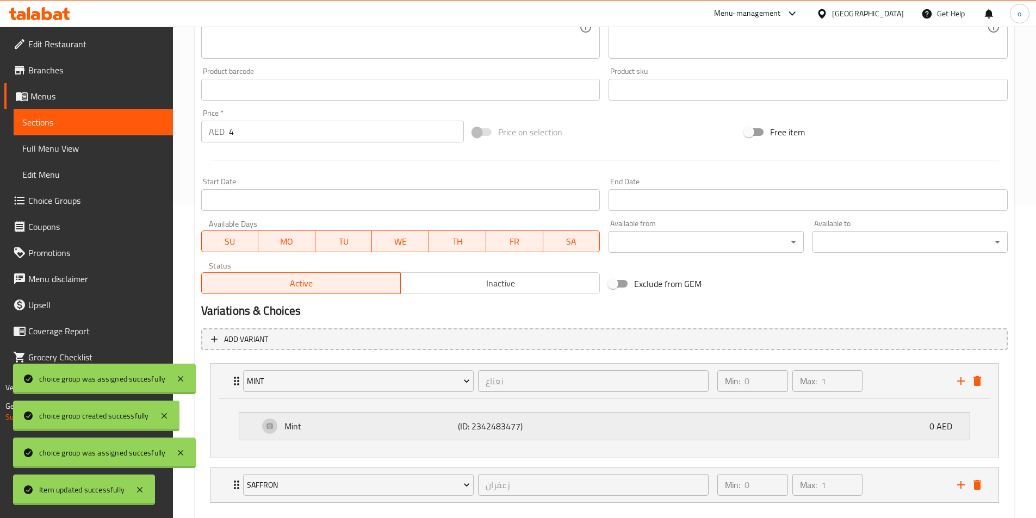
click at [936, 429] on p "0 AED" at bounding box center [945, 426] width 32 height 13
click at [912, 431] on div "Mint (ID: 2342483477) 0 AED" at bounding box center [608, 426] width 698 height 27
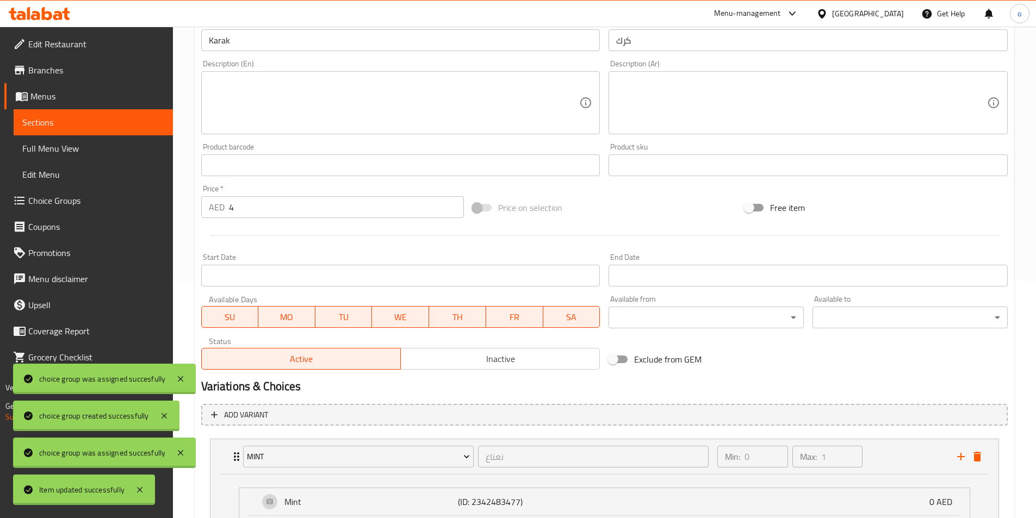
scroll to position [204, 0]
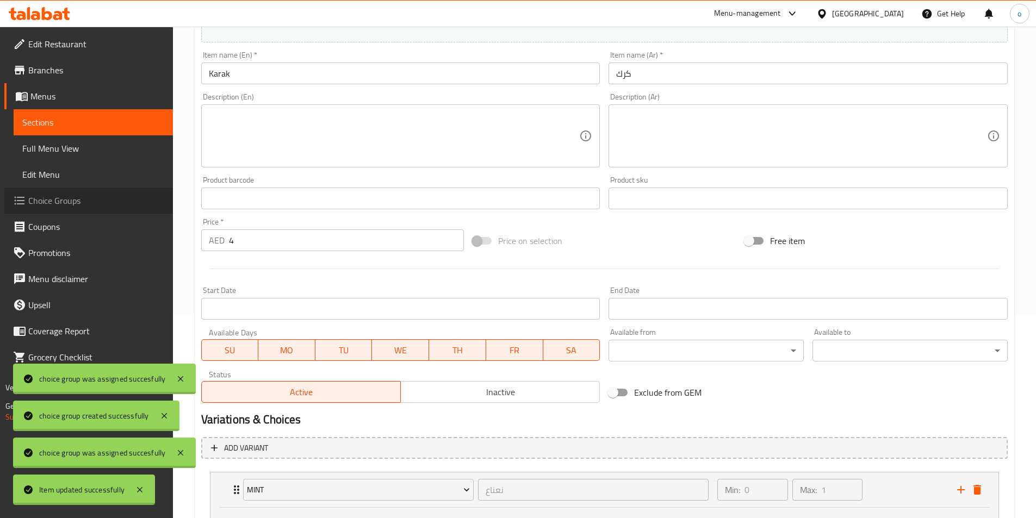
click at [94, 203] on span "Choice Groups" at bounding box center [96, 200] width 136 height 13
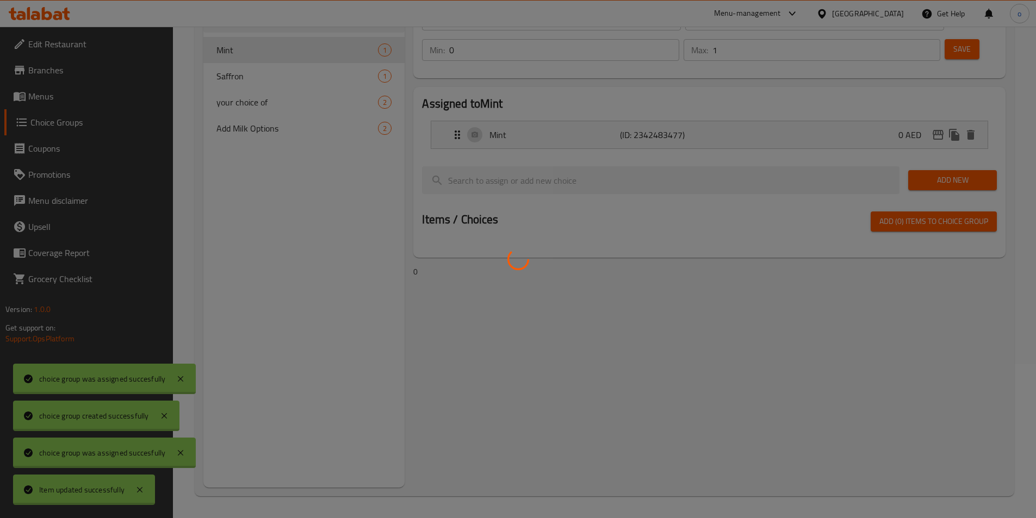
scroll to position [154, 0]
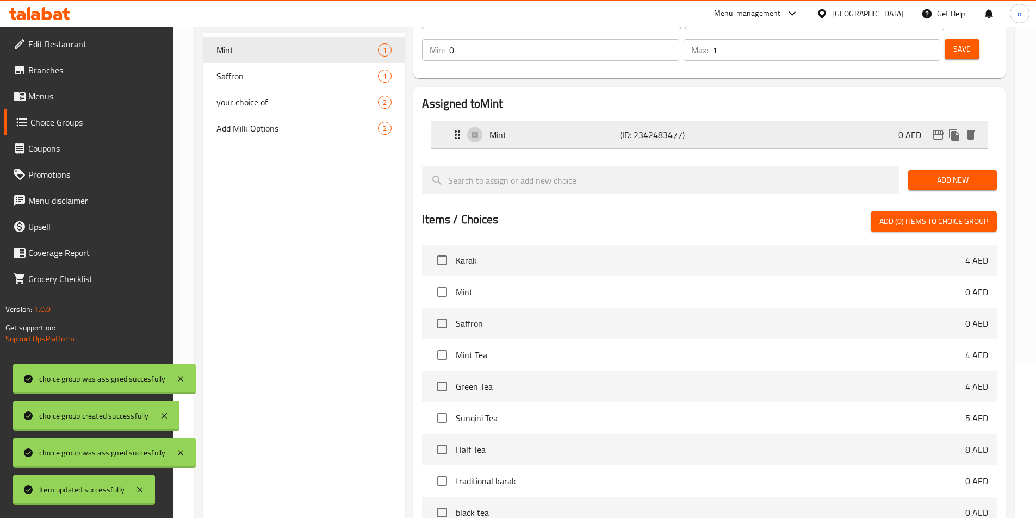
click at [462, 128] on icon "Expand" at bounding box center [457, 134] width 13 height 13
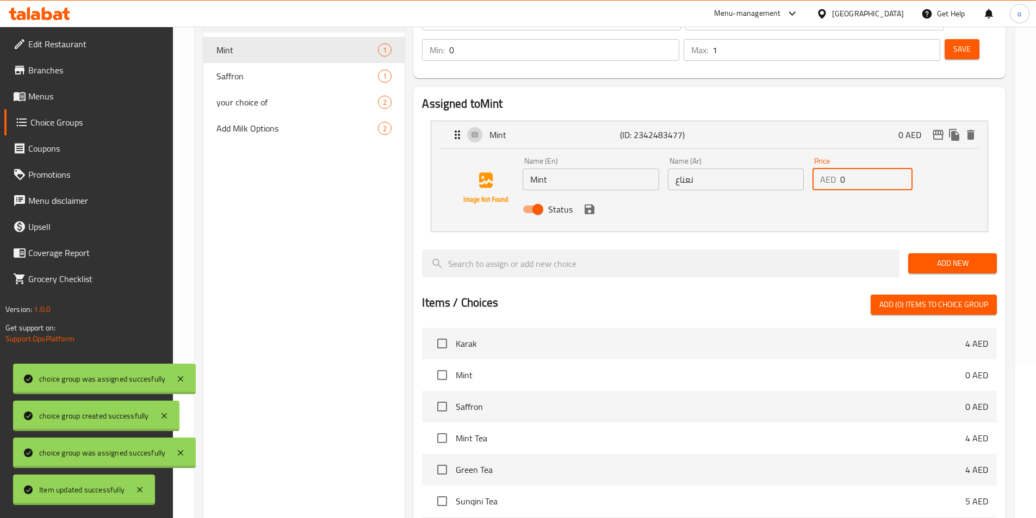
drag, startPoint x: 841, startPoint y: 152, endPoint x: 859, endPoint y: 148, distance: 18.9
click at [859, 169] on input "0" at bounding box center [876, 180] width 72 height 22
click at [594, 203] on icon "save" at bounding box center [589, 209] width 13 height 13
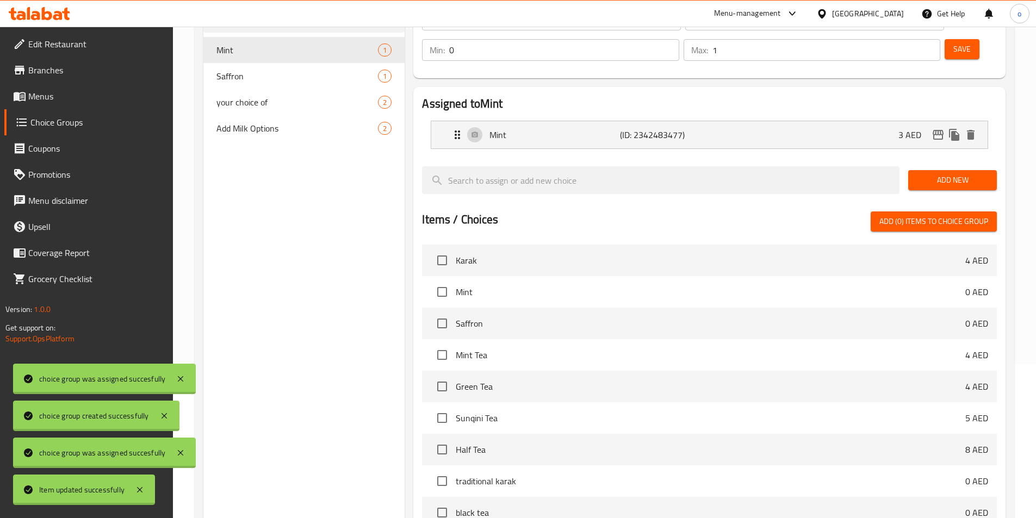
type input "3"
click at [456, 128] on icon "Expand" at bounding box center [457, 134] width 13 height 13
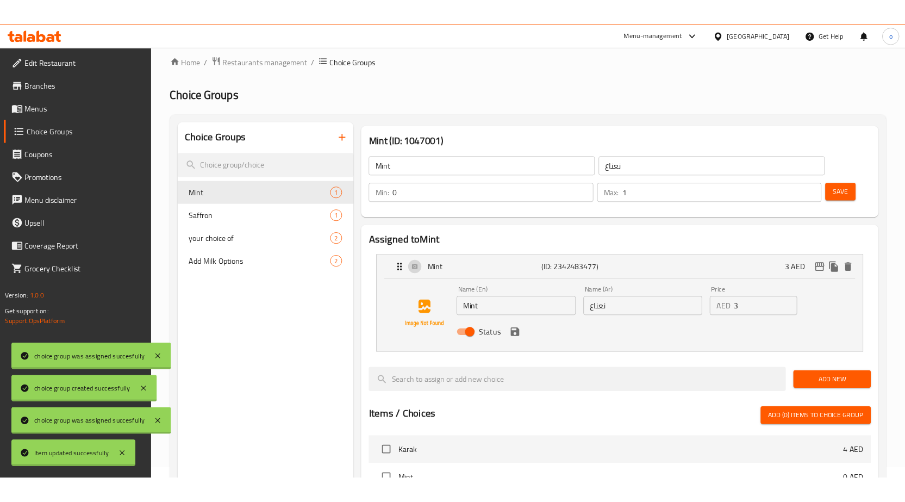
scroll to position [0, 0]
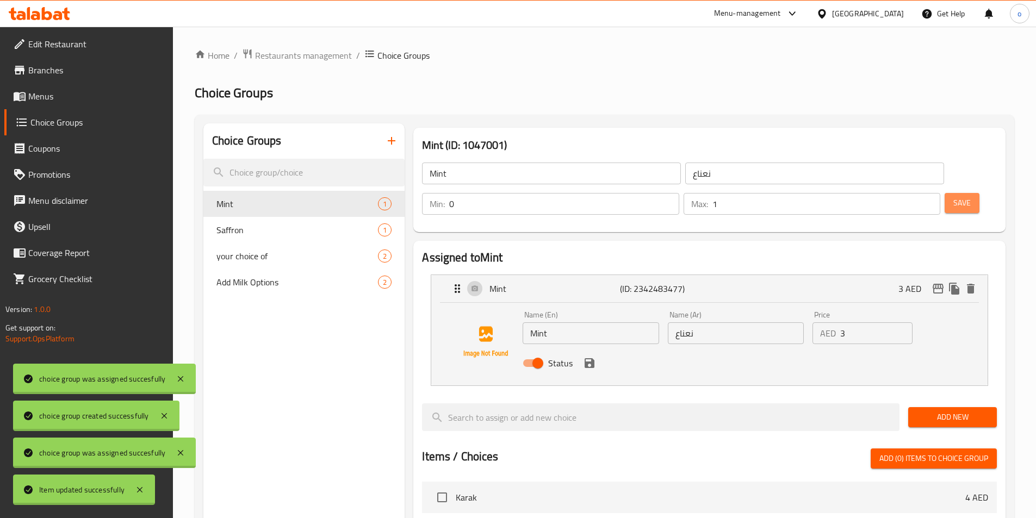
click at [953, 196] on span "Save" at bounding box center [961, 203] width 17 height 14
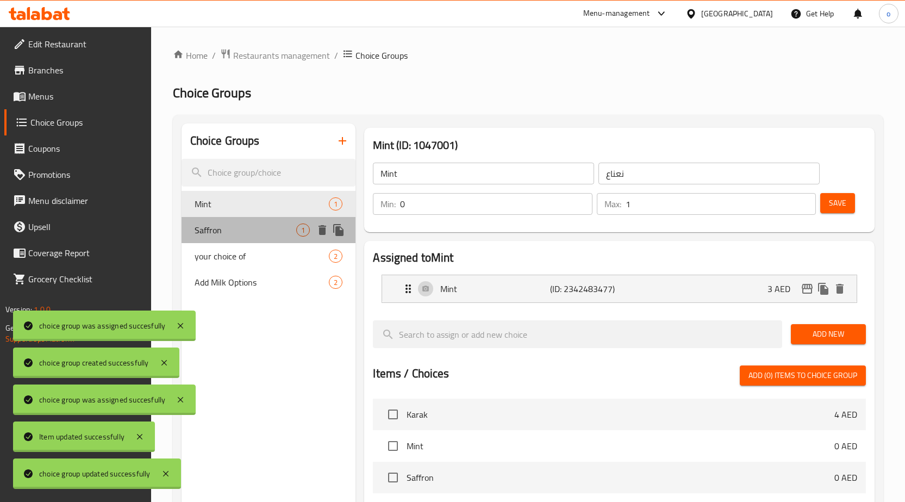
click at [237, 226] on span "Saffron" at bounding box center [246, 229] width 102 height 13
type input "Saffron"
type input "زعفران"
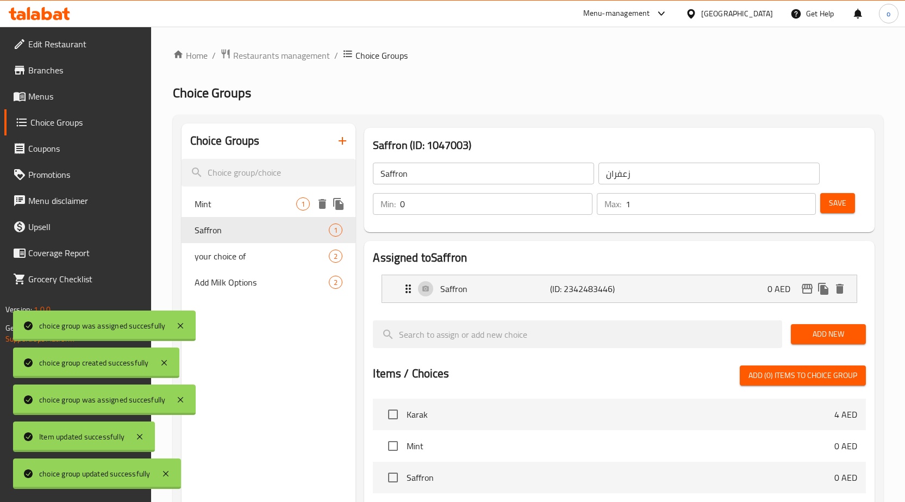
click at [244, 203] on span "Mint" at bounding box center [246, 203] width 102 height 13
type input "Mint"
type input "نعناع"
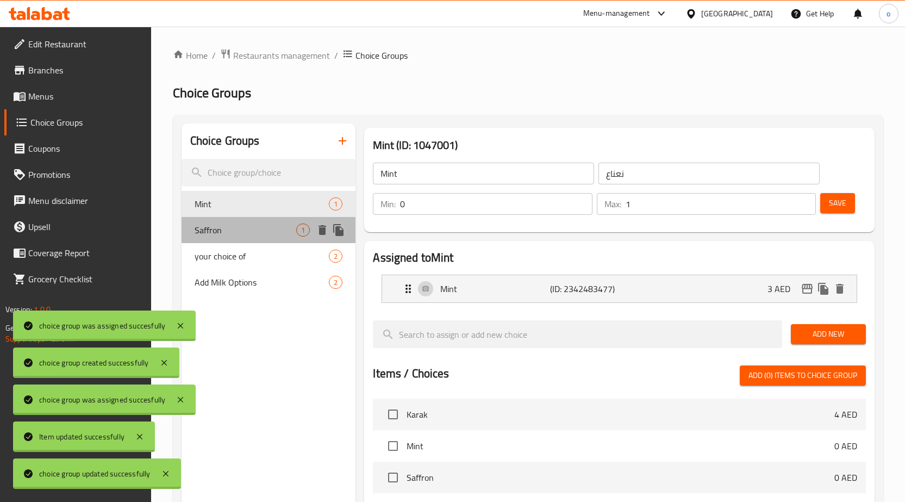
click at [235, 233] on span "Saffron" at bounding box center [246, 229] width 102 height 13
type input "Saffron"
type input "زعفران"
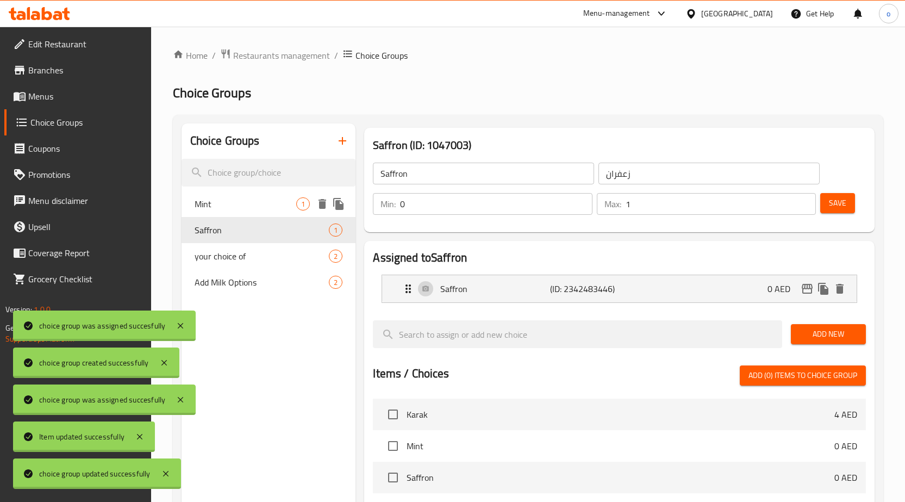
click at [223, 198] on span "Mint" at bounding box center [246, 203] width 102 height 13
type input "Mint"
type input "نعناع"
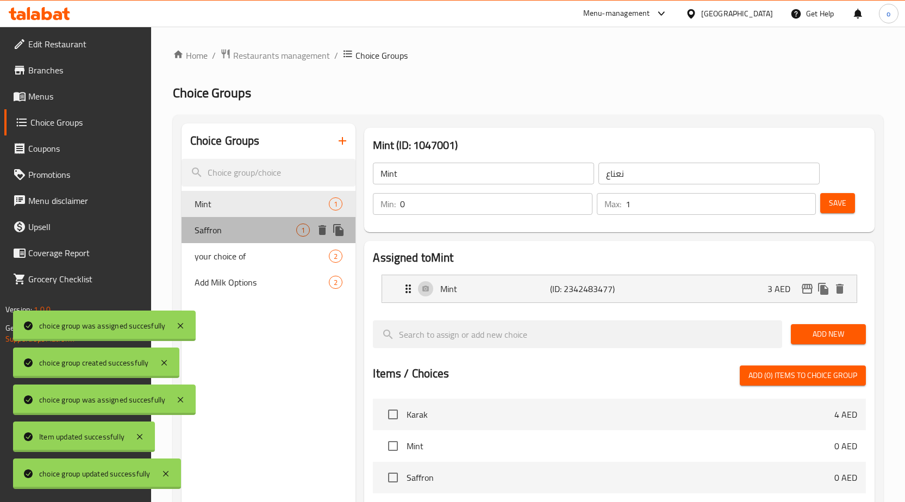
click at [237, 234] on span "Saffron" at bounding box center [246, 229] width 102 height 13
type input "Saffron"
type input "زعفران"
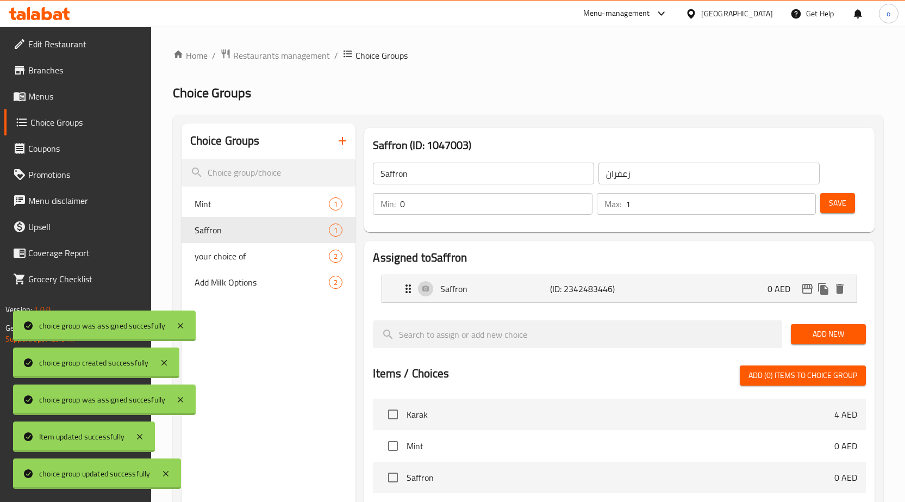
click at [338, 139] on icon "button" at bounding box center [342, 140] width 13 height 13
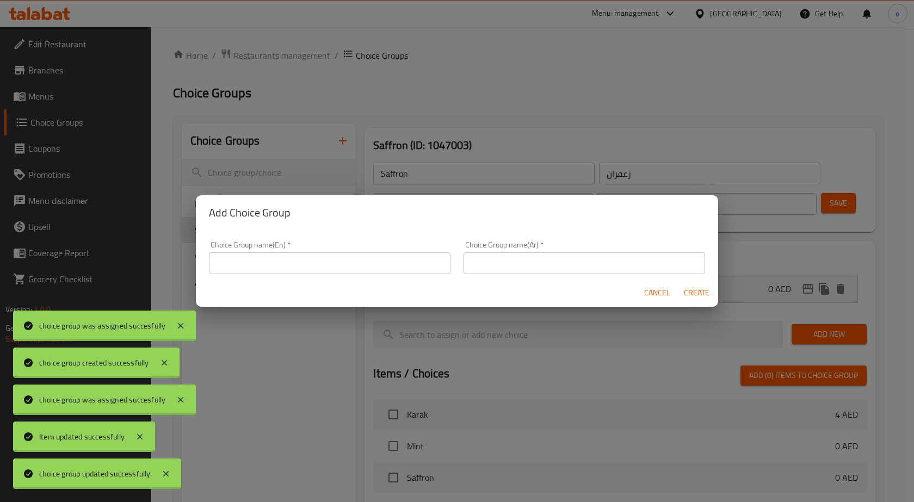
click at [339, 262] on input "text" at bounding box center [329, 263] width 241 height 22
type input "ADDONS"
click at [507, 267] on input "text" at bounding box center [583, 263] width 241 height 22
type input "اضافات"
click at [679, 283] on button "Create" at bounding box center [696, 293] width 35 height 20
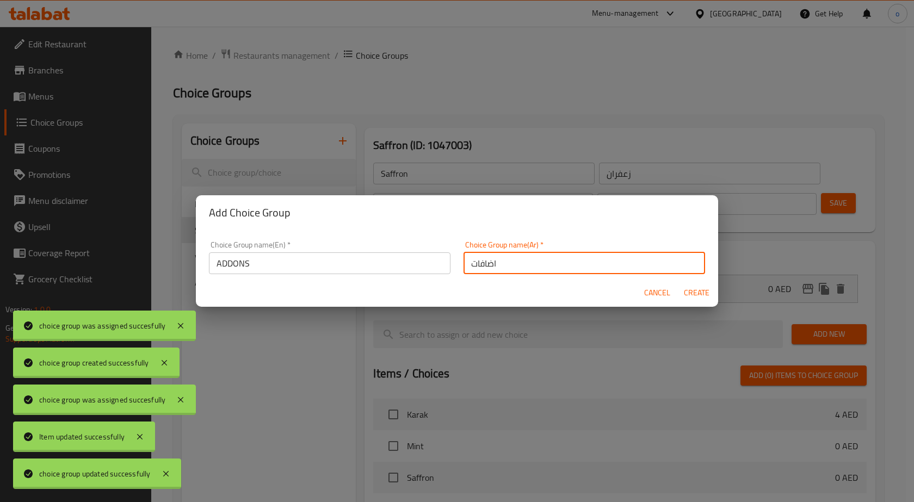
type input "ADDONS"
type input "اضافات"
type input "0"
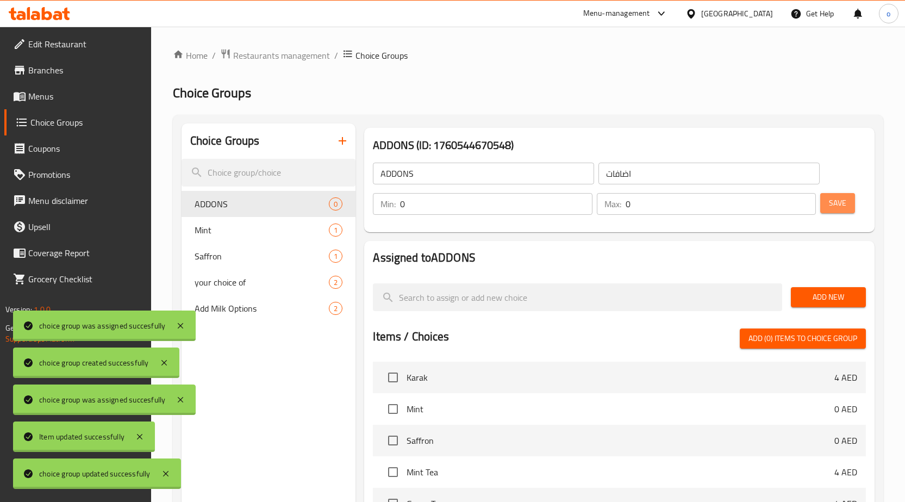
click at [827, 203] on button "Save" at bounding box center [838, 203] width 35 height 20
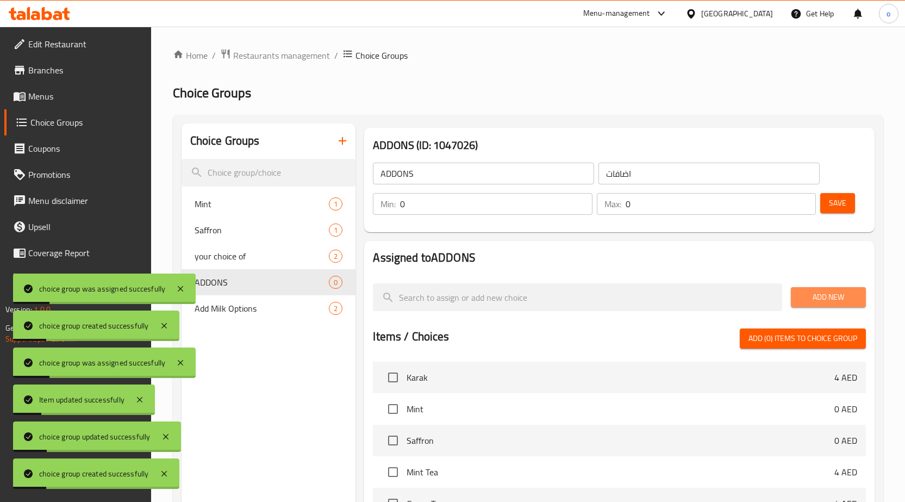
click at [837, 305] on button "Add New" at bounding box center [828, 297] width 75 height 20
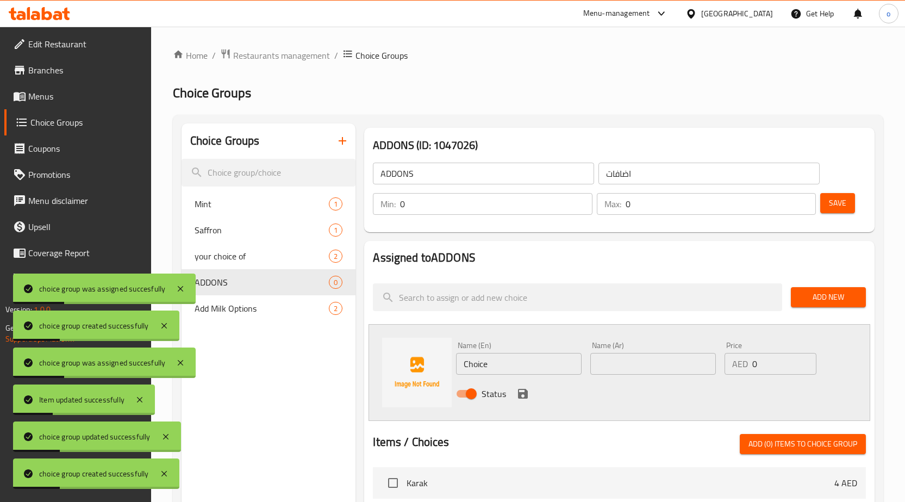
click at [499, 368] on input "Choice" at bounding box center [519, 364] width 126 height 22
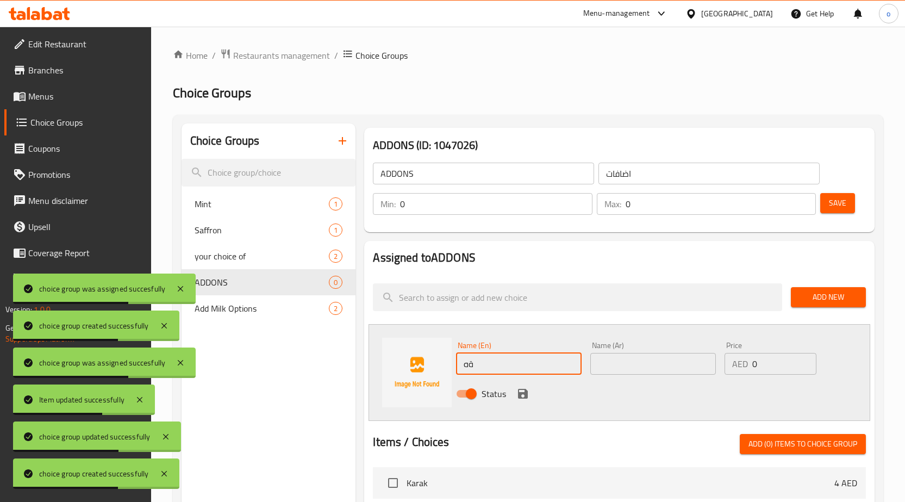
type input "ة"
type input "Mint"
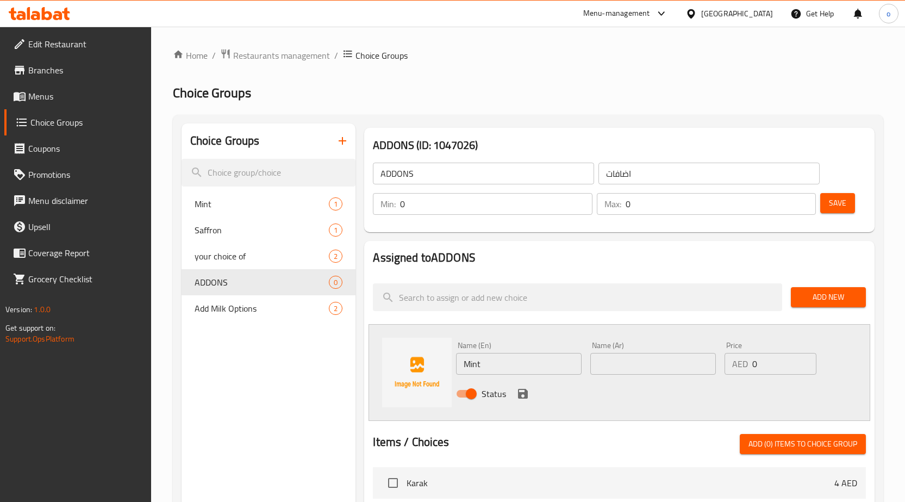
click at [607, 350] on div "Name (Ar) Name (Ar)" at bounding box center [654, 358] width 126 height 33
click at [618, 367] on input "text" at bounding box center [654, 364] width 126 height 22
click at [601, 363] on input "?نعناع" at bounding box center [654, 364] width 126 height 22
type input "نعناع"
click at [520, 396] on icon "save" at bounding box center [523, 394] width 10 height 10
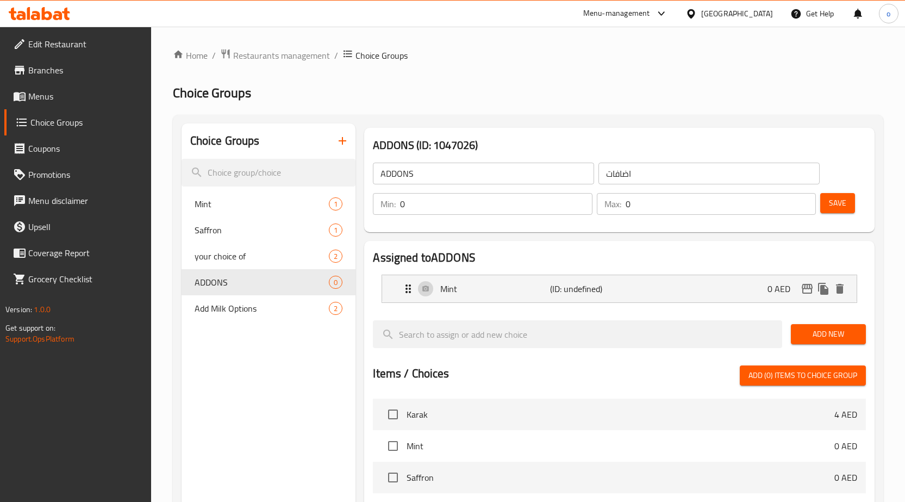
click at [826, 329] on span "Add New" at bounding box center [829, 334] width 58 height 14
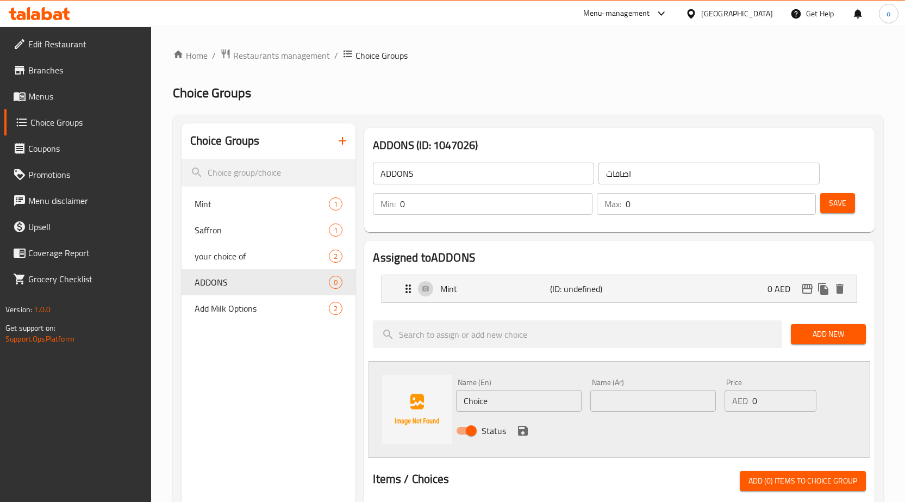
click at [518, 394] on input "Choice" at bounding box center [519, 401] width 126 height 22
click at [250, 235] on span "Saffron" at bounding box center [246, 229] width 102 height 13
type input "Saffron"
type input "زعفران"
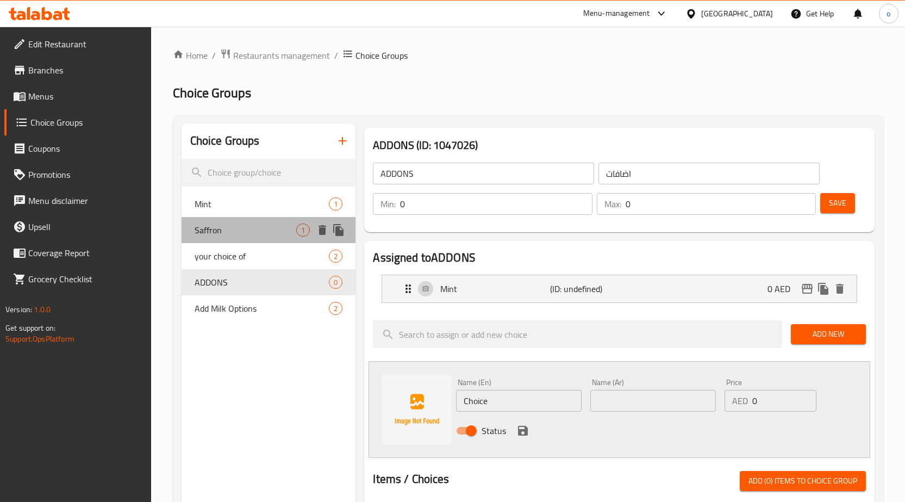
type input "1"
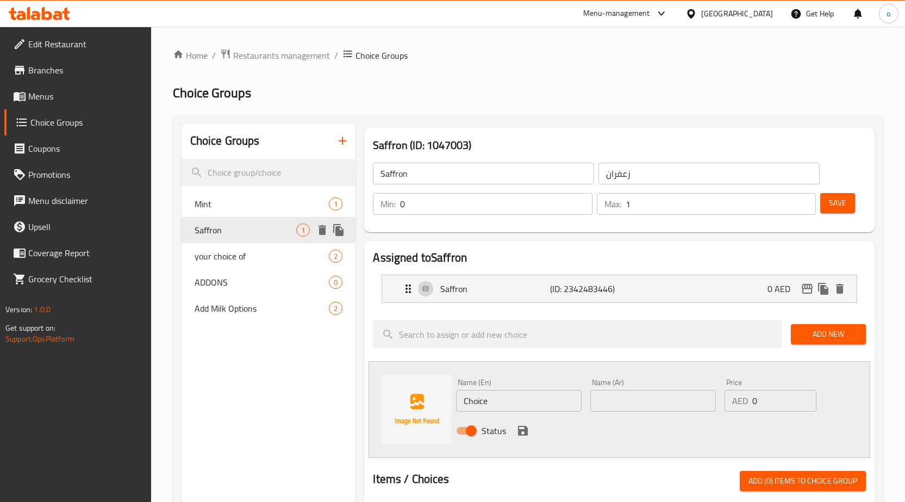
click at [250, 237] on div "Saffron 1" at bounding box center [269, 230] width 175 height 26
click at [464, 291] on p "Saffron" at bounding box center [495, 288] width 110 height 13
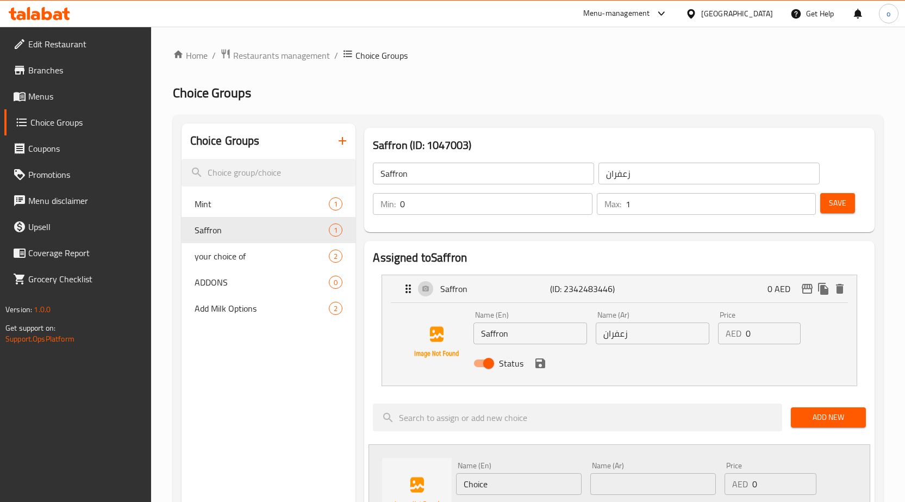
click at [506, 336] on input "Saffron" at bounding box center [531, 333] width 114 height 22
click at [238, 287] on span "ADDONS" at bounding box center [246, 282] width 102 height 13
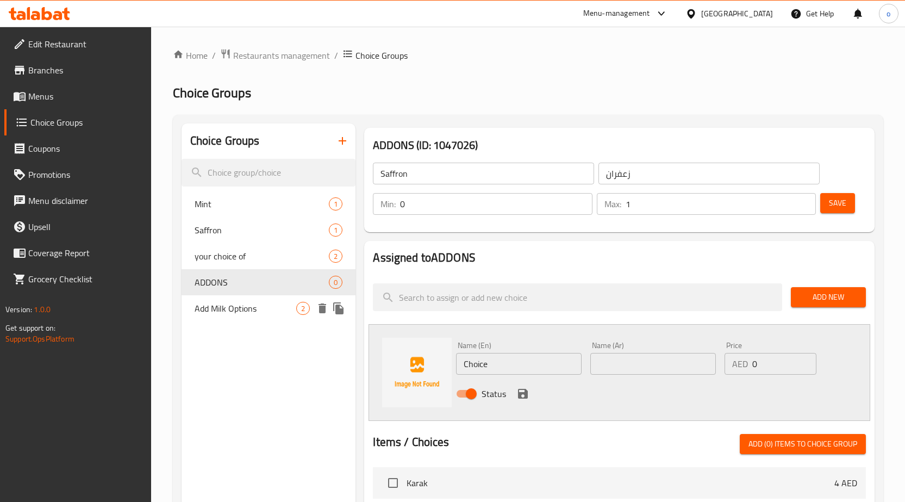
type input "ADDONS"
type input "اضافات"
type input "0"
click at [512, 364] on input "Choice" at bounding box center [519, 364] width 126 height 22
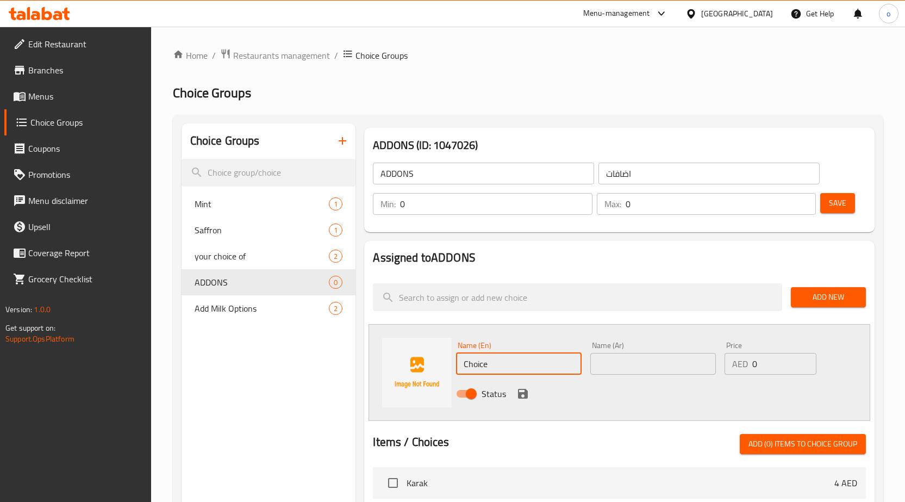
paste input "Saffron"
type input "Saffron"
click at [614, 348] on div "Name (Ar) Name (Ar)" at bounding box center [654, 358] width 126 height 33
click at [625, 377] on div "Name (Ar) Name (Ar)" at bounding box center [653, 358] width 134 height 42
click at [630, 372] on input "text" at bounding box center [654, 364] width 126 height 22
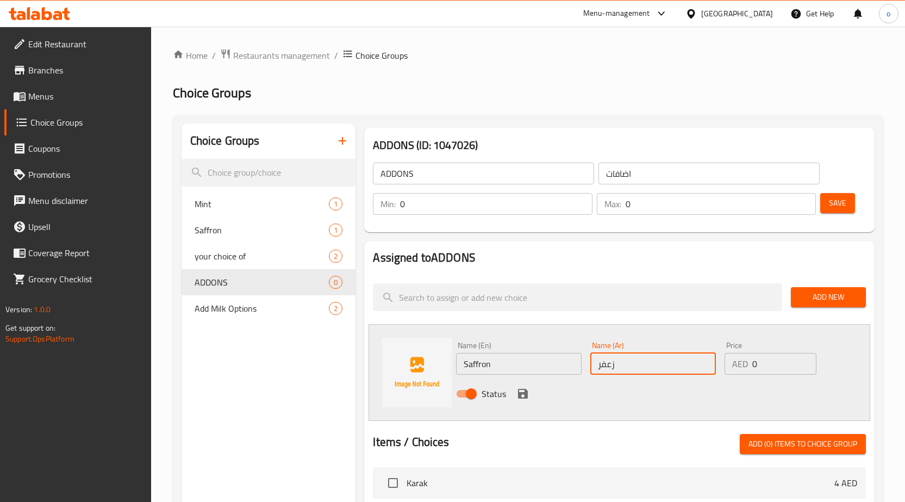
type input "زعفران"
click at [522, 389] on icon "save" at bounding box center [523, 394] width 10 height 10
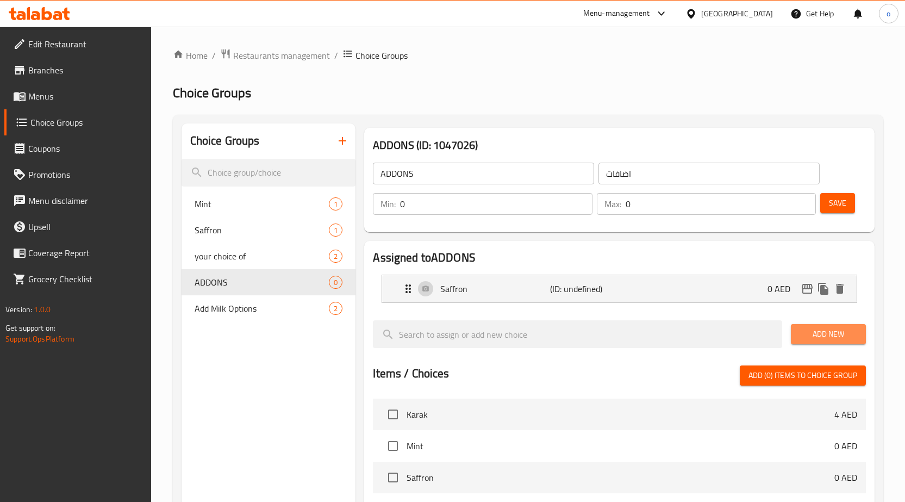
click at [833, 337] on span "Add New" at bounding box center [829, 334] width 58 height 14
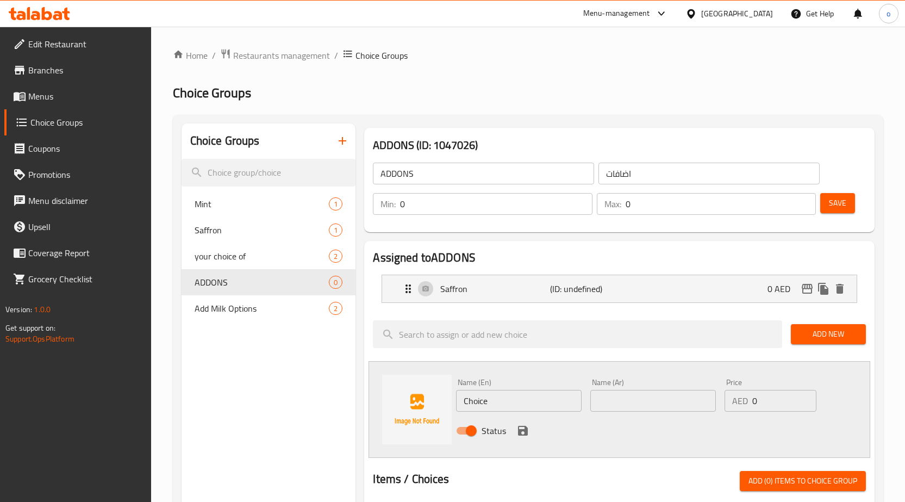
click at [504, 403] on input "Choice" at bounding box center [519, 401] width 126 height 22
type input "Mint"
click at [609, 396] on input "text" at bounding box center [654, 401] width 126 height 22
type input "نعناع"
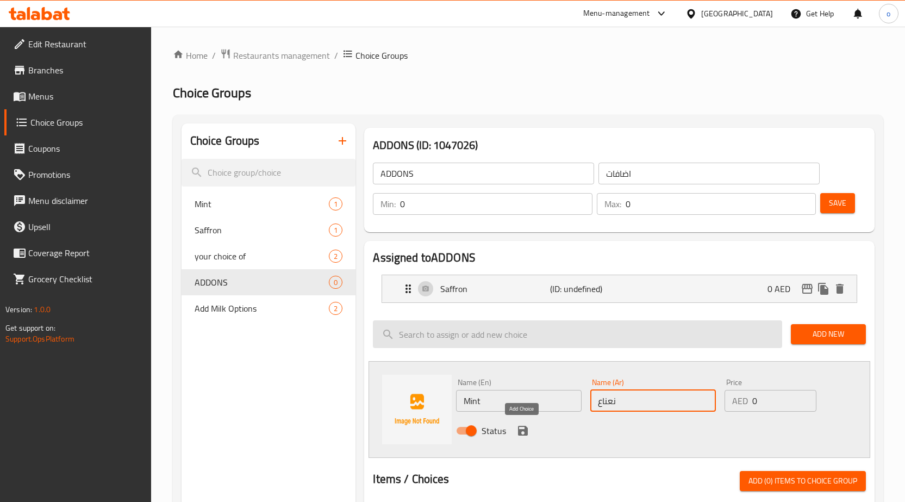
drag, startPoint x: 521, startPoint y: 427, endPoint x: 535, endPoint y: 367, distance: 61.5
click at [523, 426] on icon "save" at bounding box center [523, 430] width 13 height 13
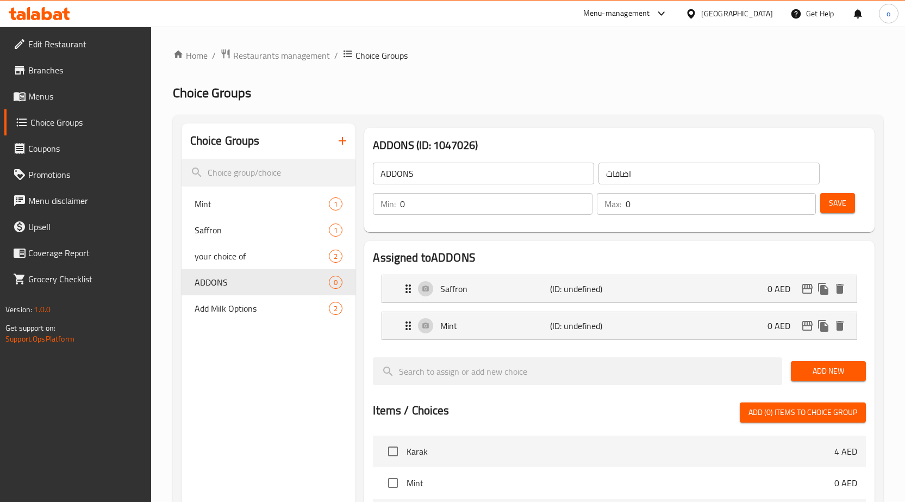
click at [843, 206] on span "Save" at bounding box center [837, 203] width 17 height 14
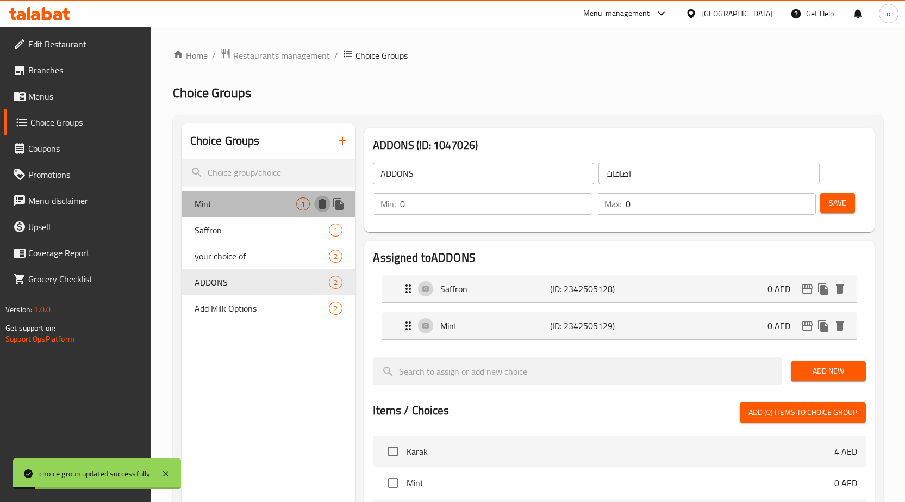
click at [322, 201] on icon "delete" at bounding box center [323, 204] width 8 height 10
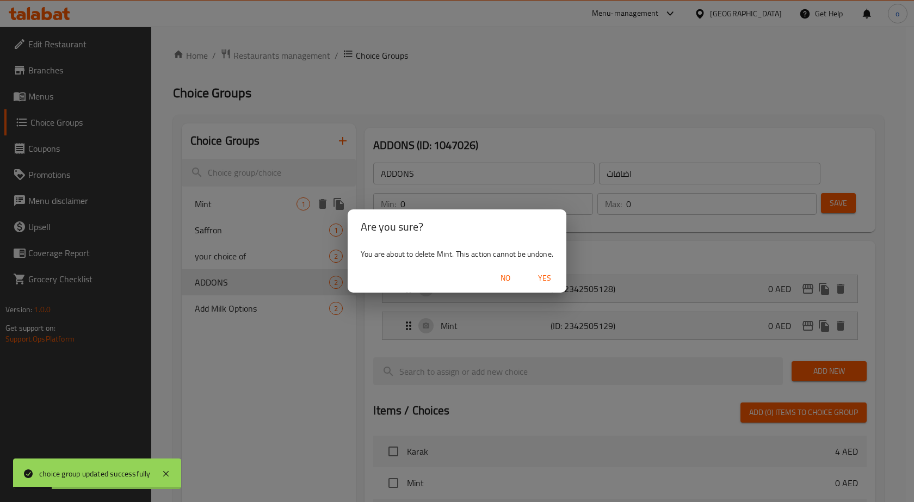
click at [551, 275] on span "Yes" at bounding box center [544, 278] width 26 height 14
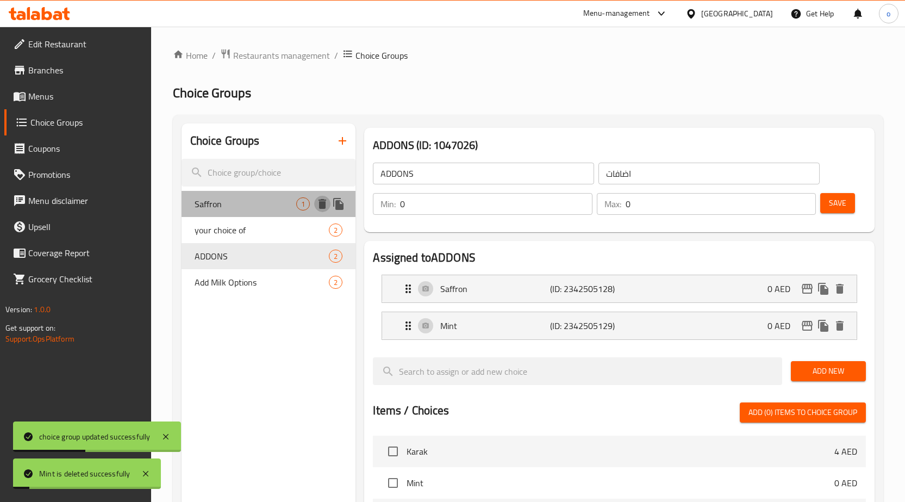
click at [322, 202] on icon "delete" at bounding box center [323, 204] width 8 height 10
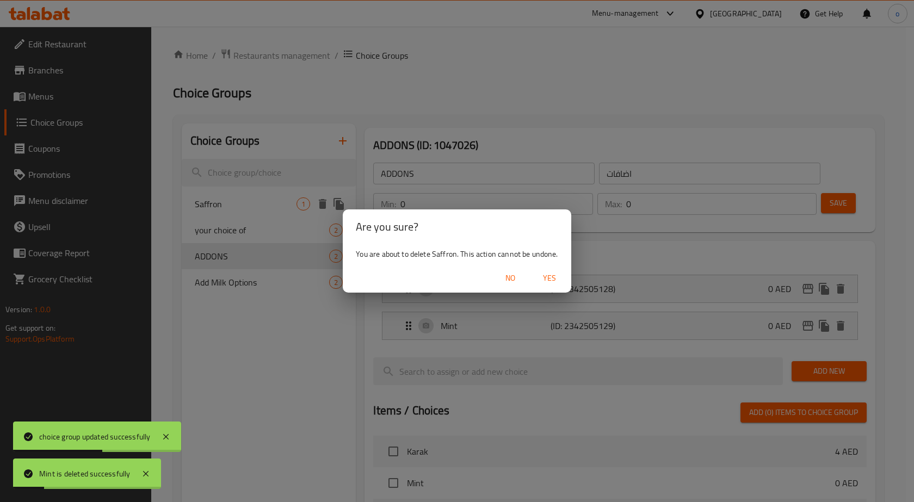
click at [548, 279] on span "Yes" at bounding box center [549, 278] width 26 height 14
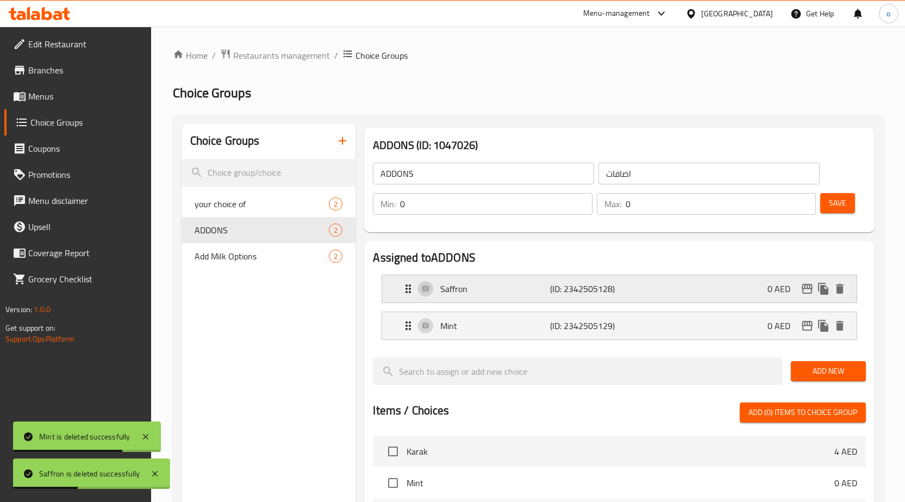
click at [408, 295] on icon "Expand" at bounding box center [408, 288] width 13 height 13
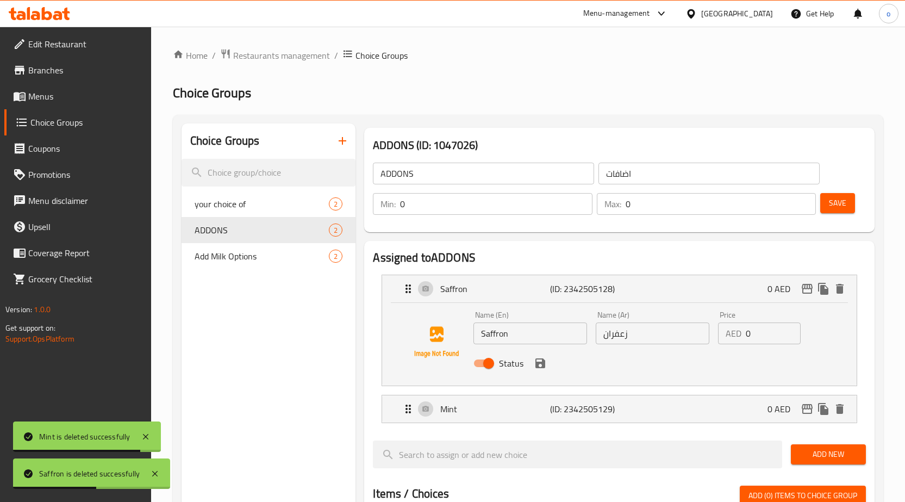
click at [746, 334] on input "0" at bounding box center [773, 333] width 55 height 22
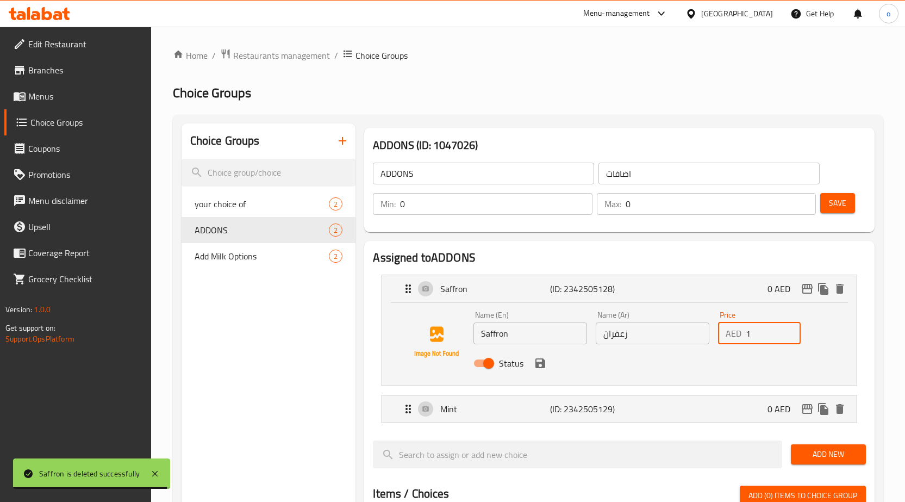
click at [790, 330] on input "1" at bounding box center [773, 333] width 55 height 22
click at [790, 330] on input "2" at bounding box center [773, 333] width 55 height 22
click at [790, 330] on input "3" at bounding box center [773, 333] width 55 height 22
type input "4"
click at [790, 330] on input "4" at bounding box center [773, 333] width 55 height 22
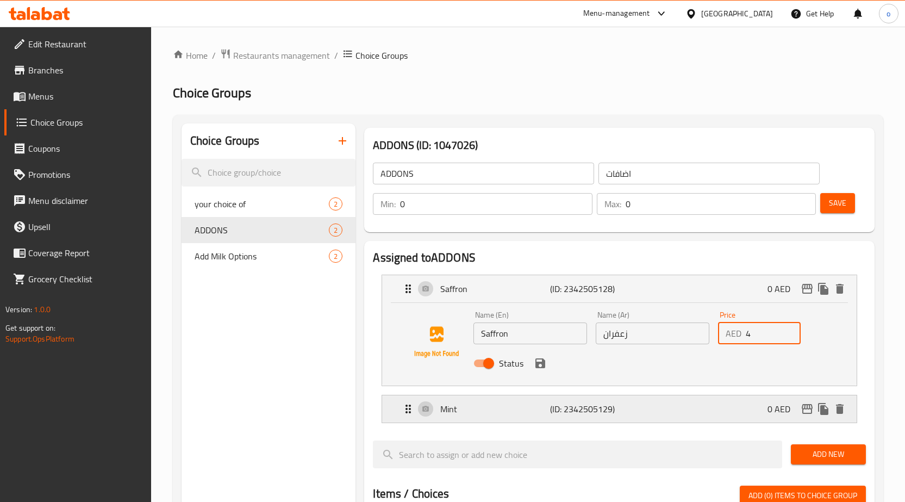
click at [408, 411] on icon "Expand" at bounding box center [408, 408] width 13 height 13
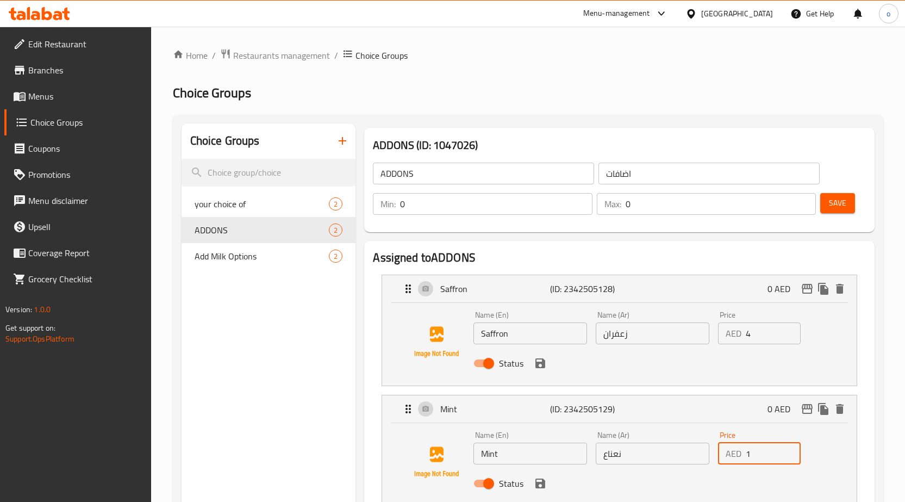
click at [788, 451] on input "1" at bounding box center [773, 454] width 55 height 22
click at [788, 451] on input "2" at bounding box center [773, 454] width 55 height 22
type input "3"
click at [788, 451] on input "3" at bounding box center [773, 454] width 55 height 22
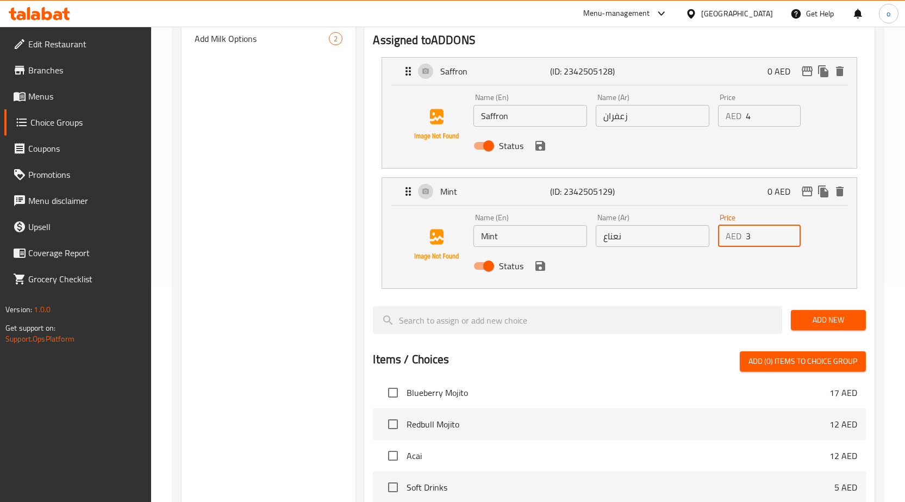
scroll to position [761, 0]
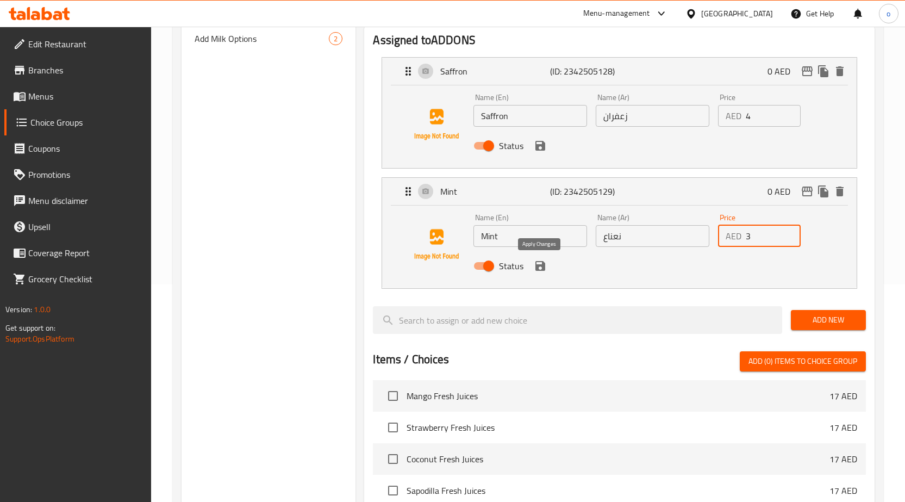
click at [540, 274] on button "save" at bounding box center [540, 266] width 16 height 16
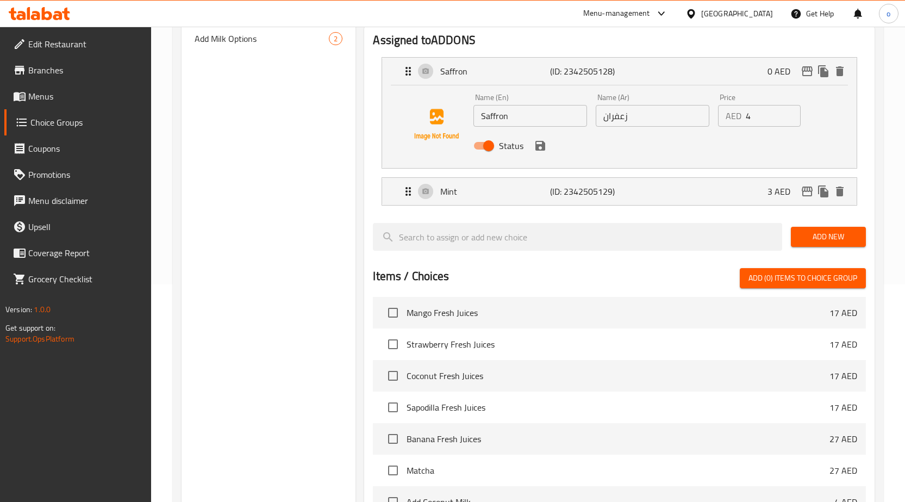
click at [541, 156] on div "Status" at bounding box center [652, 145] width 367 height 29
click at [542, 148] on icon "save" at bounding box center [541, 146] width 10 height 10
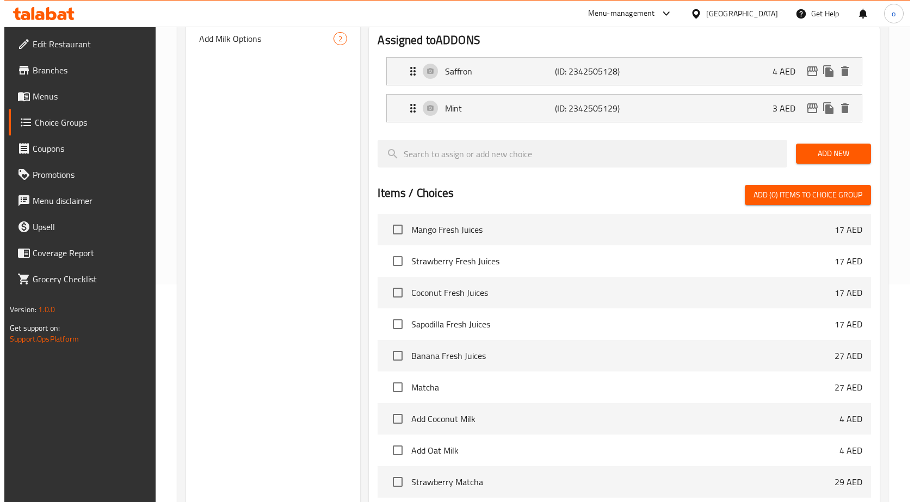
scroll to position [350, 0]
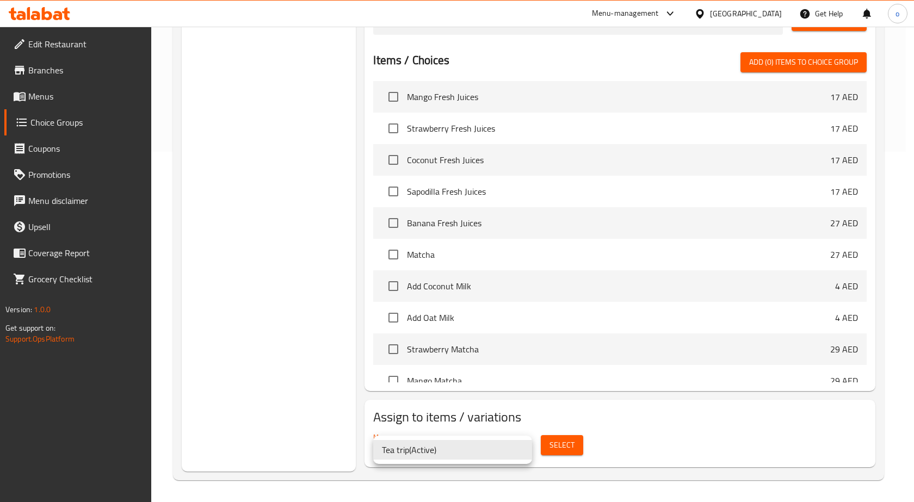
click at [588, 417] on div at bounding box center [457, 251] width 914 height 502
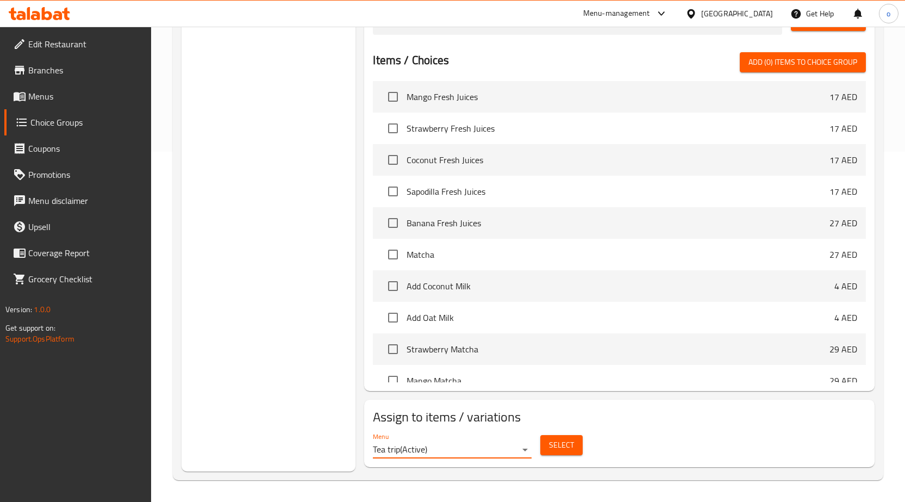
click at [567, 450] on span "Select" at bounding box center [561, 445] width 25 height 14
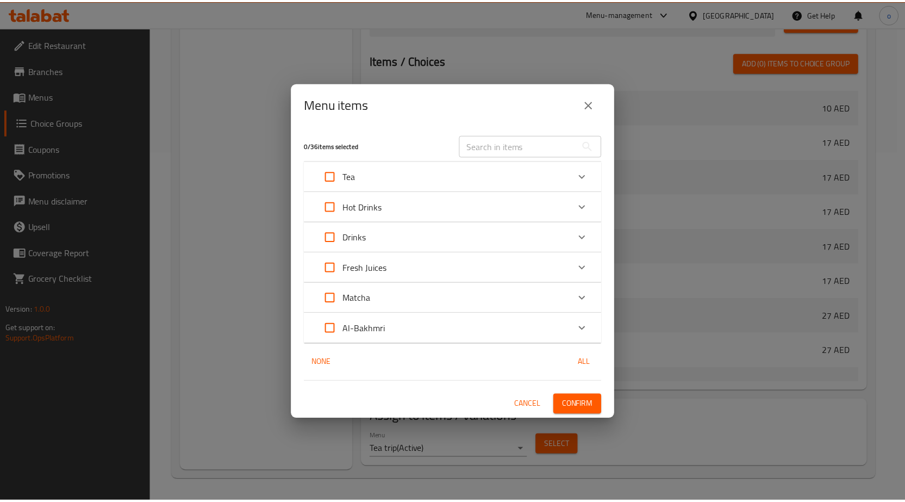
scroll to position [840, 0]
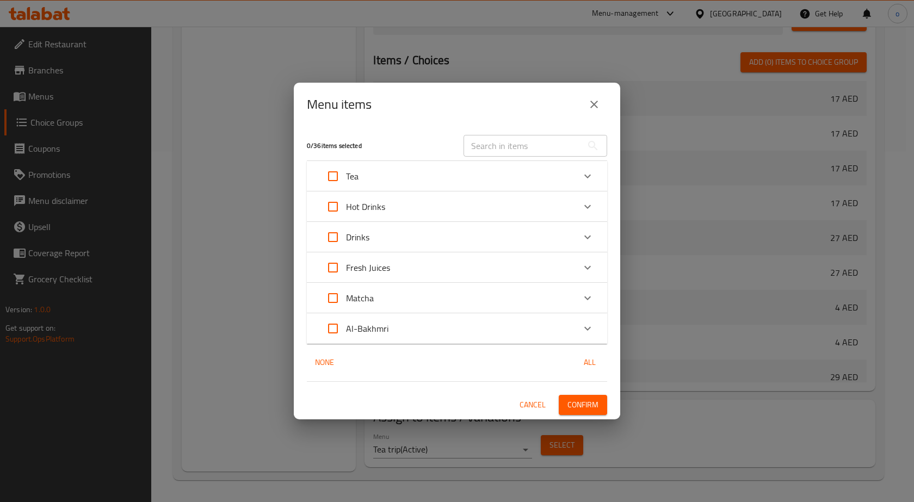
click at [330, 173] on input "Expand" at bounding box center [333, 176] width 26 height 26
checkbox input "true"
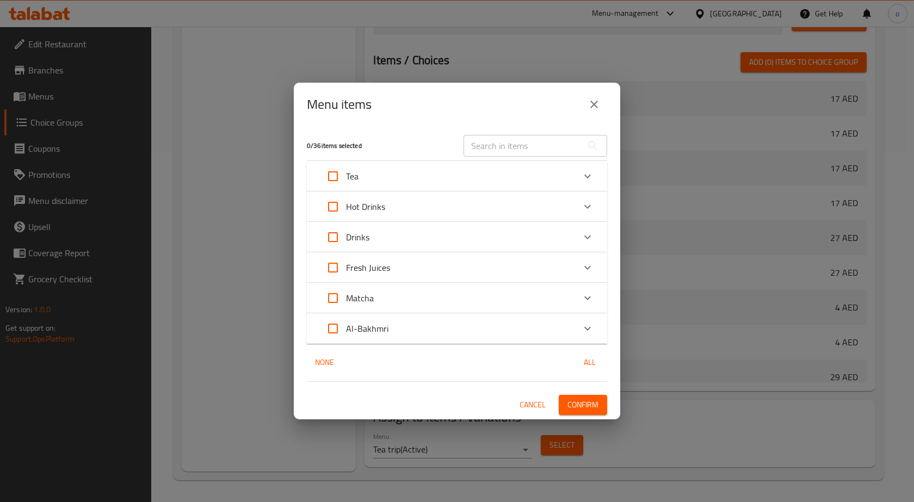
checkbox input "true"
click at [571, 413] on button "Confirm" at bounding box center [582, 405] width 48 height 20
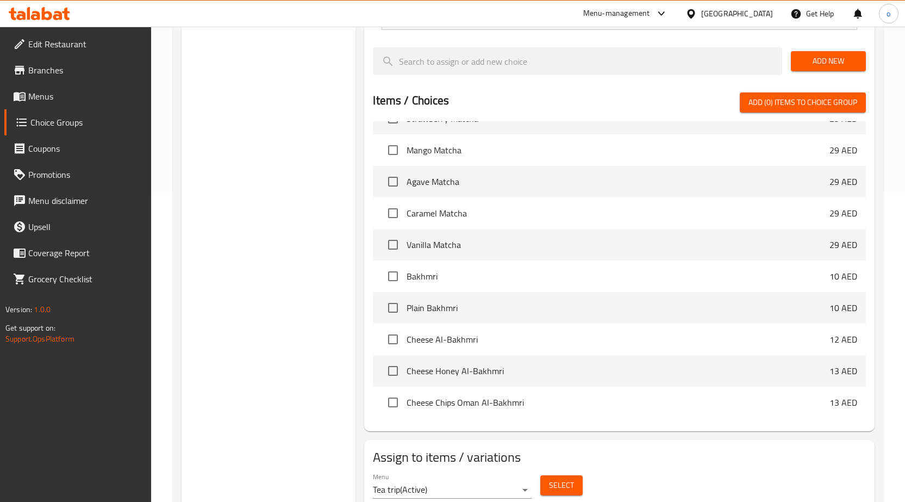
scroll to position [350, 0]
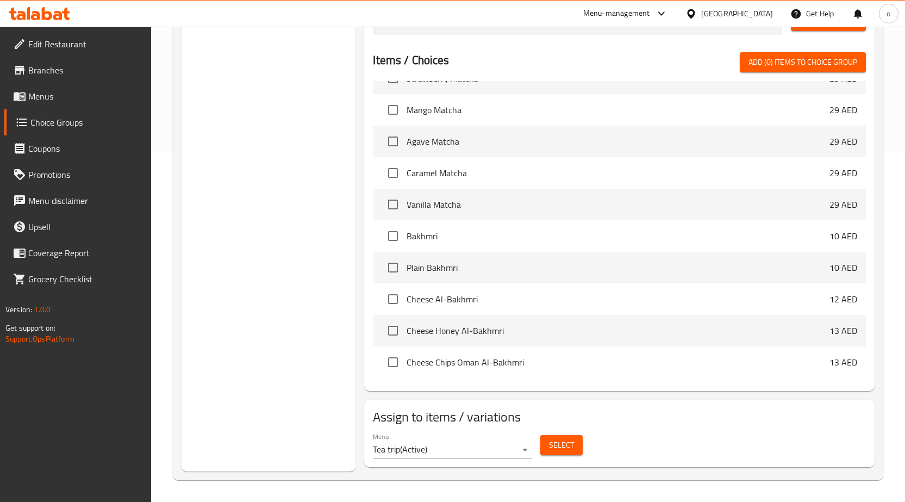
click at [550, 443] on span "Select" at bounding box center [561, 445] width 25 height 14
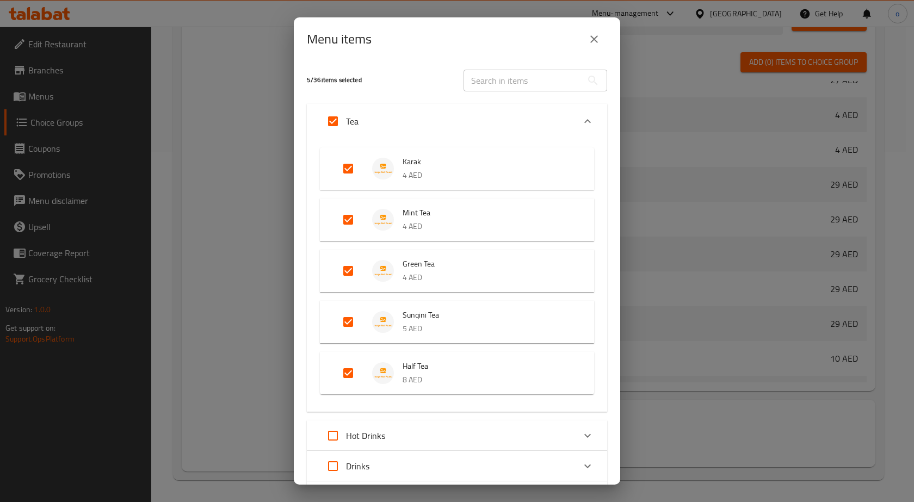
click at [673, 456] on div "Menu items 5 / 36 items selected ​ Tea Karak 4 AED Mint Tea 4 AED Green Tea 4 A…" at bounding box center [457, 251] width 914 height 502
click at [243, 308] on div "Menu items 5 / 36 items selected ​ Tea Karak 4 AED Mint Tea 4 AED Green Tea 4 A…" at bounding box center [457, 251] width 914 height 502
click at [597, 35] on icon "close" at bounding box center [593, 39] width 13 height 13
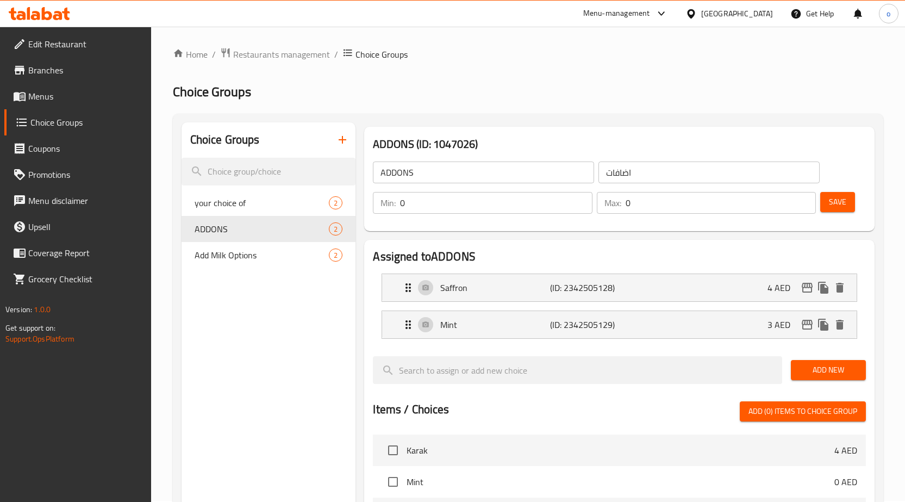
scroll to position [0, 0]
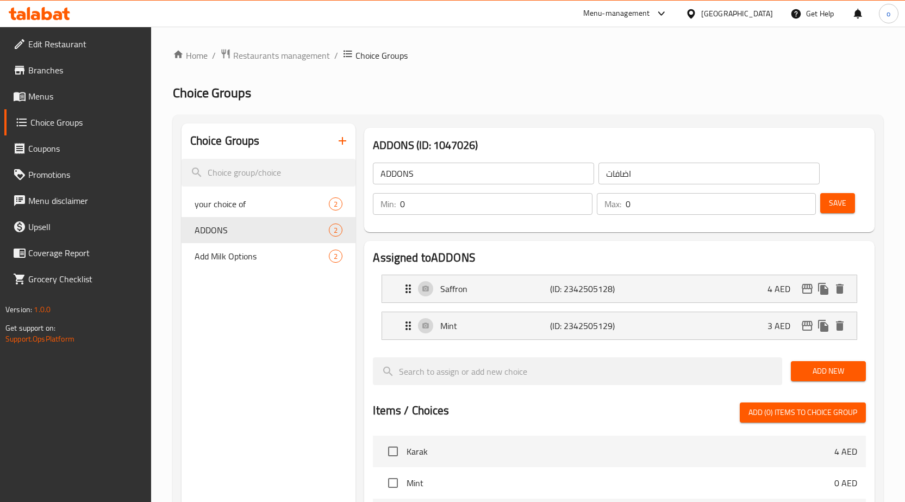
click at [846, 204] on span "Save" at bounding box center [837, 203] width 17 height 14
click at [46, 96] on span "Menus" at bounding box center [85, 96] width 114 height 13
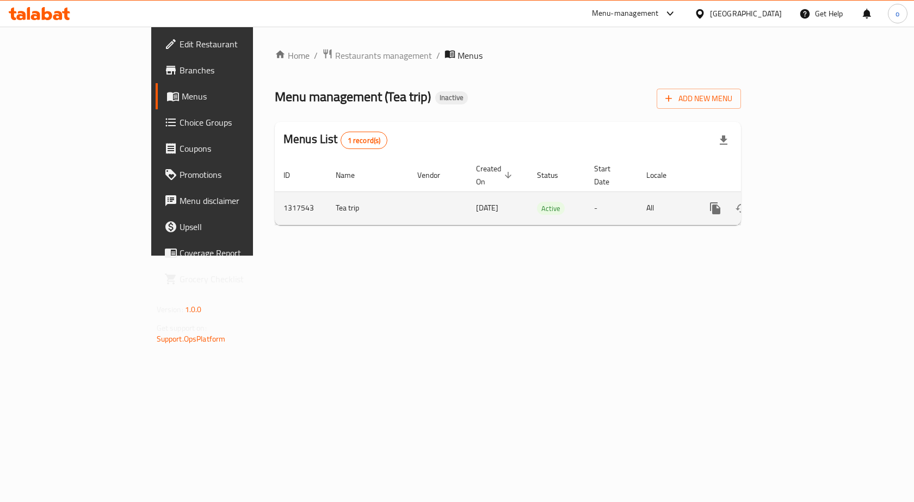
click at [806, 195] on link "enhanced table" at bounding box center [793, 208] width 26 height 26
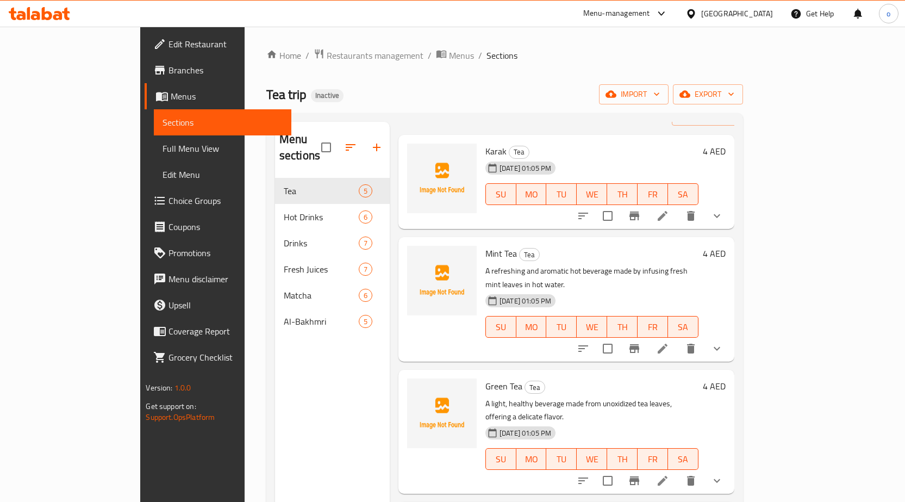
scroll to position [86, 0]
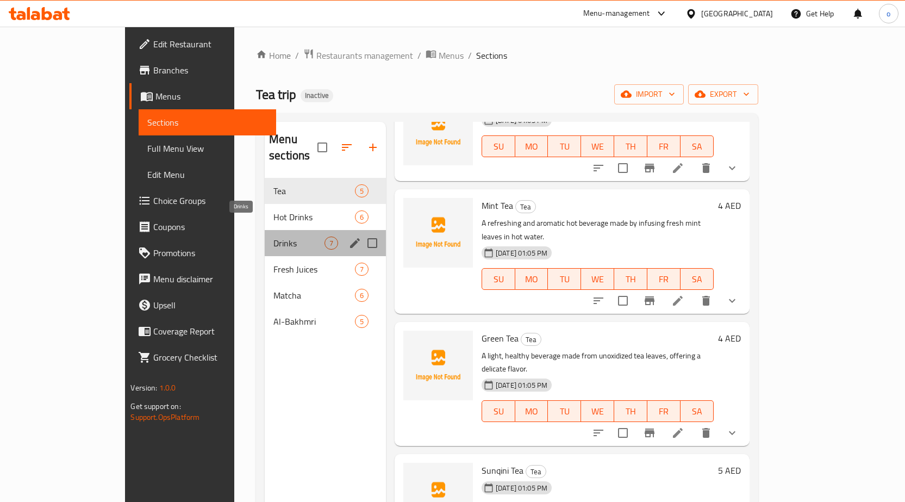
click at [274, 237] on span "Drinks" at bounding box center [299, 243] width 51 height 13
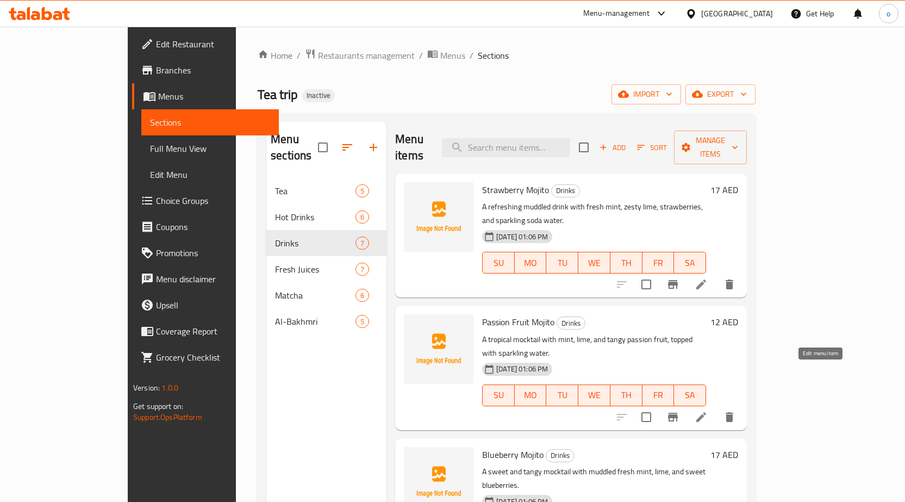
click at [708, 411] on icon at bounding box center [701, 417] width 13 height 13
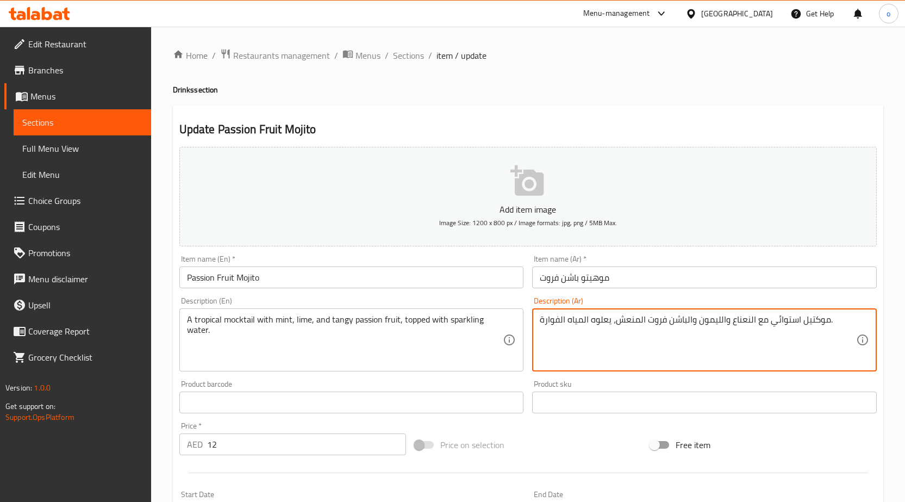
drag, startPoint x: 802, startPoint y: 321, endPoint x: 828, endPoint y: 319, distance: 26.2
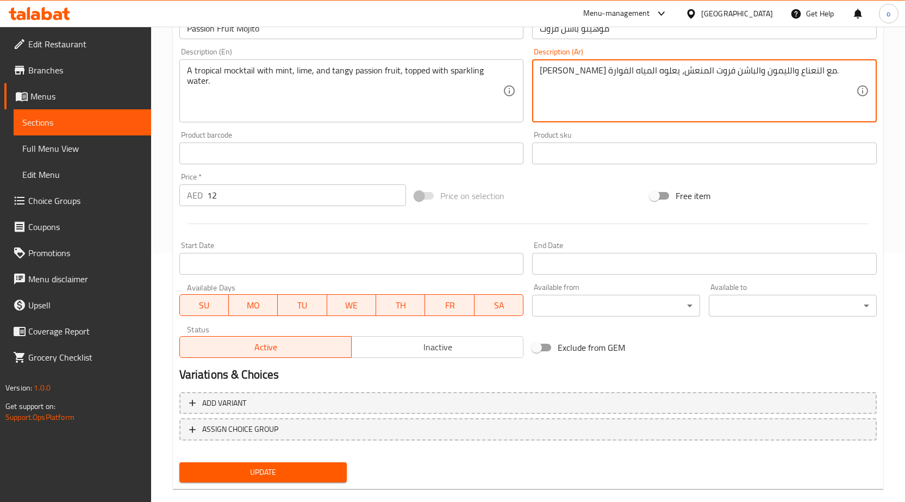
scroll to position [266, 0]
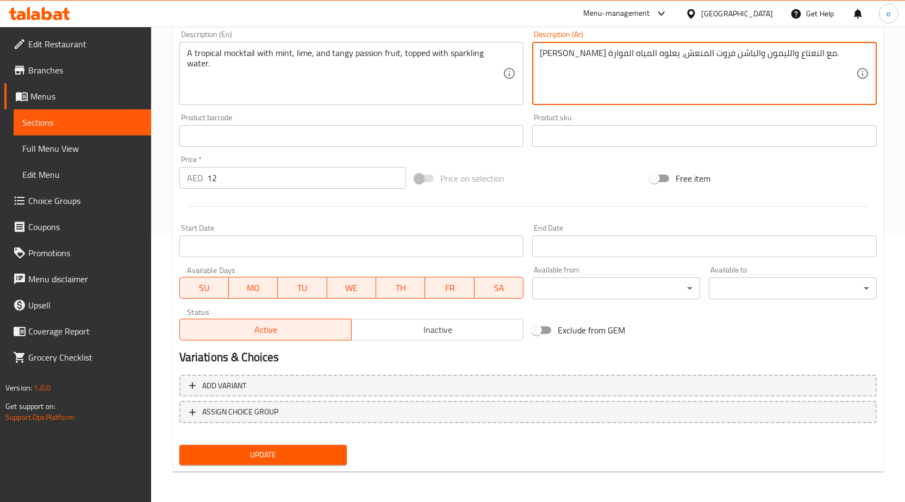
type textarea "موهيتو استوائي مع النعناع والليمون والباشن فروت المنعش، يعلوه المياه الفوارة."
click at [287, 465] on div "Update" at bounding box center [263, 454] width 177 height 29
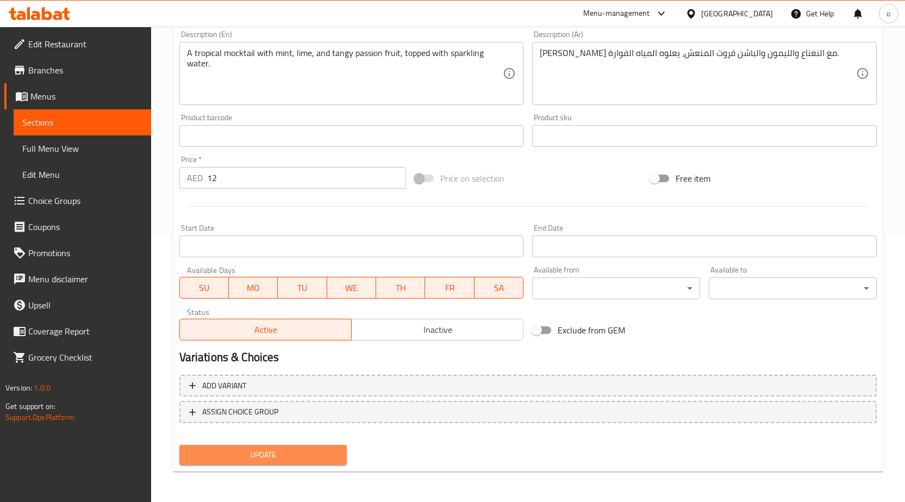
click at [297, 446] on button "Update" at bounding box center [263, 455] width 168 height 20
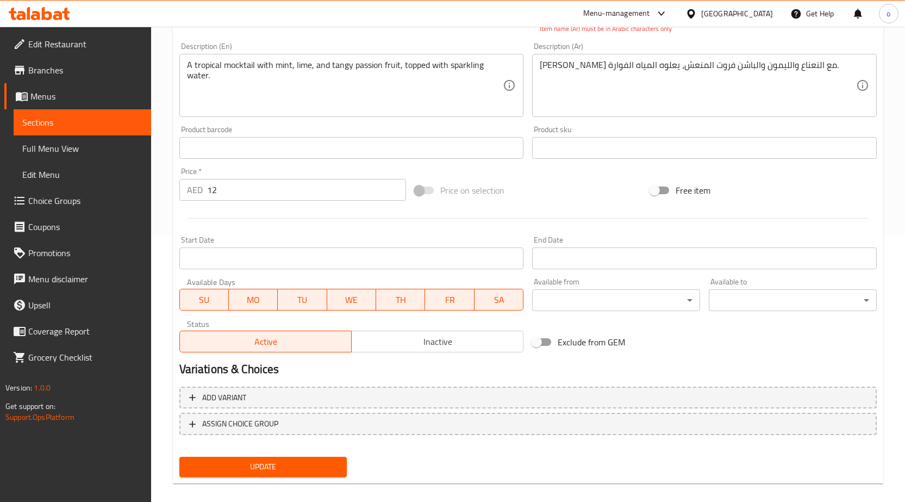
drag, startPoint x: 296, startPoint y: 482, endPoint x: 301, endPoint y: 458, distance: 24.0
click at [296, 482] on div "Update Passion Fruit Mojito Add item image Image Size: 1200 x 800 px / Image fo…" at bounding box center [528, 161] width 711 height 645
click at [301, 458] on button "Update" at bounding box center [263, 467] width 168 height 20
click at [289, 460] on span "Update" at bounding box center [263, 467] width 151 height 14
click at [273, 462] on span "Update" at bounding box center [263, 467] width 151 height 14
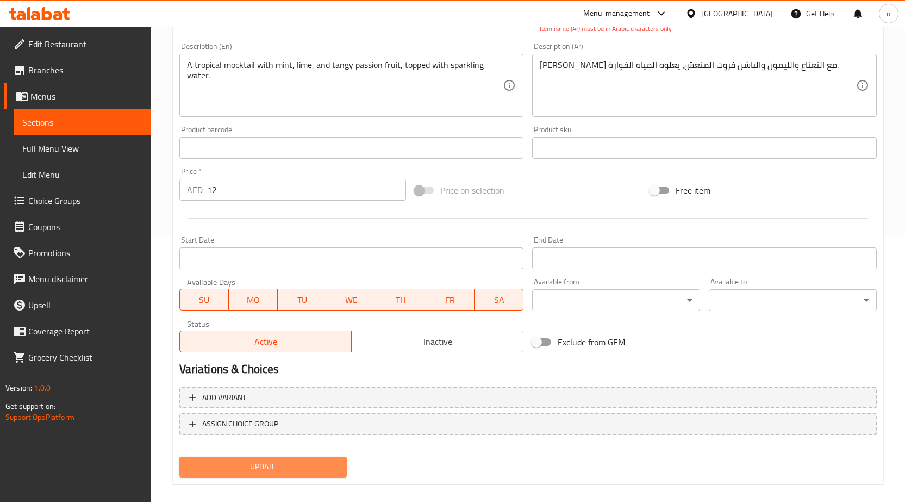
click at [273, 462] on span "Update" at bounding box center [263, 467] width 151 height 14
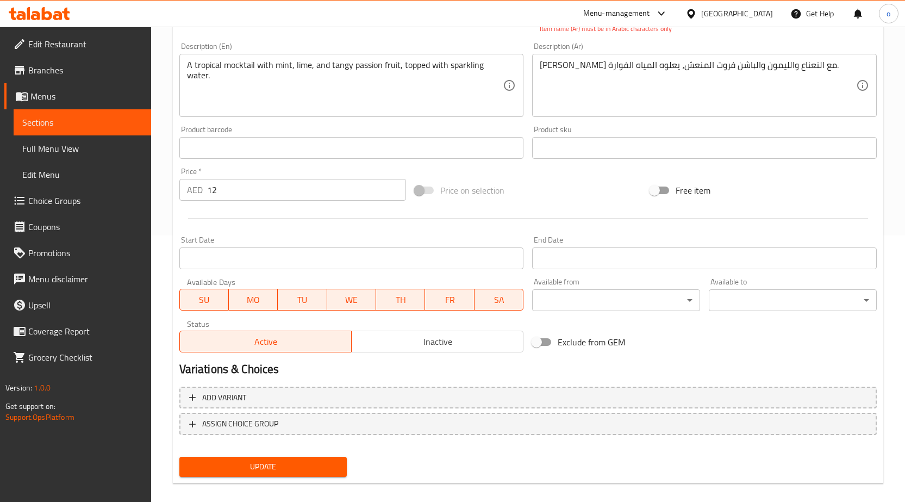
scroll to position [49, 0]
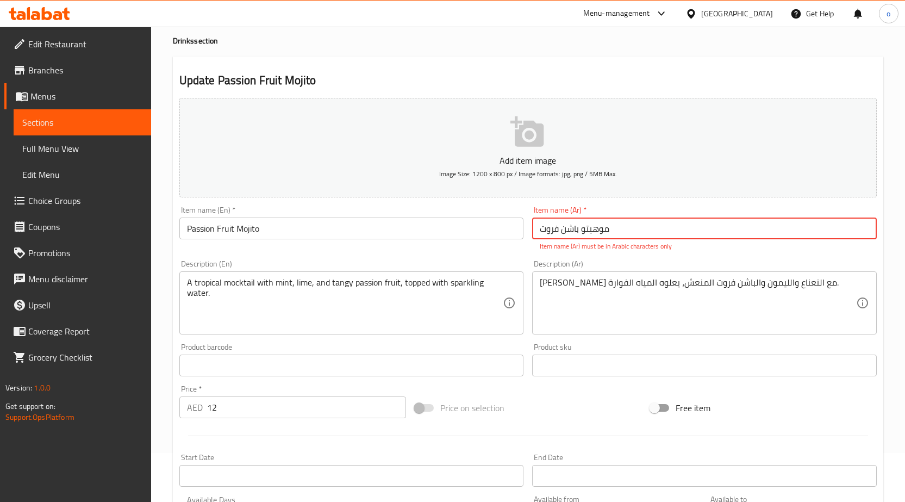
drag, startPoint x: 539, startPoint y: 229, endPoint x: 636, endPoint y: 232, distance: 96.8
click at [636, 232] on input "موهیتو باشن فروت" at bounding box center [704, 229] width 345 height 22
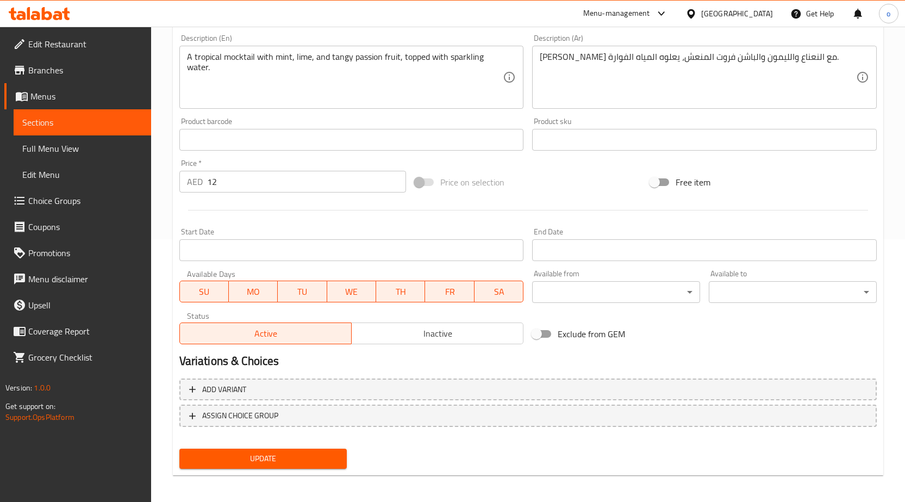
scroll to position [266, 0]
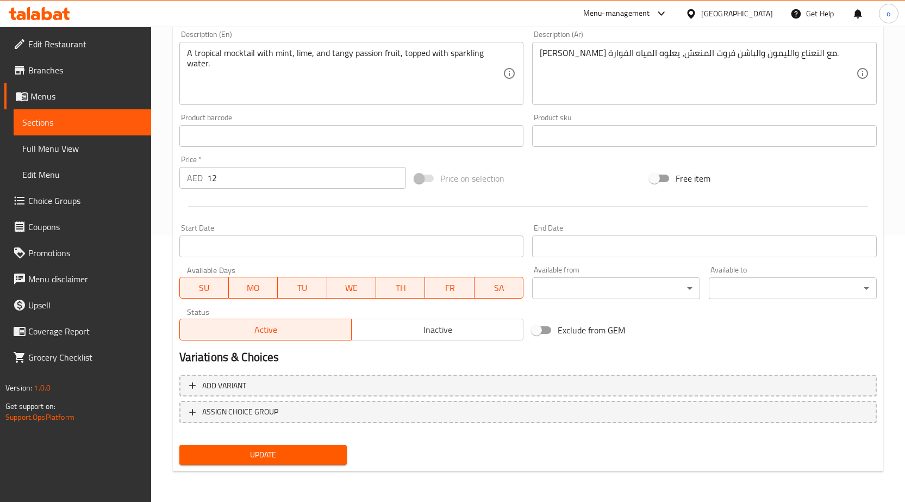
click at [306, 470] on div "Update Passion Fruit Mojito Add item image Image Size: 1200 x 800 px / Image fo…" at bounding box center [528, 155] width 711 height 633
click at [316, 455] on span "Update" at bounding box center [263, 455] width 151 height 14
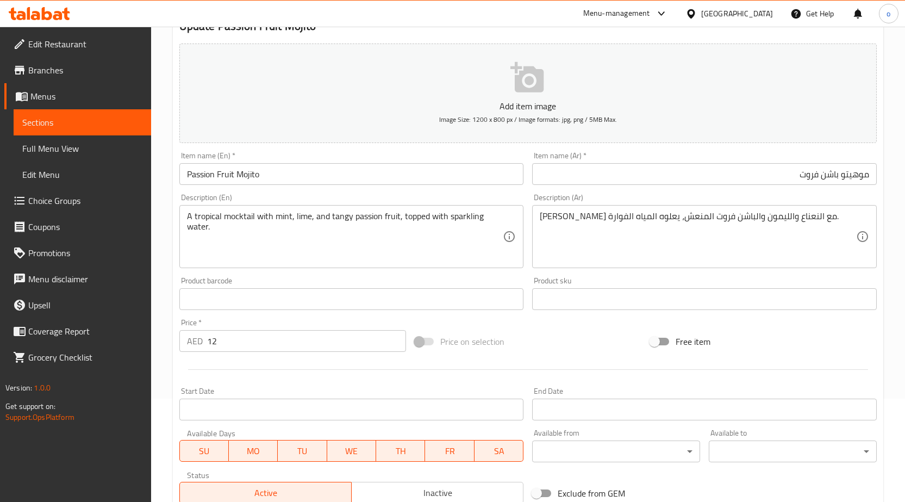
scroll to position [0, 0]
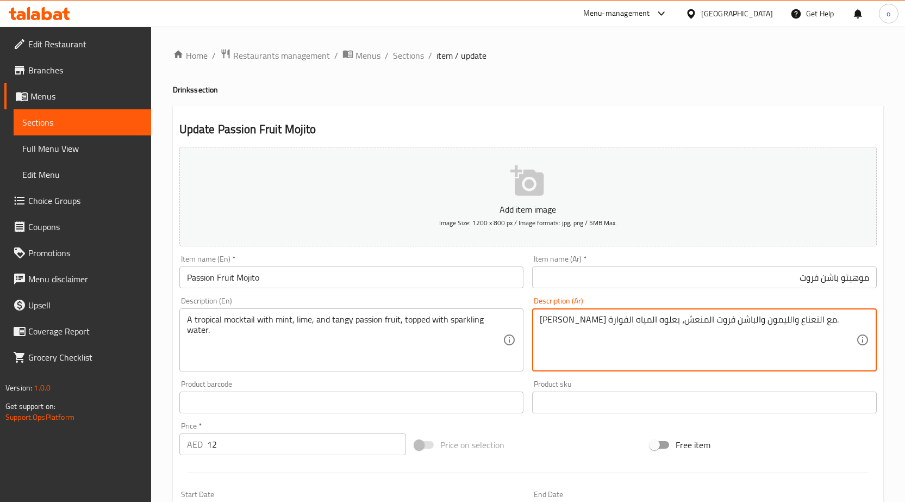
drag, startPoint x: 800, startPoint y: 320, endPoint x: 832, endPoint y: 321, distance: 31.6
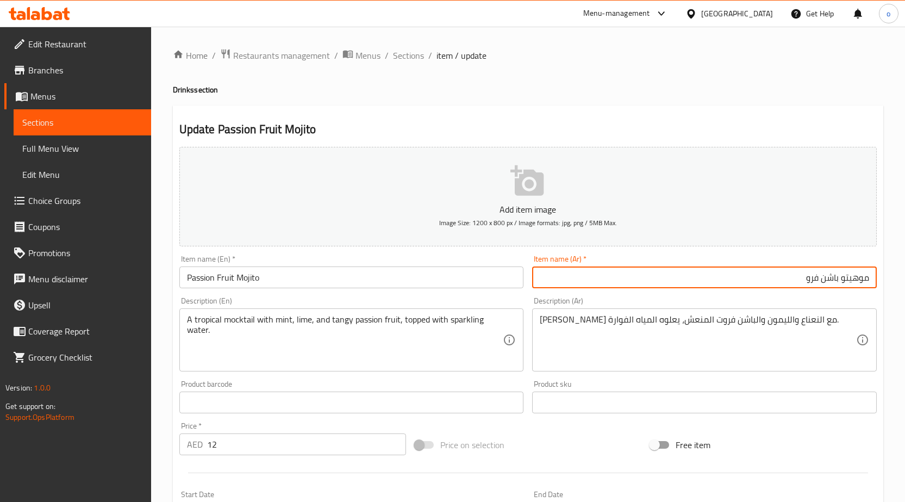
type input "موهيتو باشن فرو"
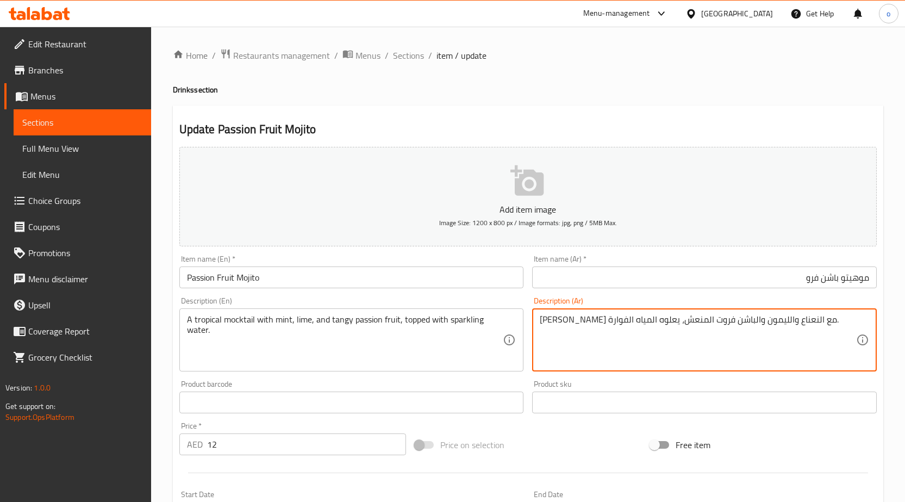
click at [773, 284] on input "موهيتو باشن فرو" at bounding box center [704, 277] width 345 height 22
click at [810, 327] on textarea "موهيتو استوائي مع النعناع والليمون والباشن فروت المنعش، يعلوه المياه الفوارة." at bounding box center [698, 340] width 316 height 52
drag, startPoint x: 802, startPoint y: 324, endPoint x: 825, endPoint y: 330, distance: 24.8
click at [825, 330] on textarea "موهيتو استوائي مع النعناع والليمون والباشن فروت المنعش، يعلوه المياه الفوارة." at bounding box center [698, 340] width 316 height 52
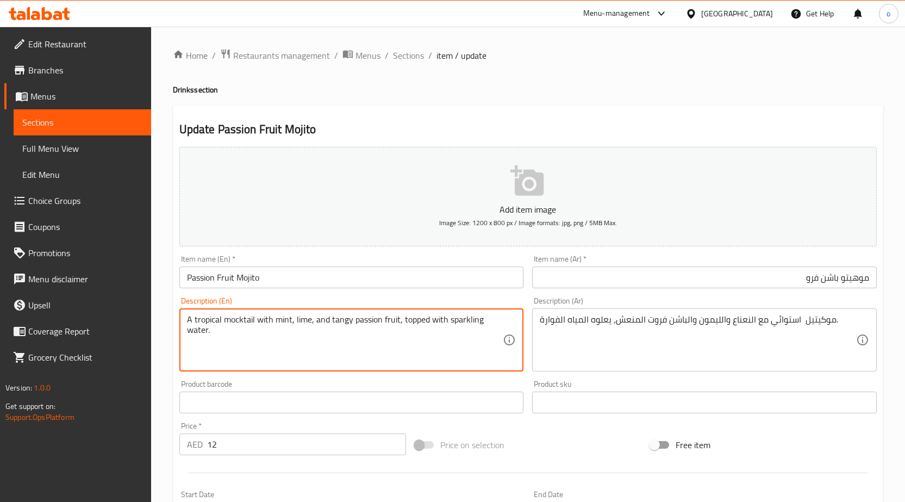
drag, startPoint x: 224, startPoint y: 320, endPoint x: 253, endPoint y: 319, distance: 28.9
click at [255, 335] on textarea "A tropical mocktail with mint, lime, and tangy passion fruit, topped with spark…" at bounding box center [345, 340] width 316 height 52
click at [219, 318] on textarea "A tropical mocktail with mint, lime, and tangy passion fruit, topped with spark…" at bounding box center [345, 340] width 316 height 52
drag, startPoint x: 222, startPoint y: 320, endPoint x: 253, endPoint y: 321, distance: 30.5
click at [253, 321] on textarea "A tropical mocktail with mint, lime, and tangy passion fruit, topped with spark…" at bounding box center [345, 340] width 316 height 52
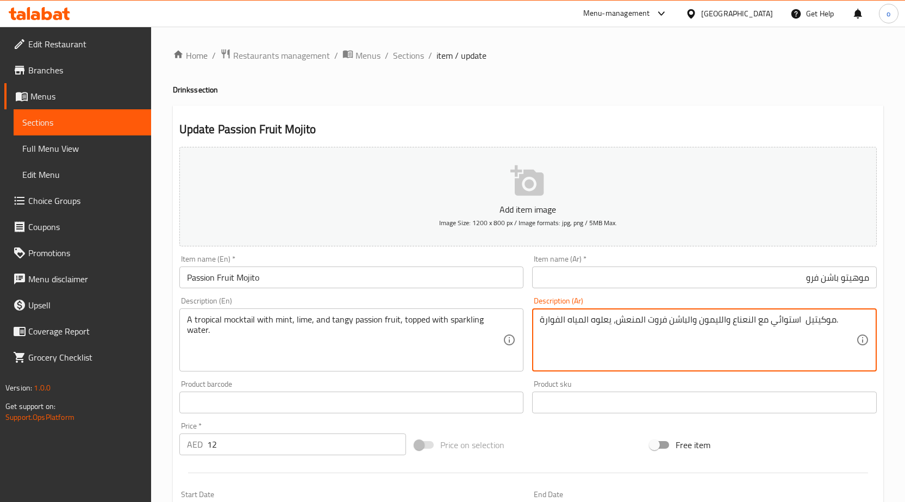
drag, startPoint x: 806, startPoint y: 325, endPoint x: 834, endPoint y: 319, distance: 28.8
drag, startPoint x: 811, startPoint y: 339, endPoint x: 808, endPoint y: 328, distance: 11.5
click at [811, 338] on textarea "موكيتيل استوائي مع النعناع والليمون والباشن فروت المنعش، يعلوه المياه الفوارة." at bounding box center [698, 340] width 316 height 52
click at [803, 321] on textarea "موكيتيل استوائي مع النعناع والليمون والباشن فروت المنعش، يعلوه المياه الفوارة." at bounding box center [698, 340] width 316 height 52
drag, startPoint x: 803, startPoint y: 321, endPoint x: 873, endPoint y: 331, distance: 70.3
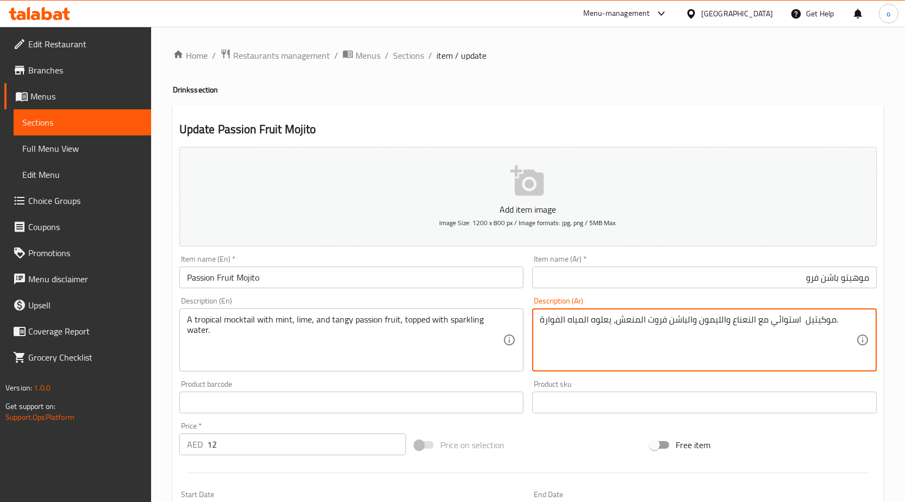
click at [873, 331] on div "موكيتيل استوائي مع النعناع والليمون والباشن فروت المنعش، يعلوه المياه الفوارة. …" at bounding box center [704, 339] width 345 height 63
click at [823, 330] on textarea "موكيتيل استوائي مع النعناع والليمون والباشن فروت المنعش، يعلوه المياه الفوارة." at bounding box center [698, 340] width 316 height 52
drag, startPoint x: 804, startPoint y: 319, endPoint x: 833, endPoint y: 320, distance: 28.3
click at [833, 320] on textarea "موكيتيل استوائي مع النعناع والليمون والباشن فروت المنعش، يعلوه المياه الفوارة." at bounding box center [698, 340] width 316 height 52
paste textarea
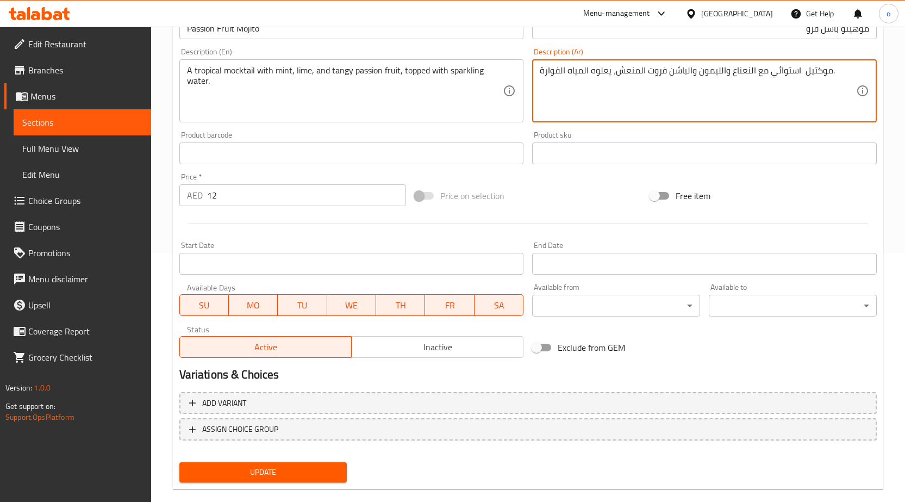
scroll to position [266, 0]
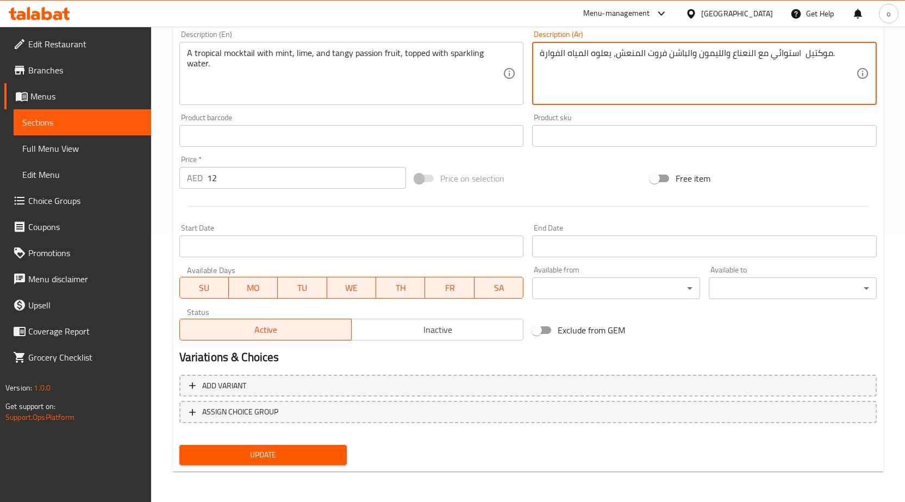
type textarea "موكتيل استوائي مع النعناع والليمون والباشن فروت المنعش، يعلوه المياه الفوارة."
click at [244, 463] on button "Update" at bounding box center [263, 455] width 168 height 20
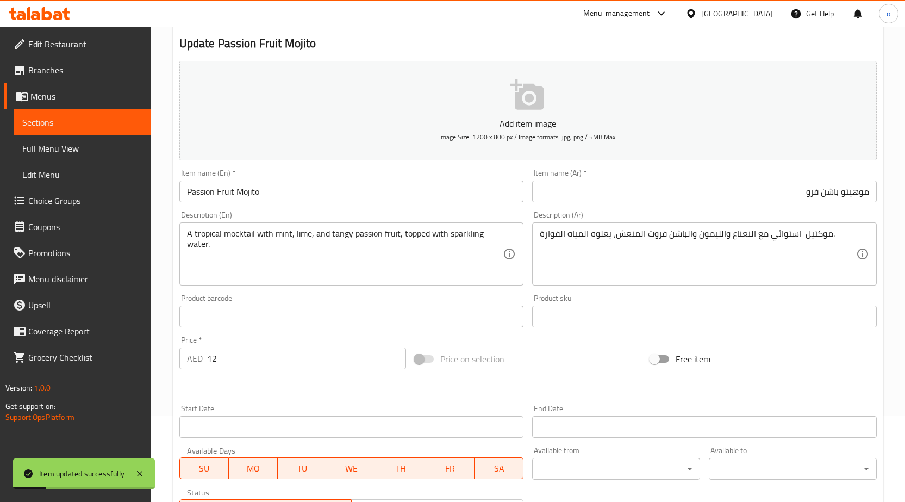
scroll to position [0, 0]
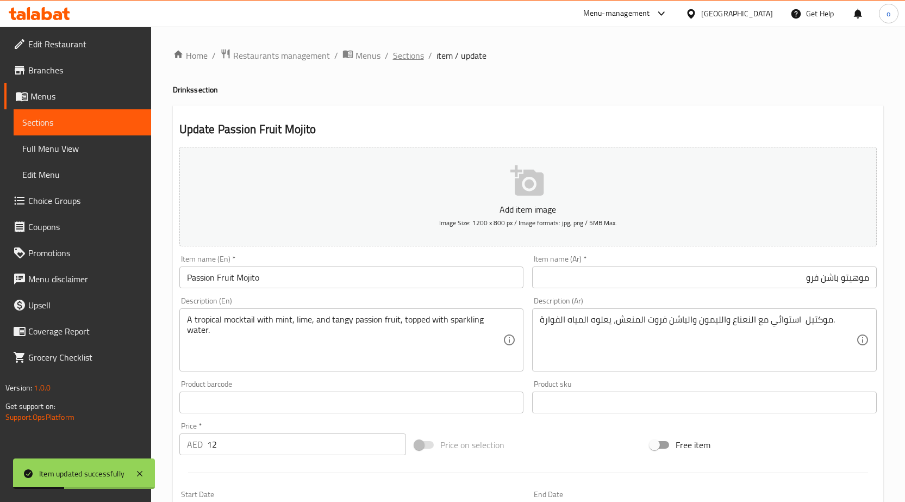
click at [401, 53] on span "Sections" at bounding box center [408, 55] width 31 height 13
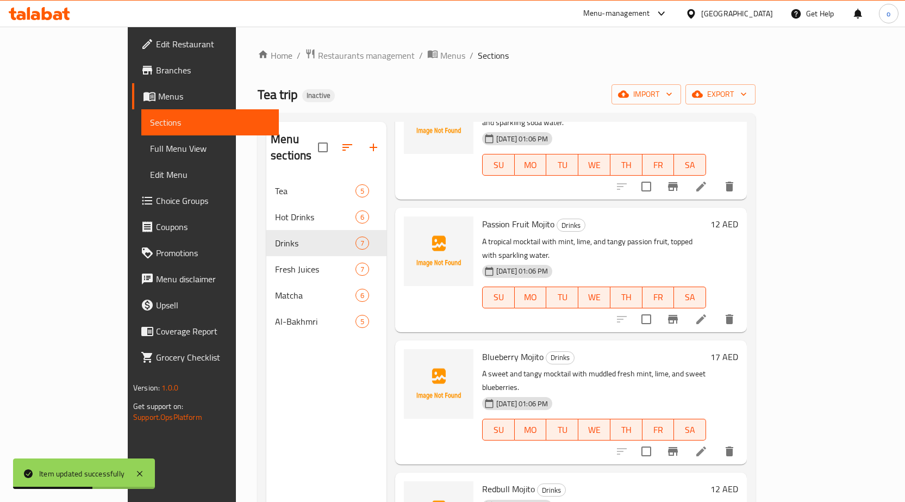
scroll to position [109, 0]
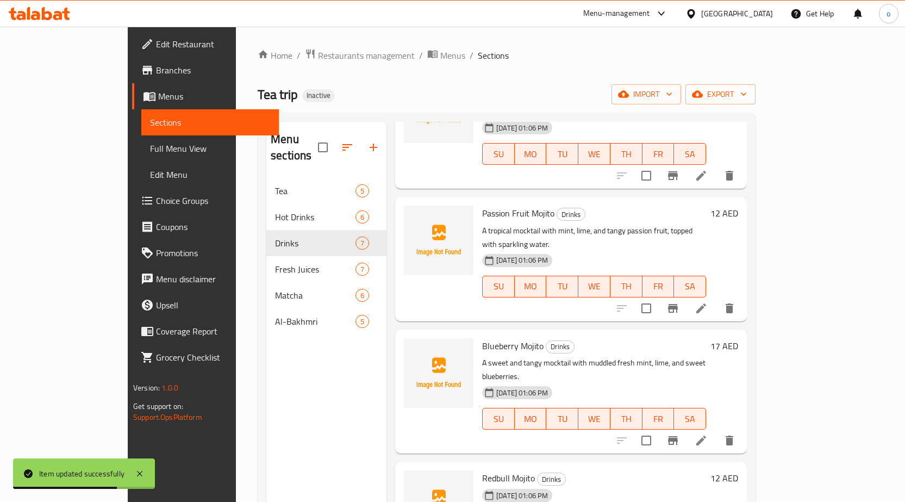
click at [717, 431] on li at bounding box center [701, 441] width 30 height 20
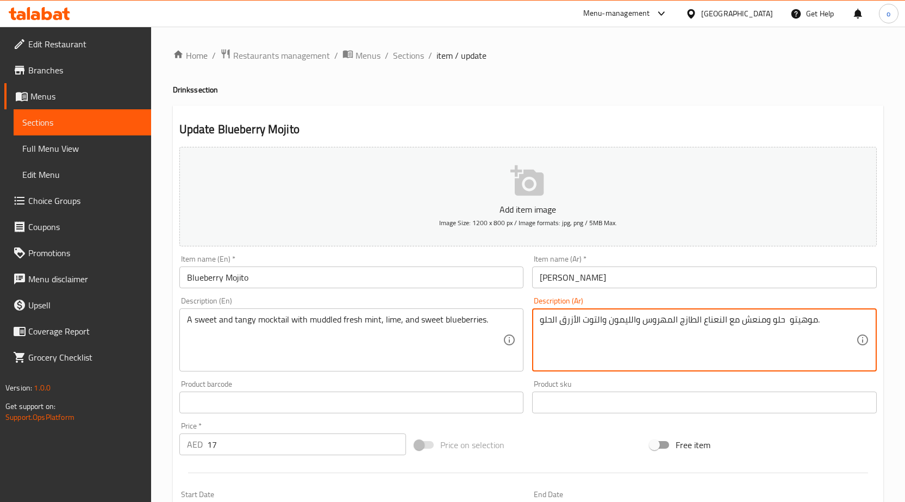
drag, startPoint x: 787, startPoint y: 326, endPoint x: 810, endPoint y: 320, distance: 23.5
click at [815, 328] on textarea "موهيتو حلو ومنعش مع النعناع الطازج المهروس والليمون والتوت الأزرق الحلو." at bounding box center [698, 340] width 316 height 52
drag, startPoint x: 787, startPoint y: 320, endPoint x: 816, endPoint y: 318, distance: 28.3
click at [816, 318] on textarea "موهيتو حلو ومنعش مع النعناع الطازج المهروس والليمون والتوت الأزرق الحلو." at bounding box center [698, 340] width 316 height 52
paste textarea "تيل"
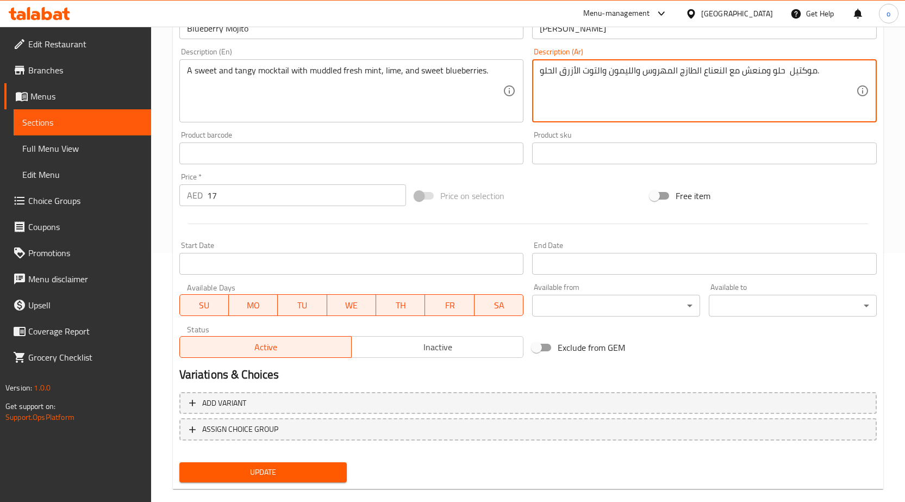
scroll to position [266, 0]
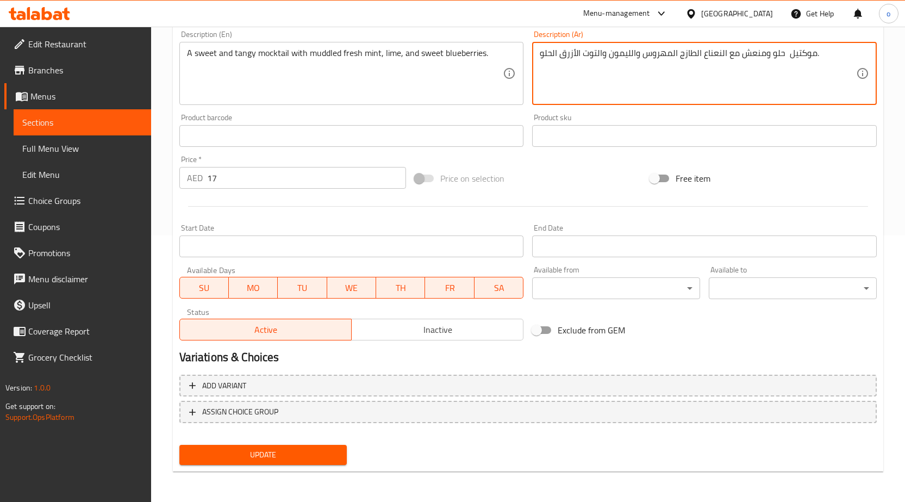
type textarea "موكتيل حلو ومنعش مع النعناع الطازج المهروس والليمون والتوت الأزرق الحلو."
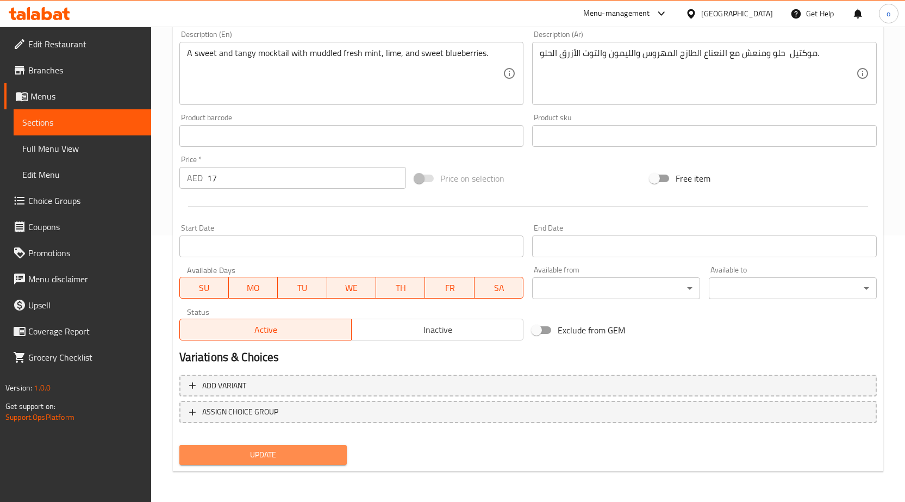
click at [251, 451] on span "Update" at bounding box center [263, 455] width 151 height 14
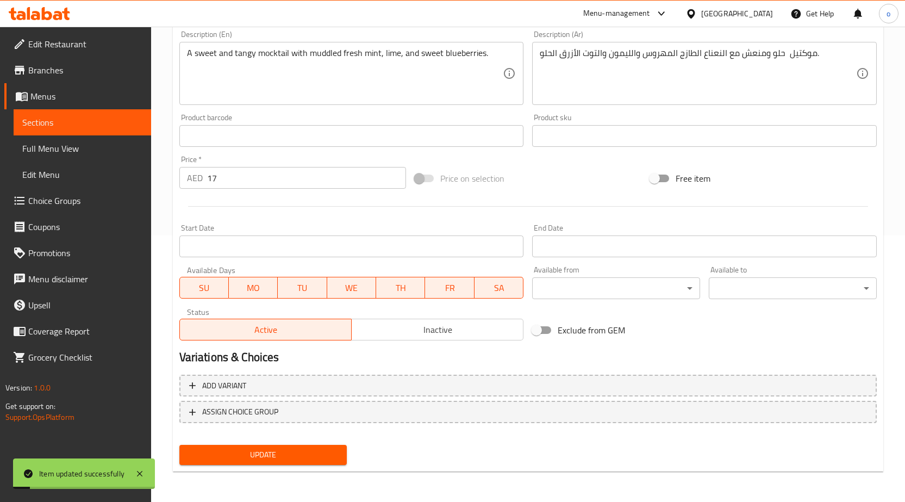
click at [54, 122] on span "Sections" at bounding box center [82, 122] width 120 height 13
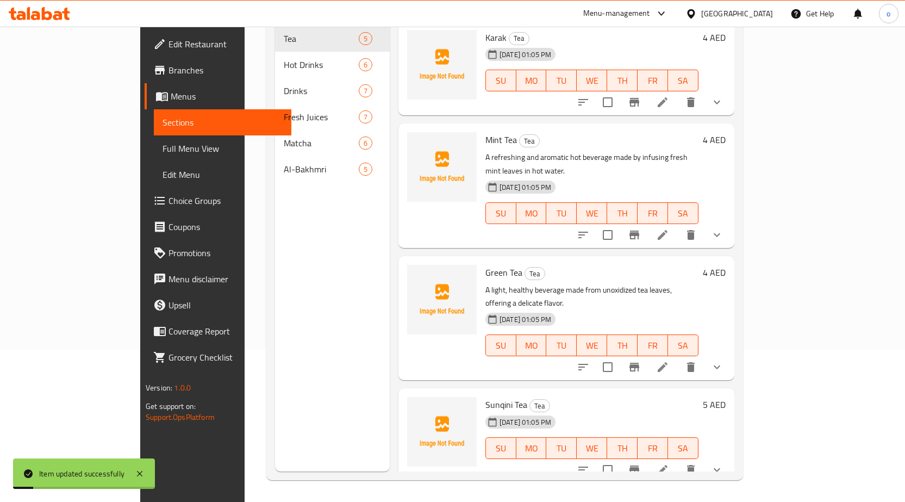
scroll to position [152, 0]
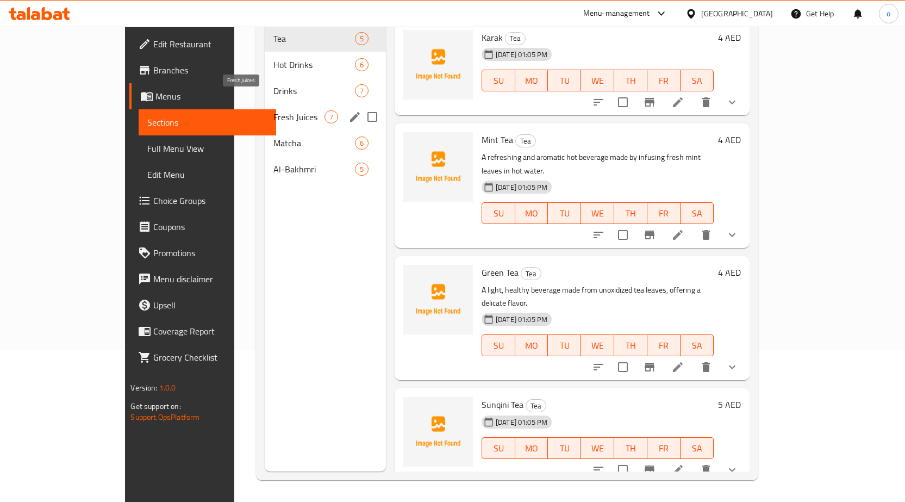
click at [274, 110] on span "Fresh Juices" at bounding box center [299, 116] width 51 height 13
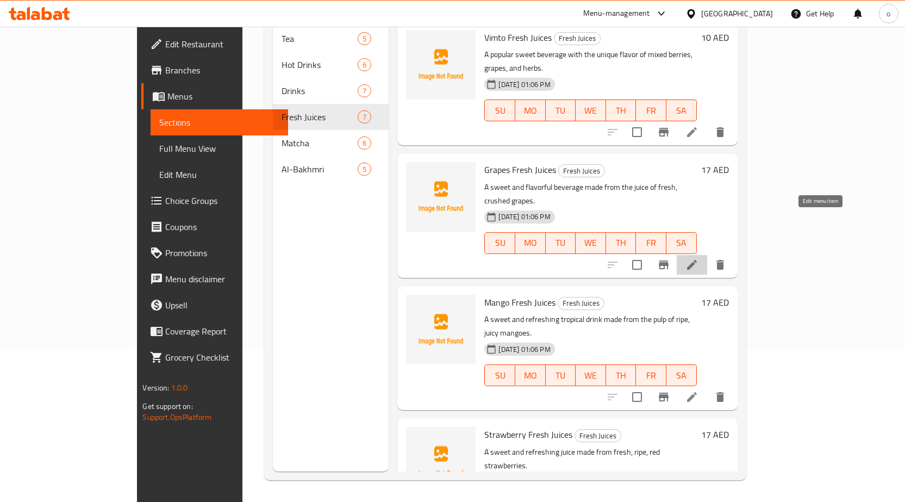
click at [697, 260] on icon at bounding box center [692, 265] width 10 height 10
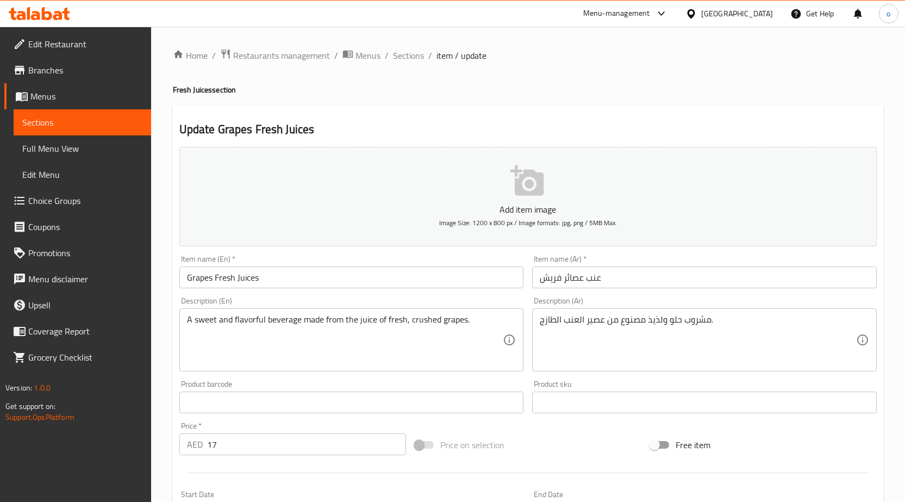
click at [539, 322] on div "مشروب حلو ولذيذ مصنوع من عصير العنب الطازج. Description (Ar)" at bounding box center [704, 339] width 345 height 63
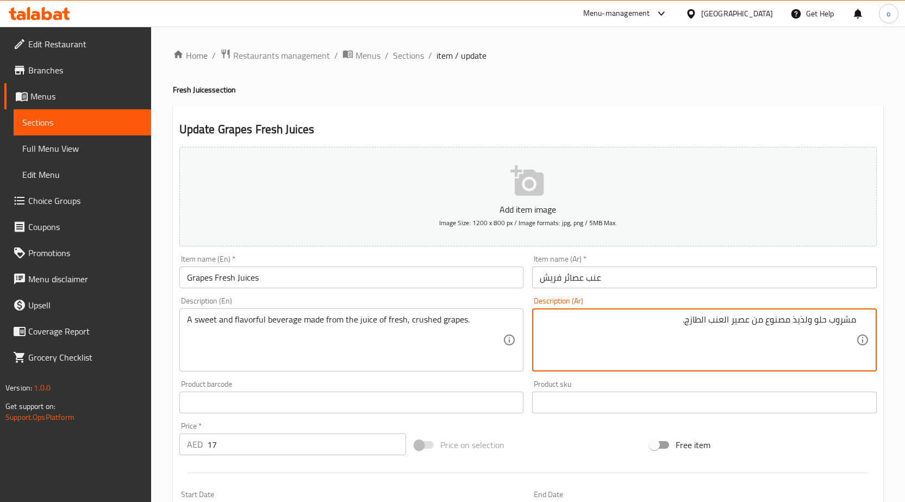
click at [667, 326] on textarea "مشروب حلو ولذيذ مصنوع من عصير العنب الطازج." at bounding box center [698, 340] width 316 height 52
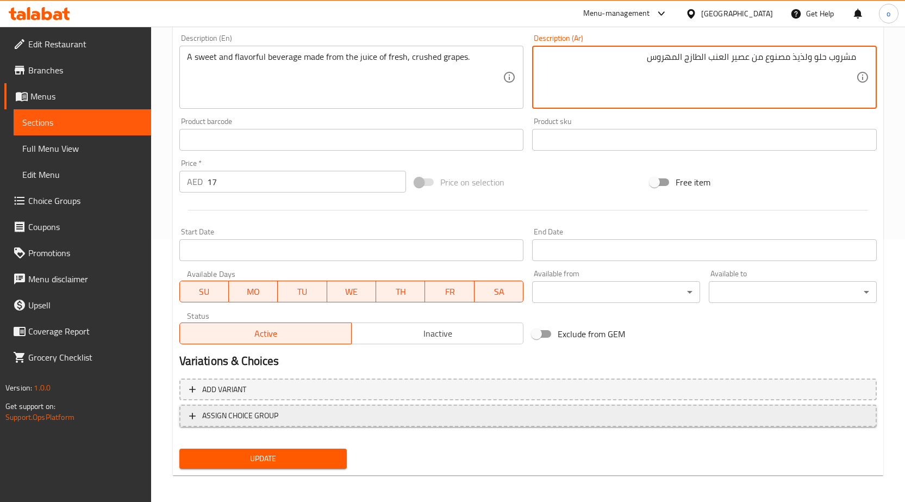
scroll to position [266, 0]
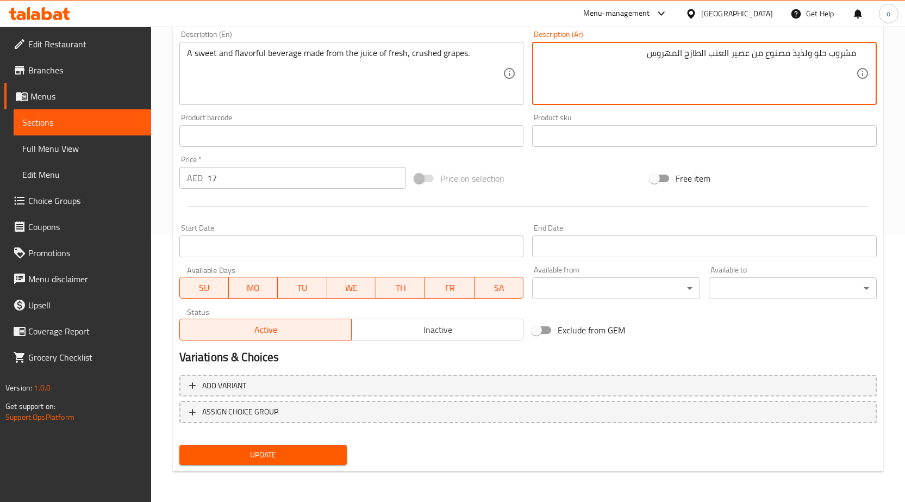
type textarea "مشروب حلو ولذيذ مصنوع من عصير العنب الطازج المهروس"
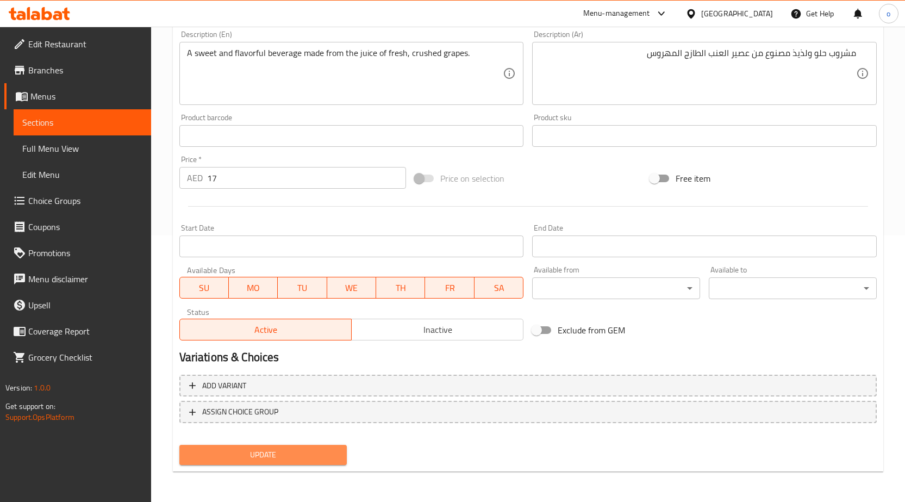
click at [340, 451] on button "Update" at bounding box center [263, 455] width 168 height 20
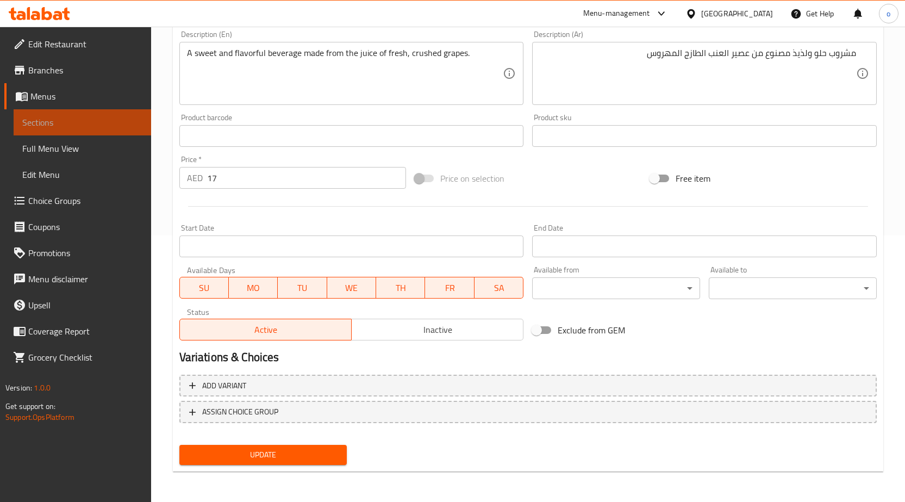
click at [102, 128] on span "Sections" at bounding box center [82, 122] width 120 height 13
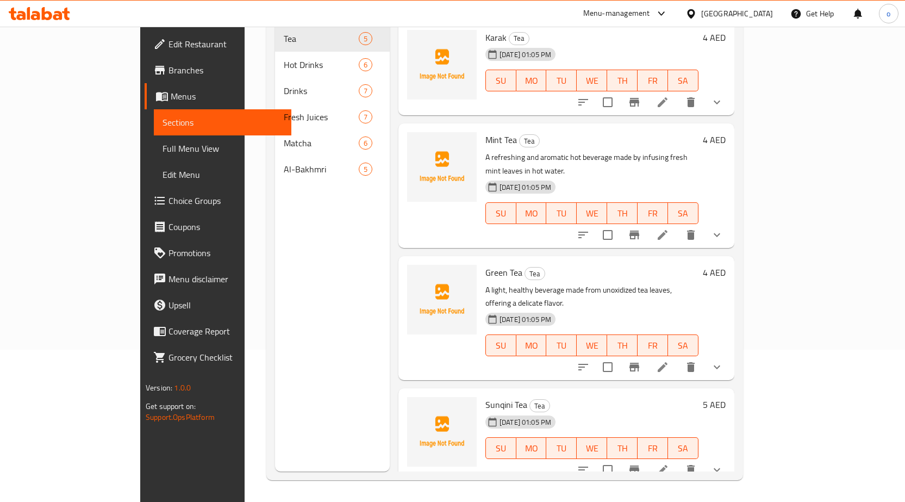
scroll to position [152, 0]
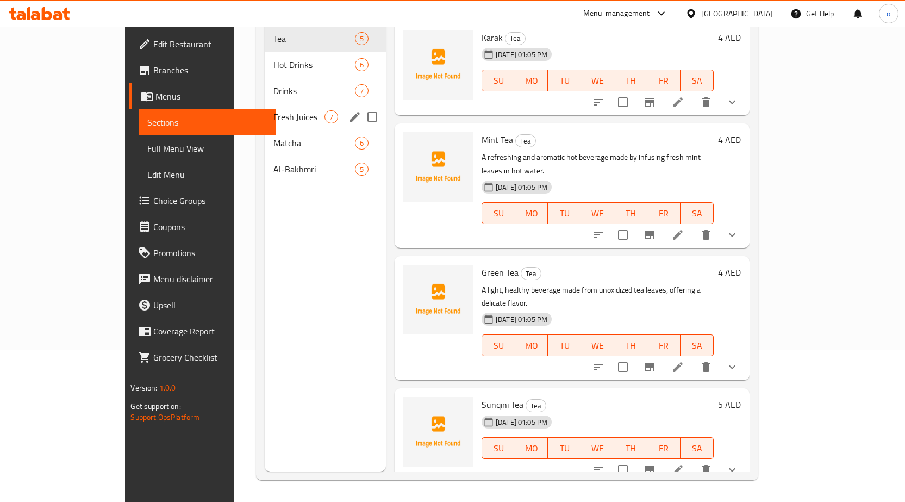
click at [265, 110] on div "Fresh Juices 7" at bounding box center [325, 117] width 121 height 26
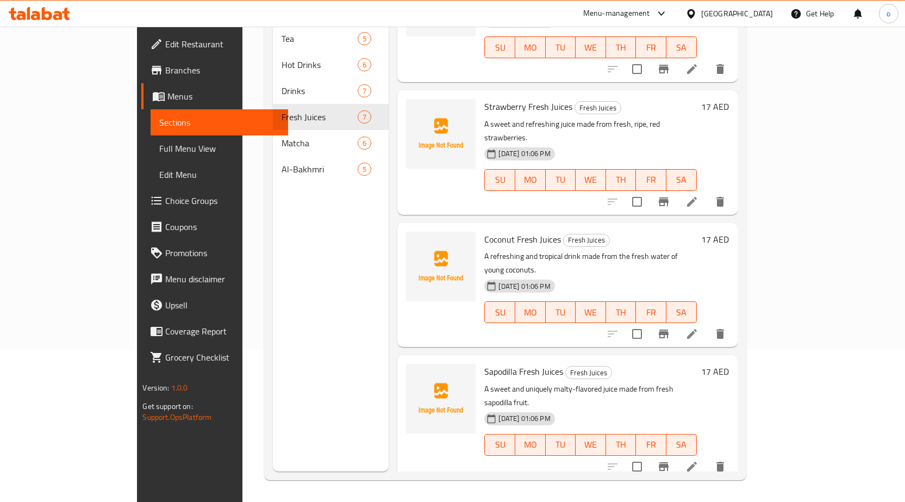
scroll to position [357, 0]
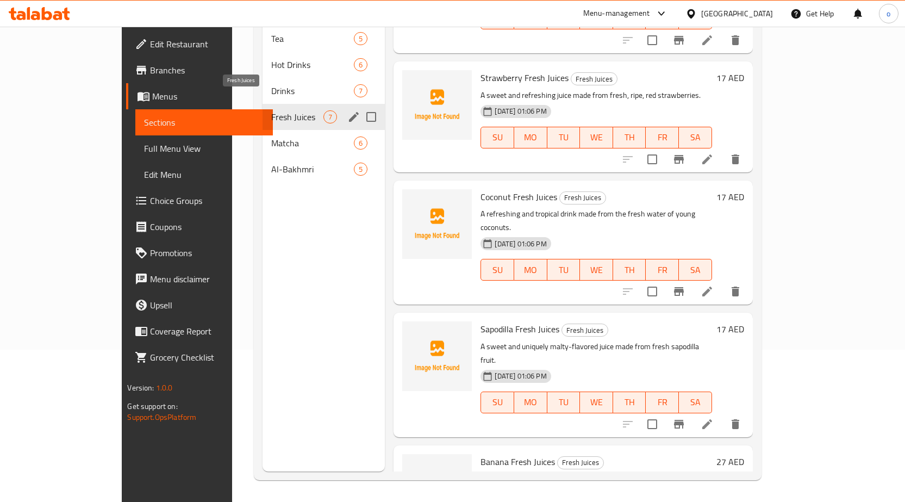
click at [271, 110] on span "Fresh Juices" at bounding box center [297, 116] width 52 height 13
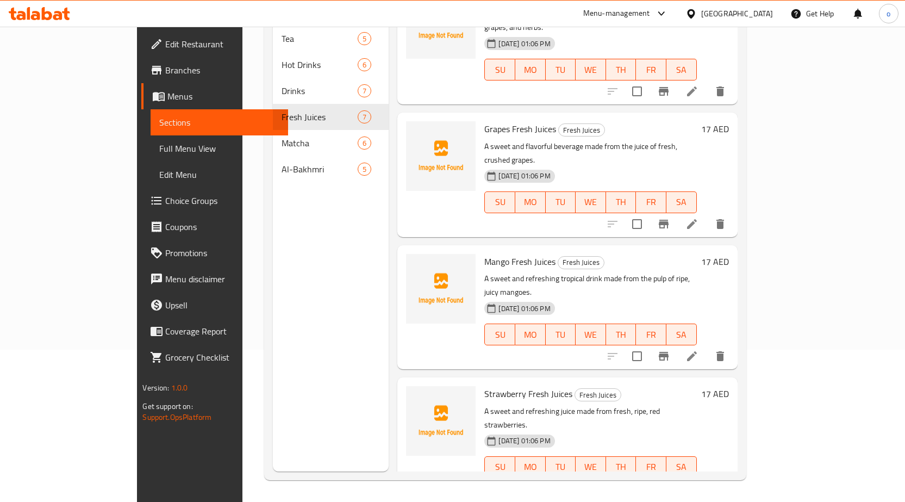
scroll to position [30, 0]
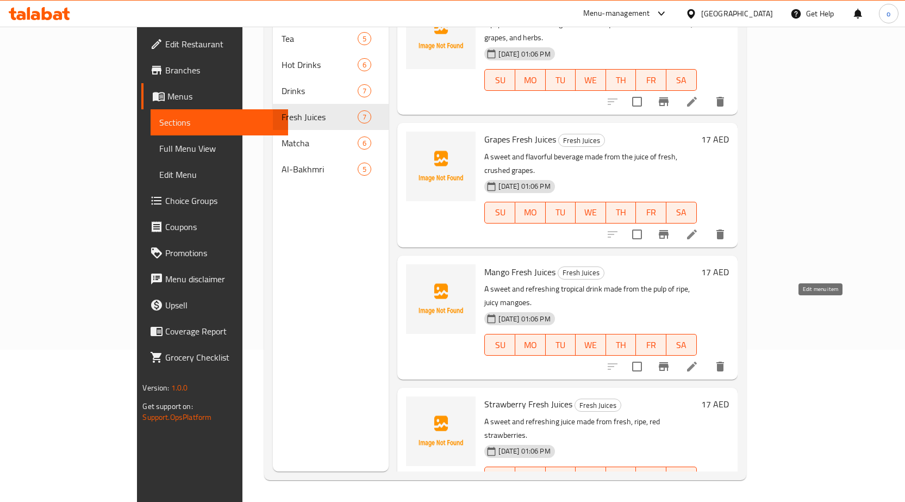
click at [699, 360] on icon at bounding box center [692, 366] width 13 height 13
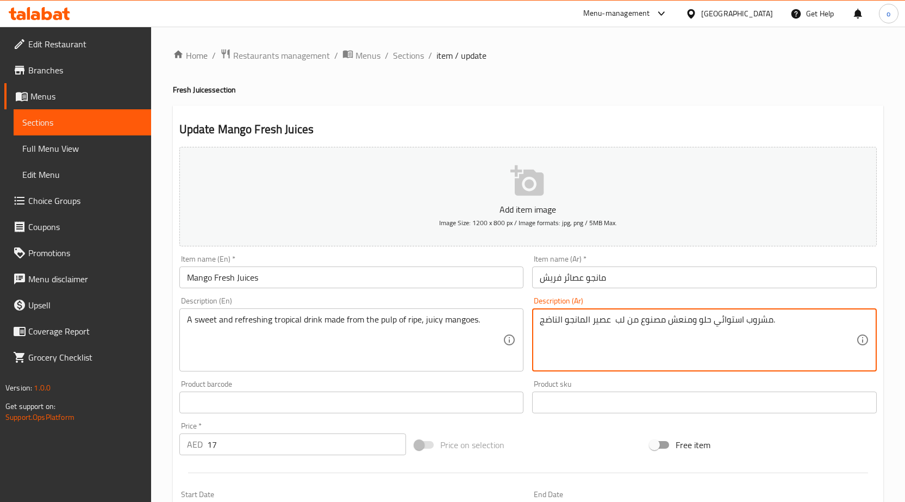
type textarea "مشروب استوائي حلو ومنعش مصنوع من لب عصير المانجو الناضج."
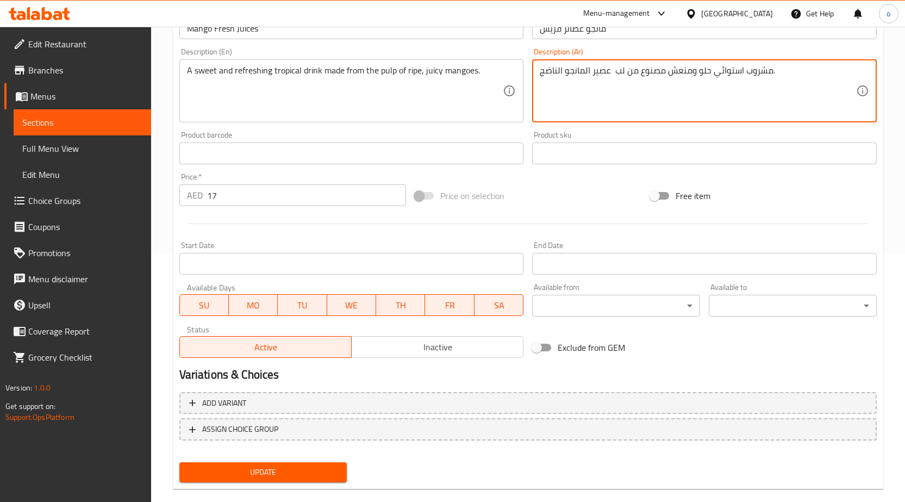
scroll to position [266, 0]
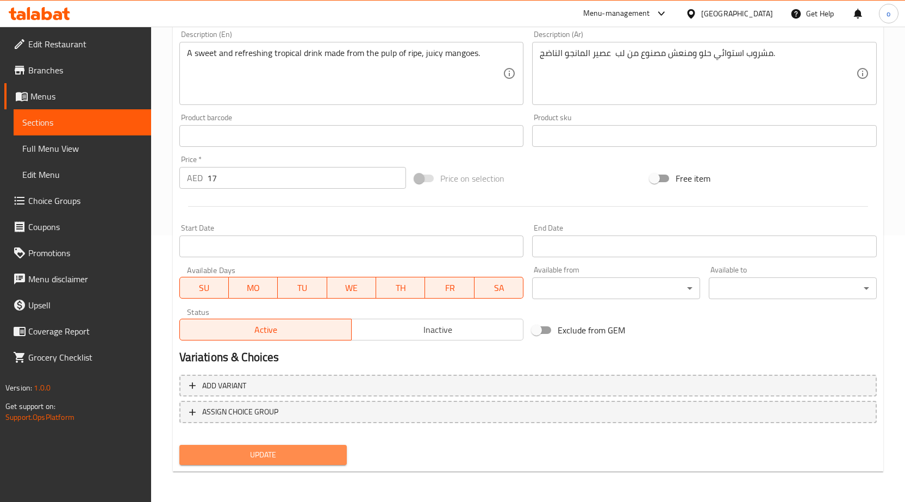
click at [325, 455] on span "Update" at bounding box center [263, 455] width 151 height 14
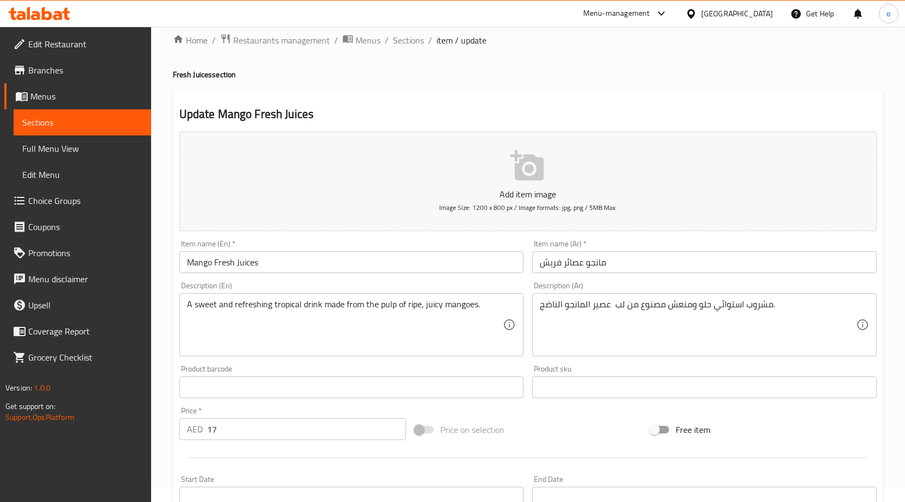
scroll to position [0, 0]
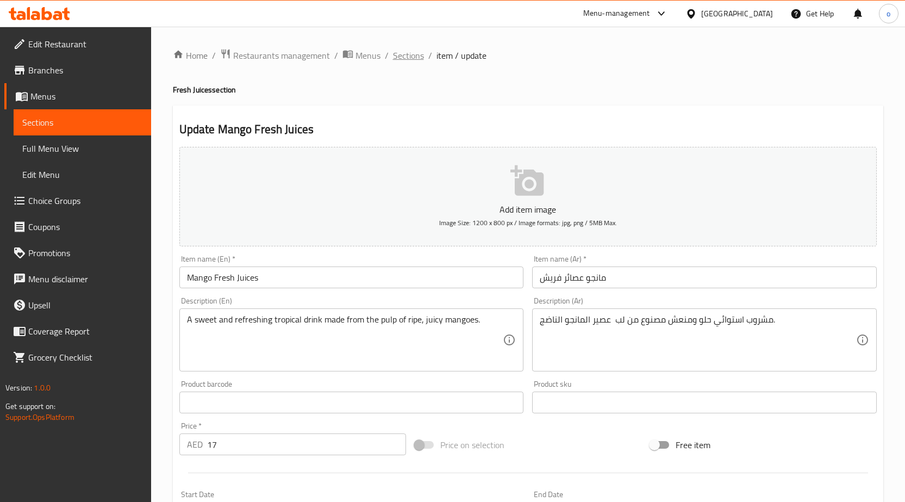
click at [402, 60] on span "Sections" at bounding box center [408, 55] width 31 height 13
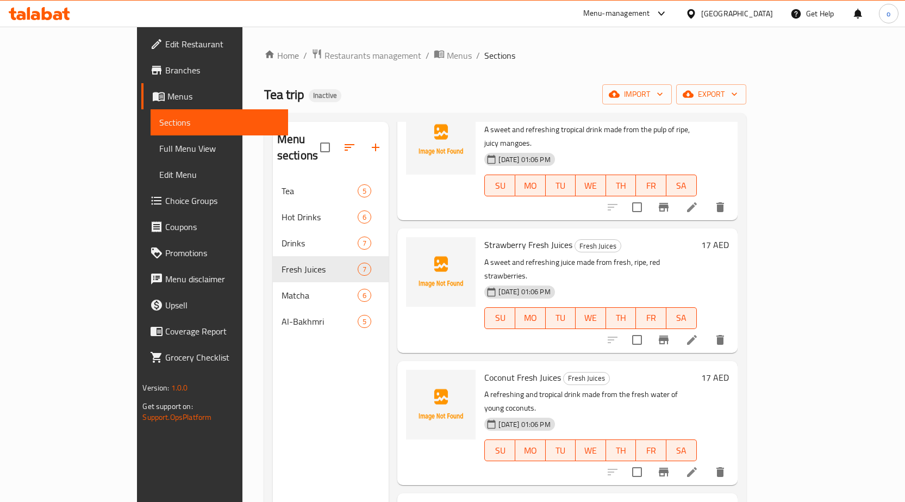
scroll to position [357, 0]
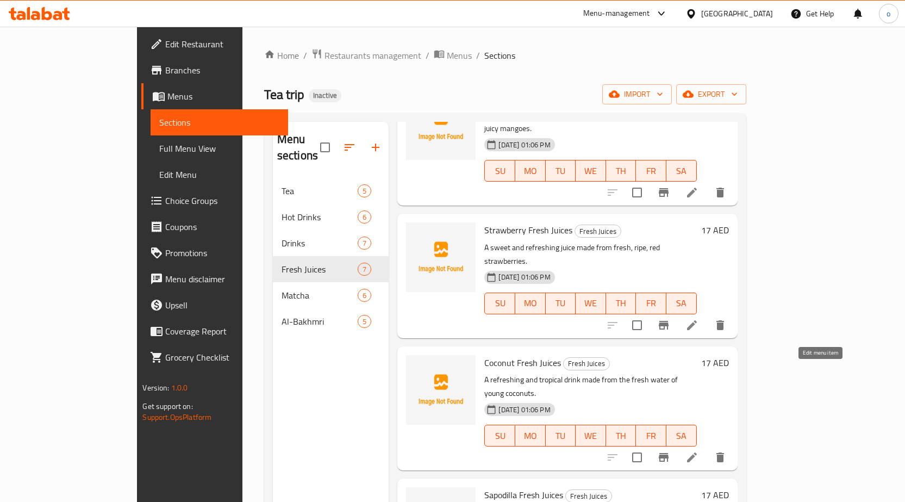
click at [697, 452] on icon at bounding box center [692, 457] width 10 height 10
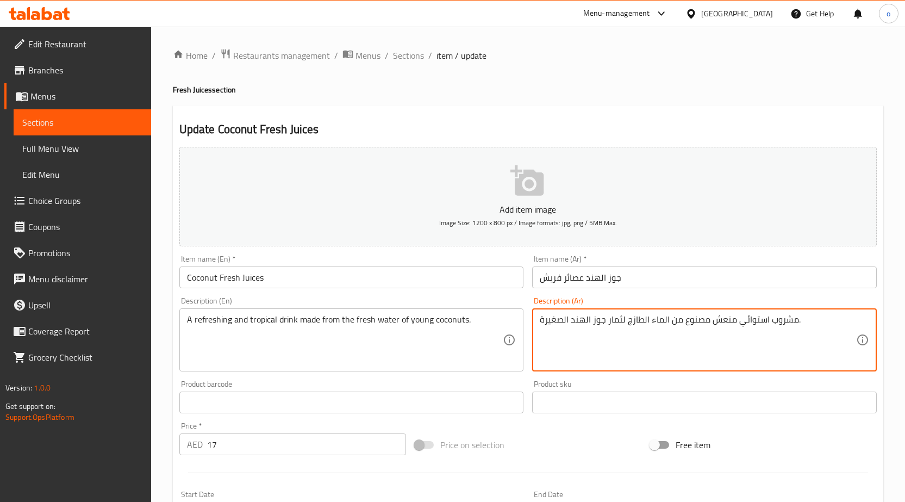
drag, startPoint x: 606, startPoint y: 328, endPoint x: 625, endPoint y: 325, distance: 19.2
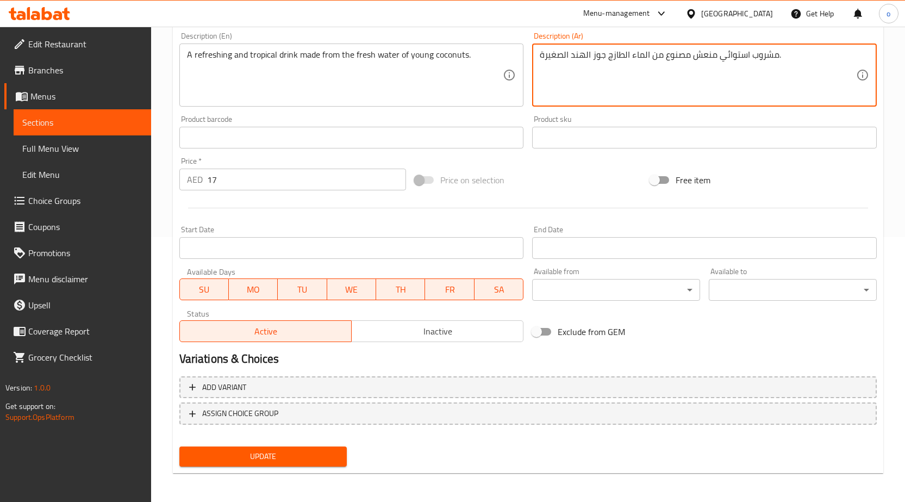
scroll to position [266, 0]
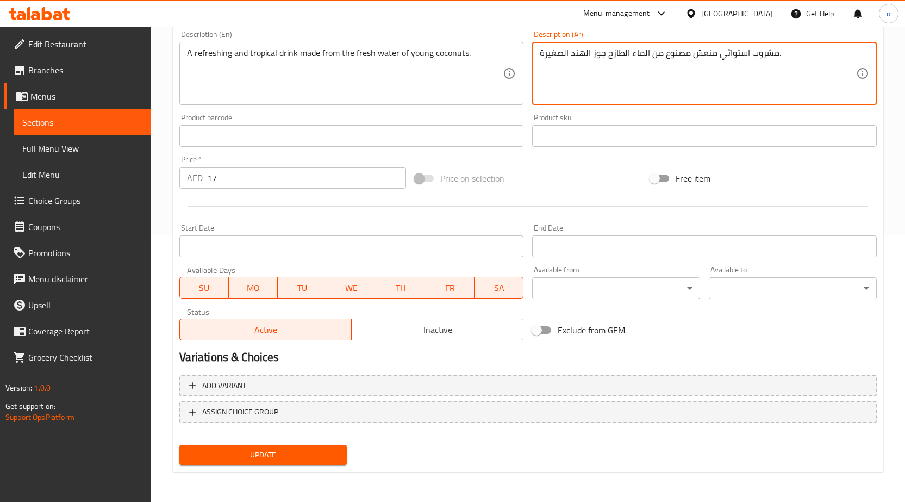
type textarea "مشروب استوائي منعش مصنوع من الماء الطازج جوز الهند الصغيرة."
click at [314, 452] on span "Update" at bounding box center [263, 455] width 151 height 14
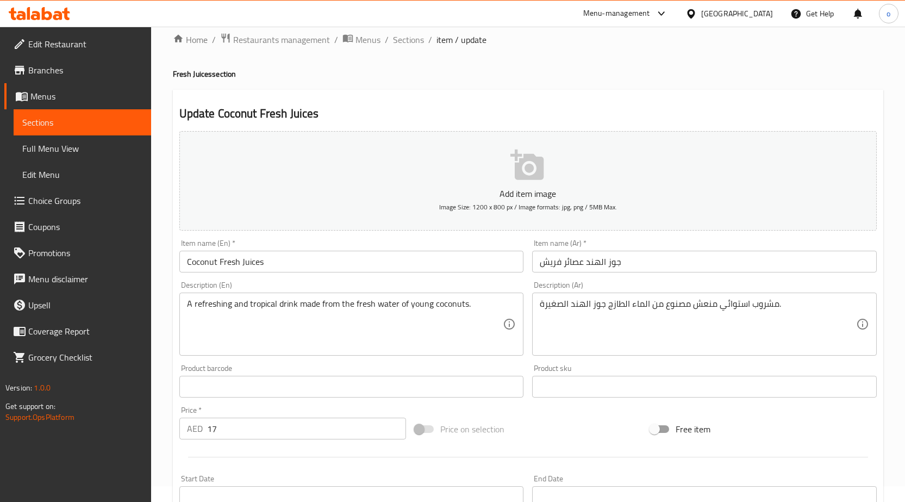
scroll to position [0, 0]
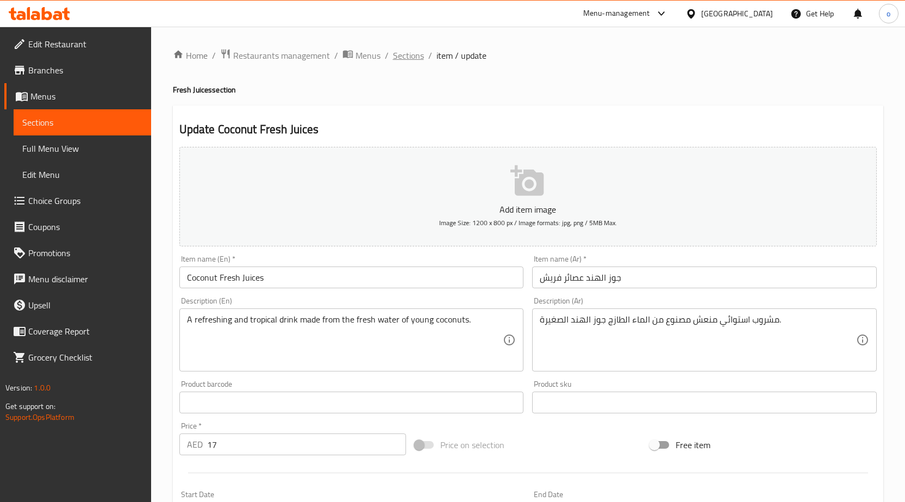
click at [402, 57] on span "Sections" at bounding box center [408, 55] width 31 height 13
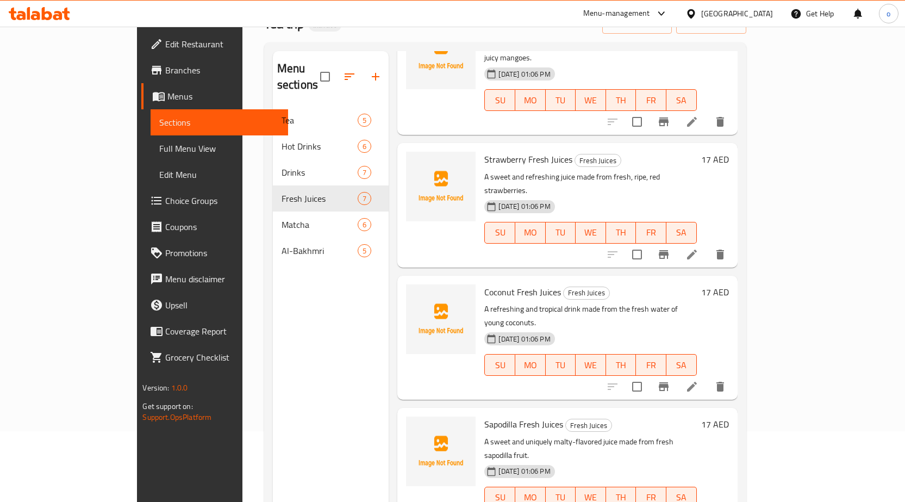
scroll to position [152, 0]
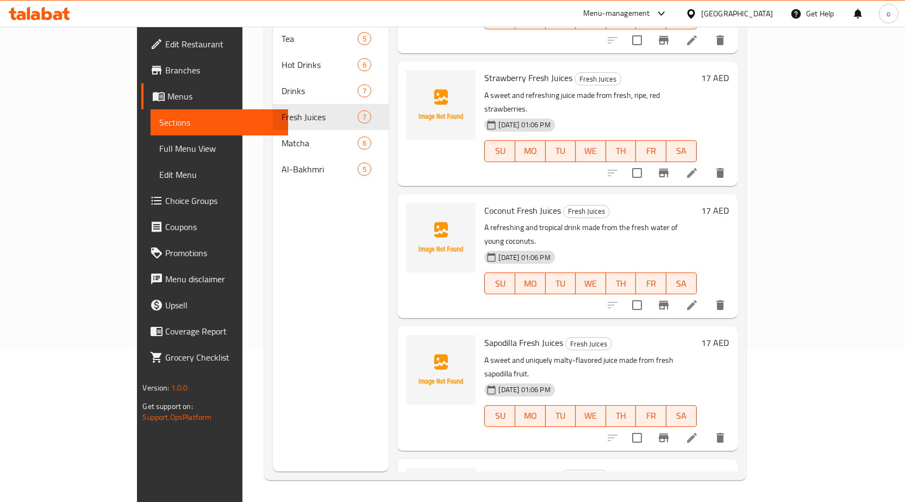
click at [707, 428] on li at bounding box center [692, 438] width 30 height 20
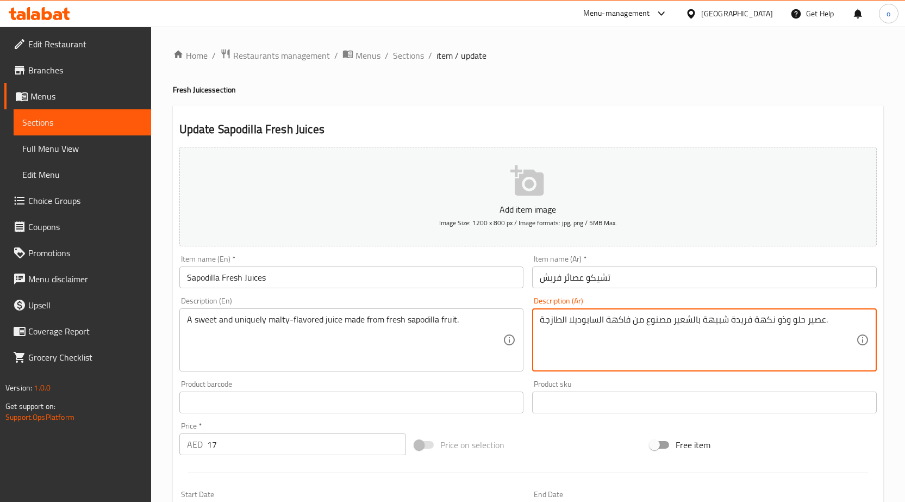
drag, startPoint x: 700, startPoint y: 319, endPoint x: 748, endPoint y: 324, distance: 48.1
click at [748, 324] on textarea "عصير حلو وذو نكهة فريدة شبيهة بالشعير مصنوع من فاكهة السابوديلا الطازجة." at bounding box center [698, 340] width 316 height 52
drag, startPoint x: 694, startPoint y: 319, endPoint x: 700, endPoint y: 320, distance: 6.1
click at [700, 320] on textarea "عصير حلو وذو نكهة بالشعير مصنوع من فاكهة السابوديلا الطازجة." at bounding box center [698, 340] width 316 height 52
click at [694, 321] on textarea "عصير حلو وذو نكهة لشعير مصنوع من فاكهة السابوديلا الطازجة." at bounding box center [698, 340] width 316 height 52
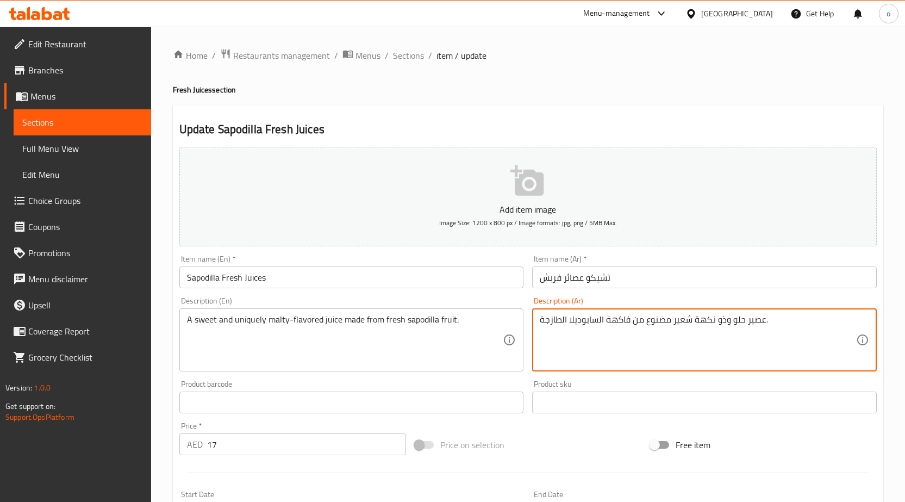
click at [671, 322] on textarea "عصير حلو وذو نكهة شعير مصنوع من فاكهة السابوديلا الطازجة." at bounding box center [698, 340] width 316 height 52
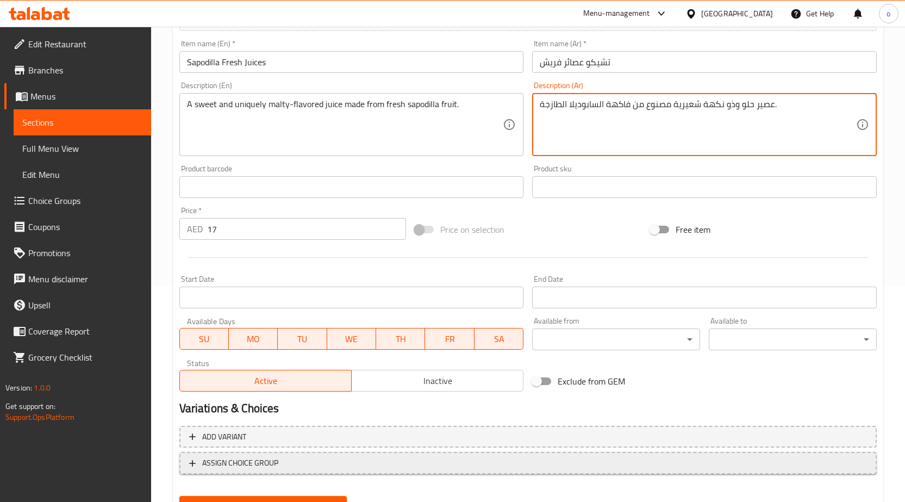
scroll to position [218, 0]
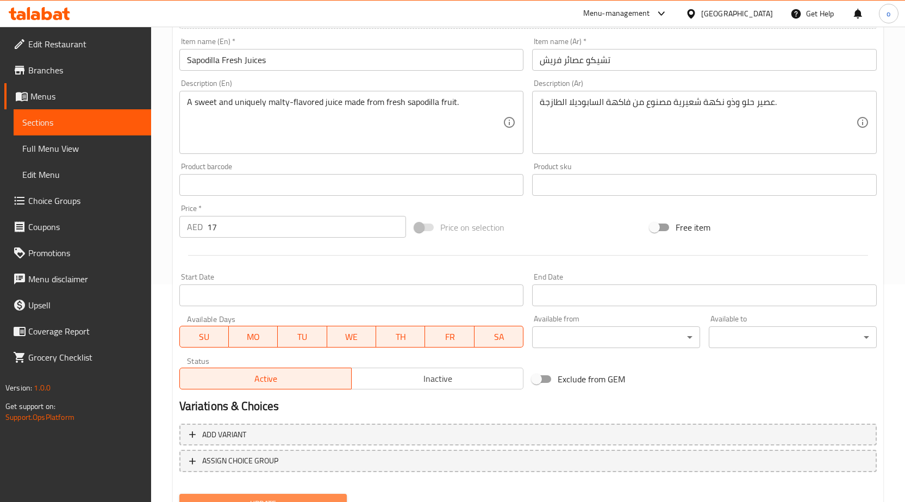
click at [237, 498] on span "Update" at bounding box center [263, 504] width 151 height 14
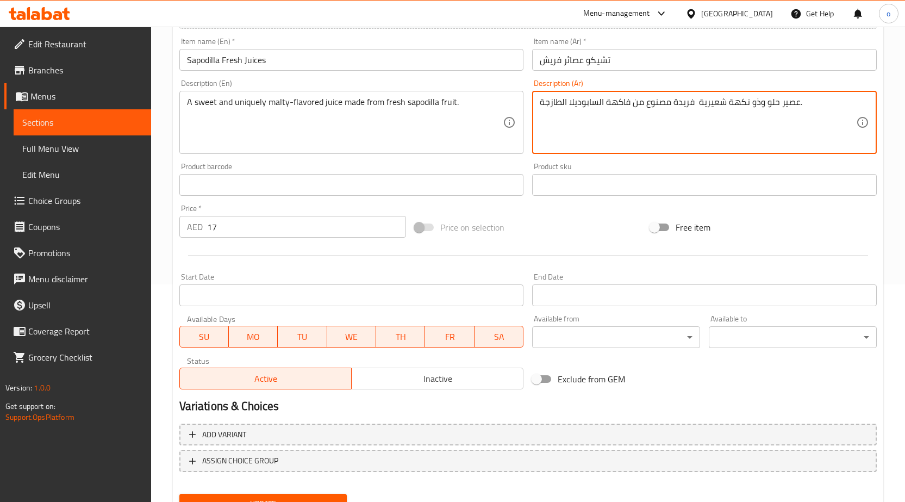
scroll to position [266, 0]
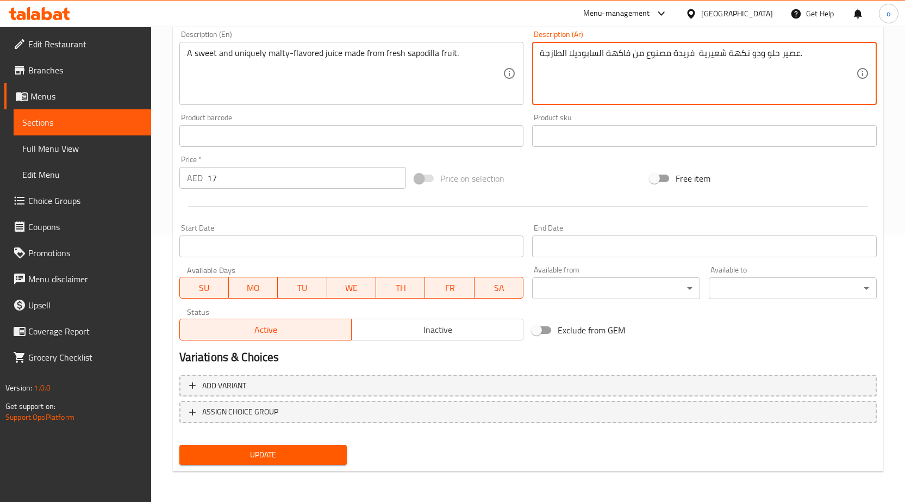
type textarea "عصير حلو وذو نكهة شعيرية فريدة مصنوع من فاكهة السابوديلا الطازجة."
click at [277, 448] on span "Update" at bounding box center [263, 455] width 151 height 14
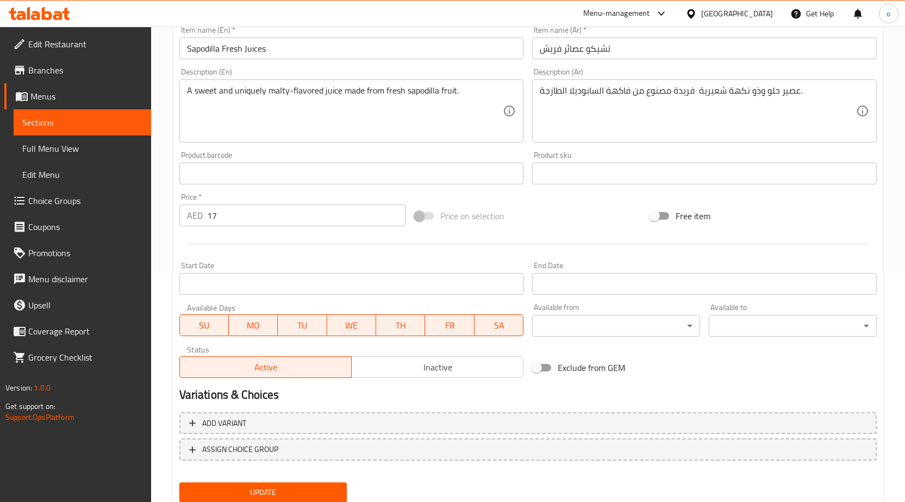
scroll to position [212, 0]
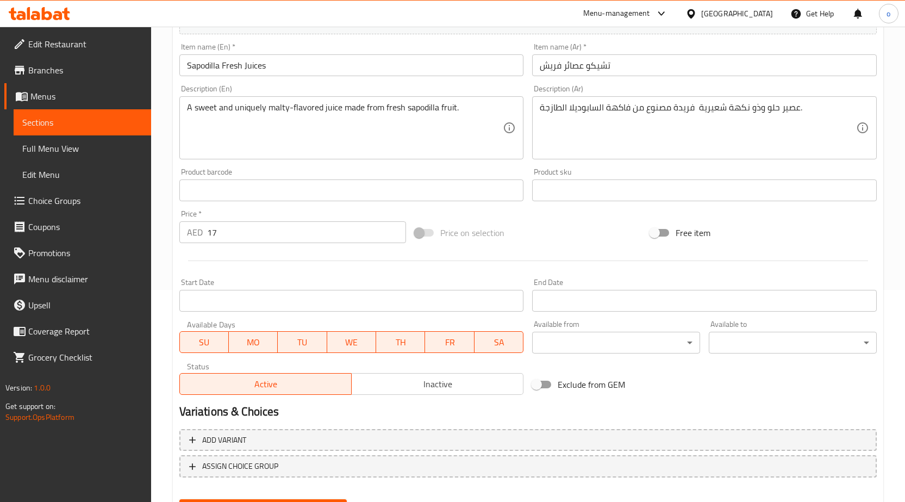
click at [83, 129] on link "Sections" at bounding box center [83, 122] width 138 height 26
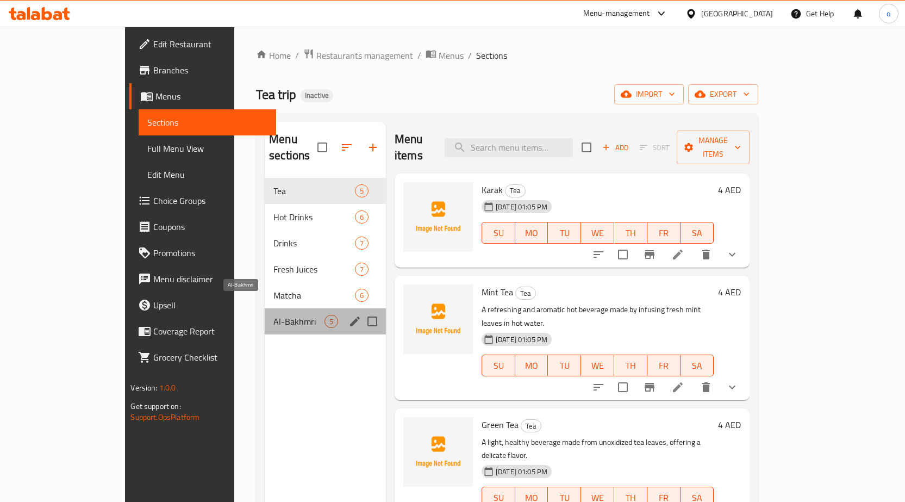
click at [274, 315] on span "Al-Bakhmri" at bounding box center [299, 321] width 51 height 13
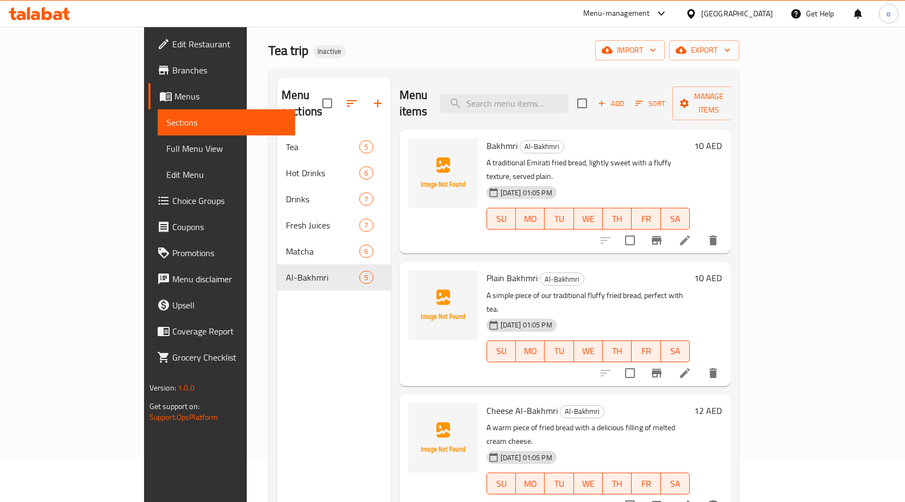
scroll to position [44, 0]
click at [690, 369] on icon at bounding box center [685, 374] width 10 height 10
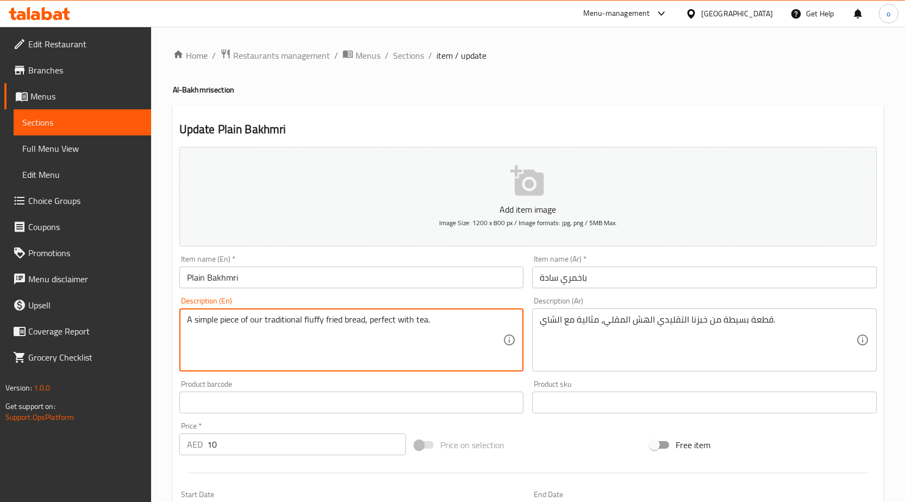
drag, startPoint x: 458, startPoint y: 333, endPoint x: 150, endPoint y: 334, distance: 307.8
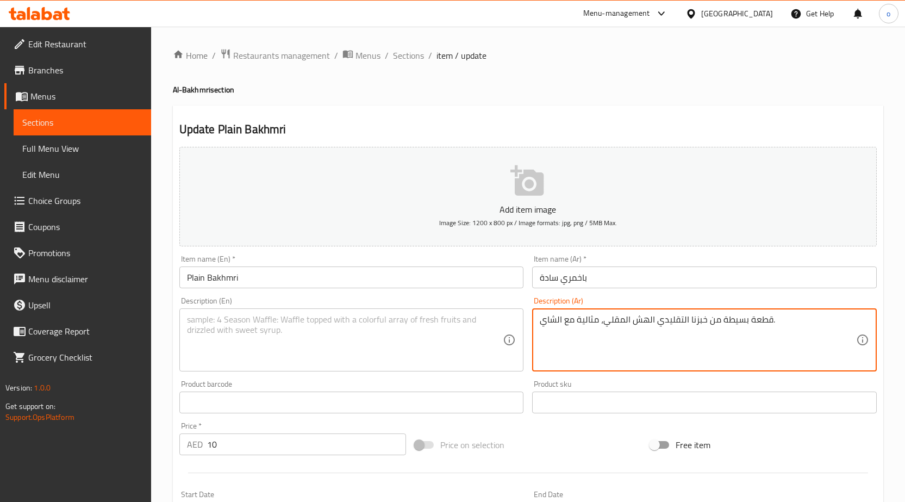
drag, startPoint x: 780, startPoint y: 325, endPoint x: 458, endPoint y: 338, distance: 322.7
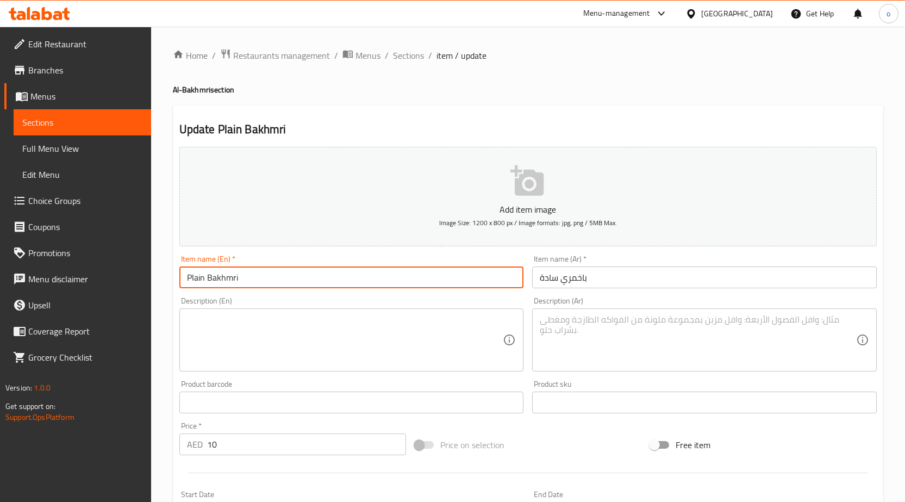
drag, startPoint x: 258, startPoint y: 278, endPoint x: 172, endPoint y: 276, distance: 86.0
click at [173, 276] on div "Update Plain Bakhmri Add item image Image Size: 1200 x 800 px / Image formats: …" at bounding box center [528, 421] width 711 height 633
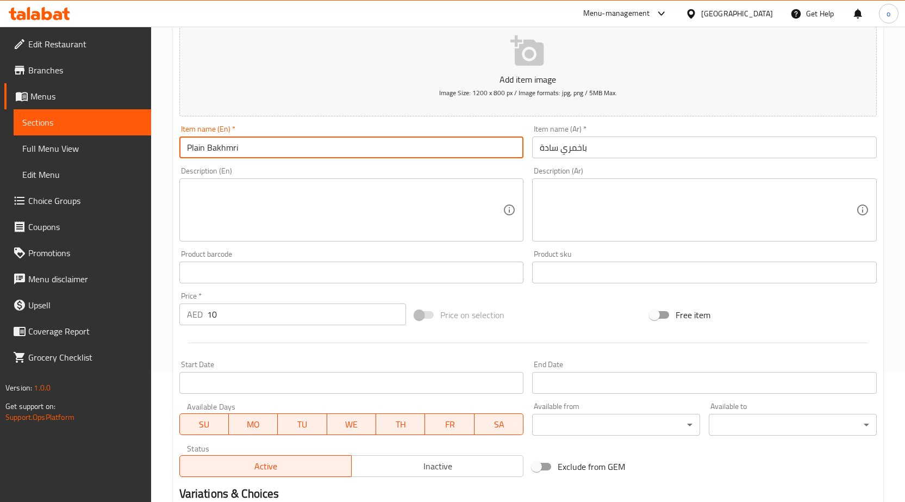
scroll to position [266, 0]
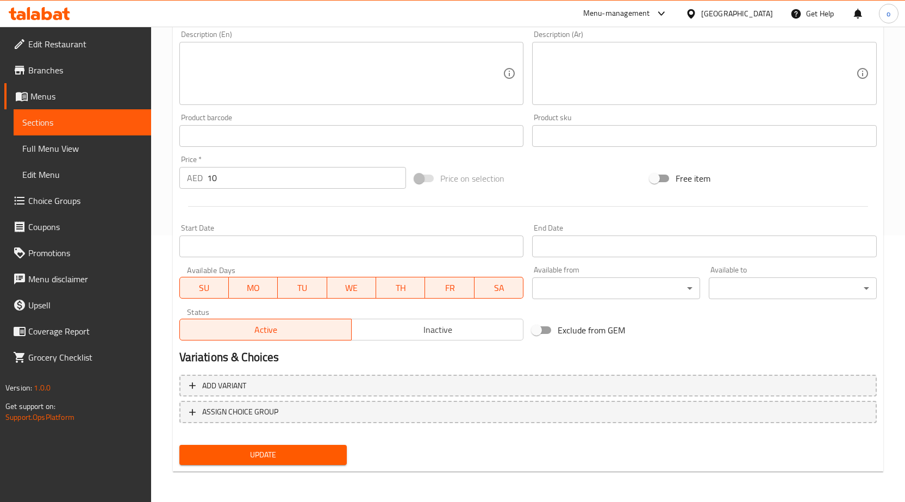
click at [317, 448] on button "Update" at bounding box center [263, 455] width 168 height 20
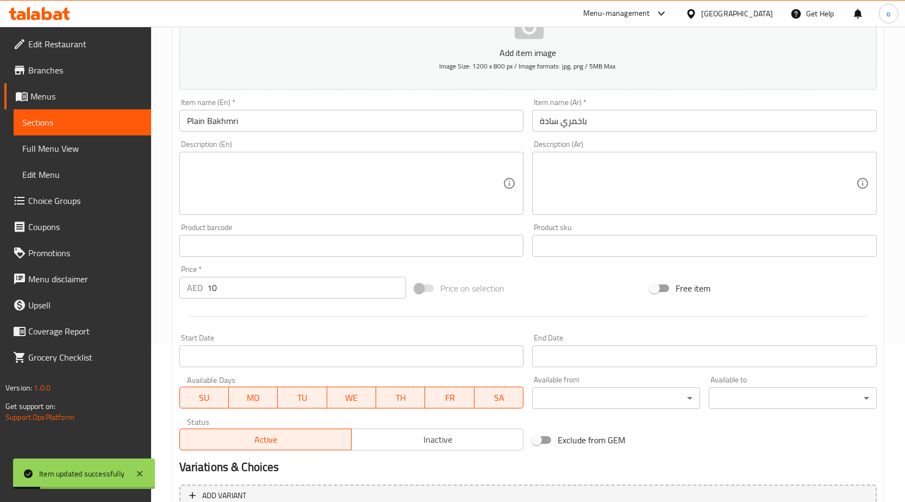
scroll to position [0, 0]
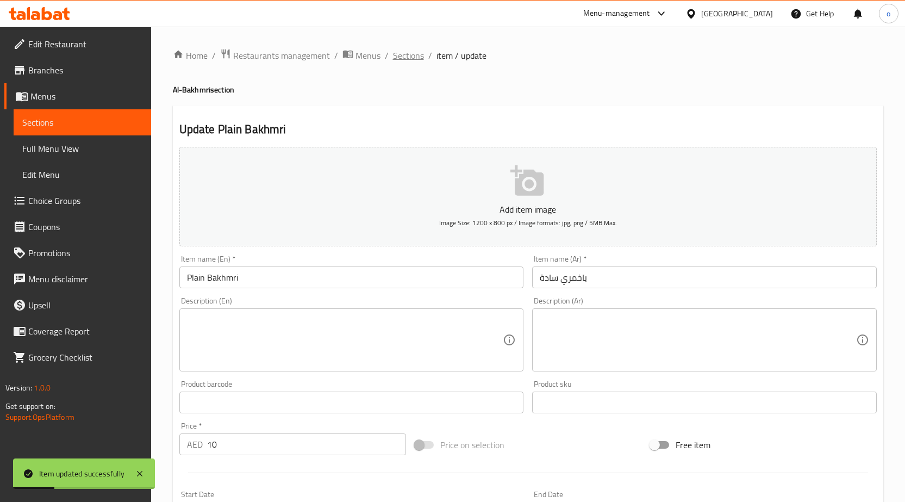
click at [401, 53] on span "Sections" at bounding box center [408, 55] width 31 height 13
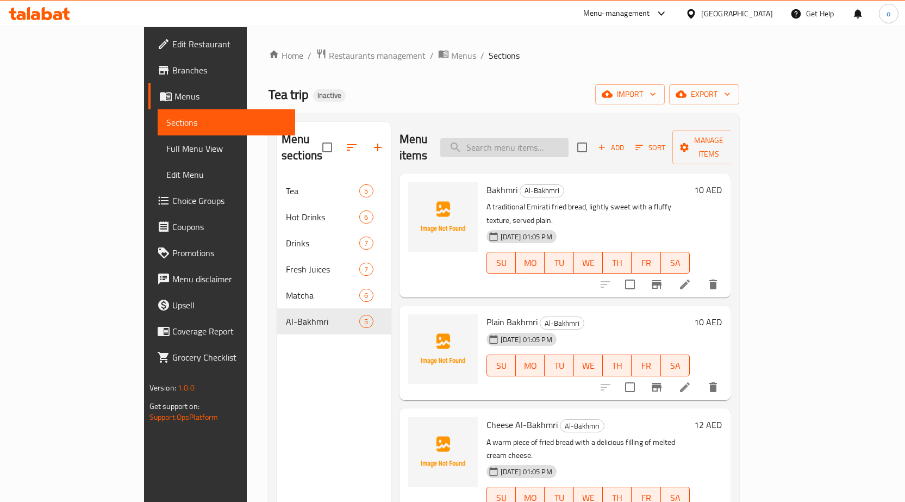
click at [514, 141] on input "search" at bounding box center [504, 147] width 128 height 19
paste input "A tropical"
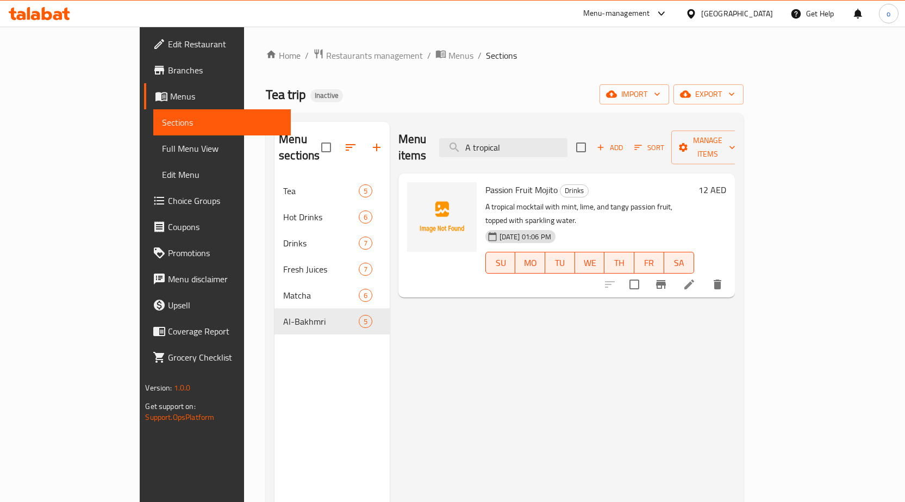
type input "A tropical"
click at [705, 275] on li at bounding box center [689, 285] width 30 height 20
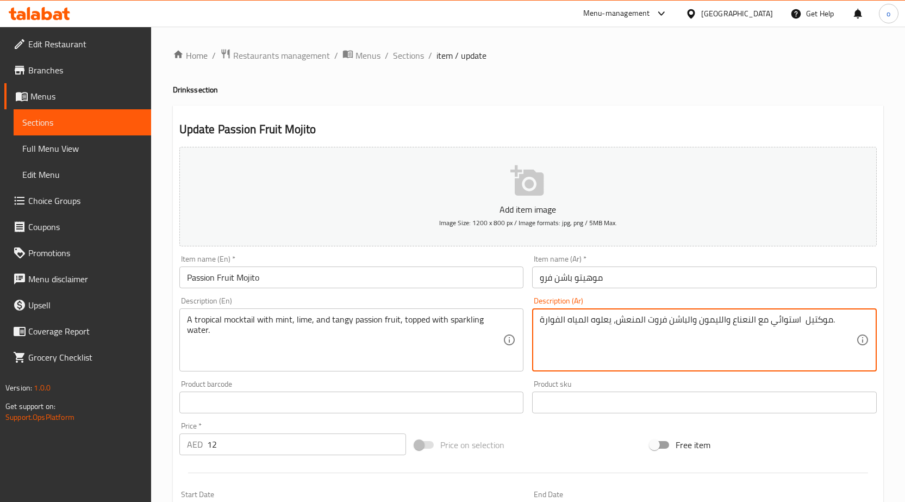
click at [766, 320] on textarea "موكتيل استوائي مع النعناع والليمون والباشن فروت المنعش، يعلوه المياه الفوارة." at bounding box center [698, 340] width 316 height 52
drag, startPoint x: 769, startPoint y: 321, endPoint x: 800, endPoint y: 321, distance: 31.0
click at [800, 321] on textarea "موكتيل استوائي مع النعناع والليمون والباشن فروت المنعش، يعلوه المياه الفوارة." at bounding box center [698, 340] width 316 height 52
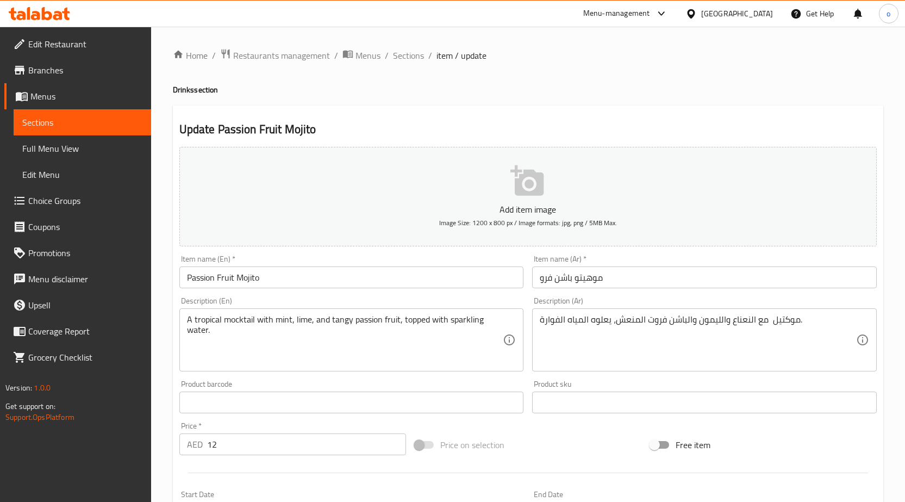
click at [772, 325] on textarea "موكتيل مع النعناع والليمون والباشن فروت المنعش، يعلوه المياه الفوارة." at bounding box center [698, 340] width 316 height 52
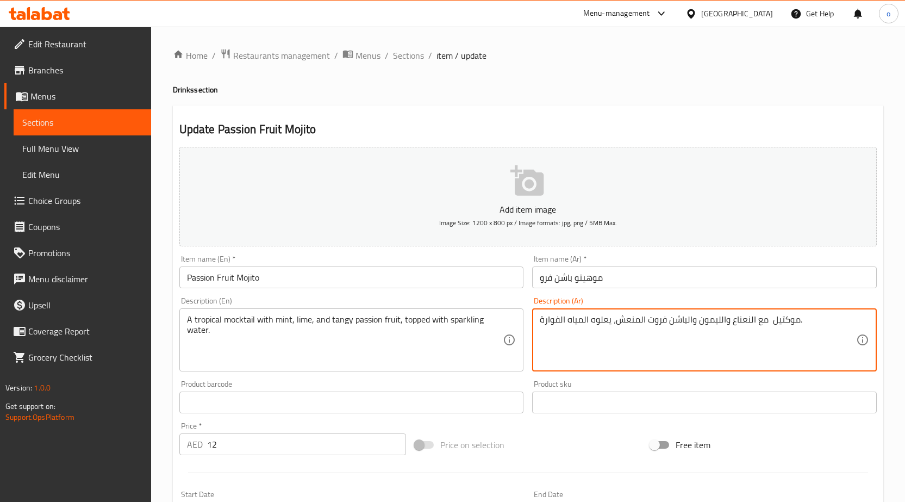
paste textarea "تروبيكال"
click at [803, 321] on textarea "موكتيلتروبيكال مع النعناع والليمون والباشن فروت المنعش، يعلوه المياه الفوارة." at bounding box center [698, 340] width 316 height 52
click at [802, 321] on textarea "موكتيلتروبيكال مع النعناع والليمون والباشن فروت المنعش، يعلوه المياه الفوارة." at bounding box center [698, 340] width 316 height 52
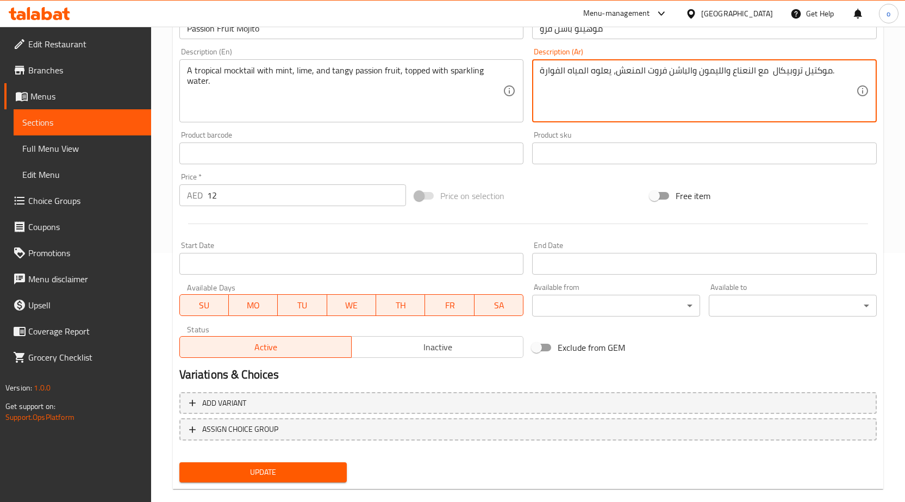
scroll to position [266, 0]
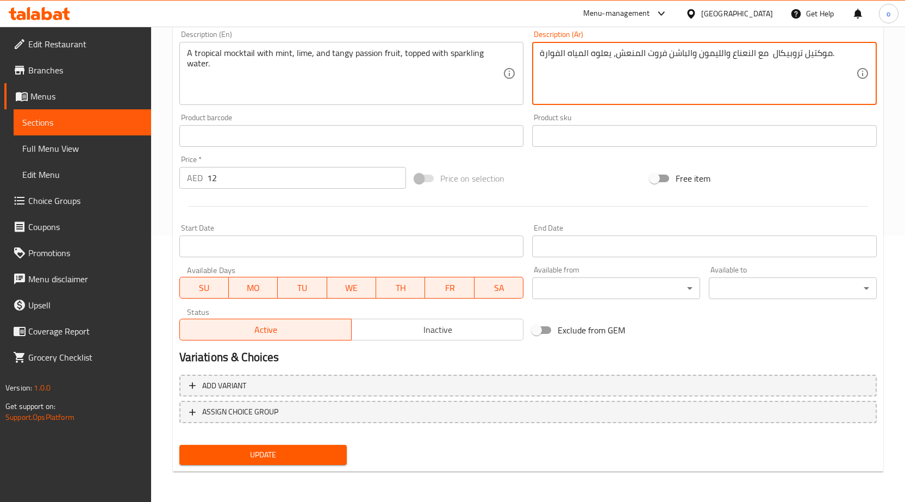
type textarea "موكتيل تروبيكال مع النعناع والليمون والباشن فروت المنعش، يعلوه المياه الفوارة."
click at [268, 454] on span "Update" at bounding box center [263, 455] width 151 height 14
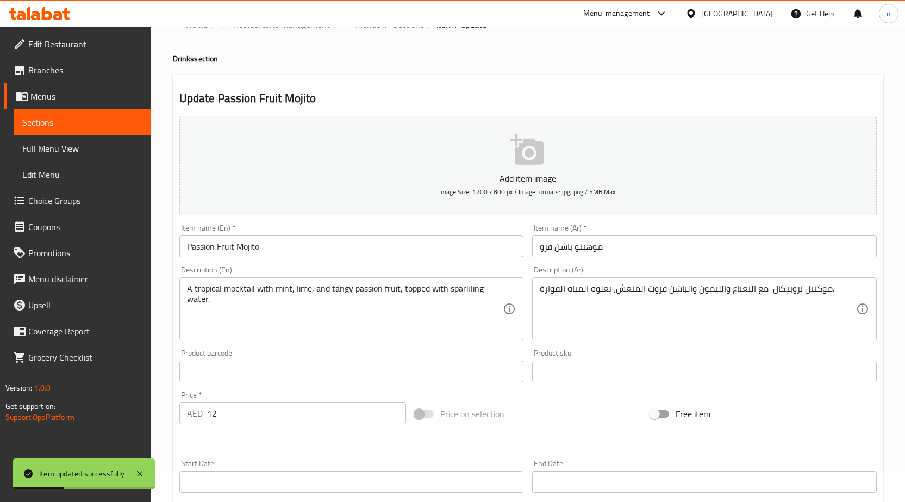
scroll to position [0, 0]
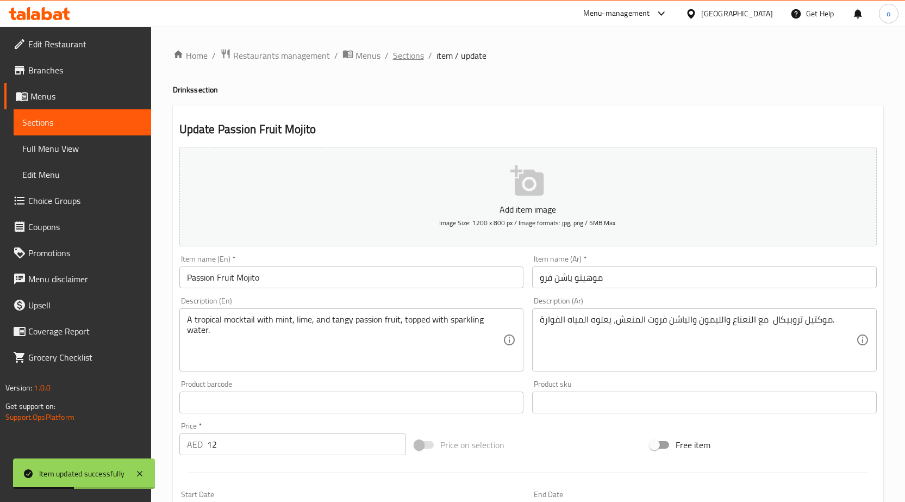
click at [394, 57] on span "Sections" at bounding box center [408, 55] width 31 height 13
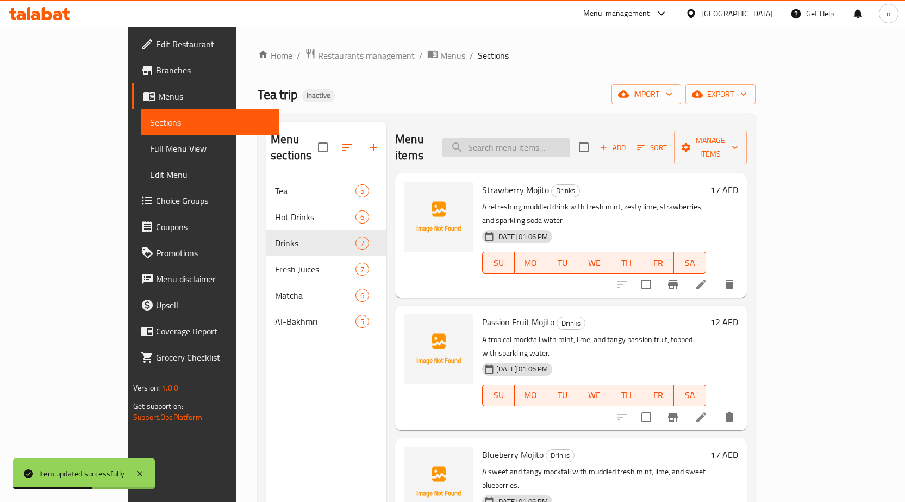
click at [570, 138] on input "search" at bounding box center [506, 147] width 128 height 19
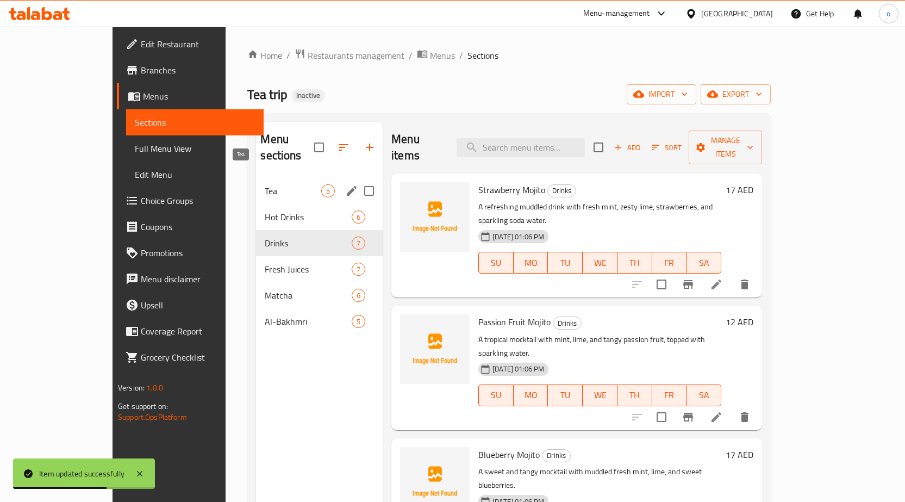
click at [265, 184] on span "Tea" at bounding box center [293, 190] width 57 height 13
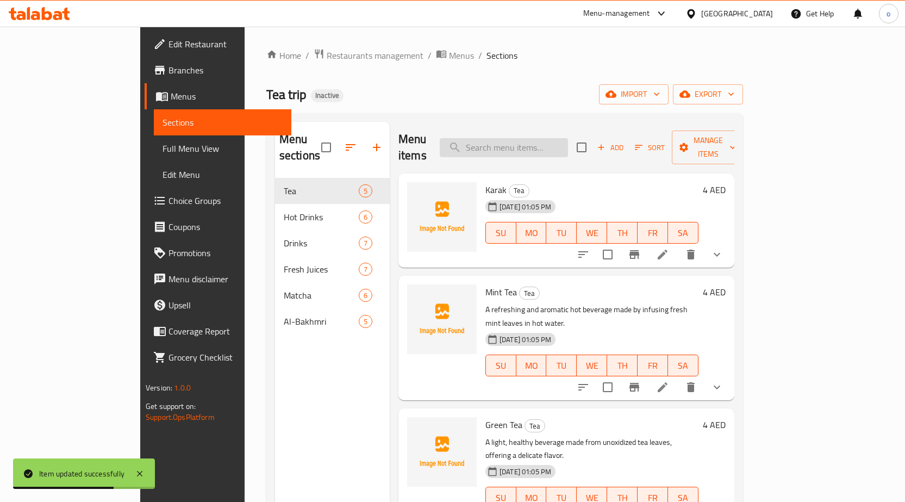
click at [538, 138] on input "search" at bounding box center [504, 147] width 128 height 19
paste input "تروبيكال"
type input "تروبيكال"
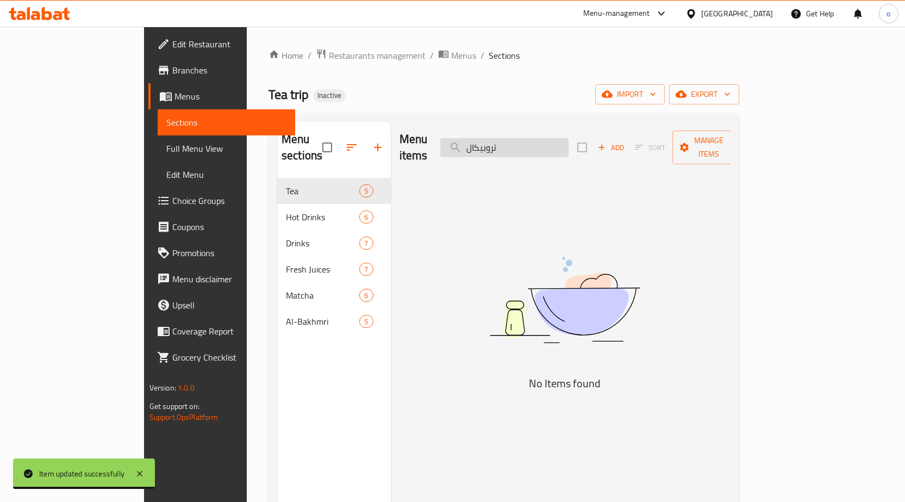
drag, startPoint x: 555, startPoint y: 140, endPoint x: 511, endPoint y: 140, distance: 44.0
click at [511, 140] on input "تروبيكال" at bounding box center [504, 147] width 128 height 19
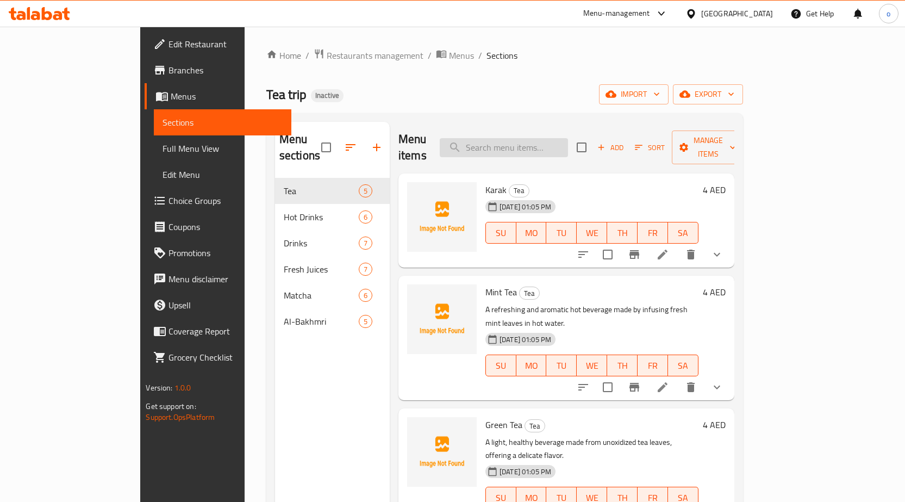
click at [551, 145] on input "search" at bounding box center [504, 147] width 128 height 19
paste input "A tropical"
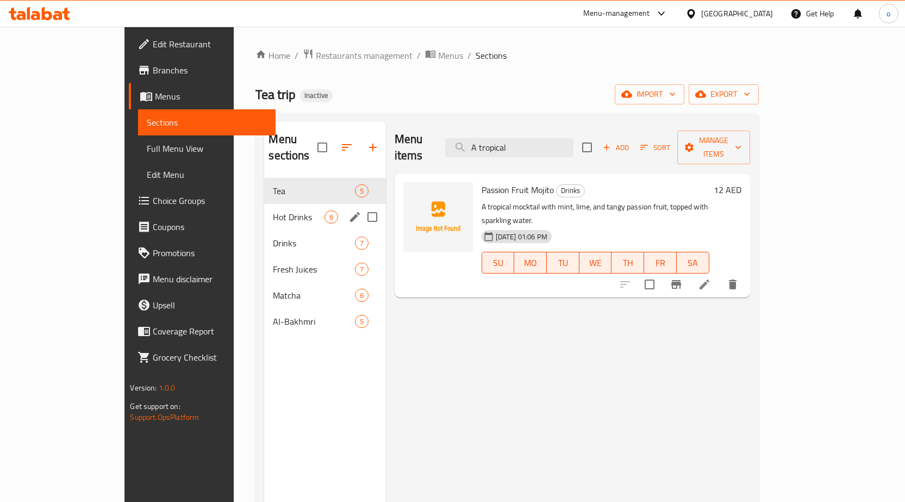
type input "A tropical"
click at [278, 204] on div "Hot Drinks 6" at bounding box center [324, 217] width 121 height 26
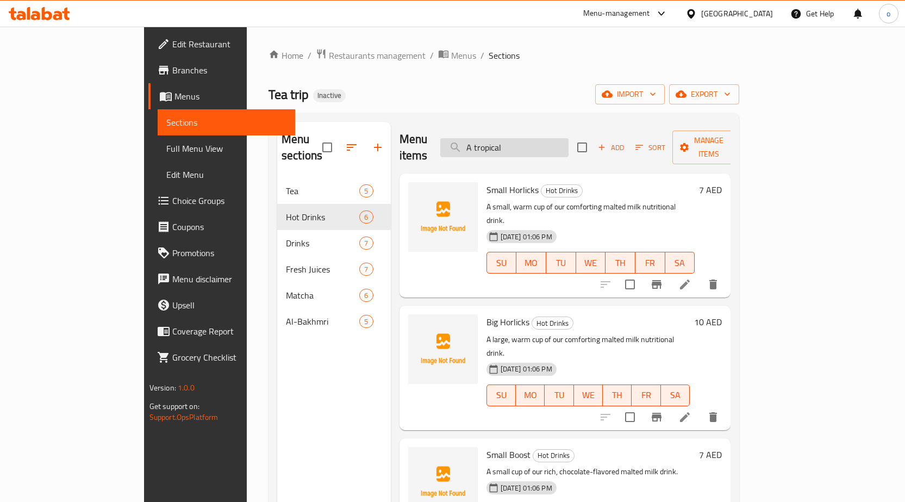
click at [569, 141] on input "A tropical" at bounding box center [504, 147] width 128 height 19
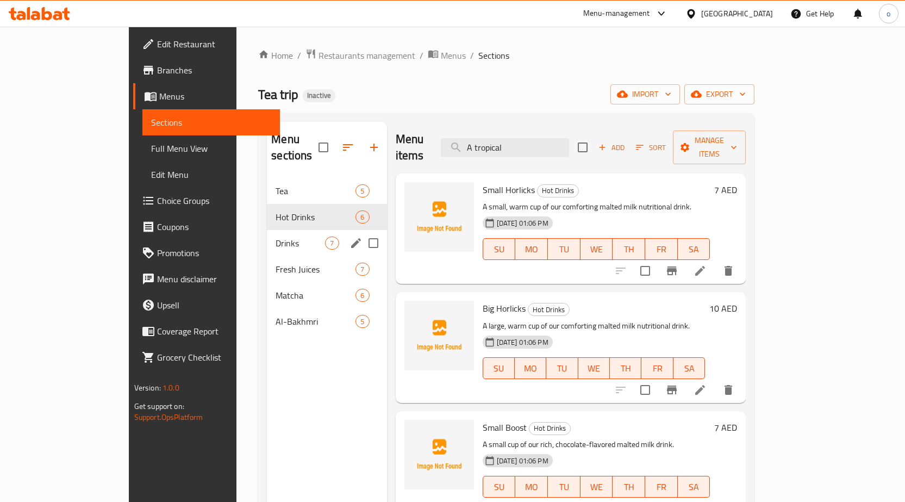
click at [267, 235] on div "Drinks 7" at bounding box center [327, 243] width 120 height 26
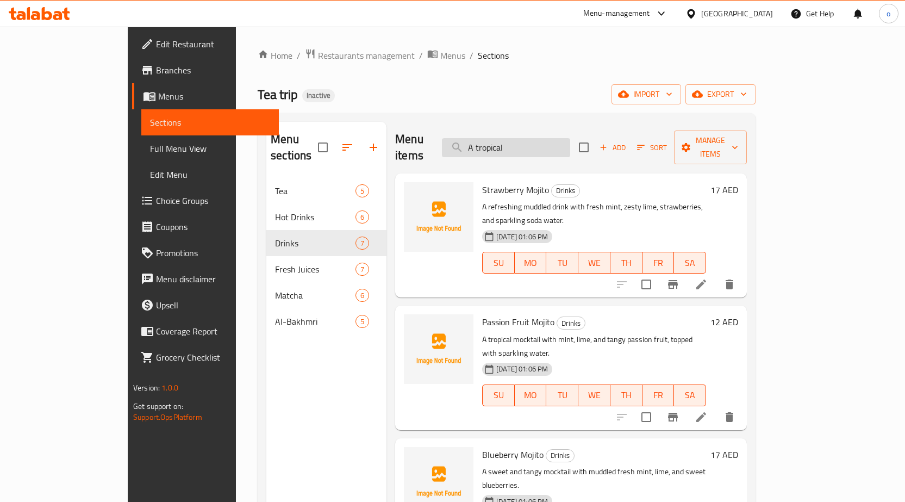
click at [564, 147] on input "A tropical" at bounding box center [506, 147] width 128 height 19
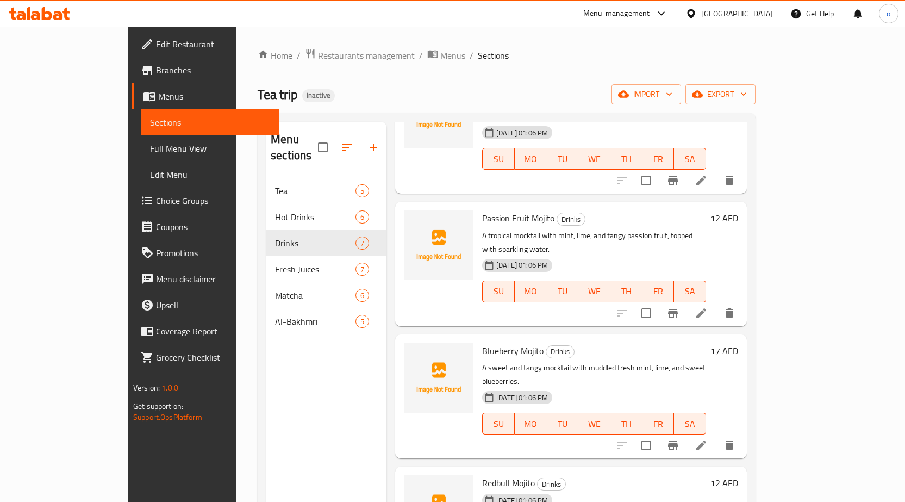
scroll to position [109, 0]
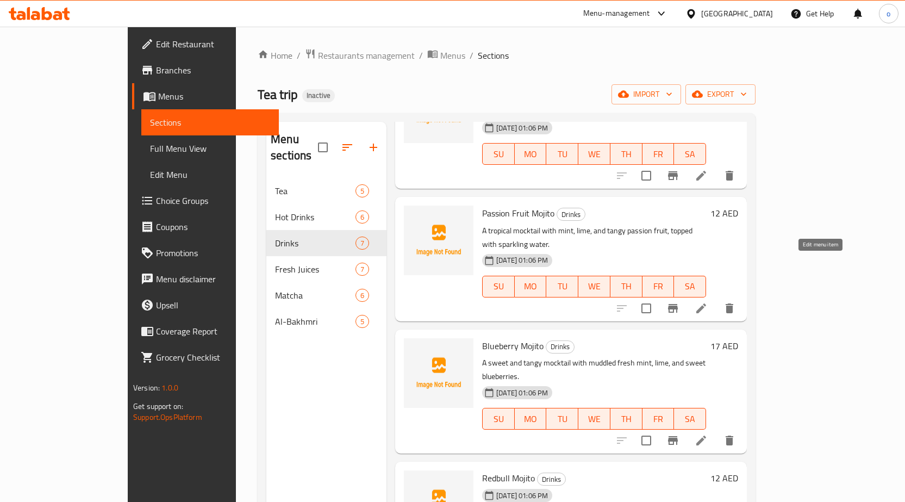
click at [706, 303] on icon at bounding box center [702, 308] width 10 height 10
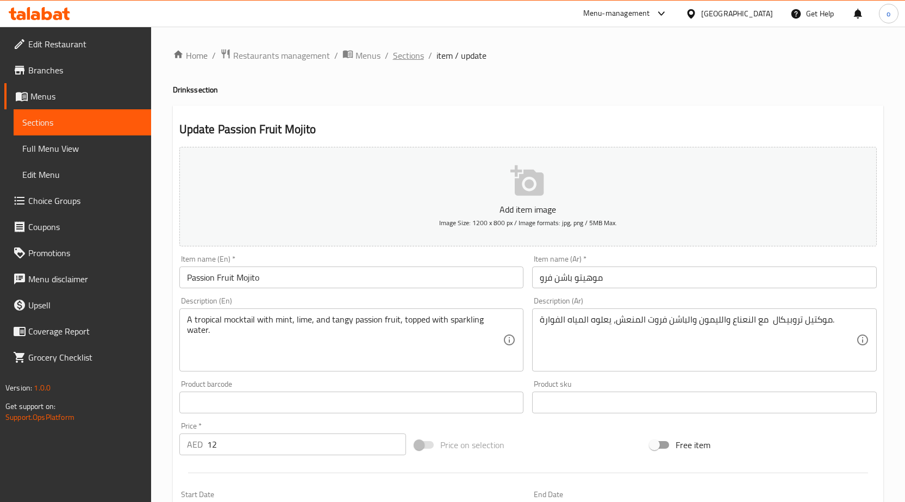
click at [396, 58] on span "Sections" at bounding box center [408, 55] width 31 height 13
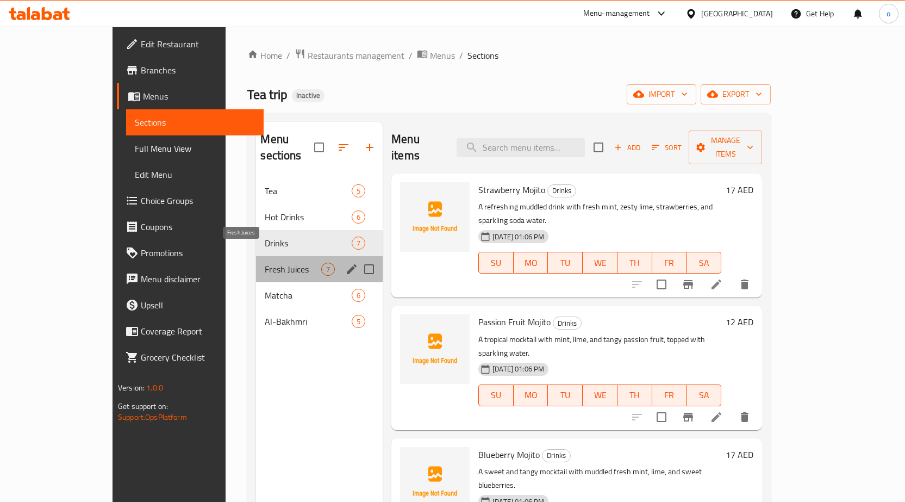
click at [265, 263] on span "Fresh Juices" at bounding box center [293, 269] width 57 height 13
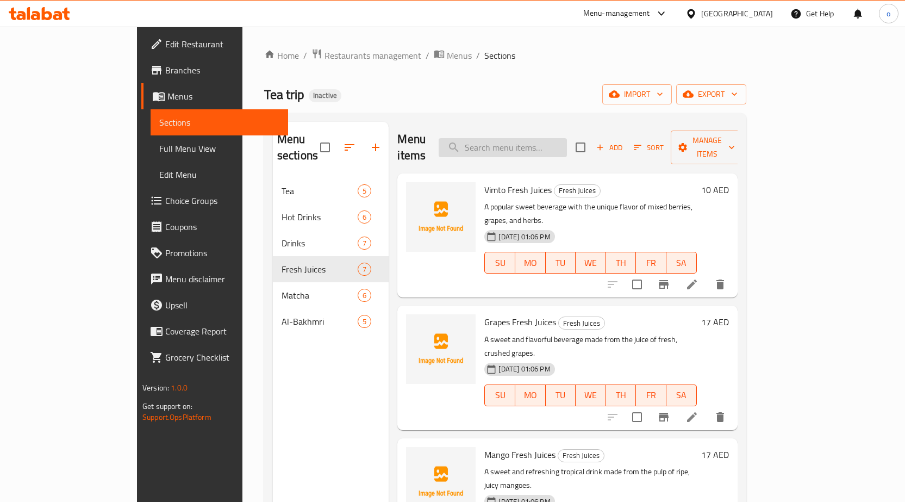
click at [563, 142] on input "search" at bounding box center [503, 147] width 128 height 19
paste input "A tropical"
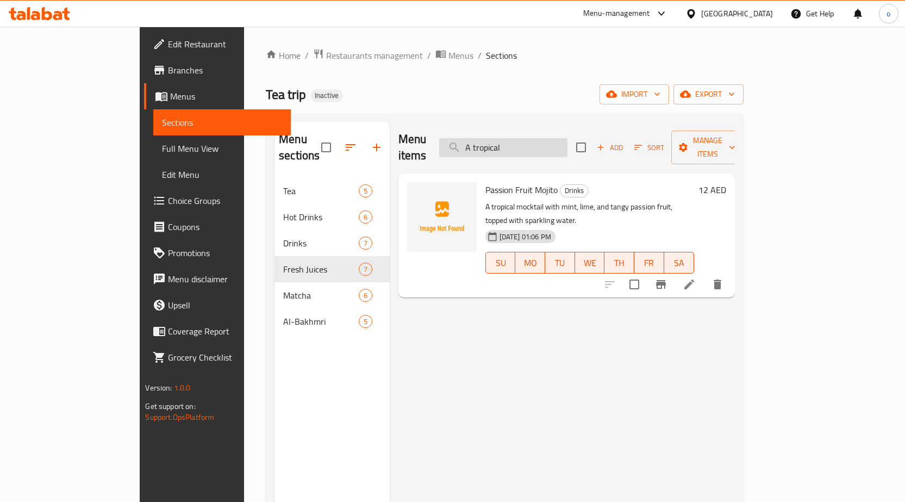
click at [523, 140] on input "A tropical" at bounding box center [503, 147] width 128 height 19
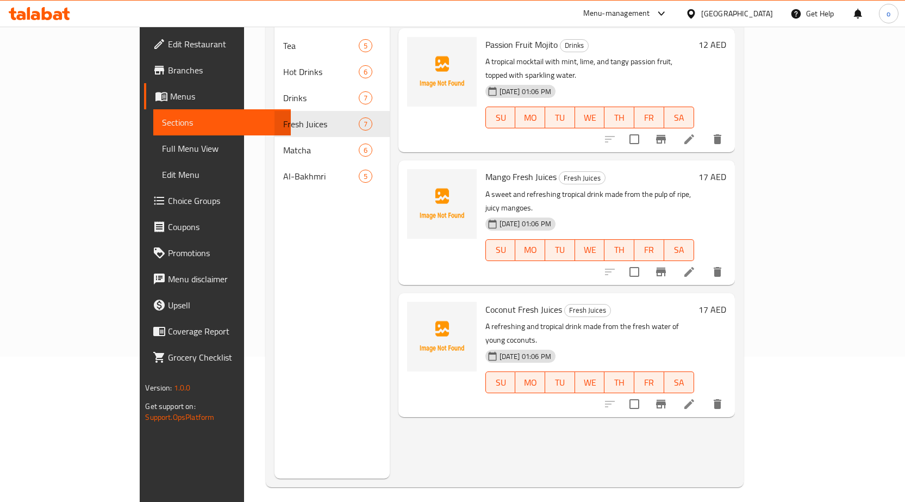
scroll to position [152, 0]
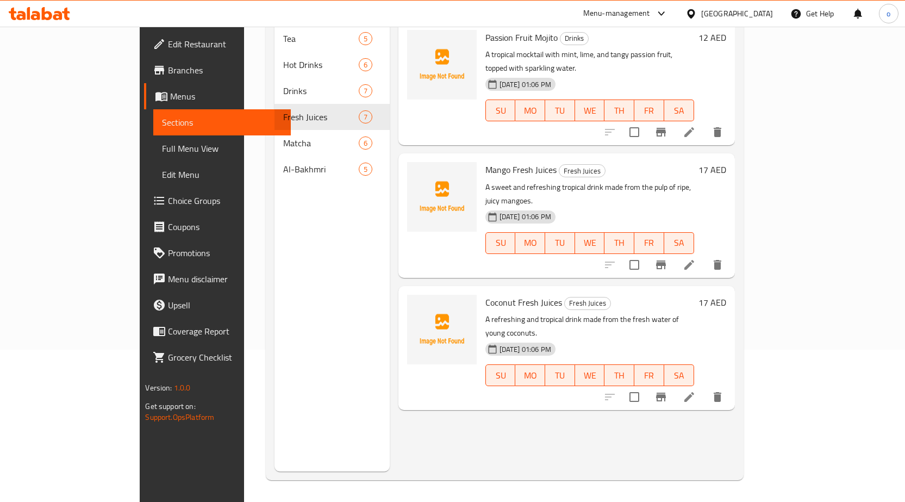
type input "tropical"
click at [696, 258] on icon at bounding box center [689, 264] width 13 height 13
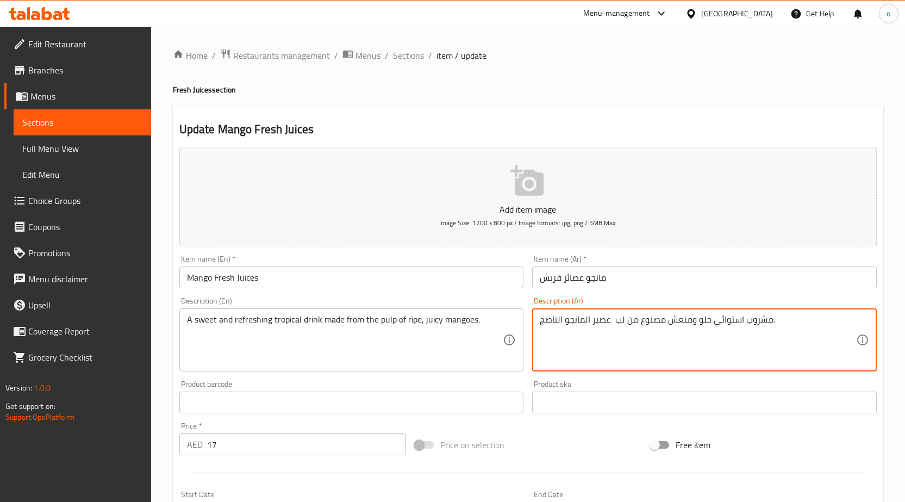
drag, startPoint x: 713, startPoint y: 322, endPoint x: 744, endPoint y: 327, distance: 30.8
click at [710, 321] on textarea "مشروب حلو ومنعش مصنوع من لب عصير المانجو الناضج." at bounding box center [698, 340] width 316 height 52
click at [710, 322] on textarea "مشروب حلو ومنعش مصنوع من لب عصير المانجو الناضج." at bounding box center [698, 340] width 316 height 52
paste textarea "روبيكال"
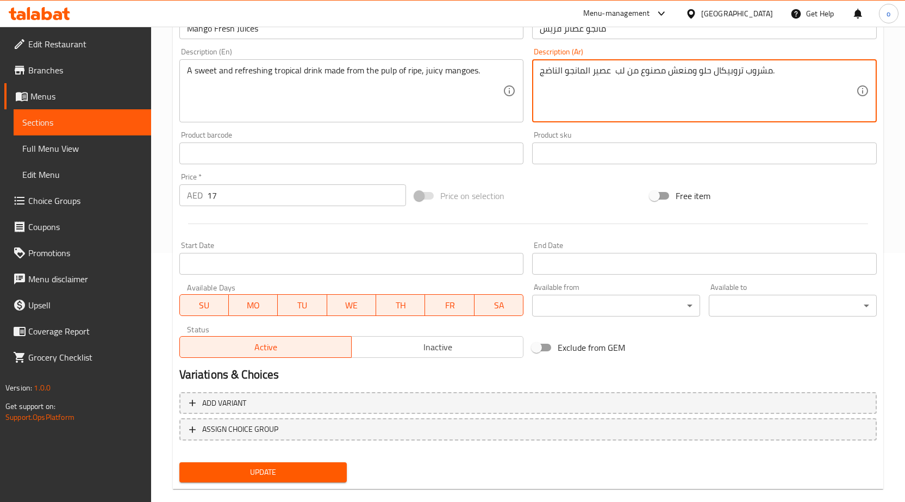
scroll to position [266, 0]
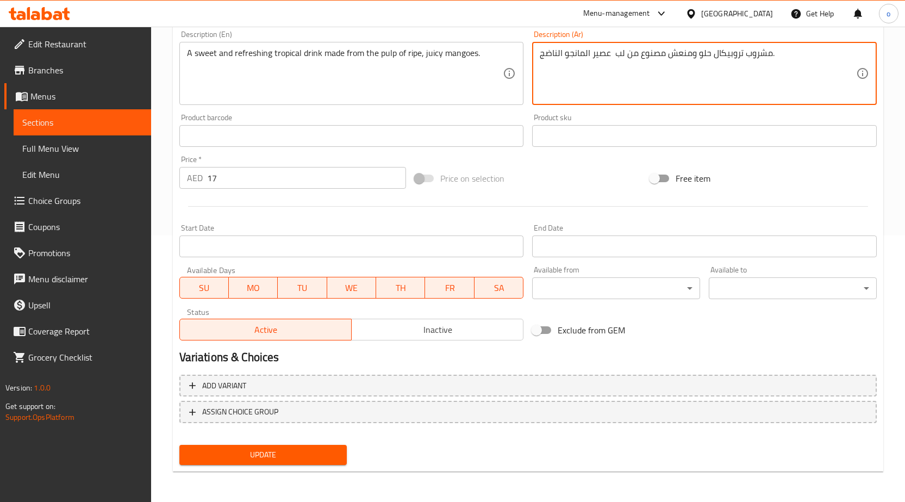
type textarea "مشروب تروبيكال حلو ومنعش مصنوع من لب عصير المانجو الناضج."
click at [273, 466] on div "Update" at bounding box center [263, 454] width 177 height 29
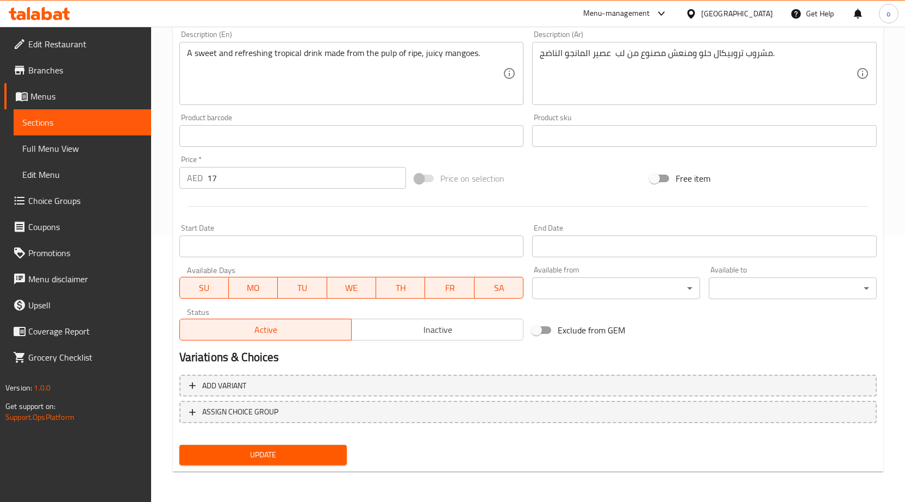
click at [273, 460] on span "Update" at bounding box center [263, 455] width 151 height 14
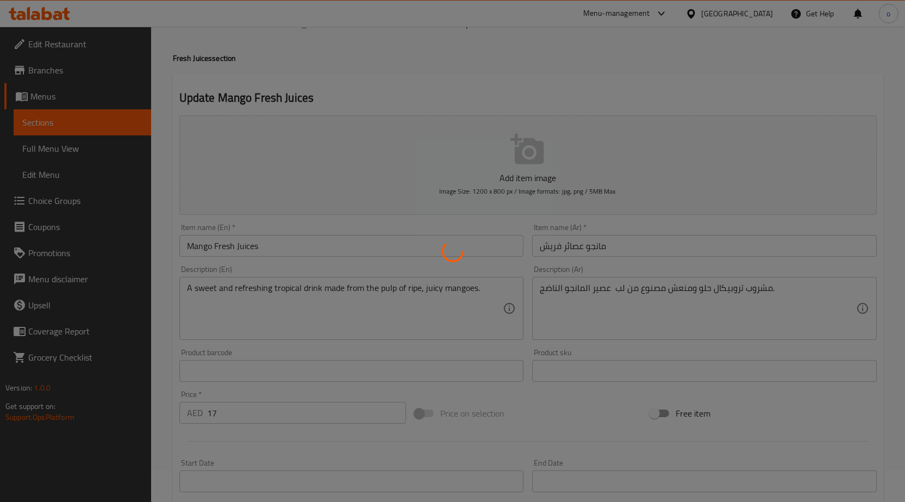
scroll to position [0, 0]
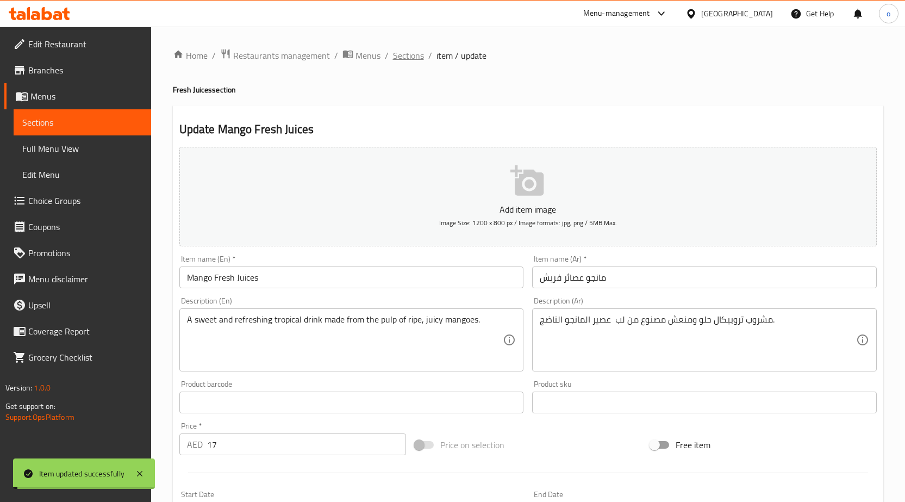
click at [400, 55] on span "Sections" at bounding box center [408, 55] width 31 height 13
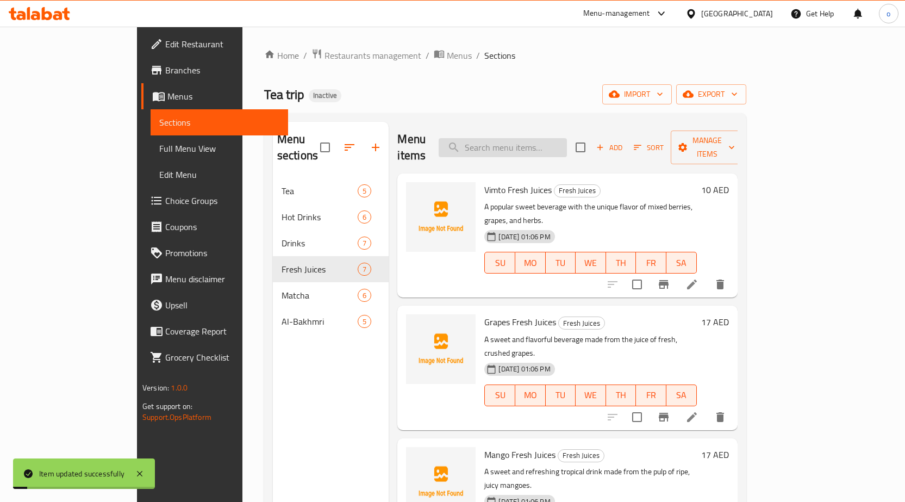
click at [567, 146] on input "search" at bounding box center [503, 147] width 128 height 19
paste input "تروبيكال"
type input "تروبيكال"
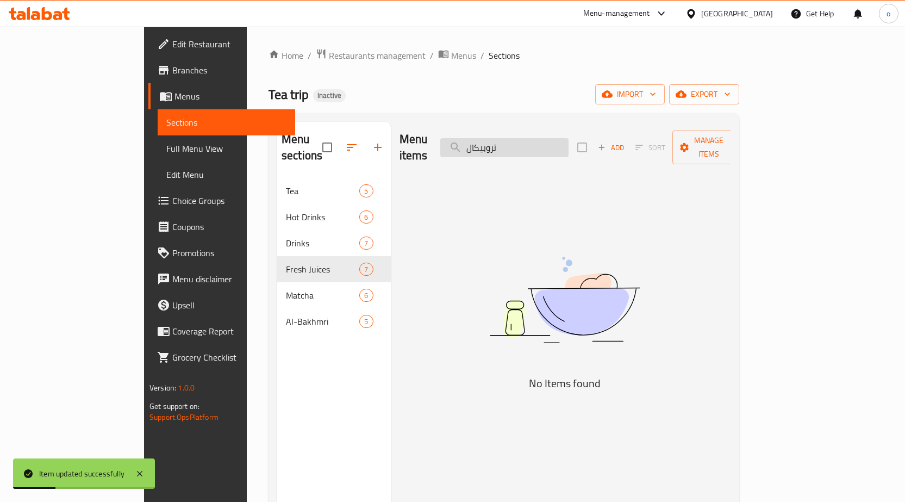
drag, startPoint x: 552, startPoint y: 141, endPoint x: 510, endPoint y: 133, distance: 42.6
click at [510, 138] on input "تروبيكال" at bounding box center [504, 147] width 128 height 19
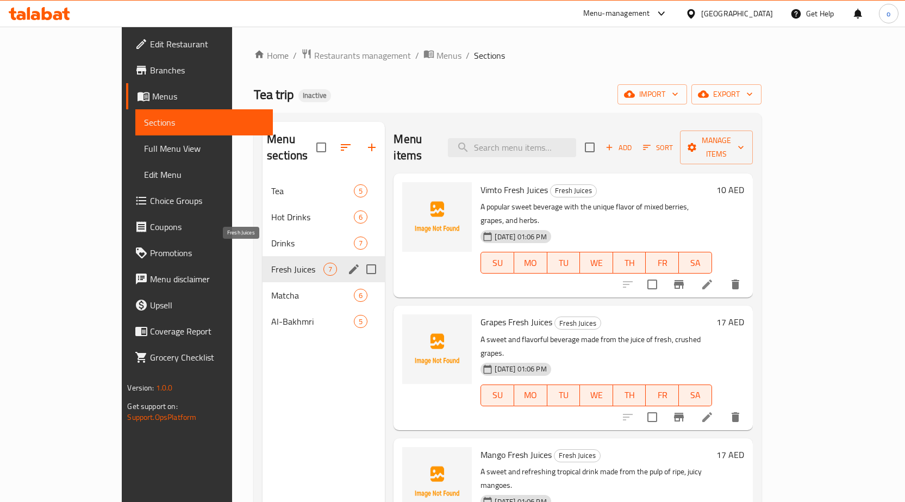
click at [271, 263] on span "Fresh Juices" at bounding box center [297, 269] width 52 height 13
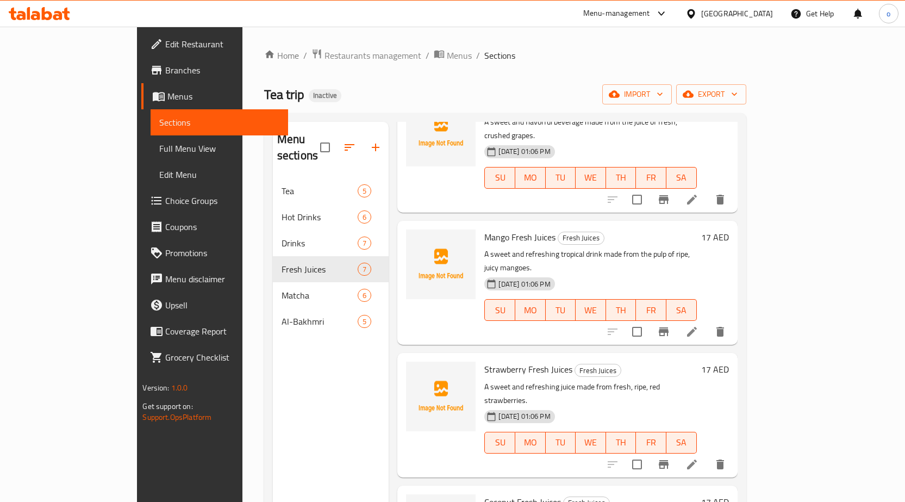
scroll to position [357, 0]
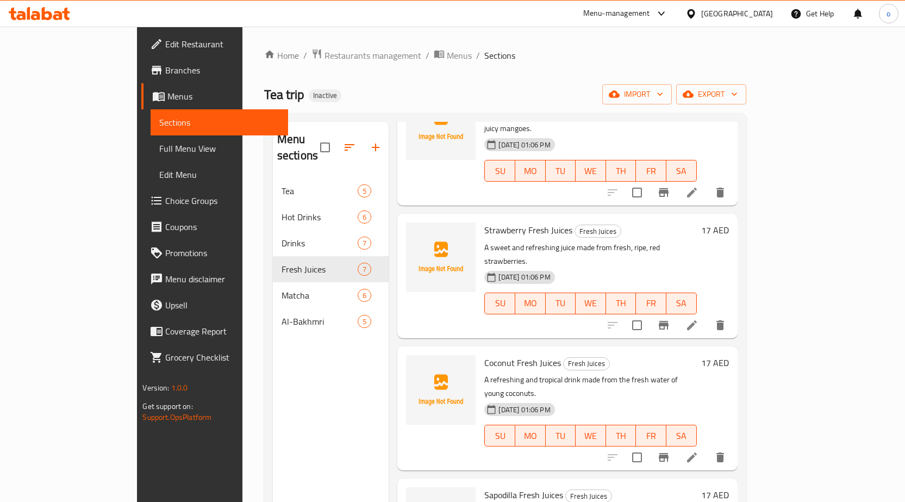
click at [699, 451] on icon at bounding box center [692, 457] width 13 height 13
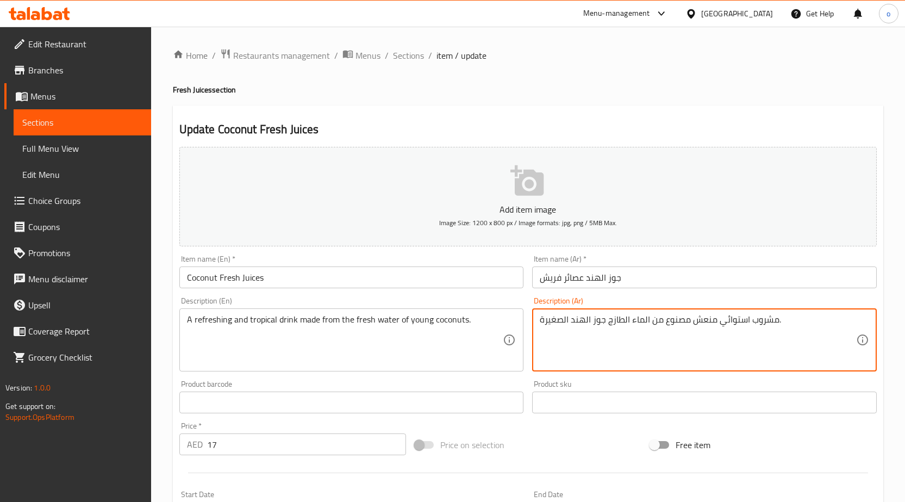
drag, startPoint x: 721, startPoint y: 322, endPoint x: 749, endPoint y: 320, distance: 28.9
paste textarea "تروبيكال"
click at [747, 319] on textarea "مشروبتروبيكال منعش مصنوع من الماء الطازج جوز الهند الصغيرة." at bounding box center [698, 340] width 316 height 52
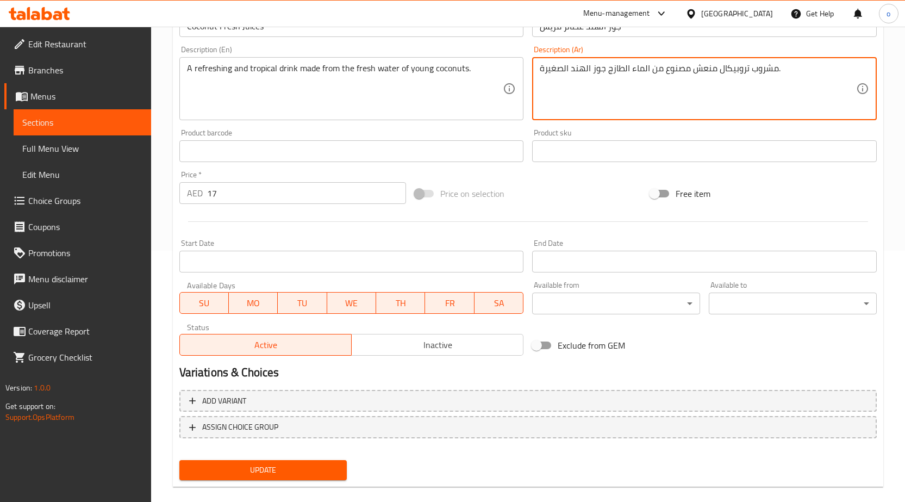
scroll to position [266, 0]
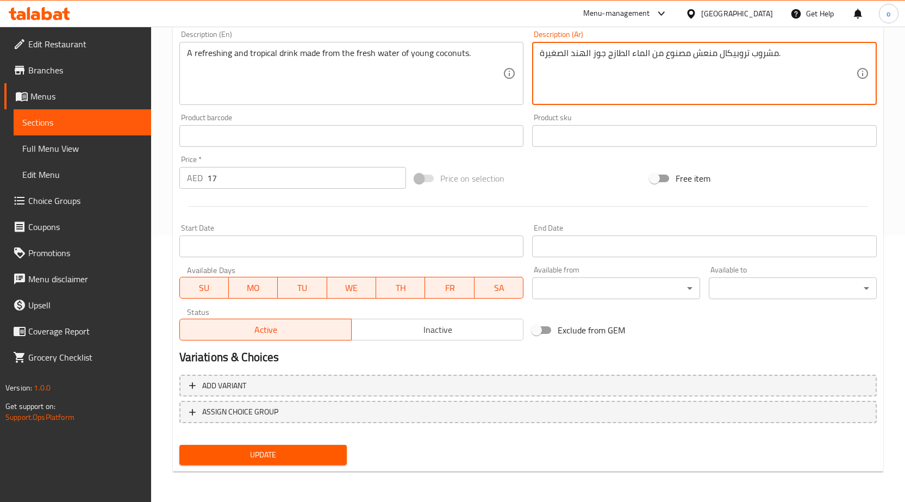
type textarea "مشروب تروبيكال منعش مصنوع من الماء الطازج جوز الهند الصغيرة."
click at [333, 456] on span "Update" at bounding box center [263, 455] width 151 height 14
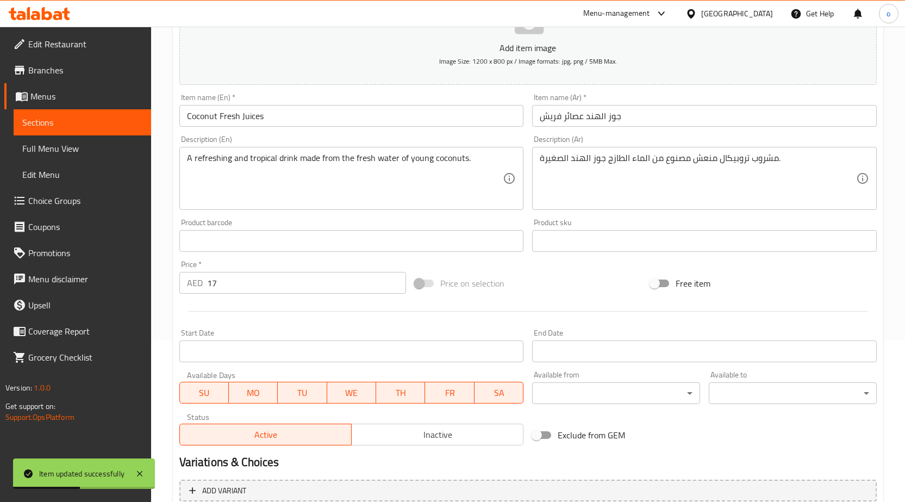
scroll to position [0, 0]
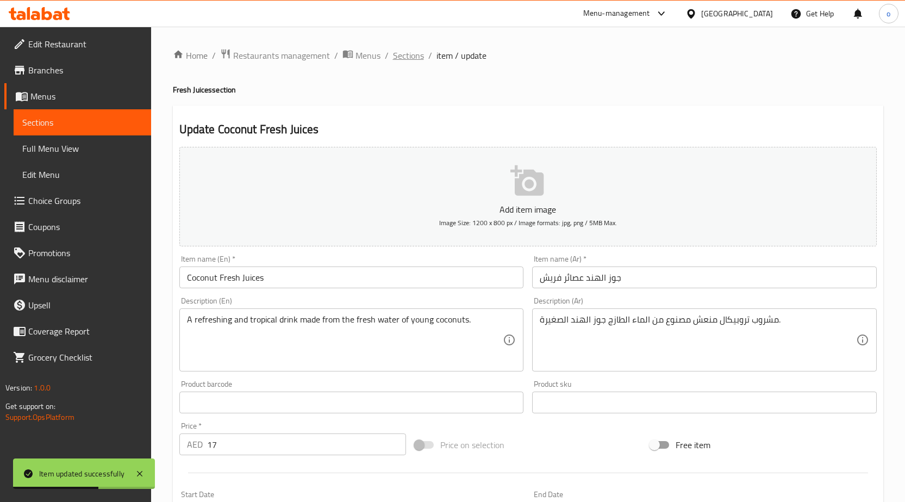
click at [397, 58] on span "Sections" at bounding box center [408, 55] width 31 height 13
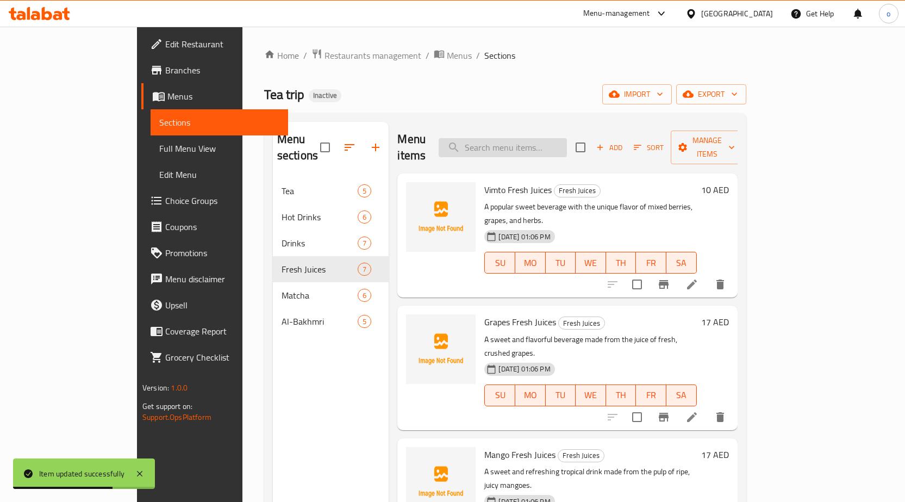
click at [512, 142] on input "search" at bounding box center [503, 147] width 128 height 19
paste input "tropical"
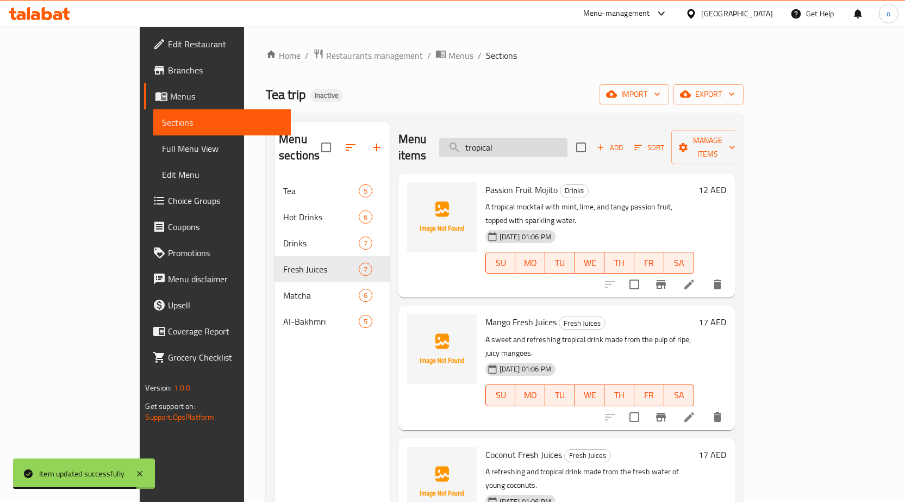
click at [519, 138] on input "tropical" at bounding box center [503, 147] width 128 height 19
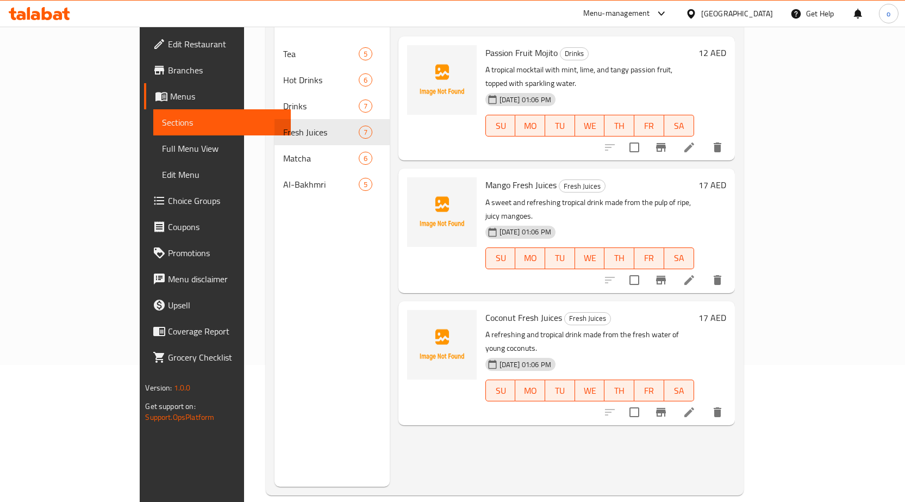
scroll to position [152, 0]
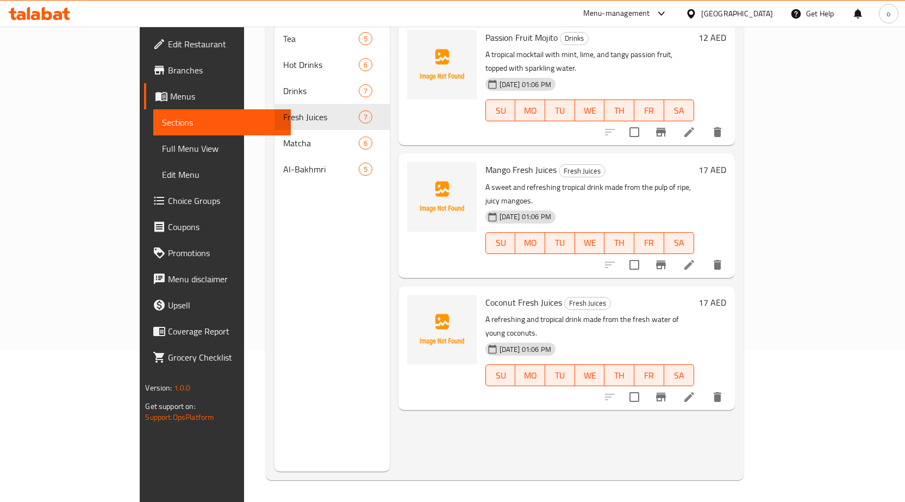
type input "tropical"
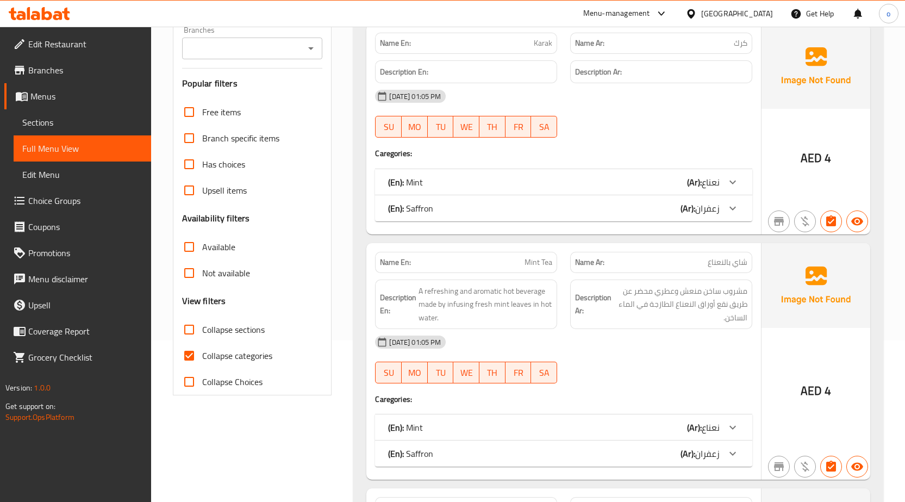
scroll to position [163, 0]
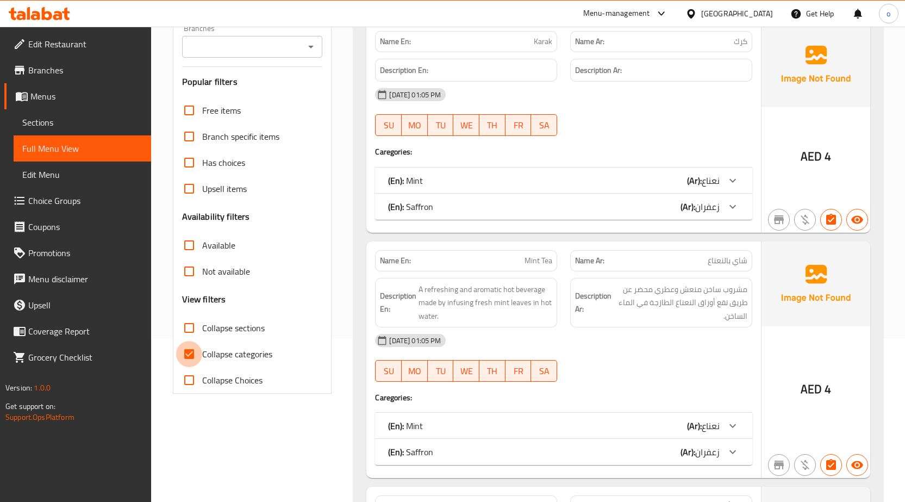
click at [187, 359] on input "Collapse categories" at bounding box center [189, 354] width 26 height 26
checkbox input "false"
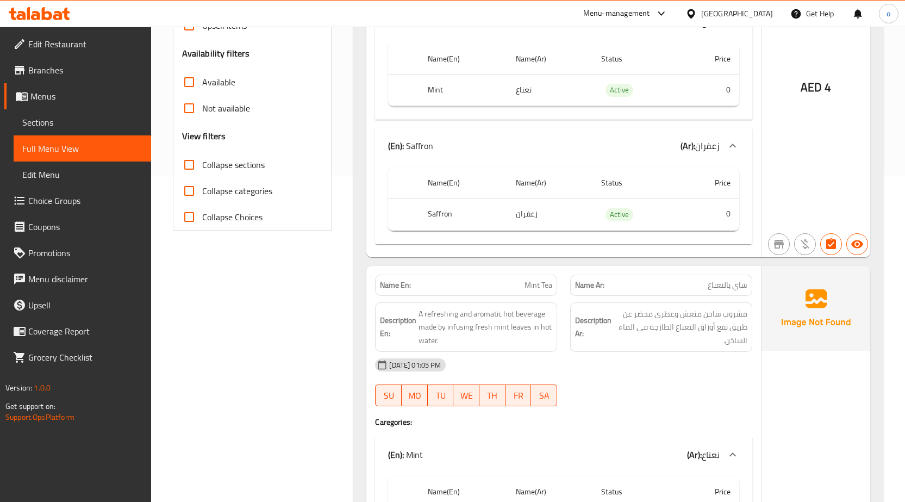
scroll to position [1662, 0]
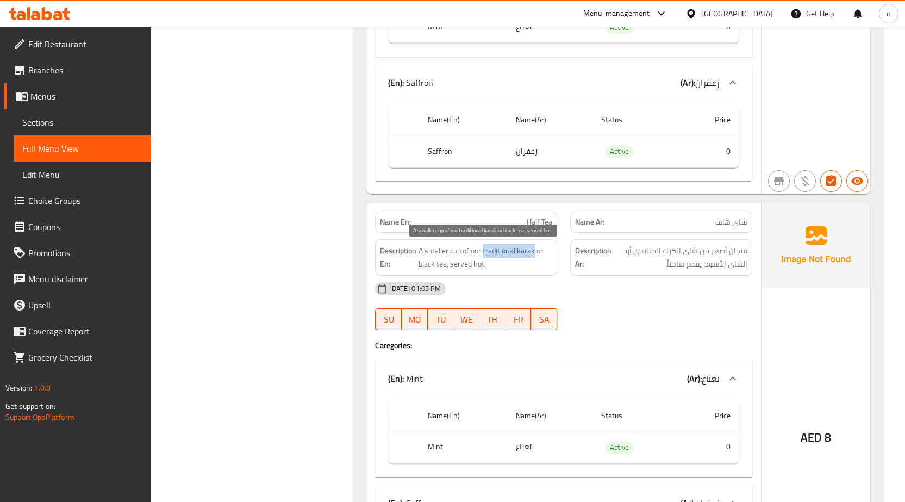
drag, startPoint x: 484, startPoint y: 254, endPoint x: 535, endPoint y: 251, distance: 50.7
click at [535, 251] on span "A smaller cup of our traditional karak or black tea, served hot." at bounding box center [486, 257] width 134 height 27
copy span "traditional karak"
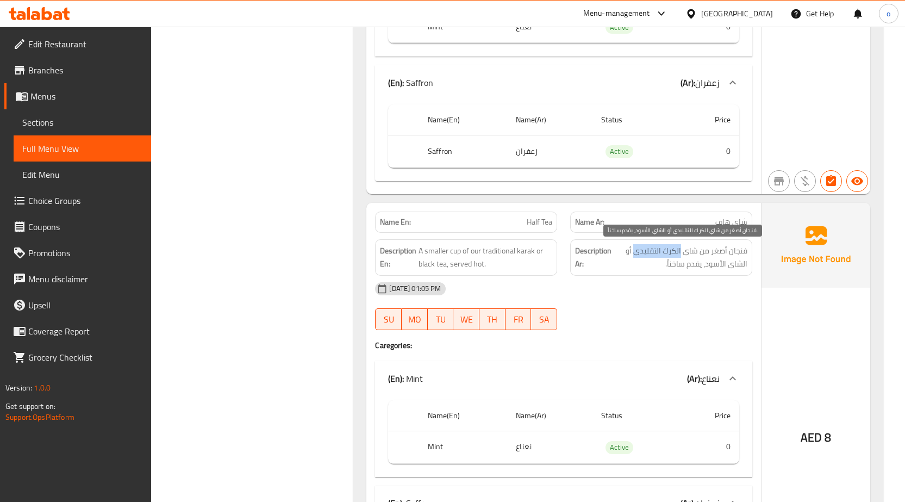
drag, startPoint x: 636, startPoint y: 250, endPoint x: 682, endPoint y: 246, distance: 46.4
click at [682, 246] on span "فنجان أصغر من شاي الكرك التقليدي أو الشاي الأسود، يقدم ساخناً." at bounding box center [681, 257] width 134 height 27
copy span "الكرك التقليدي"
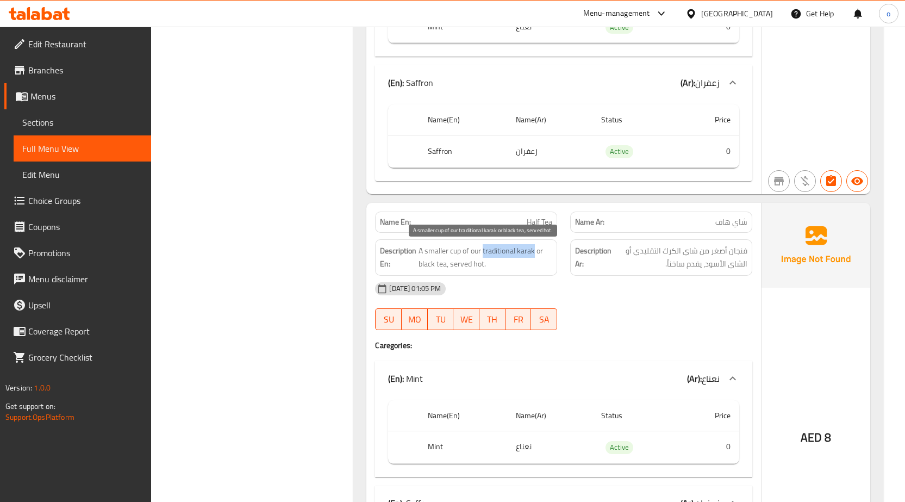
drag, startPoint x: 484, startPoint y: 252, endPoint x: 536, endPoint y: 249, distance: 51.7
click at [536, 249] on span "A smaller cup of our traditional karak or black tea, served hot." at bounding box center [486, 257] width 134 height 27
copy span "traditional karak"
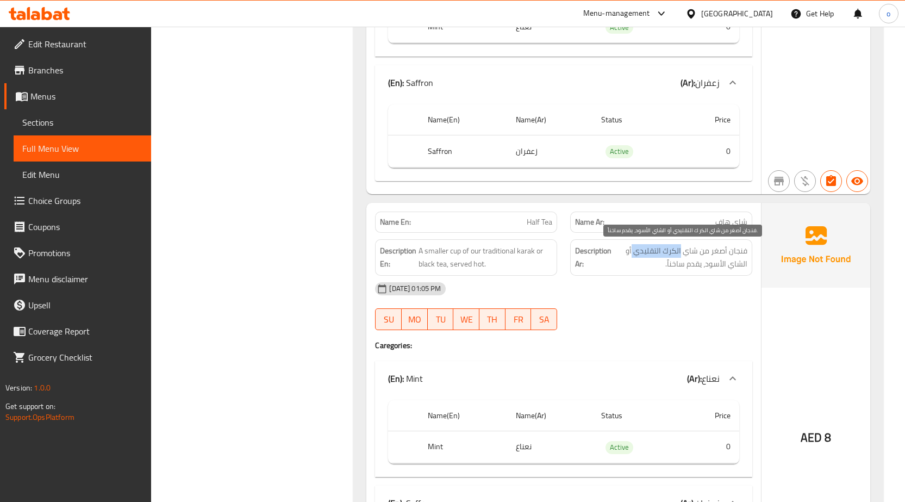
drag, startPoint x: 634, startPoint y: 252, endPoint x: 682, endPoint y: 248, distance: 49.1
click at [682, 248] on span "فنجان أصغر من شاي الكرك التقليدي أو الشاي الأسود، يقدم ساخناً." at bounding box center [681, 257] width 134 height 27
copy span "الكرك التقليدي"
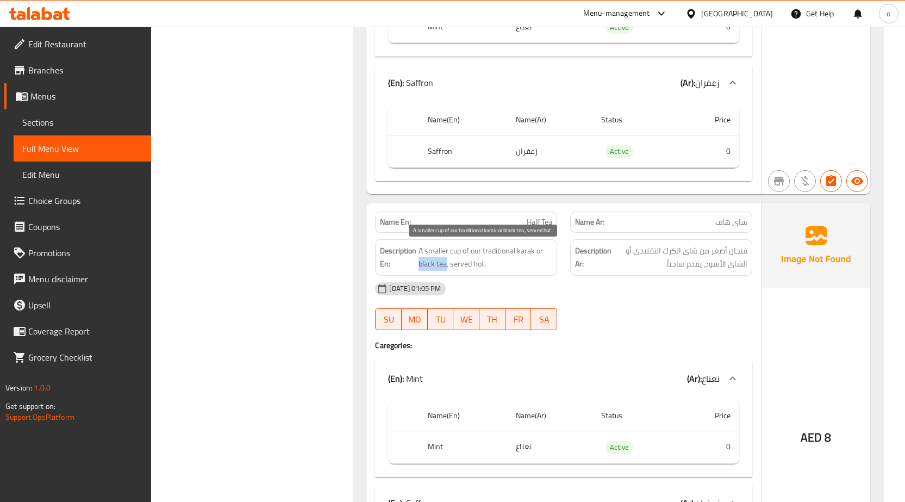
drag, startPoint x: 420, startPoint y: 267, endPoint x: 444, endPoint y: 268, distance: 23.4
click at [445, 267] on span "A smaller cup of our traditional karak or black tea, served hot." at bounding box center [486, 257] width 134 height 27
click at [447, 265] on span "A smaller cup of our traditional karak or black tea, served hot." at bounding box center [486, 257] width 134 height 27
drag, startPoint x: 447, startPoint y: 265, endPoint x: 414, endPoint y: 270, distance: 33.5
click at [414, 270] on h6 "Description En: A smaller cup of our traditional karak or black tea, served hot." at bounding box center [466, 257] width 172 height 27
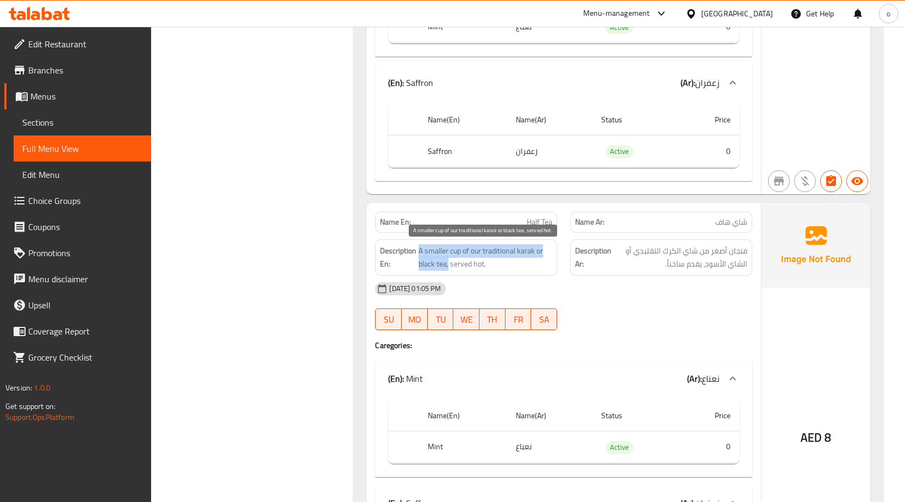
click at [430, 270] on span "A smaller cup of our traditional karak or black tea, served hot." at bounding box center [486, 257] width 134 height 27
drag, startPoint x: 420, startPoint y: 263, endPoint x: 447, endPoint y: 263, distance: 27.2
click at [447, 263] on span "A smaller cup of our traditional karak or black tea, served hot." at bounding box center [486, 257] width 134 height 27
copy span "black tea"
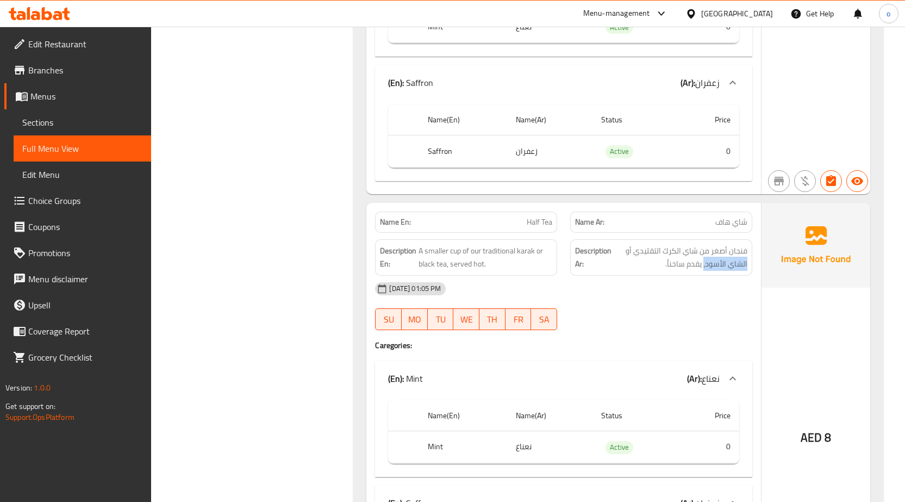
drag, startPoint x: 705, startPoint y: 265, endPoint x: 749, endPoint y: 268, distance: 43.6
click at [749, 268] on div "Description Ar: فنجان أصغر من شاي الكرك التقليدي أو الشاي الأسود، يقدم ساخناً." at bounding box center [661, 257] width 182 height 36
copy span "الشاي الأسود،"
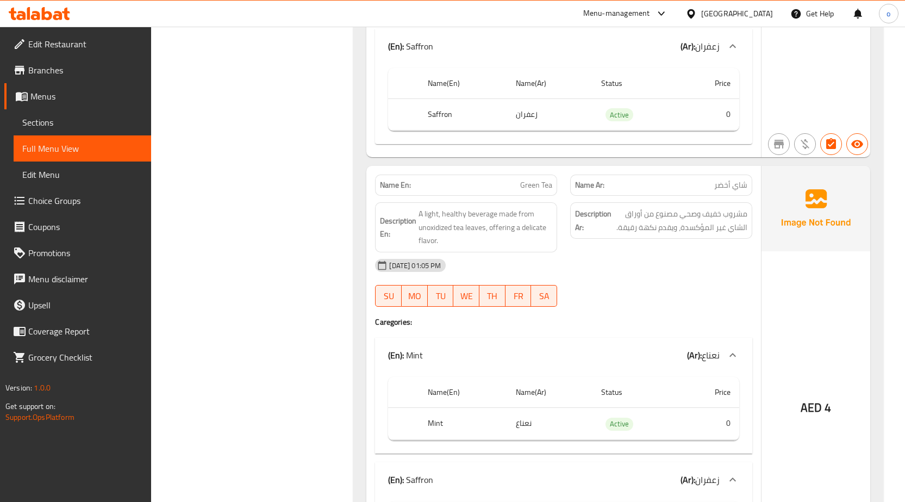
scroll to position [870, 0]
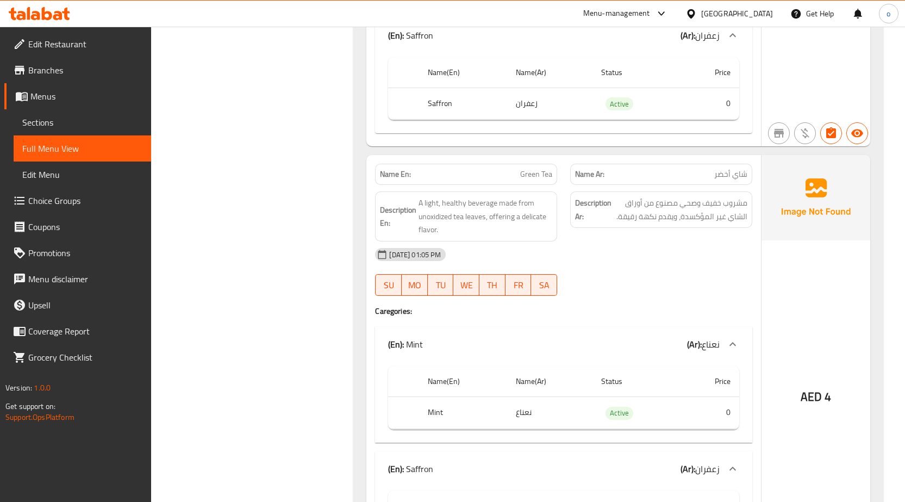
click at [740, 343] on div at bounding box center [733, 344] width 26 height 26
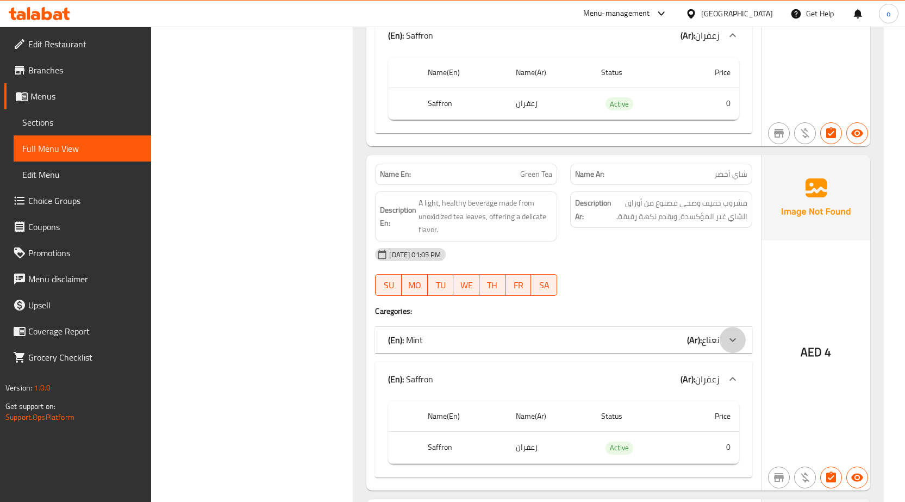
click at [740, 343] on div at bounding box center [733, 340] width 26 height 26
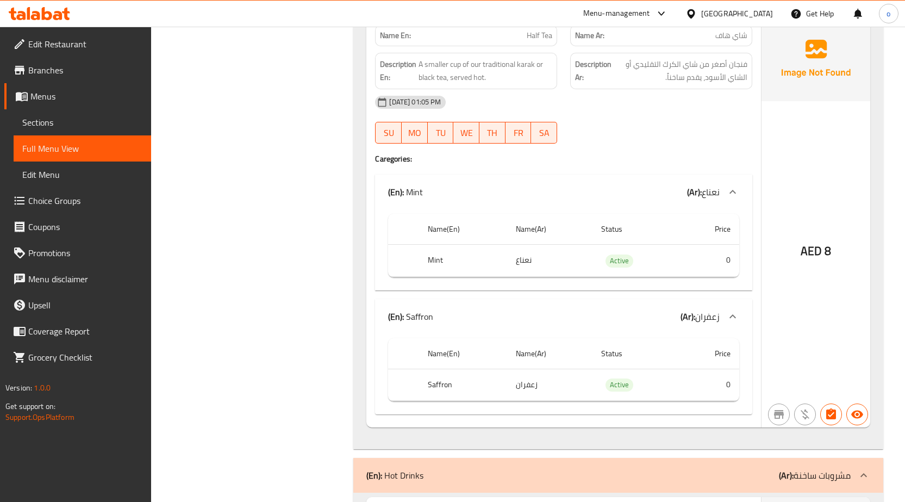
scroll to position [1740, 0]
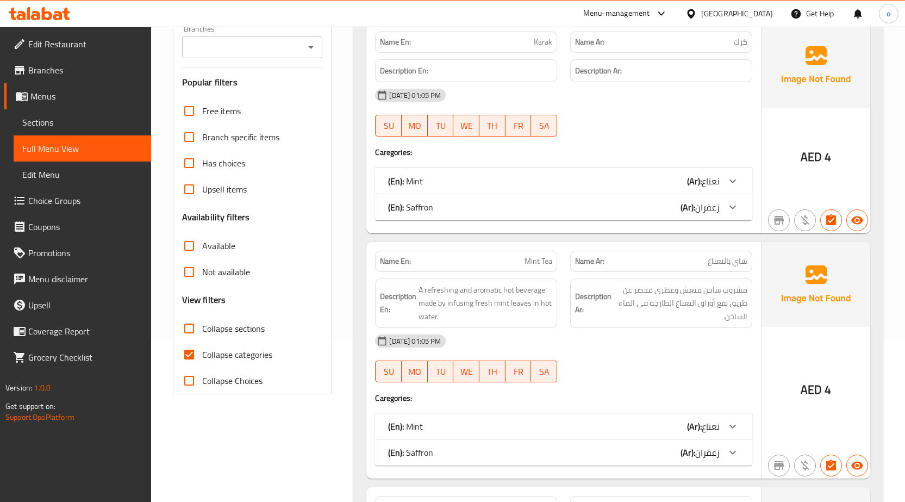
scroll to position [163, 0]
click at [183, 351] on input "Collapse categories" at bounding box center [189, 354] width 26 height 26
checkbox input "false"
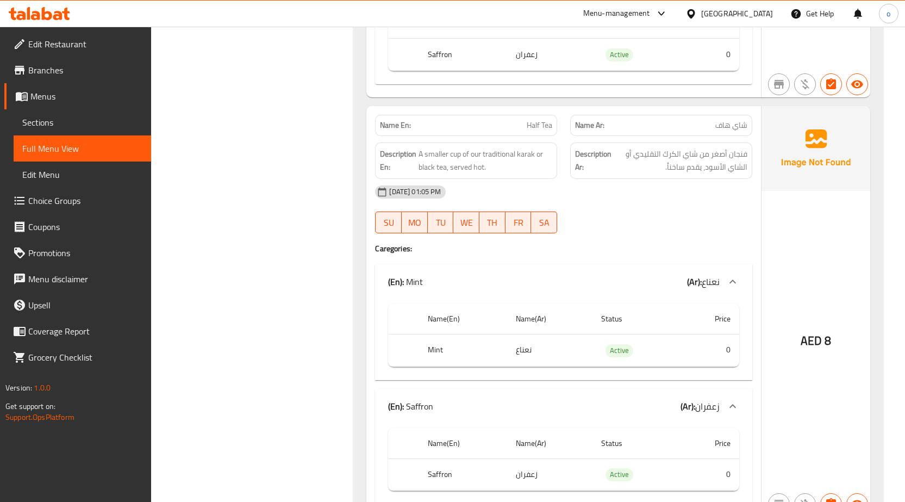
scroll to position [1740, 0]
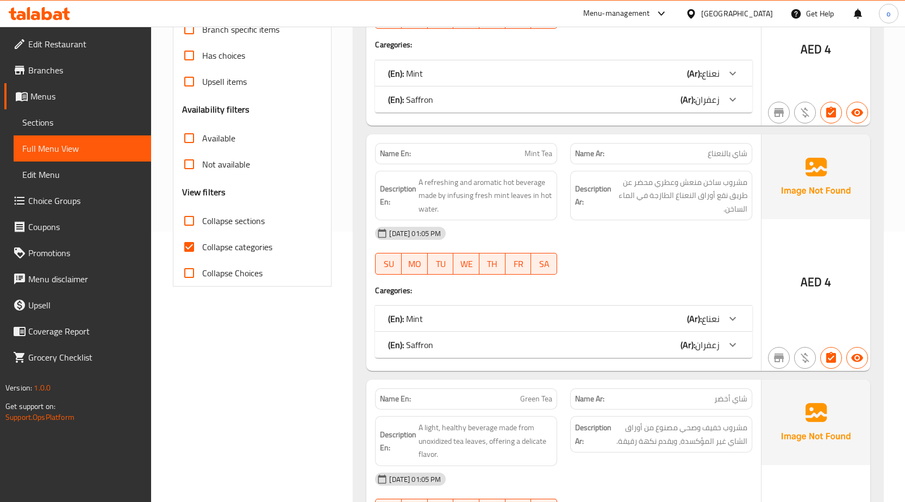
scroll to position [272, 0]
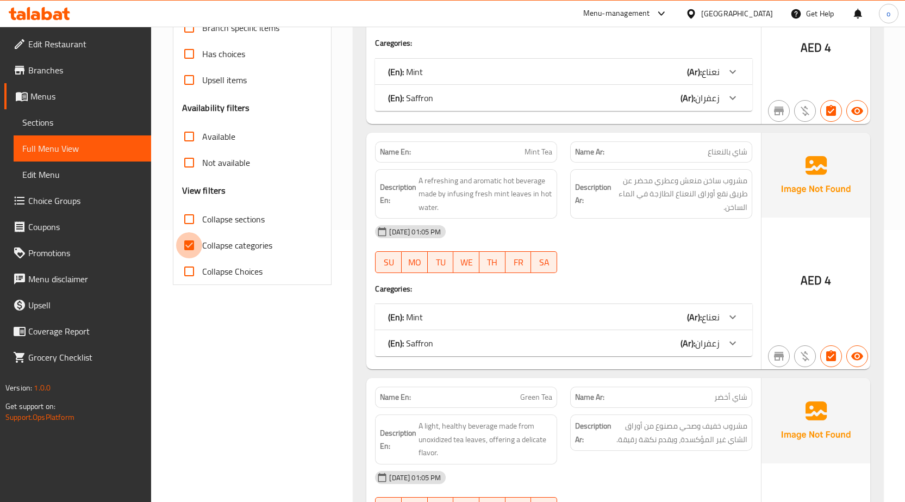
click at [180, 240] on input "Collapse categories" at bounding box center [189, 245] width 26 height 26
checkbox input "false"
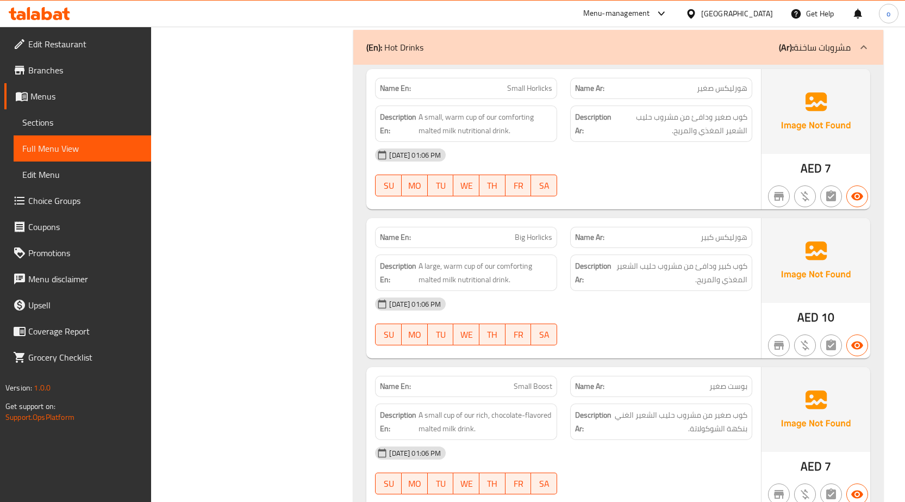
scroll to position [2501, 0]
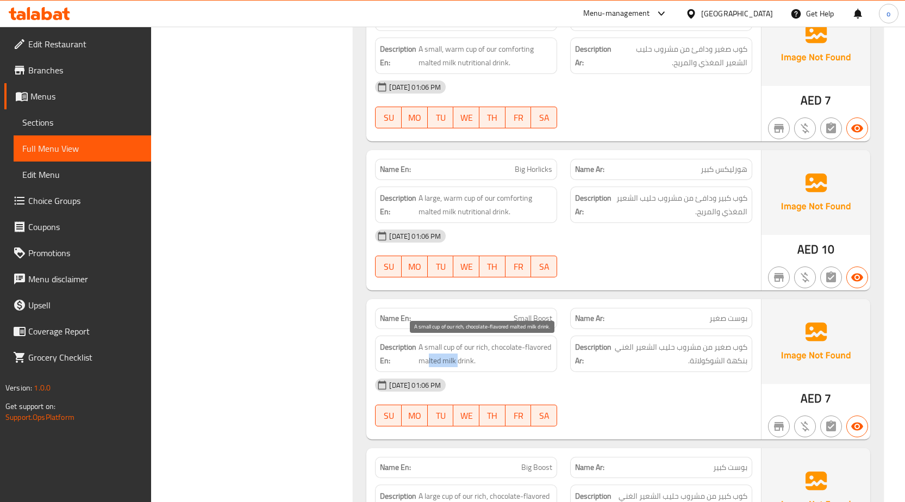
click at [456, 361] on span "A small cup of our rich, chocolate-flavored malted milk drink." at bounding box center [486, 353] width 134 height 27
click at [499, 363] on span "A small cup of our rich, chocolate-flavored malted milk drink." at bounding box center [486, 353] width 134 height 27
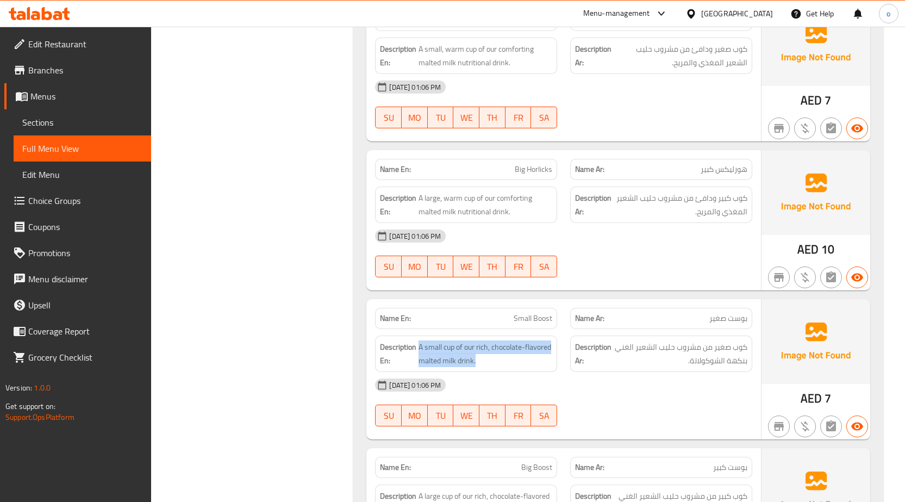
drag, startPoint x: 511, startPoint y: 361, endPoint x: 418, endPoint y: 340, distance: 94.6
click at [418, 340] on h6 "Description En: A small cup of our rich, chocolate-flavored malted milk drink." at bounding box center [466, 353] width 172 height 27
copy span "A small cup of our rich, chocolate-flavored malted milk drink."
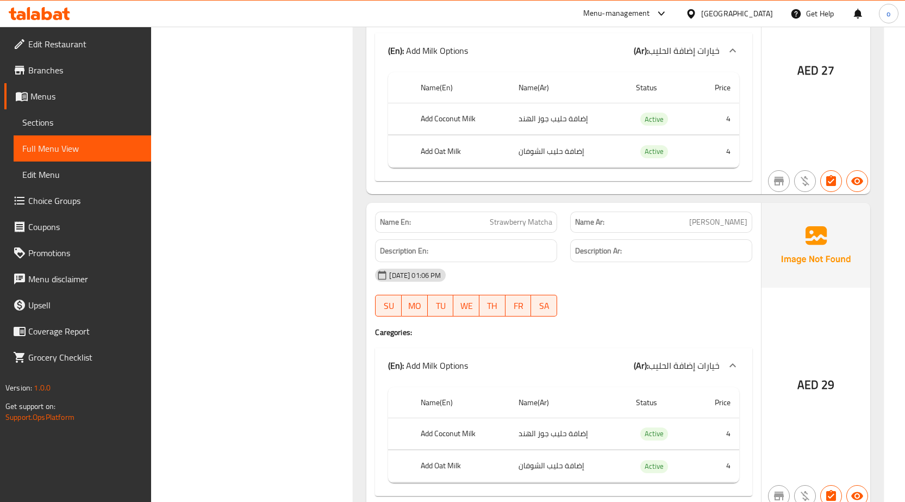
scroll to position [5873, 0]
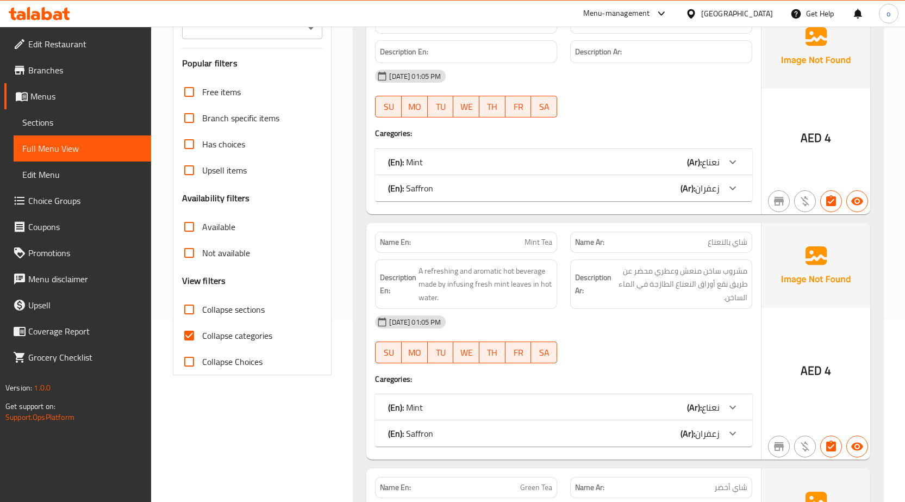
scroll to position [163, 0]
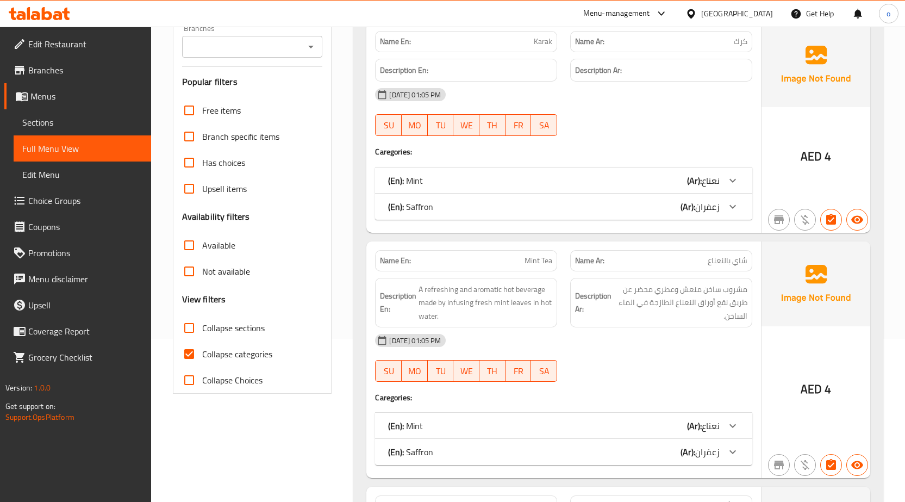
click at [201, 353] on input "Collapse categories" at bounding box center [189, 354] width 26 height 26
checkbox input "false"
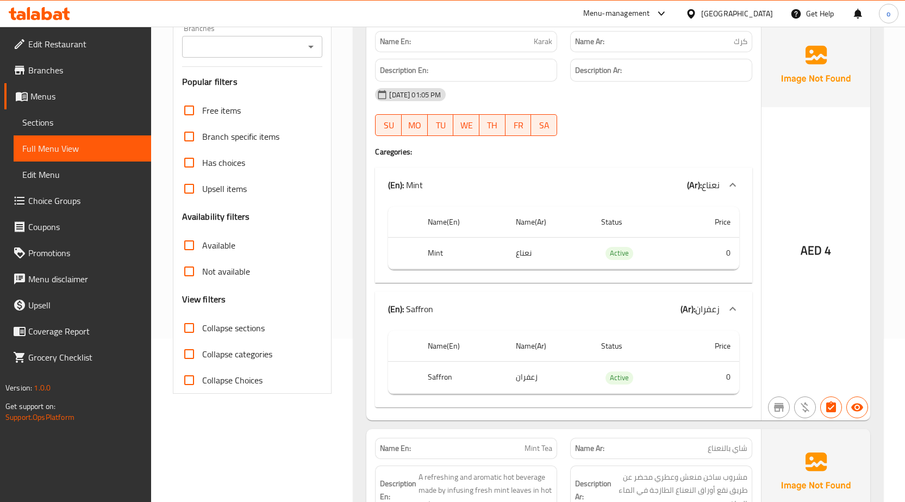
drag, startPoint x: 268, startPoint y: 325, endPoint x: 640, endPoint y: 135, distance: 417.6
click at [640, 135] on div at bounding box center [661, 135] width 195 height 13
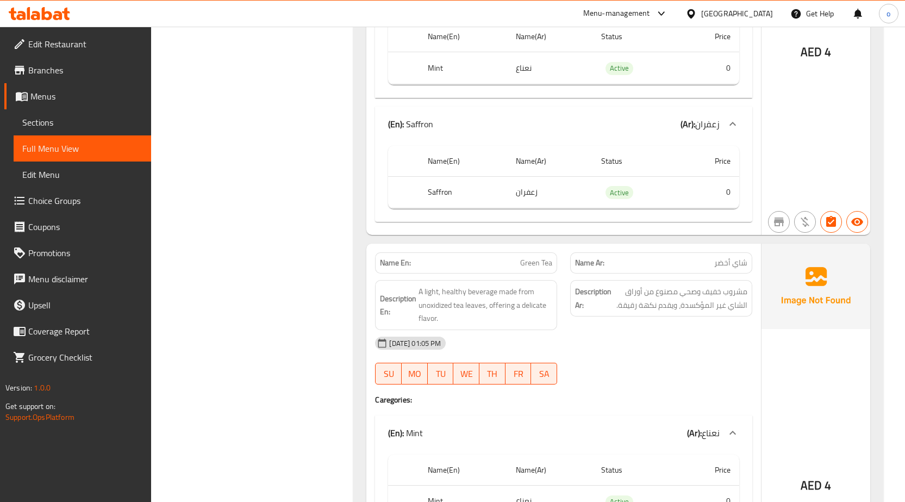
scroll to position [870, 0]
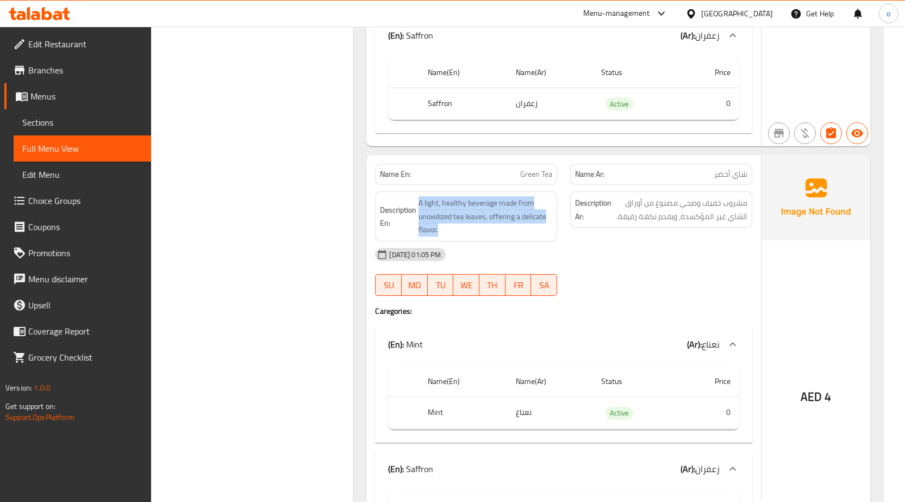
drag, startPoint x: 505, startPoint y: 226, endPoint x: 418, endPoint y: 198, distance: 91.3
click at [418, 198] on h6 "Description En: A light, healthy beverage made from unoxidized tea leaves, offe…" at bounding box center [466, 216] width 172 height 40
copy span "A light, healthy beverage made from unoxidized tea leaves, offering a delicate …"
click at [581, 285] on div "15-10-2025 01:05 PM SU MO TU WE TH FR SA" at bounding box center [564, 271] width 390 height 61
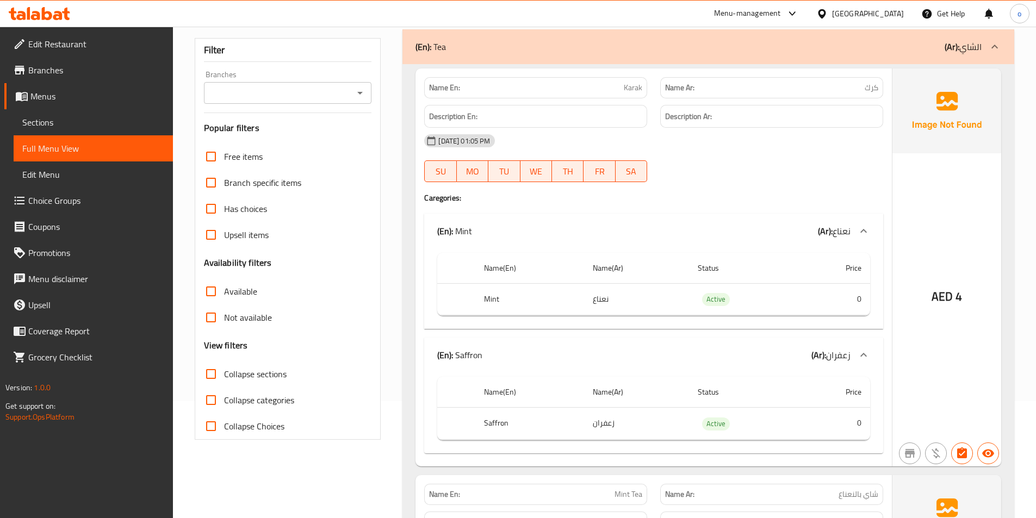
scroll to position [218, 0]
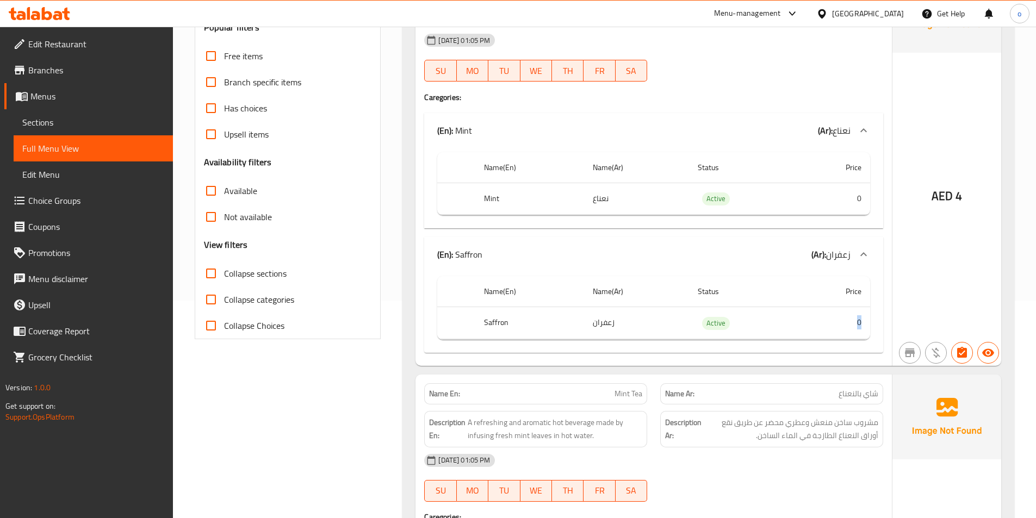
drag, startPoint x: 834, startPoint y: 330, endPoint x: 865, endPoint y: 327, distance: 31.7
click at [865, 327] on td "0" at bounding box center [833, 323] width 73 height 32
drag, startPoint x: 856, startPoint y: 196, endPoint x: 871, endPoint y: 196, distance: 14.1
click at [871, 196] on div "Name(En) Name(Ar) Status Price Mint نعناع Active 0" at bounding box center [653, 188] width 459 height 81
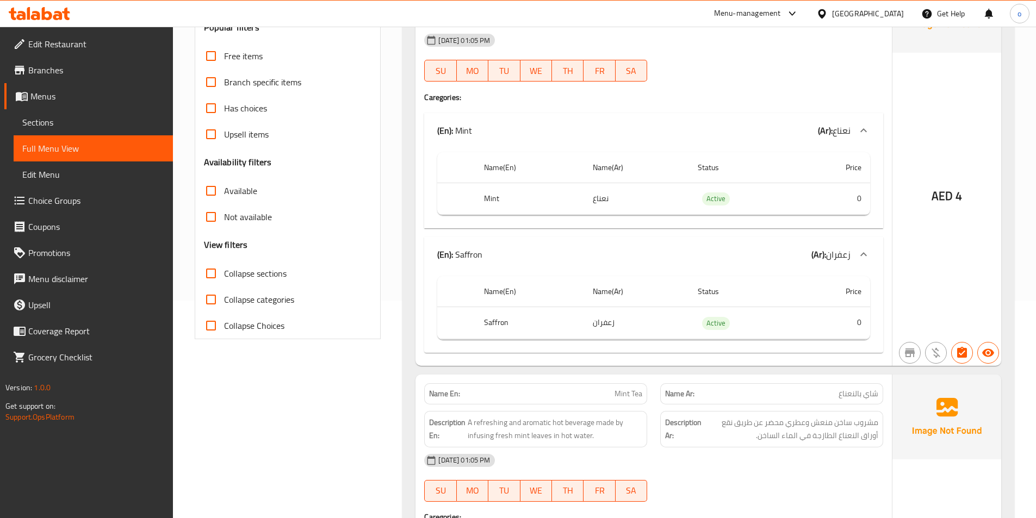
drag, startPoint x: 843, startPoint y: 322, endPoint x: 857, endPoint y: 324, distance: 13.6
click at [857, 324] on td "0" at bounding box center [833, 323] width 73 height 32
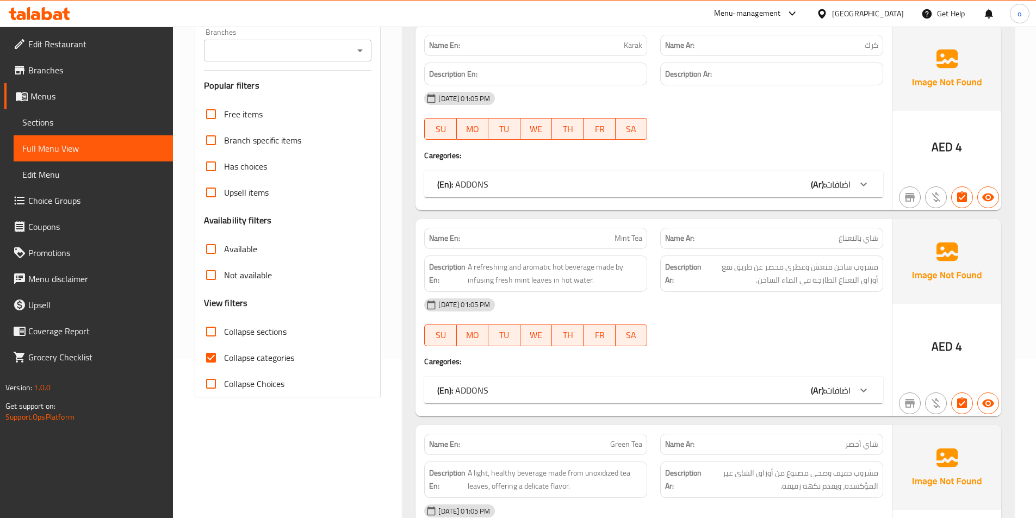
scroll to position [163, 0]
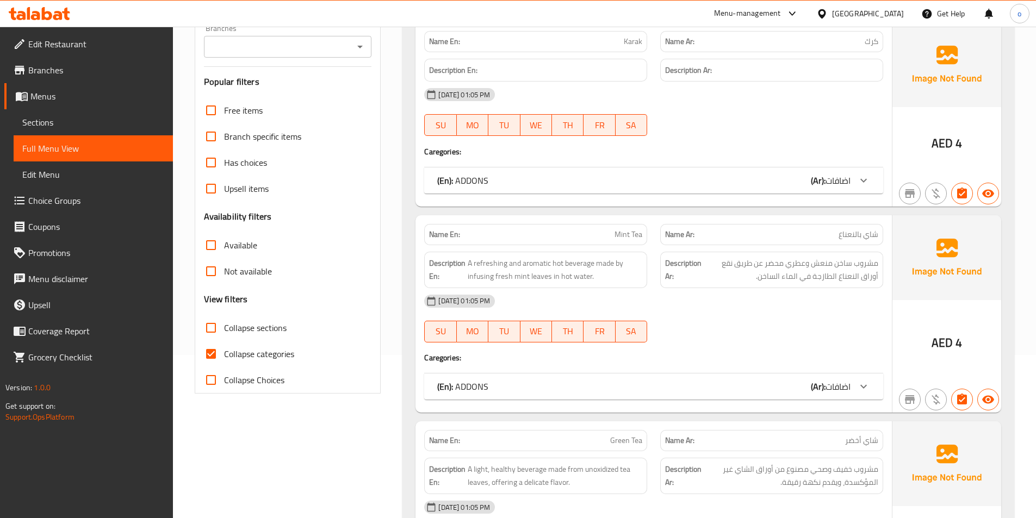
click at [759, 184] on div "(En): ADDONS (Ar): اضافات" at bounding box center [643, 180] width 413 height 13
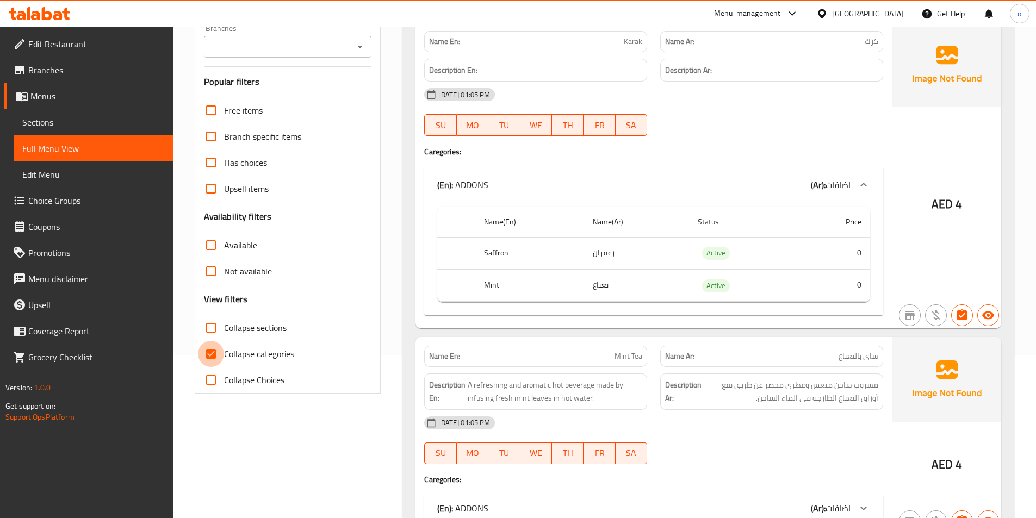
click at [209, 352] on input "Collapse categories" at bounding box center [211, 354] width 26 height 26
checkbox input "false"
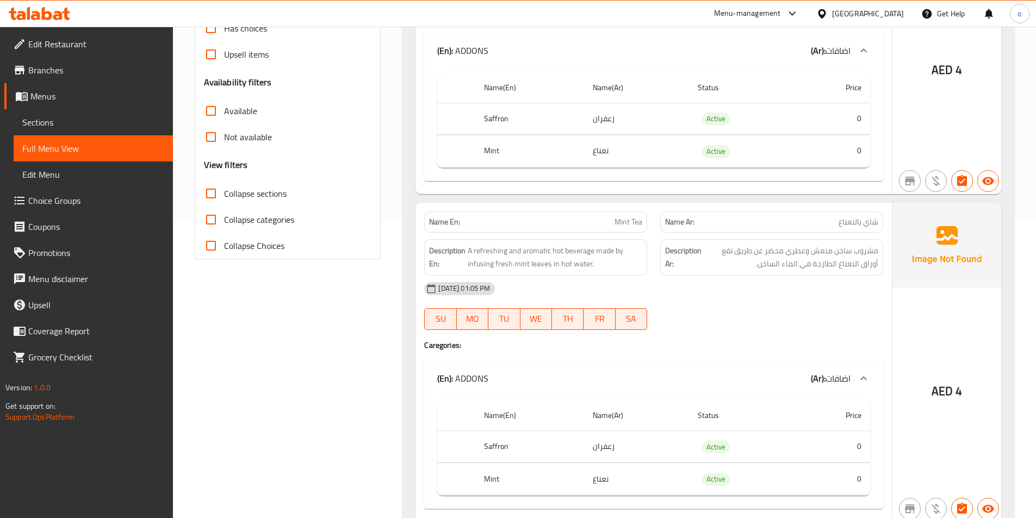
scroll to position [272, 0]
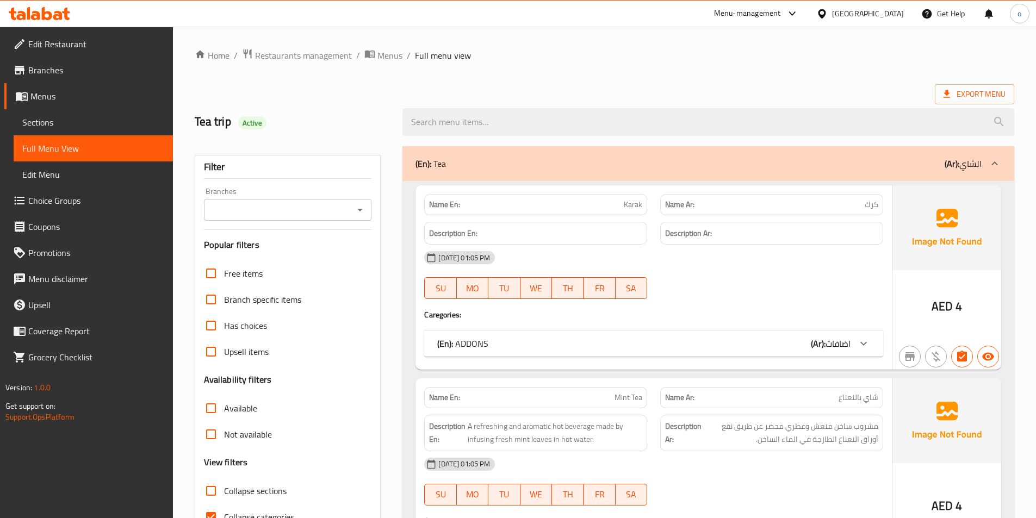
click at [213, 508] on input "Collapse categories" at bounding box center [211, 517] width 26 height 26
checkbox input "false"
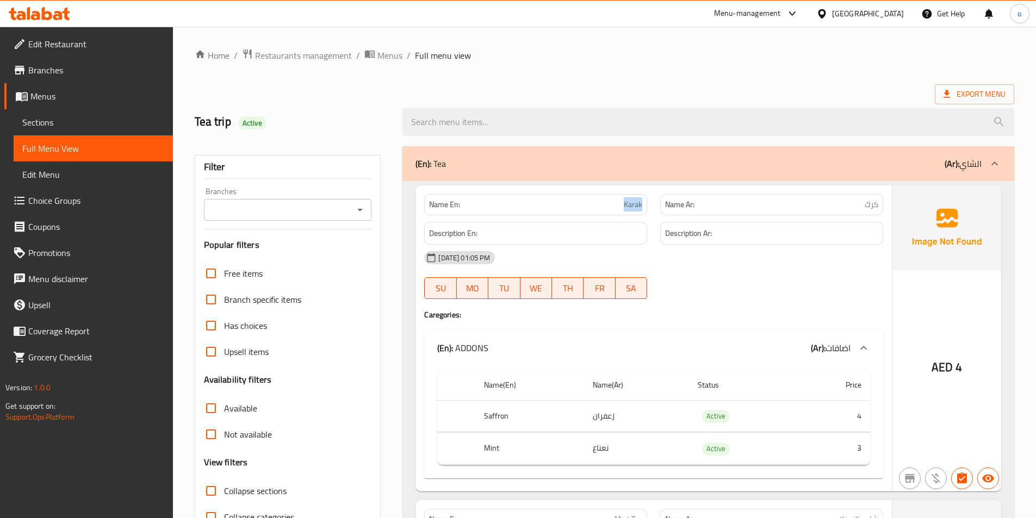
drag, startPoint x: 623, startPoint y: 203, endPoint x: 649, endPoint y: 203, distance: 25.6
click at [649, 203] on div "Name En: Karak" at bounding box center [536, 205] width 236 height 34
copy span "Karak"
click at [723, 265] on div "[DATE] 01:05 PM" at bounding box center [654, 258] width 472 height 26
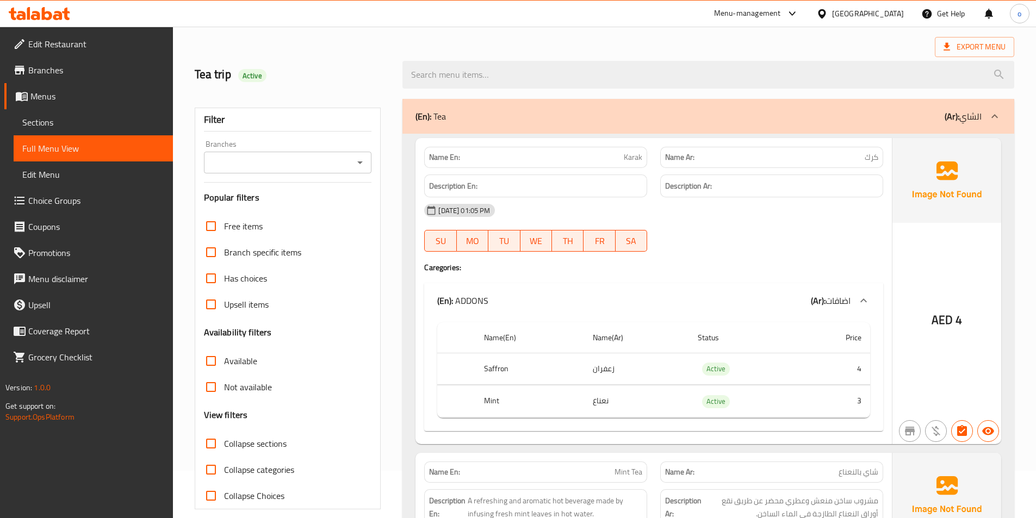
scroll to position [109, 0]
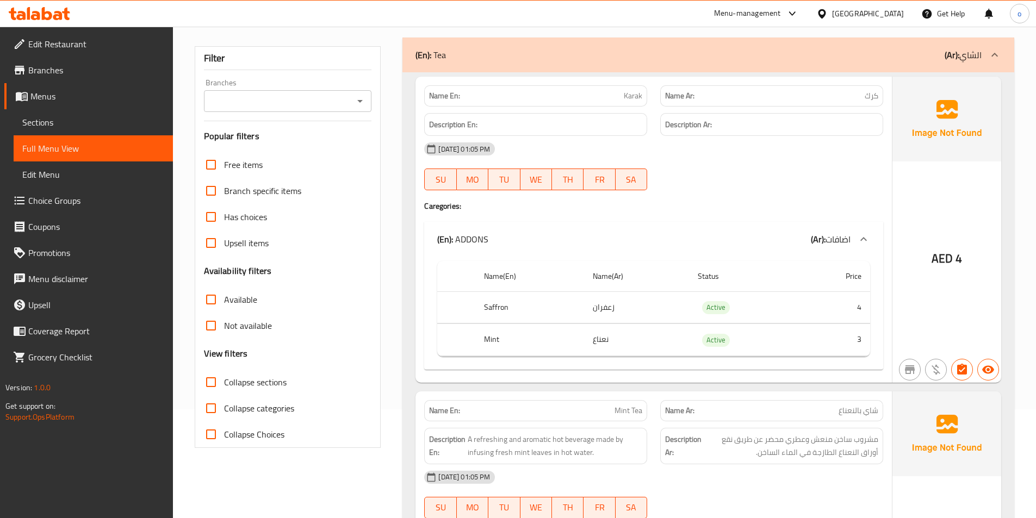
click at [794, 170] on div "15-10-2025 01:05 PM SU MO TU WE TH FR SA" at bounding box center [654, 166] width 472 height 61
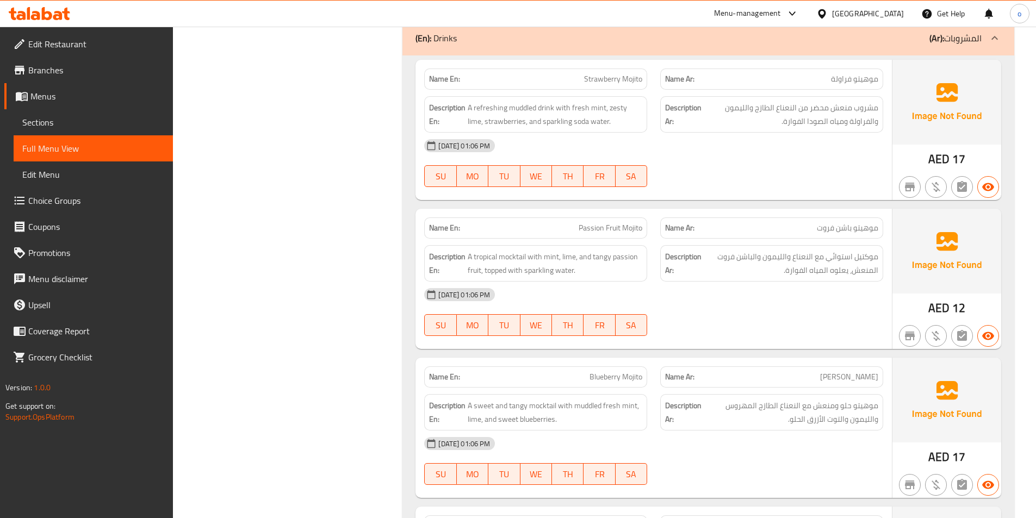
scroll to position [2936, 0]
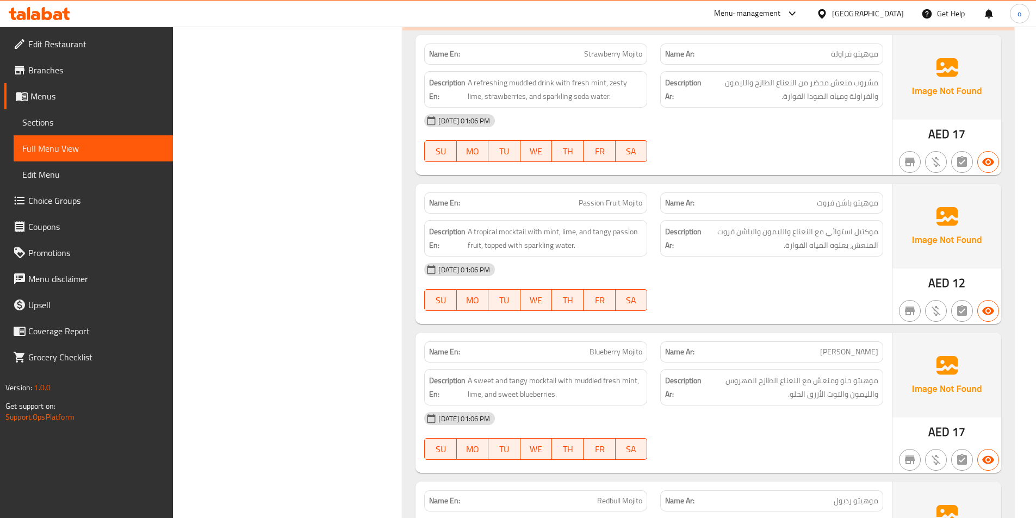
click at [809, 140] on div "[DATE] 01:06 PM SU MO TU WE TH FR SA" at bounding box center [654, 138] width 472 height 61
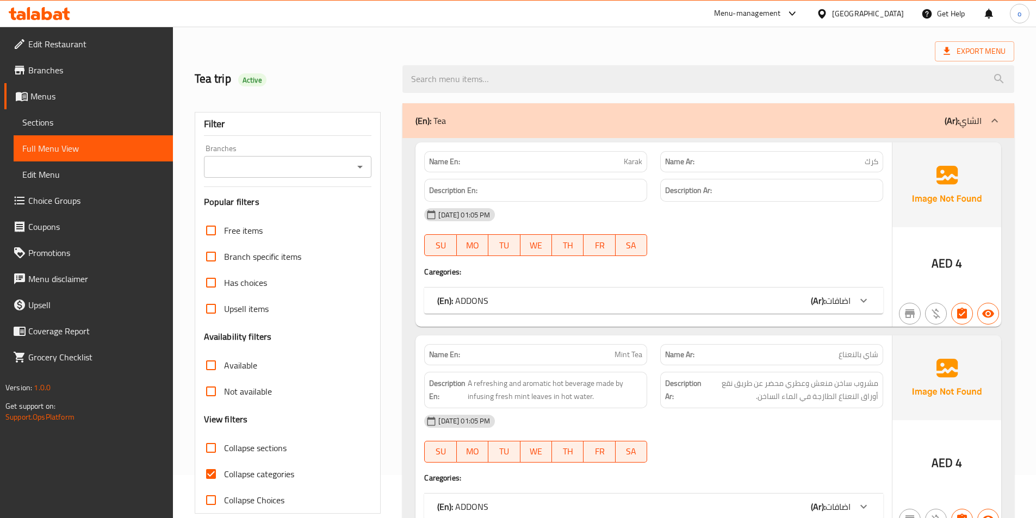
scroll to position [109, 0]
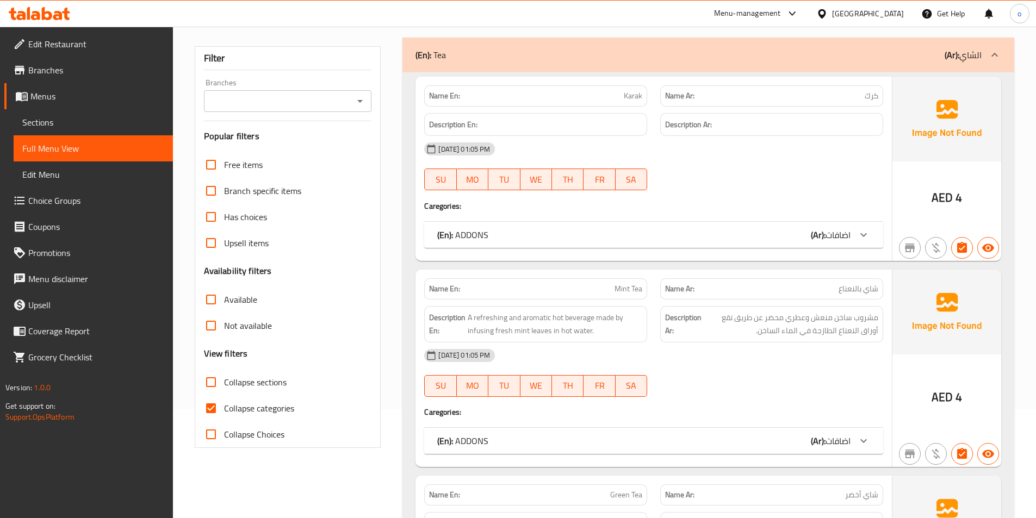
click at [206, 408] on input "Collapse categories" at bounding box center [211, 408] width 26 height 26
checkbox input "false"
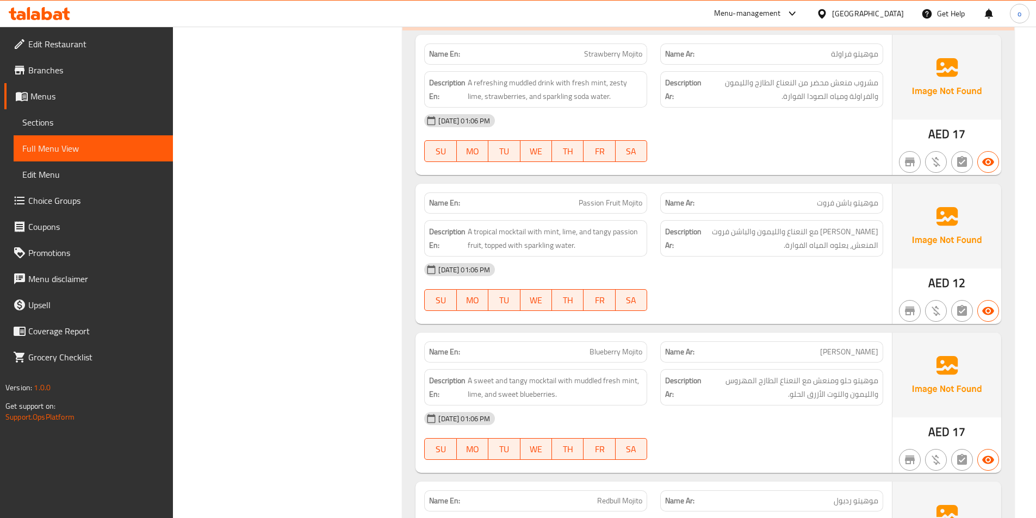
scroll to position [2719, 0]
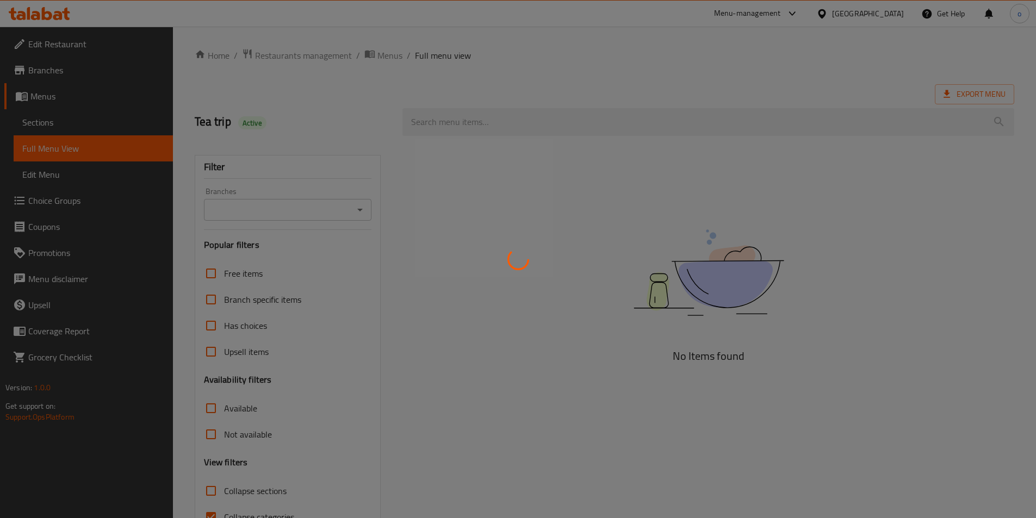
scroll to position [54, 0]
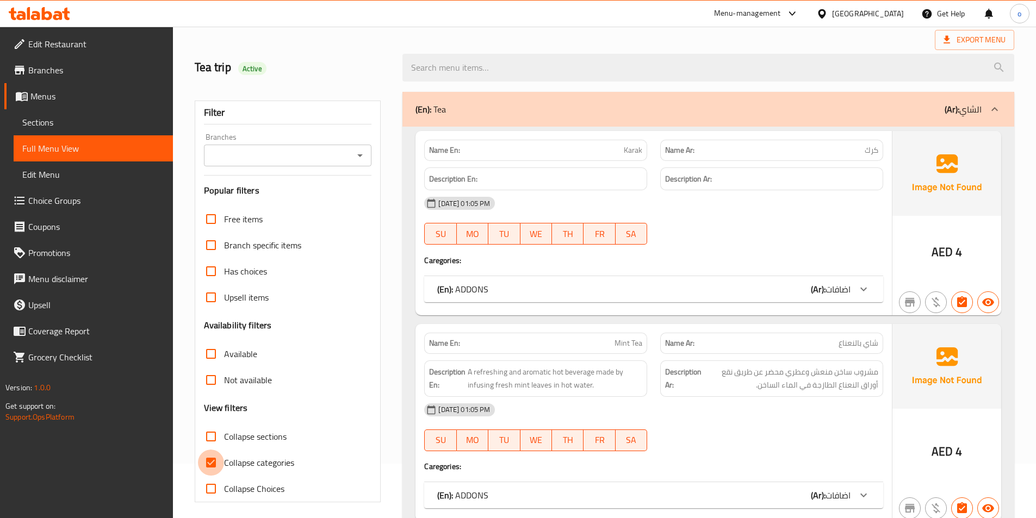
click at [205, 464] on input "Collapse categories" at bounding box center [211, 463] width 26 height 26
checkbox input "false"
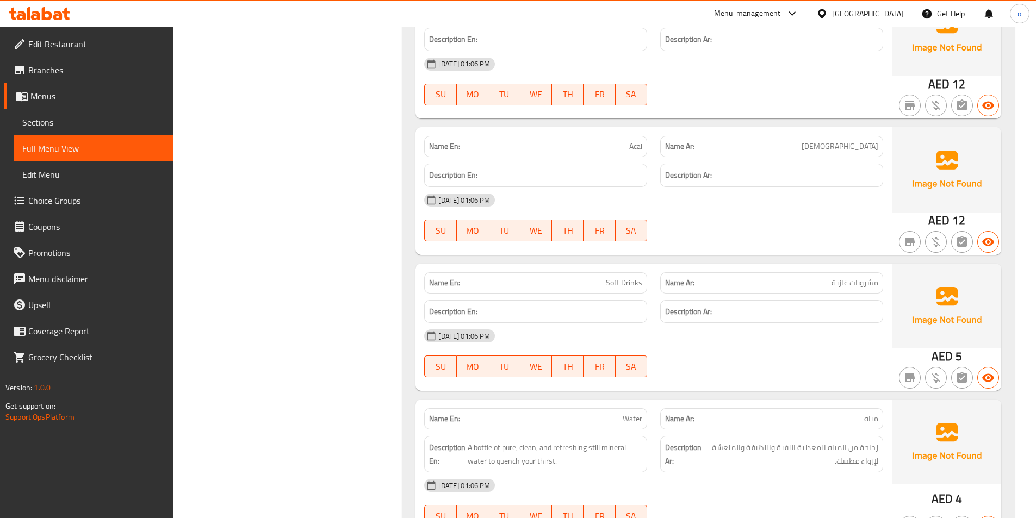
scroll to position [3426, 0]
drag, startPoint x: 624, startPoint y: 150, endPoint x: 649, endPoint y: 147, distance: 24.6
click at [649, 147] on div "Name En: Acai" at bounding box center [536, 148] width 236 height 34
copy span "Acai"
drag, startPoint x: 834, startPoint y: 141, endPoint x: 891, endPoint y: 150, distance: 57.8
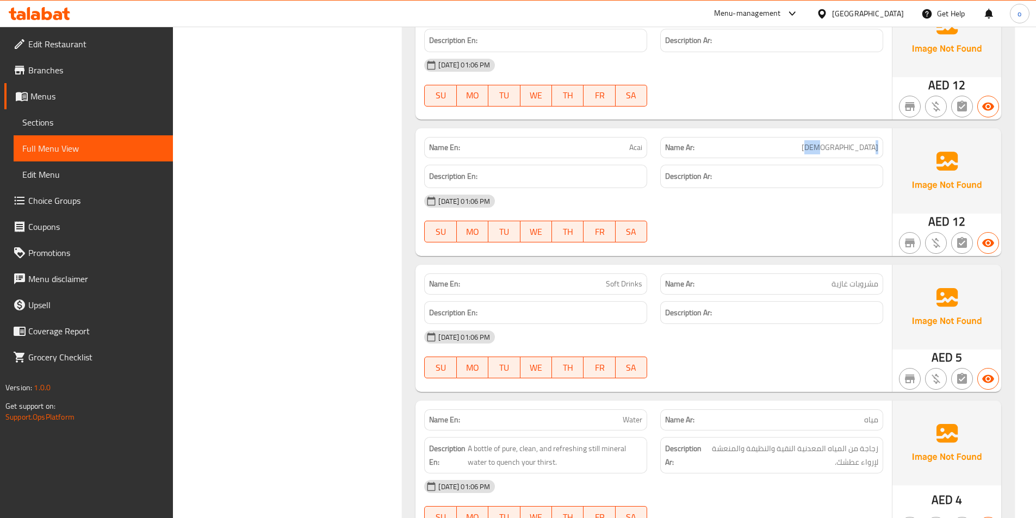
click at [891, 150] on div "Name En: Acai Name Ar: أساي Description En: Description Ar: 15-10-2025 01:06 PM…" at bounding box center [653, 191] width 476 height 127
copy span "[DEMOGRAPHIC_DATA]"
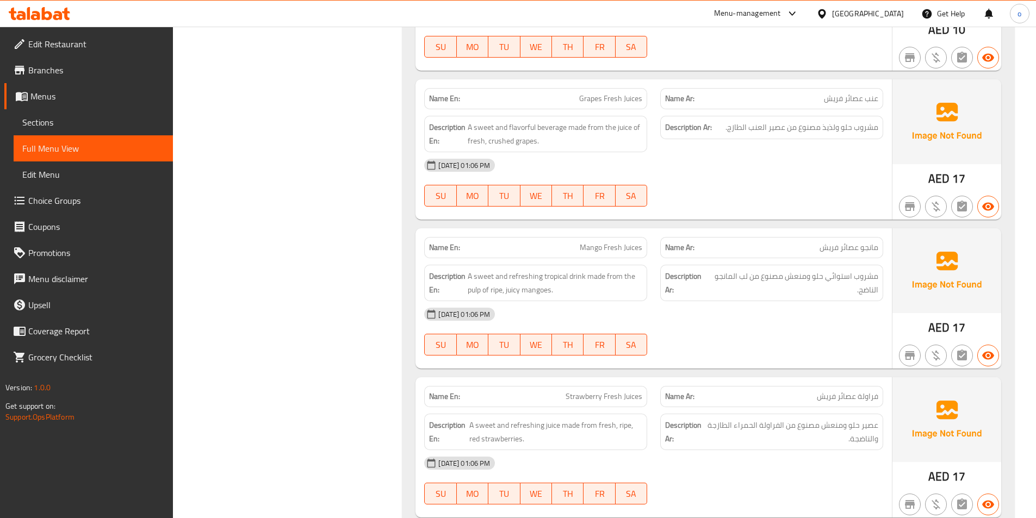
scroll to position [4133, 0]
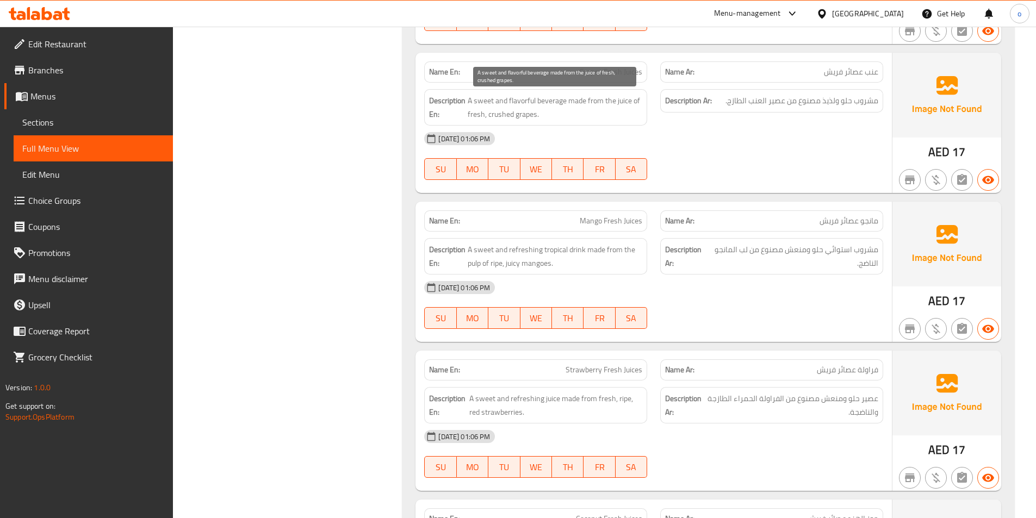
click at [501, 109] on span "A sweet and flavorful beverage made from the juice of fresh, crushed grapes." at bounding box center [555, 107] width 175 height 27
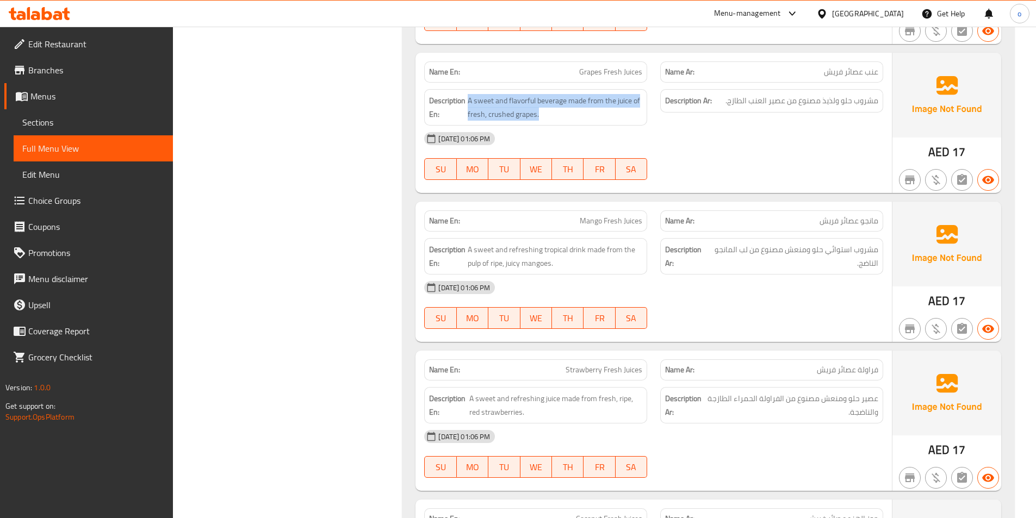
copy span "A sweet and flavorful beverage made from the juice of fresh, crushed grapes."
click at [723, 163] on div "15-10-2025 01:06 PM SU MO TU WE TH FR SA" at bounding box center [654, 156] width 472 height 61
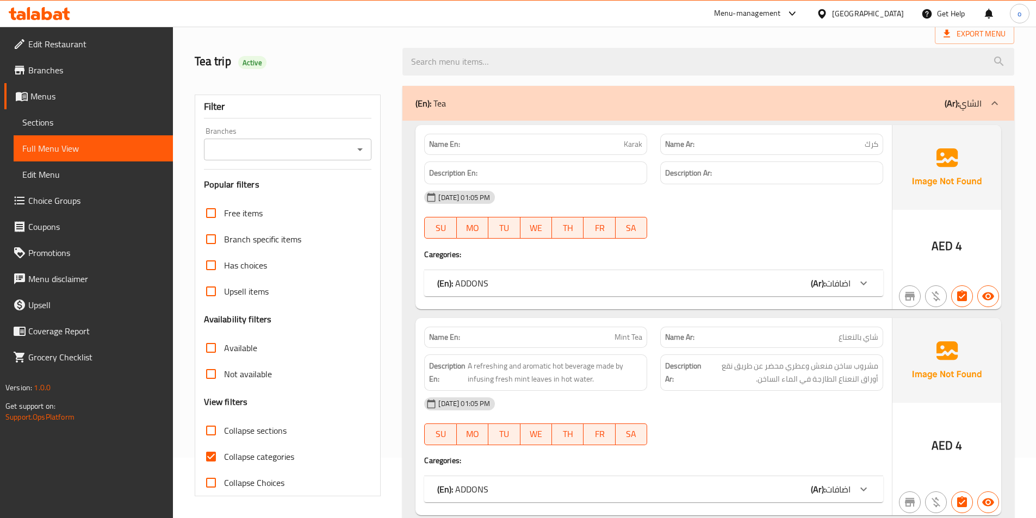
click at [207, 457] on input "Collapse categories" at bounding box center [211, 457] width 26 height 26
checkbox input "false"
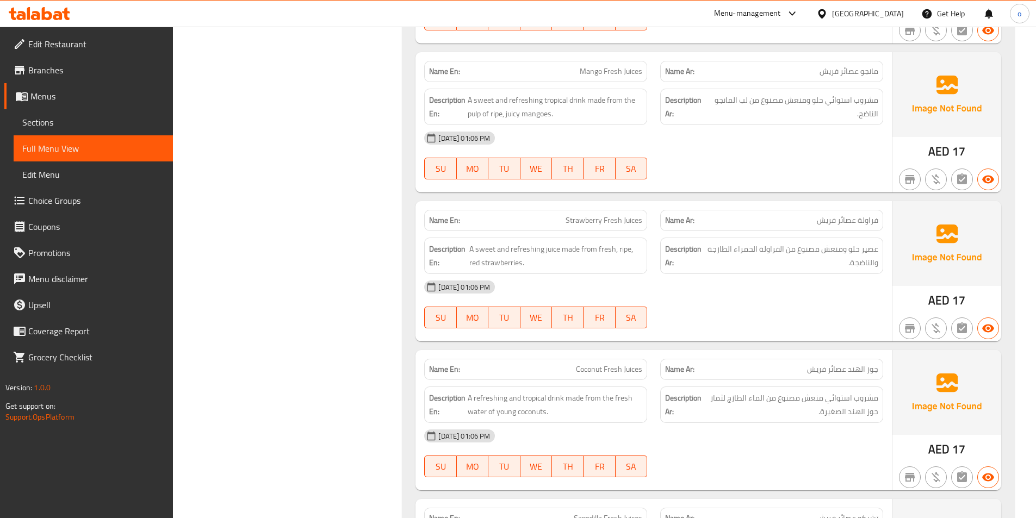
scroll to position [4302, 0]
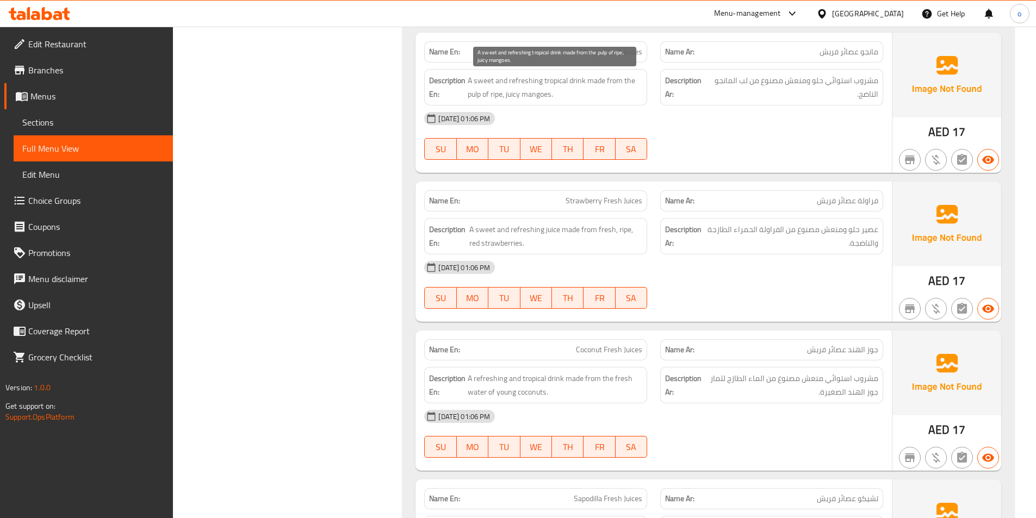
click at [521, 86] on span "A sweet and refreshing tropical drink made from the pulp of ripe, juicy mangoes." at bounding box center [555, 87] width 175 height 27
copy span "A sweet and refreshing tropical drink made from the pulp of ripe, juicy mangoes."
click at [507, 96] on span "A sweet and refreshing tropical drink made from the pulp of ripe, juicy mangoes." at bounding box center [555, 87] width 175 height 27
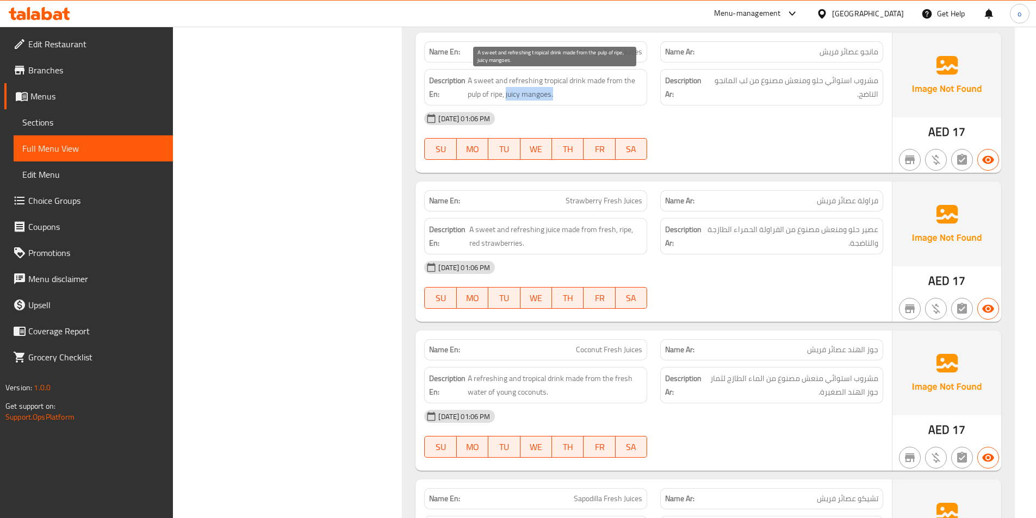
drag, startPoint x: 507, startPoint y: 96, endPoint x: 557, endPoint y: 94, distance: 50.1
click at [557, 94] on span "A sweet and refreshing tropical drink made from the pulp of ripe, juicy mangoes." at bounding box center [555, 87] width 175 height 27
drag, startPoint x: 585, startPoint y: 80, endPoint x: 634, endPoint y: 98, distance: 51.9
click at [634, 98] on span "A sweet and refreshing tropical drink made from the pulp of ripe, juicy mangoes." at bounding box center [555, 87] width 175 height 27
copy span "made from the pulp of ripe, juicy mangoes."
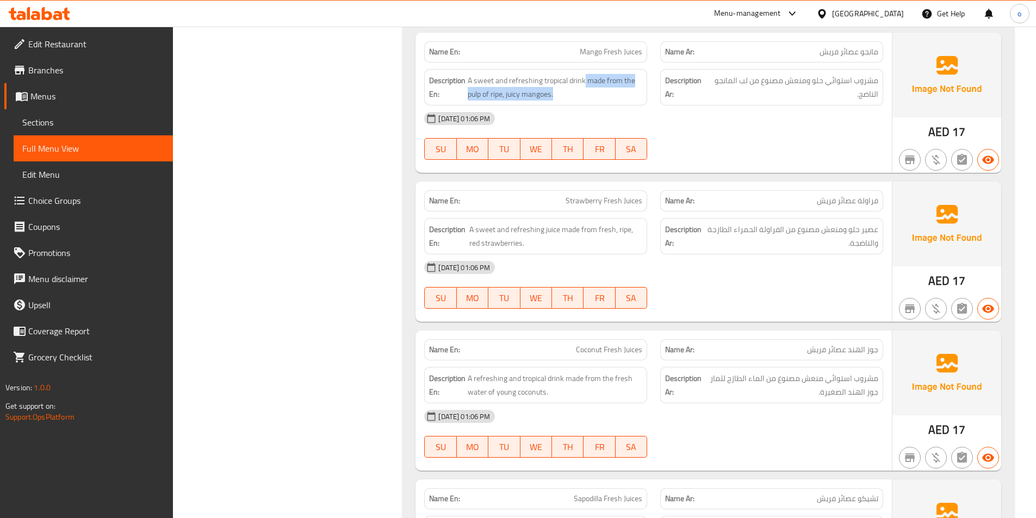
click at [529, 104] on div "Description En: A sweet and refreshing tropical drink made from the pulp of rip…" at bounding box center [535, 87] width 223 height 36
click at [537, 97] on span "A sweet and refreshing tropical drink made from the pulp of ripe, juicy mangoes." at bounding box center [555, 87] width 175 height 27
drag, startPoint x: 507, startPoint y: 95, endPoint x: 564, endPoint y: 98, distance: 56.6
click at [564, 98] on span "A sweet and refreshing tropical drink made from the pulp of ripe, juicy mangoes." at bounding box center [555, 87] width 175 height 27
copy span "juicy mangoes."
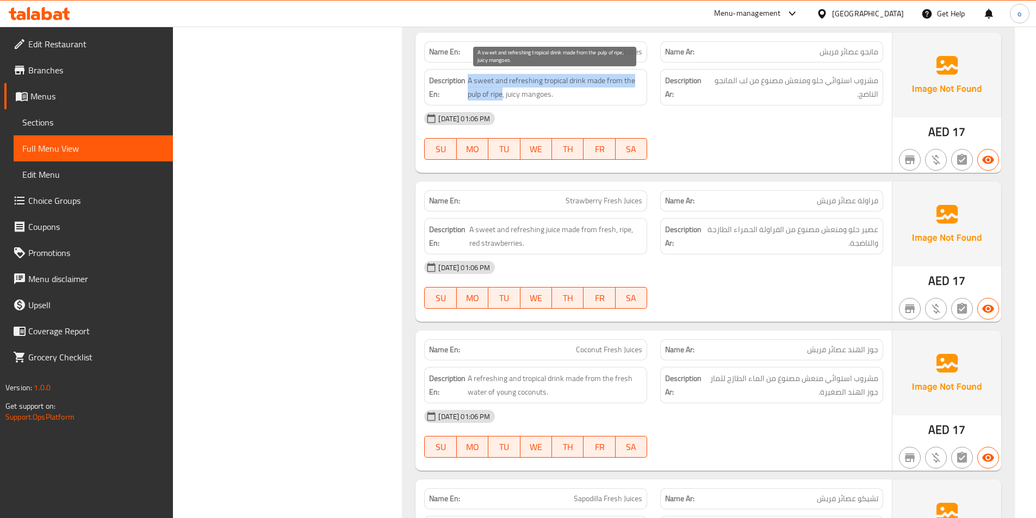
drag, startPoint x: 469, startPoint y: 77, endPoint x: 504, endPoint y: 92, distance: 38.2
click at [504, 92] on span "A sweet and refreshing tropical drink made from the pulp of ripe, juicy mangoes." at bounding box center [555, 87] width 175 height 27
copy span "A sweet and refreshing tropical drink made from the pulp of ripe"
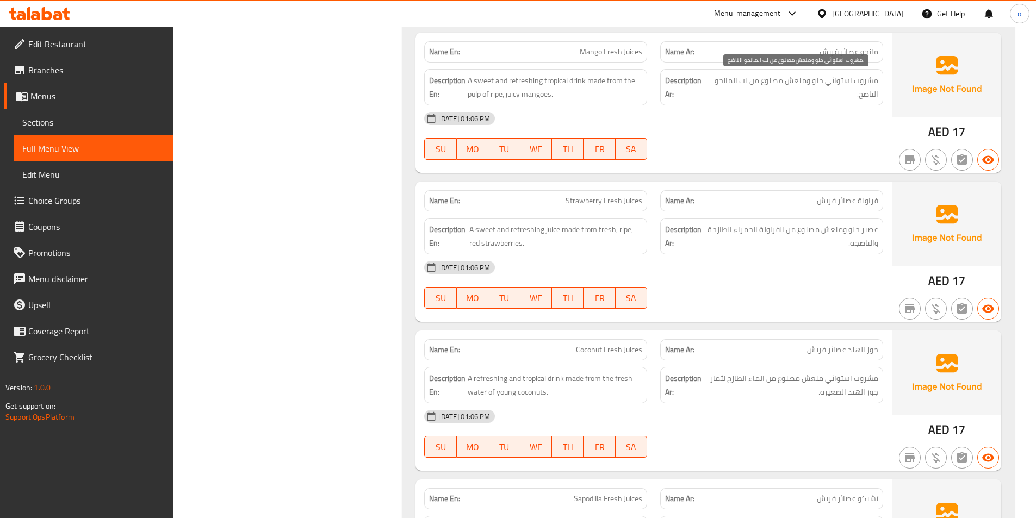
click at [750, 85] on span "مشروب استوائي حلو ومنعش مصنوع من لب المانجو الناضج." at bounding box center [794, 87] width 169 height 27
copy div "مشروب استوائي حلو ومنعش مصنوع من لب المانجو الناضج."
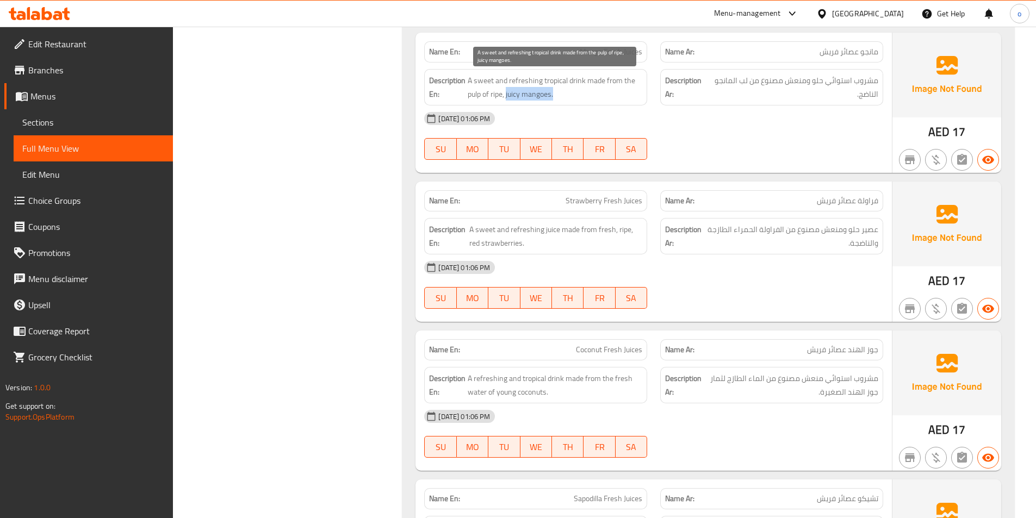
drag, startPoint x: 506, startPoint y: 95, endPoint x: 554, endPoint y: 93, distance: 47.3
click at [554, 93] on span "A sweet and refreshing tropical drink made from the pulp of ripe, juicy mangoes." at bounding box center [555, 87] width 175 height 27
copy span "juicy mangoes."
click at [551, 84] on span "A sweet and refreshing tropical drink made from the pulp of ripe, juicy mangoes." at bounding box center [555, 87] width 175 height 27
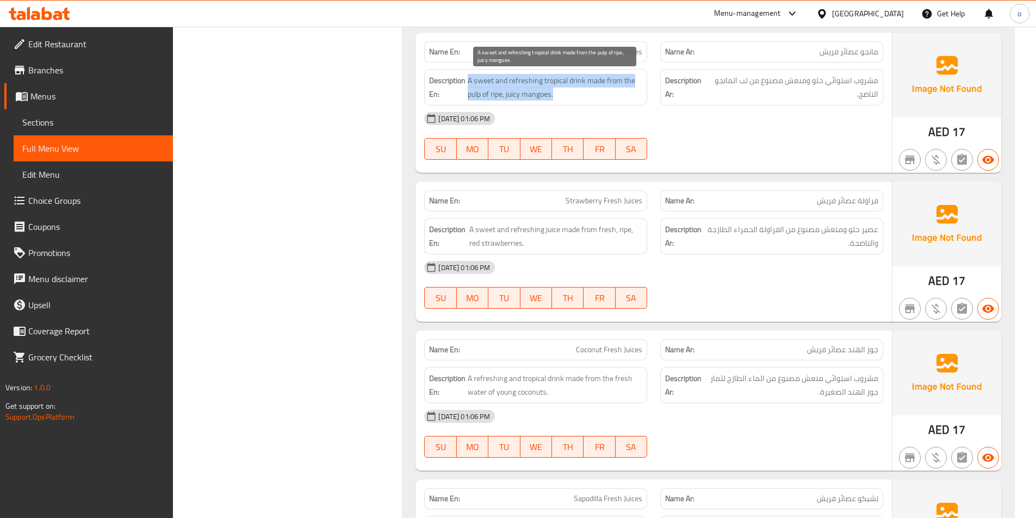
click at [551, 84] on span "A sweet and refreshing tropical drink made from the pulp of ripe, juicy mangoes." at bounding box center [555, 87] width 175 height 27
copy span "A sweet and refreshing tropical drink made from the pulp of ripe, juicy mangoes."
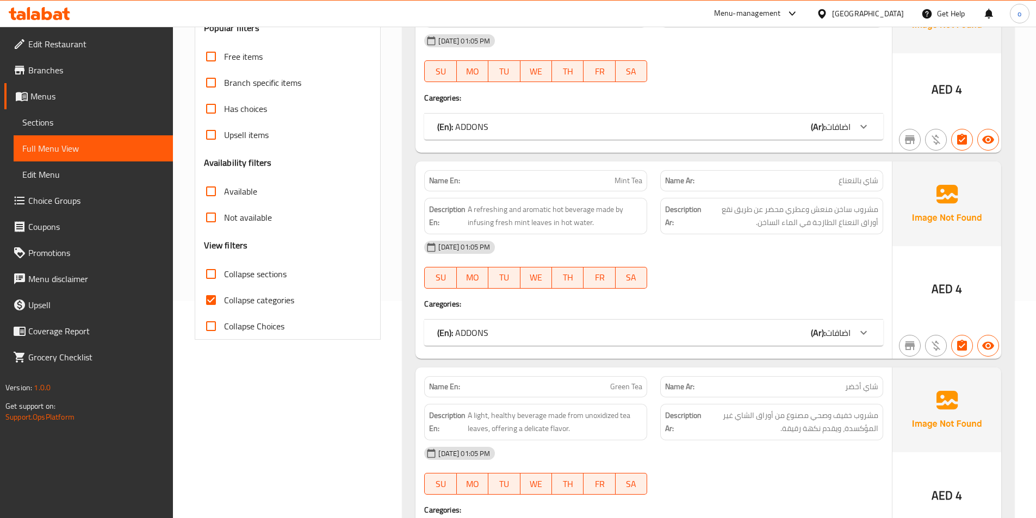
scroll to position [218, 0]
click at [210, 303] on input "Collapse categories" at bounding box center [211, 300] width 26 height 26
checkbox input "false"
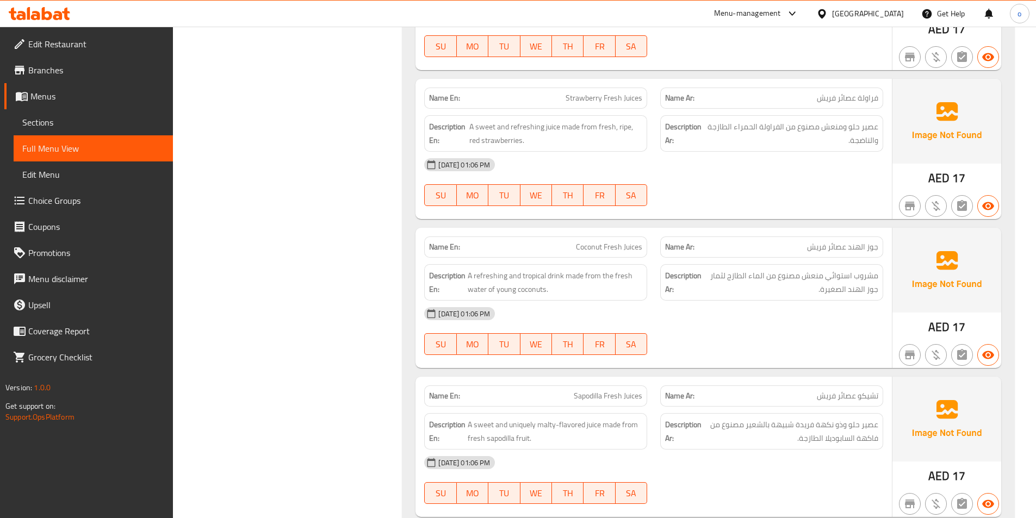
scroll to position [4350, 0]
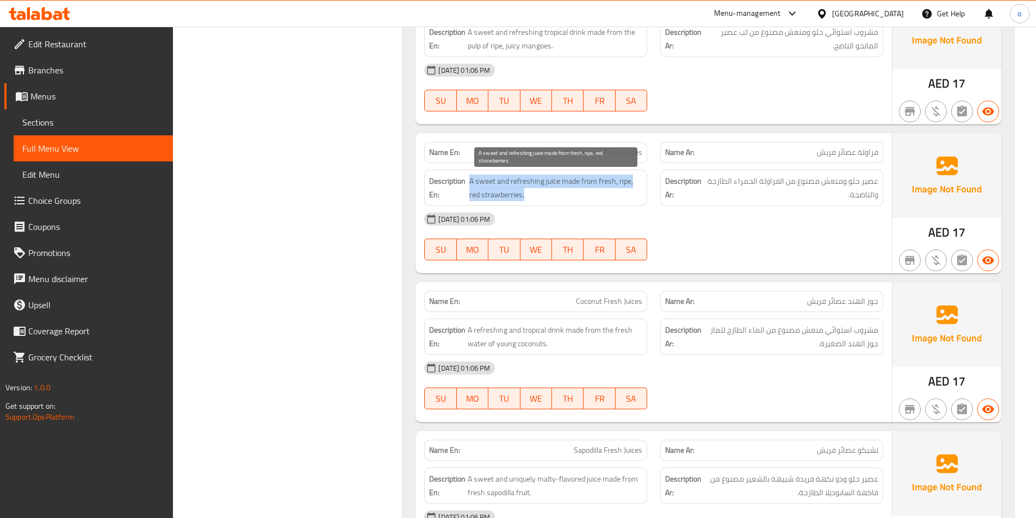
drag, startPoint x: 566, startPoint y: 193, endPoint x: 471, endPoint y: 178, distance: 96.4
click at [471, 178] on span "A sweet and refreshing juice made from fresh, ripe, red strawberries." at bounding box center [555, 188] width 173 height 27
copy span "A sweet and refreshing juice made from fresh, ripe, red strawberries."
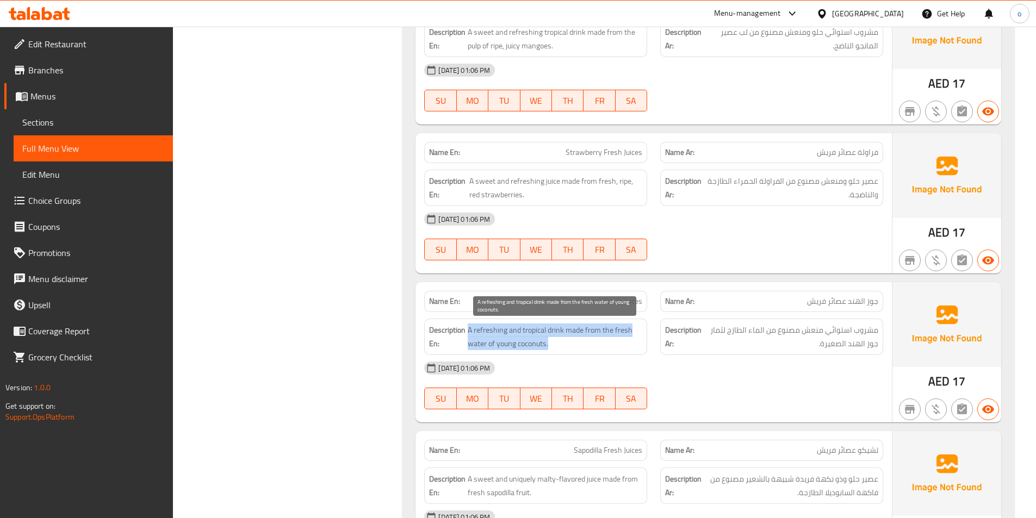
drag, startPoint x: 551, startPoint y: 343, endPoint x: 468, endPoint y: 328, distance: 84.9
click at [467, 326] on h6 "Description En: A refreshing and tropical drink made from the fresh water of yo…" at bounding box center [535, 337] width 213 height 27
copy span "A refreshing and tropical drink made from the fresh water of young coconuts."
click at [558, 344] on span "A refreshing and tropical drink made from the fresh water of young coconuts." at bounding box center [555, 337] width 175 height 27
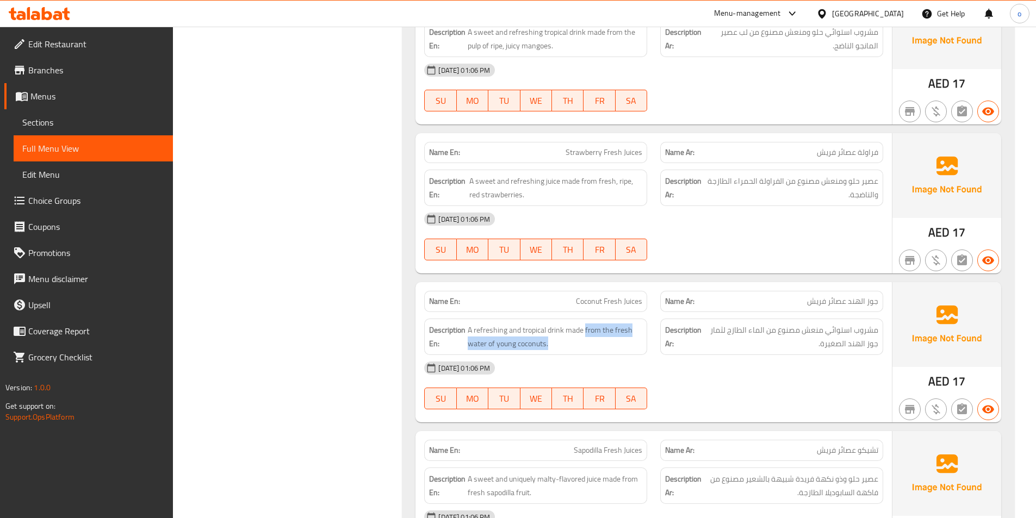
drag, startPoint x: 586, startPoint y: 334, endPoint x: 644, endPoint y: 340, distance: 58.5
click at [644, 340] on div "Description En: A refreshing and tropical drink made from the fresh water of yo…" at bounding box center [535, 337] width 223 height 36
copy span "from the fresh water of young coconuts."
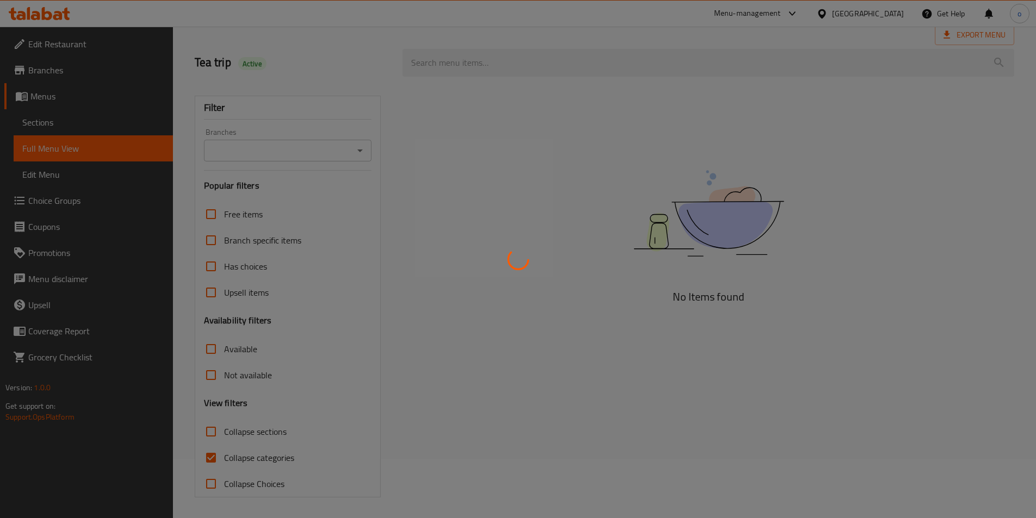
scroll to position [60, 0]
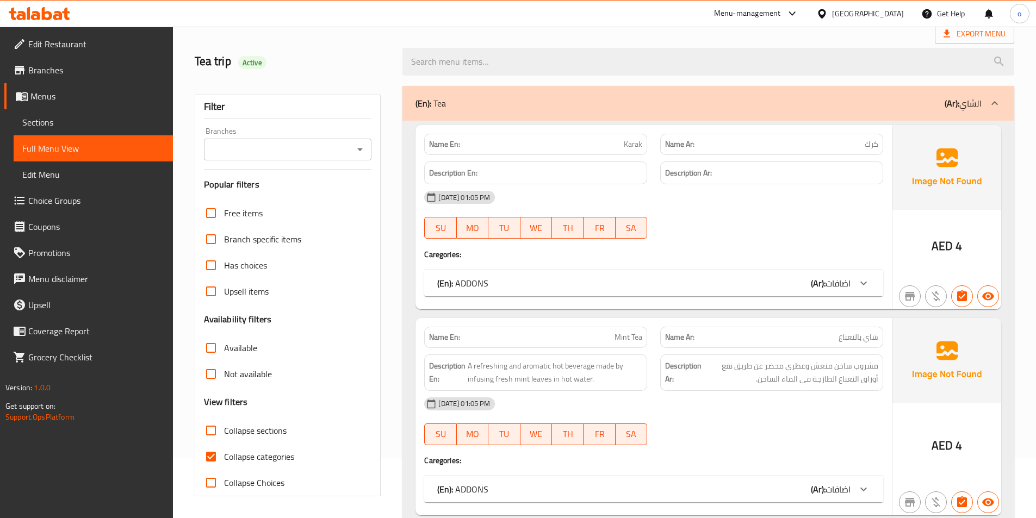
click at [201, 455] on input "Collapse categories" at bounding box center [211, 457] width 26 height 26
checkbox input "false"
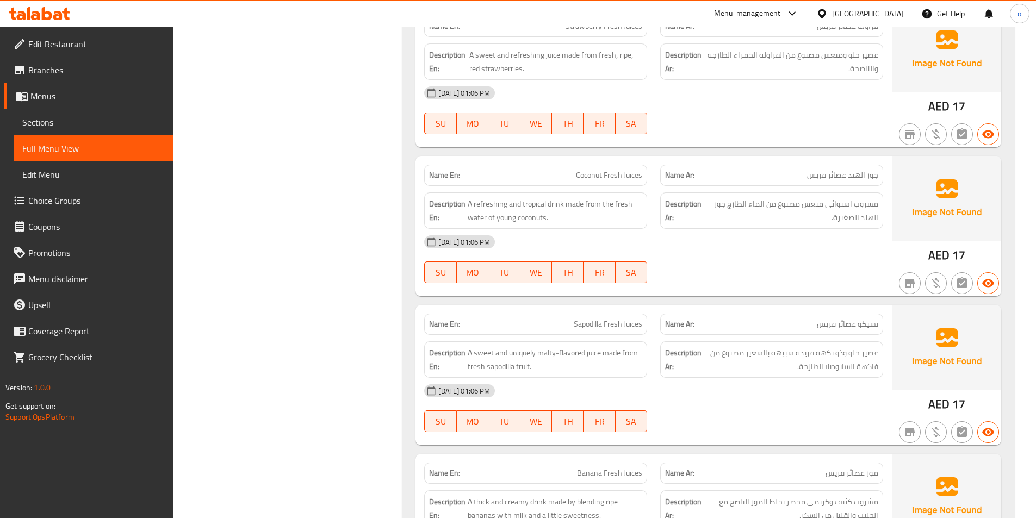
scroll to position [4519, 0]
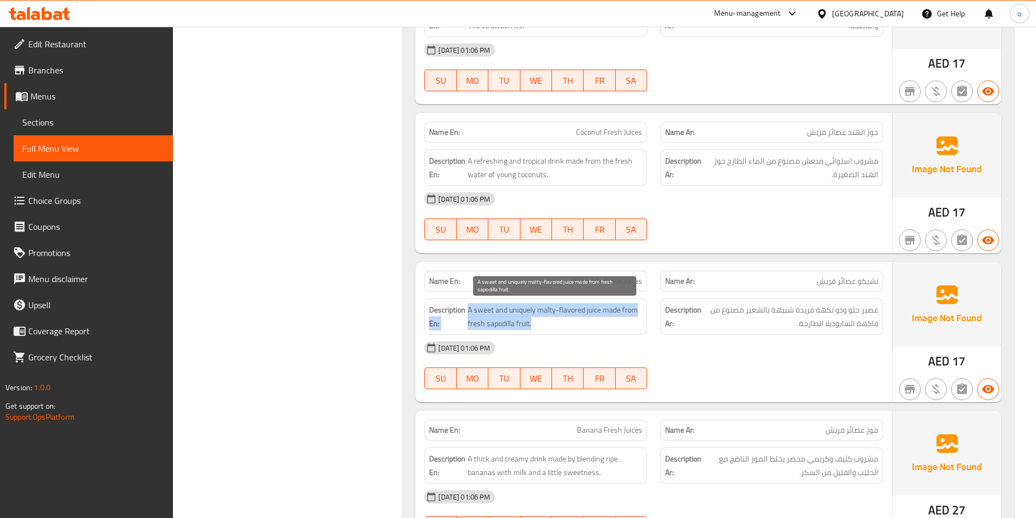
drag, startPoint x: 464, startPoint y: 305, endPoint x: 641, endPoint y: 319, distance: 177.3
click at [641, 319] on h6 "Description En: A sweet and uniquely malty-flavored juice made from fresh sapod…" at bounding box center [535, 316] width 213 height 27
click at [579, 311] on span "A sweet and uniquely malty-flavored juice made from fresh sapodilla fruit." at bounding box center [555, 316] width 175 height 27
drag, startPoint x: 466, startPoint y: 312, endPoint x: 545, endPoint y: 303, distance: 79.9
click at [599, 321] on h6 "Description En: A sweet and uniquely malty-flavored juice made from fresh sapod…" at bounding box center [535, 316] width 213 height 27
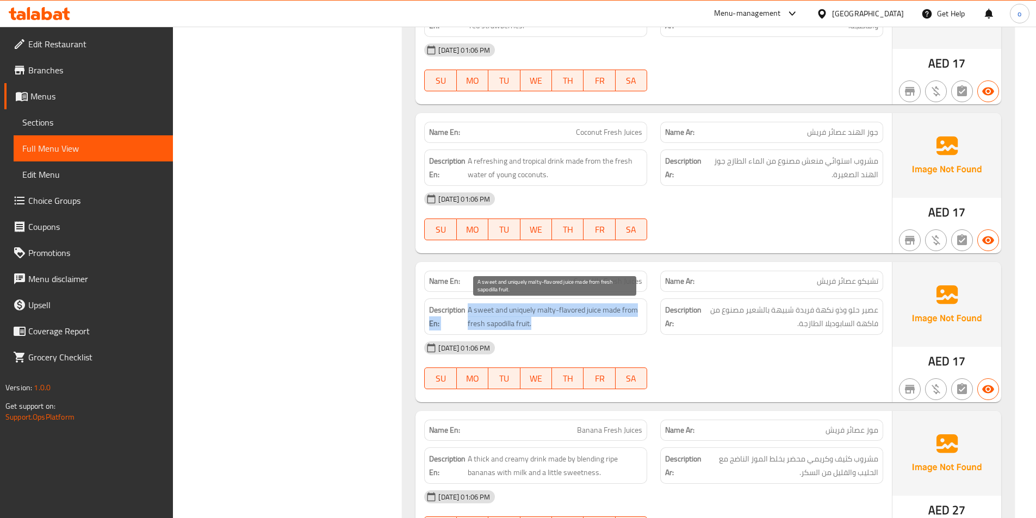
click at [550, 324] on span "A sweet and uniquely malty-flavored juice made from fresh sapodilla fruit." at bounding box center [555, 316] width 175 height 27
drag, startPoint x: 467, startPoint y: 310, endPoint x: 602, endPoint y: 311, distance: 134.9
click at [602, 311] on h6 "Description En: A sweet and uniquely malty-flavored juice made from fresh sapod…" at bounding box center [535, 316] width 213 height 27
copy span "A sweet and uniquely malty-flavored juice"
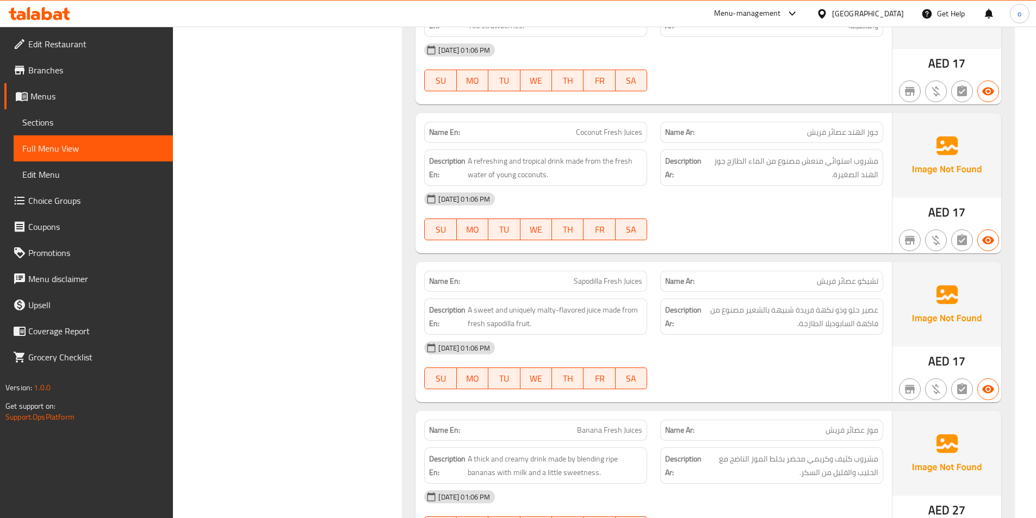
click at [529, 332] on div "Description En: A sweet and uniquely malty-flavored juice made from fresh sapod…" at bounding box center [535, 317] width 223 height 36
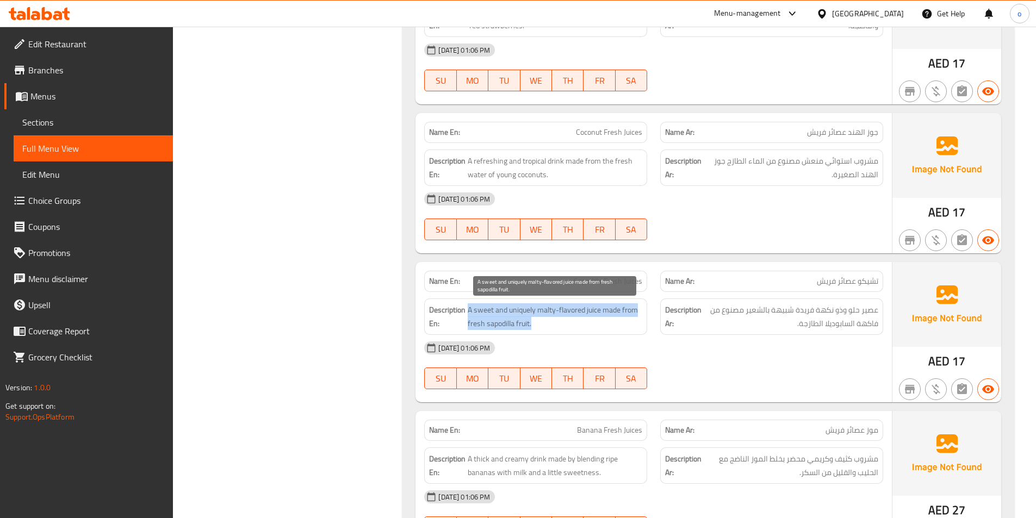
drag, startPoint x: 469, startPoint y: 308, endPoint x: 622, endPoint y: 325, distance: 153.8
click at [622, 325] on span "A sweet and uniquely malty-flavored juice made from fresh sapodilla fruit." at bounding box center [555, 316] width 175 height 27
copy span "A sweet and uniquely malty-flavored juice made from fresh sapodilla fruit."
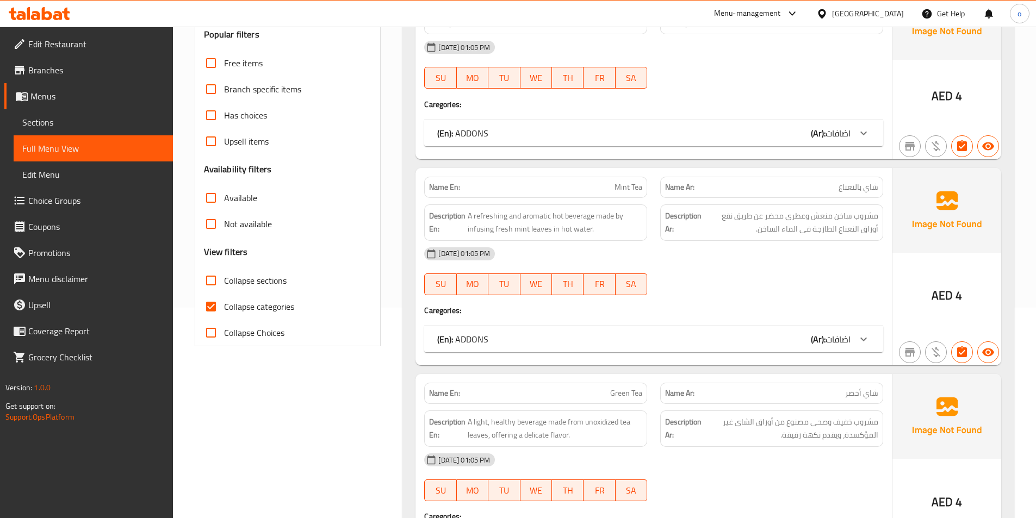
scroll to position [218, 0]
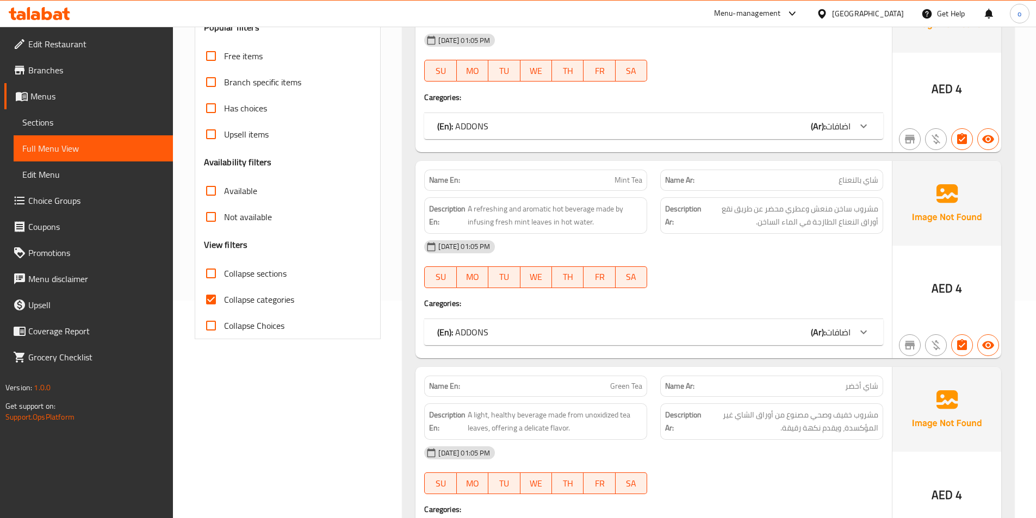
drag, startPoint x: 213, startPoint y: 301, endPoint x: 589, endPoint y: 318, distance: 376.7
click at [213, 301] on input "Collapse categories" at bounding box center [211, 300] width 26 height 26
checkbox input "false"
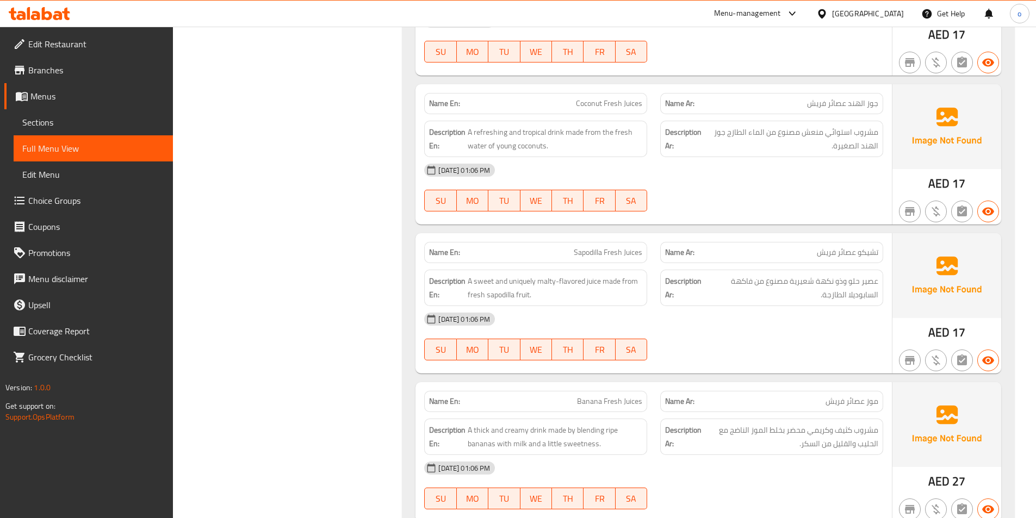
scroll to position [4568, 0]
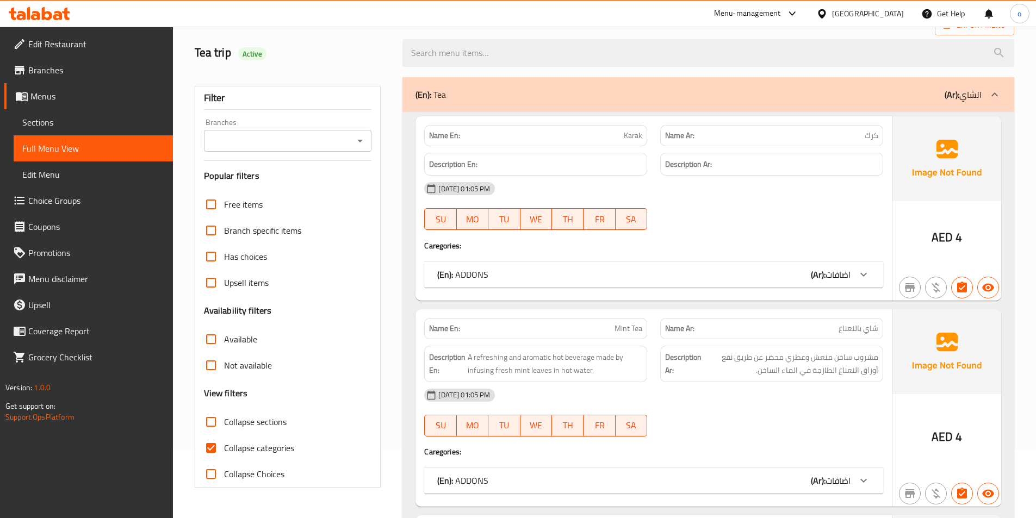
scroll to position [218, 0]
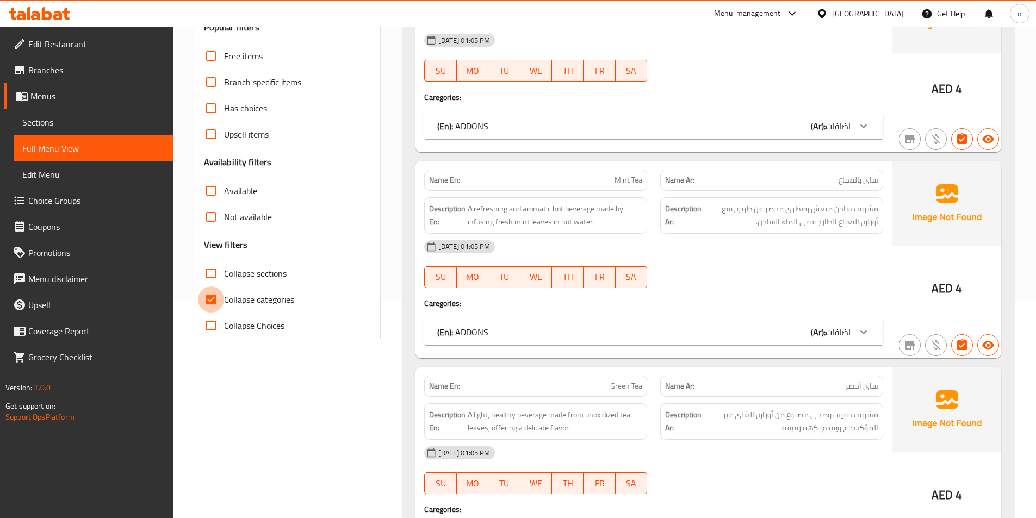
click at [204, 302] on input "Collapse categories" at bounding box center [211, 300] width 26 height 26
checkbox input "false"
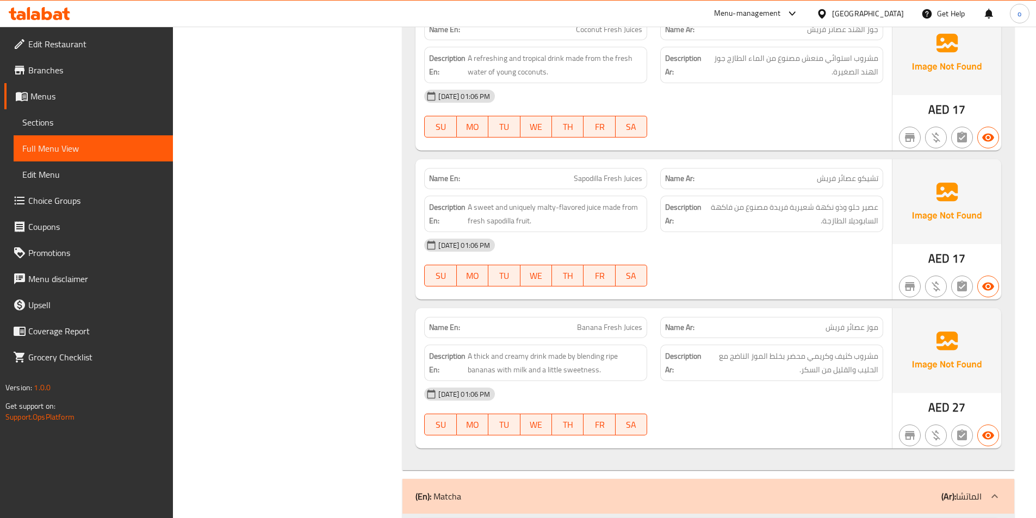
scroll to position [4677, 0]
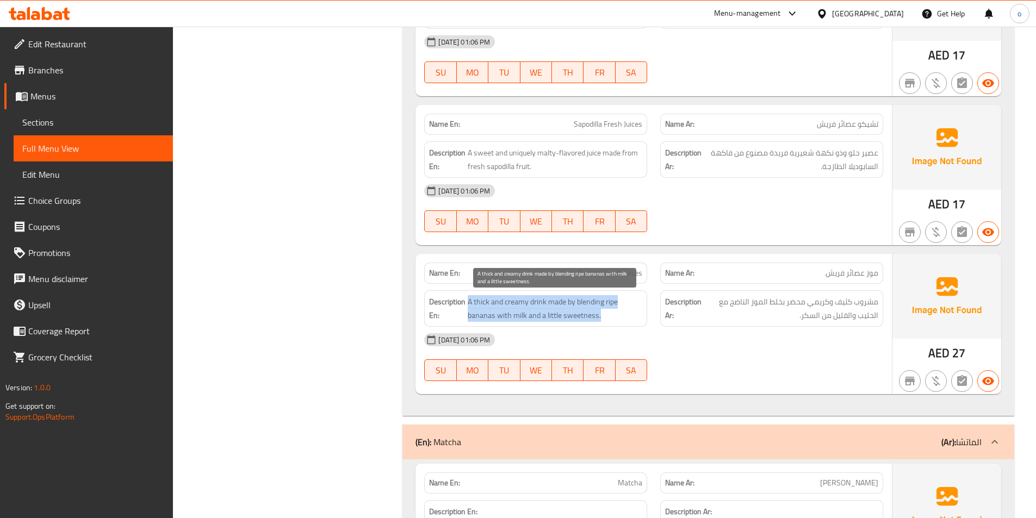
drag, startPoint x: 630, startPoint y: 311, endPoint x: 469, endPoint y: 301, distance: 161.3
click at [469, 301] on span "A thick and creamy drink made by blending ripe bananas with milk and a little s…" at bounding box center [555, 308] width 175 height 27
copy span "A thick and creamy drink made by blending ripe bananas with milk and a little s…"
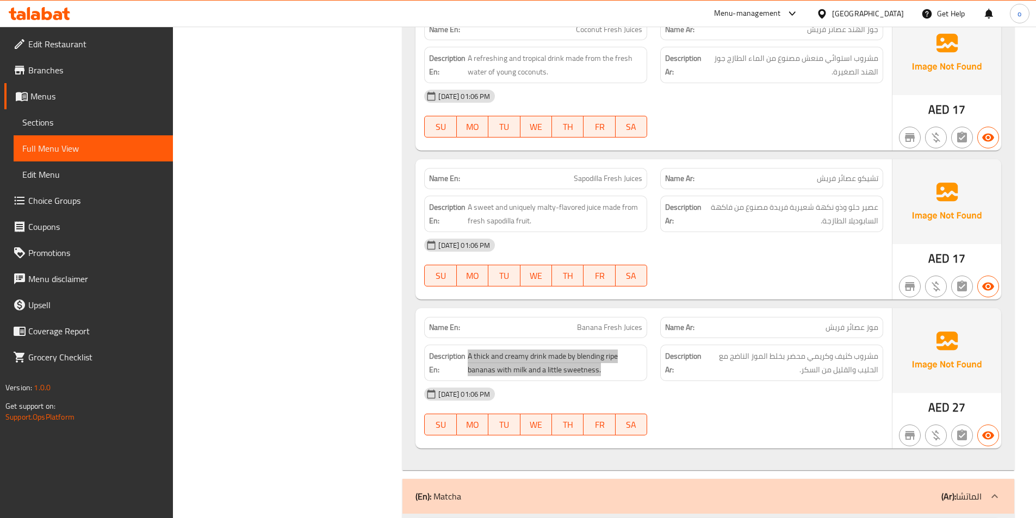
scroll to position [4568, 0]
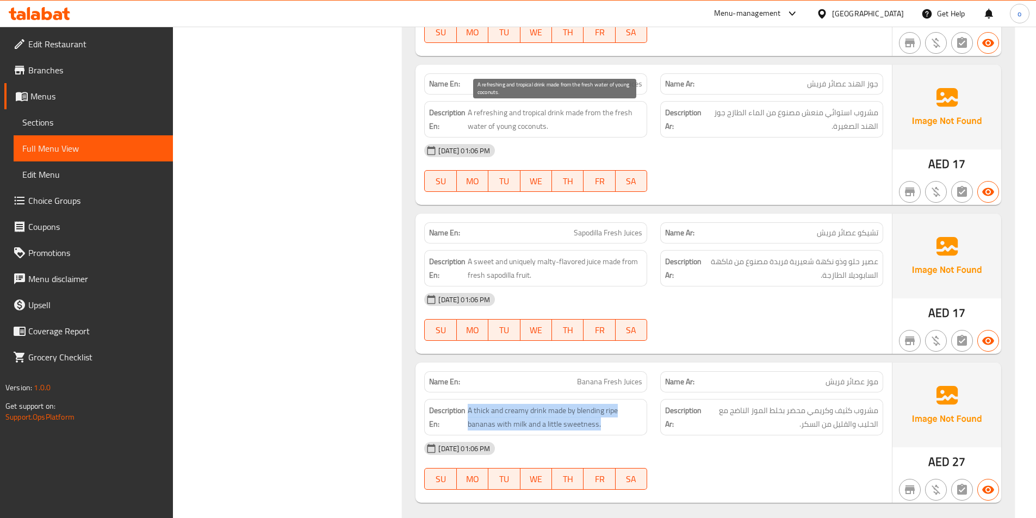
click at [531, 115] on span "A refreshing and tropical drink made from the fresh water of young coconuts." at bounding box center [555, 119] width 175 height 27
copy span "tropical"
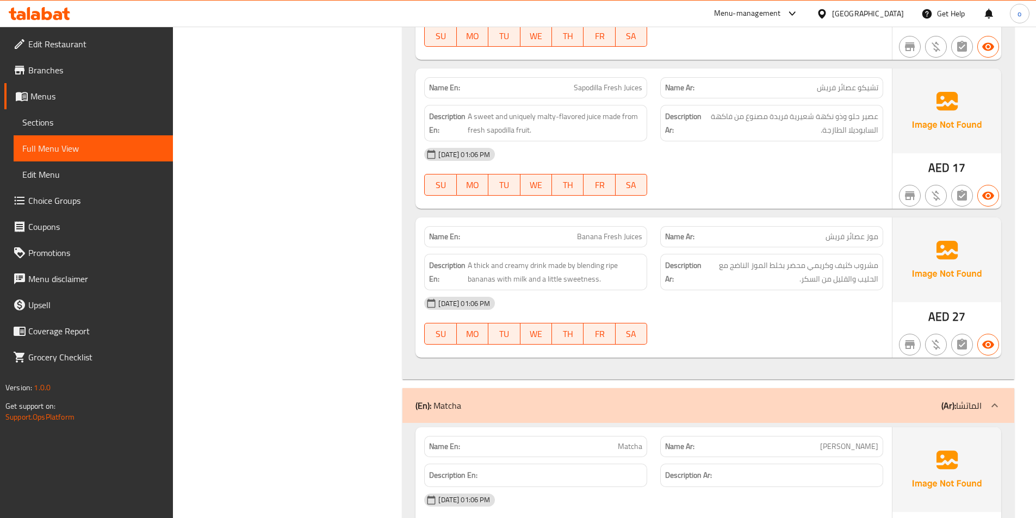
scroll to position [4731, 0]
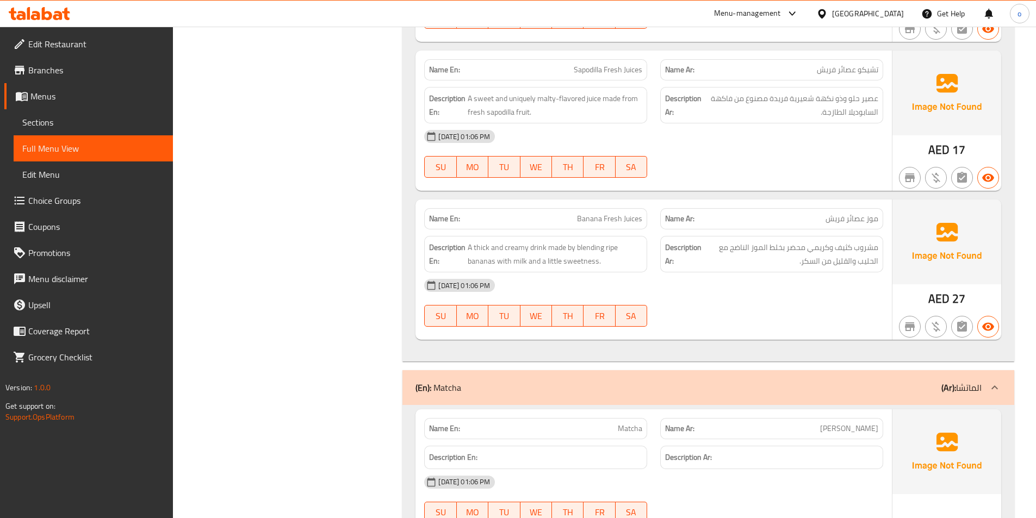
click at [586, 73] on span "Sapodilla Fresh Juices" at bounding box center [608, 69] width 69 height 11
copy span "Sapodilla"
click at [728, 141] on div "[DATE] 01:06 PM" at bounding box center [654, 136] width 472 height 26
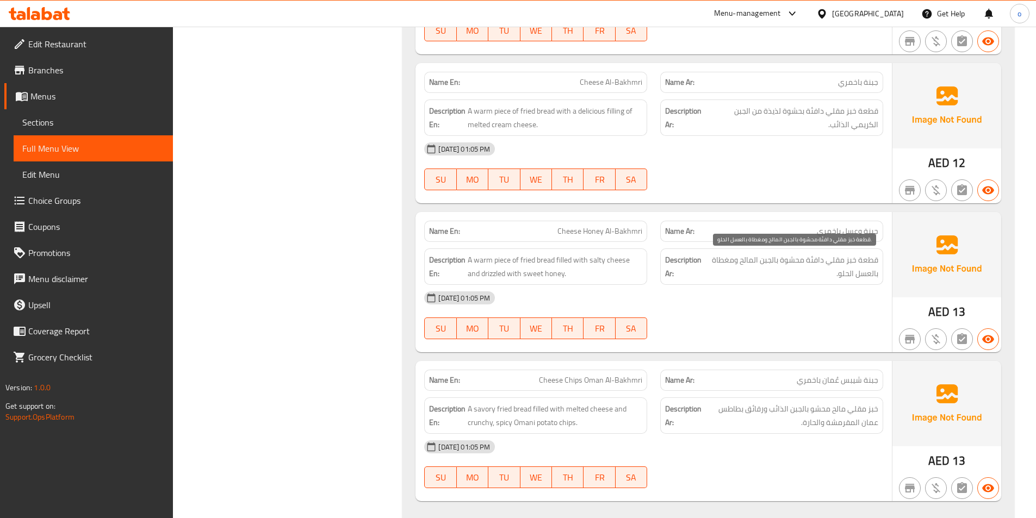
scroll to position [7351, 0]
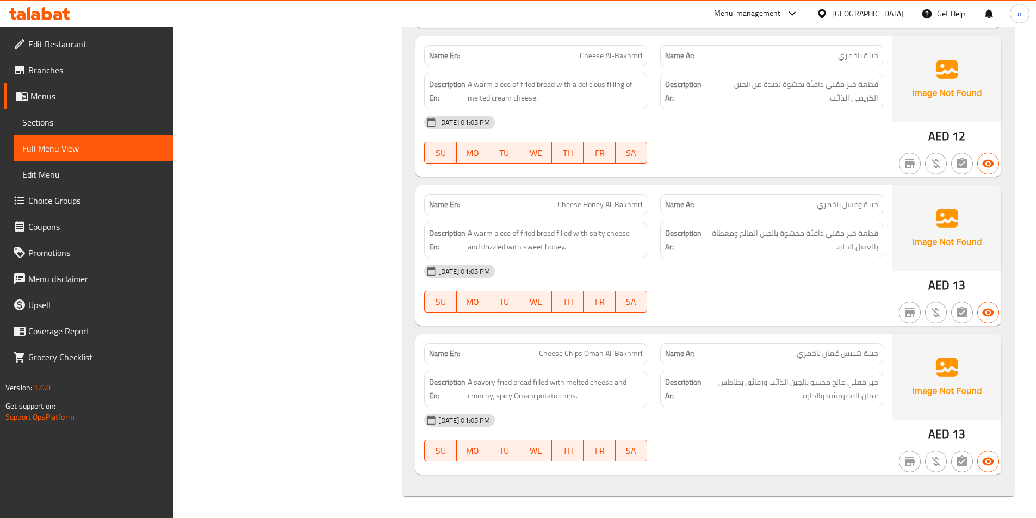
click at [41, 45] on span "Edit Restaurant" at bounding box center [96, 44] width 136 height 13
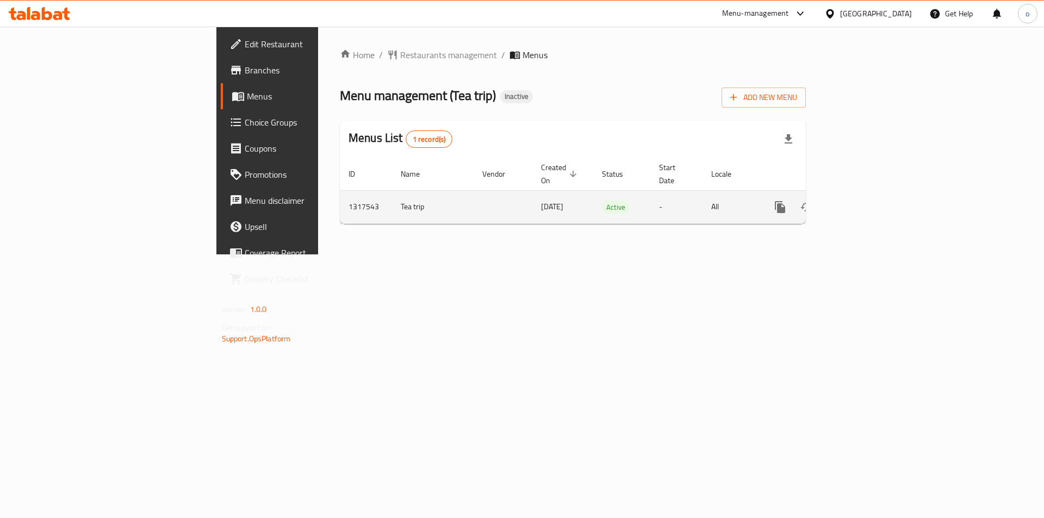
click at [865, 201] on icon "enhanced table" at bounding box center [858, 207] width 13 height 13
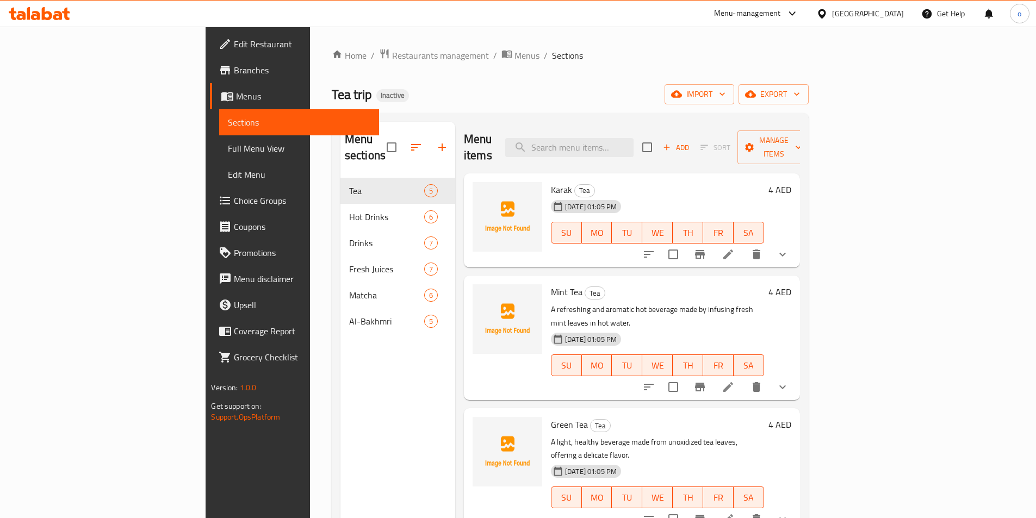
click at [228, 145] on span "Full Menu View" at bounding box center [299, 148] width 142 height 13
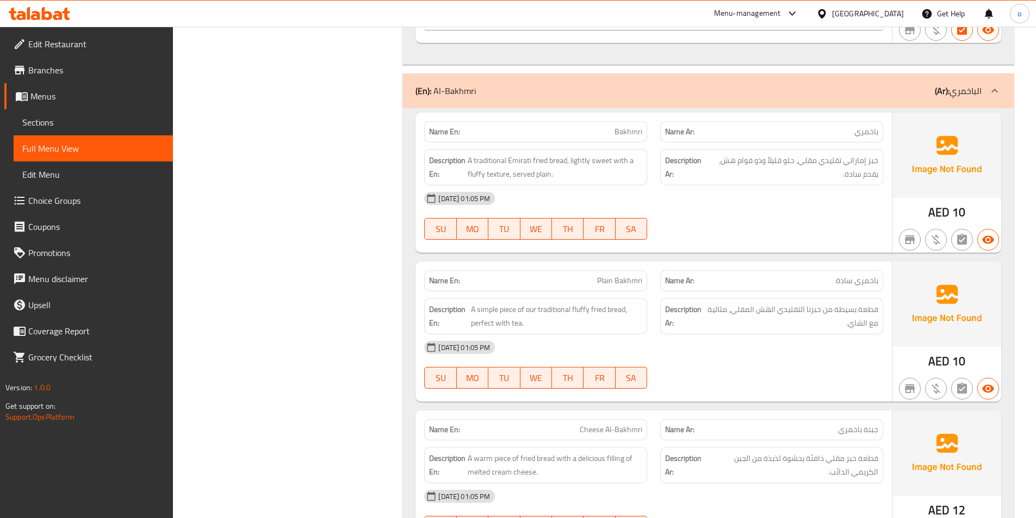
scroll to position [5500, 0]
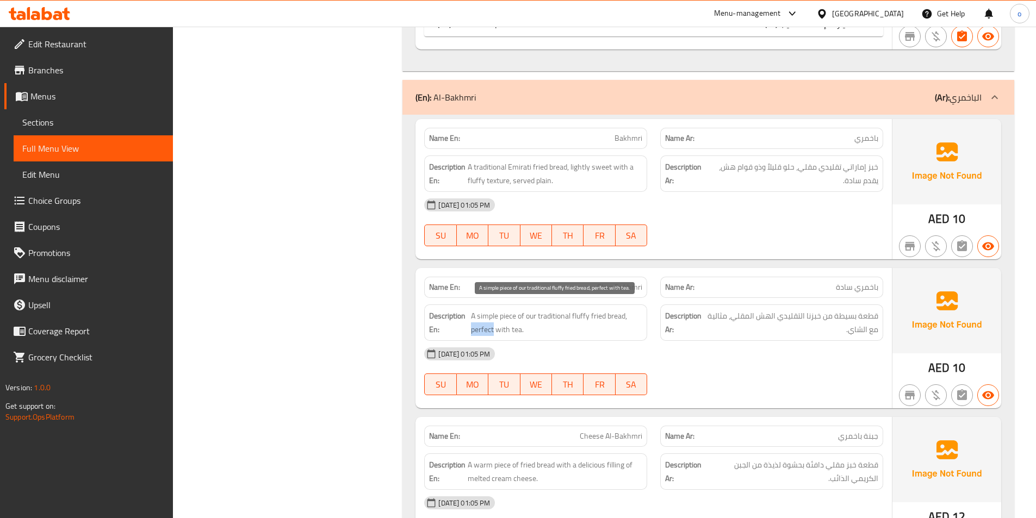
drag, startPoint x: 470, startPoint y: 327, endPoint x: 493, endPoint y: 324, distance: 22.5
click at [493, 324] on span "A simple piece of our traditional fluffy fried bread, perfect with tea." at bounding box center [556, 322] width 171 height 27
copy span "perfect"
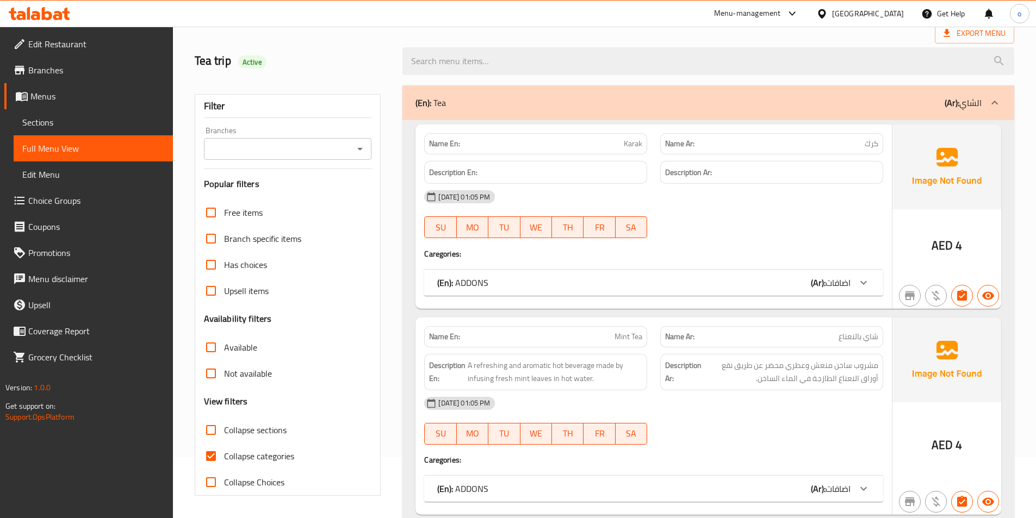
scroll to position [163, 0]
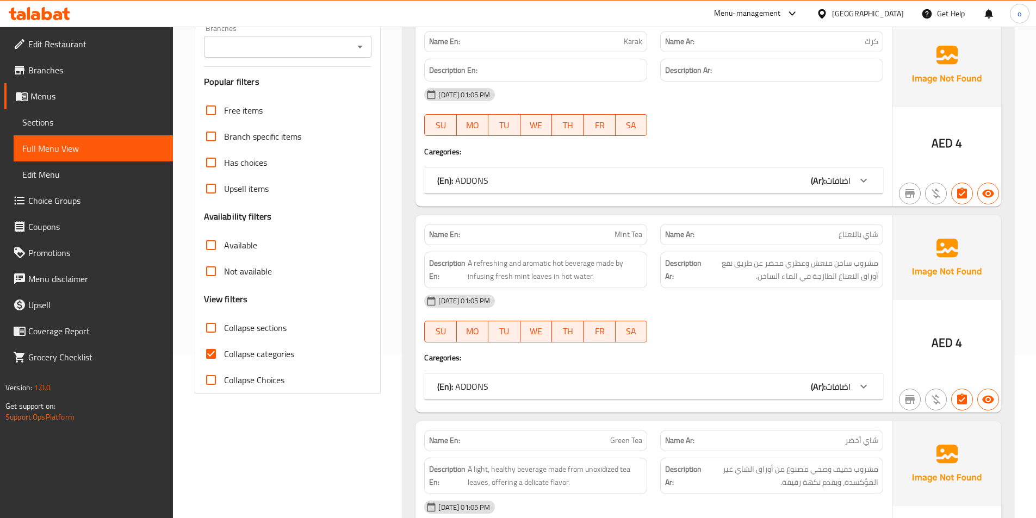
click at [212, 355] on input "Collapse categories" at bounding box center [211, 354] width 26 height 26
checkbox input "false"
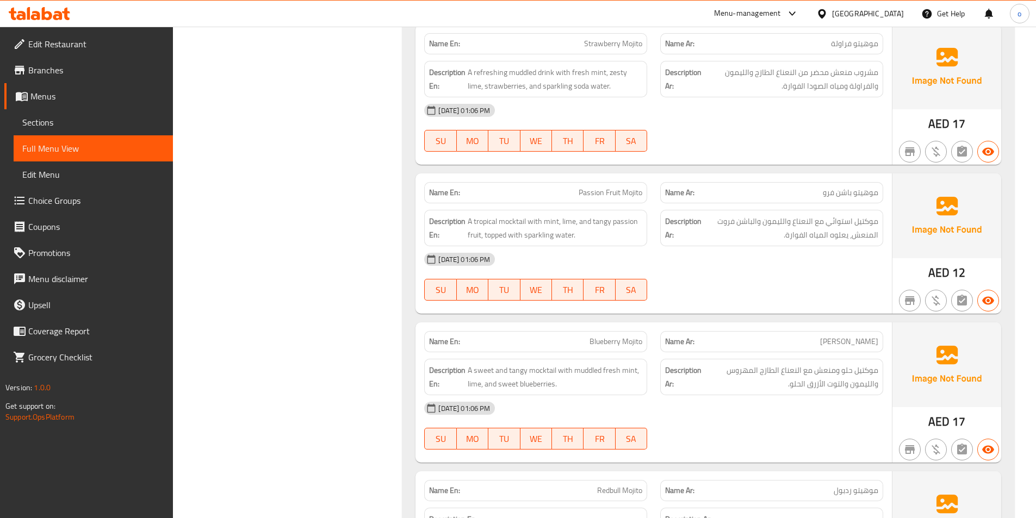
scroll to position [2878, 0]
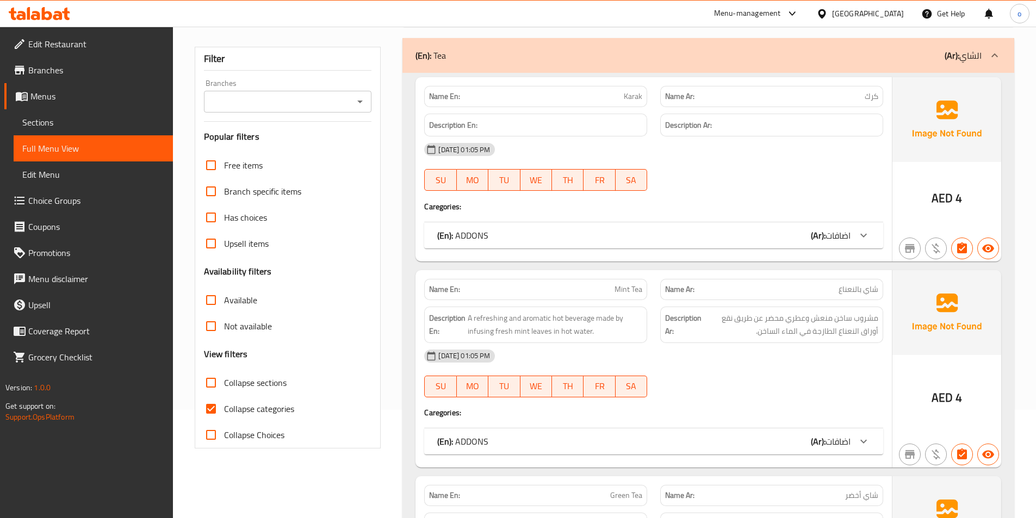
scroll to position [109, 0]
click at [205, 406] on input "Collapse categories" at bounding box center [211, 408] width 26 height 26
checkbox input "false"
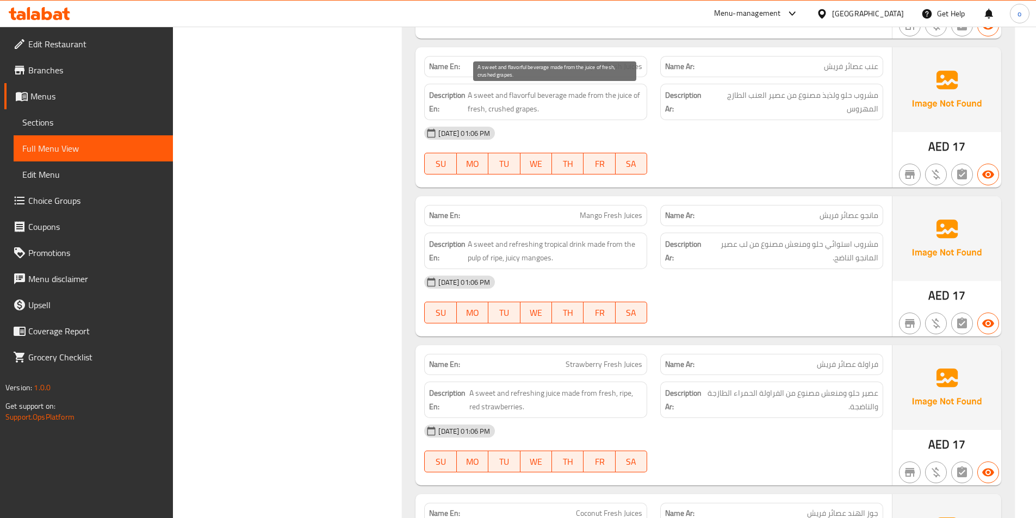
scroll to position [4140, 0]
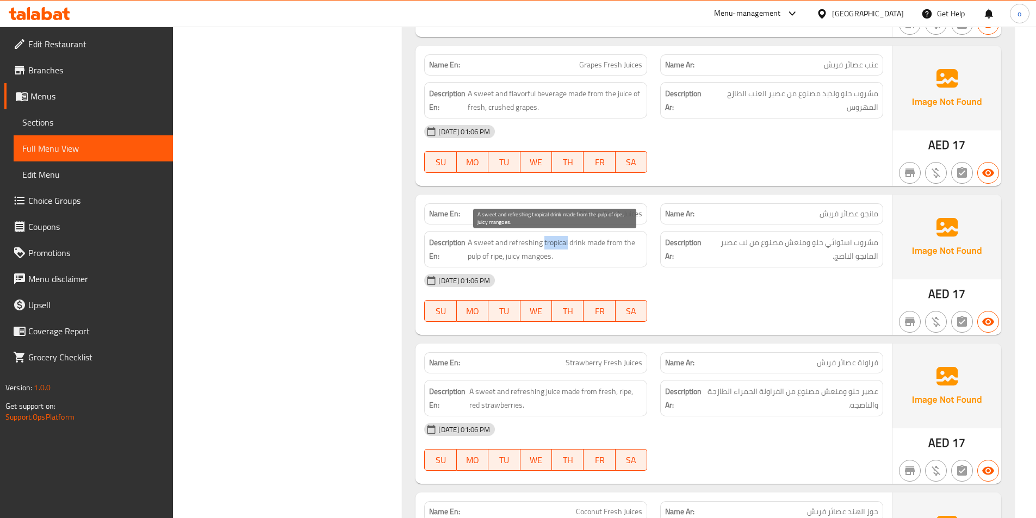
drag, startPoint x: 548, startPoint y: 240, endPoint x: 566, endPoint y: 239, distance: 18.0
click at [566, 239] on span "A sweet and refreshing tropical drink made from the pulp of ripe, juicy mangoes." at bounding box center [555, 249] width 175 height 27
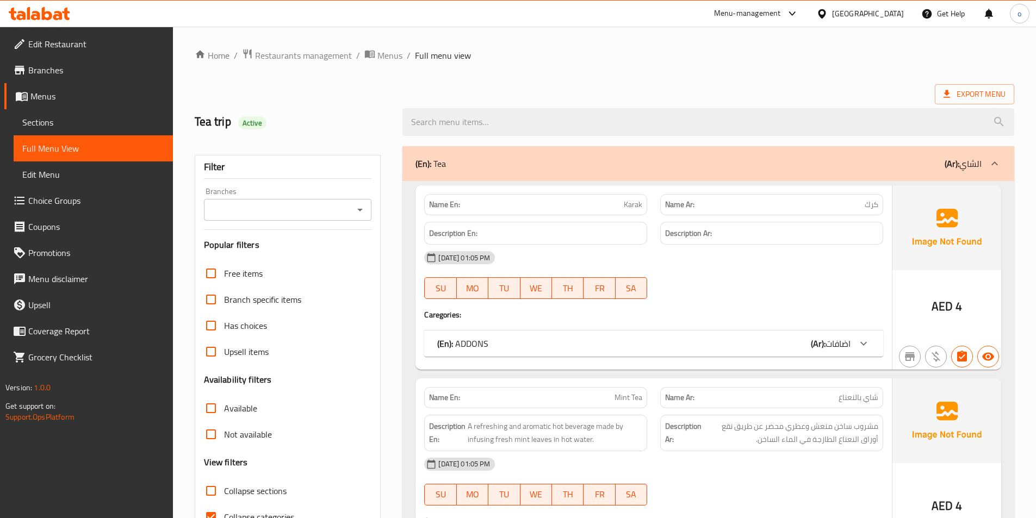
scroll to position [218, 0]
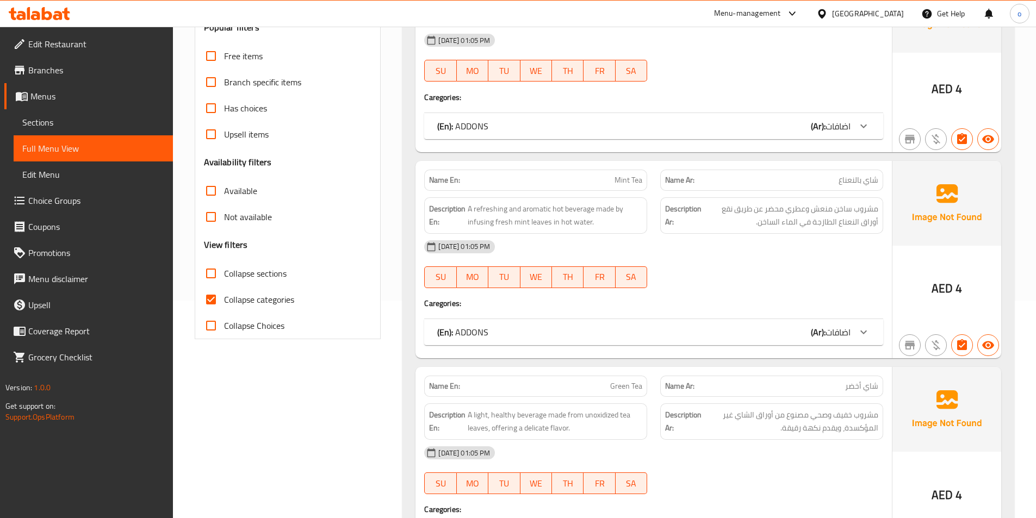
click at [210, 296] on input "Collapse categories" at bounding box center [211, 300] width 26 height 26
checkbox input "false"
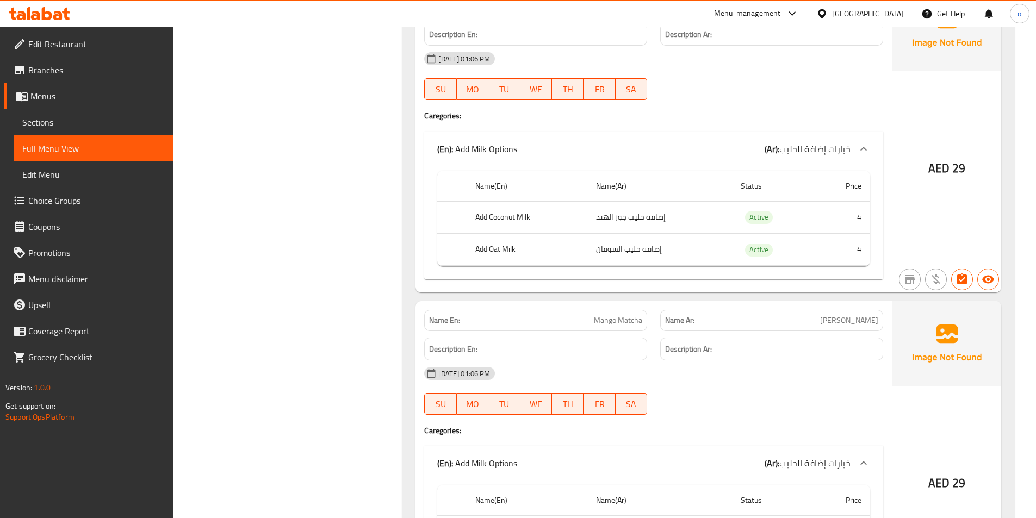
scroll to position [5381, 0]
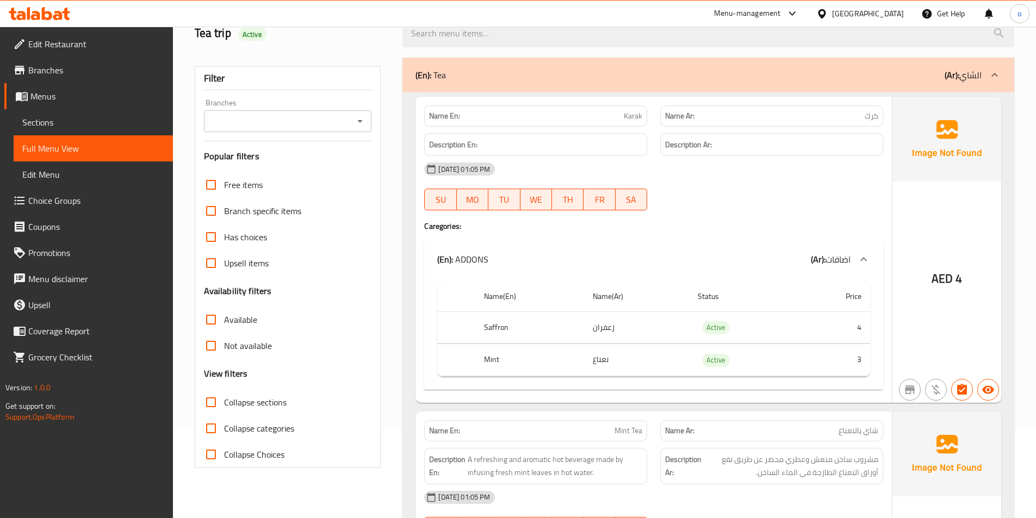
scroll to position [0, 0]
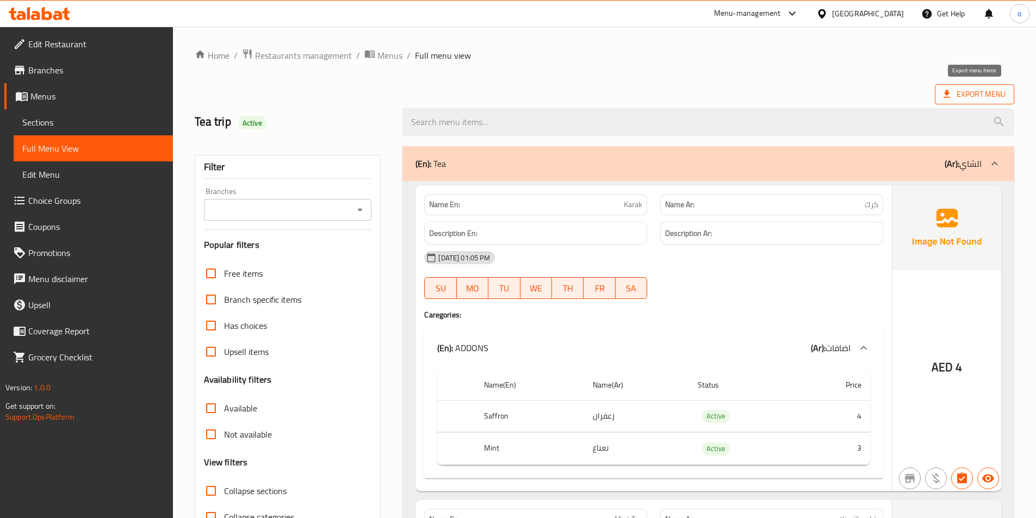
click at [982, 96] on span "Export Menu" at bounding box center [974, 95] width 62 height 14
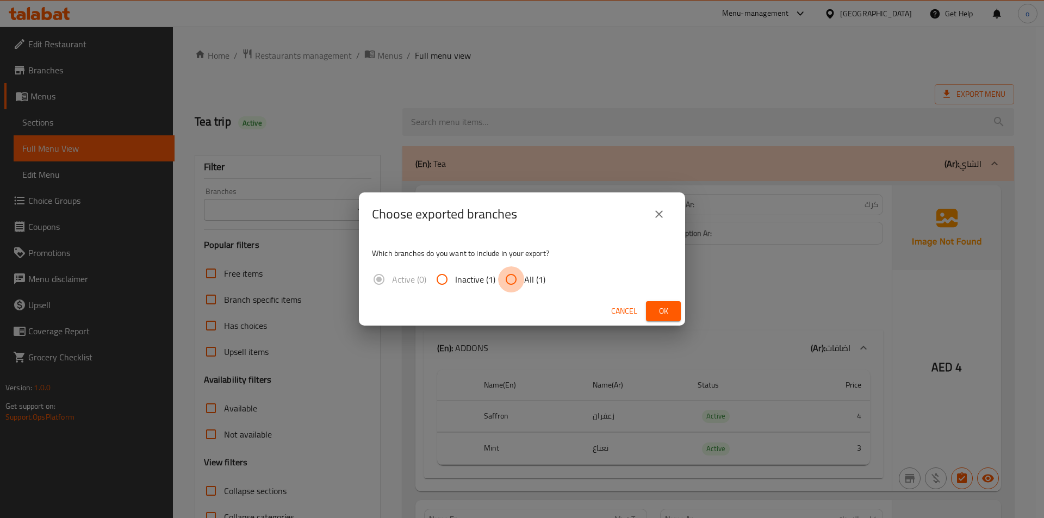
click at [523, 281] on input "All (1)" at bounding box center [511, 279] width 26 height 26
radio input "true"
click at [664, 312] on span "Ok" at bounding box center [663, 312] width 17 height 14
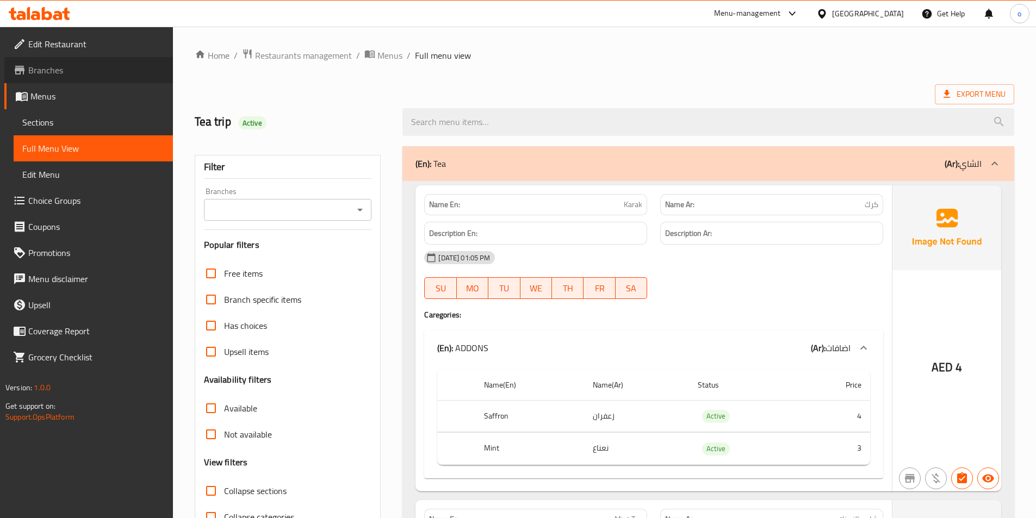
click at [49, 64] on span "Branches" at bounding box center [96, 70] width 136 height 13
